Goal: Information Seeking & Learning: Check status

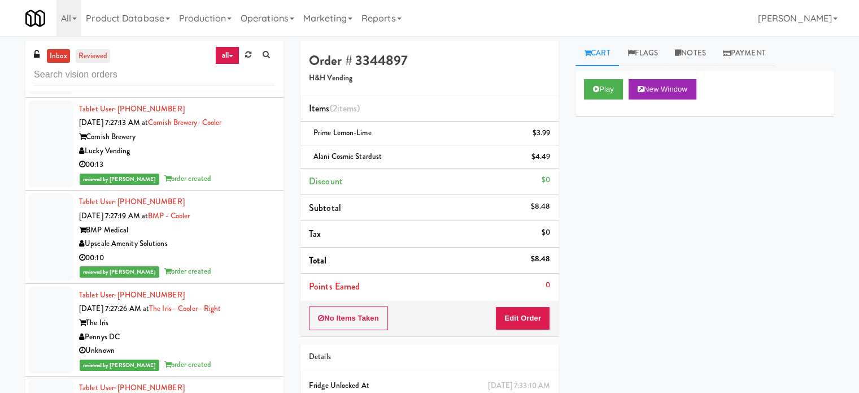
click at [102, 56] on link "reviewed" at bounding box center [93, 56] width 35 height 14
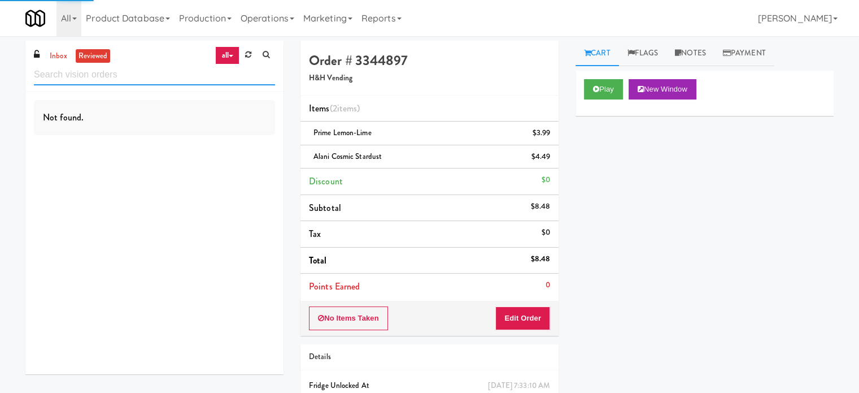
click at [142, 67] on input "text" at bounding box center [154, 74] width 241 height 21
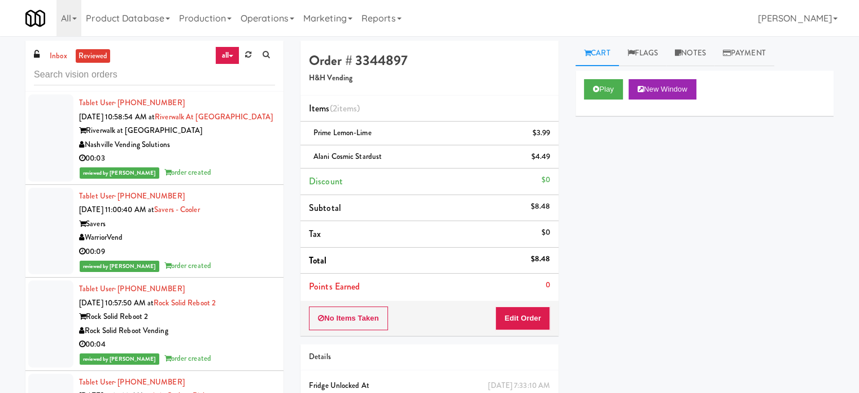
click at [216, 166] on div "00:03" at bounding box center [177, 158] width 196 height 14
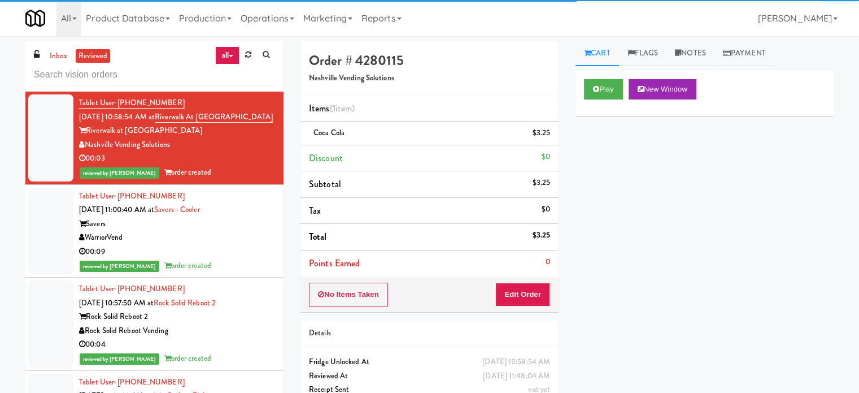
drag, startPoint x: 251, startPoint y: 267, endPoint x: 267, endPoint y: 255, distance: 20.6
click at [251, 259] on div "00:09" at bounding box center [177, 252] width 196 height 14
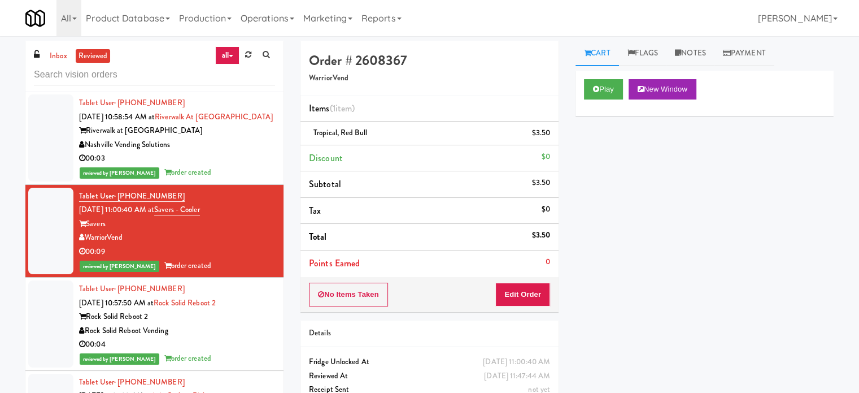
scroll to position [283, 0]
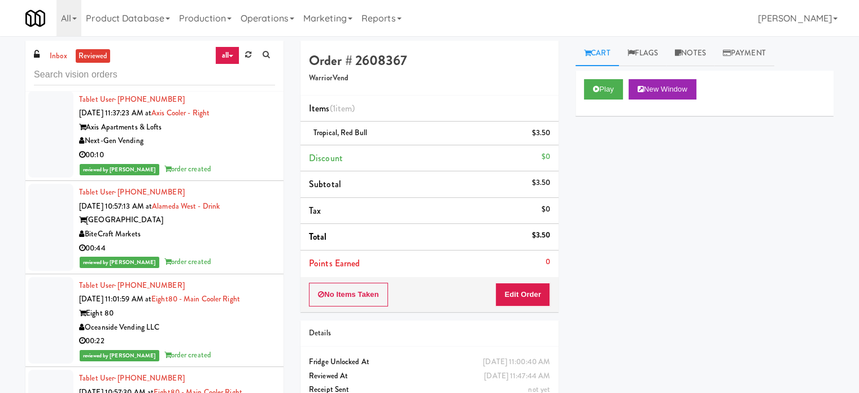
click at [251, 162] on div "00:10" at bounding box center [177, 155] width 196 height 14
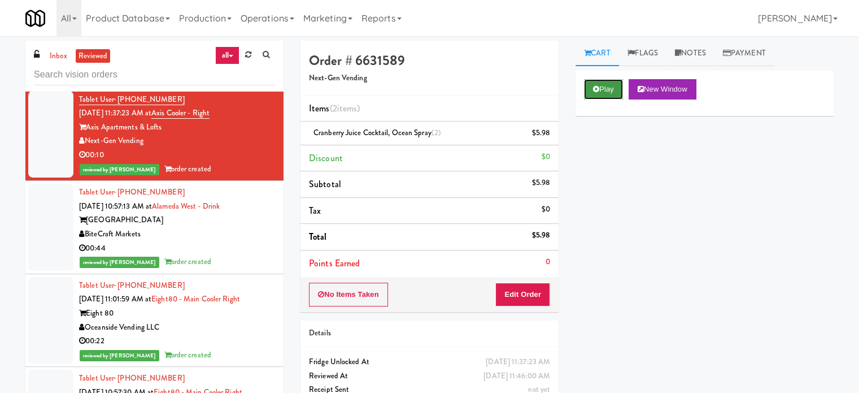
click at [607, 84] on button "Play" at bounding box center [603, 89] width 39 height 20
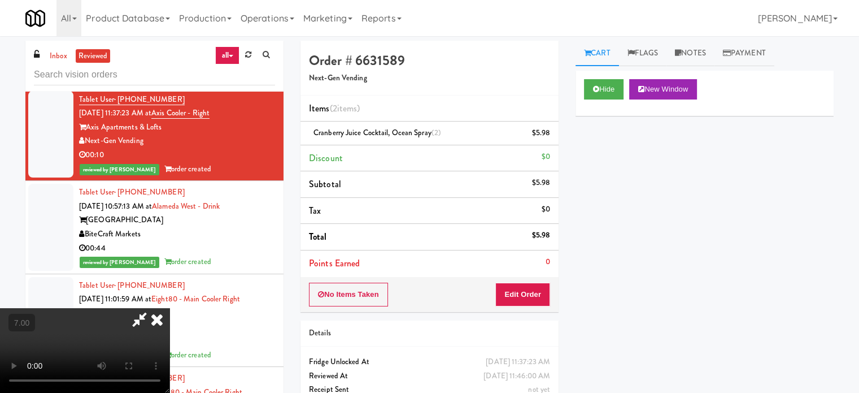
click at [170, 308] on video at bounding box center [85, 350] width 170 height 85
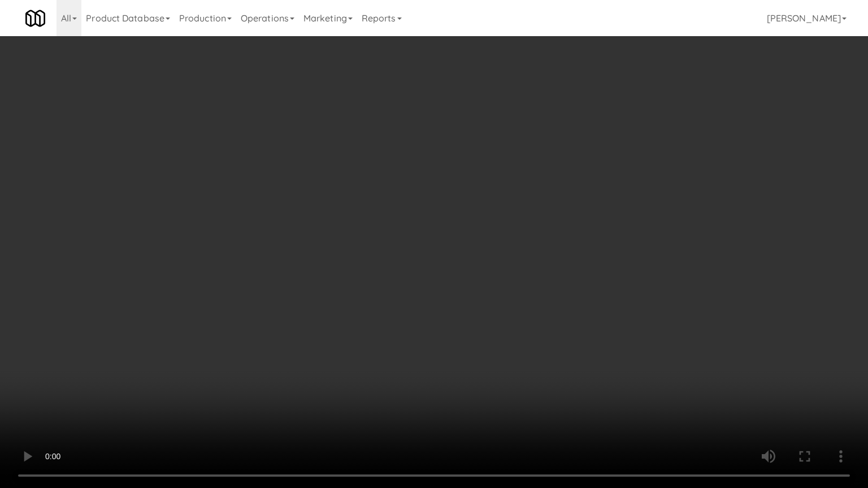
drag, startPoint x: 192, startPoint y: 425, endPoint x: 430, endPoint y: 299, distance: 269.5
click at [194, 394] on video at bounding box center [434, 244] width 868 height 488
click at [447, 287] on video at bounding box center [434, 244] width 868 height 488
click at [448, 288] on video at bounding box center [434, 244] width 868 height 488
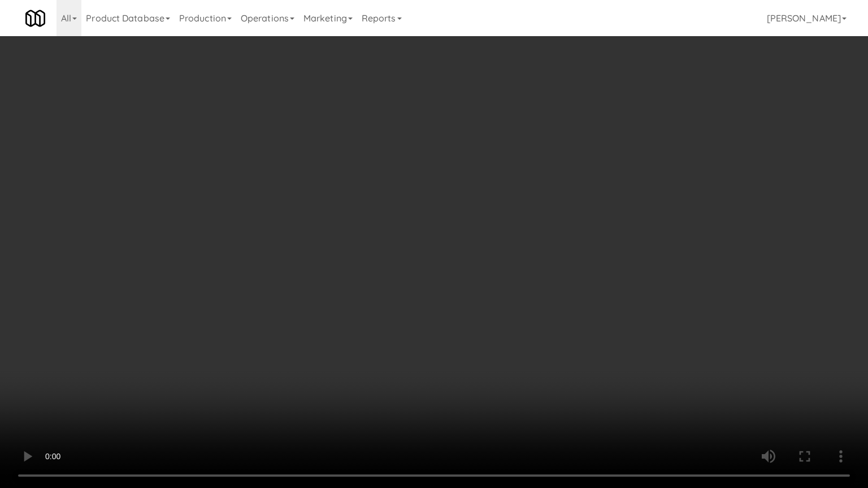
drag, startPoint x: 448, startPoint y: 288, endPoint x: 484, endPoint y: 267, distance: 41.8
click at [450, 288] on video at bounding box center [434, 244] width 868 height 488
click at [483, 267] on video at bounding box center [434, 244] width 868 height 488
click at [485, 265] on video at bounding box center [434, 244] width 868 height 488
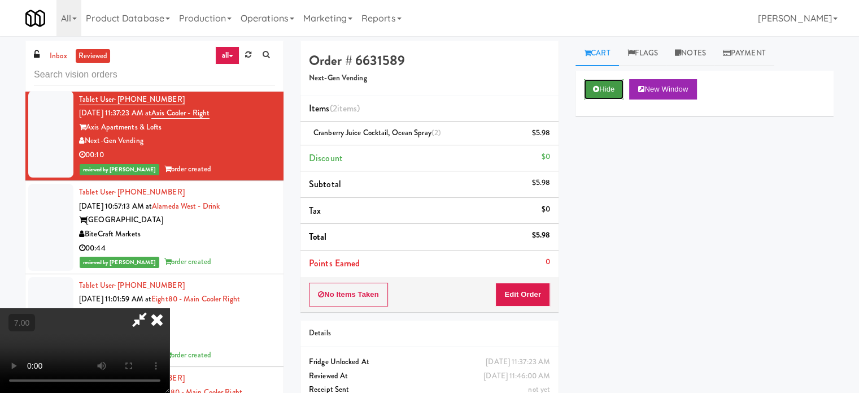
click at [607, 91] on button "Hide" at bounding box center [604, 89] width 40 height 20
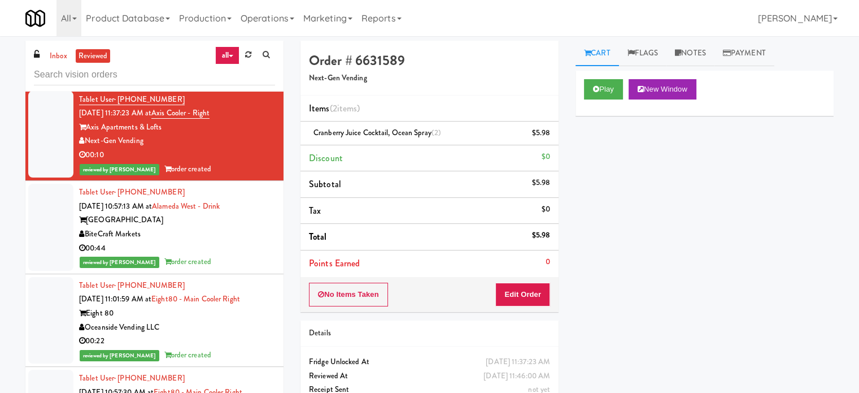
click at [238, 269] on div "reviewed by [PERSON_NAME] order created" at bounding box center [177, 262] width 196 height 14
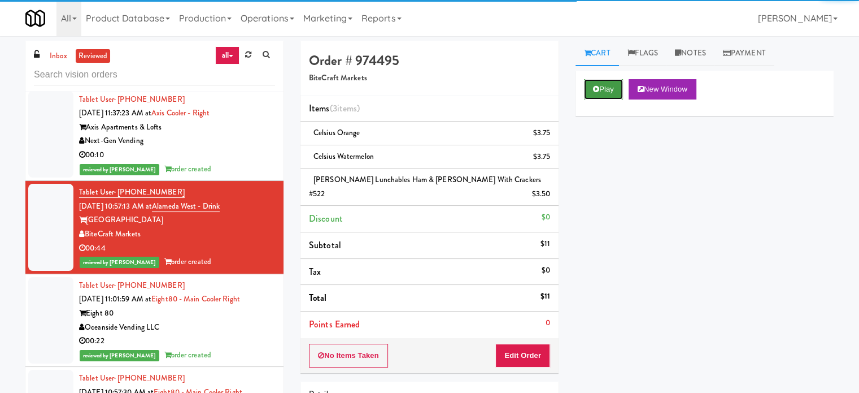
click at [594, 90] on icon at bounding box center [596, 88] width 6 height 7
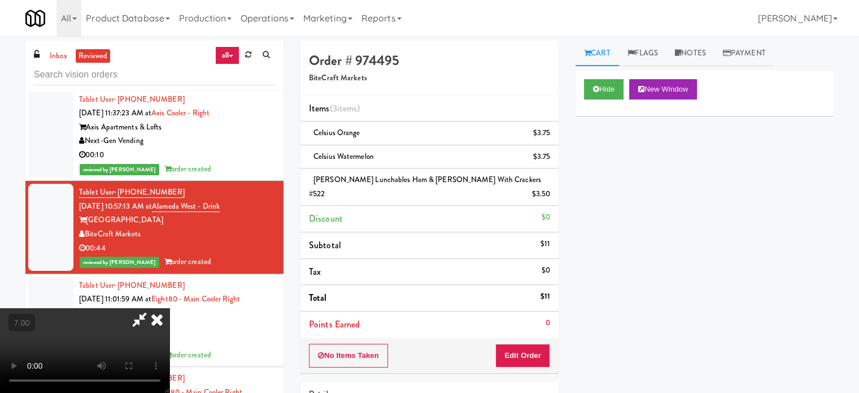
click at [170, 308] on video at bounding box center [85, 350] width 170 height 85
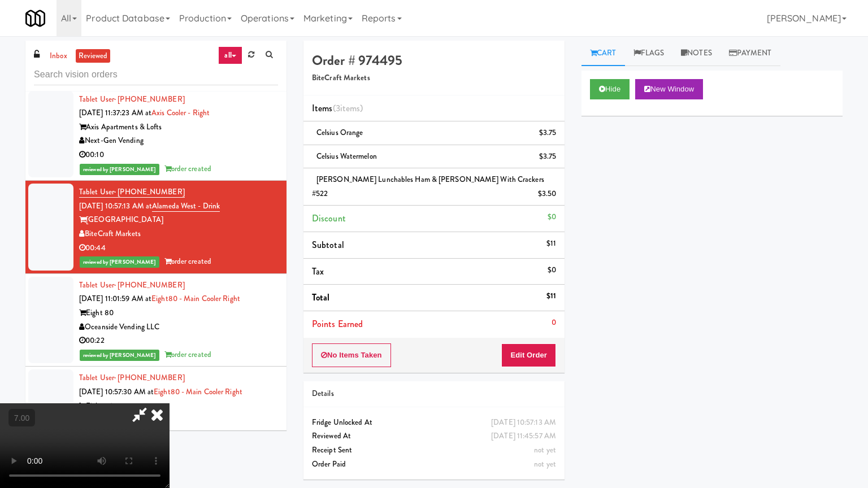
click at [170, 394] on video at bounding box center [85, 445] width 170 height 85
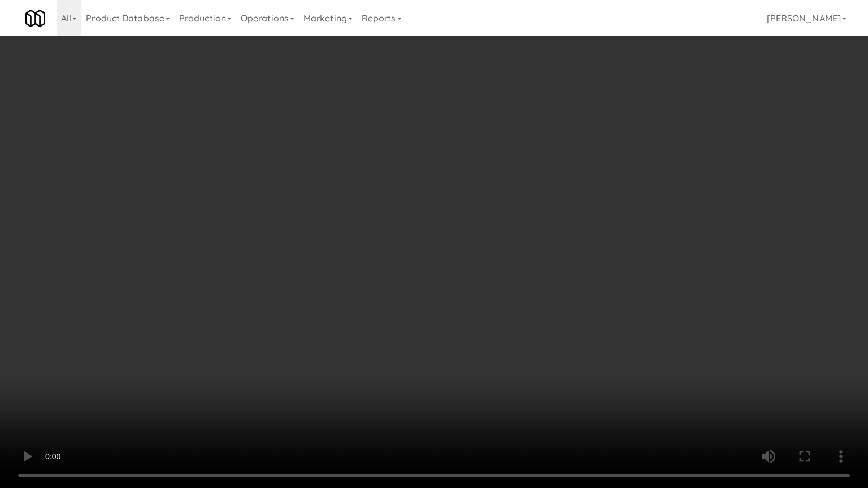
click at [436, 256] on video at bounding box center [434, 244] width 868 height 488
click at [464, 261] on video at bounding box center [434, 244] width 868 height 488
click at [464, 262] on video at bounding box center [434, 244] width 868 height 488
click at [481, 269] on video at bounding box center [434, 244] width 868 height 488
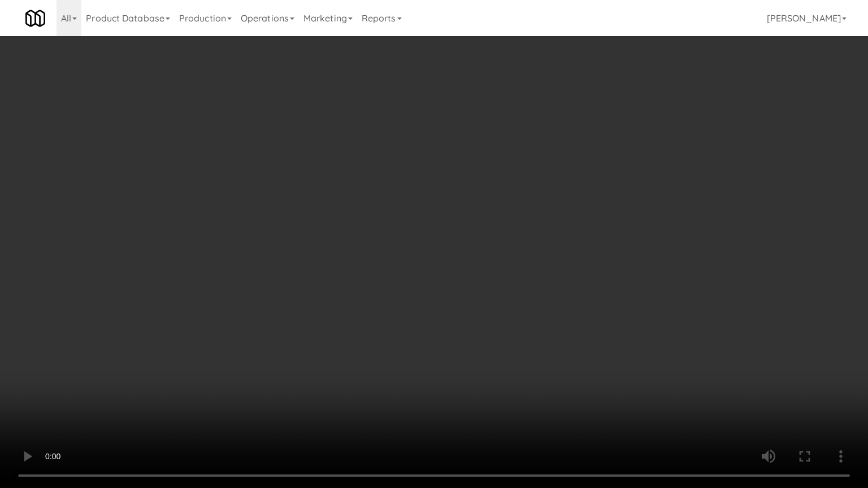
click at [505, 279] on video at bounding box center [434, 244] width 868 height 488
click at [505, 280] on video at bounding box center [434, 244] width 868 height 488
click at [523, 277] on video at bounding box center [434, 244] width 868 height 488
click at [547, 278] on video at bounding box center [434, 244] width 868 height 488
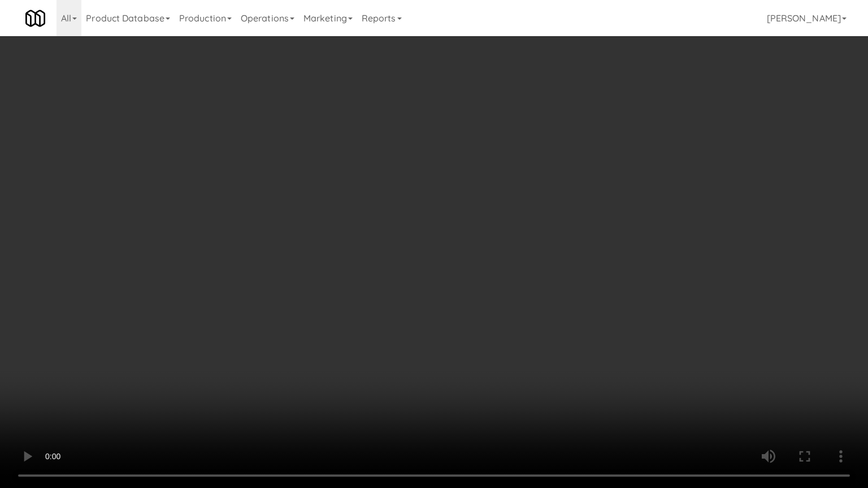
click at [545, 278] on video at bounding box center [434, 244] width 868 height 488
click at [558, 283] on video at bounding box center [434, 244] width 868 height 488
click at [550, 283] on video at bounding box center [434, 244] width 868 height 488
click at [548, 284] on video at bounding box center [434, 244] width 868 height 488
click at [547, 283] on video at bounding box center [434, 244] width 868 height 488
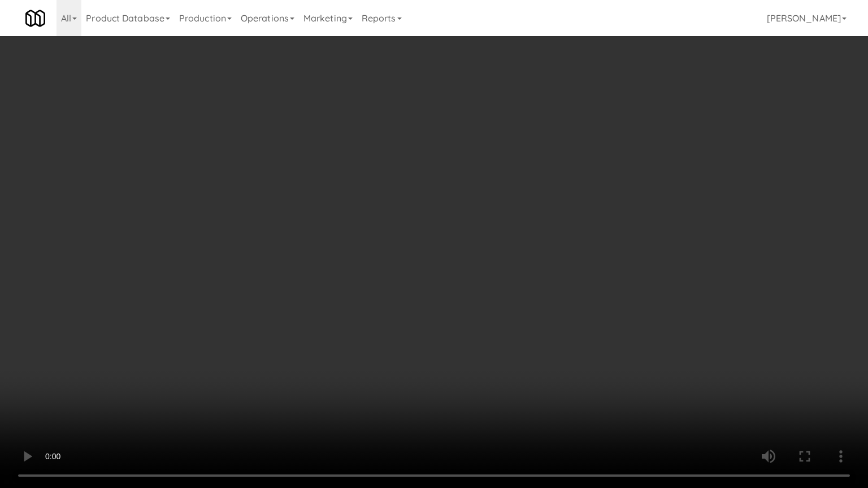
click at [550, 277] on video at bounding box center [434, 244] width 868 height 488
click at [554, 276] on video at bounding box center [434, 244] width 868 height 488
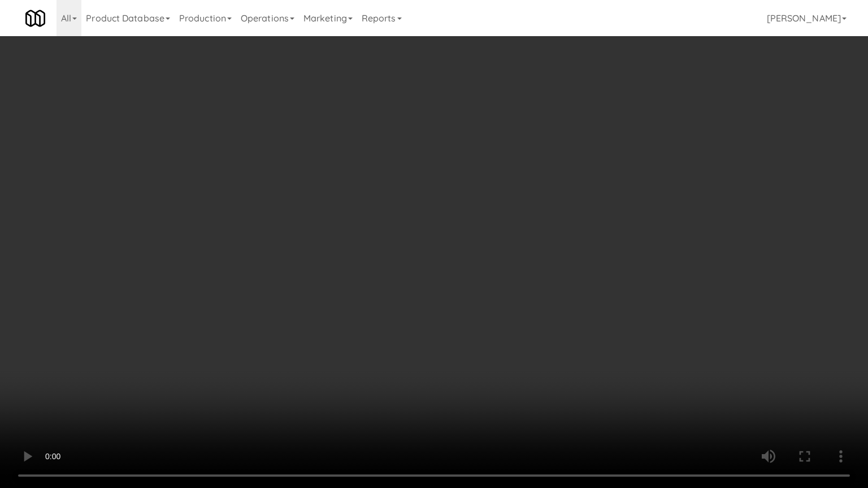
click at [544, 170] on video at bounding box center [434, 244] width 868 height 488
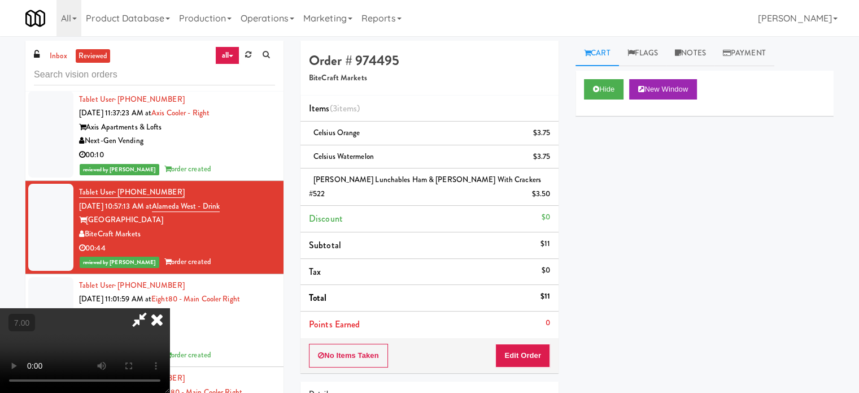
click at [170, 308] on icon at bounding box center [157, 319] width 25 height 23
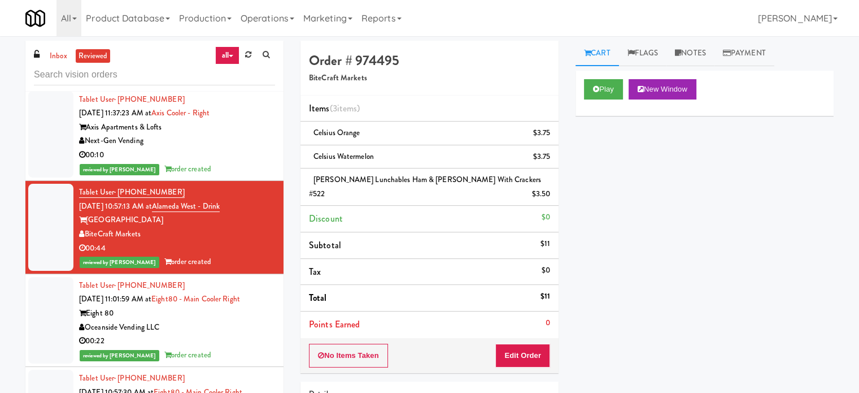
click at [205, 335] on div "Oceanside Vending LLC" at bounding box center [177, 327] width 196 height 14
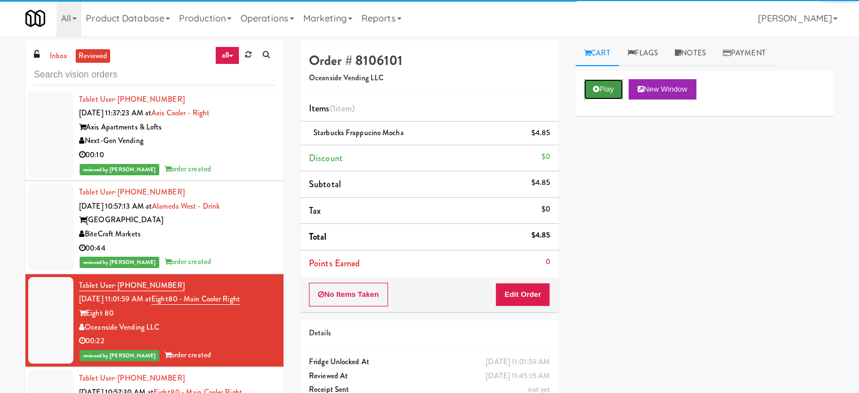
click at [598, 88] on icon at bounding box center [596, 88] width 6 height 7
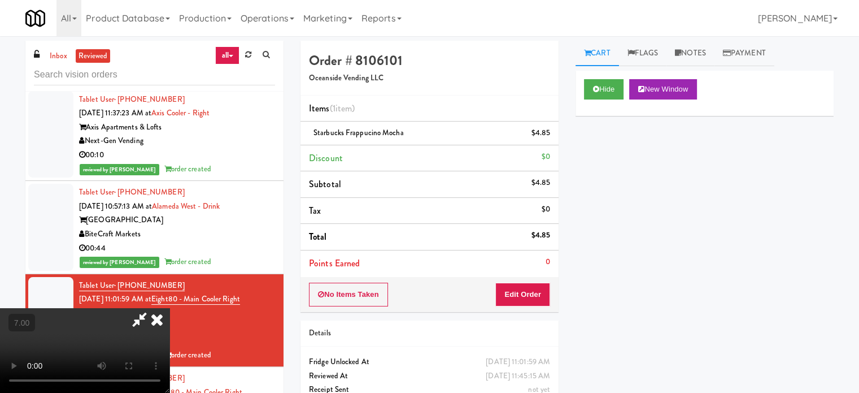
click at [170, 308] on video at bounding box center [85, 350] width 170 height 85
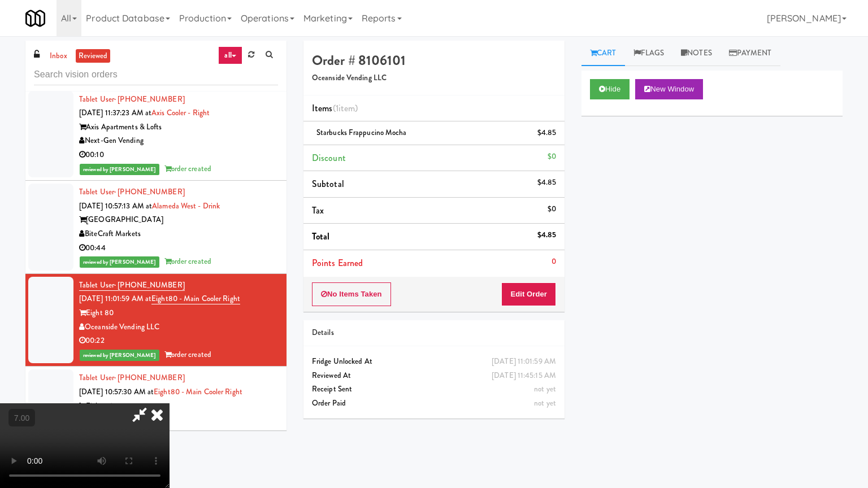
click at [170, 394] on video at bounding box center [85, 445] width 170 height 85
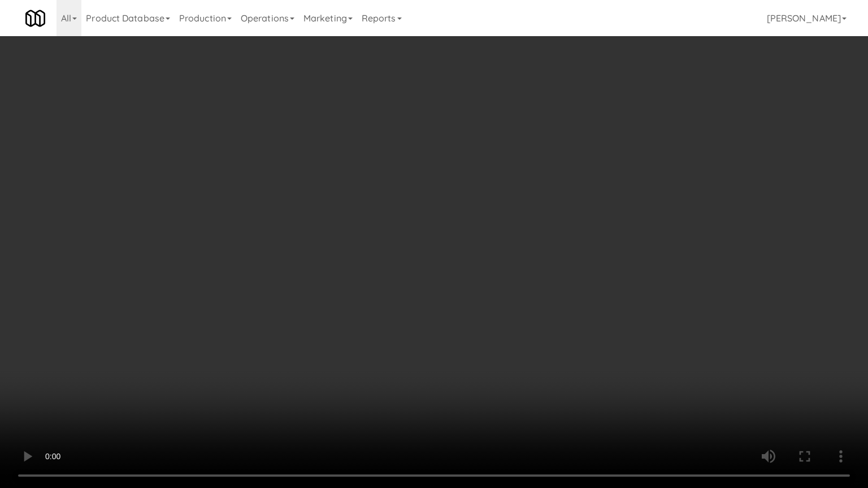
click at [476, 249] on video at bounding box center [434, 244] width 868 height 488
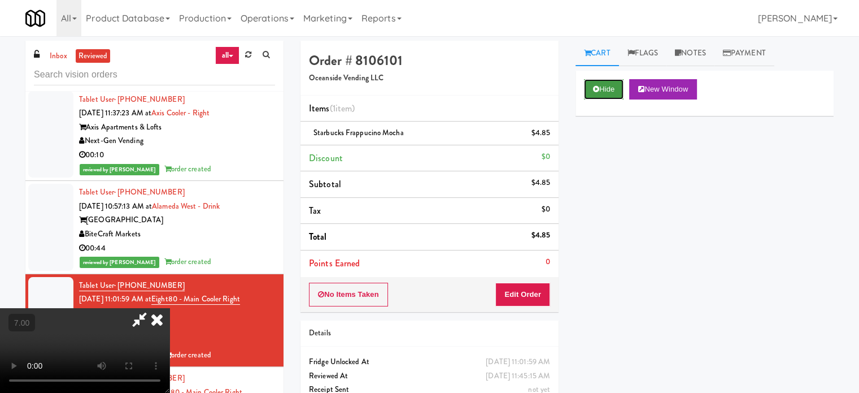
click at [611, 88] on button "Hide" at bounding box center [604, 89] width 40 height 20
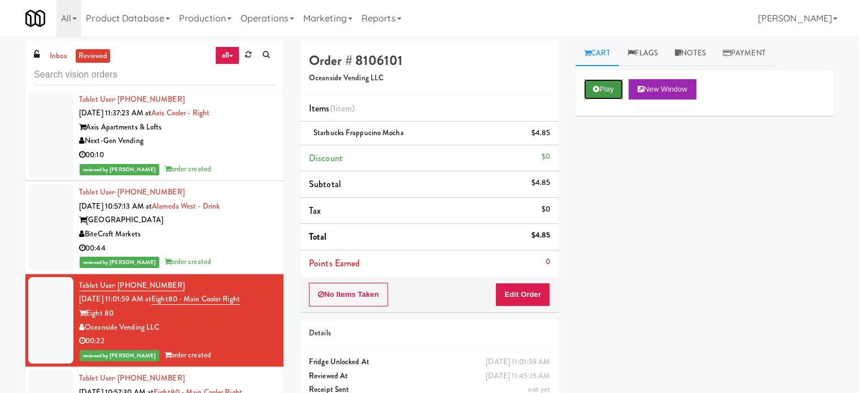
click at [611, 90] on button "Play" at bounding box center [603, 89] width 39 height 20
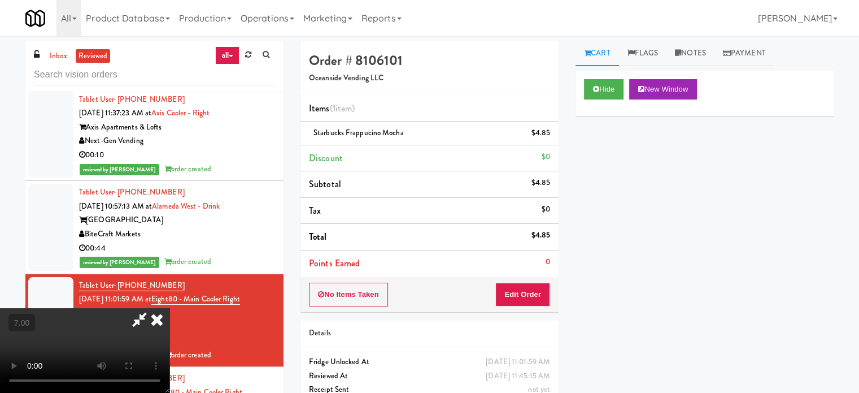
click at [170, 308] on video at bounding box center [85, 350] width 170 height 85
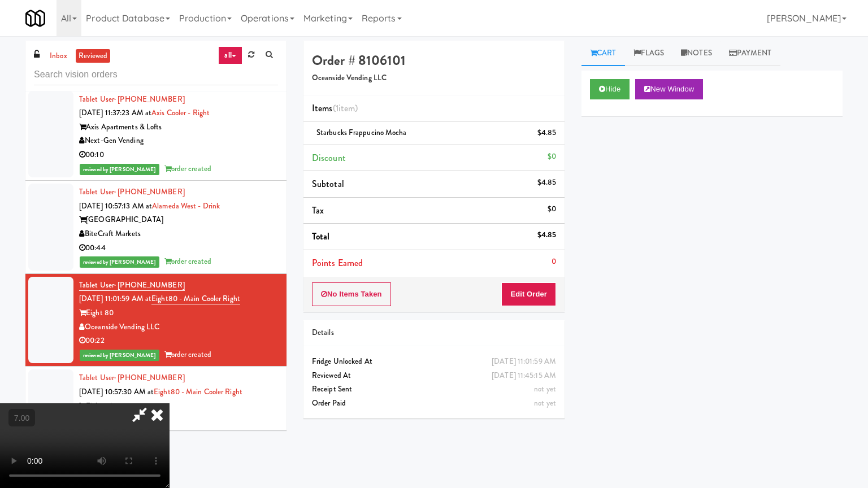
click at [170, 394] on video at bounding box center [85, 445] width 170 height 85
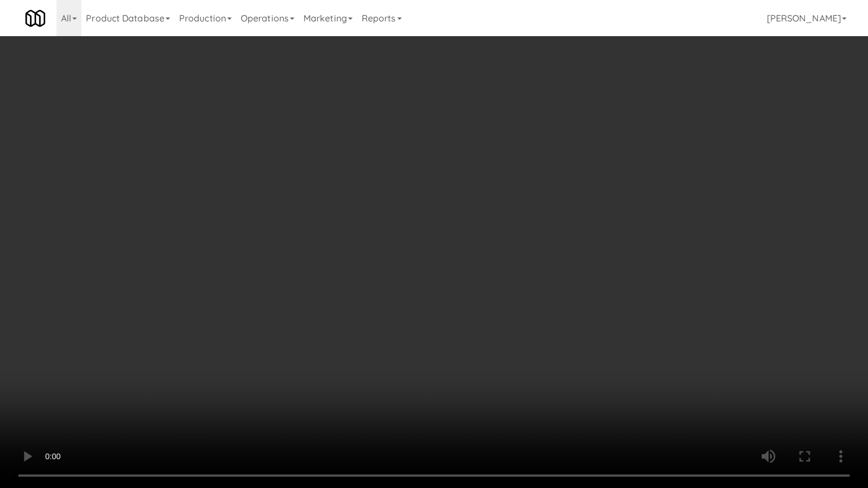
click at [433, 242] on video at bounding box center [434, 244] width 868 height 488
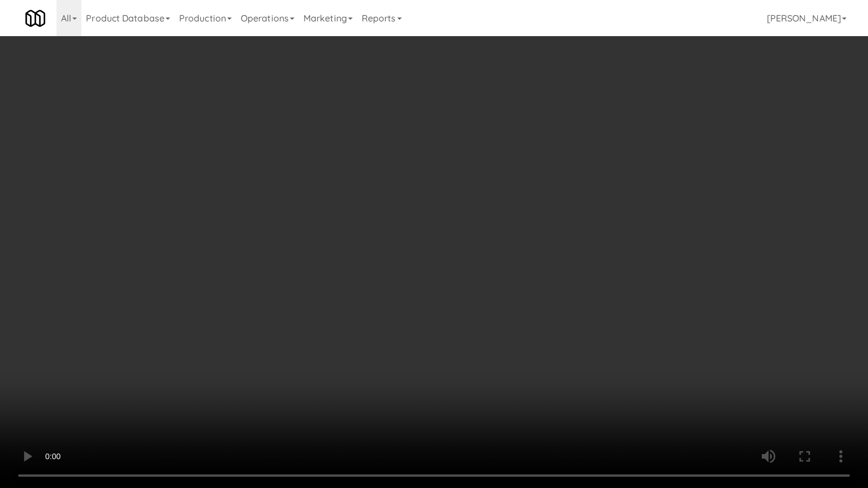
click at [433, 242] on video at bounding box center [434, 244] width 868 height 488
click at [433, 243] on video at bounding box center [434, 244] width 868 height 488
click at [441, 241] on video at bounding box center [434, 244] width 868 height 488
click at [446, 236] on video at bounding box center [434, 244] width 868 height 488
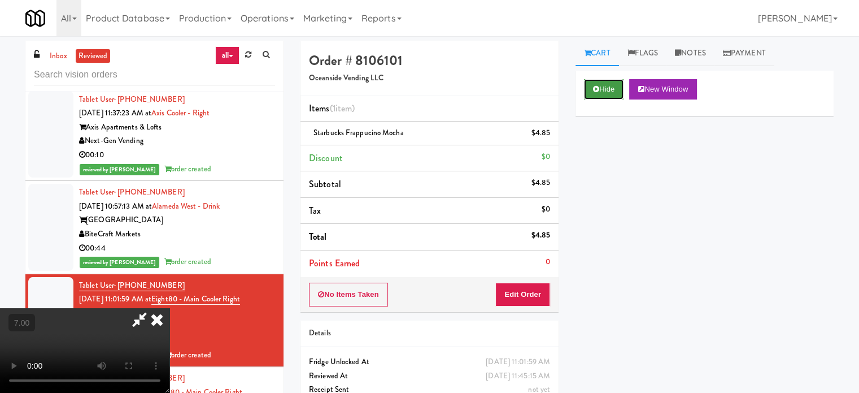
click at [612, 88] on button "Hide" at bounding box center [604, 89] width 40 height 20
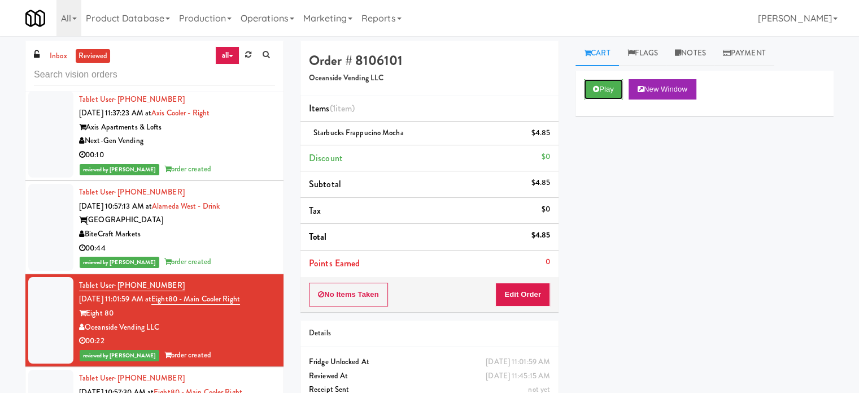
scroll to position [565, 0]
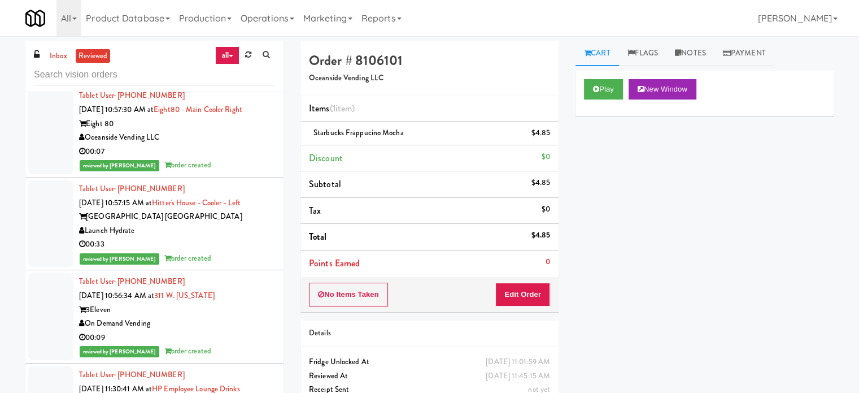
click at [246, 172] on div "reviewed by [PERSON_NAME] order created" at bounding box center [177, 165] width 196 height 14
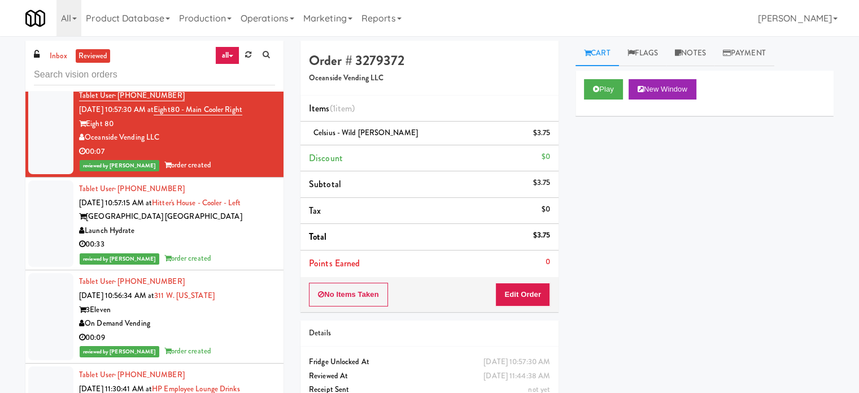
drag, startPoint x: 231, startPoint y: 259, endPoint x: 242, endPoint y: 259, distance: 10.8
click at [233, 251] on div "00:33" at bounding box center [177, 244] width 196 height 14
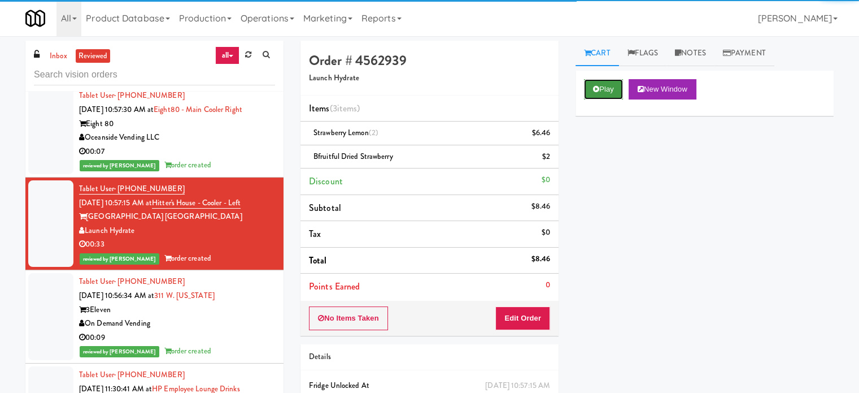
click at [603, 90] on button "Play" at bounding box center [603, 89] width 39 height 20
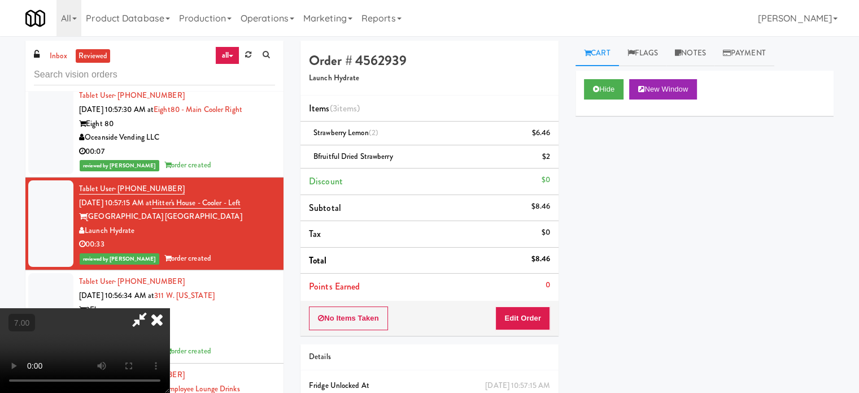
click at [170, 308] on video at bounding box center [85, 350] width 170 height 85
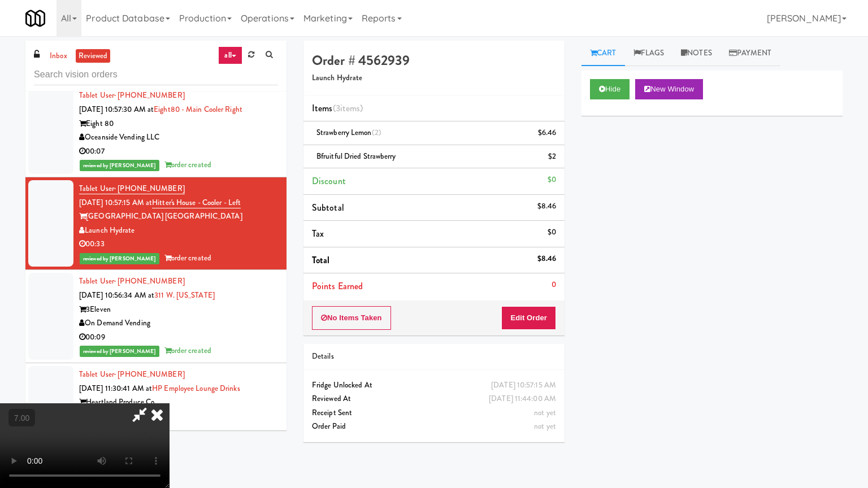
click at [170, 394] on video at bounding box center [85, 445] width 170 height 85
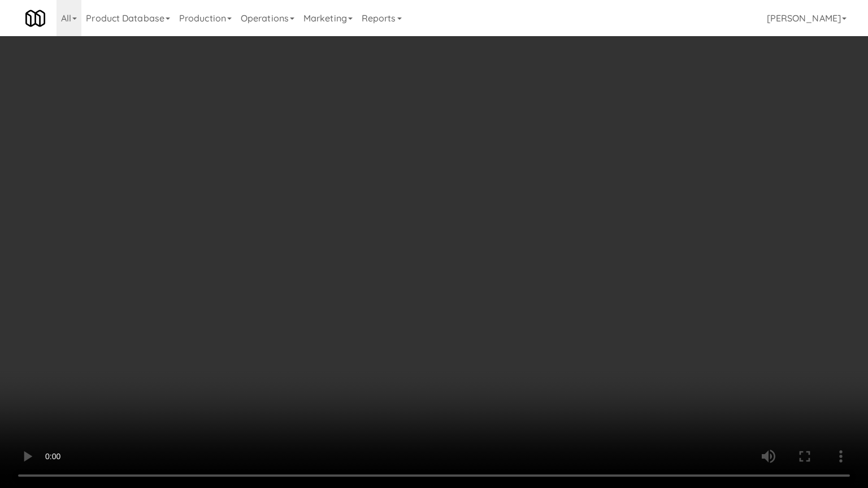
click at [416, 233] on video at bounding box center [434, 244] width 868 height 488
click at [417, 234] on video at bounding box center [434, 244] width 868 height 488
click at [418, 237] on video at bounding box center [434, 244] width 868 height 488
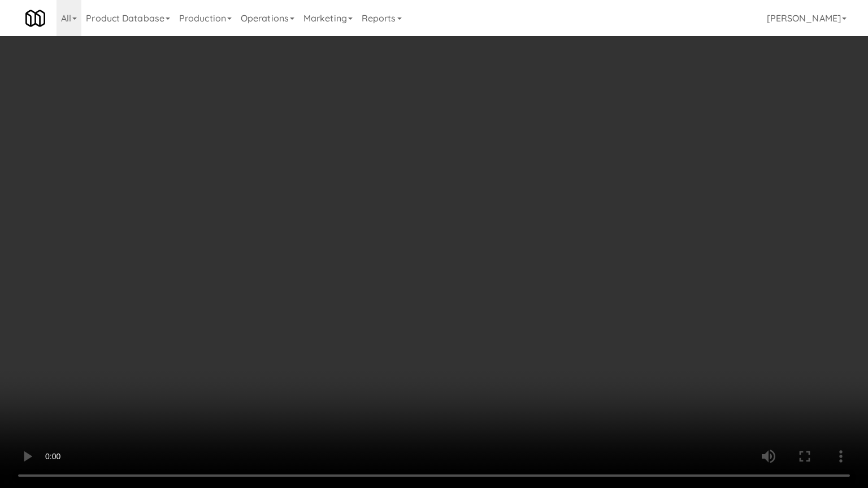
click at [418, 237] on video at bounding box center [434, 244] width 868 height 488
click at [532, 381] on video at bounding box center [434, 244] width 868 height 488
click at [476, 332] on video at bounding box center [434, 244] width 868 height 488
click at [500, 394] on video at bounding box center [434, 244] width 868 height 488
click at [492, 348] on video at bounding box center [434, 244] width 868 height 488
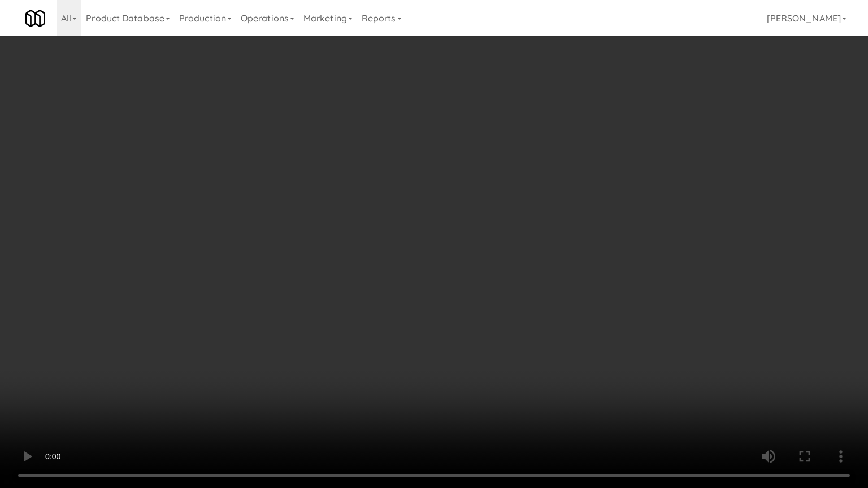
click at [492, 348] on video at bounding box center [434, 244] width 868 height 488
click at [492, 346] on video at bounding box center [434, 244] width 868 height 488
click at [492, 345] on video at bounding box center [434, 244] width 868 height 488
click at [518, 345] on video at bounding box center [434, 244] width 868 height 488
click at [487, 343] on video at bounding box center [434, 244] width 868 height 488
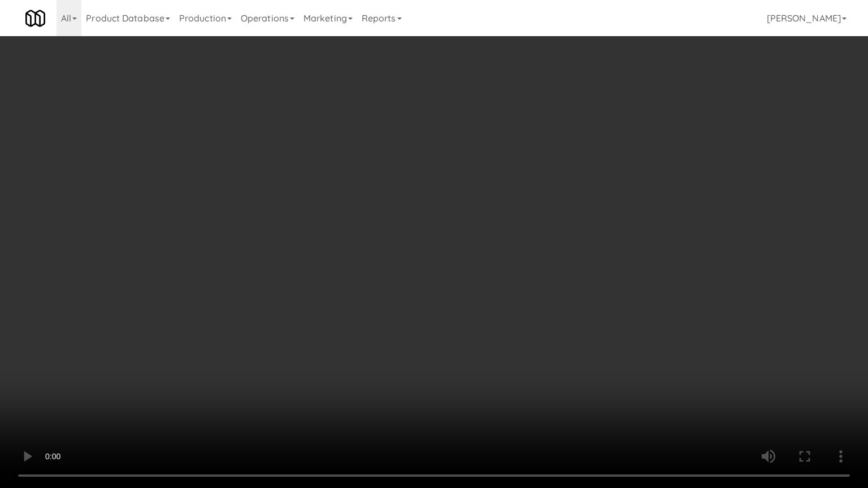
click at [557, 340] on video at bounding box center [434, 244] width 868 height 488
click at [555, 340] on video at bounding box center [434, 244] width 868 height 488
click at [570, 339] on video at bounding box center [434, 244] width 868 height 488
click at [626, 341] on video at bounding box center [434, 244] width 868 height 488
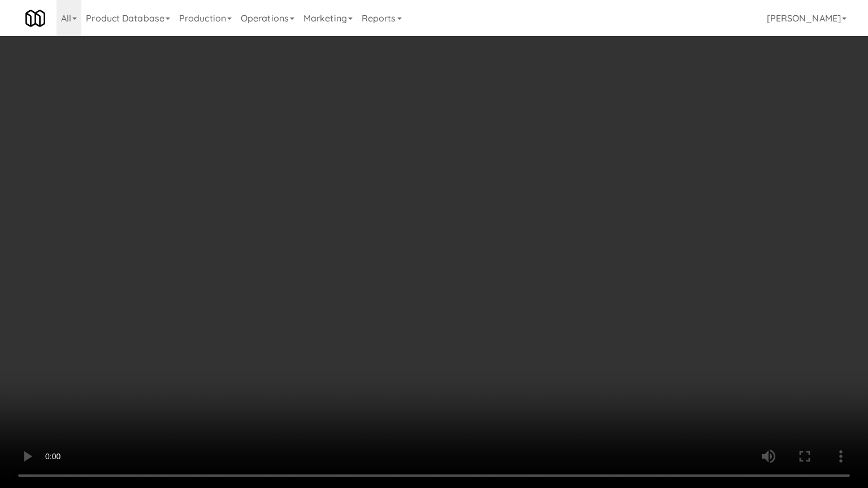
click at [520, 340] on video at bounding box center [434, 244] width 868 height 488
click at [514, 335] on video at bounding box center [434, 244] width 868 height 488
click at [513, 335] on video at bounding box center [434, 244] width 868 height 488
click at [517, 335] on video at bounding box center [434, 244] width 868 height 488
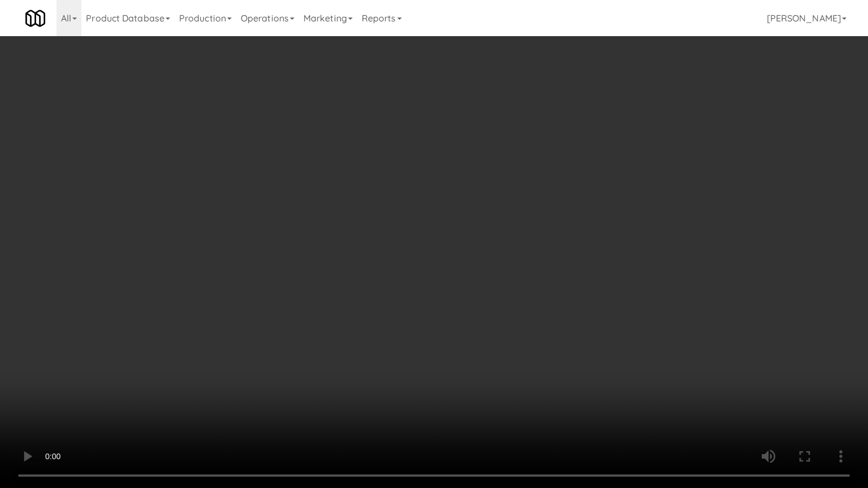
click at [531, 333] on video at bounding box center [434, 244] width 868 height 488
click at [528, 334] on video at bounding box center [434, 244] width 868 height 488
drag, startPoint x: 531, startPoint y: 327, endPoint x: 538, endPoint y: 320, distance: 10.4
click at [532, 325] on video at bounding box center [434, 244] width 868 height 488
click at [538, 315] on video at bounding box center [434, 244] width 868 height 488
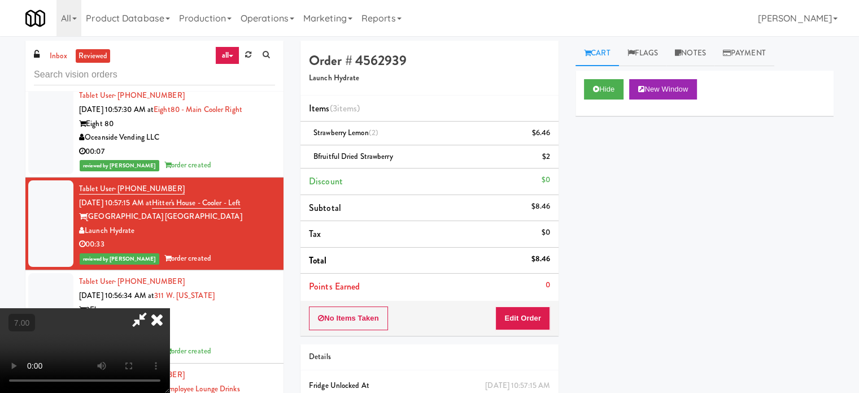
click at [170, 308] on icon at bounding box center [157, 319] width 25 height 23
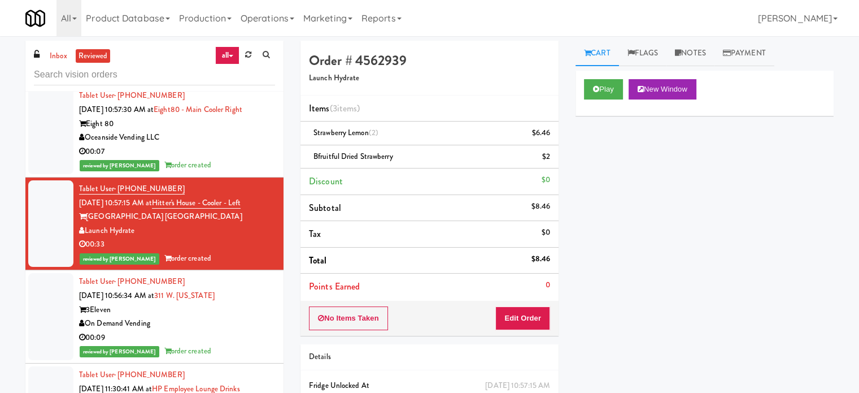
click at [244, 331] on div "On Demand Vending" at bounding box center [177, 323] width 196 height 14
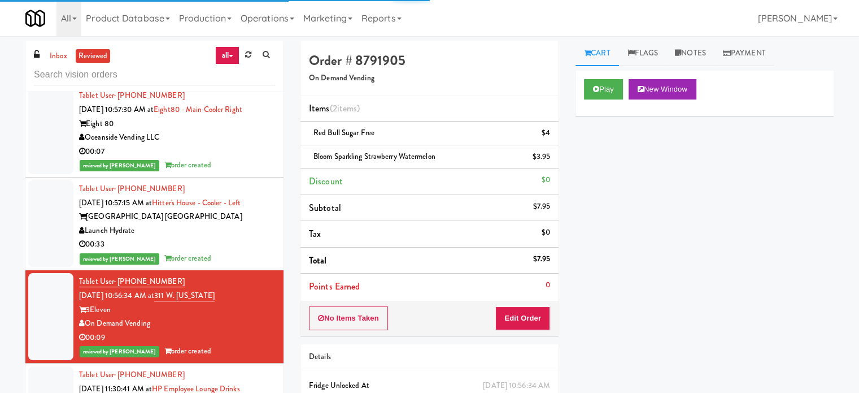
scroll to position [848, 0]
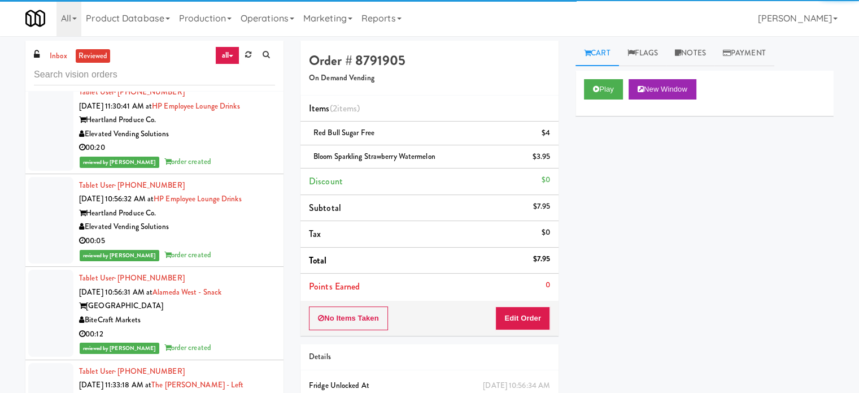
click at [229, 155] on div "00:20" at bounding box center [177, 148] width 196 height 14
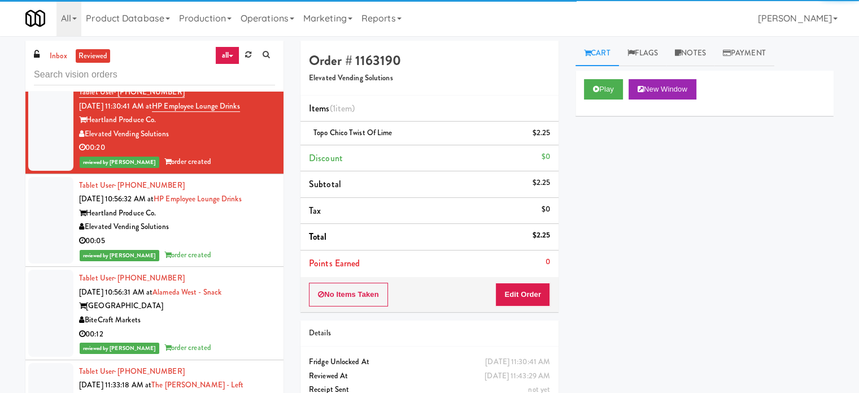
click at [245, 234] on div "Elevated Vending Solutions" at bounding box center [177, 227] width 196 height 14
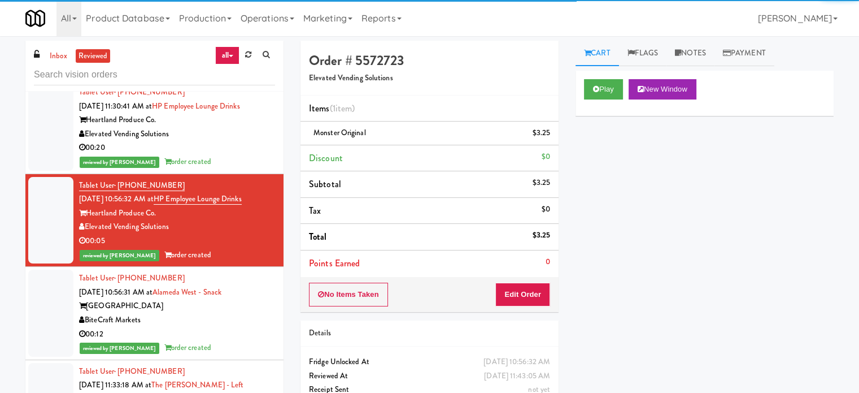
click at [263, 313] on div "[GEOGRAPHIC_DATA]" at bounding box center [177, 306] width 196 height 14
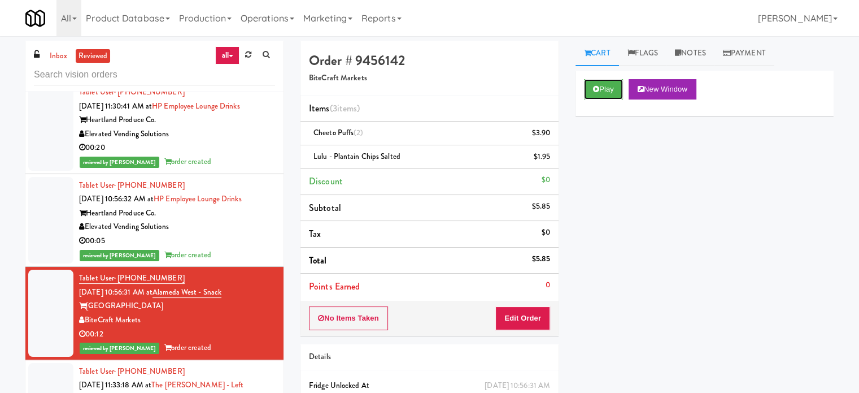
drag, startPoint x: 605, startPoint y: 84, endPoint x: 567, endPoint y: 91, distance: 39.0
click at [605, 84] on button "Play" at bounding box center [603, 89] width 39 height 20
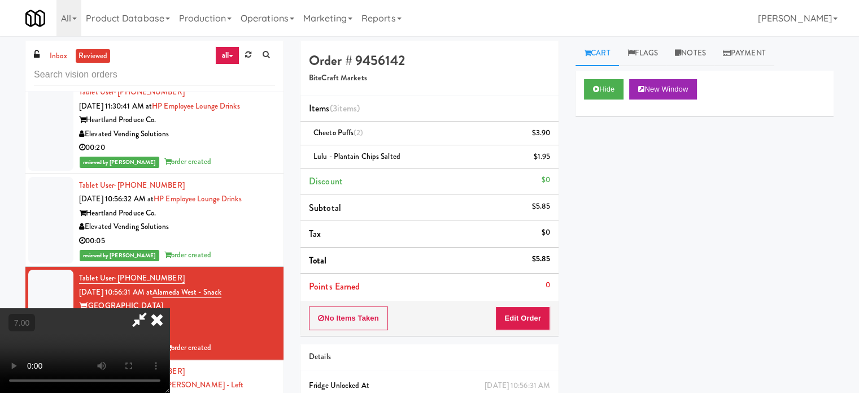
click at [170, 308] on video at bounding box center [85, 350] width 170 height 85
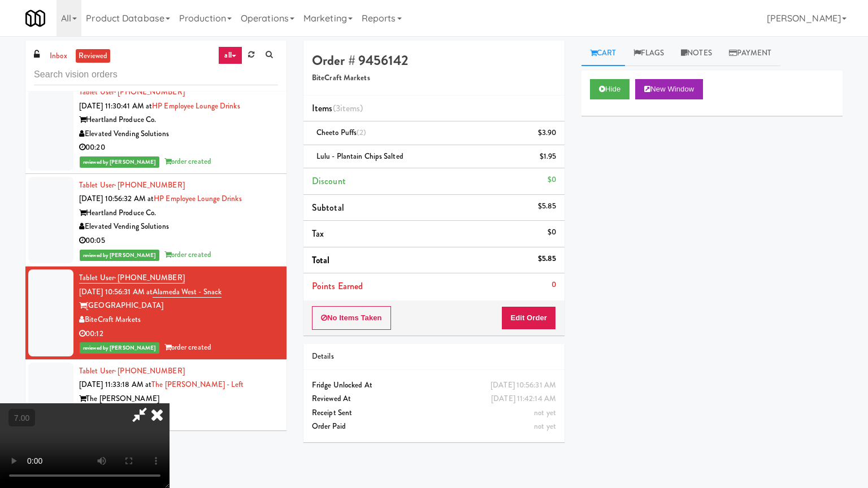
click at [170, 394] on video at bounding box center [85, 445] width 170 height 85
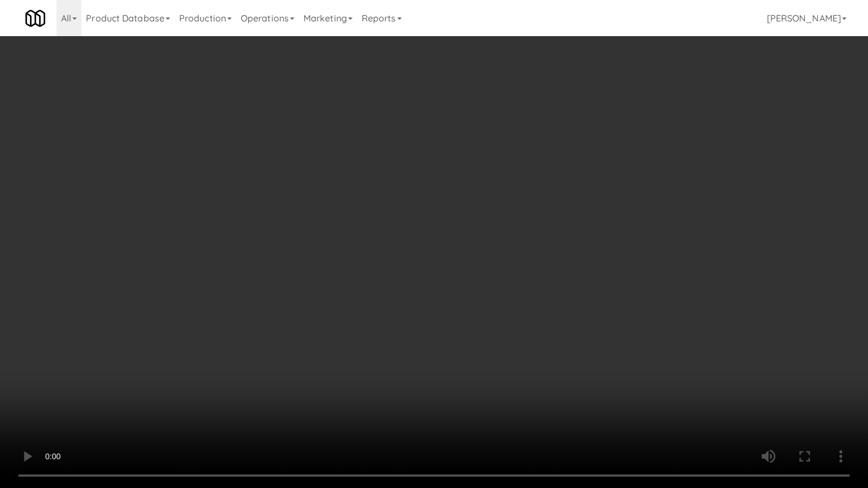
click at [380, 260] on video at bounding box center [434, 244] width 868 height 488
drag, startPoint x: 246, startPoint y: 268, endPoint x: 418, endPoint y: 218, distance: 178.4
click at [248, 268] on video at bounding box center [434, 244] width 868 height 488
click at [416, 216] on video at bounding box center [434, 244] width 868 height 488
click at [410, 210] on video at bounding box center [434, 244] width 868 height 488
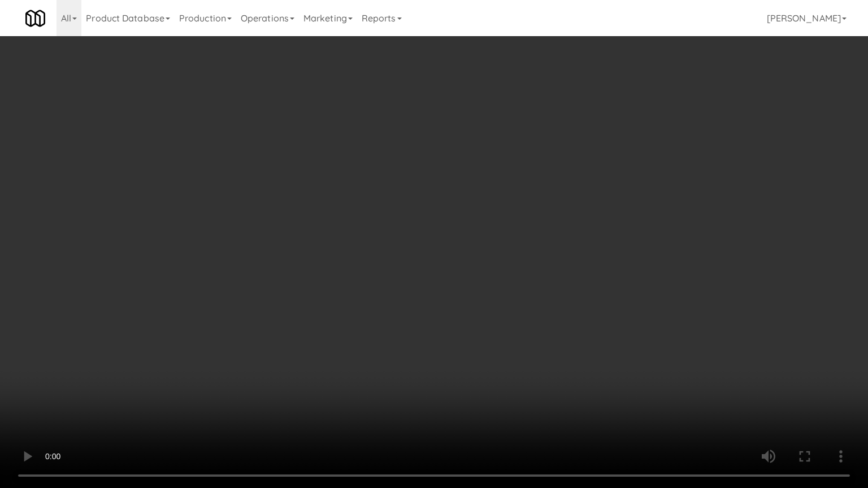
drag, startPoint x: 293, startPoint y: 376, endPoint x: 312, endPoint y: 329, distance: 50.7
click at [294, 376] on video at bounding box center [434, 244] width 868 height 488
click at [321, 333] on video at bounding box center [434, 244] width 868 height 488
click at [322, 332] on video at bounding box center [434, 244] width 868 height 488
click at [357, 330] on video at bounding box center [434, 244] width 868 height 488
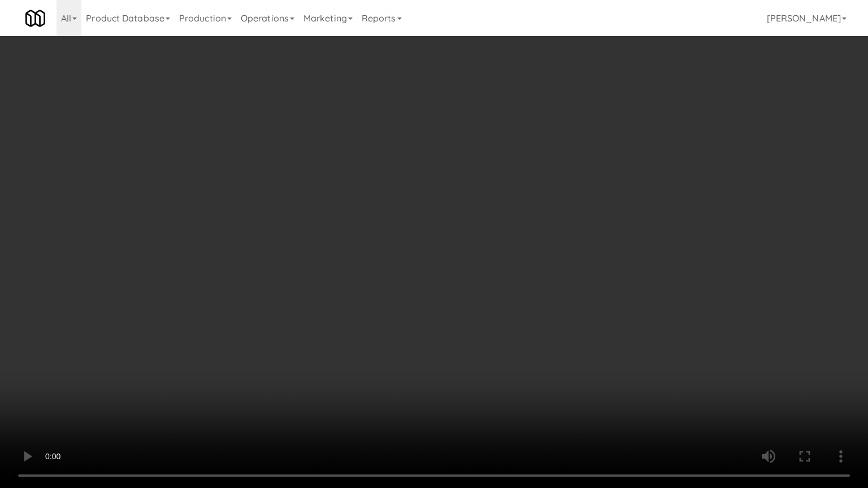
click at [353, 332] on video at bounding box center [434, 244] width 868 height 488
click at [372, 331] on video at bounding box center [434, 244] width 868 height 488
click at [362, 328] on video at bounding box center [434, 244] width 868 height 488
click at [364, 309] on video at bounding box center [434, 244] width 868 height 488
click at [389, 303] on video at bounding box center [434, 244] width 868 height 488
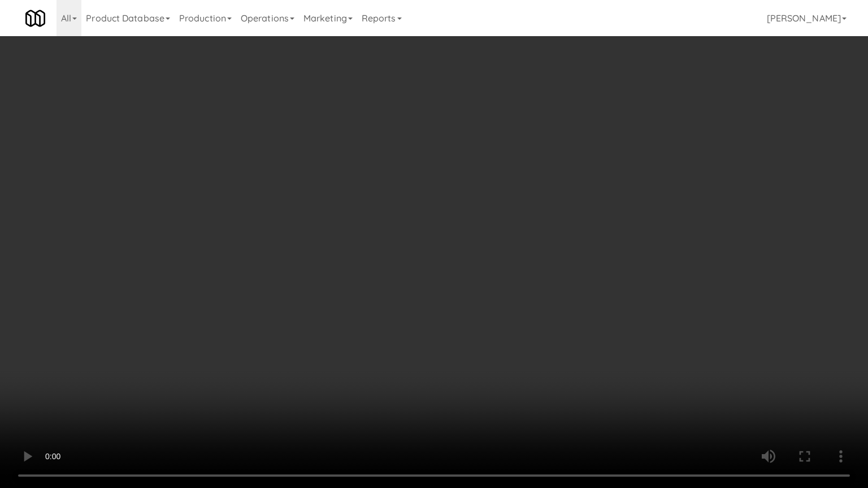
click at [388, 299] on video at bounding box center [434, 244] width 868 height 488
click at [389, 301] on video at bounding box center [434, 244] width 868 height 488
click at [398, 295] on video at bounding box center [434, 244] width 868 height 488
click at [405, 292] on video at bounding box center [434, 244] width 868 height 488
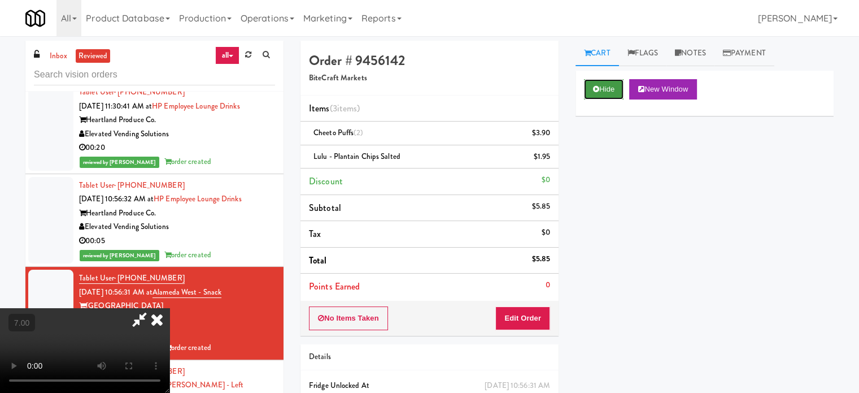
click at [607, 85] on button "Hide" at bounding box center [604, 89] width 40 height 20
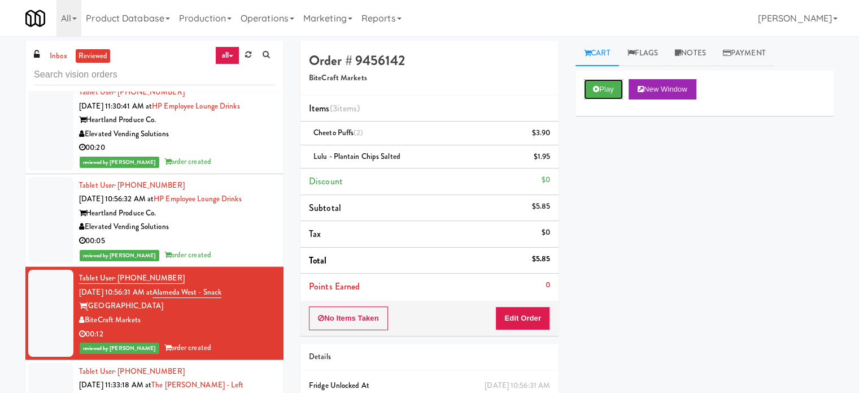
scroll to position [1130, 0]
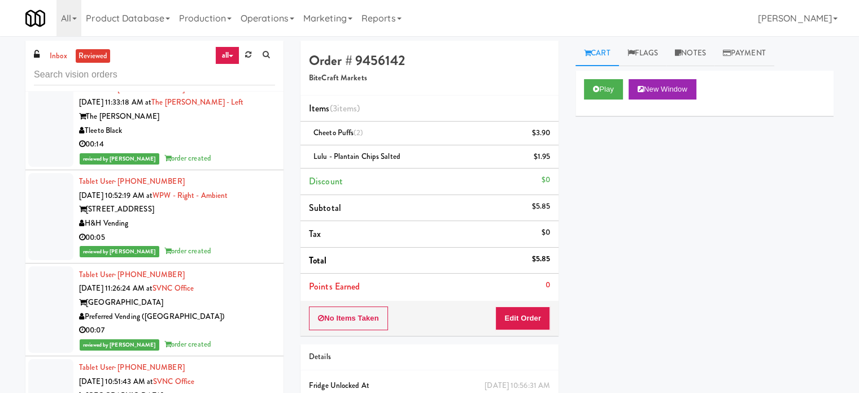
drag, startPoint x: 224, startPoint y: 163, endPoint x: 234, endPoint y: 165, distance: 10.3
click at [225, 151] on div "00:14" at bounding box center [177, 144] width 196 height 14
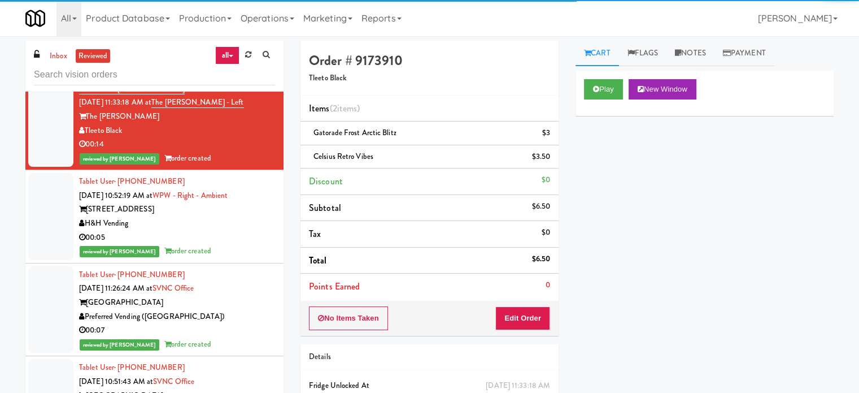
click at [244, 258] on div "reviewed by [PERSON_NAME] order created" at bounding box center [177, 251] width 196 height 14
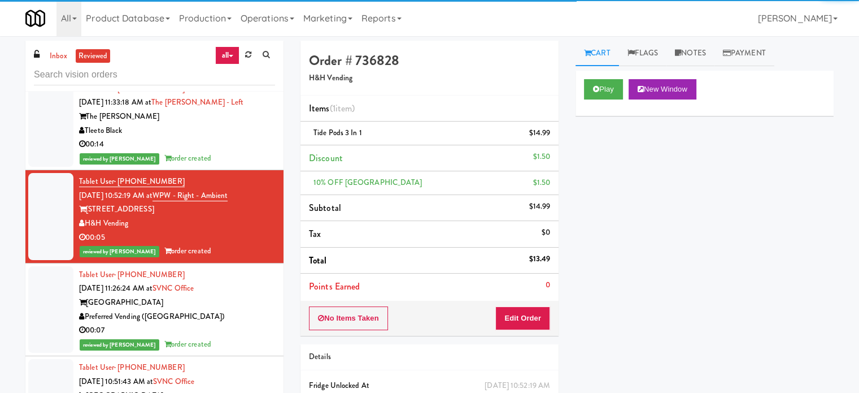
click at [245, 151] on div "00:14" at bounding box center [177, 144] width 196 height 14
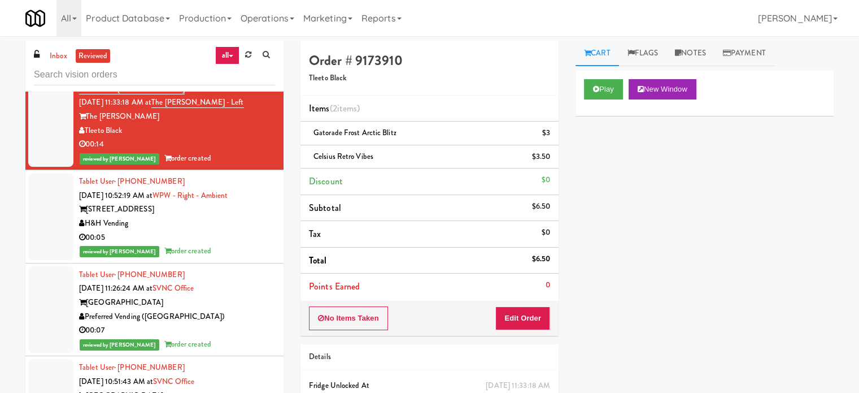
click at [255, 245] on div "00:05" at bounding box center [177, 238] width 196 height 14
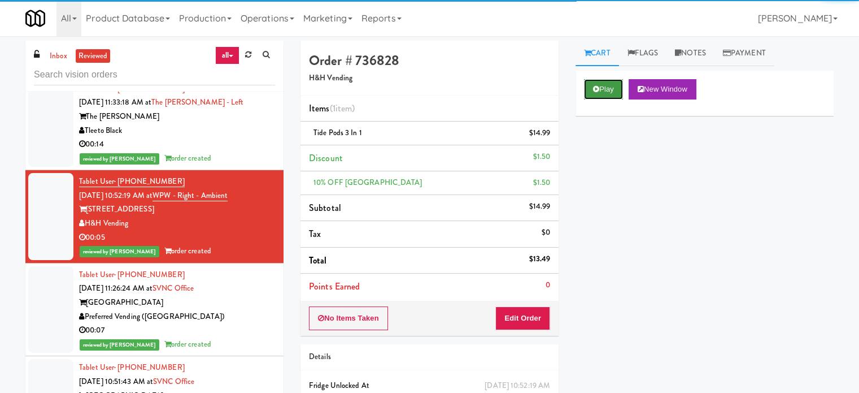
click at [588, 88] on button "Play" at bounding box center [603, 89] width 39 height 20
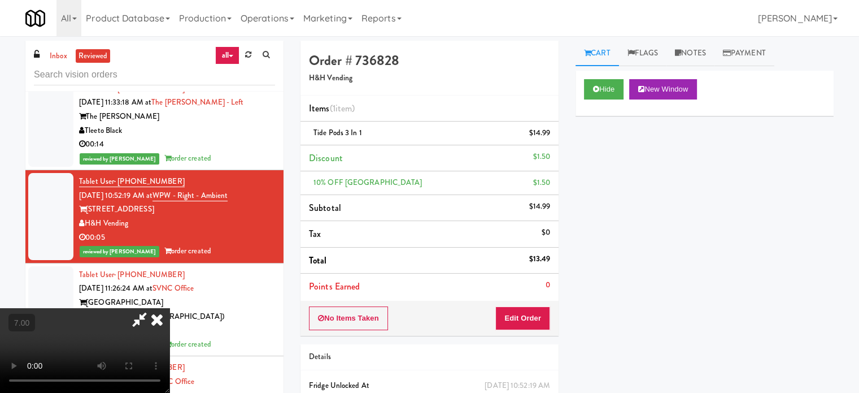
click at [170, 308] on video at bounding box center [85, 350] width 170 height 85
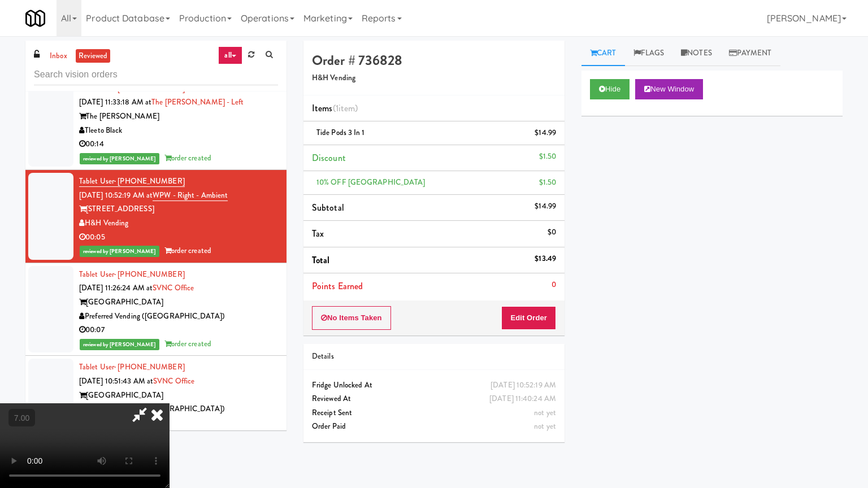
click at [170, 394] on video at bounding box center [85, 445] width 170 height 85
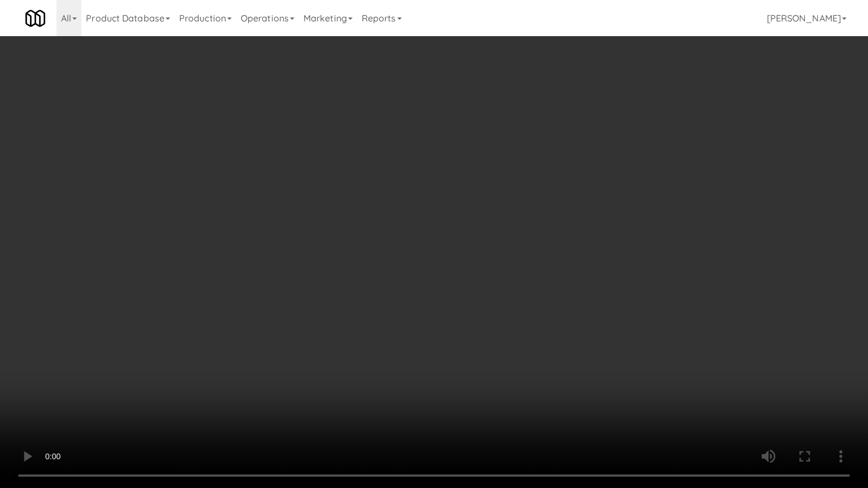
click at [192, 362] on video at bounding box center [434, 244] width 868 height 488
click at [284, 305] on video at bounding box center [434, 244] width 868 height 488
drag, startPoint x: 304, startPoint y: 299, endPoint x: 346, endPoint y: 292, distance: 43.1
click at [319, 298] on video at bounding box center [434, 244] width 868 height 488
drag, startPoint x: 346, startPoint y: 292, endPoint x: 453, endPoint y: 142, distance: 183.9
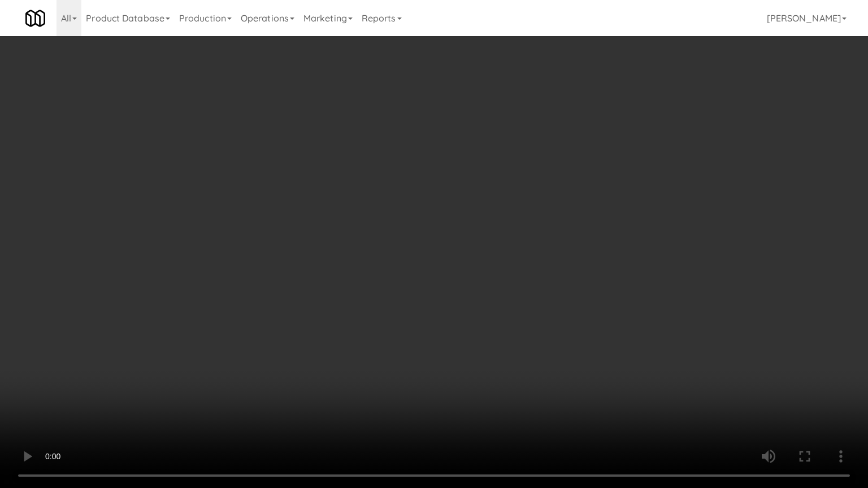
click at [349, 289] on video at bounding box center [434, 244] width 868 height 488
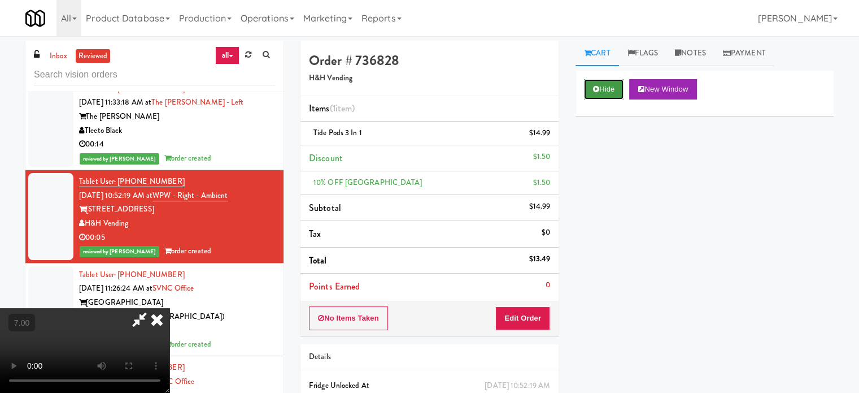
click at [615, 94] on button "Hide" at bounding box center [604, 89] width 40 height 20
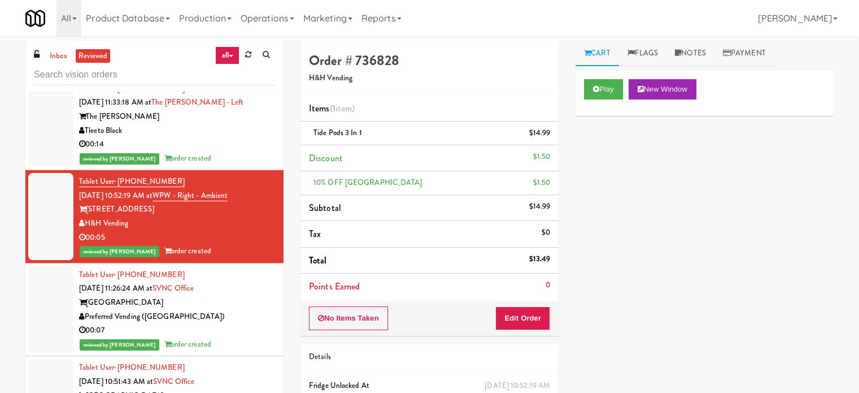
click at [249, 324] on div "Preferred Vending ([GEOGRAPHIC_DATA])" at bounding box center [177, 317] width 196 height 14
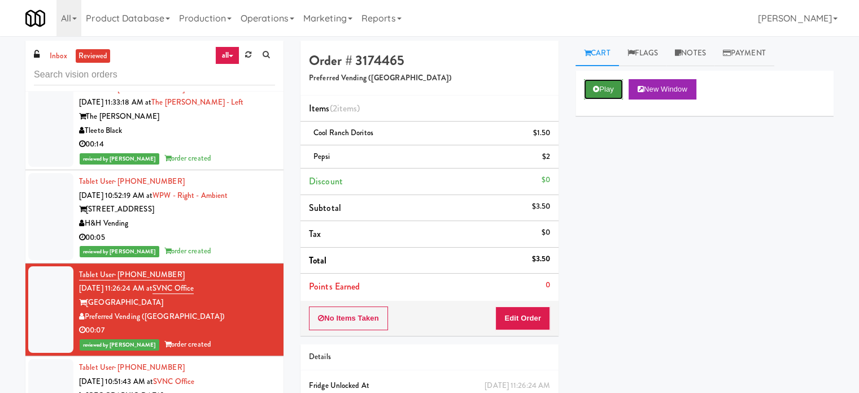
click at [609, 90] on button "Play" at bounding box center [603, 89] width 39 height 20
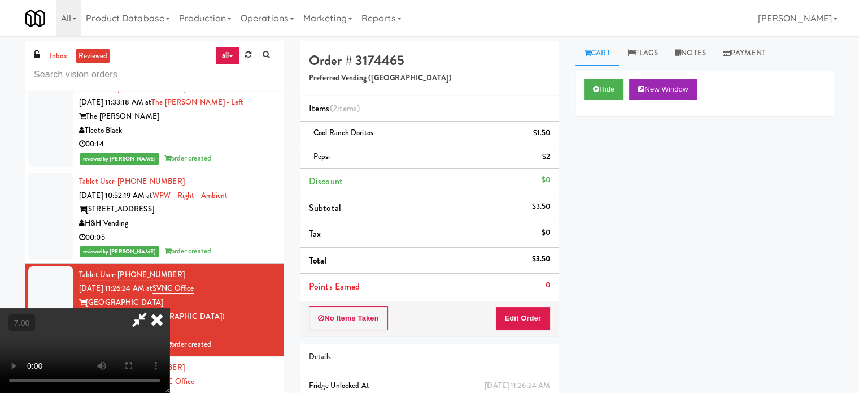
drag, startPoint x: 264, startPoint y: 254, endPoint x: 380, endPoint y: 234, distance: 117.5
click at [170, 308] on video at bounding box center [85, 350] width 170 height 85
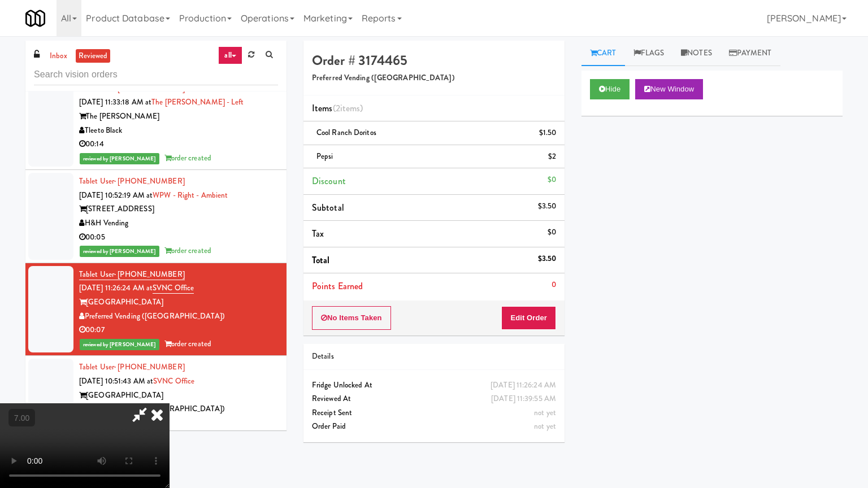
click at [170, 394] on video at bounding box center [85, 445] width 170 height 85
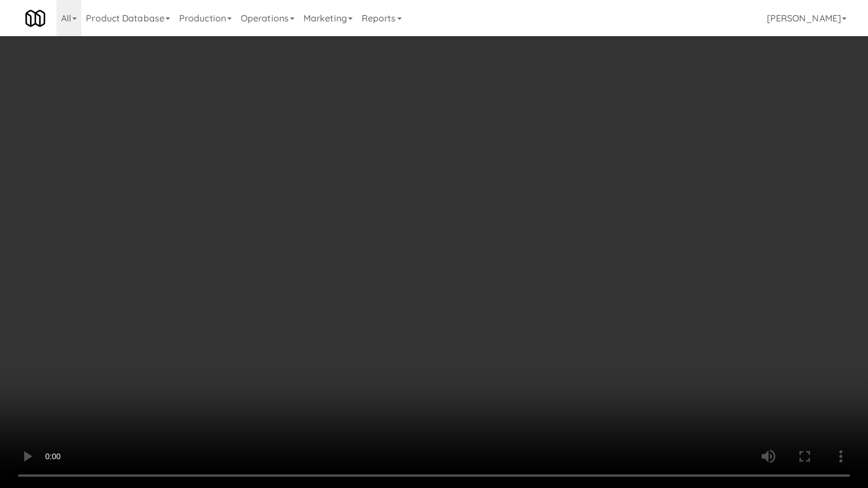
click at [355, 251] on video at bounding box center [434, 244] width 868 height 488
click at [365, 260] on video at bounding box center [434, 244] width 868 height 488
click at [366, 262] on video at bounding box center [434, 244] width 868 height 488
click at [435, 260] on video at bounding box center [434, 244] width 868 height 488
click at [418, 261] on video at bounding box center [434, 244] width 868 height 488
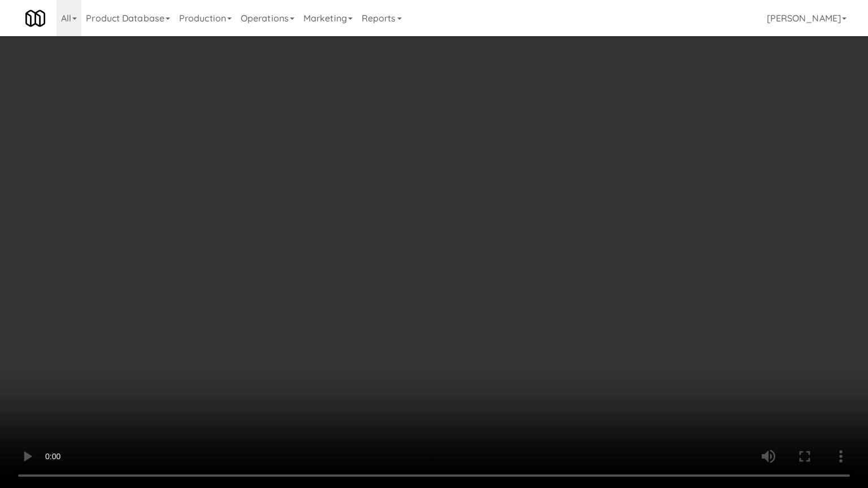
click at [457, 252] on video at bounding box center [434, 244] width 868 height 488
click at [447, 254] on video at bounding box center [434, 244] width 868 height 488
click at [528, 256] on video at bounding box center [434, 244] width 868 height 488
click at [423, 258] on video at bounding box center [434, 244] width 868 height 488
click at [626, 257] on video at bounding box center [434, 244] width 868 height 488
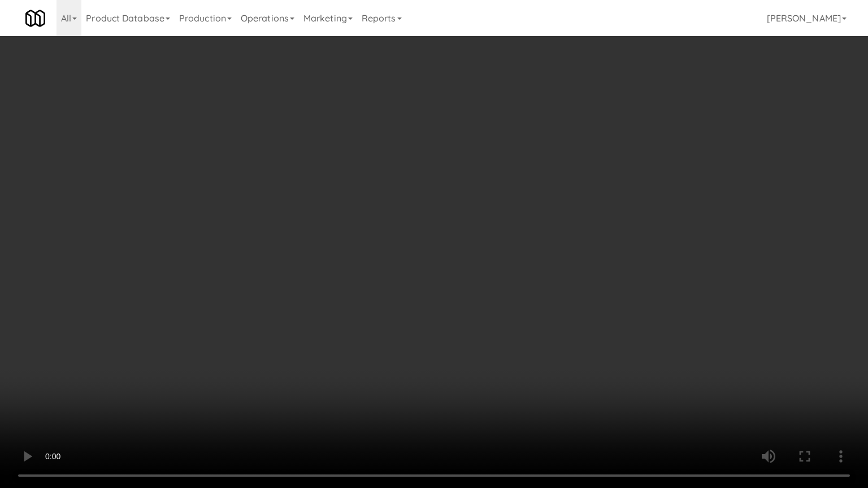
click at [484, 253] on video at bounding box center [434, 244] width 868 height 488
click at [489, 244] on video at bounding box center [434, 244] width 868 height 488
click at [369, 222] on video at bounding box center [434, 244] width 868 height 488
click at [399, 212] on video at bounding box center [434, 244] width 868 height 488
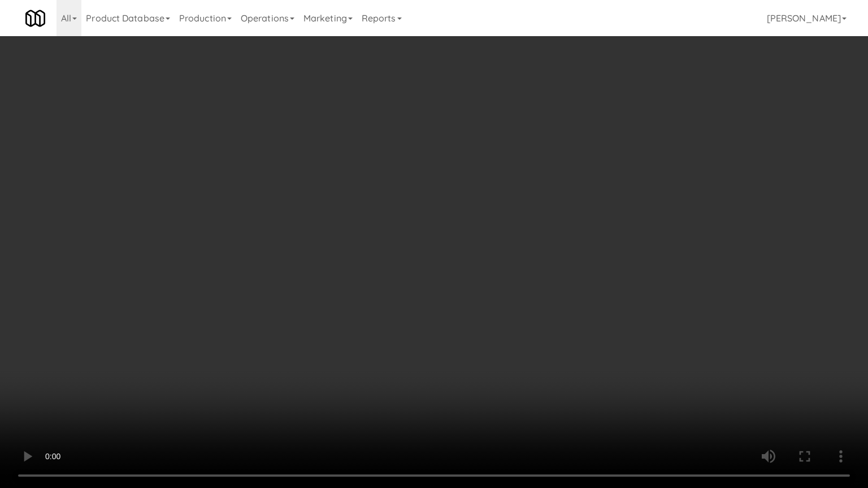
click at [457, 221] on video at bounding box center [434, 244] width 868 height 488
click at [456, 221] on video at bounding box center [434, 244] width 868 height 488
click at [455, 220] on video at bounding box center [434, 244] width 868 height 488
click at [186, 363] on video at bounding box center [434, 244] width 868 height 488
click at [270, 310] on video at bounding box center [434, 244] width 868 height 488
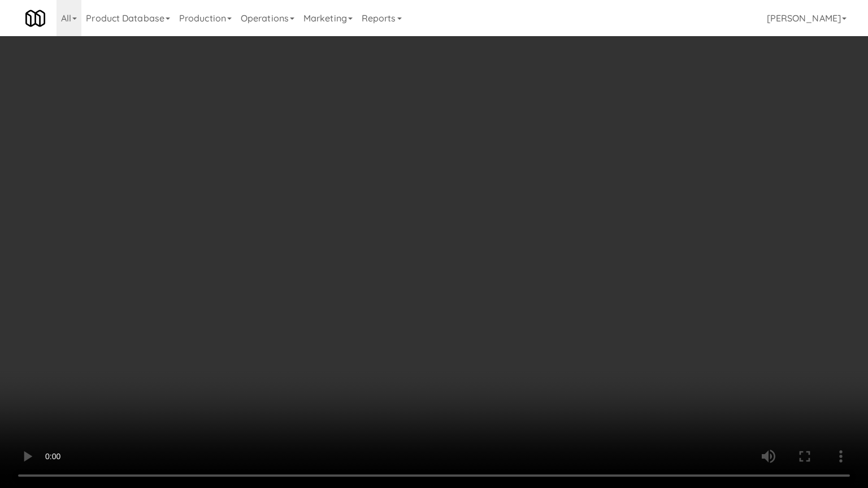
click at [270, 311] on video at bounding box center [434, 244] width 868 height 488
click at [325, 293] on video at bounding box center [434, 244] width 868 height 488
click at [336, 290] on video at bounding box center [434, 244] width 868 height 488
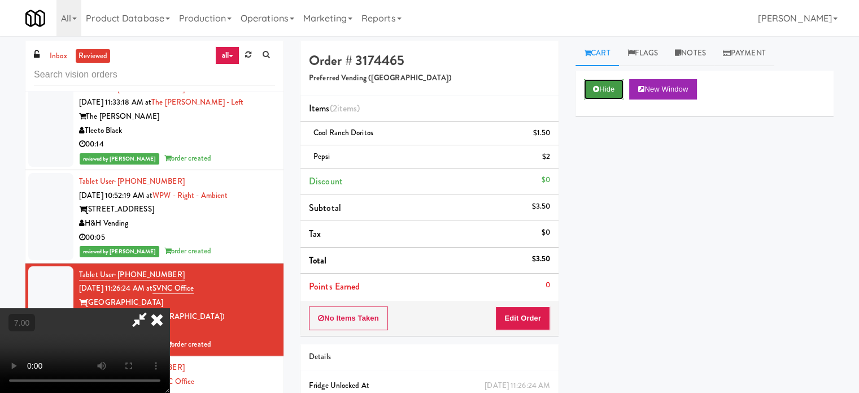
click at [603, 90] on button "Hide" at bounding box center [604, 89] width 40 height 20
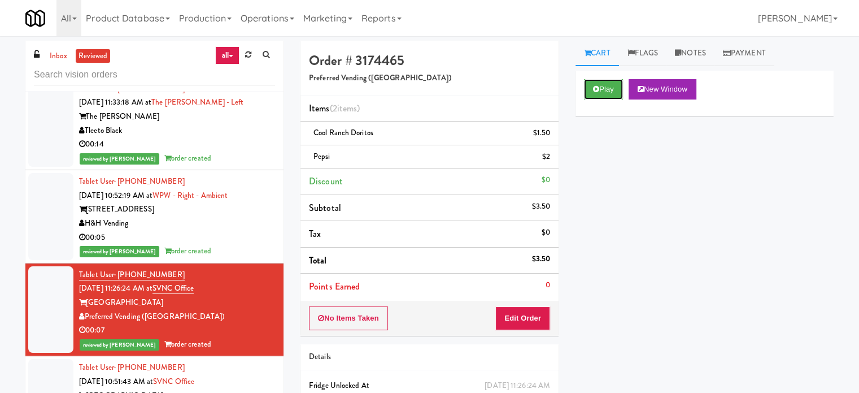
scroll to position [1413, 0]
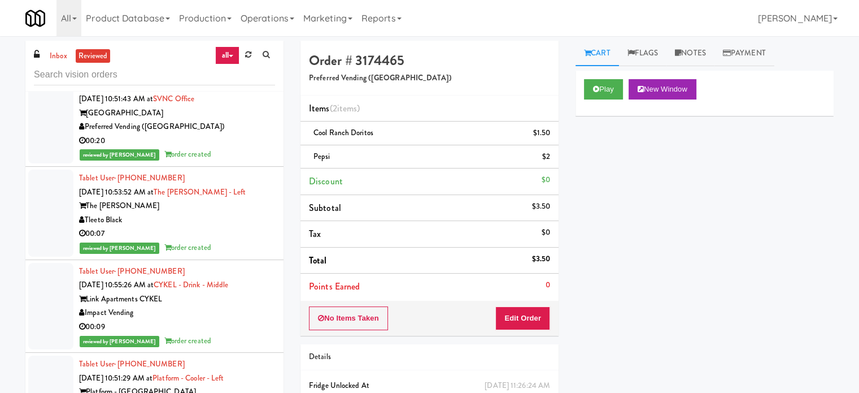
click at [228, 148] on div "00:20" at bounding box center [177, 141] width 196 height 14
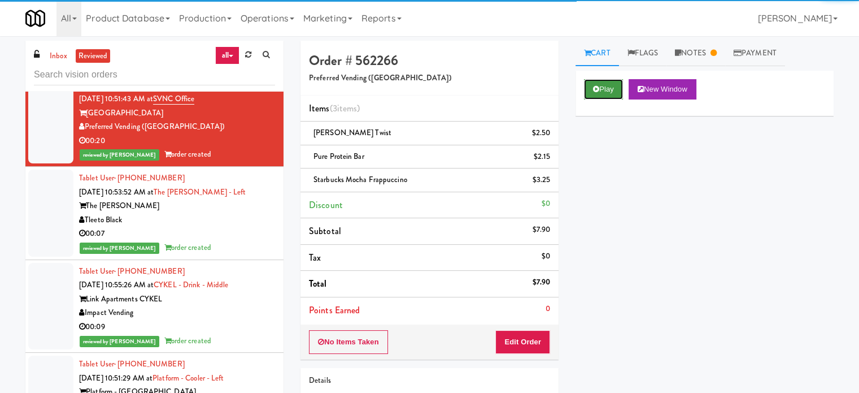
click at [605, 90] on button "Play" at bounding box center [603, 89] width 39 height 20
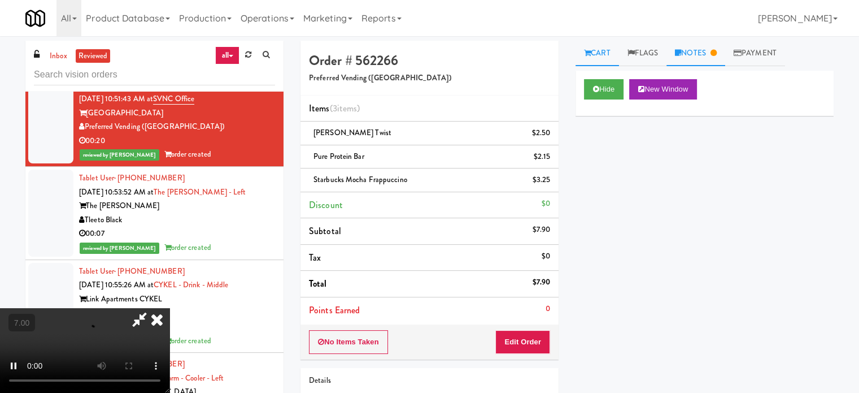
click at [626, 56] on link "Notes" at bounding box center [696, 53] width 59 height 25
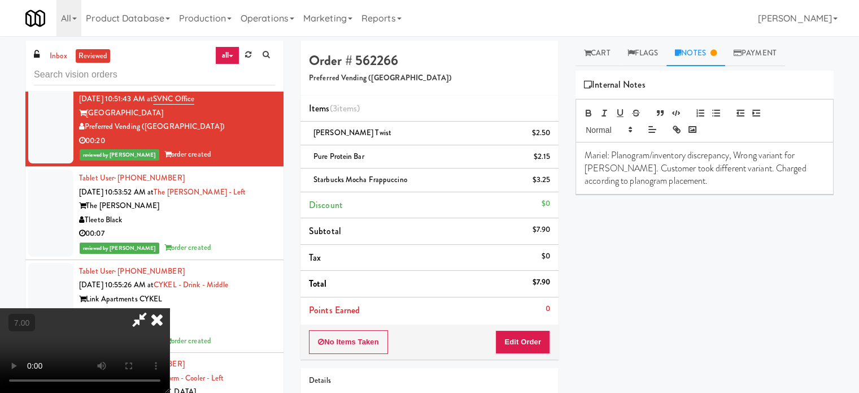
click at [170, 308] on video at bounding box center [85, 350] width 170 height 85
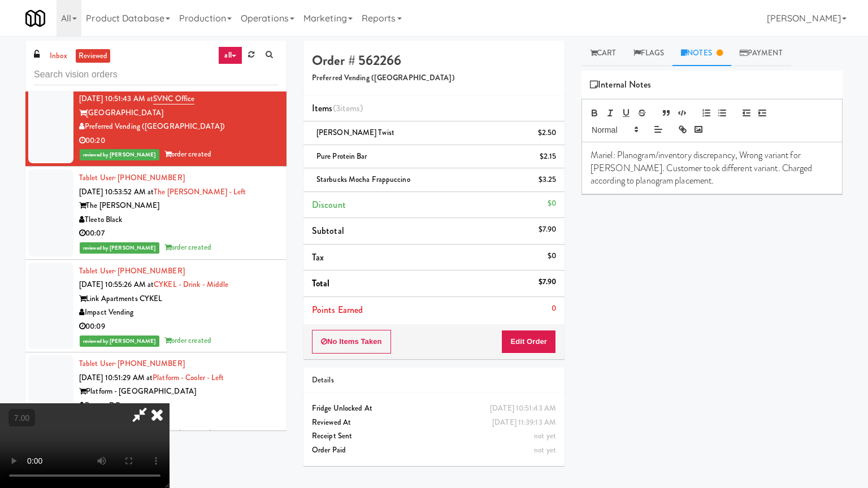
click at [170, 394] on video at bounding box center [85, 445] width 170 height 85
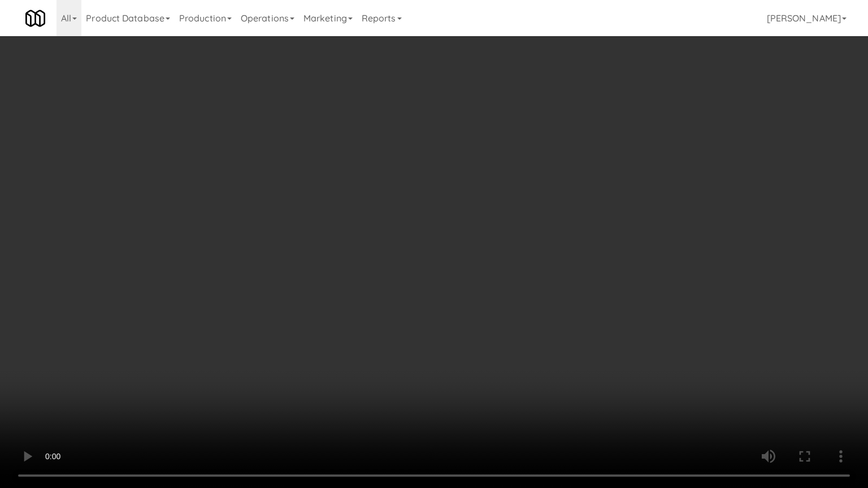
click at [320, 270] on video at bounding box center [434, 244] width 868 height 488
click at [321, 268] on video at bounding box center [434, 244] width 868 height 488
click at [321, 269] on video at bounding box center [434, 244] width 868 height 488
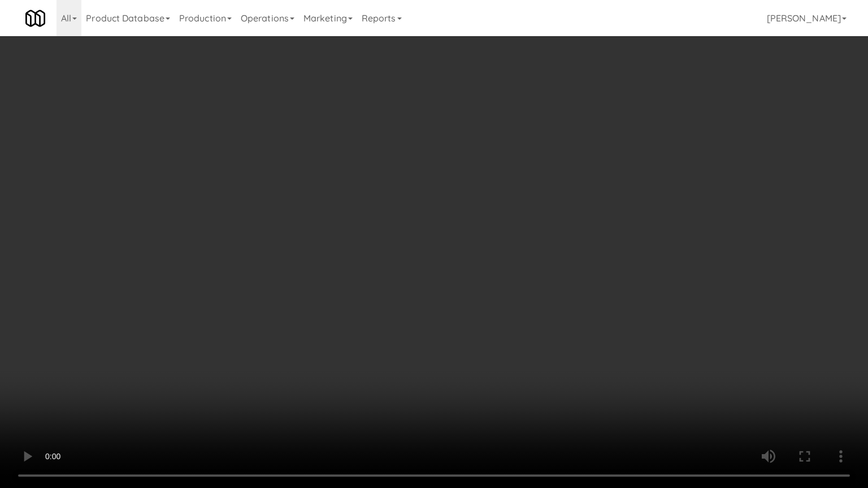
click at [242, 322] on video at bounding box center [434, 244] width 868 height 488
click at [335, 256] on video at bounding box center [434, 244] width 868 height 488
click at [338, 253] on video at bounding box center [434, 244] width 868 height 488
click at [339, 251] on video at bounding box center [434, 244] width 868 height 488
click at [339, 253] on video at bounding box center [434, 244] width 868 height 488
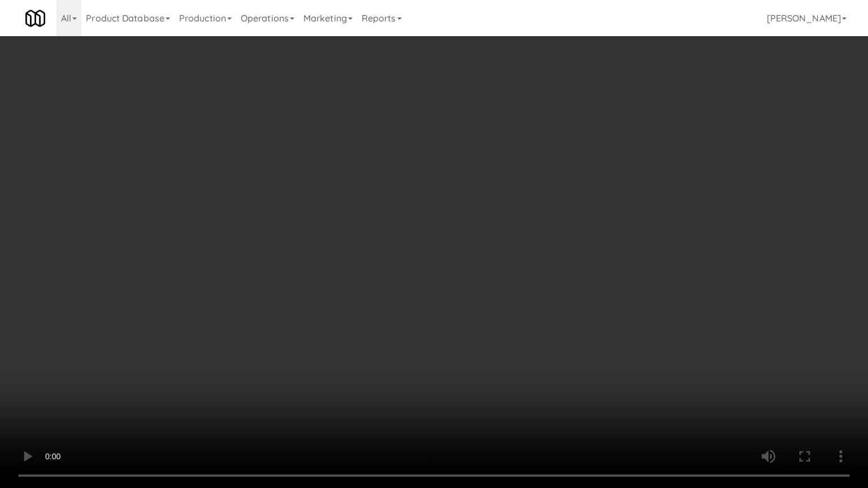
click at [339, 253] on video at bounding box center [434, 244] width 868 height 488
click at [346, 246] on video at bounding box center [434, 244] width 868 height 488
click at [367, 233] on video at bounding box center [434, 244] width 868 height 488
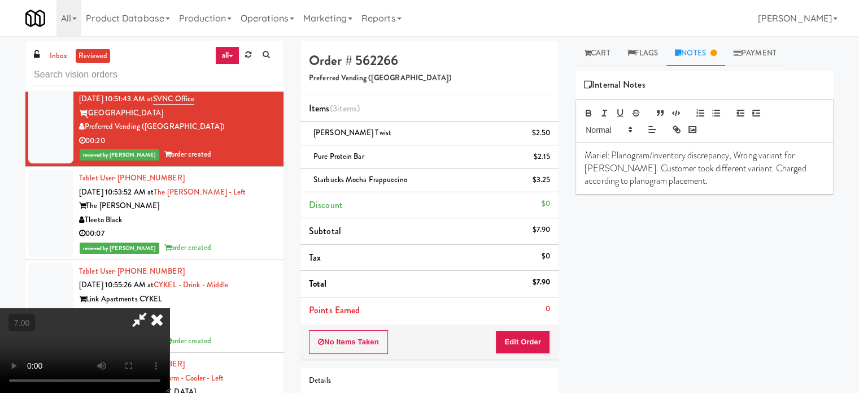
click at [170, 308] on icon at bounding box center [157, 319] width 25 height 23
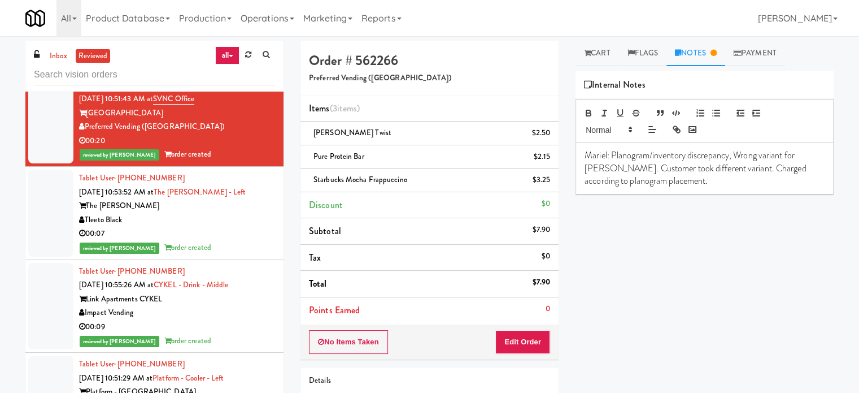
click at [192, 253] on span "order created" at bounding box center [187, 247] width 47 height 11
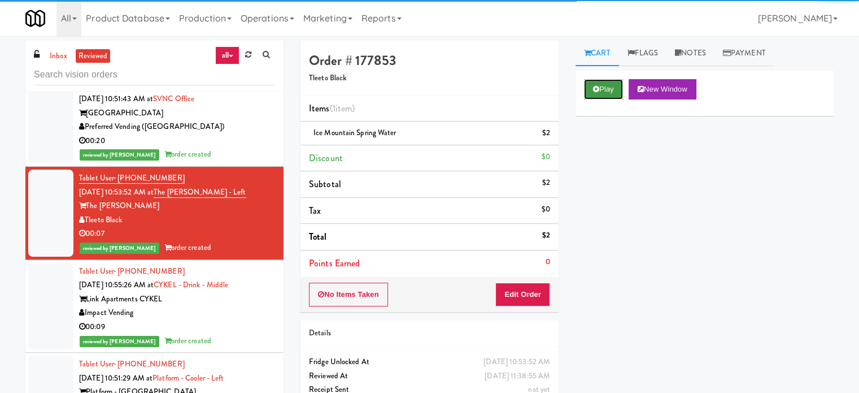
click at [601, 88] on button "Play" at bounding box center [603, 89] width 39 height 20
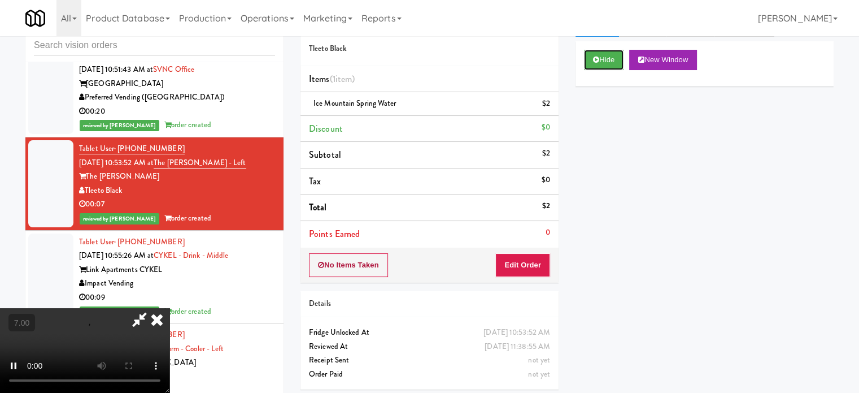
scroll to position [46, 0]
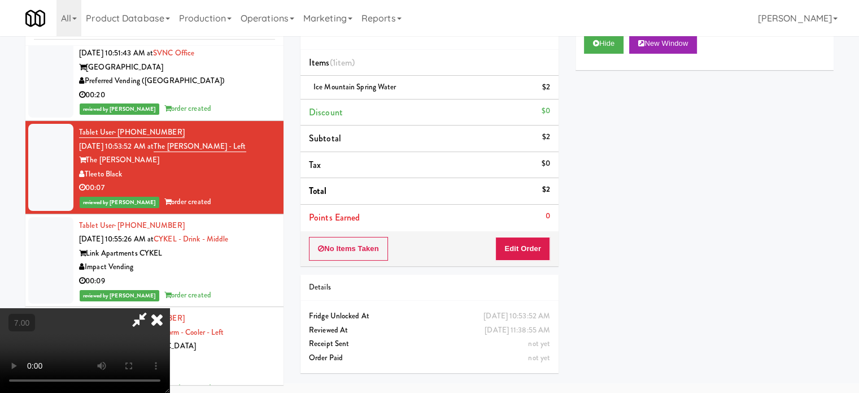
click at [170, 308] on video at bounding box center [85, 350] width 170 height 85
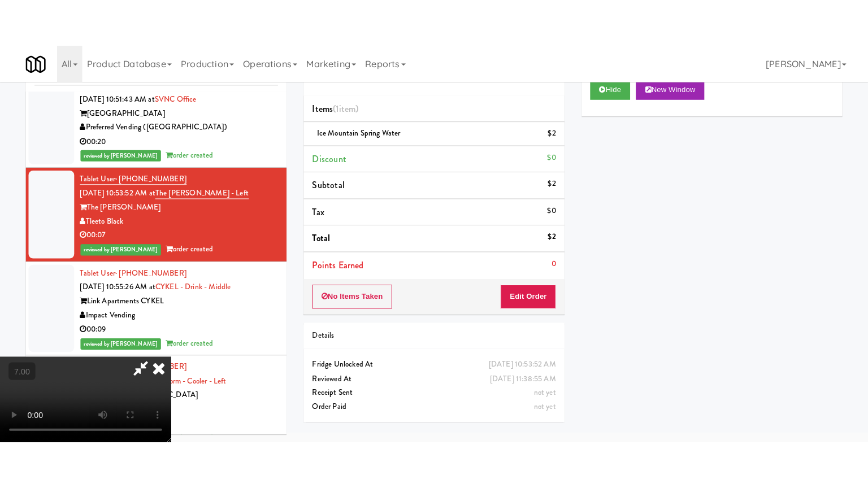
scroll to position [36, 0]
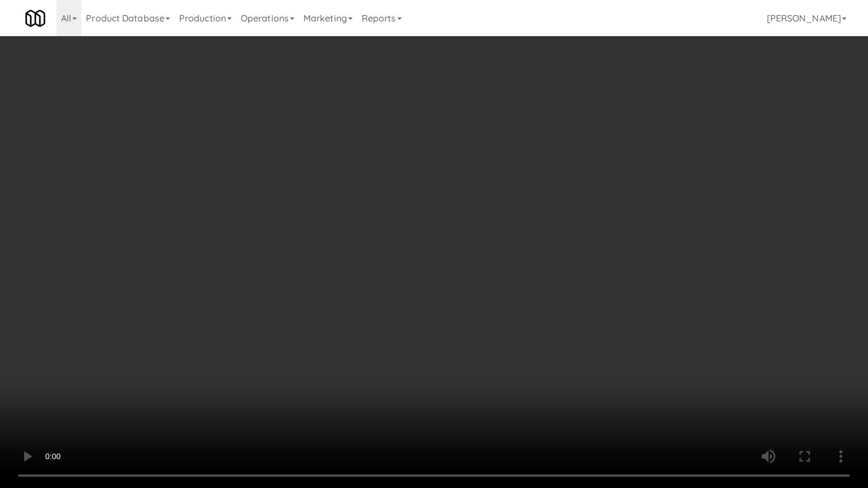
click at [399, 264] on video at bounding box center [434, 244] width 868 height 488
click at [401, 264] on video at bounding box center [434, 244] width 868 height 488
click at [452, 237] on video at bounding box center [434, 244] width 868 height 488
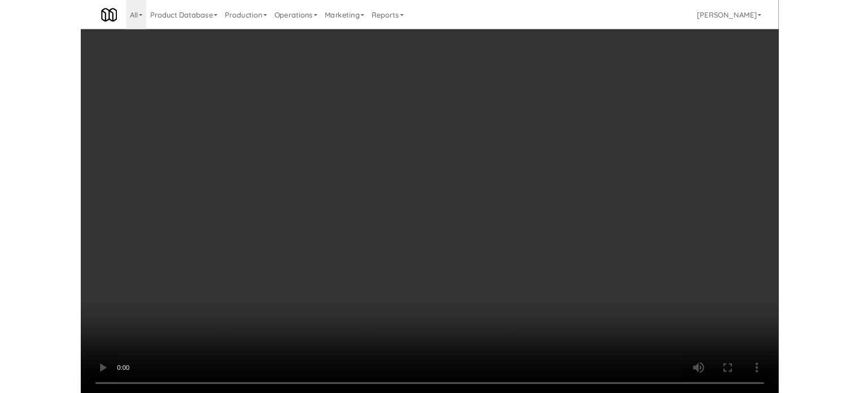
scroll to position [46, 0]
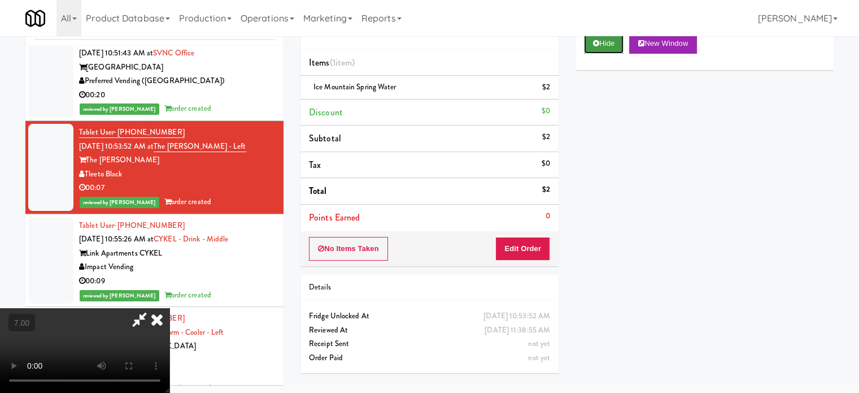
click at [617, 44] on button "Hide" at bounding box center [604, 43] width 40 height 20
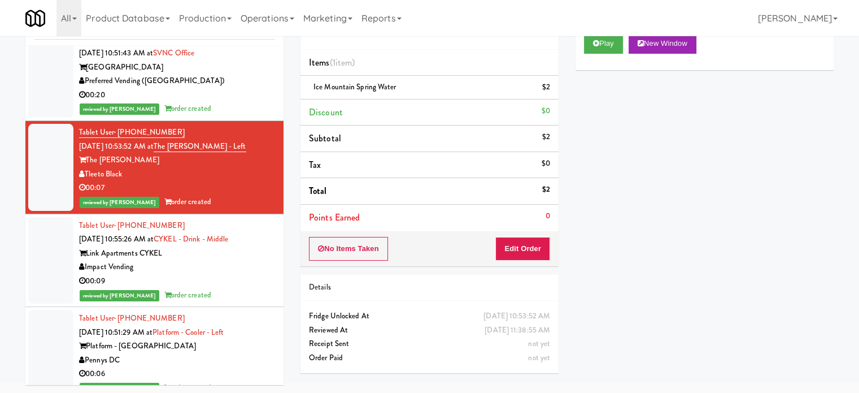
click at [217, 302] on div "reviewed by [PERSON_NAME] order created" at bounding box center [177, 295] width 196 height 14
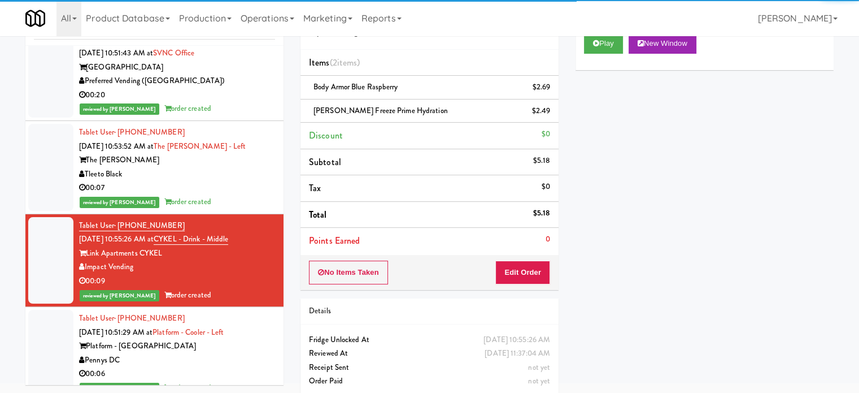
scroll to position [1695, 0]
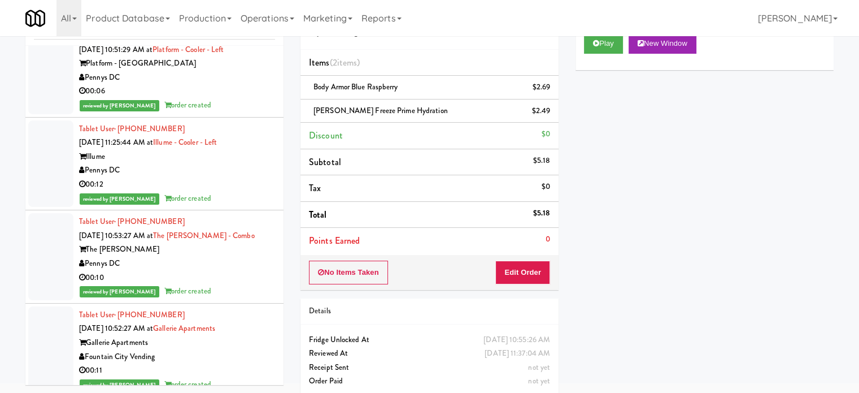
click at [242, 118] on li "Tablet User · (919) 744-1277 [DATE] 10:51:29 AM at Platform - Cooler - Left Pla…" at bounding box center [154, 70] width 258 height 93
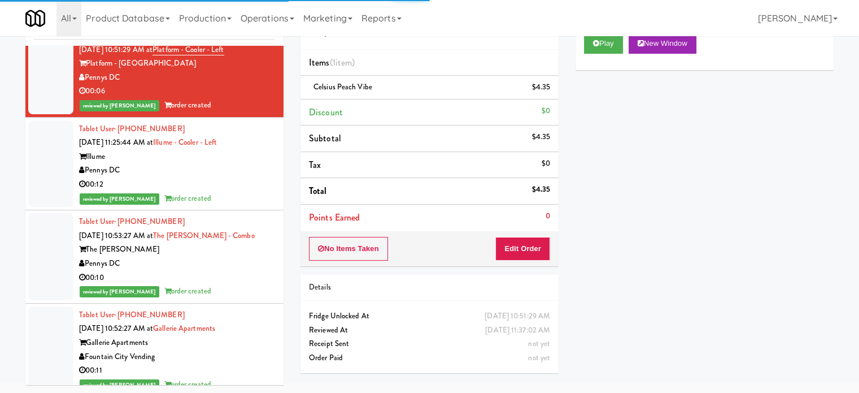
click at [246, 211] on li "Tablet User · (630) 418-9718 [DATE] 11:25:44 AM at Illume - Cooler - Left Illum…" at bounding box center [154, 164] width 258 height 93
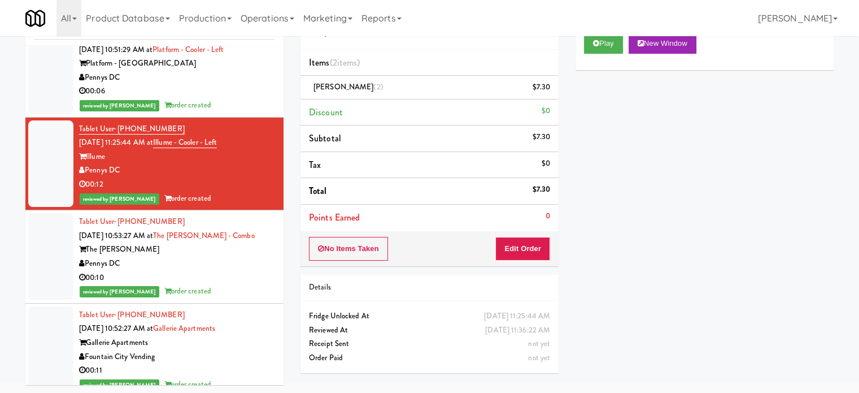
click at [258, 285] on div "00:10" at bounding box center [177, 278] width 196 height 14
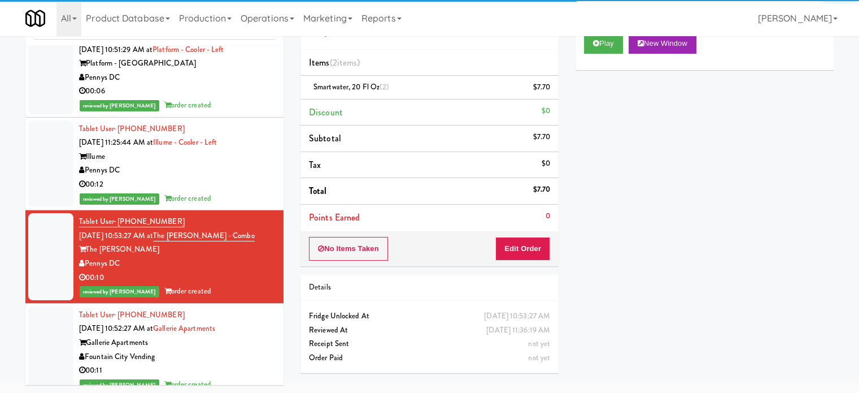
scroll to position [1978, 0]
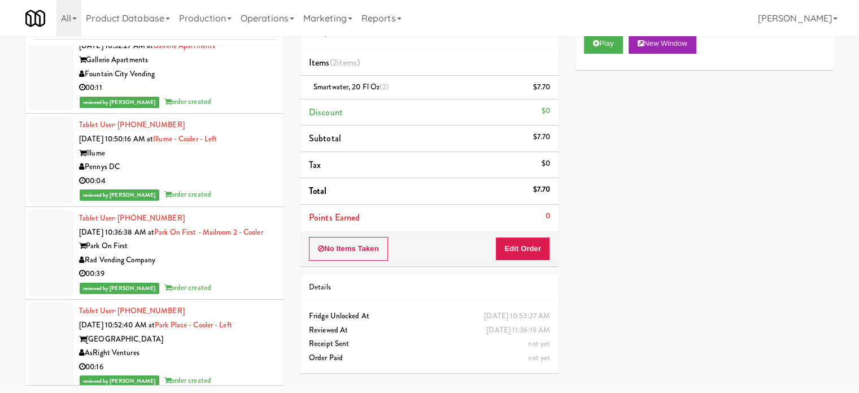
drag, startPoint x: 246, startPoint y: 106, endPoint x: 281, endPoint y: 85, distance: 40.5
click at [246, 95] on div "00:11" at bounding box center [177, 88] width 196 height 14
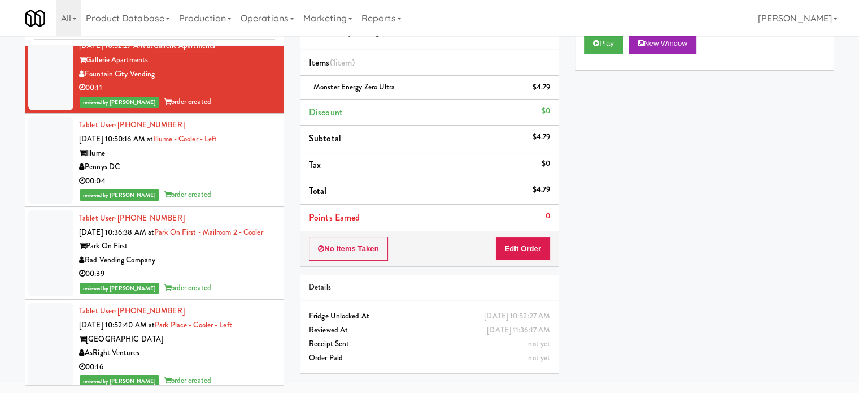
click at [233, 188] on div "00:04" at bounding box center [177, 181] width 196 height 14
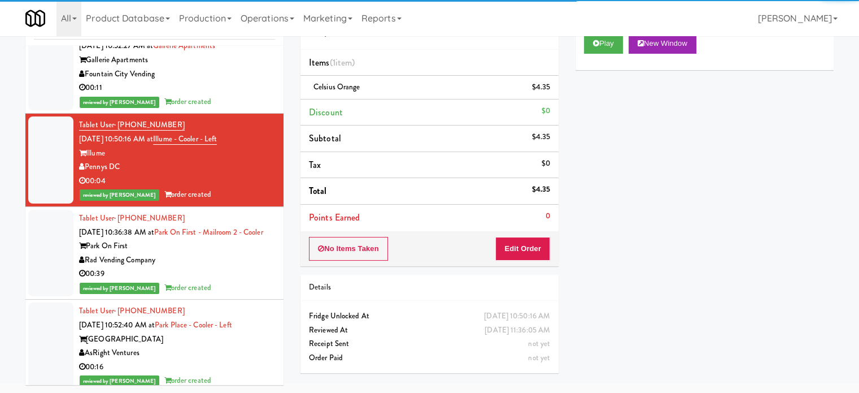
click at [251, 267] on div "Rad Vending Company" at bounding box center [177, 260] width 196 height 14
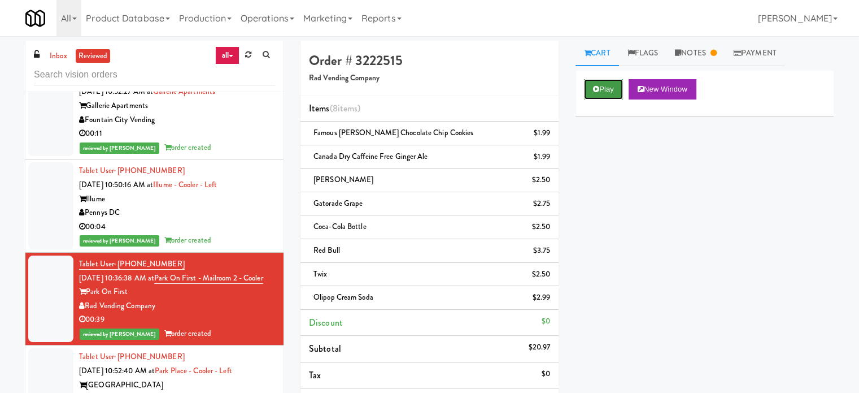
click at [605, 88] on button "Play" at bounding box center [603, 89] width 39 height 20
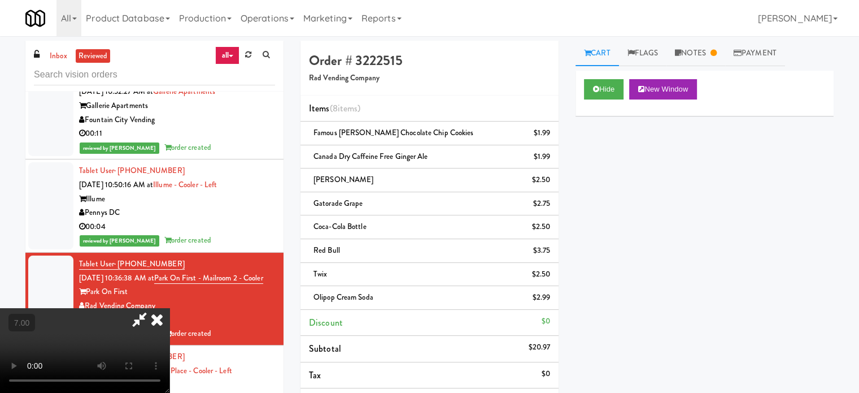
click at [170, 308] on video at bounding box center [85, 350] width 170 height 85
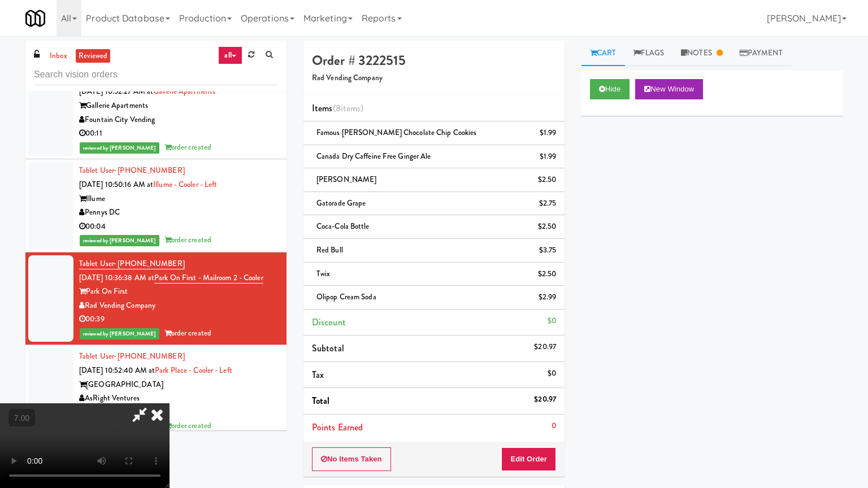
drag, startPoint x: 245, startPoint y: 255, endPoint x: 325, endPoint y: 245, distance: 81.4
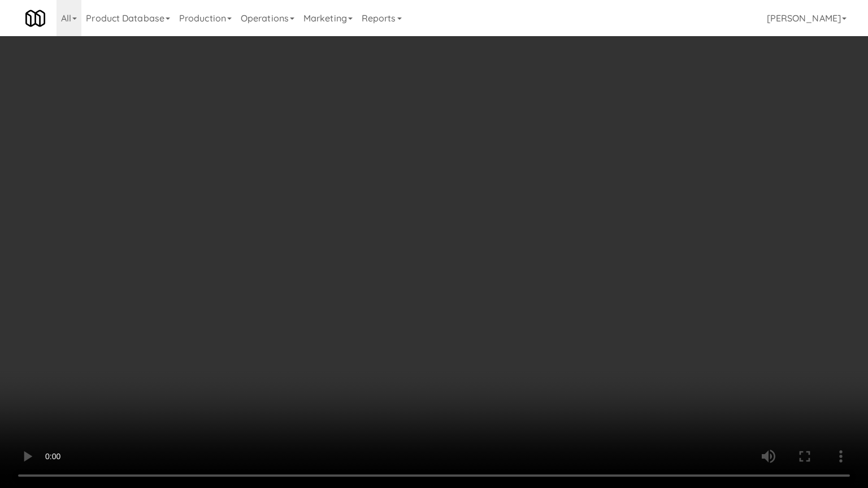
click at [245, 255] on video at bounding box center [434, 244] width 868 height 488
click at [289, 249] on video at bounding box center [434, 244] width 868 height 488
click at [325, 176] on video at bounding box center [434, 244] width 868 height 488
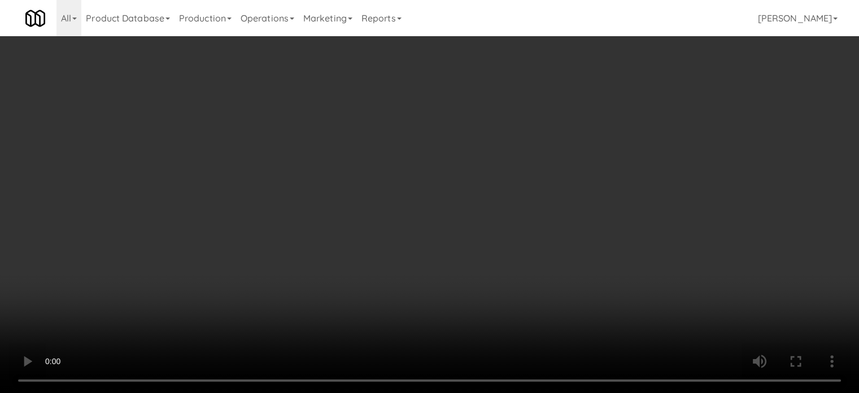
click at [284, 218] on video at bounding box center [429, 196] width 859 height 393
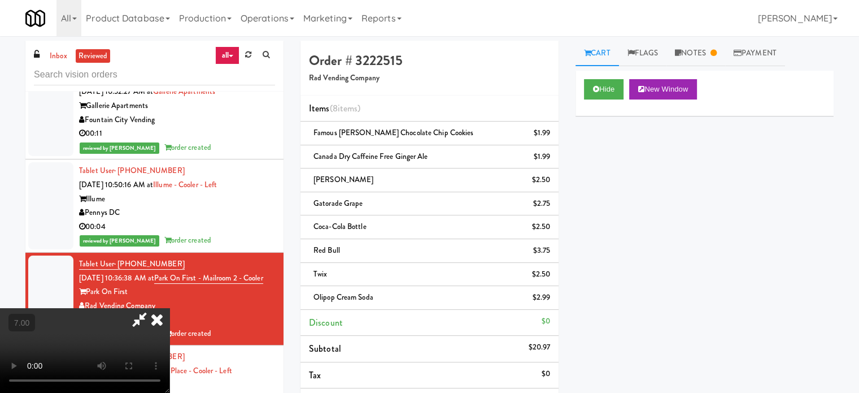
click at [170, 308] on video at bounding box center [85, 350] width 170 height 85
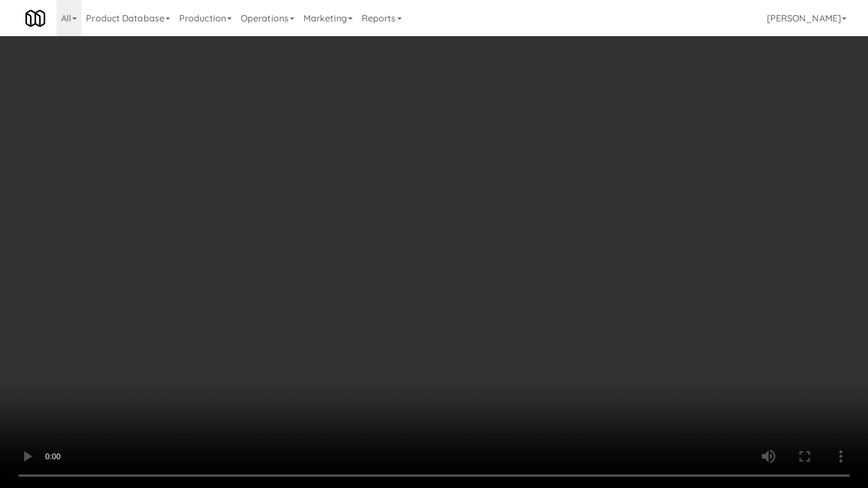
click at [200, 305] on video at bounding box center [434, 244] width 868 height 488
click at [280, 249] on video at bounding box center [434, 244] width 868 height 488
click at [280, 250] on video at bounding box center [434, 244] width 868 height 488
click at [293, 262] on video at bounding box center [434, 244] width 868 height 488
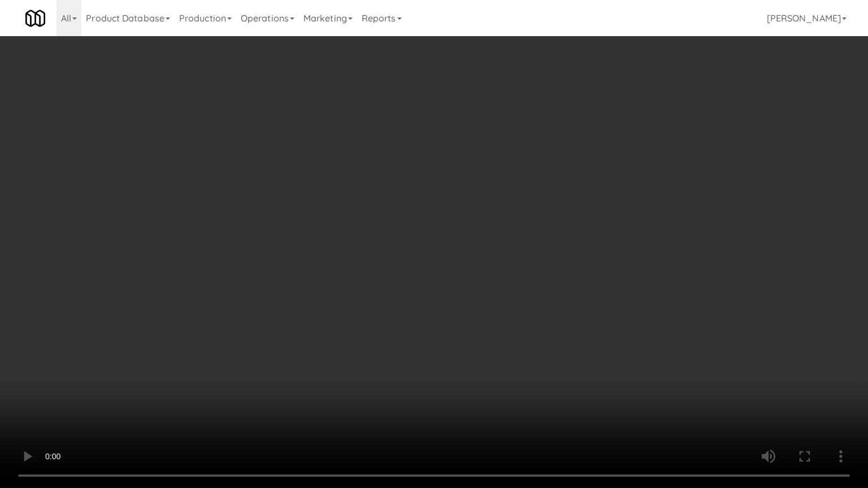
click at [390, 269] on video at bounding box center [434, 244] width 868 height 488
click at [389, 267] on video at bounding box center [434, 244] width 868 height 488
click at [390, 263] on video at bounding box center [434, 244] width 868 height 488
click at [464, 273] on video at bounding box center [434, 244] width 868 height 488
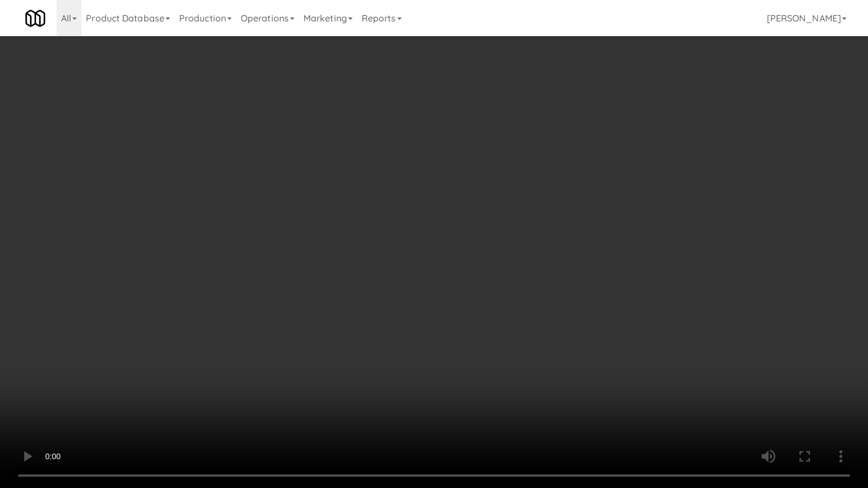
click at [460, 272] on video at bounding box center [434, 244] width 868 height 488
click at [626, 283] on video at bounding box center [434, 244] width 868 height 488
click at [524, 279] on video at bounding box center [434, 244] width 868 height 488
click at [535, 270] on video at bounding box center [434, 244] width 868 height 488
click at [538, 271] on video at bounding box center [434, 244] width 868 height 488
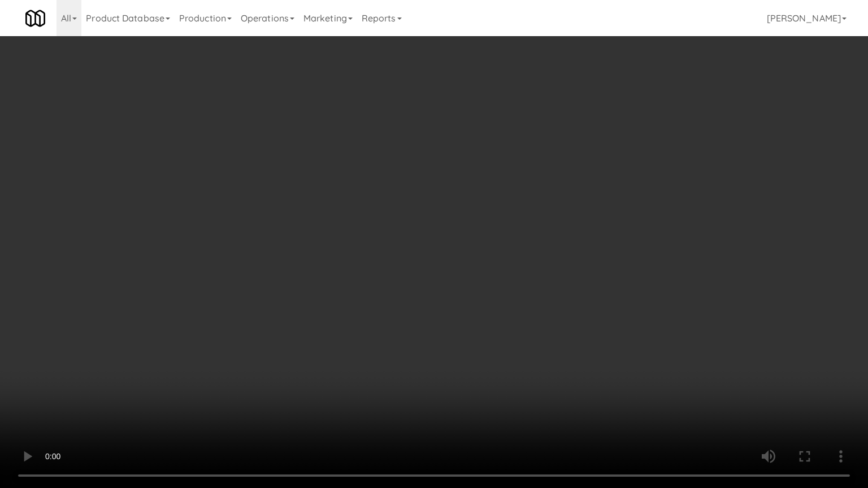
click at [571, 284] on video at bounding box center [434, 244] width 868 height 488
click at [566, 278] on video at bounding box center [434, 244] width 868 height 488
click at [470, 263] on video at bounding box center [434, 244] width 868 height 488
click at [474, 260] on video at bounding box center [434, 244] width 868 height 488
click at [479, 194] on video at bounding box center [434, 244] width 868 height 488
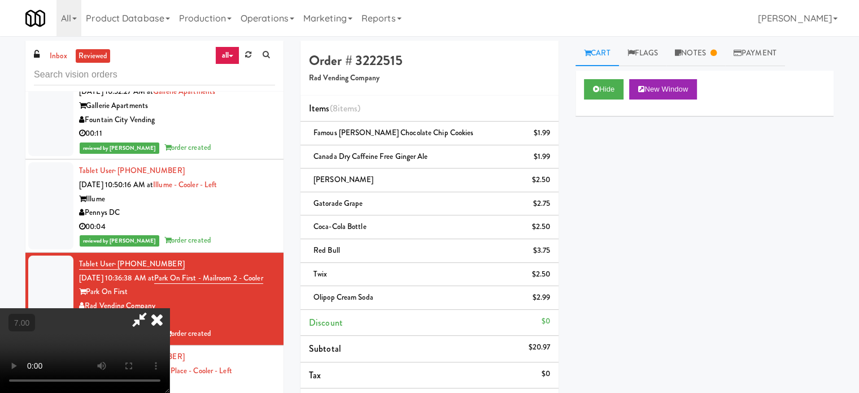
click at [170, 308] on video at bounding box center [85, 350] width 170 height 85
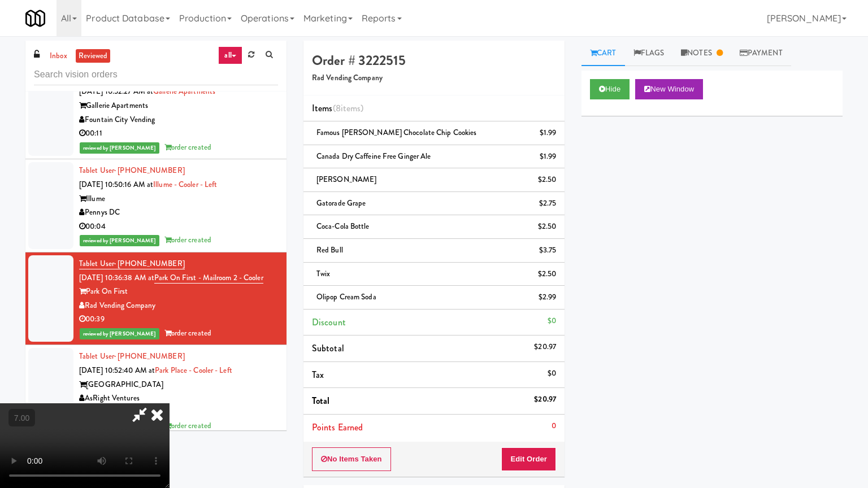
click at [170, 394] on video at bounding box center [85, 445] width 170 height 85
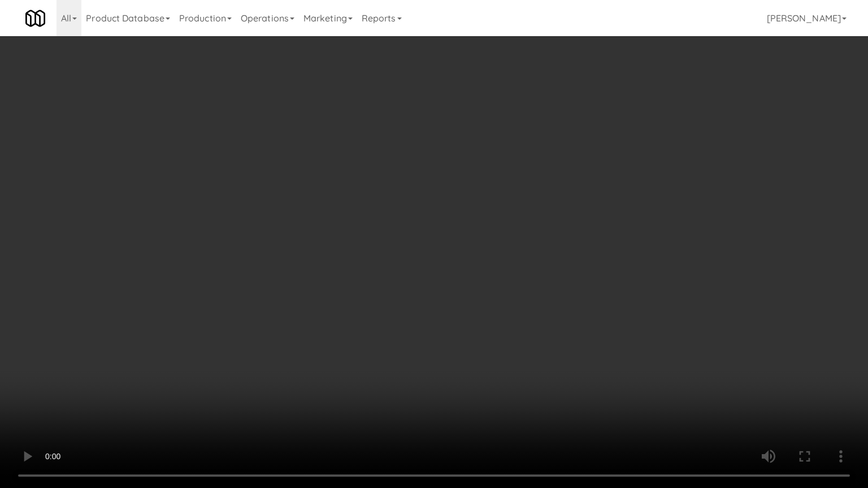
click at [377, 259] on video at bounding box center [434, 244] width 868 height 488
click at [377, 267] on video at bounding box center [434, 244] width 868 height 488
click at [423, 283] on video at bounding box center [434, 244] width 868 height 488
click at [417, 294] on video at bounding box center [434, 244] width 868 height 488
click at [429, 289] on video at bounding box center [434, 244] width 868 height 488
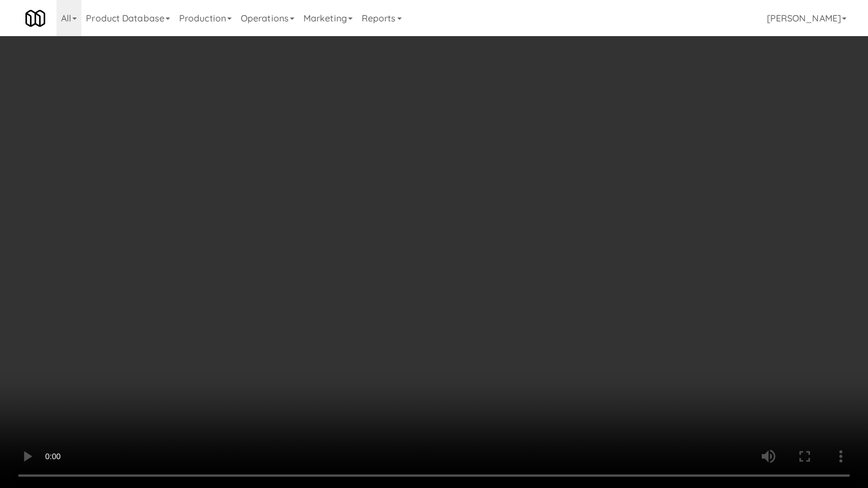
click at [426, 296] on video at bounding box center [434, 244] width 868 height 488
drag, startPoint x: 425, startPoint y: 297, endPoint x: 441, endPoint y: 285, distance: 19.4
click at [425, 297] on video at bounding box center [434, 244] width 868 height 488
click at [441, 285] on video at bounding box center [434, 244] width 868 height 488
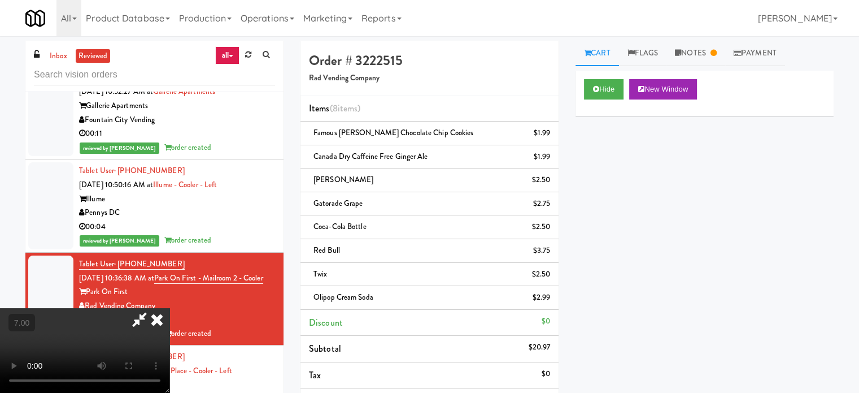
click at [153, 308] on icon at bounding box center [140, 319] width 26 height 23
drag, startPoint x: 151, startPoint y: 342, endPoint x: 153, endPoint y: 330, distance: 12.0
click at [151, 338] on video at bounding box center [85, 350] width 170 height 85
click at [153, 330] on video at bounding box center [85, 350] width 170 height 85
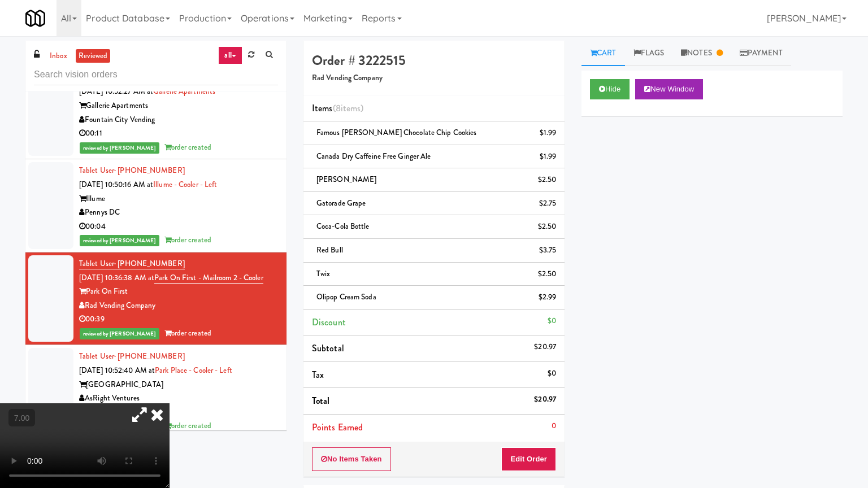
click at [170, 394] on video at bounding box center [85, 445] width 170 height 85
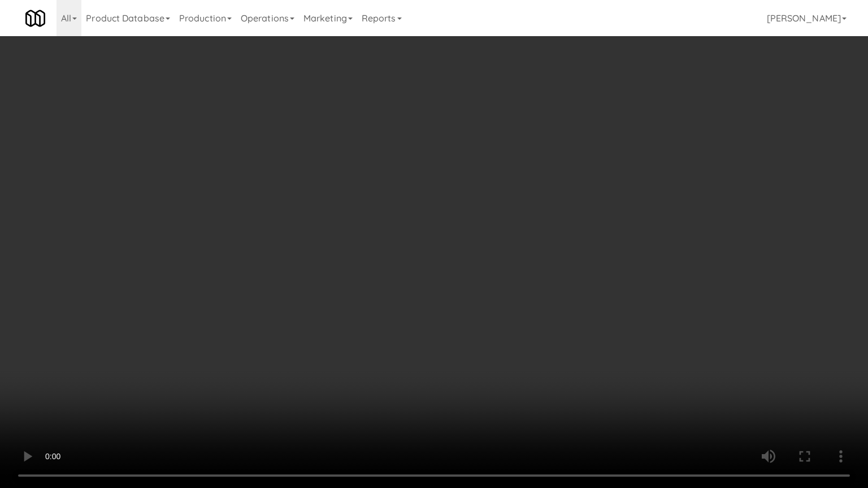
click at [338, 242] on video at bounding box center [434, 244] width 868 height 488
click at [340, 242] on video at bounding box center [434, 244] width 868 height 488
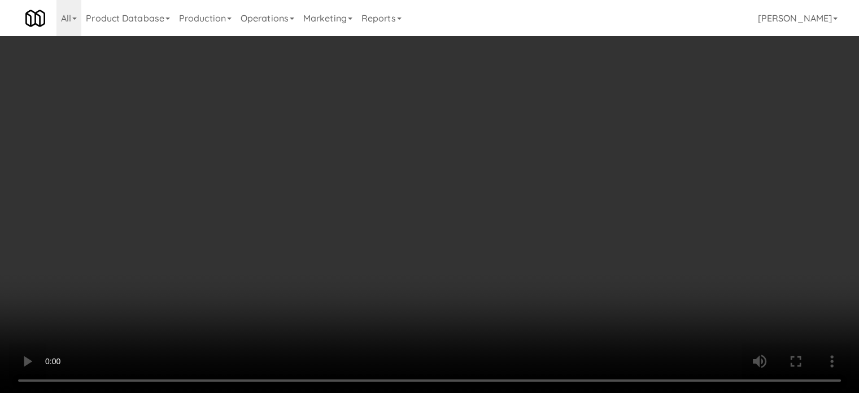
click at [209, 279] on video at bounding box center [429, 196] width 859 height 393
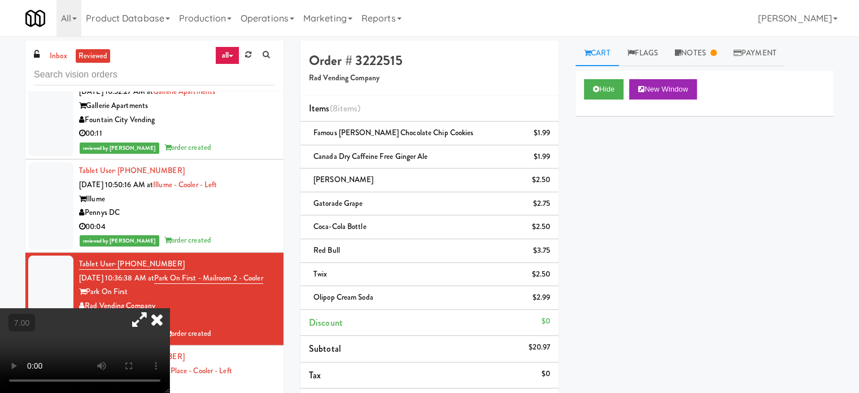
click at [170, 308] on video at bounding box center [85, 350] width 170 height 85
click at [170, 344] on video at bounding box center [85, 350] width 170 height 85
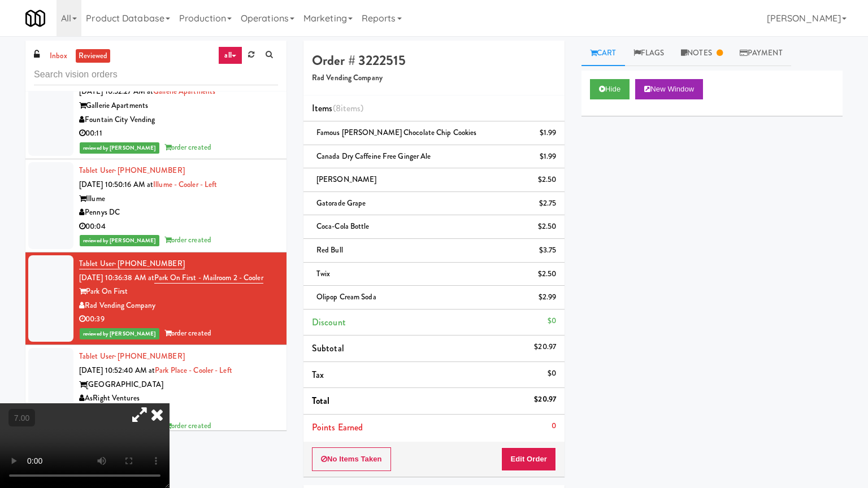
click at [170, 394] on video at bounding box center [85, 445] width 170 height 85
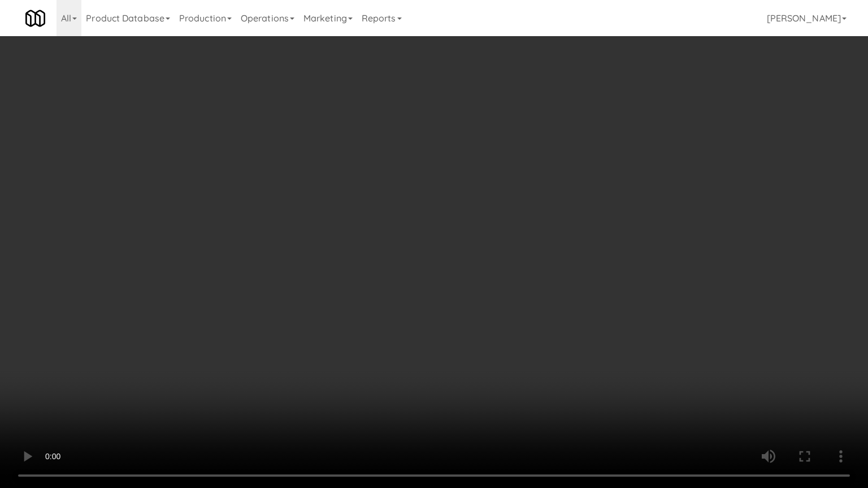
click at [324, 229] on video at bounding box center [434, 244] width 868 height 488
click at [315, 231] on video at bounding box center [434, 244] width 868 height 488
click at [286, 245] on video at bounding box center [434, 244] width 868 height 488
click at [289, 242] on video at bounding box center [434, 244] width 868 height 488
click at [332, 244] on video at bounding box center [434, 244] width 868 height 488
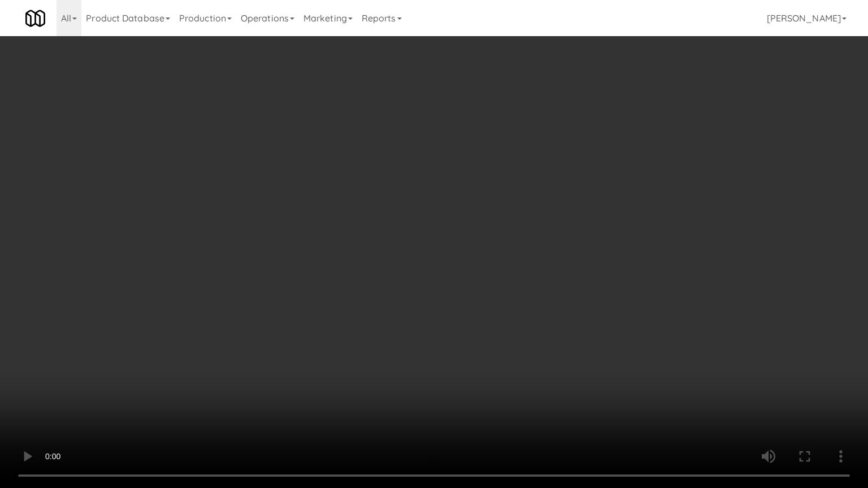
click at [332, 245] on video at bounding box center [434, 244] width 868 height 488
click at [376, 268] on video at bounding box center [434, 244] width 868 height 488
click at [371, 267] on video at bounding box center [434, 244] width 868 height 488
click at [370, 260] on video at bounding box center [434, 244] width 868 height 488
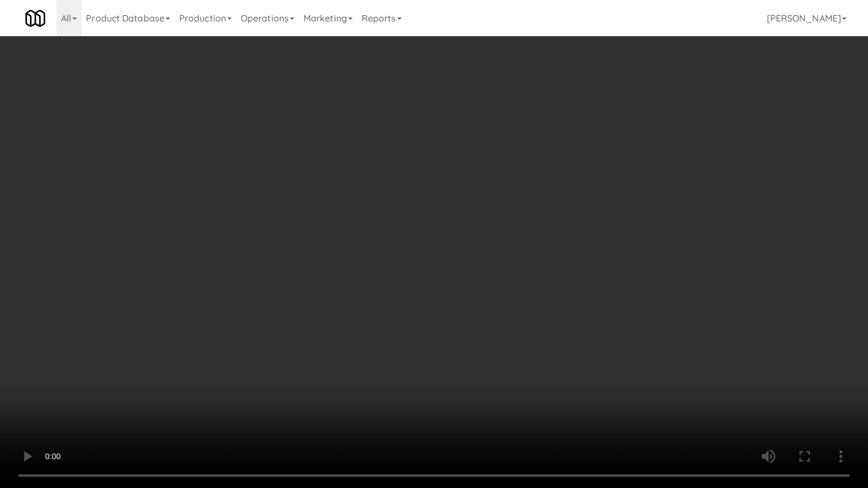
click at [368, 258] on video at bounding box center [434, 244] width 868 height 488
click at [445, 394] on video at bounding box center [434, 244] width 868 height 488
click at [431, 353] on video at bounding box center [434, 244] width 868 height 488
click at [435, 352] on video at bounding box center [434, 244] width 868 height 488
click at [433, 353] on video at bounding box center [434, 244] width 868 height 488
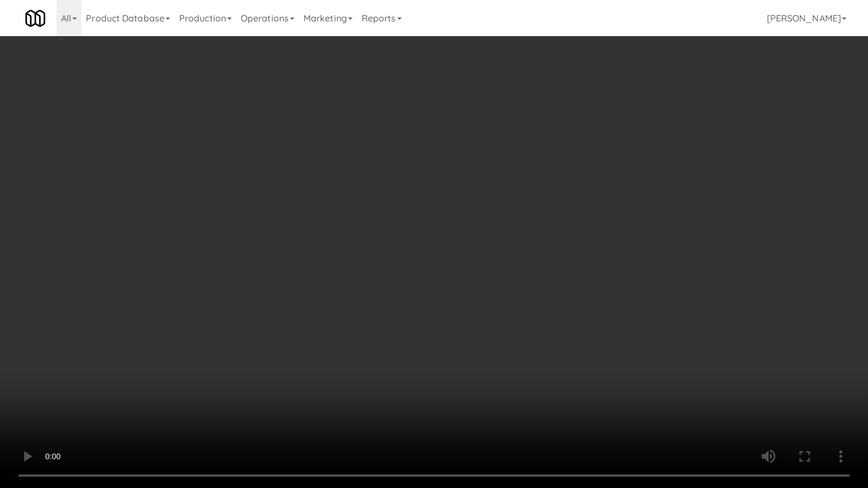
click at [433, 352] on video at bounding box center [434, 244] width 868 height 488
click at [433, 351] on video at bounding box center [434, 244] width 868 height 488
click at [448, 356] on video at bounding box center [434, 244] width 868 height 488
click at [436, 353] on video at bounding box center [434, 244] width 868 height 488
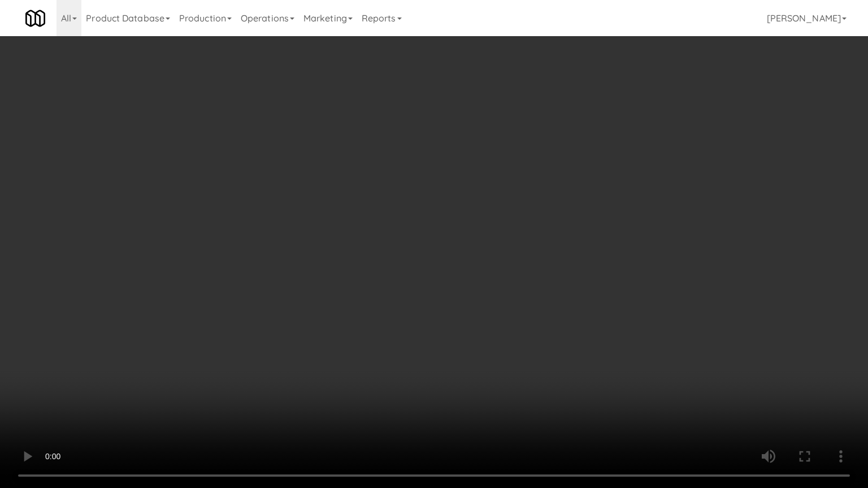
click at [481, 347] on video at bounding box center [434, 244] width 868 height 488
click at [467, 342] on video at bounding box center [434, 244] width 868 height 488
click at [496, 362] on video at bounding box center [434, 244] width 868 height 488
drag, startPoint x: 453, startPoint y: 355, endPoint x: 457, endPoint y: 350, distance: 6.1
click at [452, 353] on video at bounding box center [434, 244] width 868 height 488
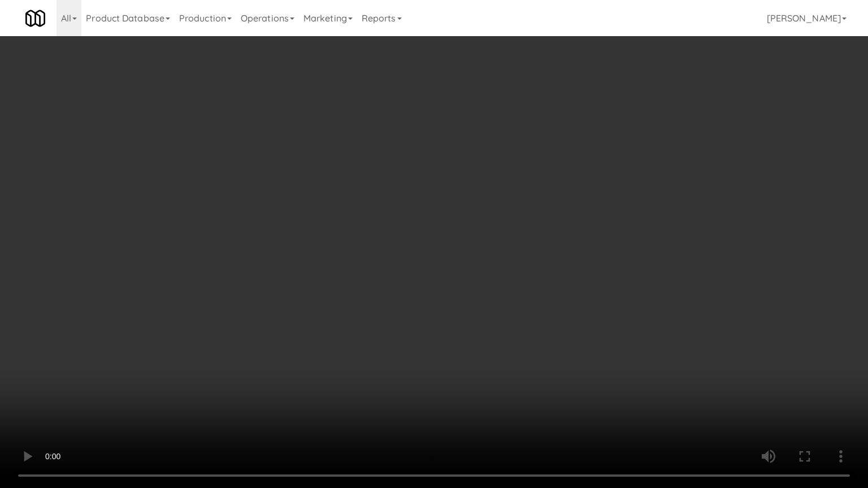
click at [532, 354] on video at bounding box center [434, 244] width 868 height 488
click at [432, 344] on video at bounding box center [434, 244] width 868 height 488
click at [482, 348] on video at bounding box center [434, 244] width 868 height 488
click at [470, 346] on video at bounding box center [434, 244] width 868 height 488
click at [468, 344] on video at bounding box center [434, 244] width 868 height 488
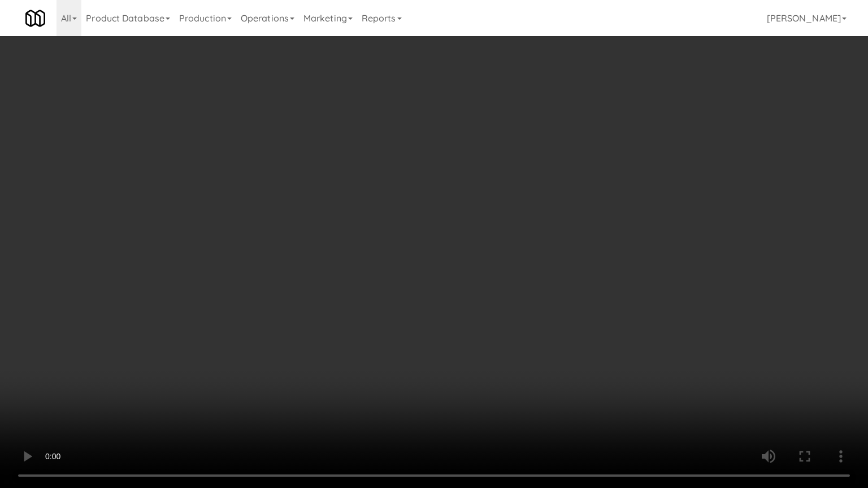
click at [468, 344] on video at bounding box center [434, 244] width 868 height 488
click at [502, 348] on video at bounding box center [434, 244] width 868 height 488
click at [489, 350] on video at bounding box center [434, 244] width 868 height 488
click at [488, 351] on video at bounding box center [434, 244] width 868 height 488
click at [487, 350] on video at bounding box center [434, 244] width 868 height 488
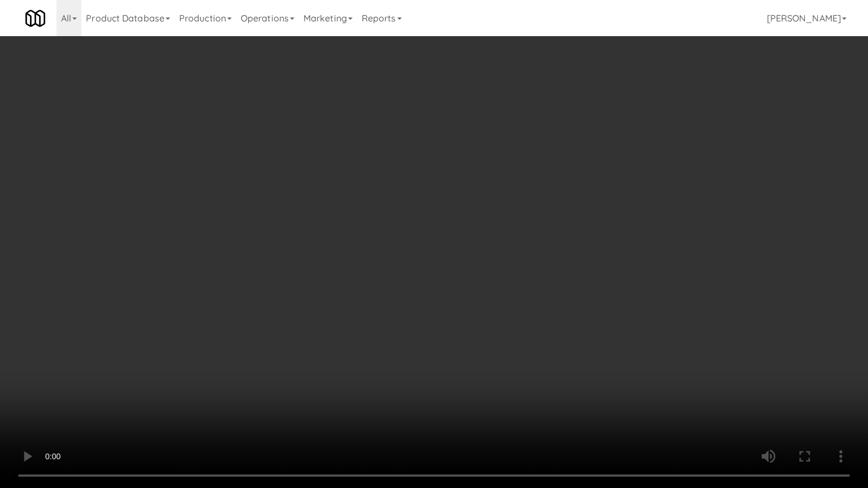
click at [507, 363] on video at bounding box center [434, 244] width 868 height 488
click at [500, 356] on video at bounding box center [434, 244] width 868 height 488
click at [450, 354] on video at bounding box center [434, 244] width 868 height 488
click at [452, 351] on video at bounding box center [434, 244] width 868 height 488
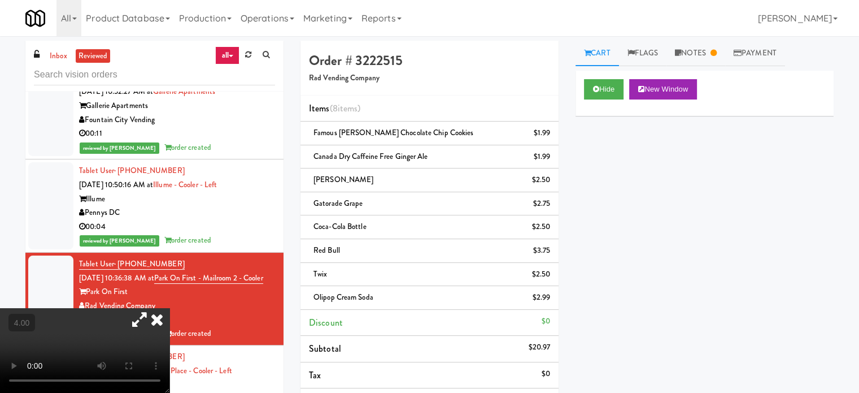
click at [170, 308] on icon at bounding box center [157, 319] width 25 height 23
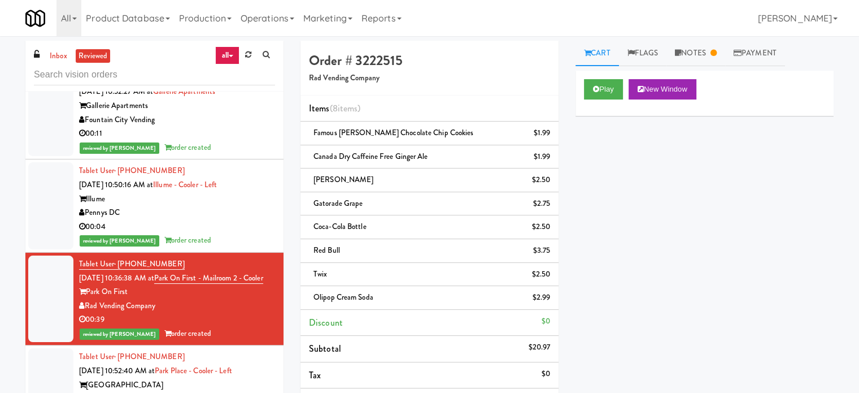
scroll to position [2260, 0]
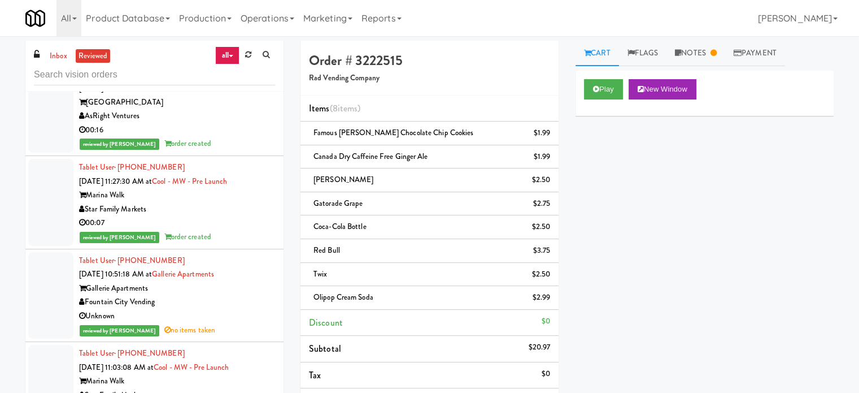
drag, startPoint x: 201, startPoint y: 157, endPoint x: 264, endPoint y: 163, distance: 63.6
click at [202, 137] on div "00:16" at bounding box center [177, 130] width 196 height 14
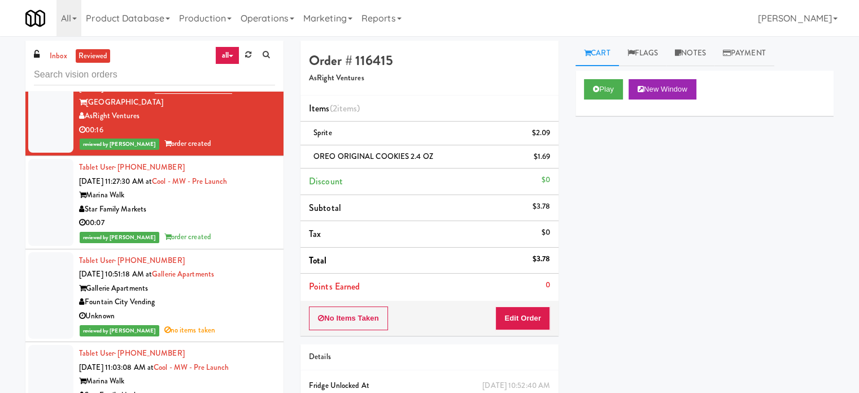
drag, startPoint x: 242, startPoint y: 239, endPoint x: 263, endPoint y: 232, distance: 22.0
click at [243, 216] on div "Star Family Markets" at bounding box center [177, 209] width 196 height 14
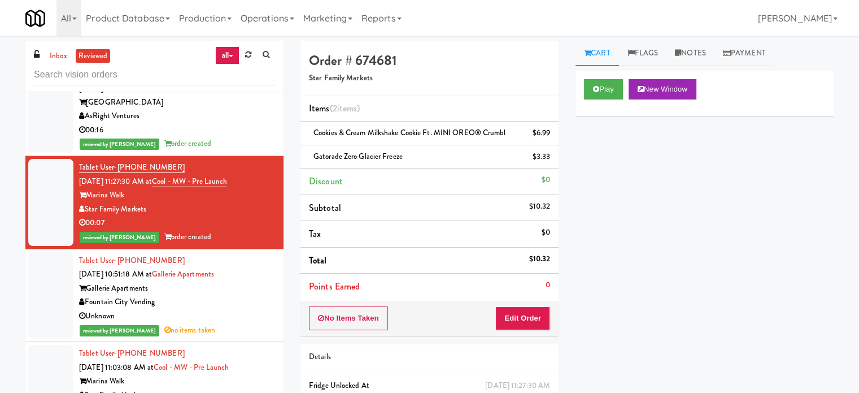
click at [242, 309] on div "Fountain City Vending" at bounding box center [177, 302] width 196 height 14
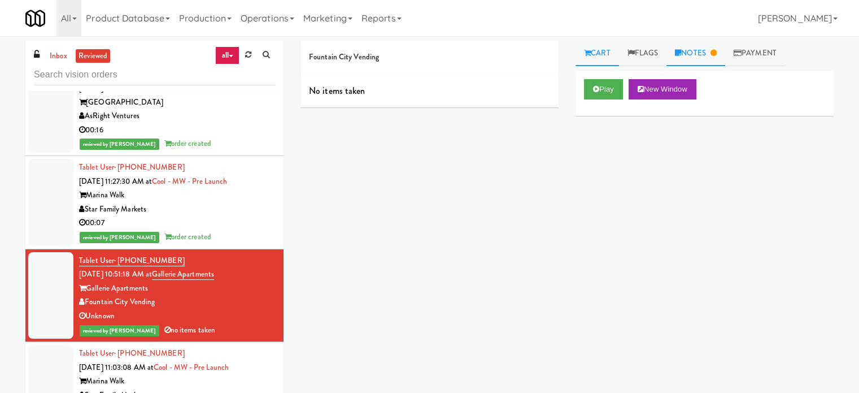
click at [626, 46] on link "Notes" at bounding box center [696, 53] width 59 height 25
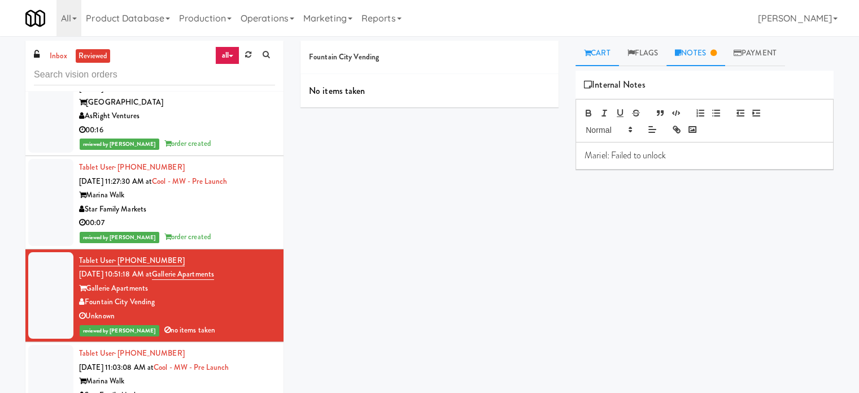
click at [594, 56] on link "Cart" at bounding box center [598, 53] width 44 height 25
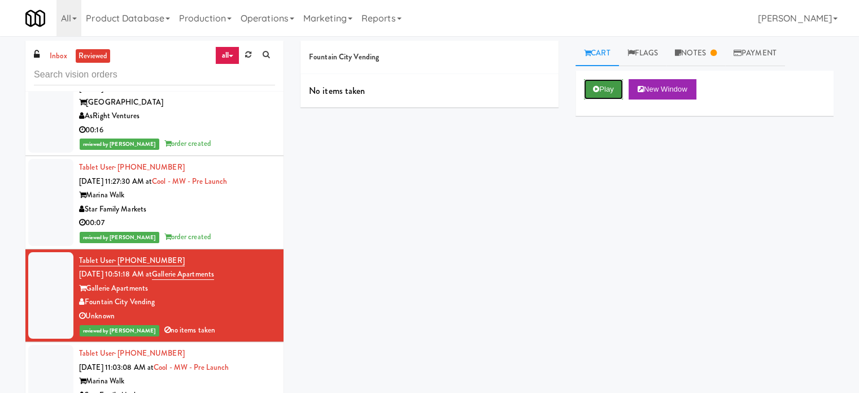
click at [605, 90] on button "Play" at bounding box center [603, 89] width 39 height 20
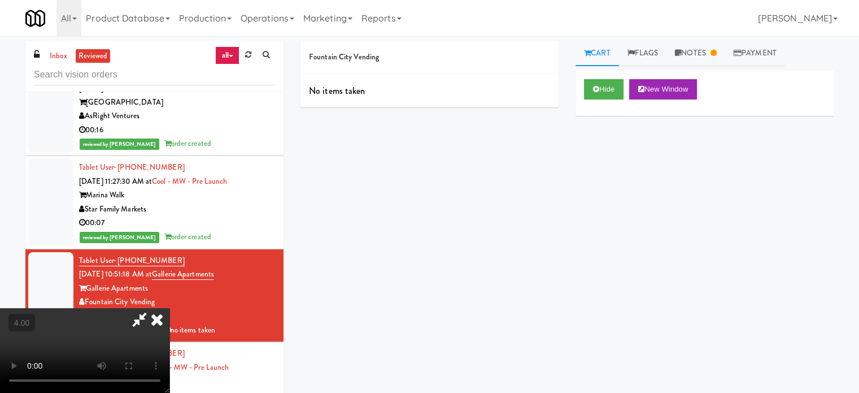
click at [170, 308] on video at bounding box center [85, 350] width 170 height 85
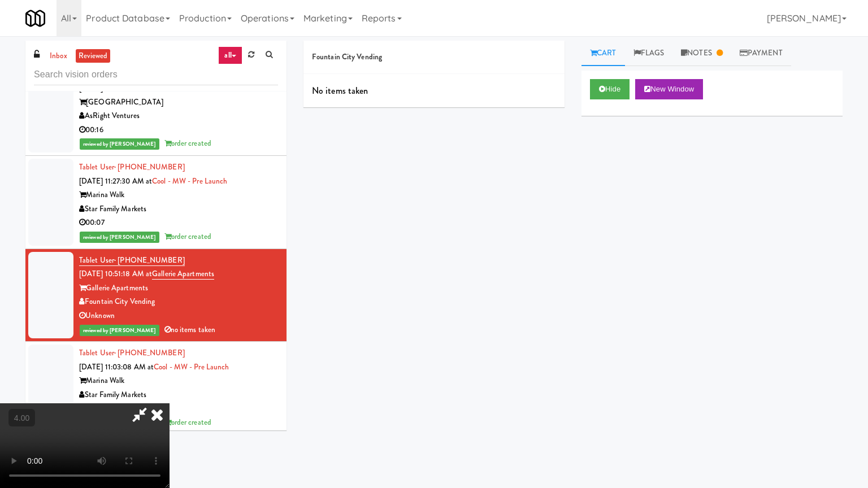
click at [170, 394] on video at bounding box center [85, 445] width 170 height 85
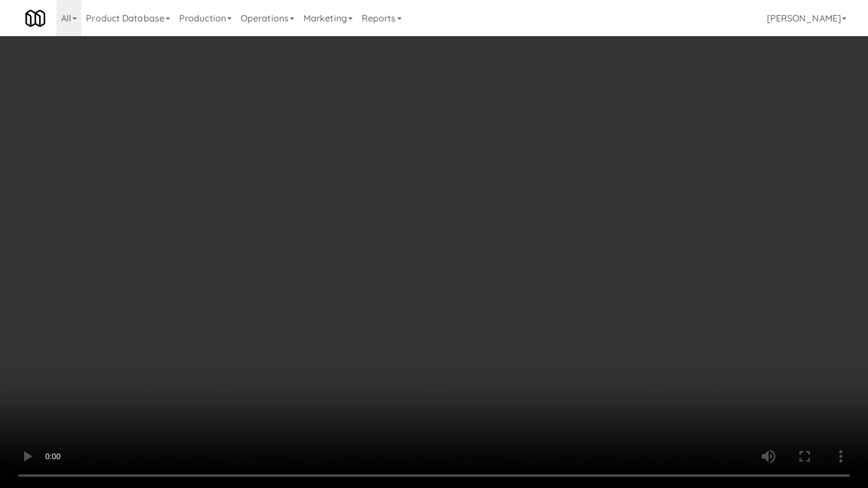
click at [499, 267] on video at bounding box center [434, 244] width 868 height 488
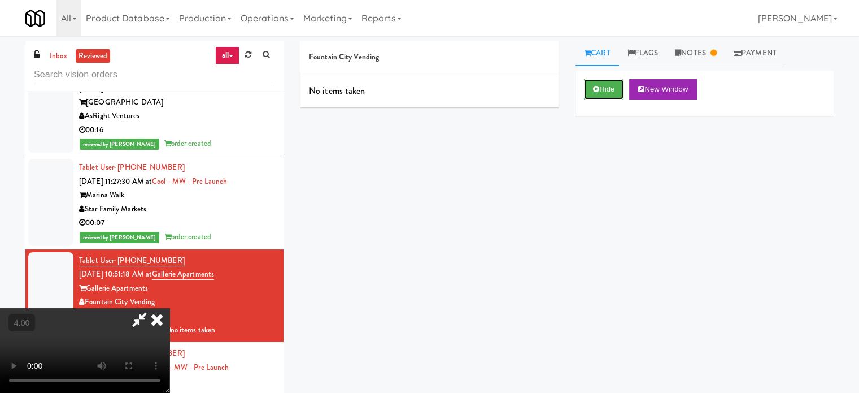
drag, startPoint x: 610, startPoint y: 86, endPoint x: 599, endPoint y: 101, distance: 18.5
click at [610, 86] on button "Hide" at bounding box center [604, 89] width 40 height 20
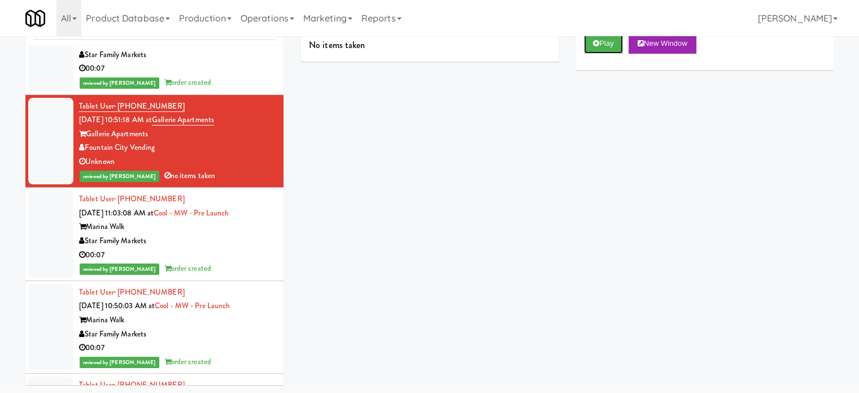
scroll to position [2412, 0]
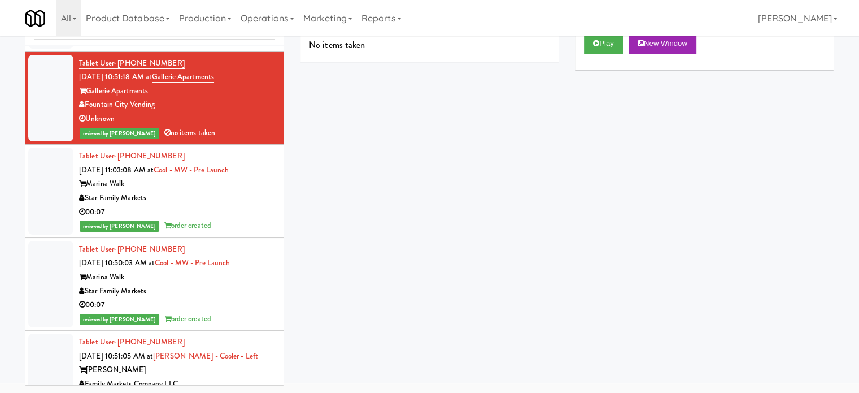
click at [237, 219] on div "00:07" at bounding box center [177, 212] width 196 height 14
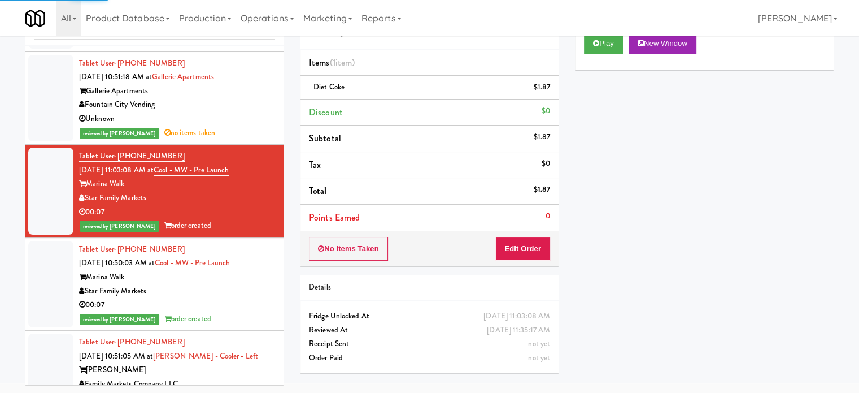
click at [249, 312] on div "00:07" at bounding box center [177, 305] width 196 height 14
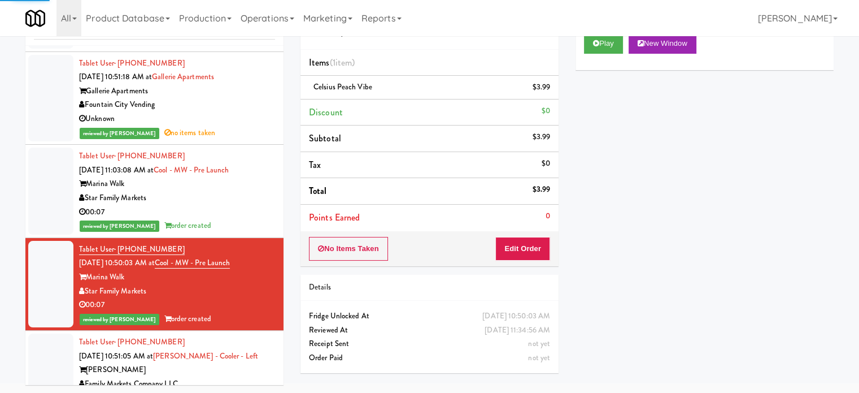
scroll to position [2694, 0]
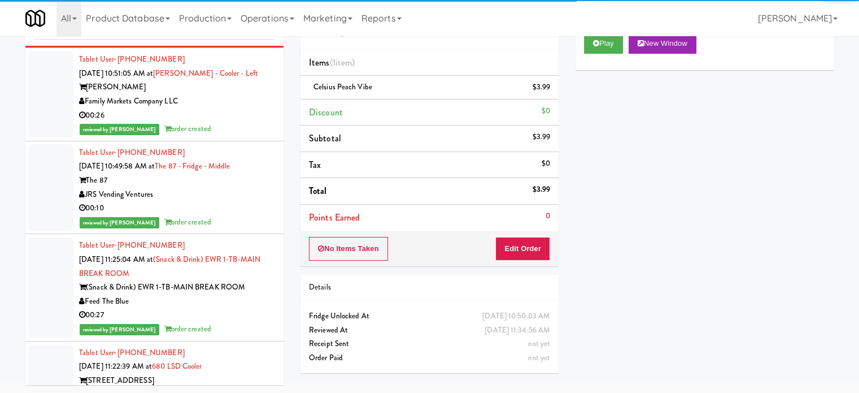
click at [249, 108] on div "Family Markets Company LLC" at bounding box center [177, 101] width 196 height 14
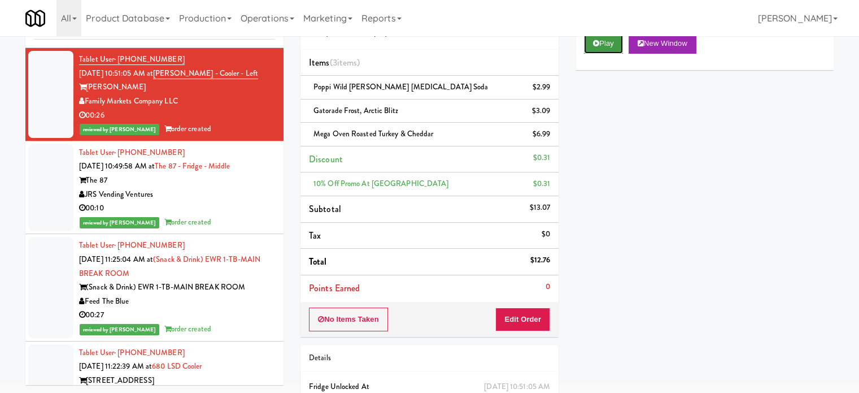
click at [590, 40] on button "Play" at bounding box center [603, 43] width 39 height 20
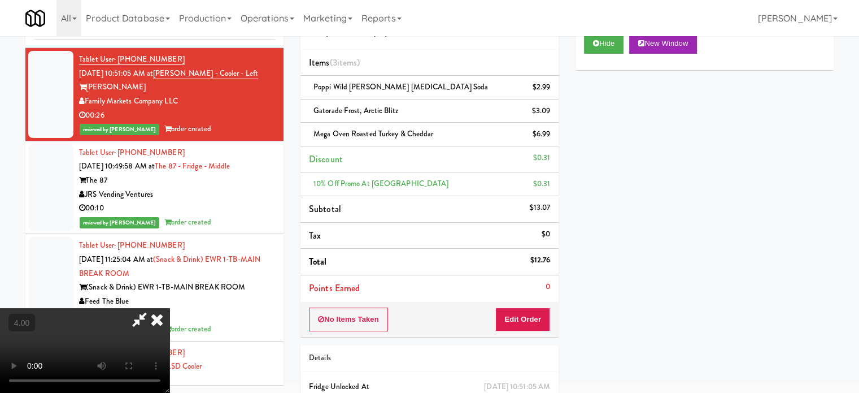
click at [170, 308] on video at bounding box center [85, 350] width 170 height 85
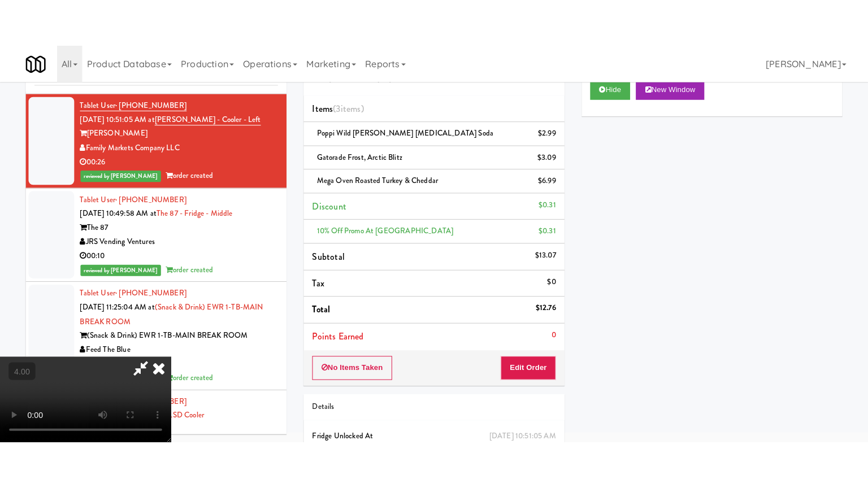
scroll to position [36, 0]
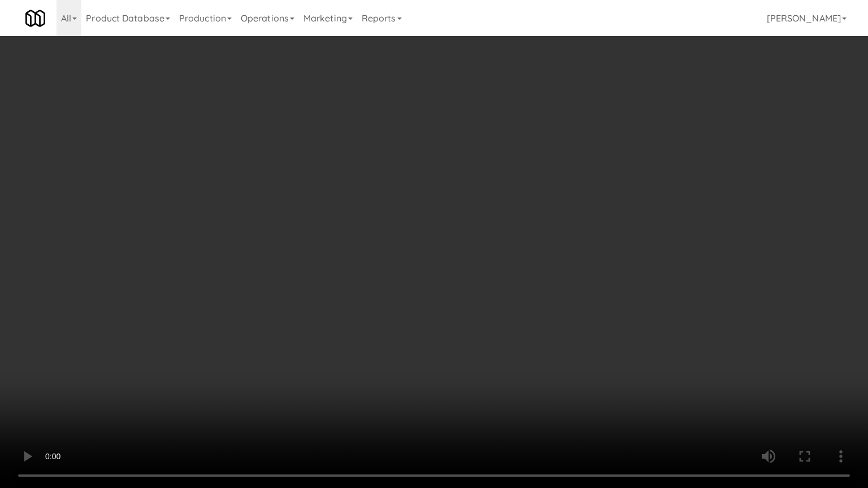
click at [416, 244] on video at bounding box center [434, 244] width 868 height 488
click at [428, 250] on video at bounding box center [434, 244] width 868 height 488
click at [504, 258] on video at bounding box center [434, 244] width 868 height 488
click at [479, 255] on video at bounding box center [434, 244] width 868 height 488
click at [476, 257] on video at bounding box center [434, 244] width 868 height 488
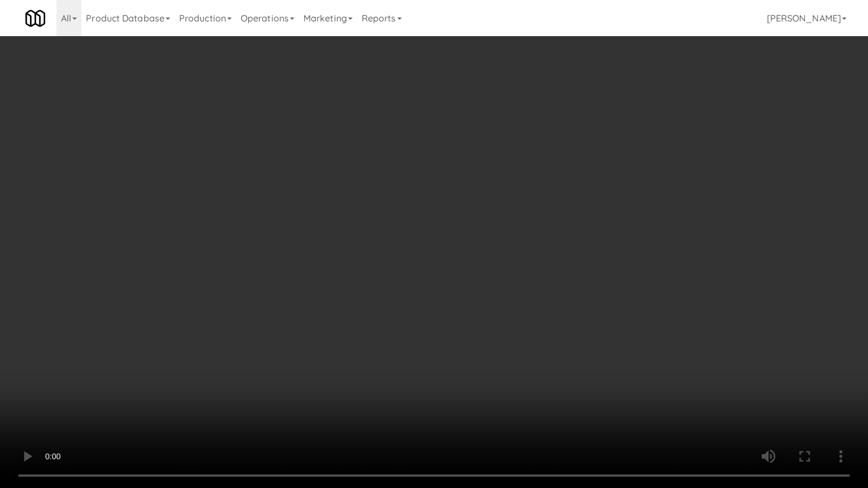
click at [485, 259] on video at bounding box center [434, 244] width 868 height 488
click at [481, 237] on video at bounding box center [434, 244] width 868 height 488
click at [484, 252] on video at bounding box center [434, 244] width 868 height 488
click at [523, 259] on video at bounding box center [434, 244] width 868 height 488
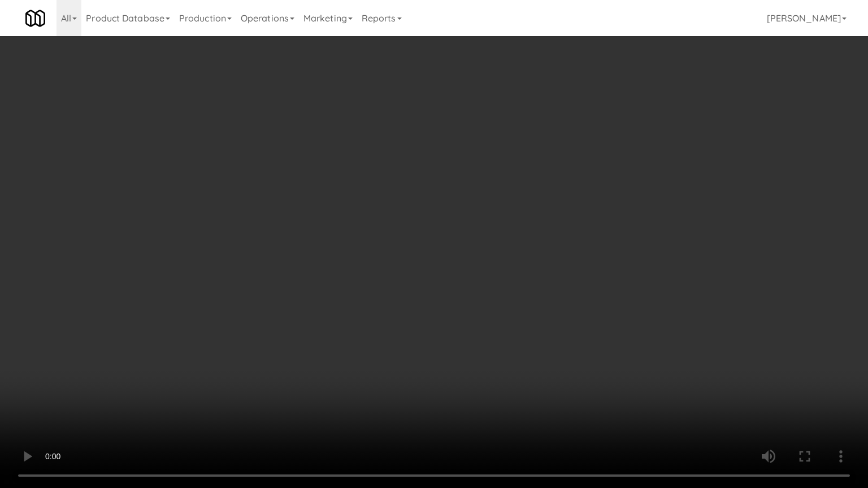
click at [527, 258] on video at bounding box center [434, 244] width 868 height 488
click at [526, 257] on video at bounding box center [434, 244] width 868 height 488
click at [558, 273] on video at bounding box center [434, 244] width 868 height 488
click at [546, 267] on video at bounding box center [434, 244] width 868 height 488
click at [527, 249] on video at bounding box center [434, 244] width 868 height 488
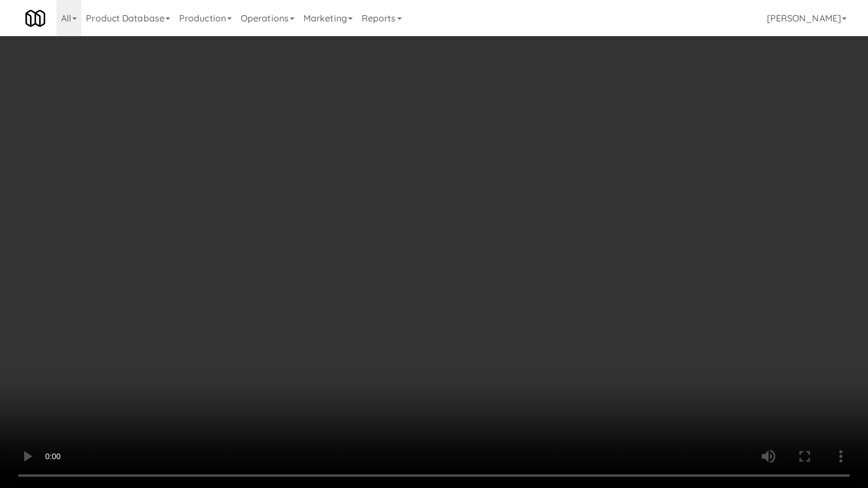
click at [542, 238] on video at bounding box center [434, 244] width 868 height 488
click at [545, 235] on video at bounding box center [434, 244] width 868 height 488
click at [543, 236] on video at bounding box center [434, 244] width 868 height 488
click at [551, 234] on video at bounding box center [434, 244] width 868 height 488
click at [550, 233] on video at bounding box center [434, 244] width 868 height 488
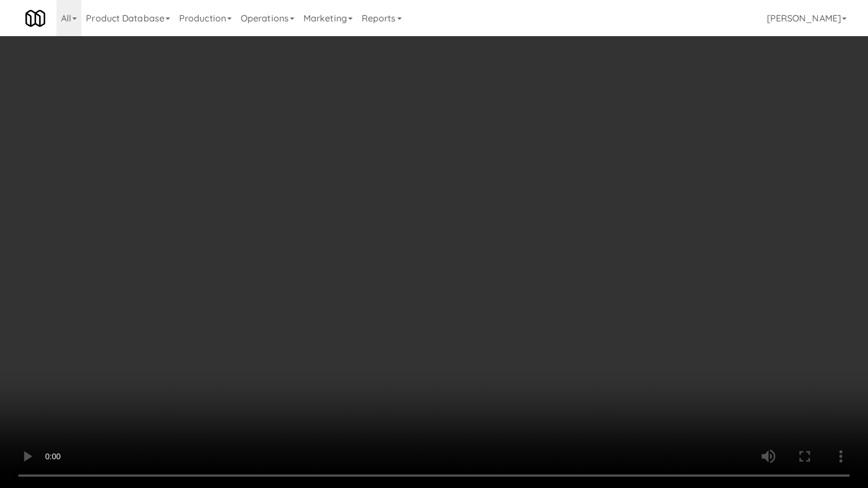
click at [586, 244] on video at bounding box center [434, 244] width 868 height 488
click at [584, 248] on video at bounding box center [434, 244] width 868 height 488
click at [604, 252] on video at bounding box center [434, 244] width 868 height 488
click at [590, 244] on video at bounding box center [434, 244] width 868 height 488
click at [606, 246] on video at bounding box center [434, 244] width 868 height 488
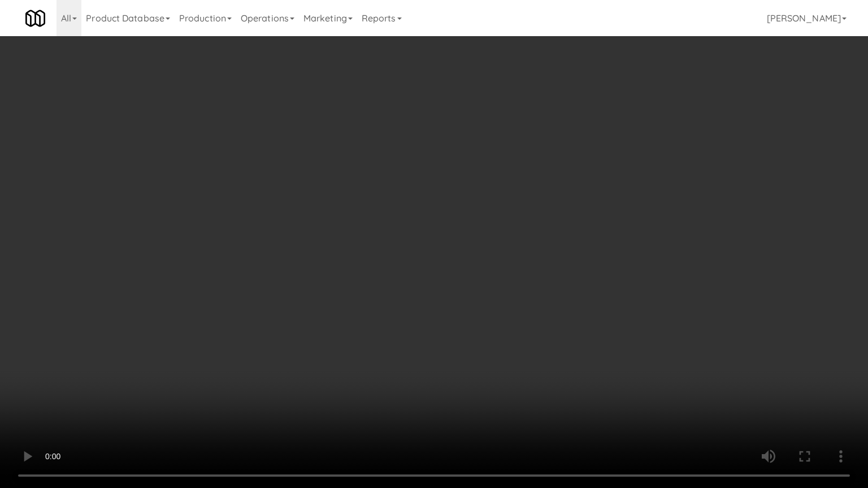
click at [606, 247] on video at bounding box center [434, 244] width 868 height 488
click at [605, 240] on video at bounding box center [434, 244] width 868 height 488
click at [608, 235] on video at bounding box center [434, 244] width 868 height 488
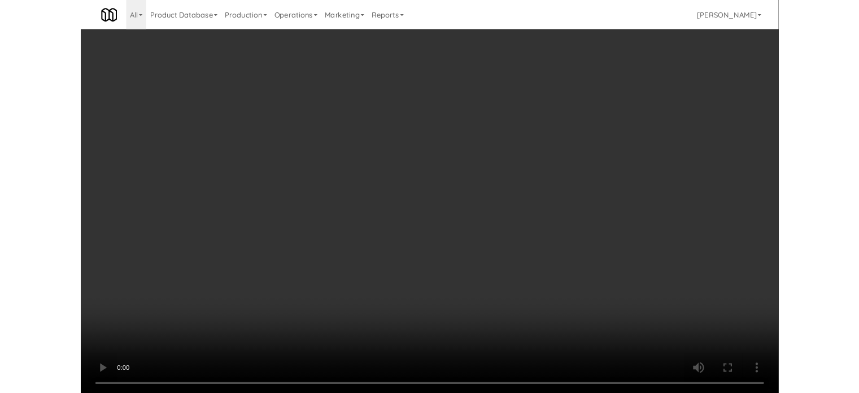
scroll to position [46, 0]
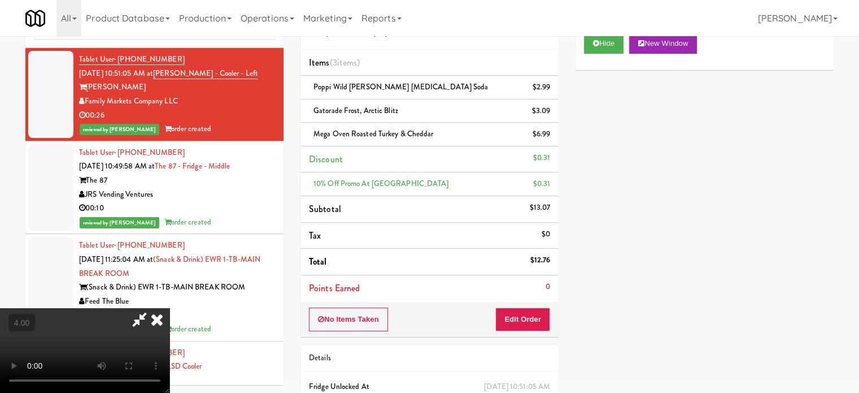
click at [170, 308] on icon at bounding box center [157, 319] width 25 height 23
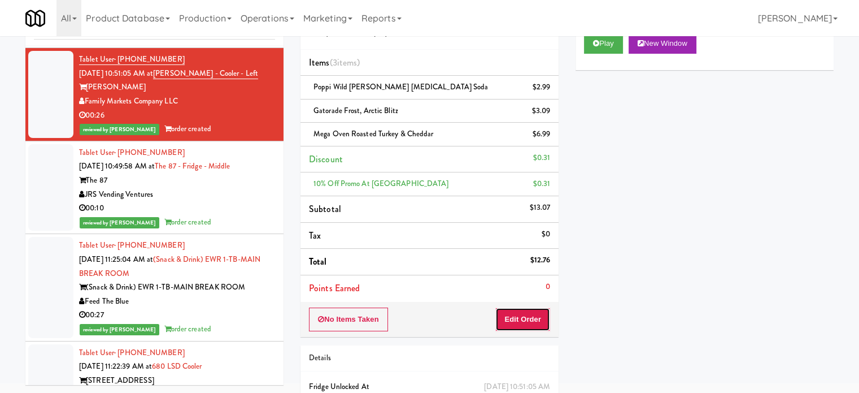
click at [523, 318] on button "Edit Order" at bounding box center [523, 319] width 55 height 24
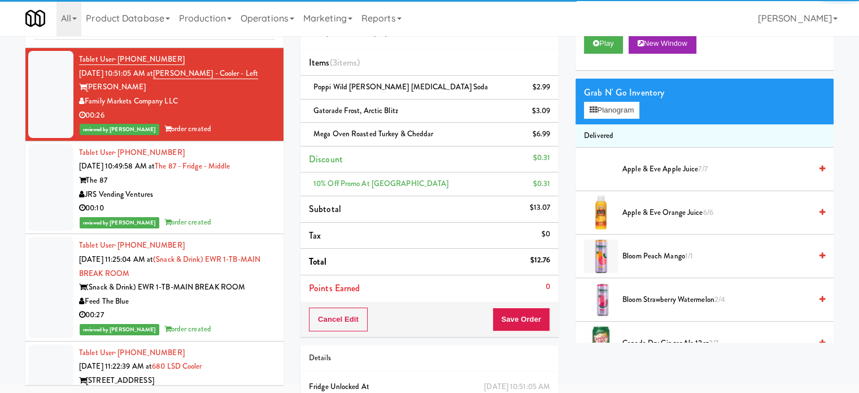
click at [612, 126] on li "Delivered" at bounding box center [705, 136] width 258 height 24
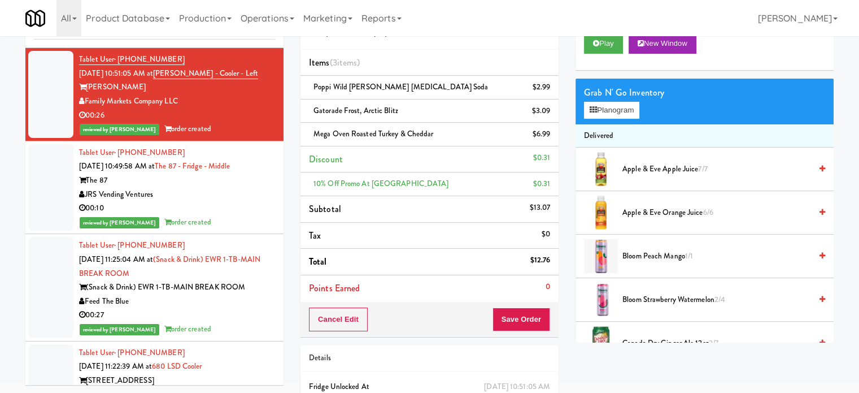
click at [615, 118] on div "Grab N' Go Inventory Planogram" at bounding box center [705, 102] width 258 height 46
click at [615, 107] on button "Planogram" at bounding box center [611, 110] width 55 height 17
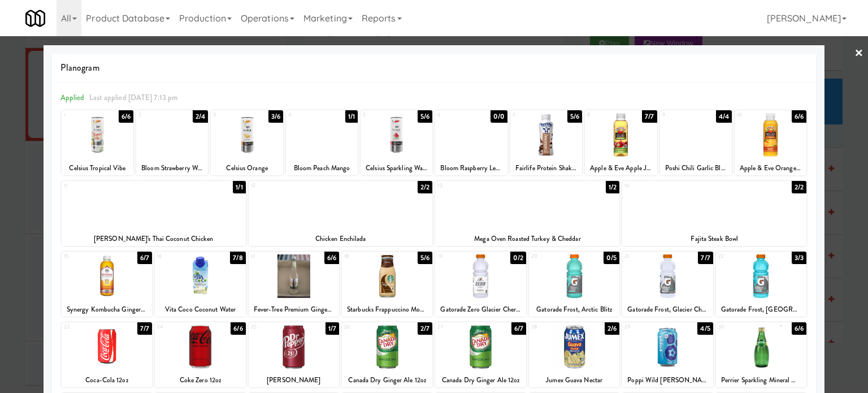
click at [626, 223] on div at bounding box center [434, 196] width 868 height 393
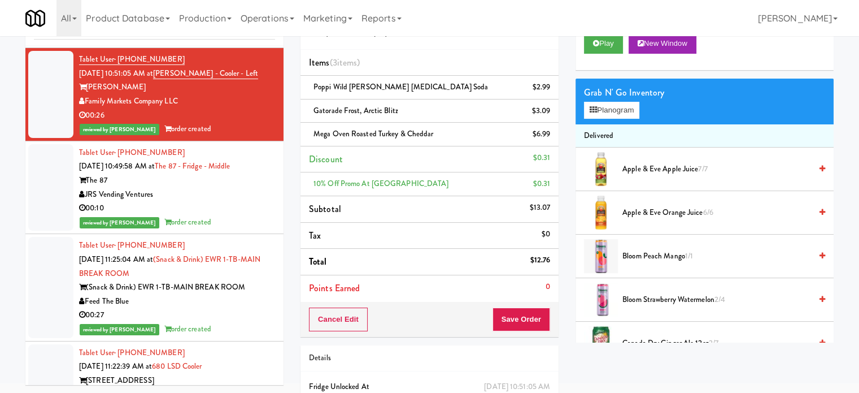
click at [62, 231] on div at bounding box center [50, 187] width 45 height 87
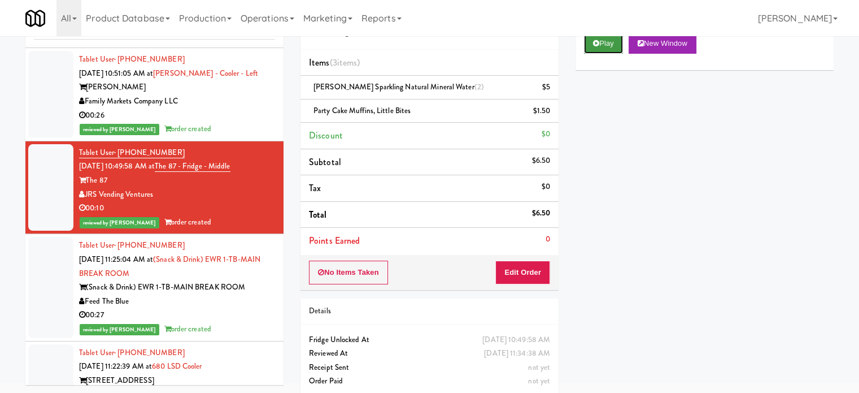
click at [608, 44] on button "Play" at bounding box center [603, 43] width 39 height 20
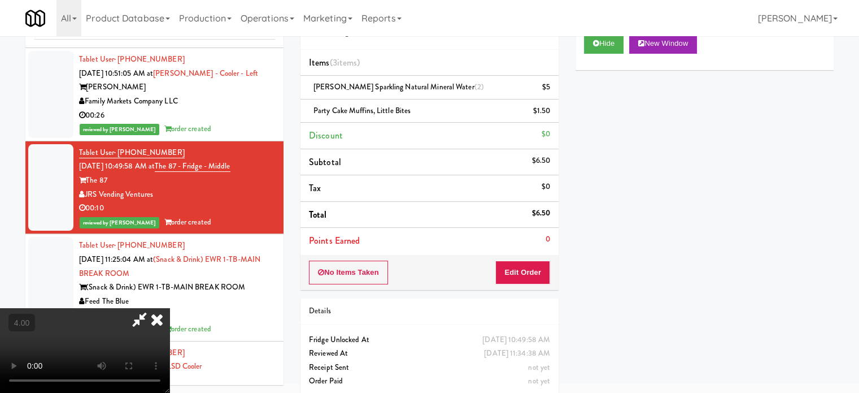
click at [170, 308] on video at bounding box center [85, 350] width 170 height 85
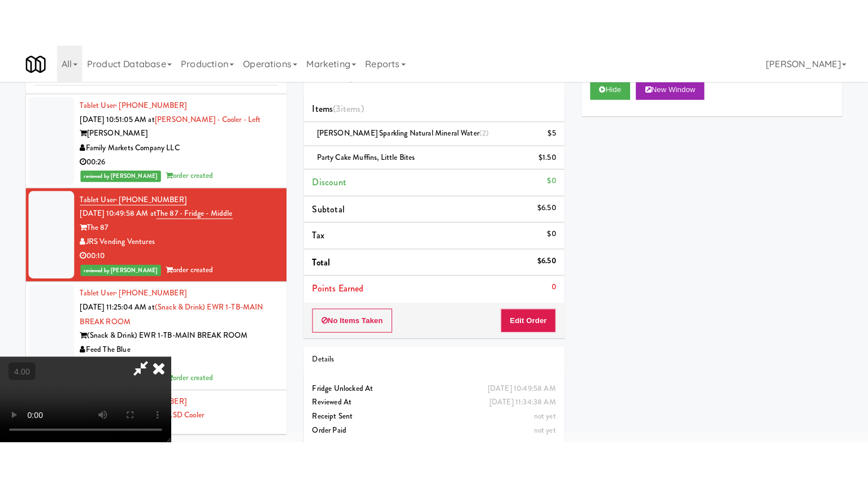
scroll to position [36, 0]
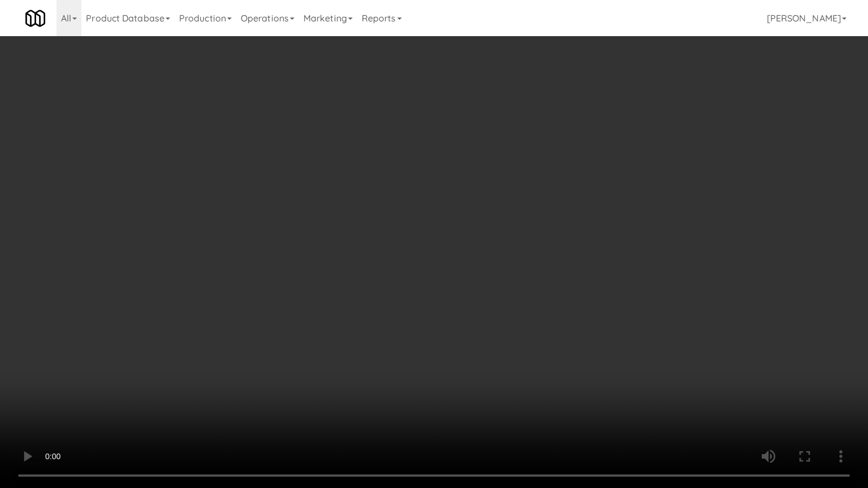
click at [457, 244] on video at bounding box center [434, 244] width 868 height 488
click at [429, 247] on video at bounding box center [434, 244] width 868 height 488
click at [429, 252] on video at bounding box center [434, 244] width 868 height 488
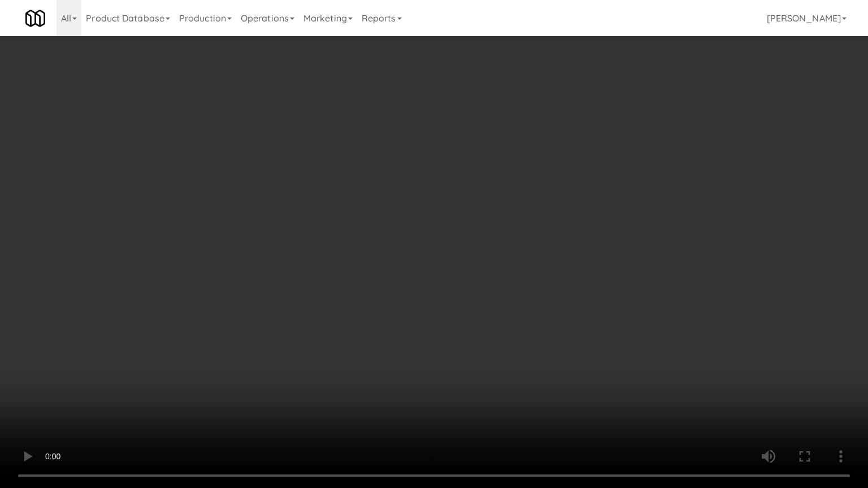
click at [429, 253] on video at bounding box center [434, 244] width 868 height 488
click at [434, 256] on video at bounding box center [434, 244] width 868 height 488
click at [457, 252] on video at bounding box center [434, 244] width 868 height 488
click at [458, 244] on video at bounding box center [434, 244] width 868 height 488
drag, startPoint x: 458, startPoint y: 243, endPoint x: 511, endPoint y: 90, distance: 161.4
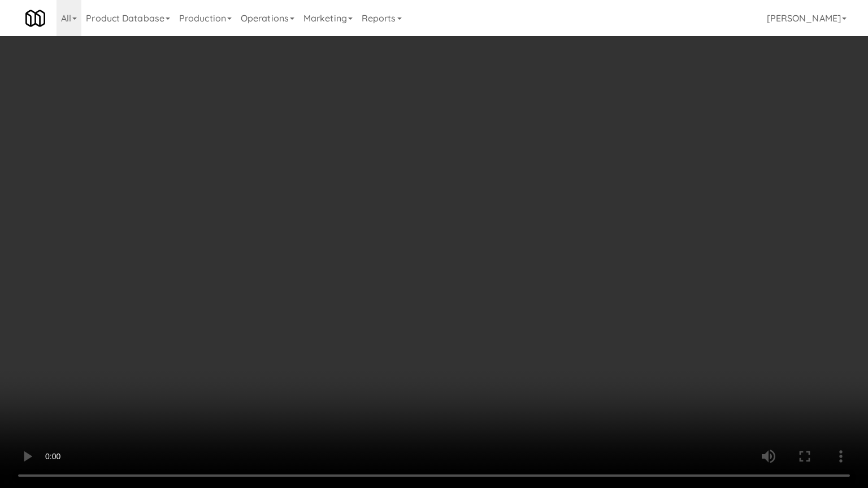
click at [461, 240] on video at bounding box center [434, 244] width 868 height 488
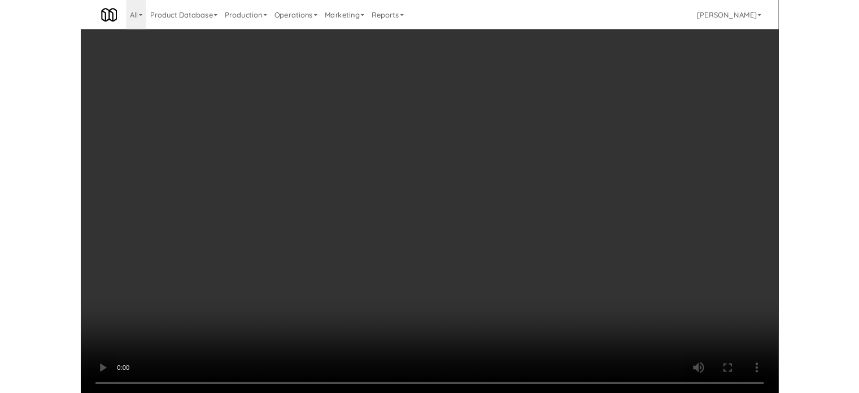
scroll to position [46, 0]
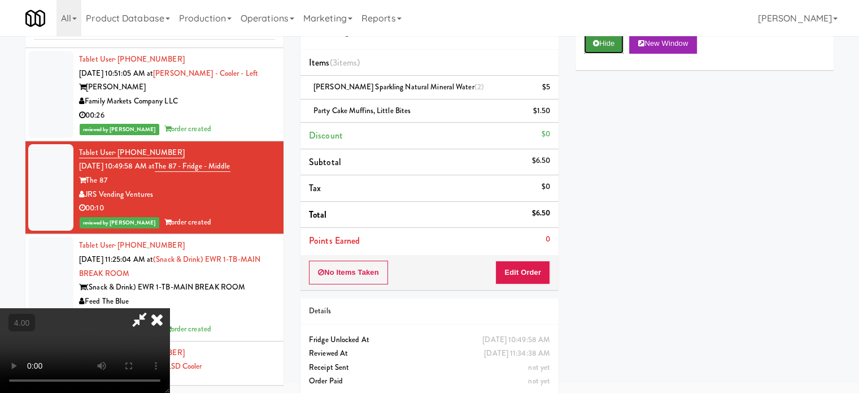
click at [598, 44] on icon at bounding box center [596, 43] width 6 height 7
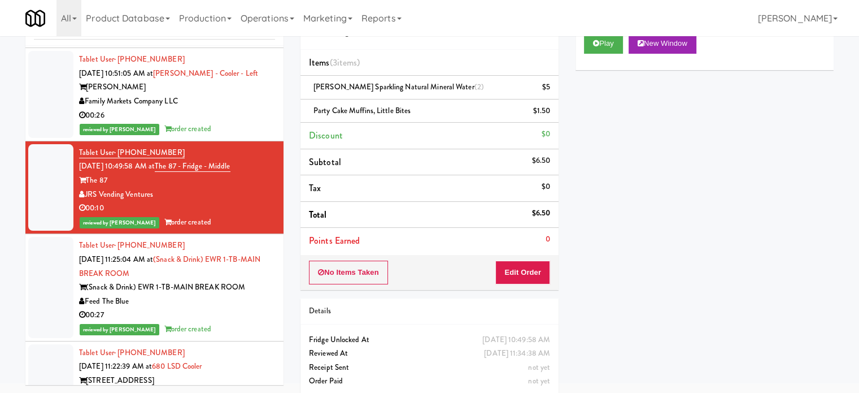
drag, startPoint x: 231, startPoint y: 332, endPoint x: 232, endPoint y: 302, distance: 29.4
click at [231, 335] on div "Tablet User · (908) 463-5738 [DATE] 11:25:04 AM at (Snack & Drink) EWR 1-TB-MAI…" at bounding box center [177, 286] width 196 height 97
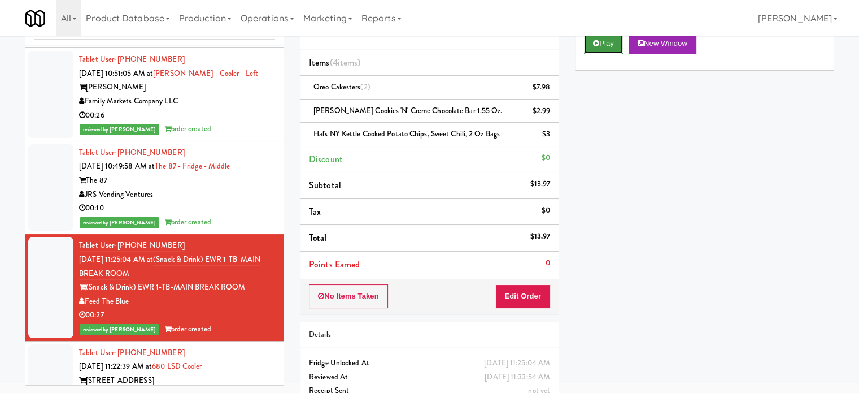
click at [613, 42] on button "Play" at bounding box center [603, 43] width 39 height 20
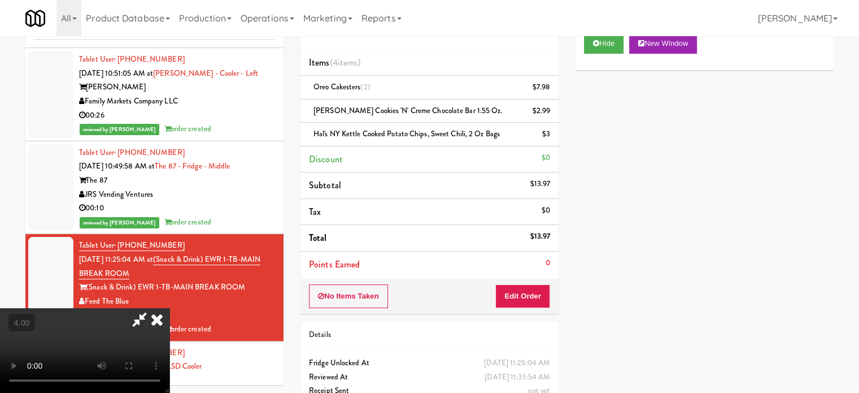
drag, startPoint x: 231, startPoint y: 268, endPoint x: 244, endPoint y: 259, distance: 15.0
click at [170, 308] on video at bounding box center [85, 350] width 170 height 85
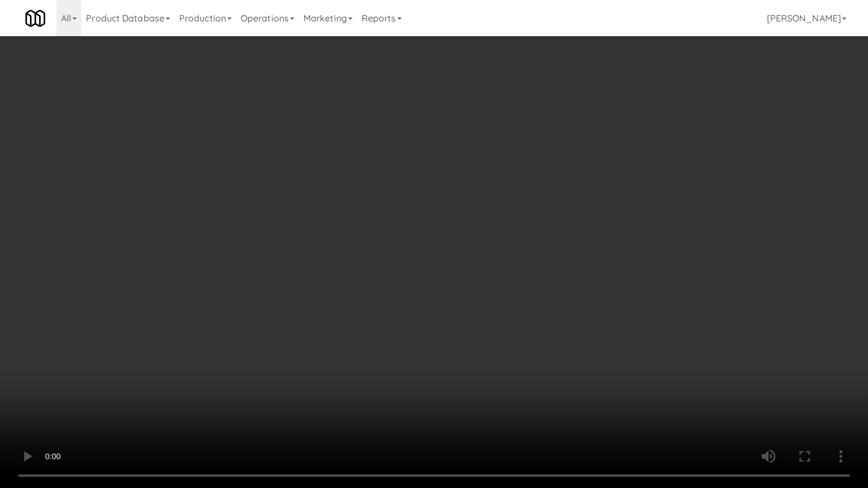
click at [335, 269] on video at bounding box center [434, 244] width 868 height 488
click at [366, 264] on video at bounding box center [434, 244] width 868 height 488
click at [398, 268] on video at bounding box center [434, 244] width 868 height 488
click at [398, 269] on video at bounding box center [434, 244] width 868 height 488
click at [398, 268] on video at bounding box center [434, 244] width 868 height 488
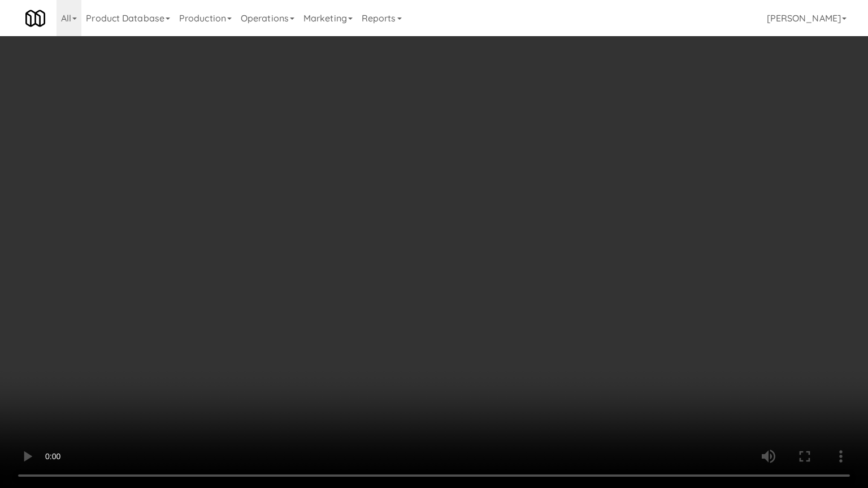
click at [402, 270] on video at bounding box center [434, 244] width 868 height 488
click at [431, 278] on video at bounding box center [434, 244] width 868 height 488
click at [426, 278] on video at bounding box center [434, 244] width 868 height 488
click at [449, 285] on video at bounding box center [434, 244] width 868 height 488
click at [448, 285] on video at bounding box center [434, 244] width 868 height 488
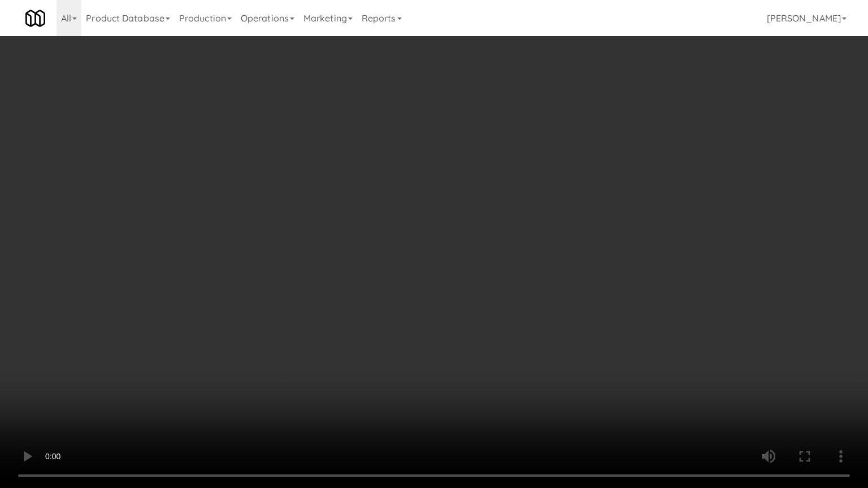
click at [509, 290] on video at bounding box center [434, 244] width 868 height 488
click at [481, 284] on video at bounding box center [434, 244] width 868 height 488
click at [476, 272] on video at bounding box center [434, 244] width 868 height 488
click at [473, 270] on video at bounding box center [434, 244] width 868 height 488
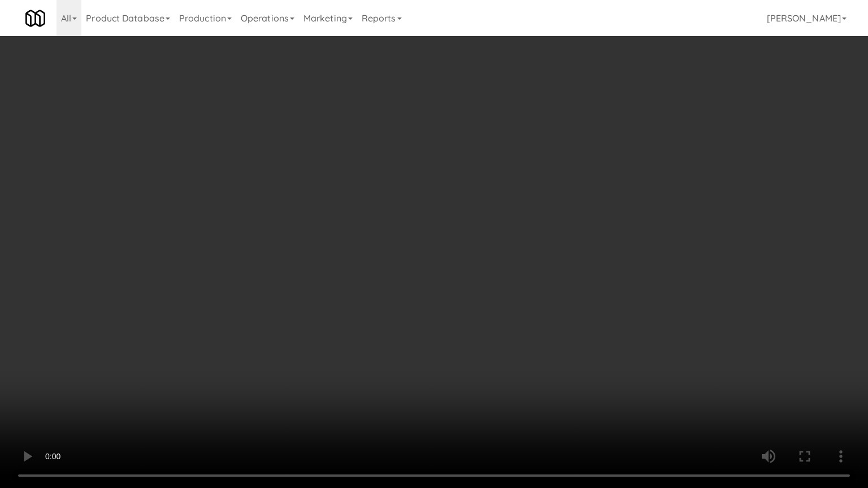
click at [474, 269] on video at bounding box center [434, 244] width 868 height 488
click at [472, 269] on video at bounding box center [434, 244] width 868 height 488
click at [472, 267] on video at bounding box center [434, 244] width 868 height 488
click at [468, 267] on video at bounding box center [434, 244] width 868 height 488
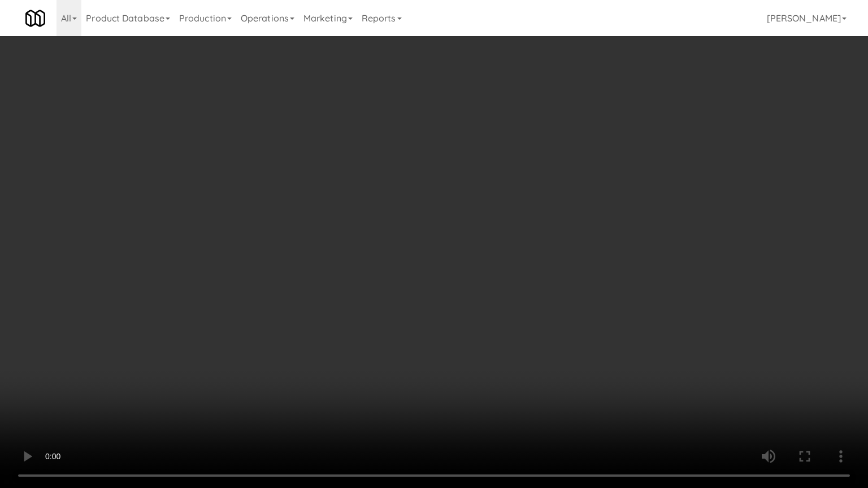
click at [245, 262] on video at bounding box center [434, 244] width 868 height 488
click at [309, 228] on video at bounding box center [434, 244] width 868 height 488
click at [322, 235] on video at bounding box center [434, 244] width 868 height 488
click at [420, 240] on video at bounding box center [434, 244] width 868 height 488
click at [347, 239] on video at bounding box center [434, 244] width 868 height 488
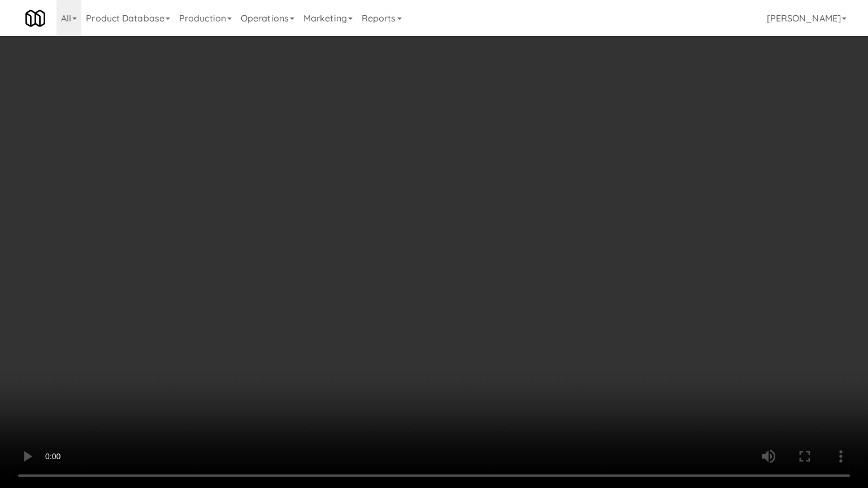
click at [420, 235] on video at bounding box center [434, 244] width 868 height 488
click at [419, 235] on video at bounding box center [434, 244] width 868 height 488
click at [459, 240] on video at bounding box center [434, 244] width 868 height 488
click at [405, 229] on video at bounding box center [434, 244] width 868 height 488
click at [468, 239] on video at bounding box center [434, 244] width 868 height 488
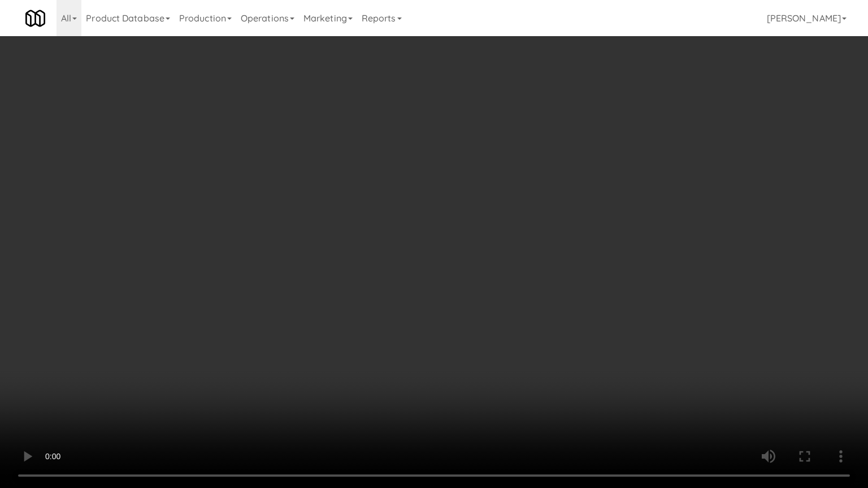
click at [188, 349] on video at bounding box center [434, 244] width 868 height 488
click at [202, 332] on video at bounding box center [434, 244] width 868 height 488
click at [203, 333] on video at bounding box center [434, 244] width 868 height 488
click at [310, 337] on video at bounding box center [434, 244] width 868 height 488
click at [264, 337] on video at bounding box center [434, 244] width 868 height 488
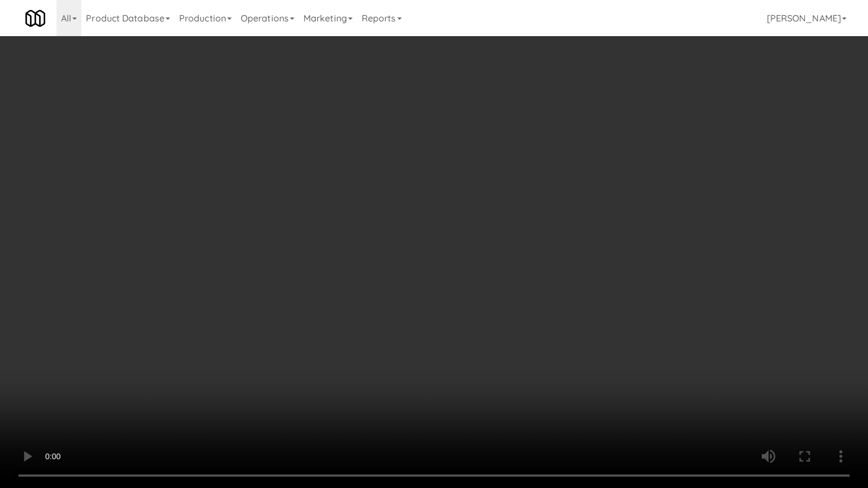
click at [268, 333] on video at bounding box center [434, 244] width 868 height 488
click at [242, 332] on video at bounding box center [434, 244] width 868 height 488
click at [262, 349] on video at bounding box center [434, 244] width 868 height 488
click at [210, 339] on video at bounding box center [434, 244] width 868 height 488
click at [217, 337] on video at bounding box center [434, 244] width 868 height 488
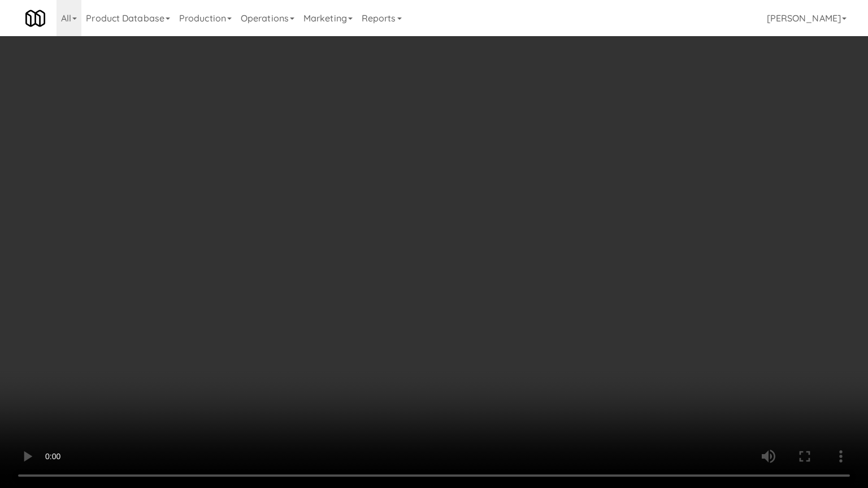
click at [216, 331] on video at bounding box center [434, 244] width 868 height 488
click at [229, 328] on video at bounding box center [434, 244] width 868 height 488
click at [267, 342] on video at bounding box center [434, 244] width 868 height 488
click at [303, 335] on video at bounding box center [434, 244] width 868 height 488
click at [324, 297] on video at bounding box center [434, 244] width 868 height 488
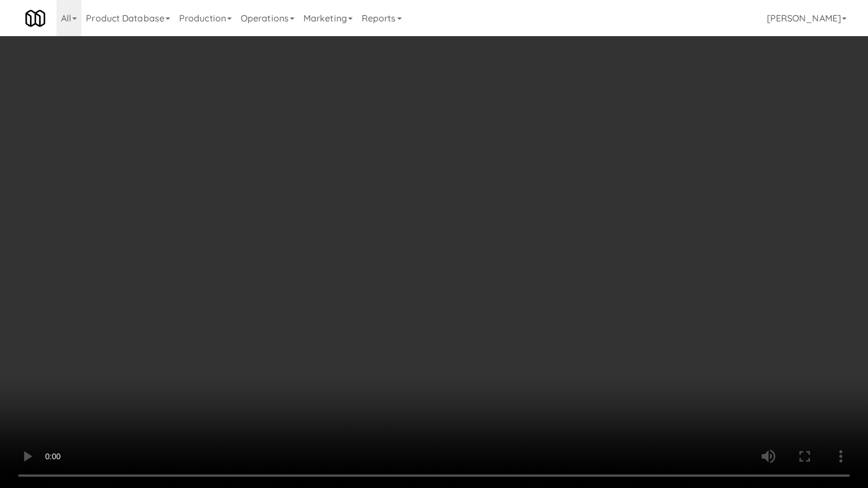
click at [411, 251] on video at bounding box center [434, 244] width 868 height 488
click at [432, 254] on video at bounding box center [434, 244] width 868 height 488
click at [478, 262] on video at bounding box center [434, 244] width 868 height 488
click at [444, 258] on video at bounding box center [434, 244] width 868 height 488
drag, startPoint x: 448, startPoint y: 255, endPoint x: 457, endPoint y: 246, distance: 12.8
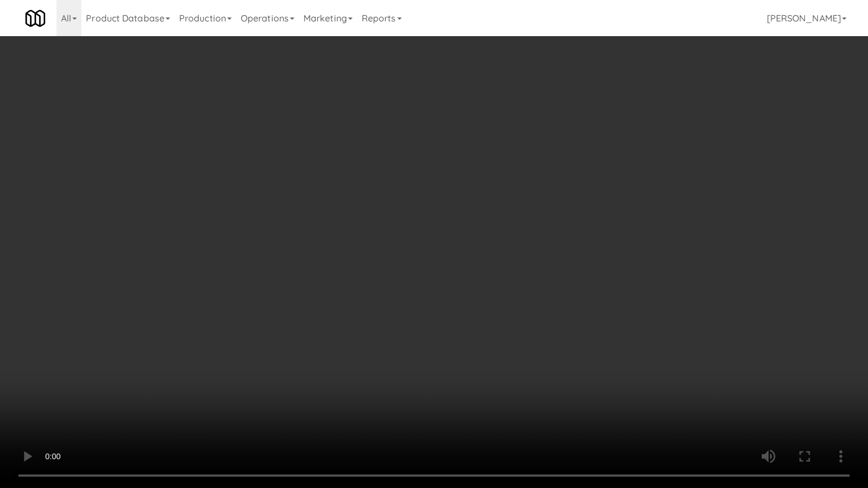
click at [452, 250] on video at bounding box center [434, 244] width 868 height 488
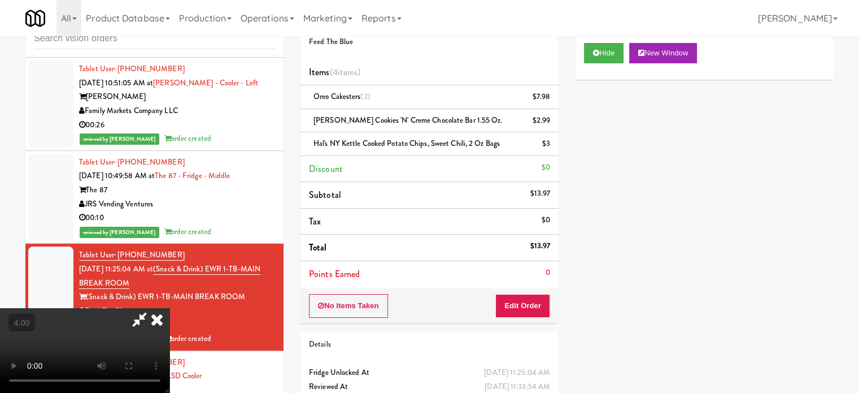
click at [153, 308] on icon at bounding box center [140, 319] width 26 height 23
click at [170, 308] on icon at bounding box center [157, 319] width 25 height 23
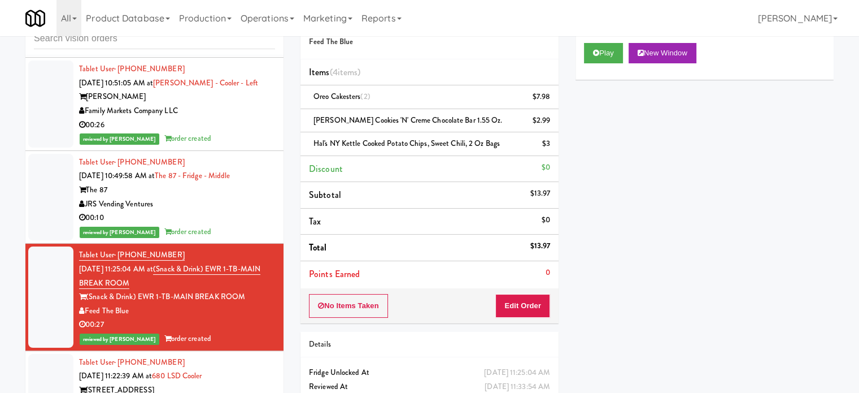
drag, startPoint x: 255, startPoint y: 323, endPoint x: 139, endPoint y: 324, distance: 116.4
click at [139, 304] on div "(Snack & Drink) EWR 1-TB-MAIN BREAK ROOM" at bounding box center [177, 297] width 196 height 14
copy div "EWR 1-TB-MAIN BREAK ROOM"
click at [598, 48] on button "Play" at bounding box center [603, 53] width 39 height 20
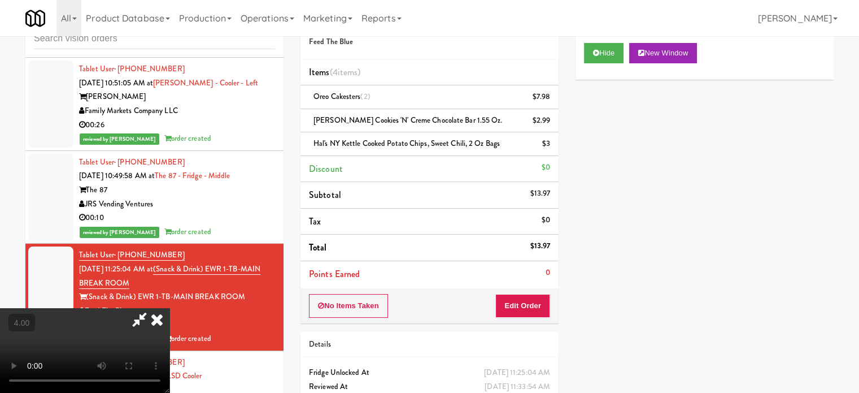
click at [170, 308] on video at bounding box center [85, 350] width 170 height 85
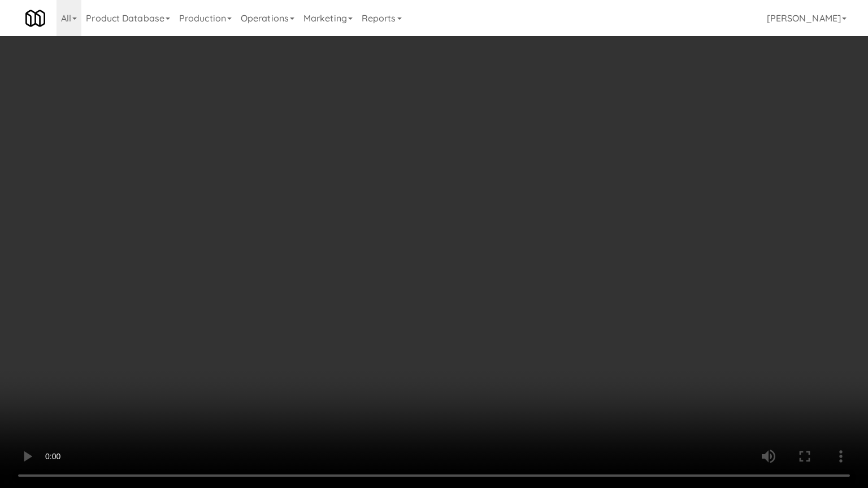
drag, startPoint x: 336, startPoint y: 264, endPoint x: 341, endPoint y: 258, distance: 8.8
click at [336, 264] on video at bounding box center [434, 244] width 868 height 488
click at [344, 264] on video at bounding box center [434, 244] width 868 height 488
click at [423, 265] on video at bounding box center [434, 244] width 868 height 488
click at [415, 276] on video at bounding box center [434, 244] width 868 height 488
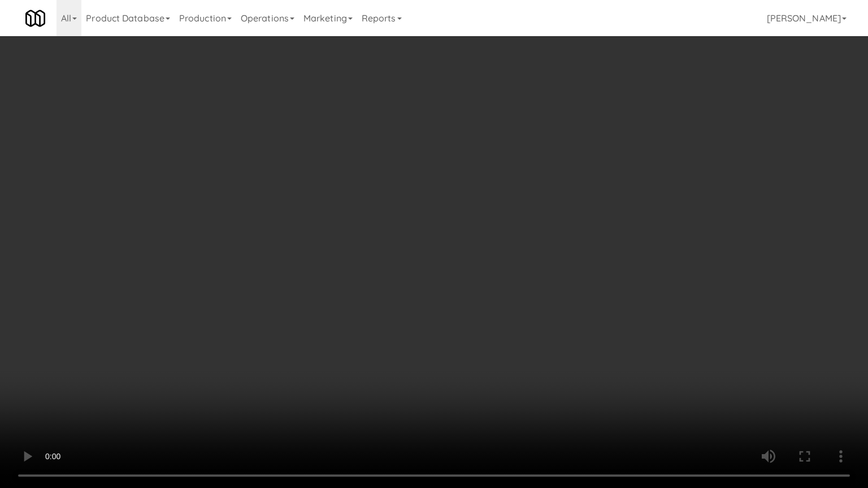
click at [471, 282] on video at bounding box center [434, 244] width 868 height 488
click at [503, 288] on video at bounding box center [434, 244] width 868 height 488
click at [503, 290] on video at bounding box center [434, 244] width 868 height 488
click at [525, 299] on video at bounding box center [434, 244] width 868 height 488
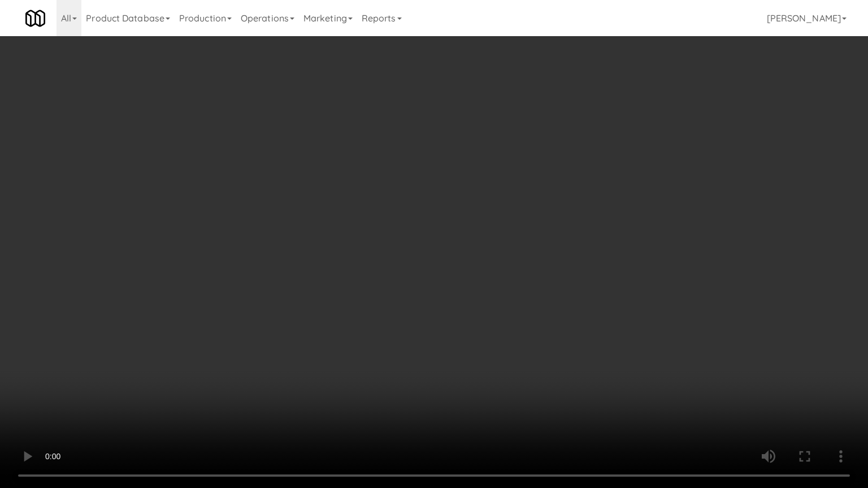
click at [525, 301] on video at bounding box center [434, 244] width 868 height 488
click at [533, 289] on video at bounding box center [434, 244] width 868 height 488
click at [570, 301] on video at bounding box center [434, 244] width 868 height 488
click at [556, 305] on video at bounding box center [434, 244] width 868 height 488
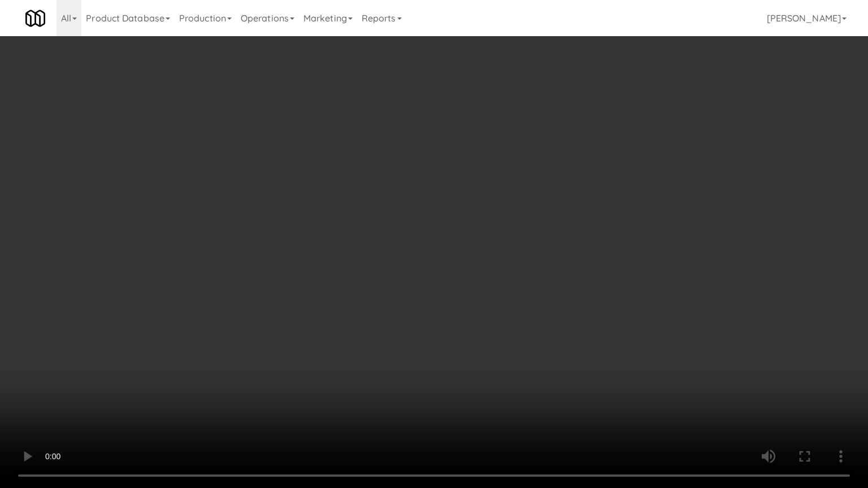
click at [585, 321] on video at bounding box center [434, 244] width 868 height 488
click at [555, 314] on video at bounding box center [434, 244] width 868 height 488
click at [576, 313] on video at bounding box center [434, 244] width 868 height 488
click at [575, 314] on video at bounding box center [434, 244] width 868 height 488
click at [588, 317] on video at bounding box center [434, 244] width 868 height 488
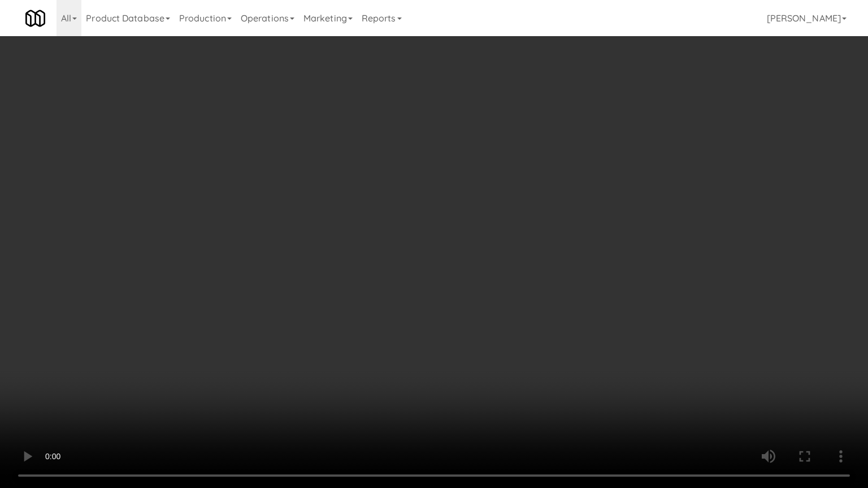
click at [551, 316] on video at bounding box center [434, 244] width 868 height 488
click at [287, 380] on video at bounding box center [434, 244] width 868 height 488
click at [350, 285] on video at bounding box center [434, 244] width 868 height 488
click at [397, 284] on video at bounding box center [434, 244] width 868 height 488
click at [401, 280] on video at bounding box center [434, 244] width 868 height 488
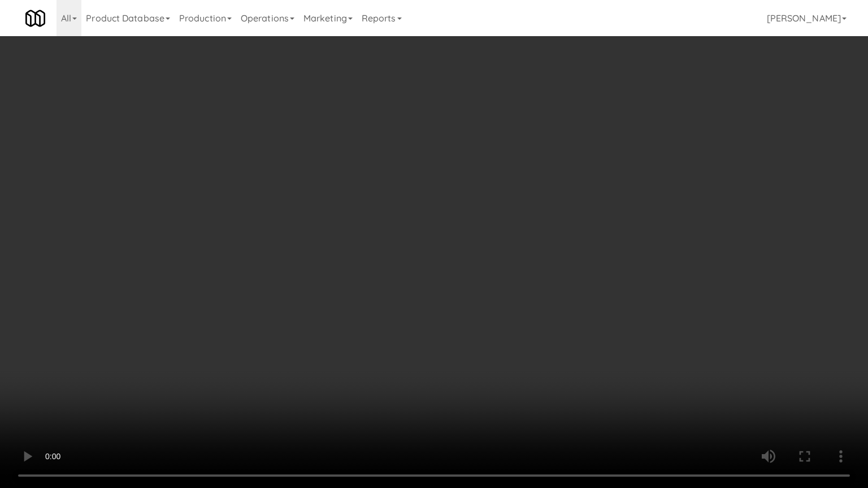
click at [407, 275] on video at bounding box center [434, 244] width 868 height 488
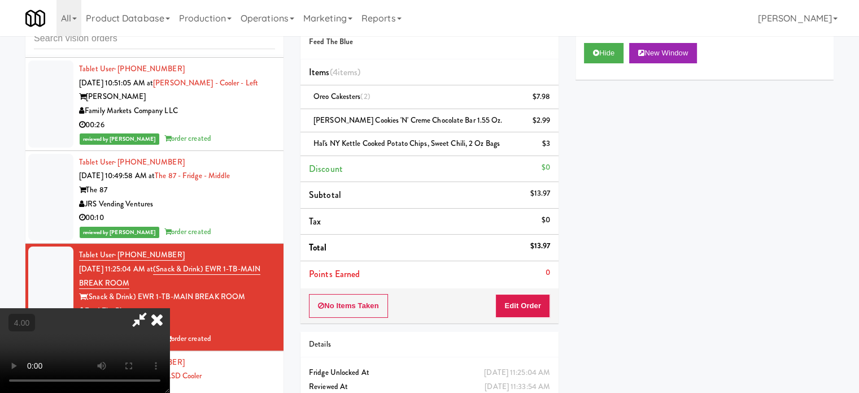
click at [170, 308] on icon at bounding box center [157, 319] width 25 height 23
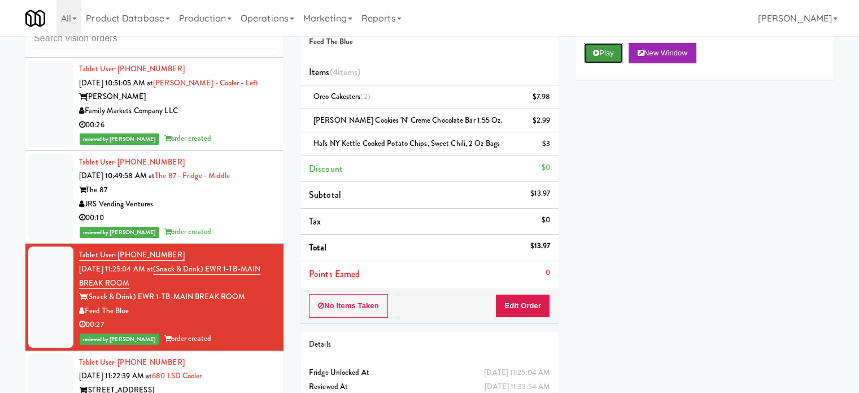
click at [606, 53] on button "Play" at bounding box center [603, 53] width 39 height 20
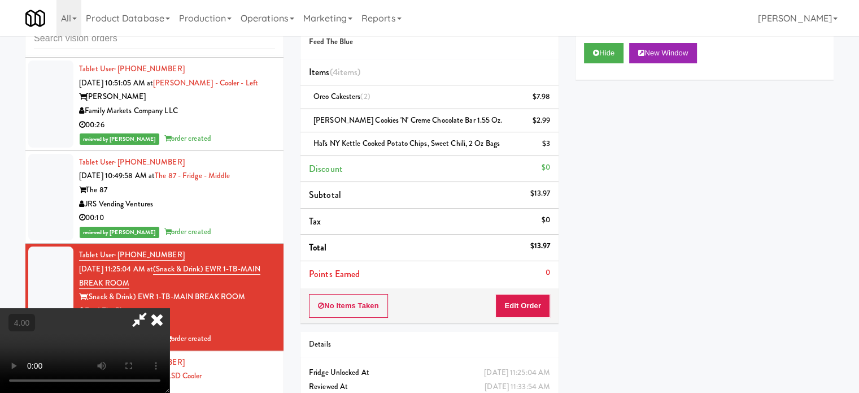
click at [170, 308] on video at bounding box center [85, 350] width 170 height 85
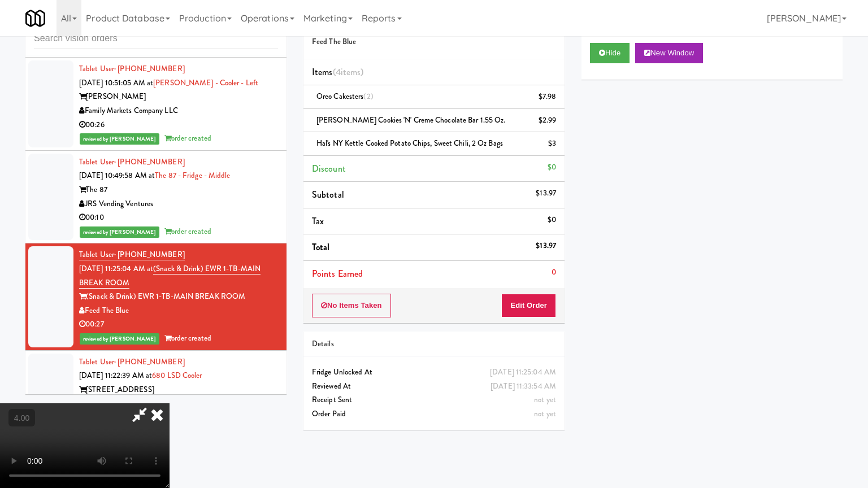
click at [170, 394] on video at bounding box center [85, 445] width 170 height 85
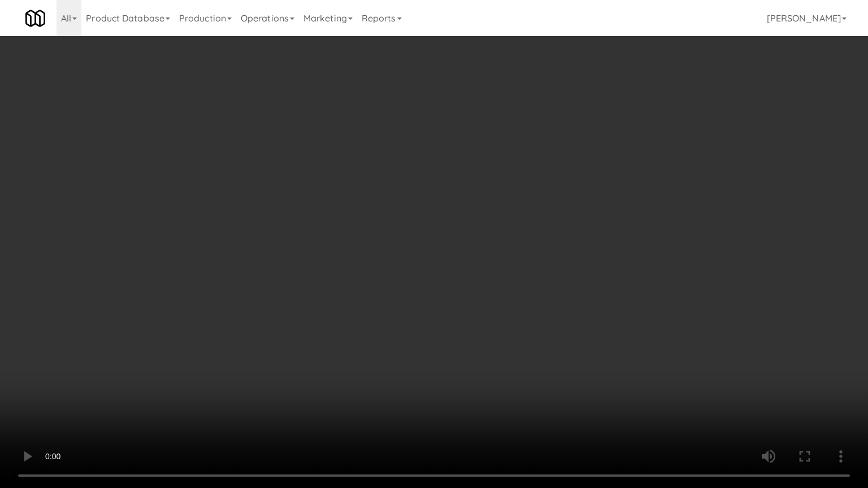
click at [338, 206] on video at bounding box center [434, 244] width 868 height 488
click at [418, 210] on video at bounding box center [434, 244] width 868 height 488
click at [386, 216] on video at bounding box center [434, 244] width 868 height 488
click at [415, 219] on video at bounding box center [434, 244] width 868 height 488
drag, startPoint x: 433, startPoint y: 254, endPoint x: 444, endPoint y: 181, distance: 73.7
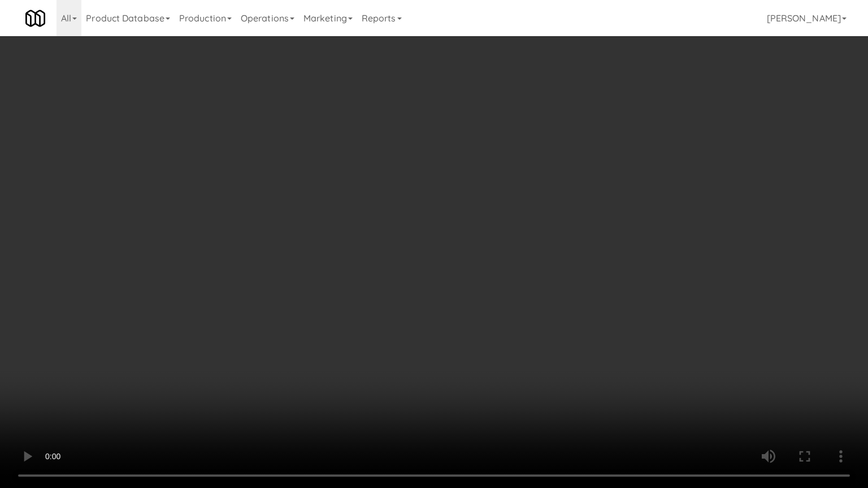
click at [435, 224] on video at bounding box center [434, 244] width 868 height 488
click at [445, 181] on video at bounding box center [434, 244] width 868 height 488
click at [488, 251] on video at bounding box center [434, 244] width 868 height 488
click at [506, 260] on video at bounding box center [434, 244] width 868 height 488
click at [506, 263] on video at bounding box center [434, 244] width 868 height 488
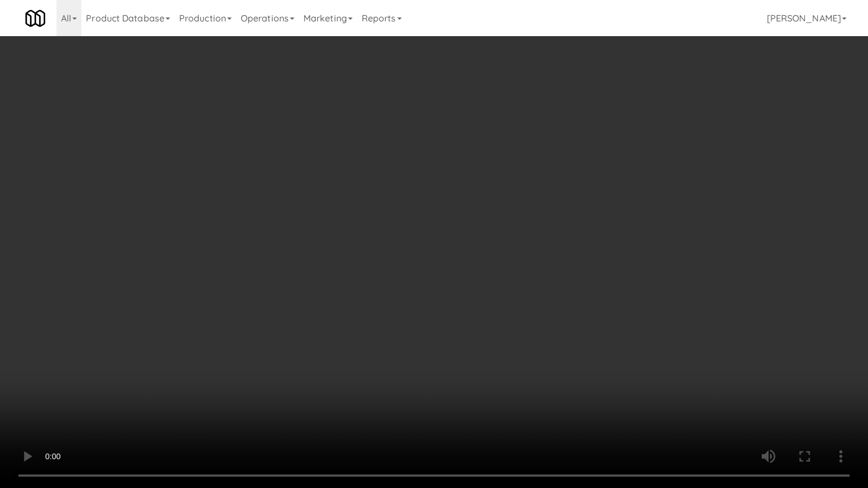
click at [513, 260] on video at bounding box center [434, 244] width 868 height 488
click at [512, 273] on video at bounding box center [434, 244] width 868 height 488
click at [380, 394] on video at bounding box center [434, 244] width 868 height 488
click at [327, 382] on video at bounding box center [434, 244] width 868 height 488
click at [341, 345] on video at bounding box center [434, 244] width 868 height 488
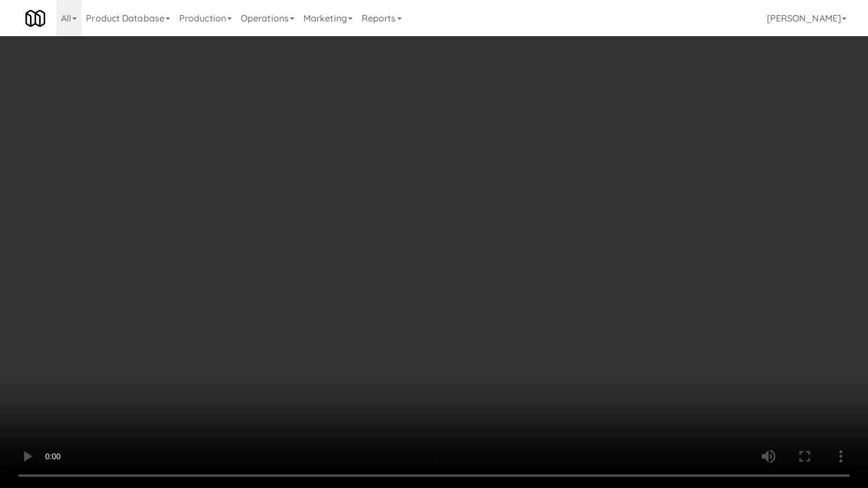
click at [333, 371] on video at bounding box center [434, 244] width 868 height 488
click at [380, 359] on video at bounding box center [434, 244] width 868 height 488
click at [247, 331] on video at bounding box center [434, 244] width 868 height 488
click at [341, 283] on video at bounding box center [434, 244] width 868 height 488
click at [353, 291] on video at bounding box center [434, 244] width 868 height 488
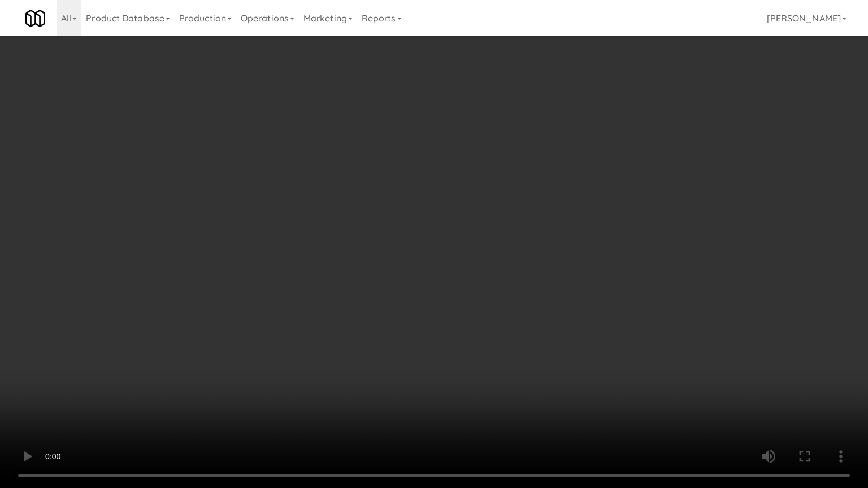
click at [405, 304] on video at bounding box center [434, 244] width 868 height 488
click at [400, 309] on video at bounding box center [434, 244] width 868 height 488
click at [436, 313] on video at bounding box center [434, 244] width 868 height 488
click at [434, 304] on video at bounding box center [434, 244] width 868 height 488
click at [416, 310] on video at bounding box center [434, 244] width 868 height 488
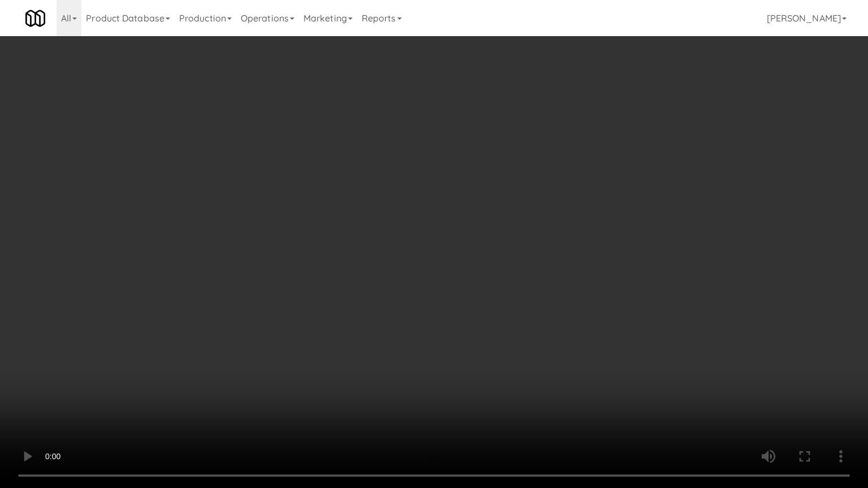
click at [422, 312] on video at bounding box center [434, 244] width 868 height 488
click at [423, 307] on video at bounding box center [434, 244] width 868 height 488
click at [416, 304] on video at bounding box center [434, 244] width 868 height 488
drag, startPoint x: 416, startPoint y: 304, endPoint x: 424, endPoint y: 198, distance: 106.5
click at [416, 303] on video at bounding box center [434, 244] width 868 height 488
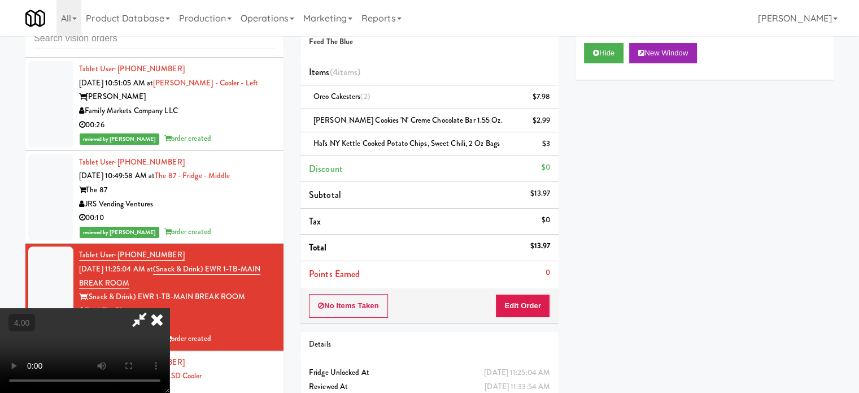
click at [170, 308] on icon at bounding box center [157, 319] width 25 height 23
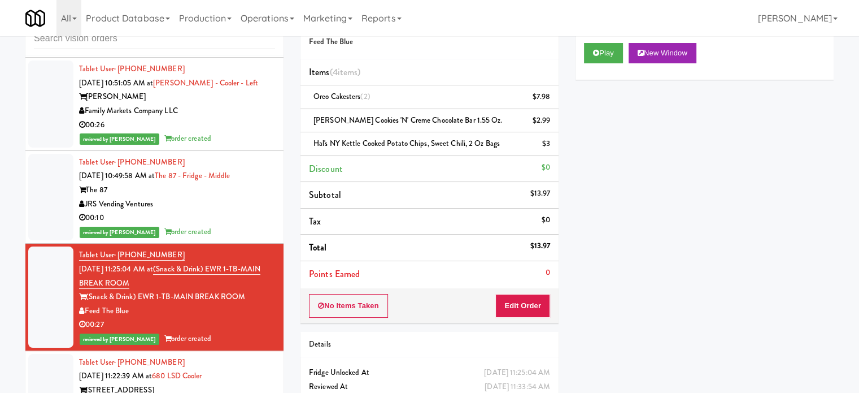
drag, startPoint x: 252, startPoint y: 247, endPoint x: 255, endPoint y: 268, distance: 20.6
click at [252, 225] on div "00:10" at bounding box center [177, 218] width 196 height 14
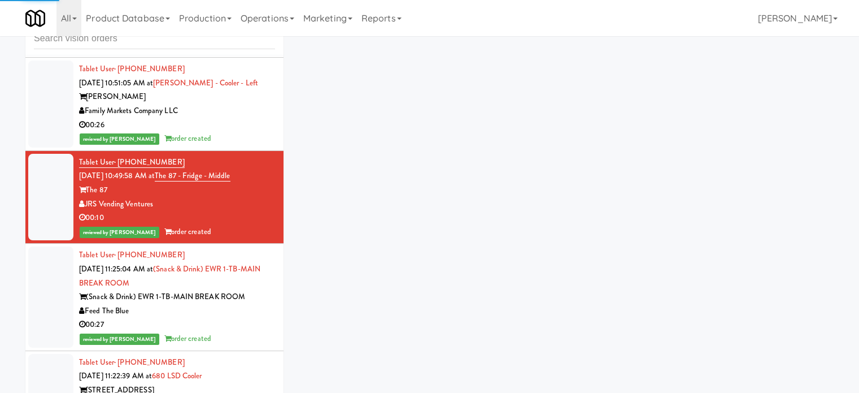
click at [256, 304] on div "(Snack & Drink) EWR 1-TB-MAIN BREAK ROOM" at bounding box center [177, 297] width 196 height 14
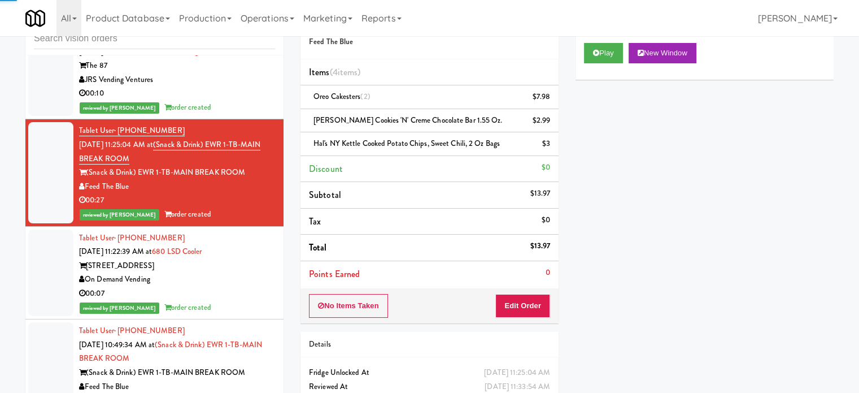
scroll to position [2850, 0]
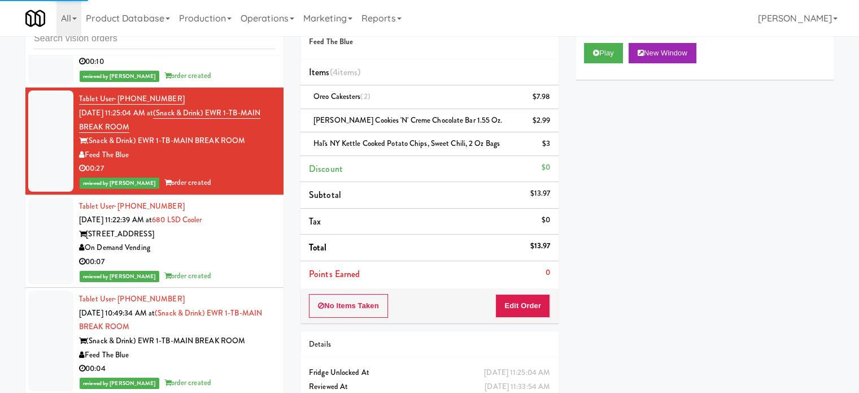
click at [247, 269] on div "00:07" at bounding box center [177, 262] width 196 height 14
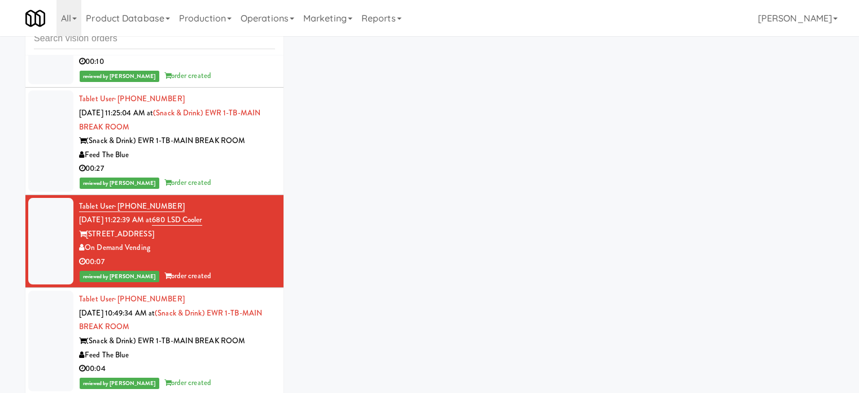
scroll to position [5369, 0]
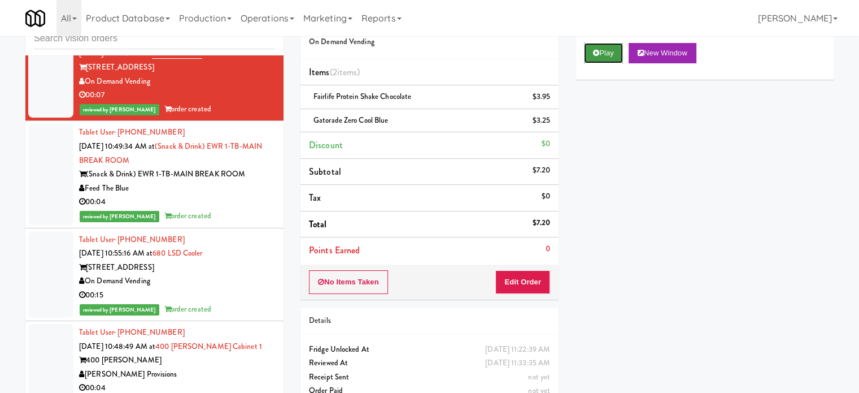
click at [592, 55] on button "Play" at bounding box center [603, 53] width 39 height 20
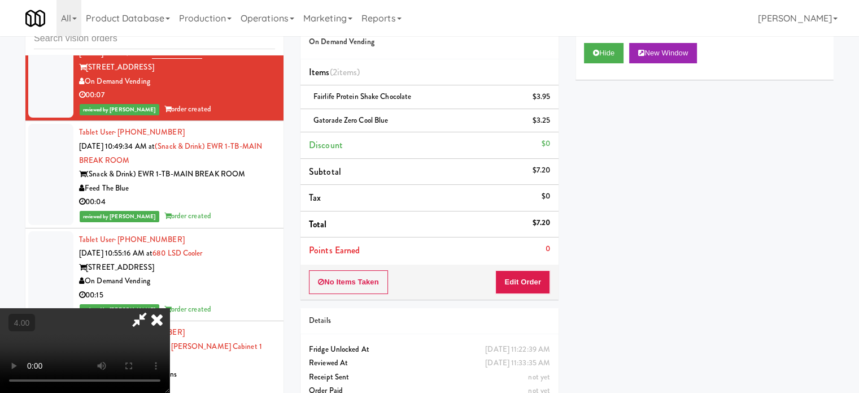
click at [170, 308] on video at bounding box center [85, 350] width 170 height 85
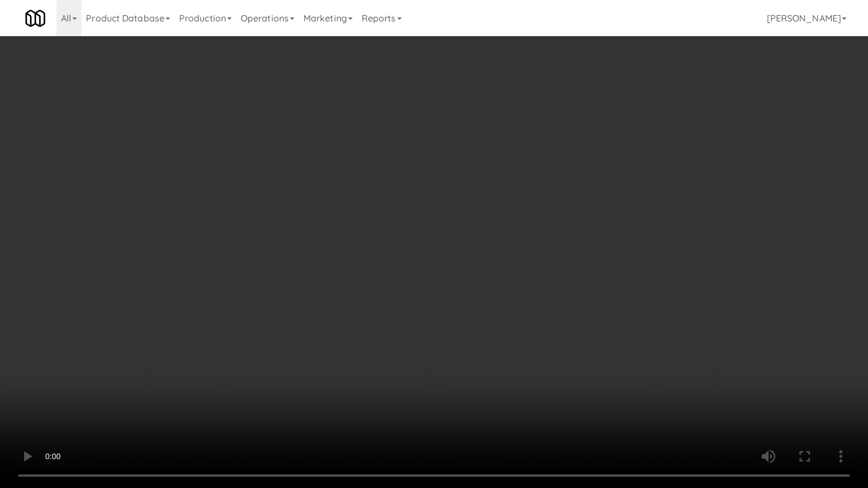
click at [466, 237] on video at bounding box center [434, 244] width 868 height 488
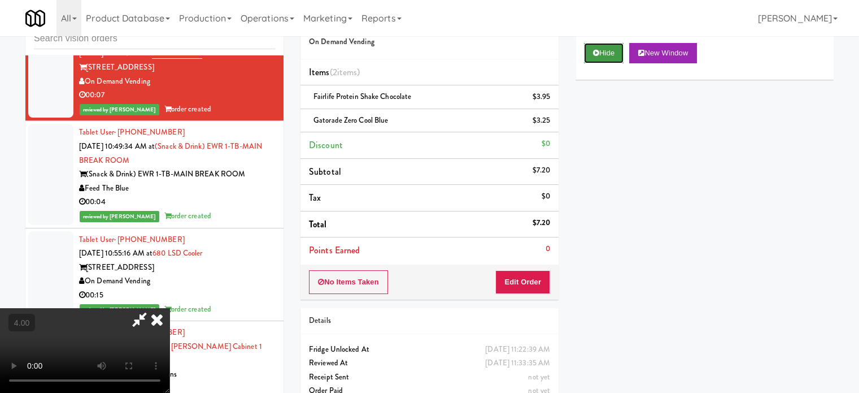
click at [615, 59] on button "Hide" at bounding box center [604, 53] width 40 height 20
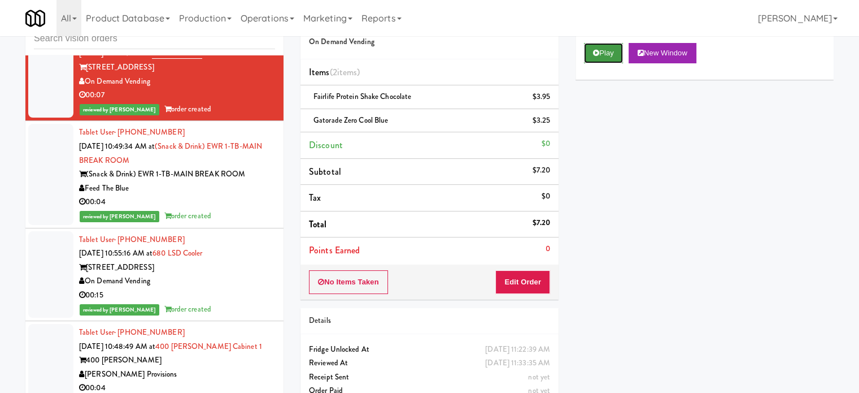
click at [618, 56] on button "Play" at bounding box center [603, 53] width 39 height 20
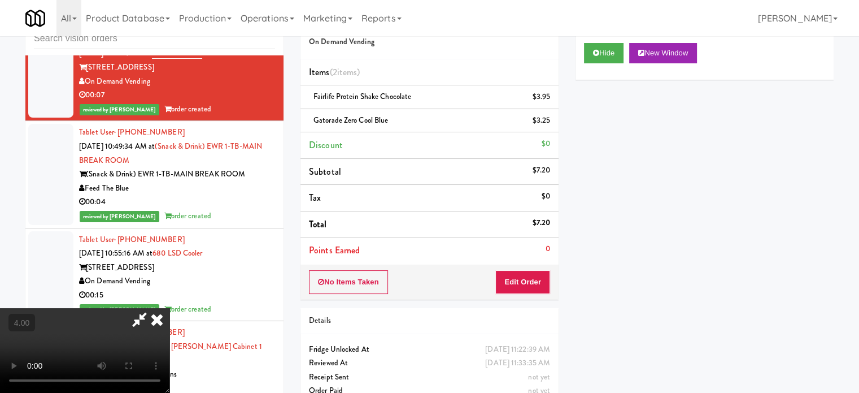
click at [170, 308] on video at bounding box center [85, 350] width 170 height 85
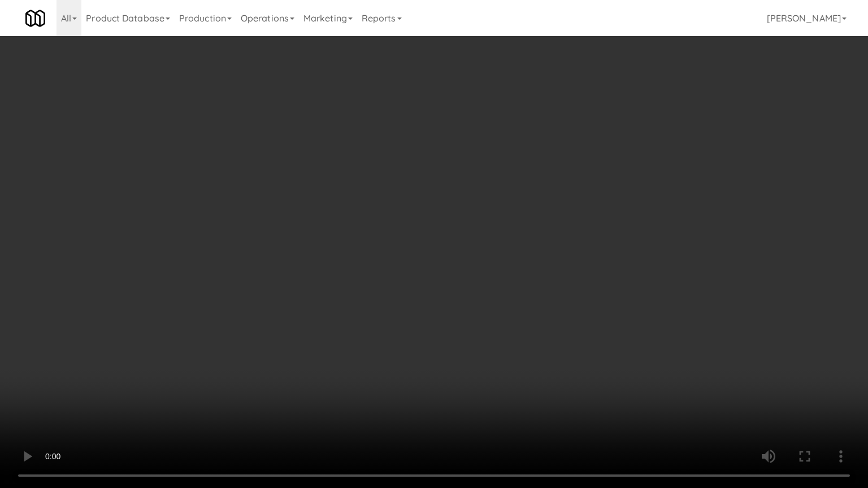
click at [340, 227] on video at bounding box center [434, 244] width 868 height 488
click at [224, 325] on video at bounding box center [434, 244] width 868 height 488
click at [321, 250] on video at bounding box center [434, 244] width 868 height 488
click at [337, 250] on video at bounding box center [434, 244] width 868 height 488
click at [353, 249] on video at bounding box center [434, 244] width 868 height 488
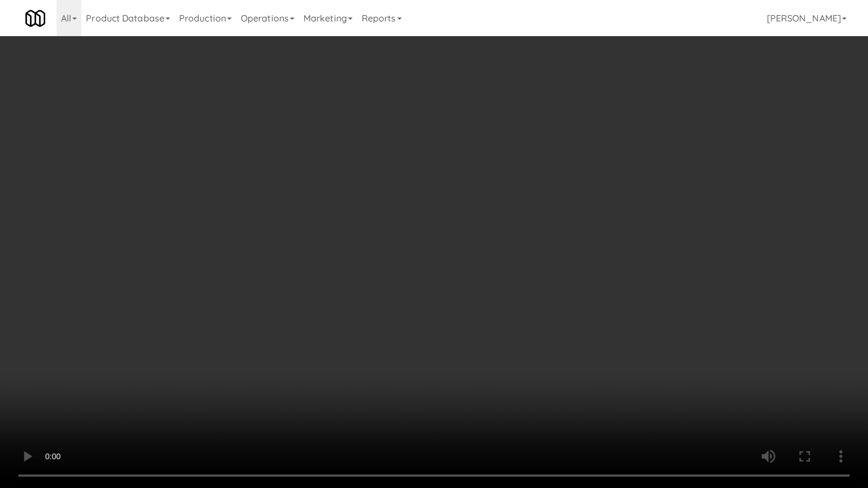
click at [352, 249] on video at bounding box center [434, 244] width 868 height 488
click at [355, 249] on video at bounding box center [434, 244] width 868 height 488
click at [355, 250] on video at bounding box center [434, 244] width 868 height 488
click at [377, 256] on video at bounding box center [434, 244] width 868 height 488
click at [368, 259] on video at bounding box center [434, 244] width 868 height 488
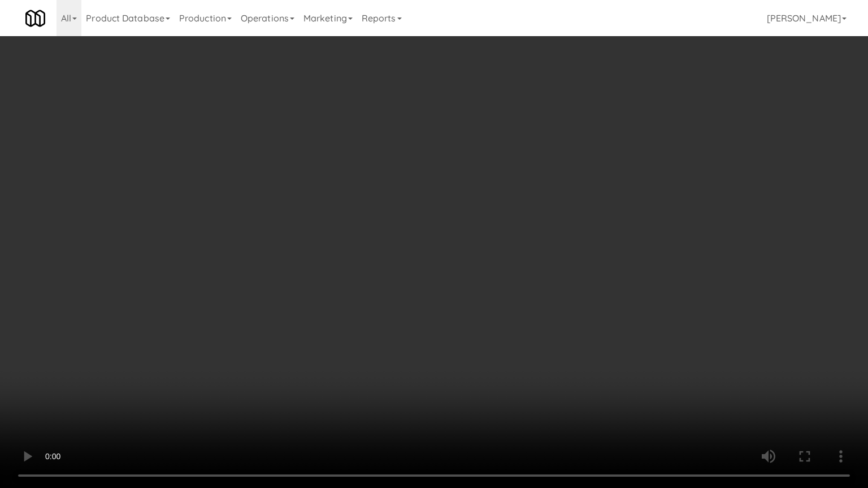
click at [398, 258] on video at bounding box center [434, 244] width 868 height 488
click at [394, 258] on video at bounding box center [434, 244] width 868 height 488
click at [442, 258] on video at bounding box center [434, 244] width 868 height 488
click at [424, 258] on video at bounding box center [434, 244] width 868 height 488
click at [442, 247] on video at bounding box center [434, 244] width 868 height 488
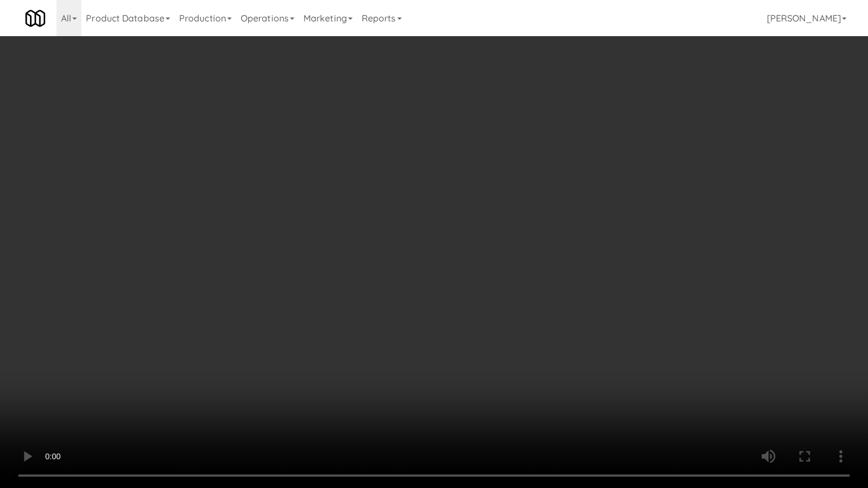
drag, startPoint x: 444, startPoint y: 245, endPoint x: 464, endPoint y: 121, distance: 126.0
click at [444, 244] on video at bounding box center [434, 244] width 868 height 488
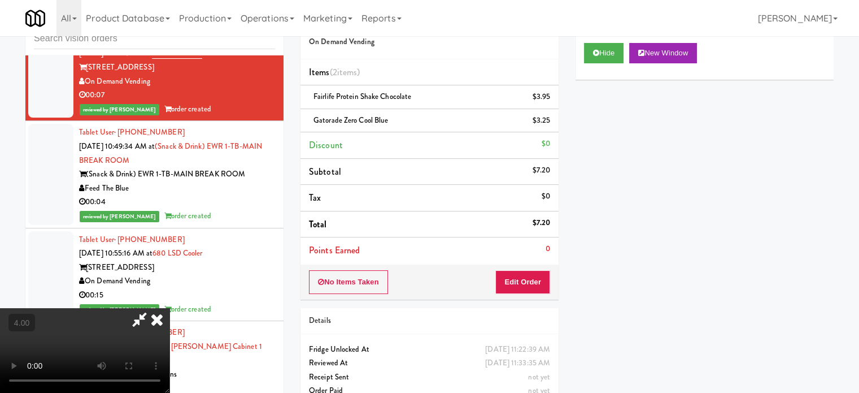
click at [170, 308] on icon at bounding box center [157, 319] width 25 height 23
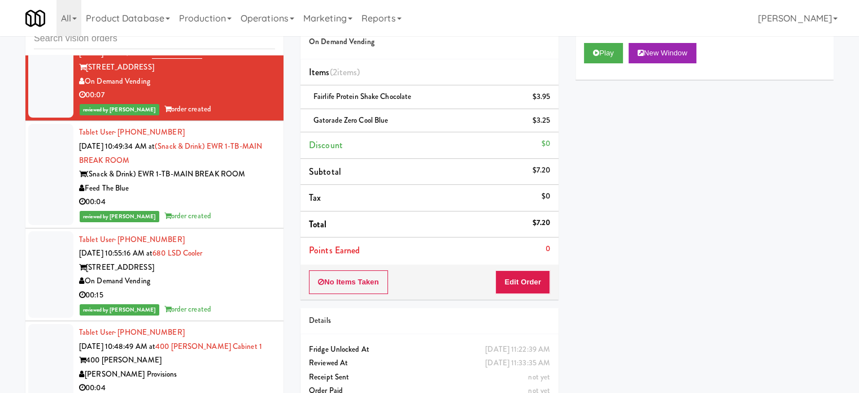
click at [249, 223] on div "reviewed by [PERSON_NAME] order created" at bounding box center [177, 216] width 196 height 14
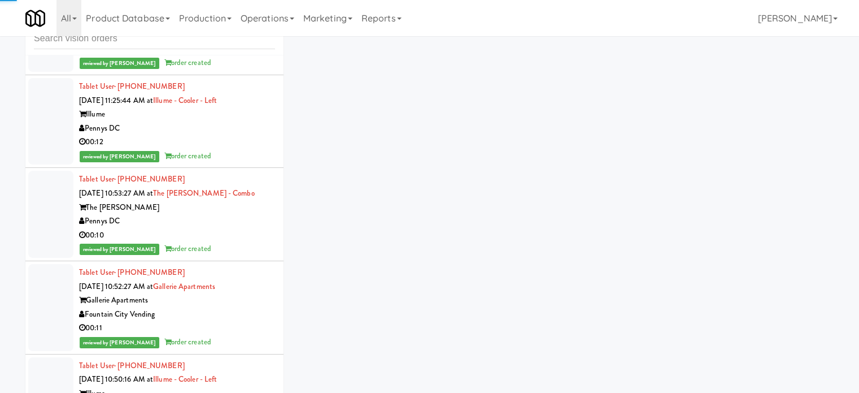
scroll to position [3096, 0]
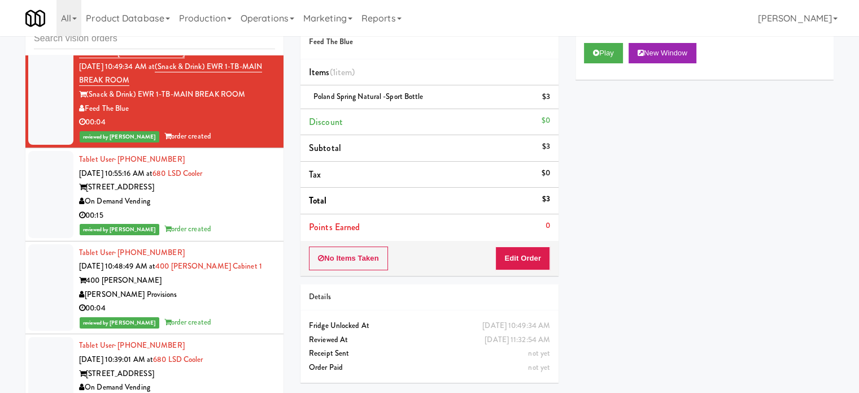
click at [247, 223] on div "00:15" at bounding box center [177, 216] width 196 height 14
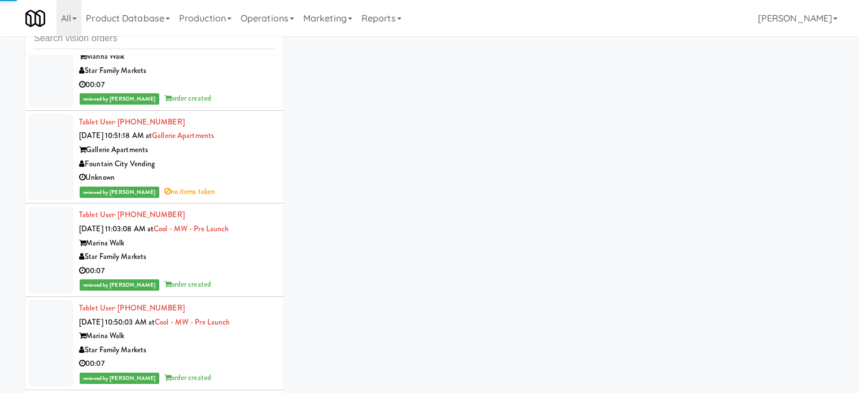
scroll to position [5569, 0]
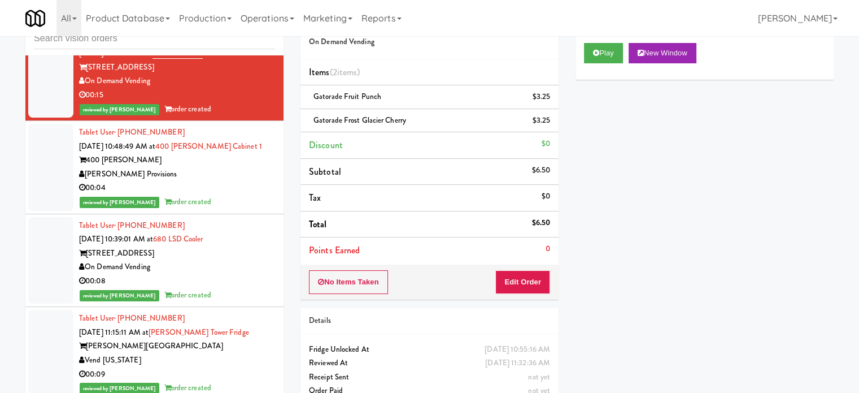
click at [233, 181] on div "[PERSON_NAME] Provisions" at bounding box center [177, 174] width 196 height 14
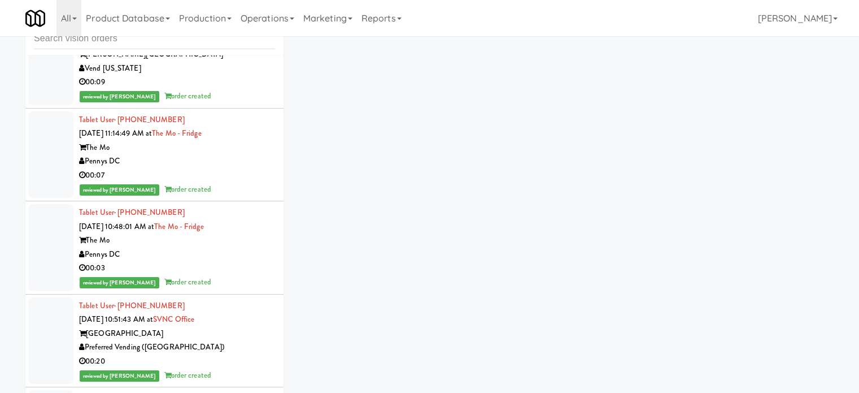
scroll to position [3297, 0]
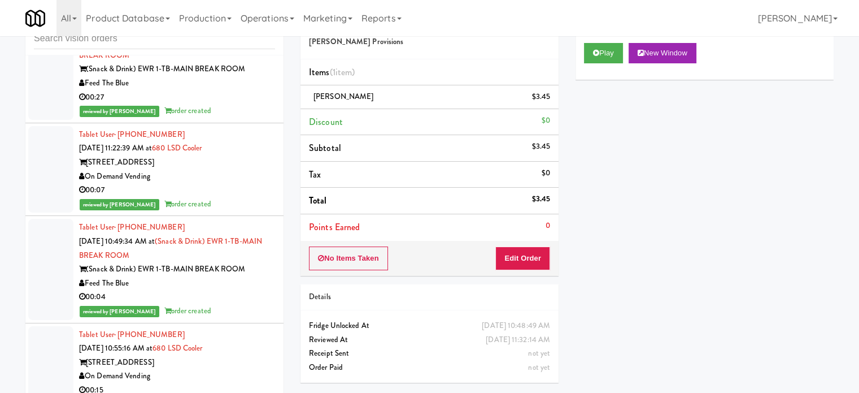
click at [257, 197] on div "00:07" at bounding box center [177, 190] width 196 height 14
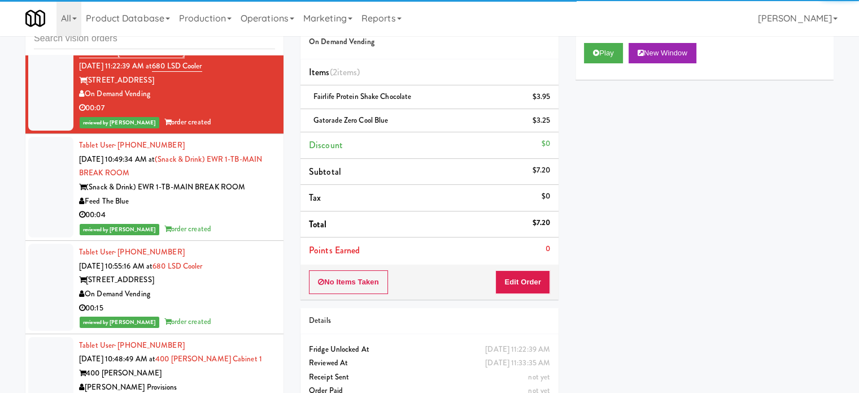
click at [230, 222] on div "00:04" at bounding box center [177, 215] width 196 height 14
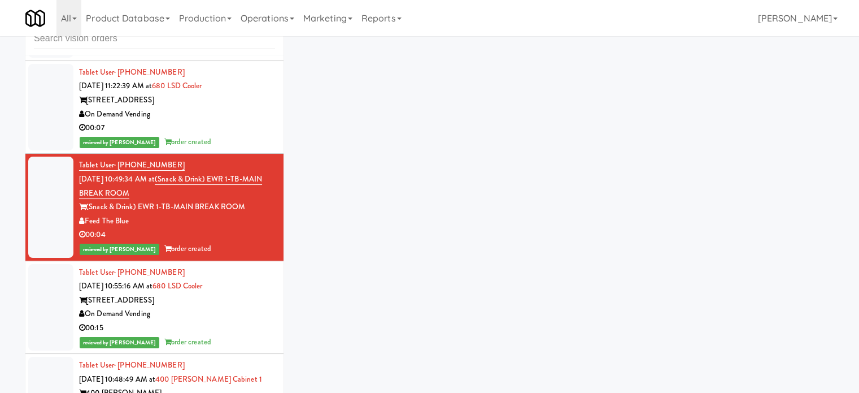
scroll to position [5462, 0]
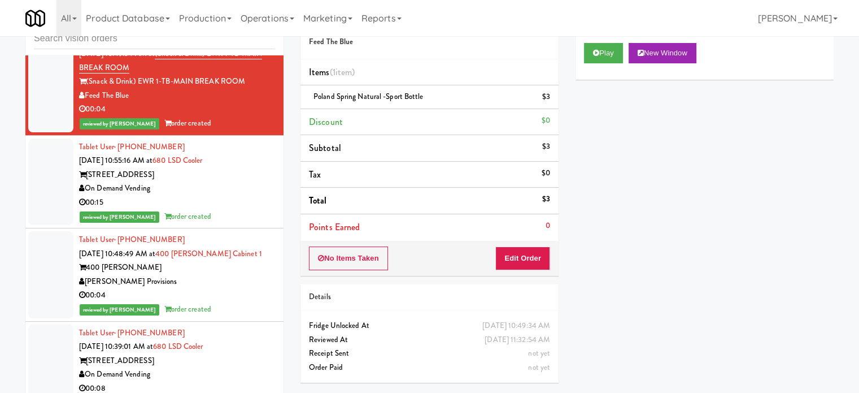
click at [217, 210] on div "00:15" at bounding box center [177, 203] width 196 height 14
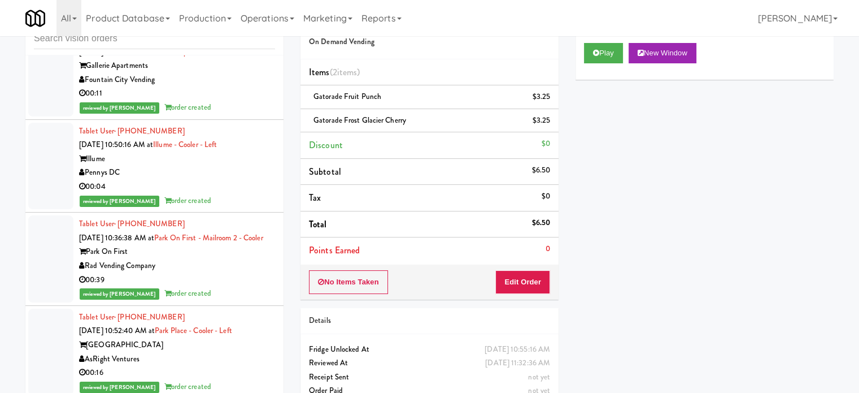
click at [215, 213] on li "Tablet User · (270) 356-5555 [DATE] 10:50:16 AM at Illume - Cooler - Left Illum…" at bounding box center [154, 166] width 258 height 93
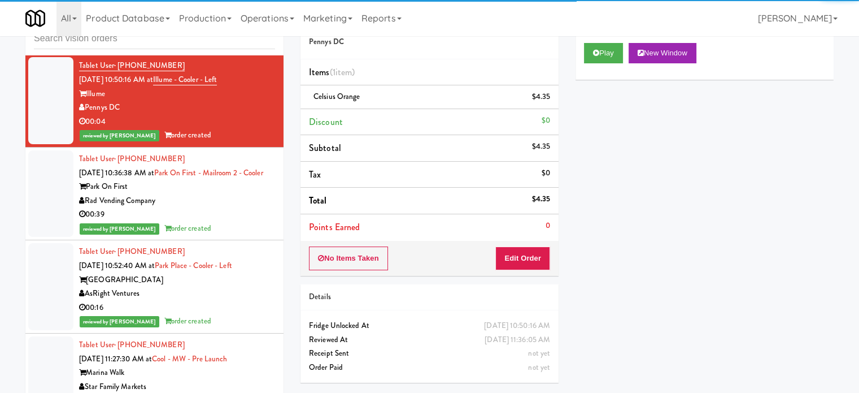
click at [206, 222] on div "00:39" at bounding box center [177, 214] width 196 height 14
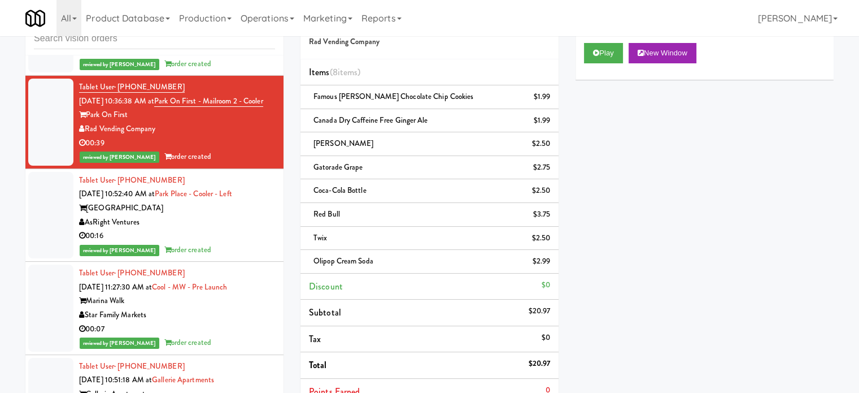
scroll to position [4505, 0]
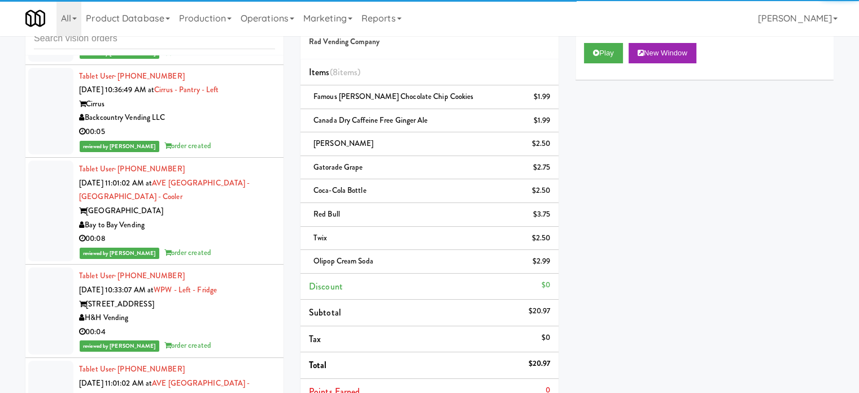
click at [222, 232] on div "Bay to Bay Vending" at bounding box center [177, 225] width 196 height 14
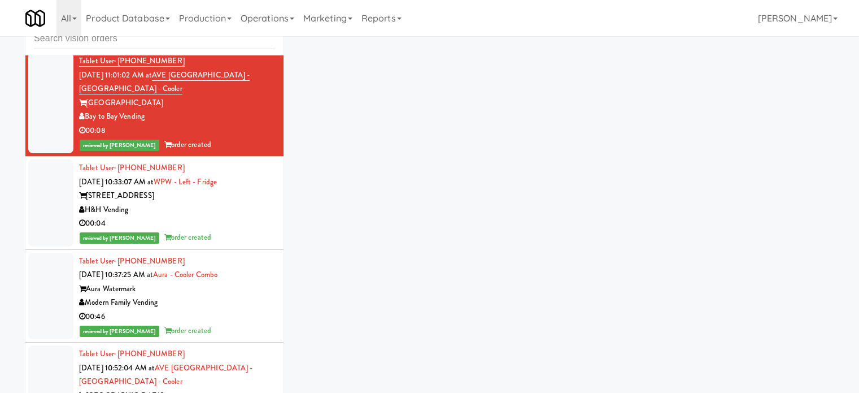
scroll to position [7534, 0]
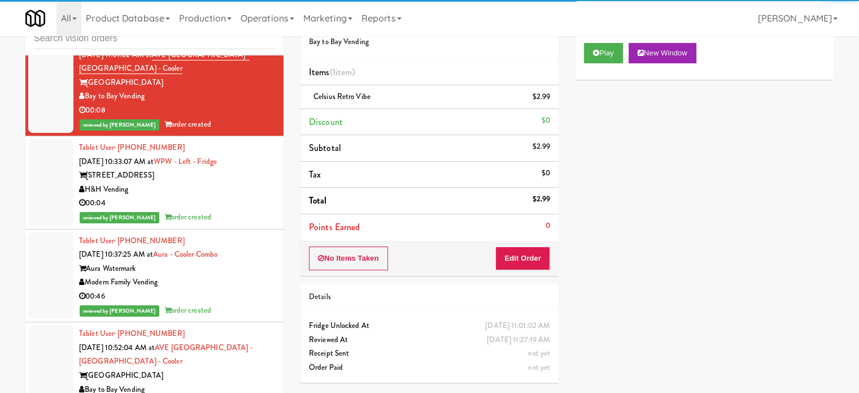
click at [237, 210] on div "00:04" at bounding box center [177, 203] width 196 height 14
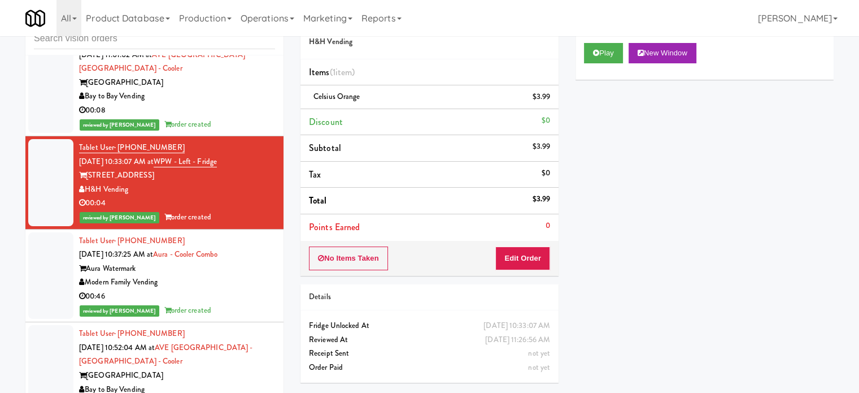
click at [224, 303] on div "00:46" at bounding box center [177, 296] width 196 height 14
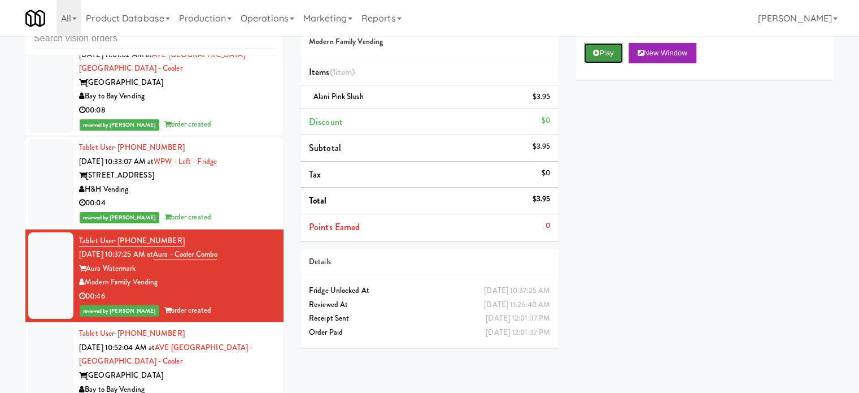
click at [613, 47] on button "Play" at bounding box center [603, 53] width 39 height 20
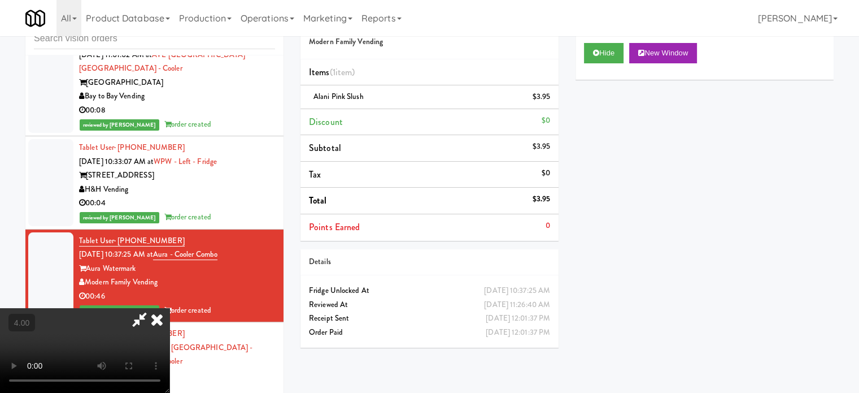
click at [170, 308] on video at bounding box center [85, 350] width 170 height 85
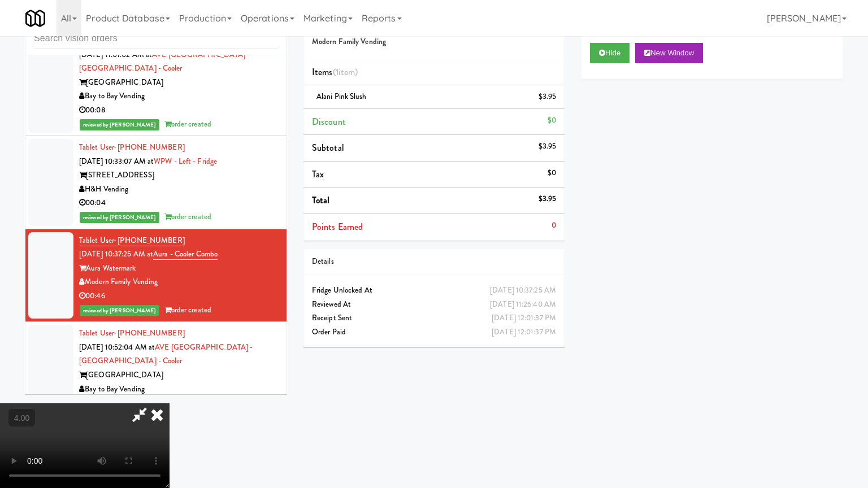
click at [170, 394] on video at bounding box center [85, 445] width 170 height 85
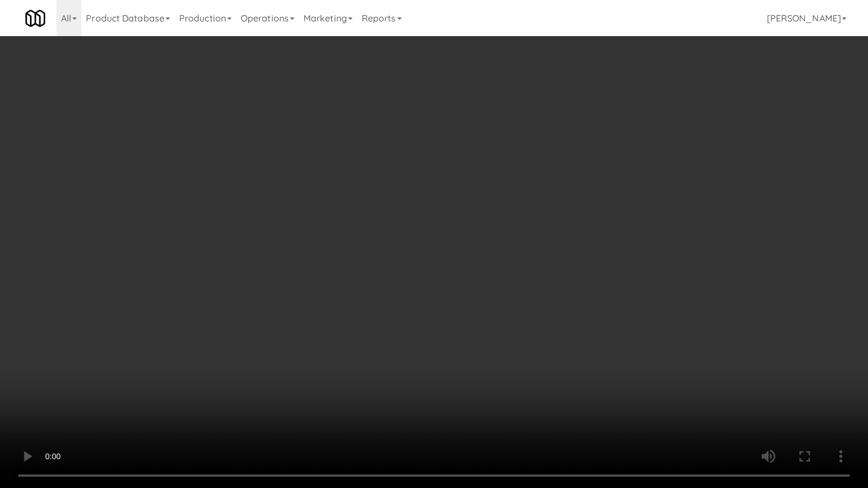
click at [335, 233] on video at bounding box center [434, 244] width 868 height 488
click at [344, 234] on video at bounding box center [434, 244] width 868 height 488
click at [346, 214] on video at bounding box center [434, 244] width 868 height 488
click at [348, 216] on video at bounding box center [434, 244] width 868 height 488
click at [357, 221] on video at bounding box center [434, 244] width 868 height 488
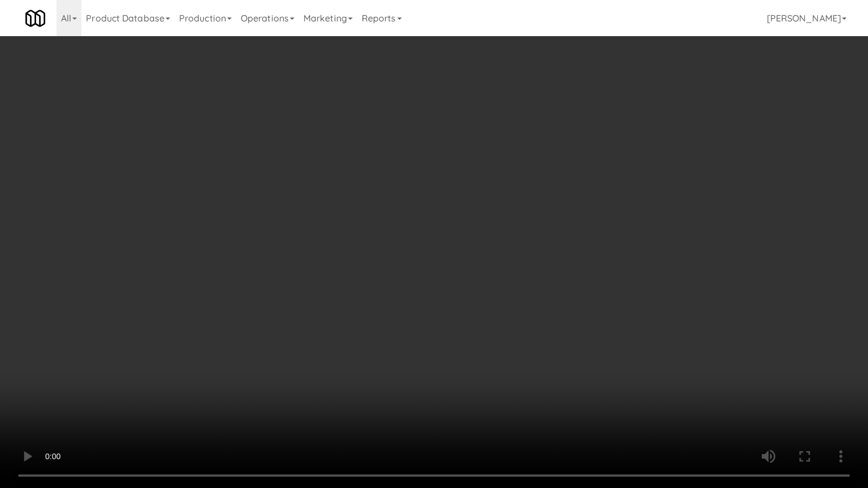
click at [359, 219] on video at bounding box center [434, 244] width 868 height 488
drag, startPoint x: 368, startPoint y: 219, endPoint x: 381, endPoint y: 213, distance: 14.9
click at [369, 219] on video at bounding box center [434, 244] width 868 height 488
drag, startPoint x: 409, startPoint y: 248, endPoint x: 411, endPoint y: 257, distance: 9.3
click at [411, 257] on video at bounding box center [434, 244] width 868 height 488
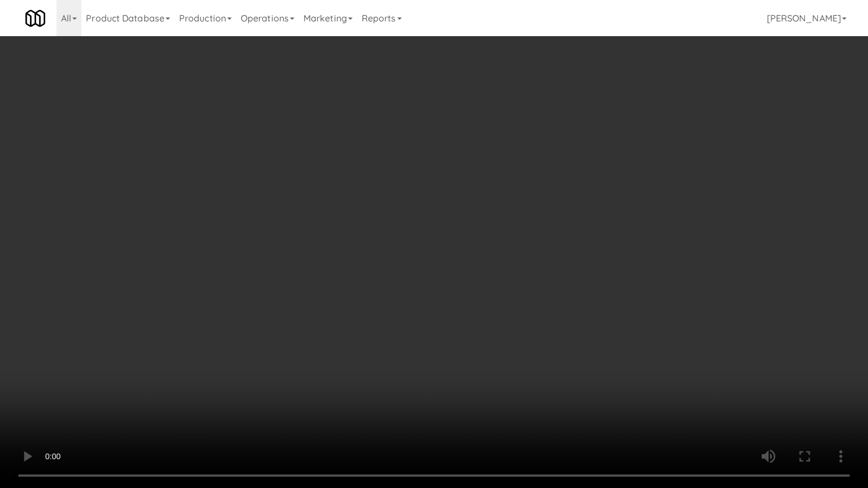
click at [393, 255] on video at bounding box center [434, 244] width 868 height 488
click at [328, 228] on video at bounding box center [434, 244] width 868 height 488
click at [403, 240] on video at bounding box center [434, 244] width 868 height 488
click at [355, 253] on video at bounding box center [434, 244] width 868 height 488
click at [399, 252] on video at bounding box center [434, 244] width 868 height 488
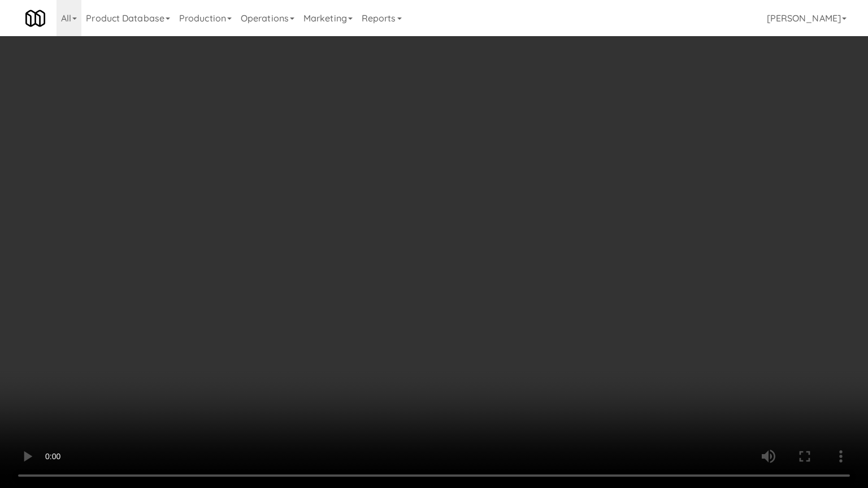
click at [538, 233] on video at bounding box center [434, 244] width 868 height 488
click at [365, 154] on video at bounding box center [434, 244] width 868 height 488
click at [355, 160] on video at bounding box center [434, 244] width 868 height 488
click at [372, 163] on video at bounding box center [434, 244] width 868 height 488
click at [373, 165] on video at bounding box center [434, 244] width 868 height 488
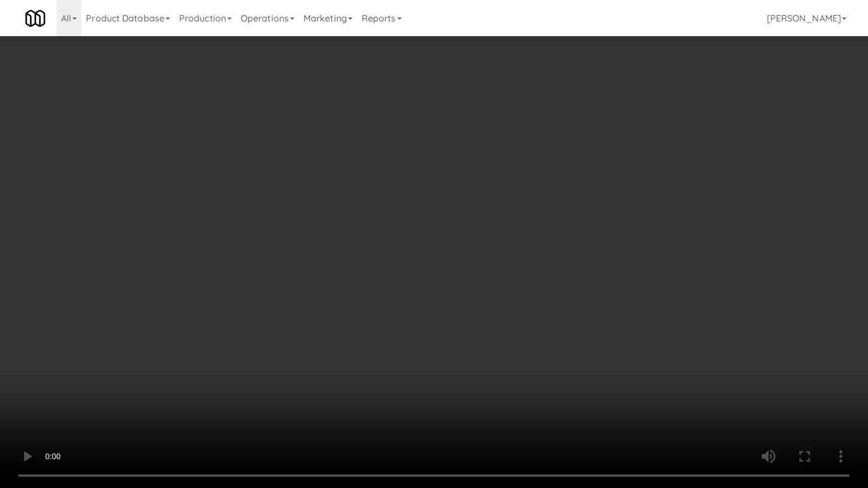
click at [481, 131] on video at bounding box center [434, 244] width 868 height 488
drag, startPoint x: 489, startPoint y: 128, endPoint x: 527, endPoint y: 27, distance: 108.0
click at [497, 122] on video at bounding box center [434, 244] width 868 height 488
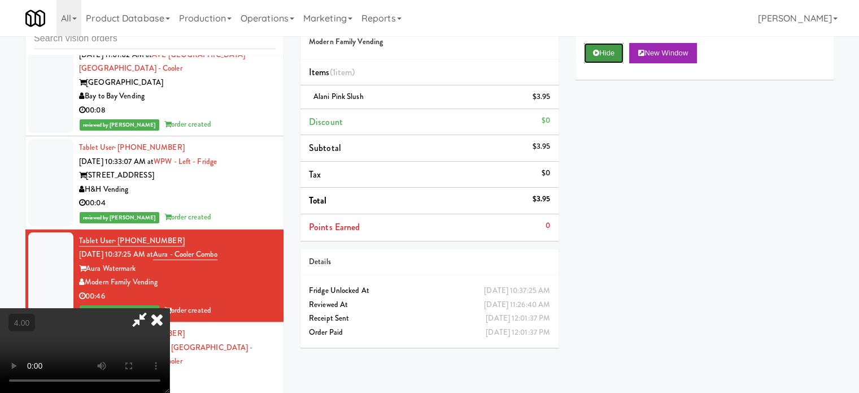
click at [610, 59] on button "Hide" at bounding box center [604, 53] width 40 height 20
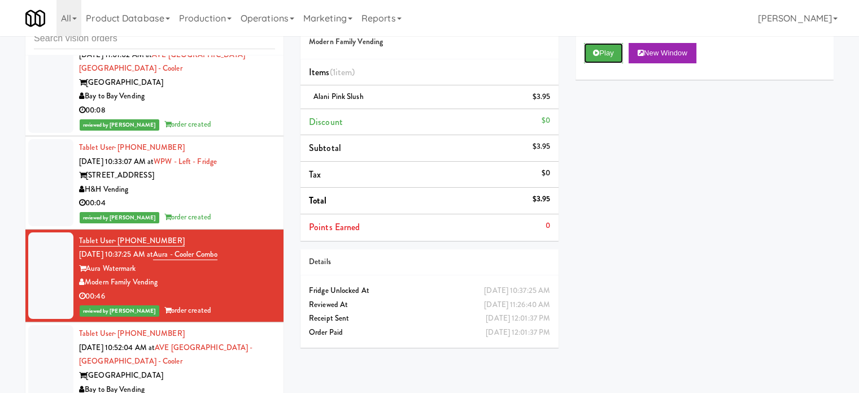
scroll to position [7817, 0]
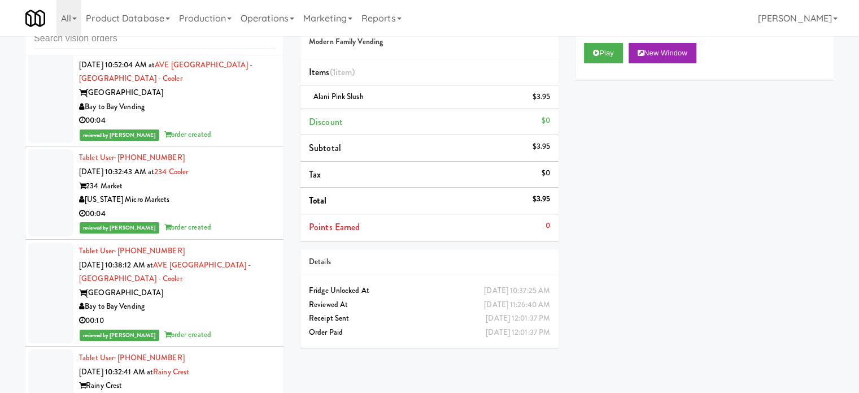
click at [267, 120] on li "Tablet User · (312) 961-2089 [DATE] 10:52:04 AM at [GEOGRAPHIC_DATA] - Drinks -…" at bounding box center [154, 93] width 258 height 107
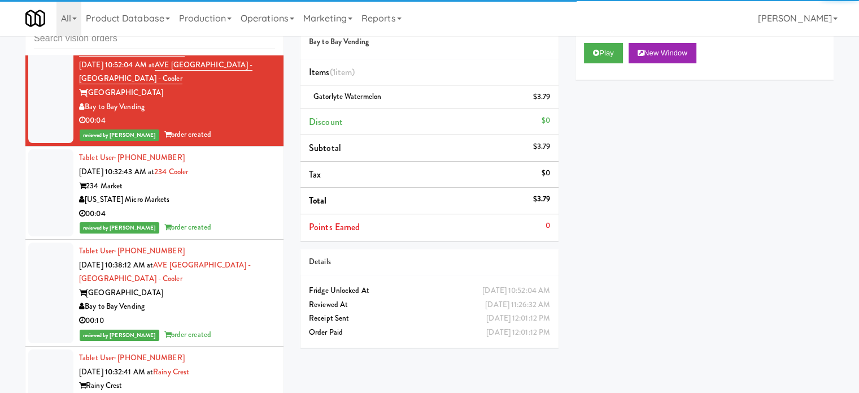
click at [255, 234] on div "reviewed by [PERSON_NAME] order created" at bounding box center [177, 227] width 196 height 14
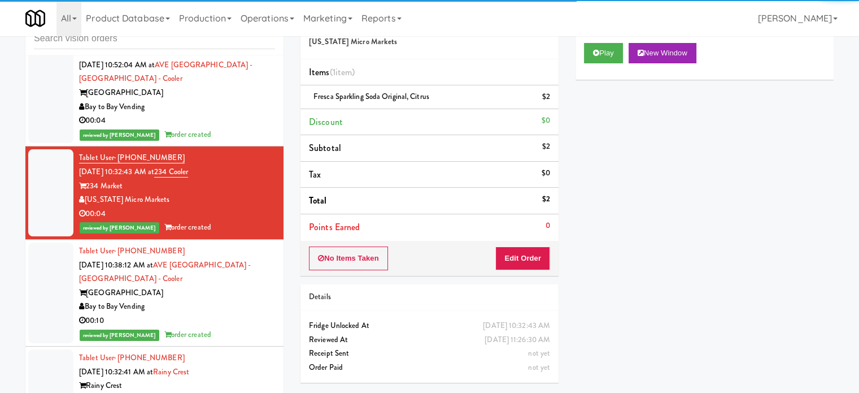
scroll to position [8099, 0]
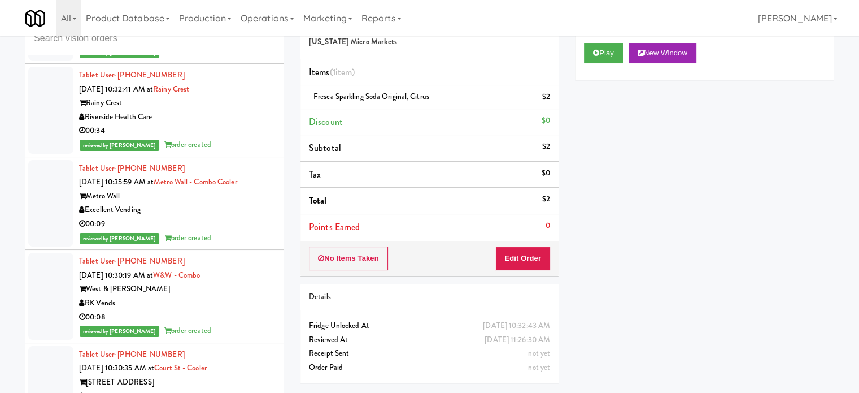
click at [238, 124] on div "Riverside Health Care" at bounding box center [177, 117] width 196 height 14
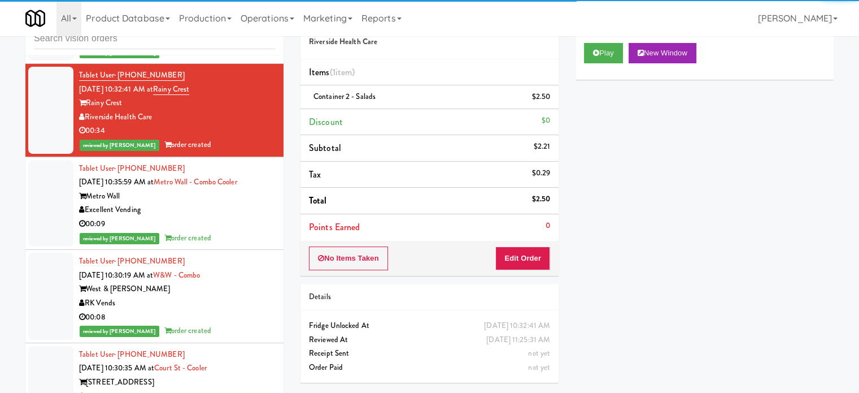
click at [255, 59] on div "reviewed by [PERSON_NAME] order created" at bounding box center [177, 52] width 196 height 14
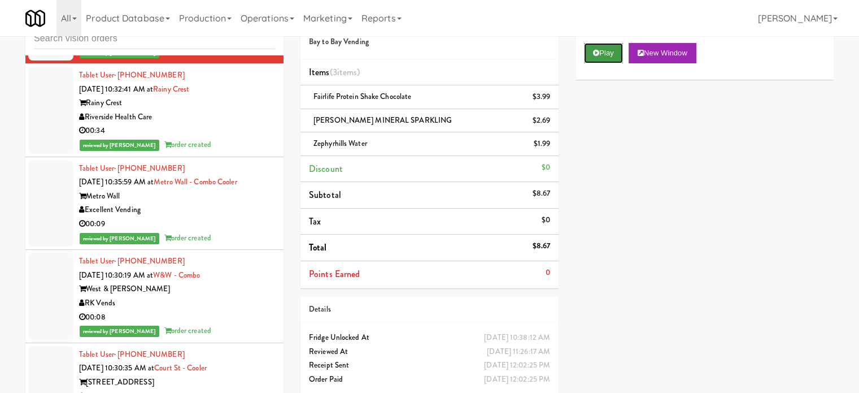
click at [617, 57] on button "Play" at bounding box center [603, 53] width 39 height 20
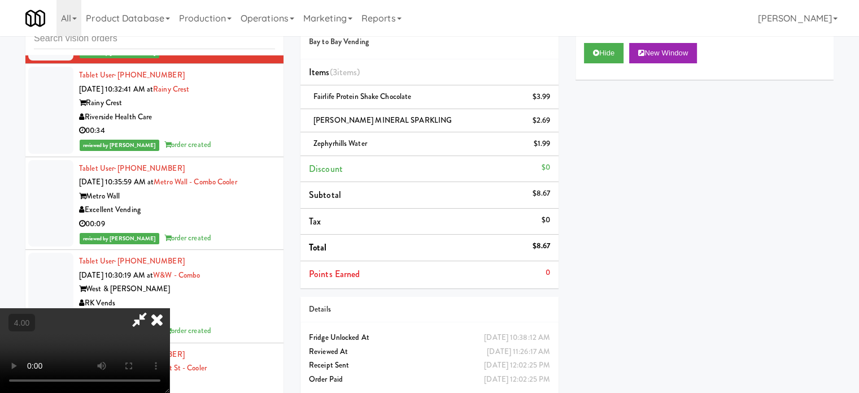
click at [158, 308] on video at bounding box center [85, 350] width 170 height 85
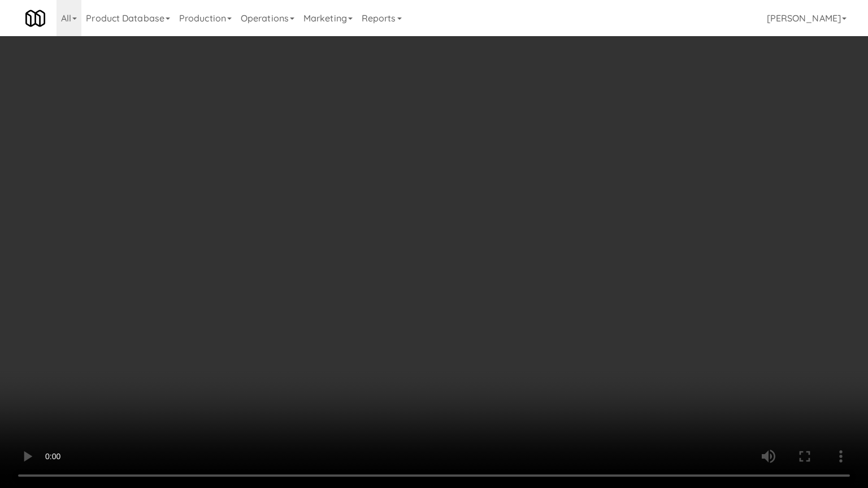
click at [271, 281] on video at bounding box center [434, 244] width 868 height 488
drag, startPoint x: 259, startPoint y: 247, endPoint x: 272, endPoint y: 247, distance: 13.0
click at [259, 247] on video at bounding box center [434, 244] width 868 height 488
click at [323, 236] on video at bounding box center [434, 244] width 868 height 488
click at [334, 231] on video at bounding box center [434, 244] width 868 height 488
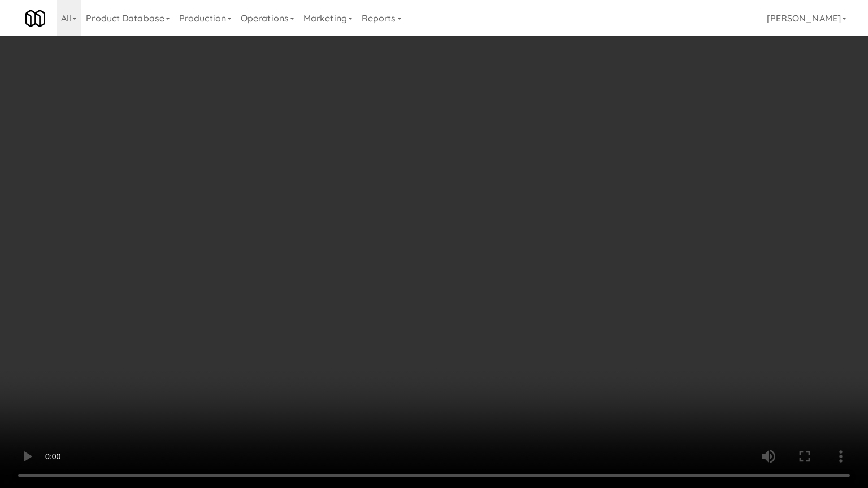
click at [371, 197] on video at bounding box center [434, 244] width 868 height 488
click at [377, 197] on video at bounding box center [434, 244] width 868 height 488
click at [392, 214] on video at bounding box center [434, 244] width 868 height 488
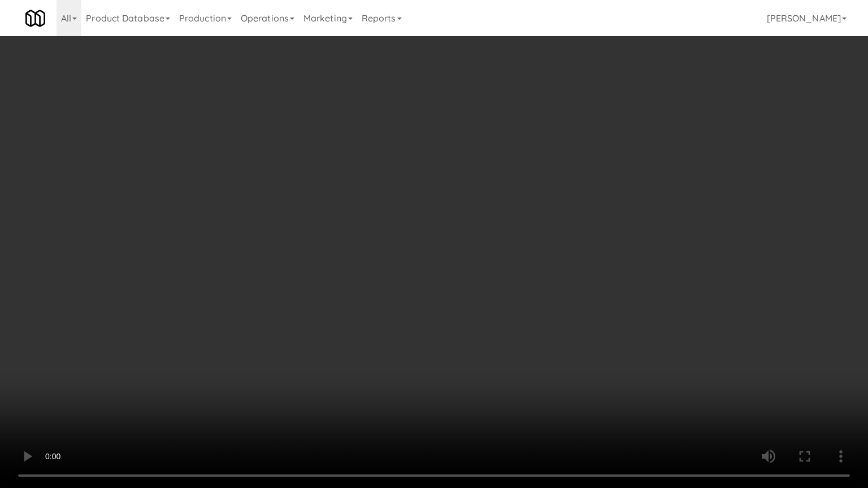
click at [375, 218] on video at bounding box center [434, 244] width 868 height 488
click at [409, 225] on video at bounding box center [434, 244] width 868 height 488
click at [402, 228] on video at bounding box center [434, 244] width 868 height 488
click at [405, 215] on video at bounding box center [434, 244] width 868 height 488
click at [443, 157] on video at bounding box center [434, 244] width 868 height 488
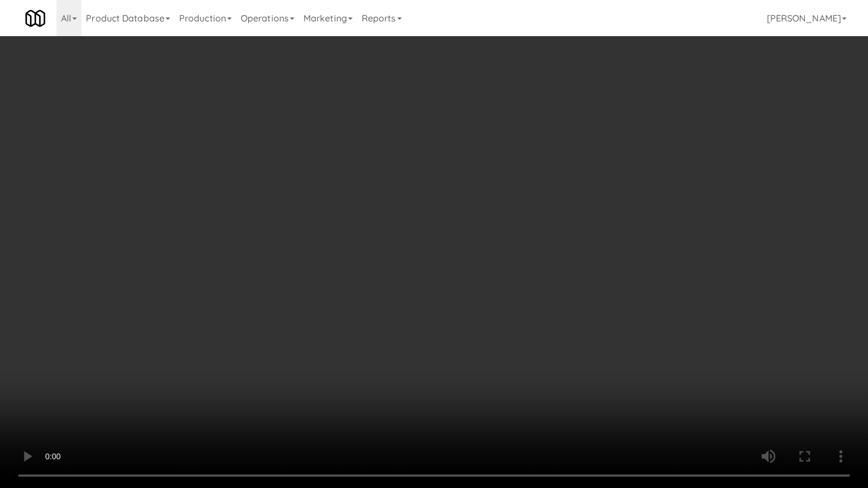
drag, startPoint x: 443, startPoint y: 157, endPoint x: 459, endPoint y: 79, distance: 79.7
click at [444, 157] on video at bounding box center [434, 244] width 868 height 488
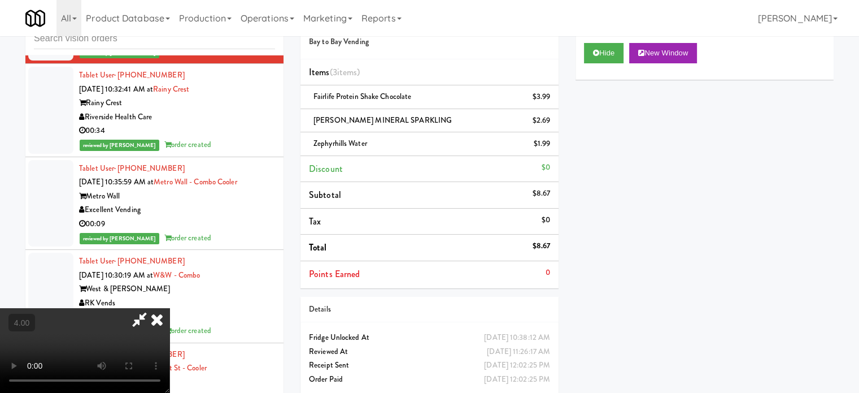
click at [170, 308] on icon at bounding box center [157, 319] width 25 height 23
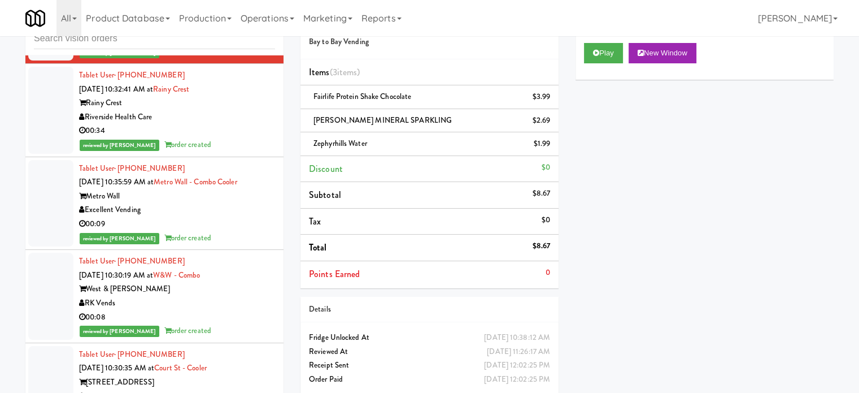
drag, startPoint x: 244, startPoint y: 153, endPoint x: 264, endPoint y: 140, distance: 24.3
click at [244, 124] on div "Riverside Health Care" at bounding box center [177, 117] width 196 height 14
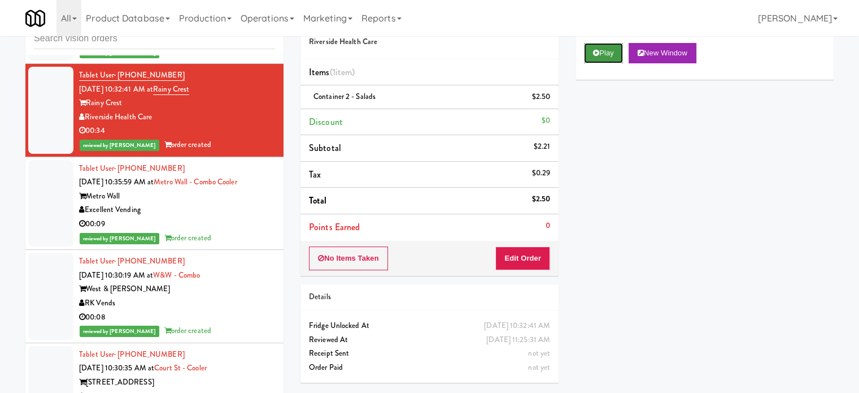
click at [604, 47] on button "Play" at bounding box center [603, 53] width 39 height 20
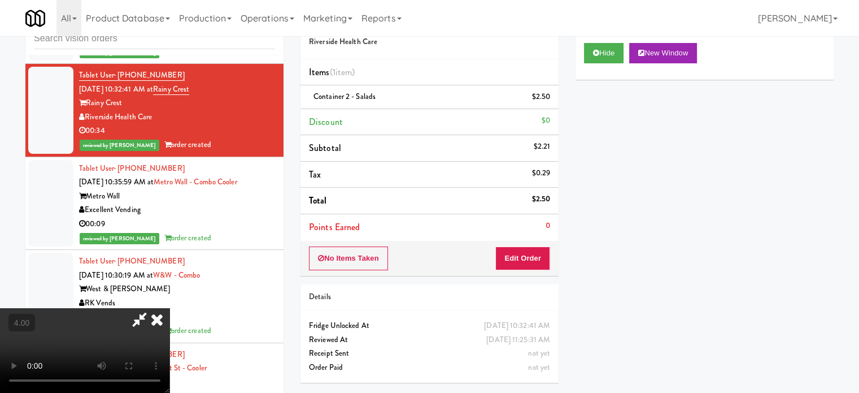
drag, startPoint x: 283, startPoint y: 266, endPoint x: 289, endPoint y: 264, distance: 6.4
click at [170, 308] on video at bounding box center [85, 350] width 170 height 85
drag, startPoint x: 289, startPoint y: 264, endPoint x: 451, endPoint y: 249, distance: 162.9
click at [170, 308] on video at bounding box center [85, 350] width 170 height 85
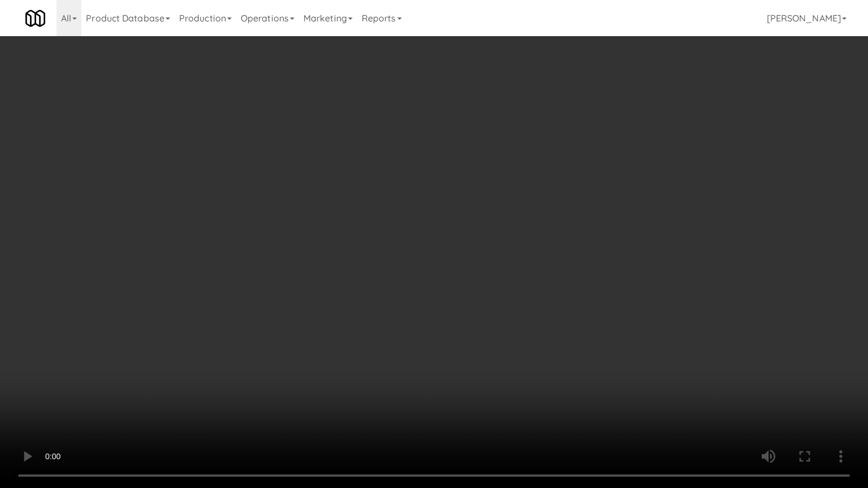
click at [232, 296] on video at bounding box center [434, 244] width 868 height 488
click at [378, 264] on video at bounding box center [434, 244] width 868 height 488
click at [369, 281] on video at bounding box center [434, 244] width 868 height 488
click at [383, 278] on video at bounding box center [434, 244] width 868 height 488
click at [381, 284] on video at bounding box center [434, 244] width 868 height 488
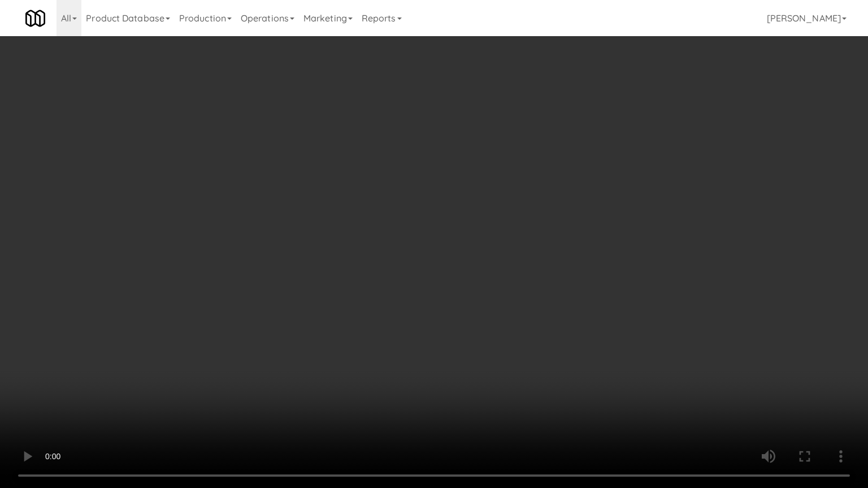
click at [408, 285] on video at bounding box center [434, 244] width 868 height 488
click at [501, 367] on video at bounding box center [434, 244] width 868 height 488
click at [541, 394] on video at bounding box center [434, 244] width 868 height 488
click at [491, 312] on video at bounding box center [434, 244] width 868 height 488
click at [507, 319] on video at bounding box center [434, 244] width 868 height 488
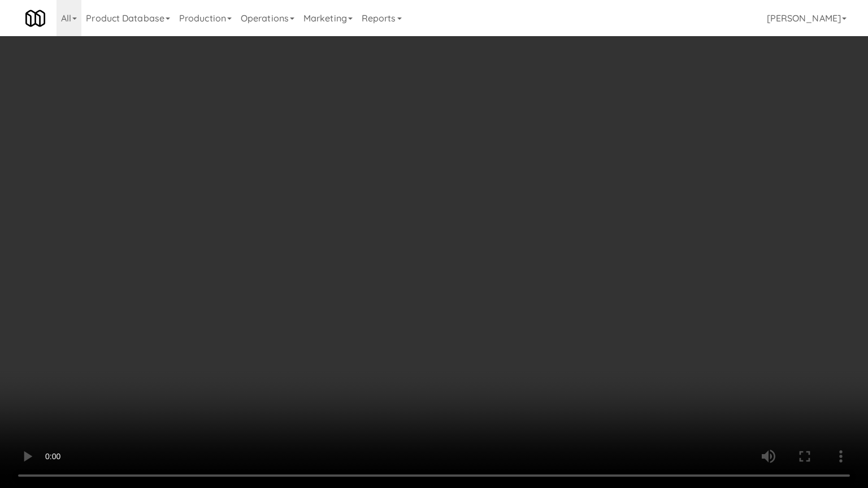
click at [509, 320] on video at bounding box center [434, 244] width 868 height 488
click at [565, 325] on video at bounding box center [434, 244] width 868 height 488
click at [539, 328] on video at bounding box center [434, 244] width 868 height 488
drag, startPoint x: 464, startPoint y: 312, endPoint x: 466, endPoint y: 300, distance: 12.5
click at [466, 300] on video at bounding box center [434, 244] width 868 height 488
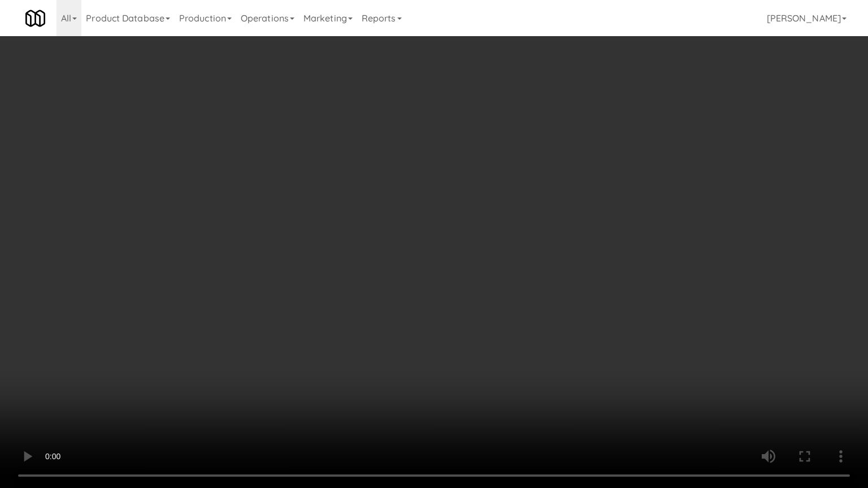
click at [467, 289] on video at bounding box center [434, 244] width 868 height 488
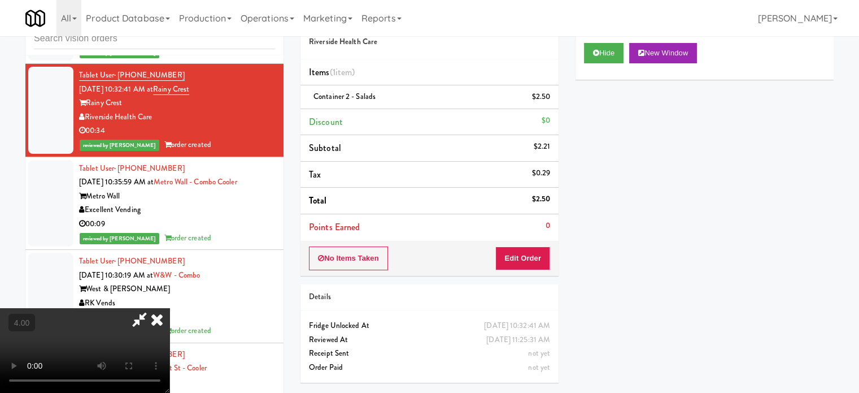
click at [170, 308] on icon at bounding box center [157, 319] width 25 height 23
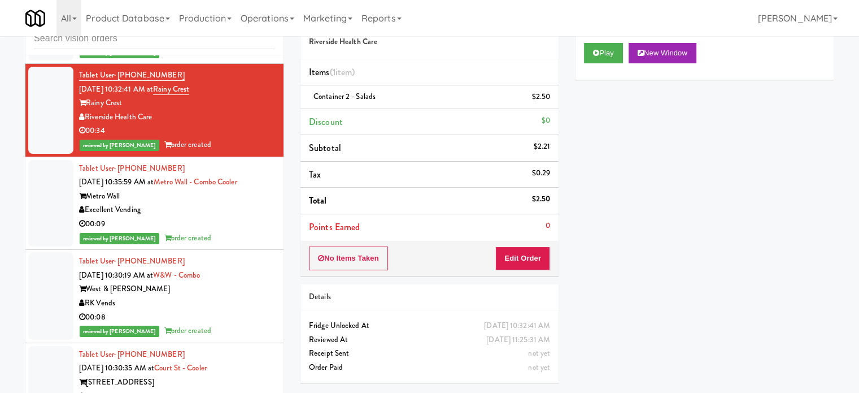
click at [251, 231] on div "00:09" at bounding box center [177, 224] width 196 height 14
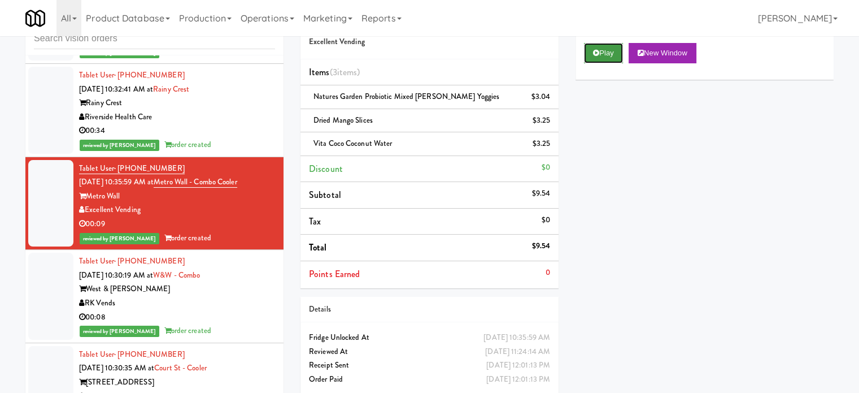
click at [597, 43] on button "Play" at bounding box center [603, 53] width 39 height 20
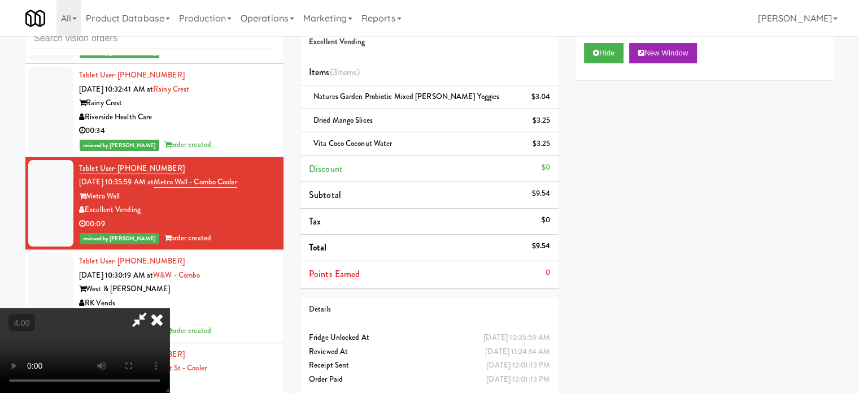
click at [170, 308] on video at bounding box center [85, 350] width 170 height 85
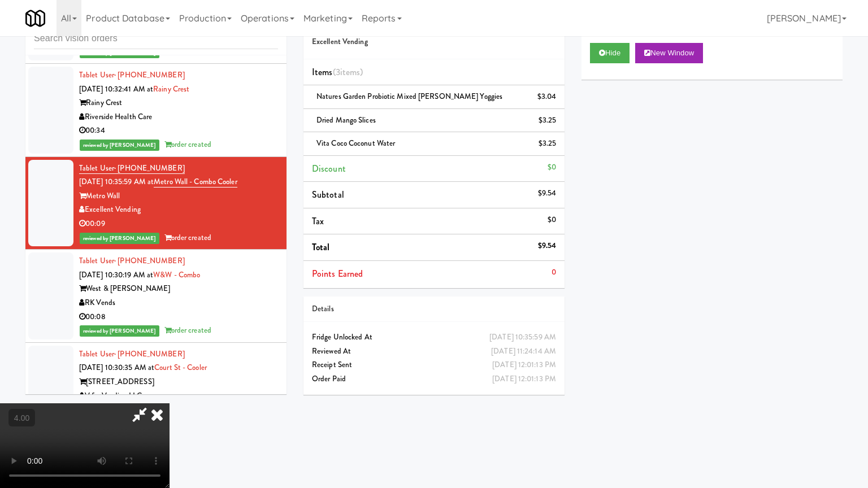
click at [170, 394] on video at bounding box center [85, 445] width 170 height 85
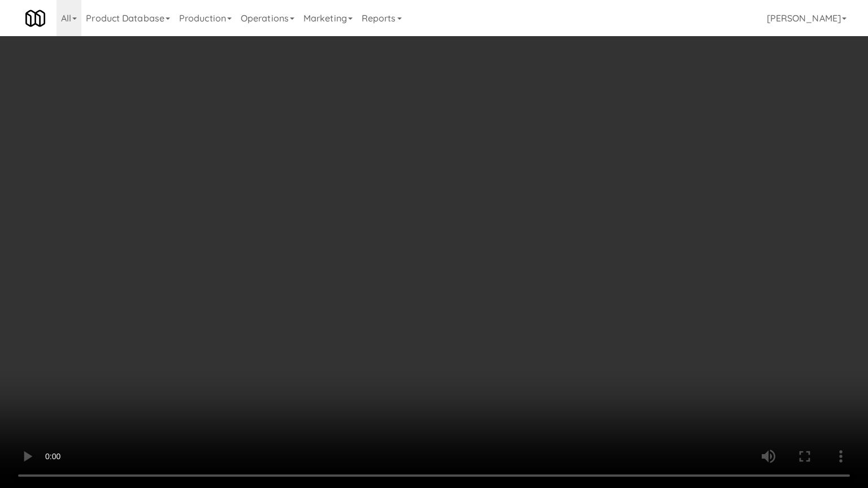
click at [384, 250] on video at bounding box center [434, 244] width 868 height 488
click at [384, 244] on video at bounding box center [434, 244] width 868 height 488
click at [384, 242] on video at bounding box center [434, 244] width 868 height 488
click at [385, 244] on video at bounding box center [434, 244] width 868 height 488
click at [385, 245] on video at bounding box center [434, 244] width 868 height 488
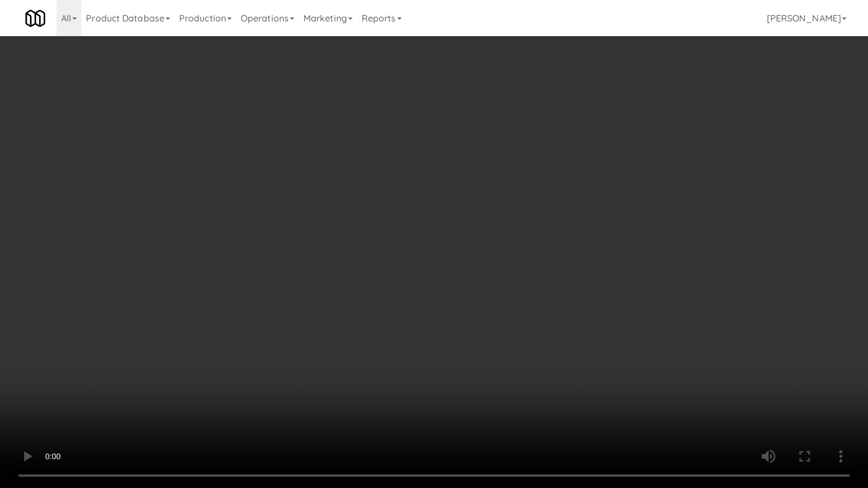
click at [385, 245] on video at bounding box center [434, 244] width 868 height 488
click at [385, 242] on video at bounding box center [434, 244] width 868 height 488
click at [396, 233] on video at bounding box center [434, 244] width 868 height 488
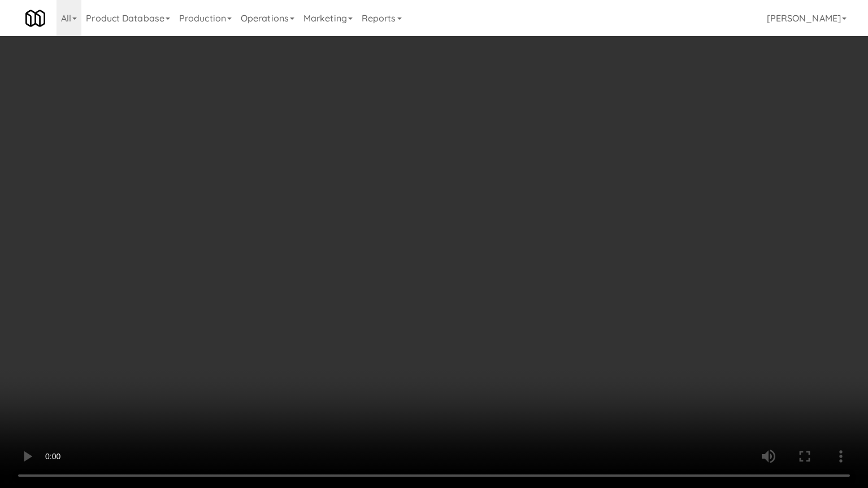
drag, startPoint x: 397, startPoint y: 227, endPoint x: 399, endPoint y: 106, distance: 120.9
click at [398, 226] on video at bounding box center [434, 244] width 868 height 488
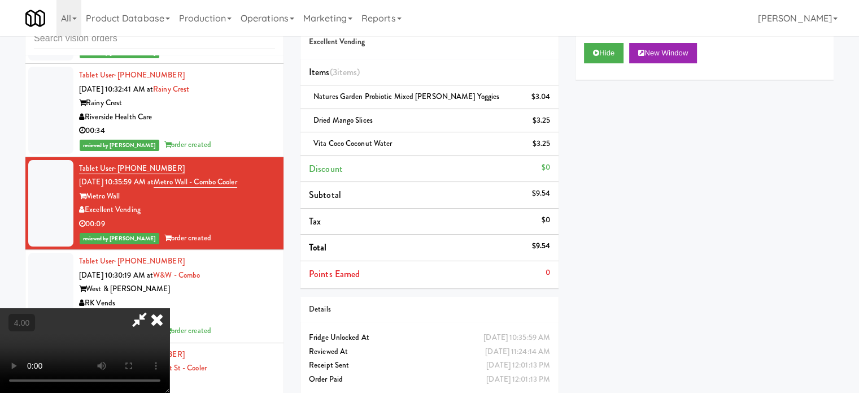
click at [170, 308] on icon at bounding box center [157, 319] width 25 height 23
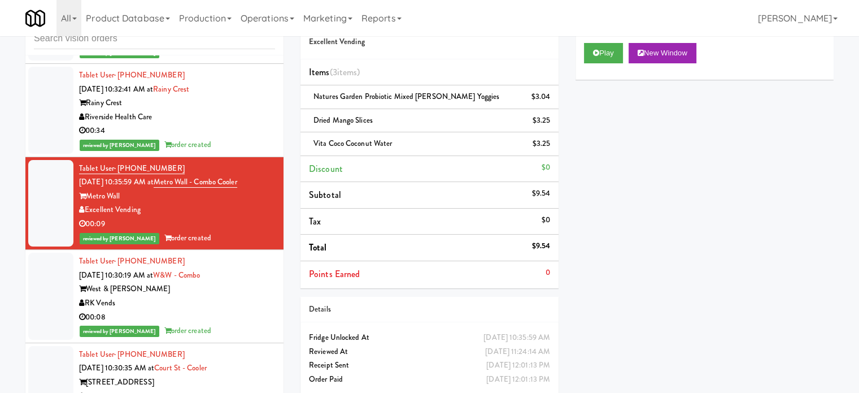
click at [243, 318] on div "Tablet User · (678) 876-5579 [DATE] 10:30:19 AM at W&W - Combo West & [PERSON_N…" at bounding box center [177, 296] width 196 height 84
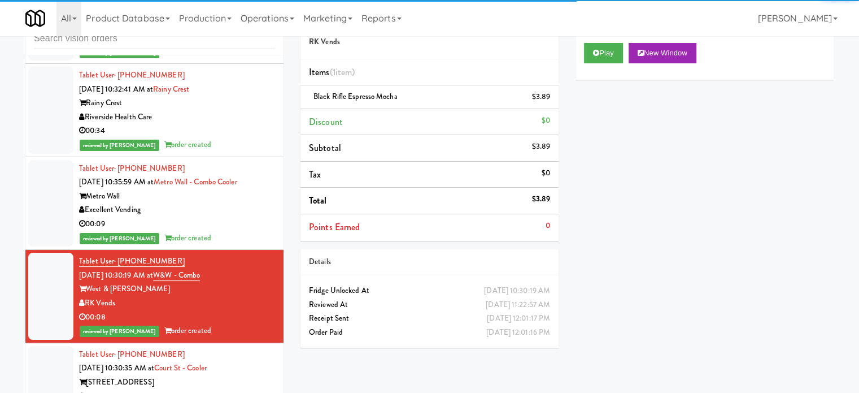
scroll to position [8382, 0]
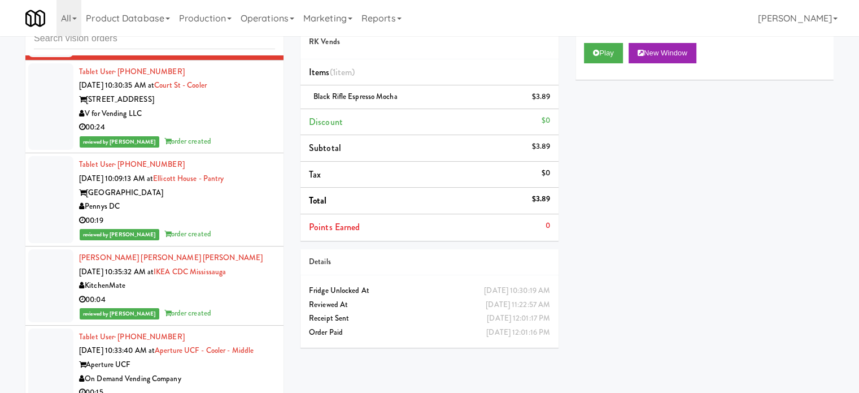
click at [251, 134] on div "00:24" at bounding box center [177, 127] width 196 height 14
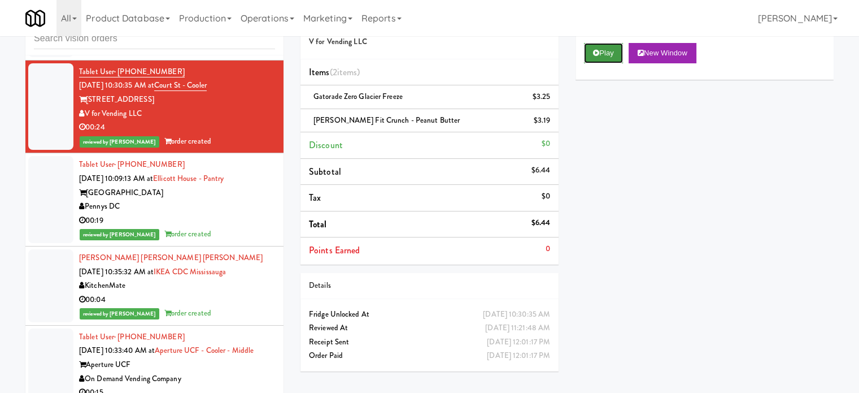
click at [600, 54] on button "Play" at bounding box center [603, 53] width 39 height 20
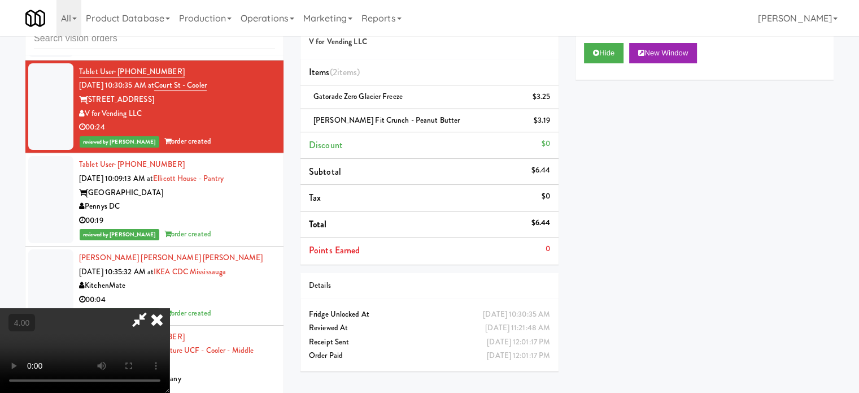
click at [170, 308] on video at bounding box center [85, 350] width 170 height 85
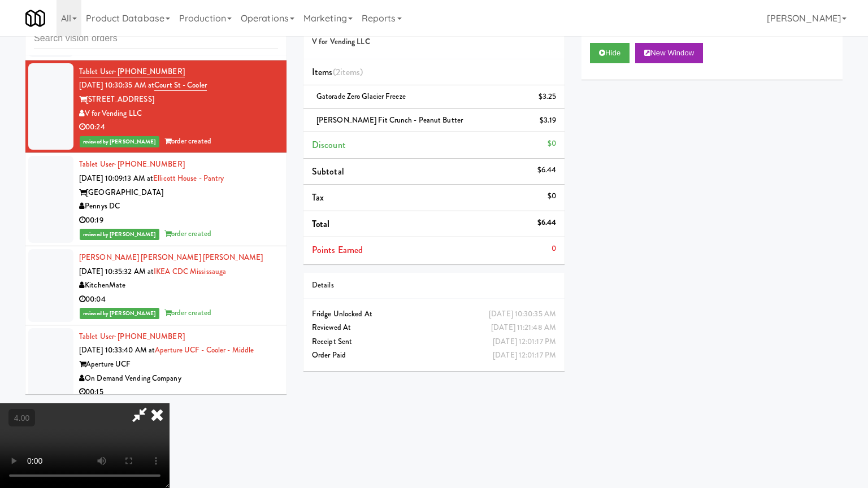
click at [170, 394] on video at bounding box center [85, 445] width 170 height 85
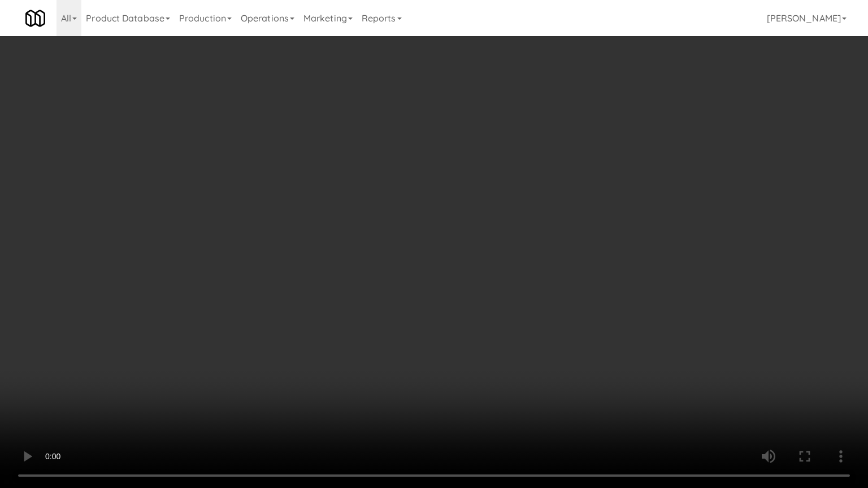
drag, startPoint x: 379, startPoint y: 311, endPoint x: 405, endPoint y: 296, distance: 29.9
click at [380, 311] on video at bounding box center [434, 244] width 868 height 488
click at [453, 301] on video at bounding box center [434, 244] width 868 height 488
click at [459, 302] on video at bounding box center [434, 244] width 868 height 488
click at [458, 305] on video at bounding box center [434, 244] width 868 height 488
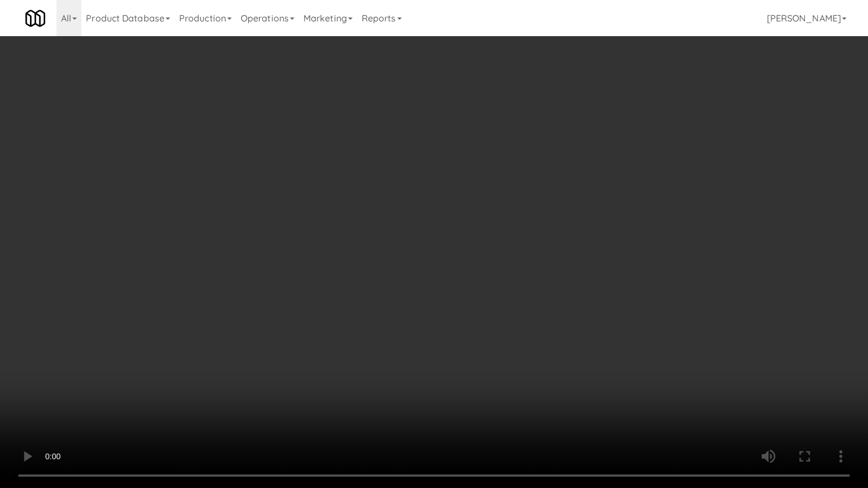
click at [467, 311] on video at bounding box center [434, 244] width 868 height 488
click at [493, 314] on video at bounding box center [434, 244] width 868 height 488
drag, startPoint x: 515, startPoint y: 324, endPoint x: 529, endPoint y: 323, distance: 14.7
click at [515, 326] on video at bounding box center [434, 244] width 868 height 488
drag, startPoint x: 502, startPoint y: 305, endPoint x: 502, endPoint y: 285, distance: 19.8
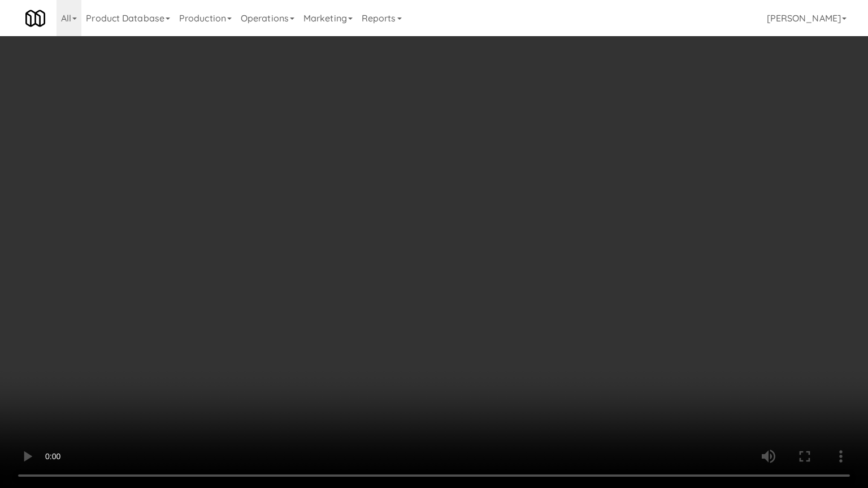
click at [502, 305] on video at bounding box center [434, 244] width 868 height 488
drag, startPoint x: 502, startPoint y: 285, endPoint x: 494, endPoint y: 148, distance: 137.5
click at [502, 283] on video at bounding box center [434, 244] width 868 height 488
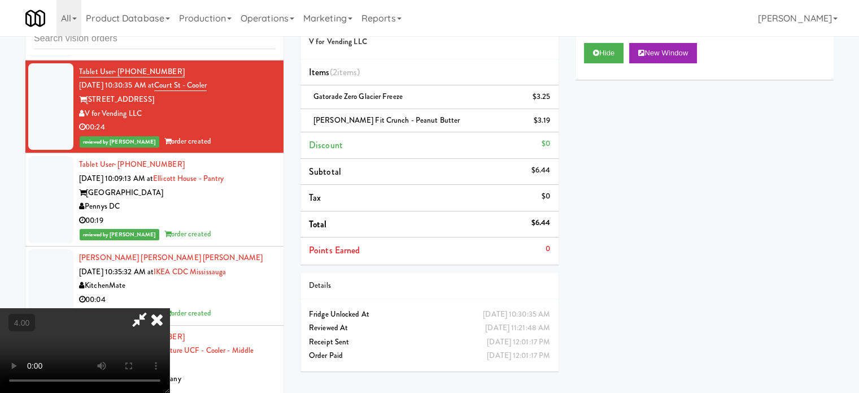
click at [170, 308] on icon at bounding box center [157, 319] width 25 height 23
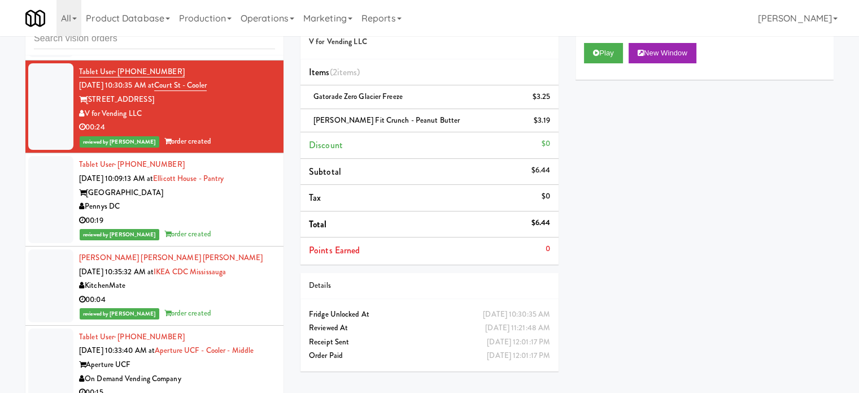
click at [228, 228] on div "00:19" at bounding box center [177, 221] width 196 height 14
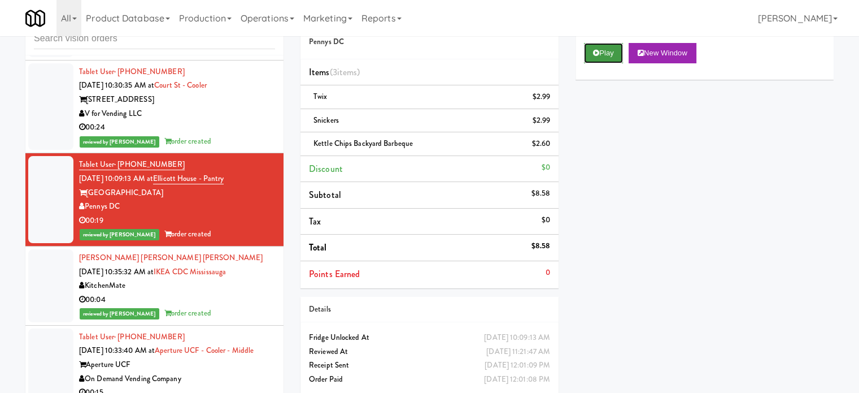
click at [613, 54] on button "Play" at bounding box center [603, 53] width 39 height 20
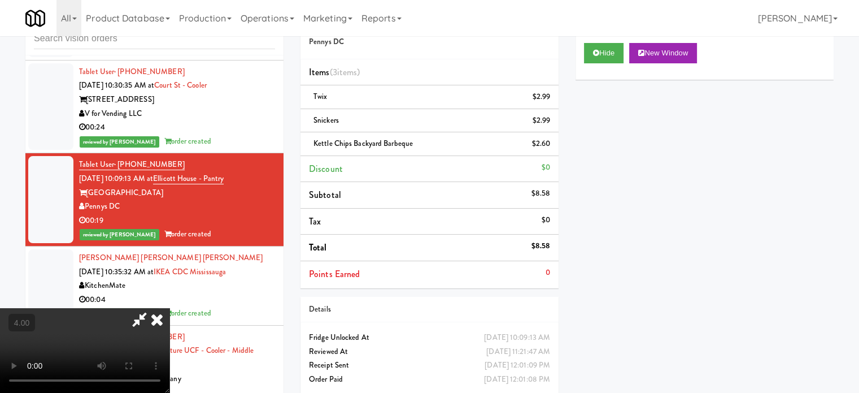
click at [170, 359] on video at bounding box center [85, 350] width 170 height 85
click at [170, 323] on video at bounding box center [85, 350] width 170 height 85
click at [170, 319] on video at bounding box center [85, 350] width 170 height 85
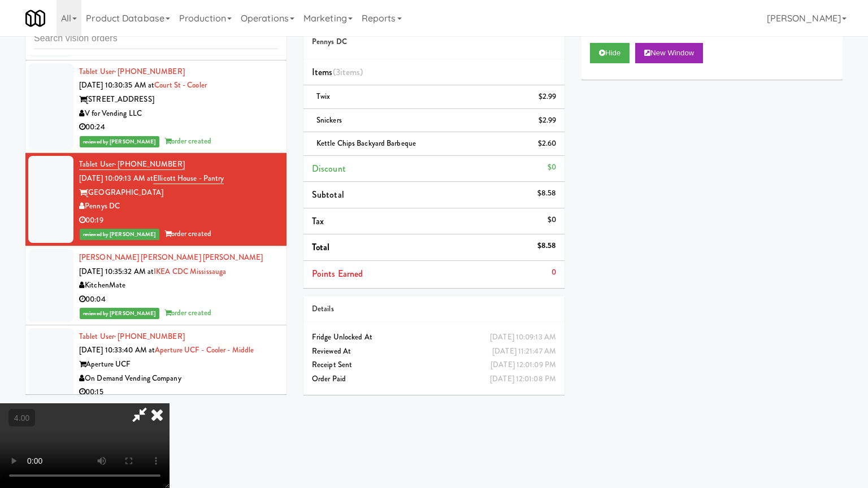
drag, startPoint x: 339, startPoint y: 348, endPoint x: 345, endPoint y: 336, distance: 13.7
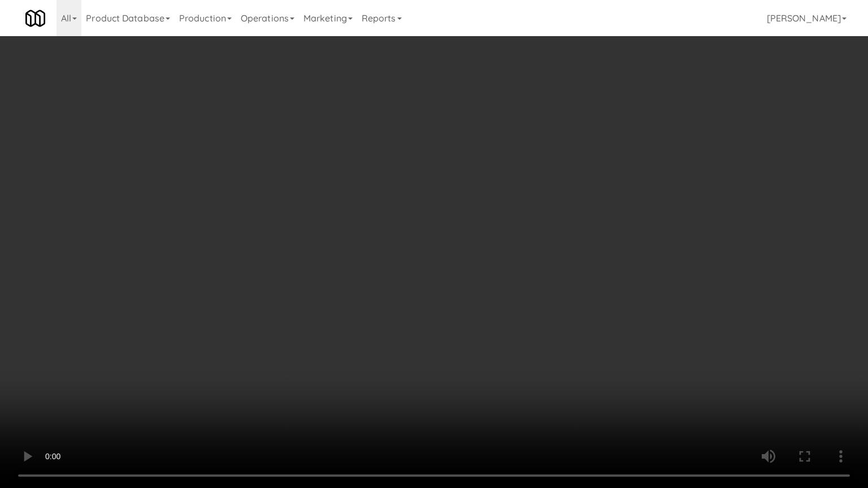
click at [339, 348] on video at bounding box center [434, 244] width 868 height 488
click at [348, 333] on video at bounding box center [434, 244] width 868 height 488
click at [350, 329] on video at bounding box center [434, 244] width 868 height 488
click at [369, 306] on video at bounding box center [434, 244] width 868 height 488
click at [372, 303] on video at bounding box center [434, 244] width 868 height 488
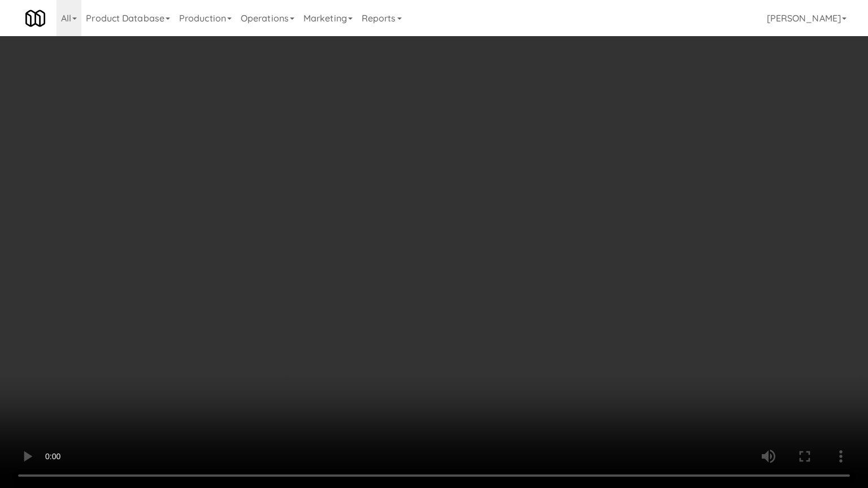
click at [375, 301] on video at bounding box center [434, 244] width 868 height 488
click at [375, 302] on video at bounding box center [434, 244] width 868 height 488
click at [379, 301] on video at bounding box center [434, 244] width 868 height 488
click at [380, 299] on video at bounding box center [434, 244] width 868 height 488
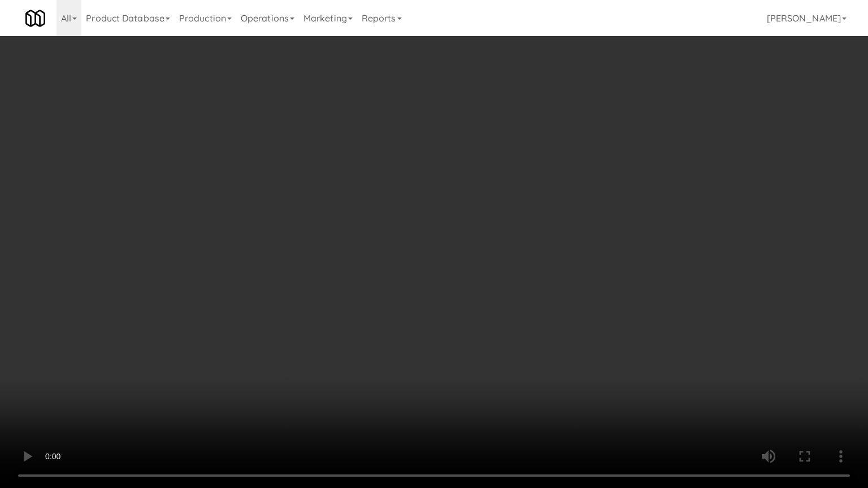
click at [384, 298] on video at bounding box center [434, 244] width 868 height 488
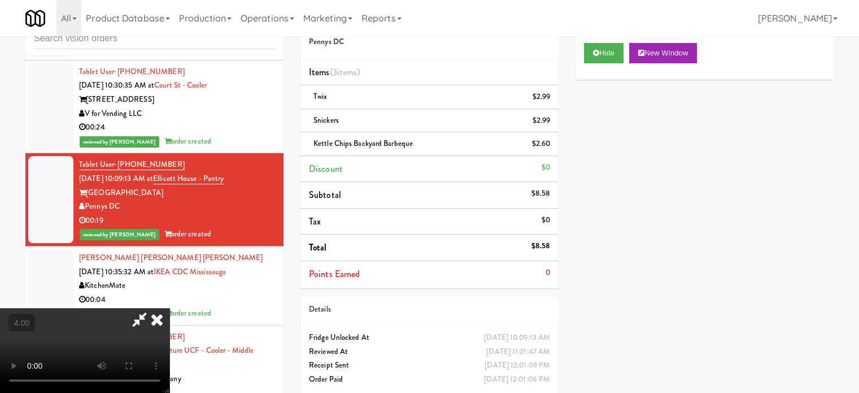
click at [170, 308] on icon at bounding box center [157, 319] width 25 height 23
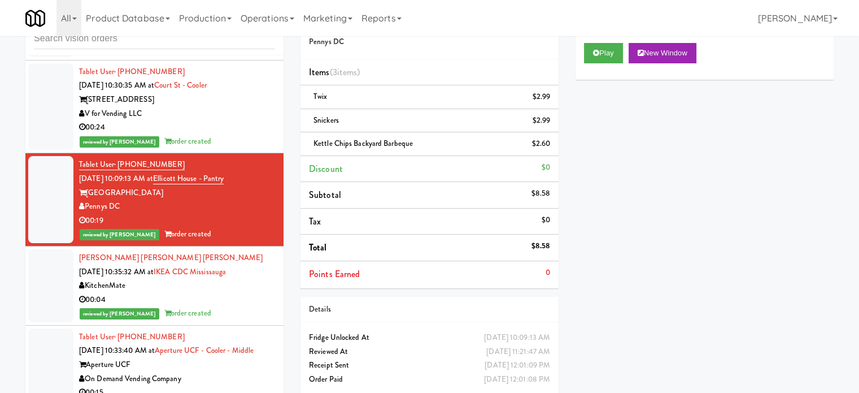
click at [242, 307] on div "00:04" at bounding box center [177, 300] width 196 height 14
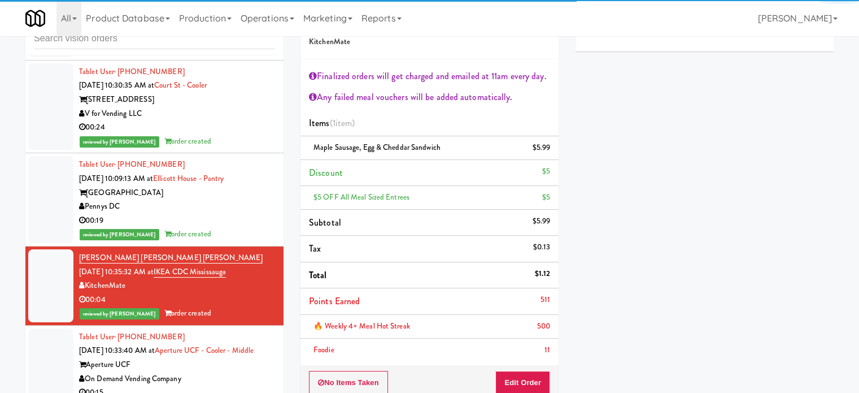
scroll to position [8664, 0]
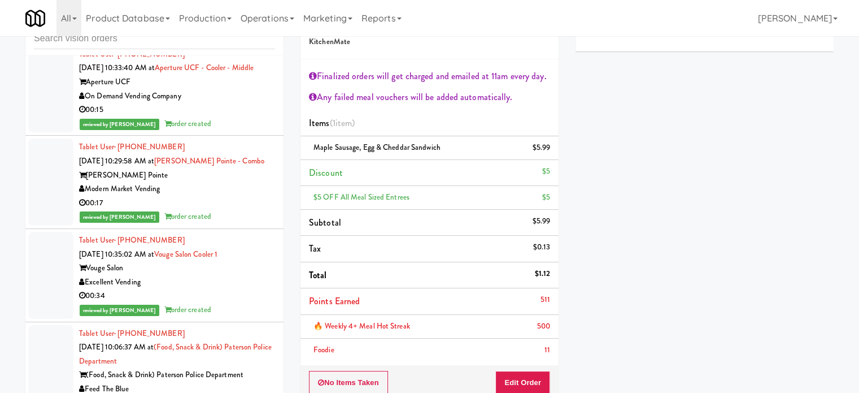
drag, startPoint x: 235, startPoint y: 169, endPoint x: 237, endPoint y: 183, distance: 14.3
click at [236, 131] on div "reviewed by [PERSON_NAME] order created" at bounding box center [177, 124] width 196 height 14
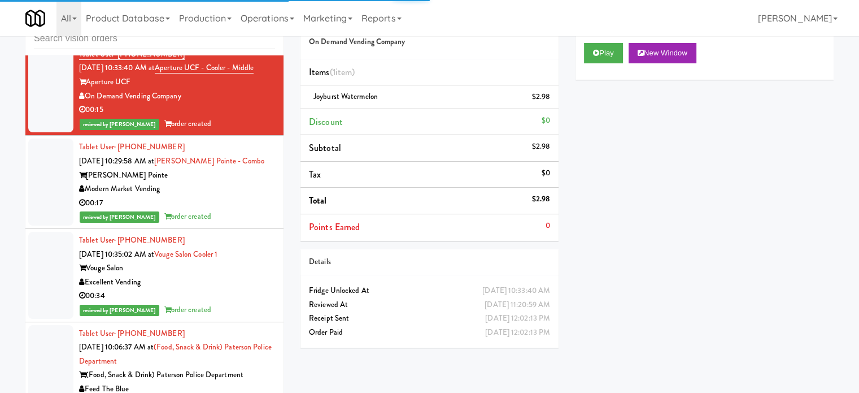
click at [251, 210] on div "00:17" at bounding box center [177, 203] width 196 height 14
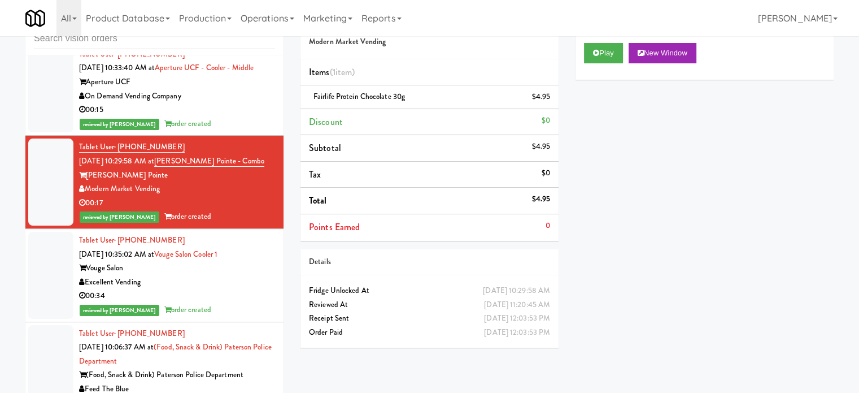
drag, startPoint x: 255, startPoint y: 347, endPoint x: 241, endPoint y: 275, distance: 73.6
click at [255, 289] on div "Excellent Vending" at bounding box center [177, 282] width 196 height 14
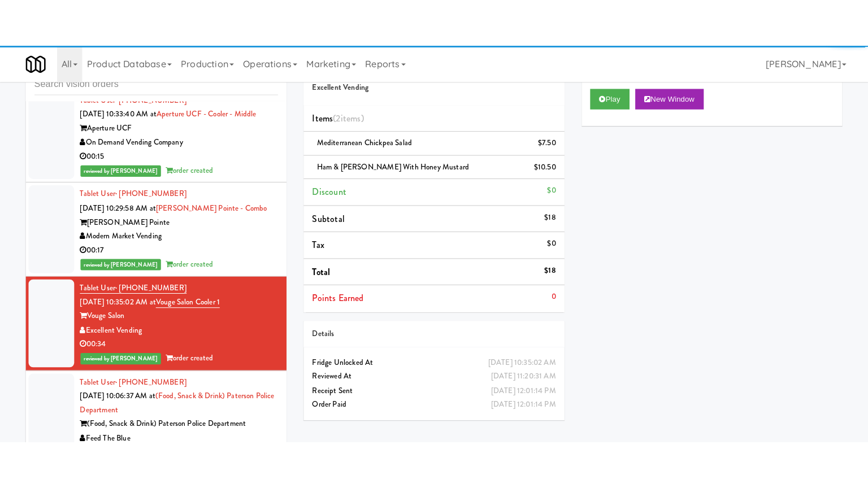
scroll to position [8947, 0]
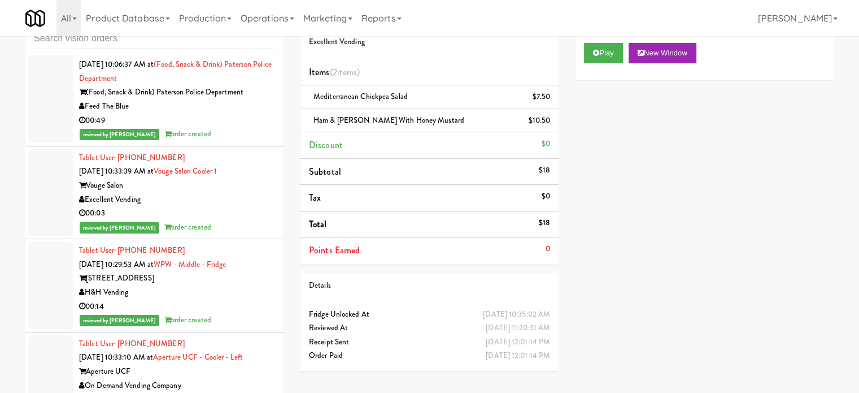
click at [235, 128] on div "00:49" at bounding box center [177, 121] width 196 height 14
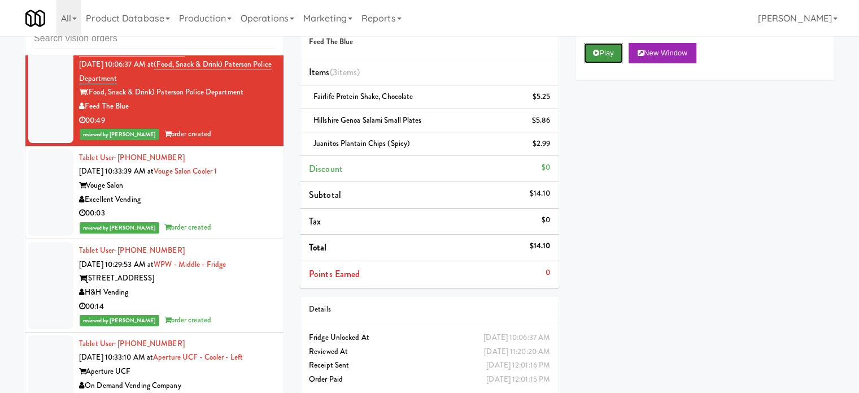
click at [615, 50] on button "Play" at bounding box center [603, 53] width 39 height 20
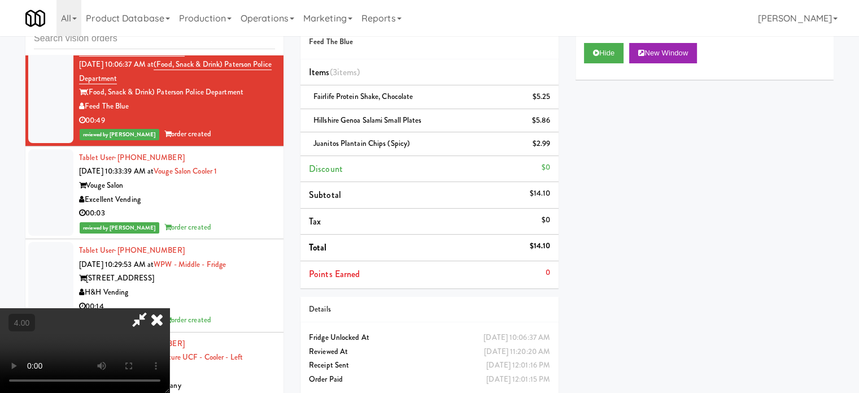
click at [170, 308] on video at bounding box center [85, 350] width 170 height 85
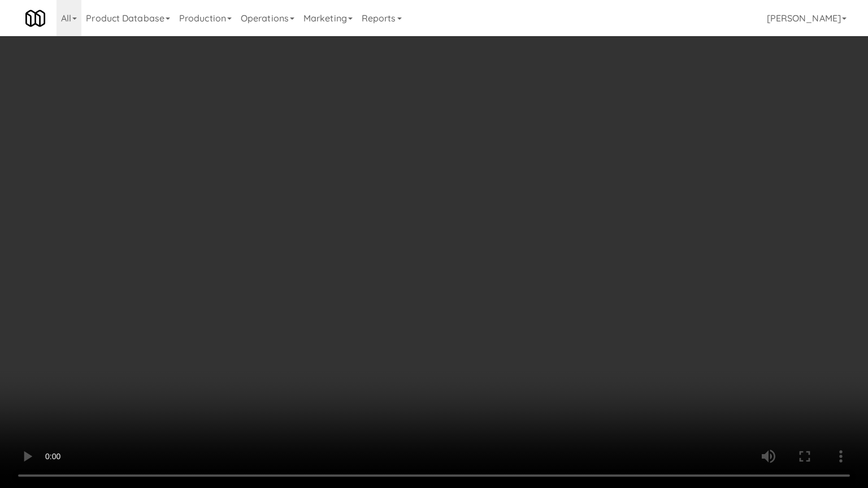
drag, startPoint x: 349, startPoint y: 283, endPoint x: 355, endPoint y: 262, distance: 22.5
click at [349, 283] on video at bounding box center [434, 244] width 868 height 488
click at [356, 260] on video at bounding box center [434, 244] width 868 height 488
drag, startPoint x: 353, startPoint y: 280, endPoint x: 358, endPoint y: 284, distance: 6.6
click at [353, 281] on video at bounding box center [434, 244] width 868 height 488
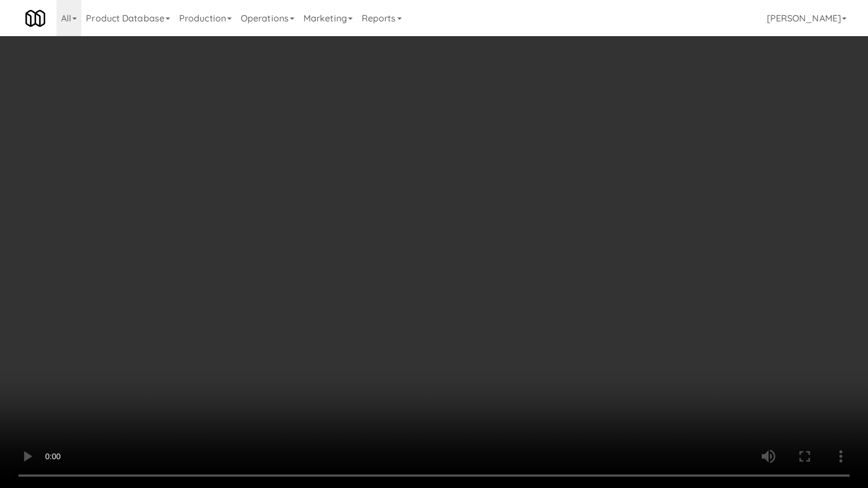
drag, startPoint x: 472, startPoint y: 288, endPoint x: 477, endPoint y: 276, distance: 12.9
click at [473, 287] on video at bounding box center [434, 244] width 868 height 488
click at [481, 259] on video at bounding box center [434, 244] width 868 height 488
click at [488, 267] on video at bounding box center [434, 244] width 868 height 488
click at [489, 268] on video at bounding box center [434, 244] width 868 height 488
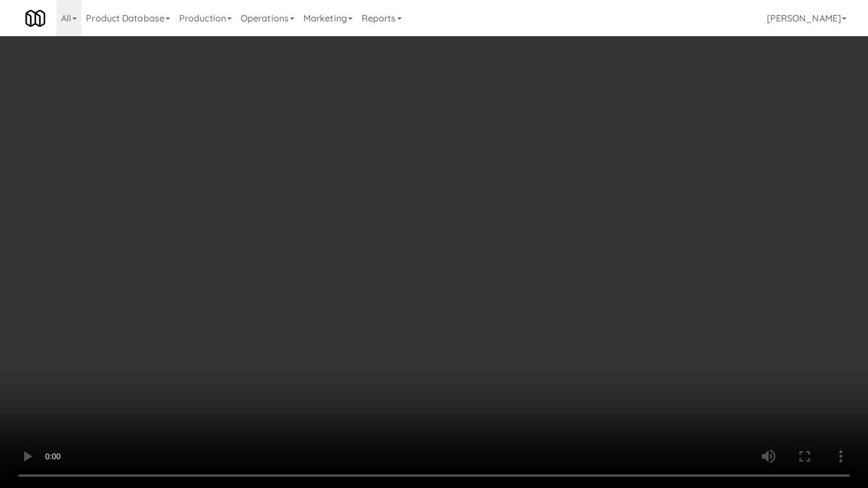
click at [533, 283] on video at bounding box center [434, 244] width 868 height 488
click at [496, 293] on video at bounding box center [434, 244] width 868 height 488
click at [528, 316] on video at bounding box center [434, 244] width 868 height 488
click at [510, 314] on video at bounding box center [434, 244] width 868 height 488
click at [503, 295] on video at bounding box center [434, 244] width 868 height 488
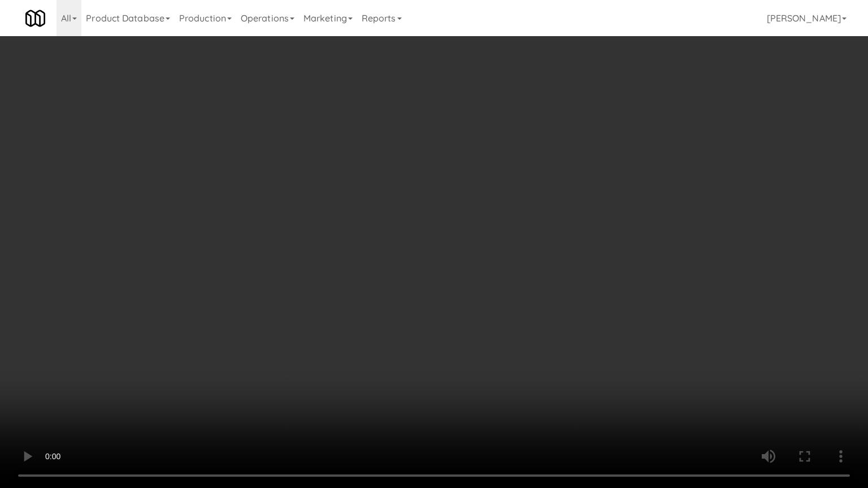
click at [503, 295] on video at bounding box center [434, 244] width 868 height 488
click at [503, 294] on video at bounding box center [434, 244] width 868 height 488
drag, startPoint x: 694, startPoint y: 409, endPoint x: 646, endPoint y: 361, distance: 67.9
click at [626, 394] on video at bounding box center [434, 244] width 868 height 488
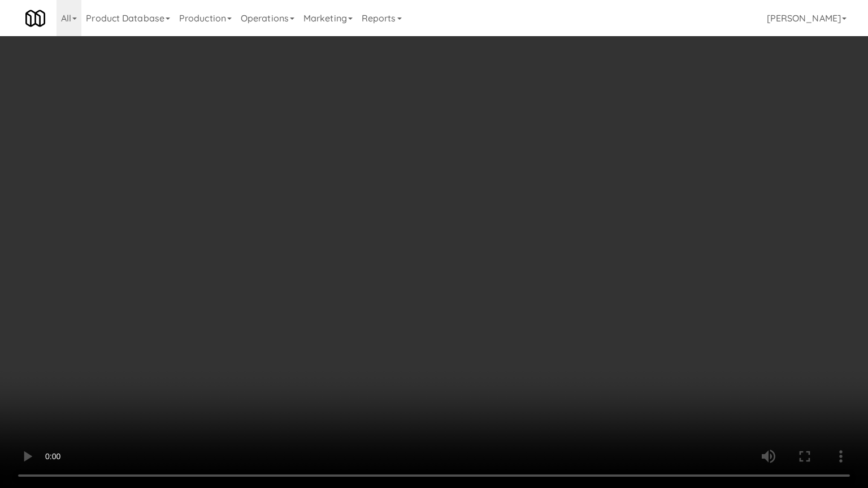
click at [554, 285] on video at bounding box center [434, 244] width 868 height 488
drag, startPoint x: 554, startPoint y: 285, endPoint x: 478, endPoint y: 83, distance: 215.5
click at [554, 282] on video at bounding box center [434, 244] width 868 height 488
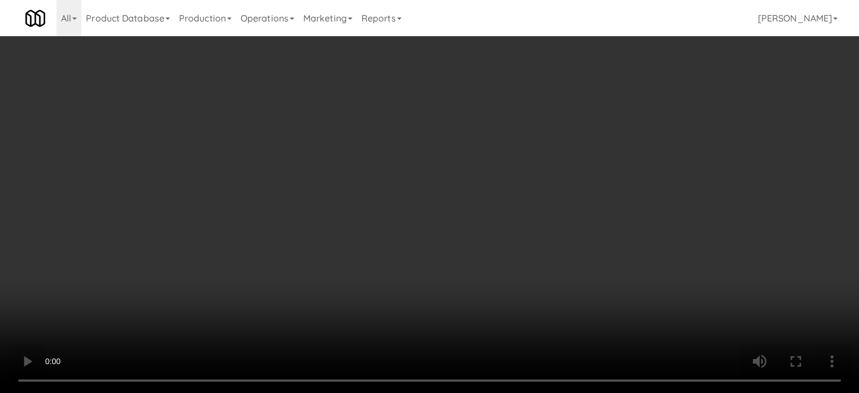
scroll to position [8947, 0]
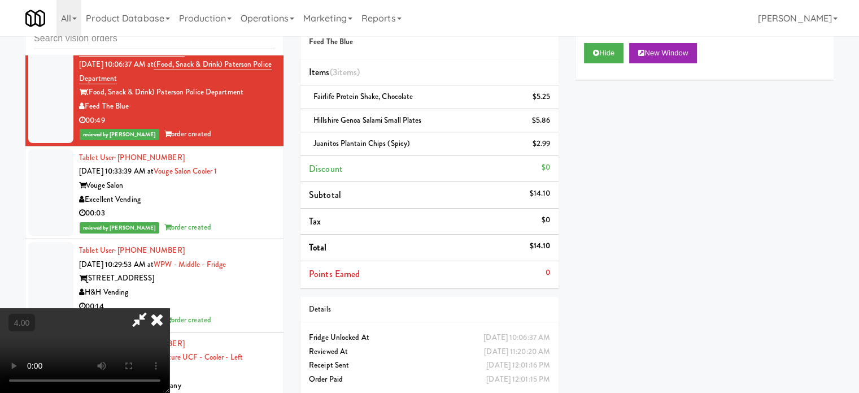
click at [170, 308] on icon at bounding box center [157, 319] width 25 height 23
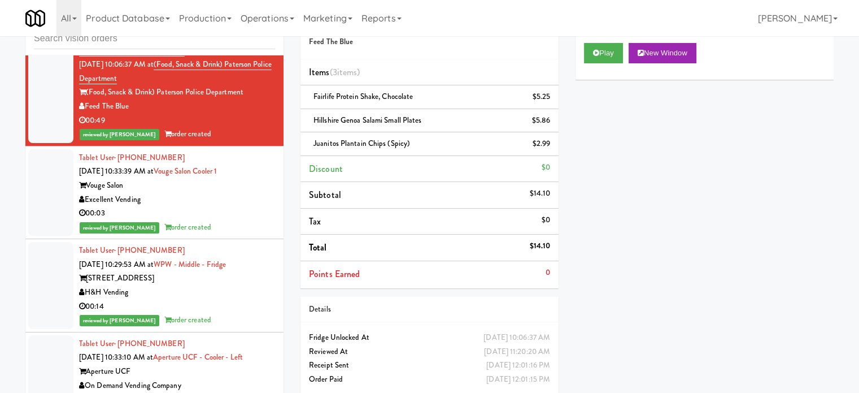
drag, startPoint x: 211, startPoint y: 278, endPoint x: 351, endPoint y: 278, distance: 140.7
click at [211, 220] on div "00:03" at bounding box center [177, 213] width 196 height 14
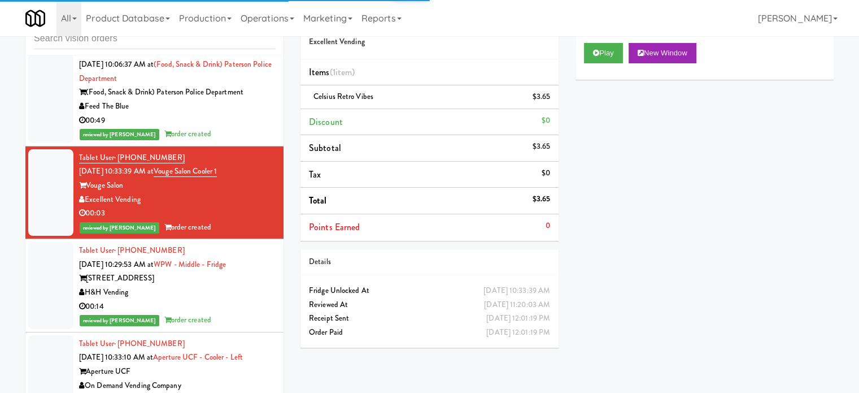
scroll to position [9230, 0]
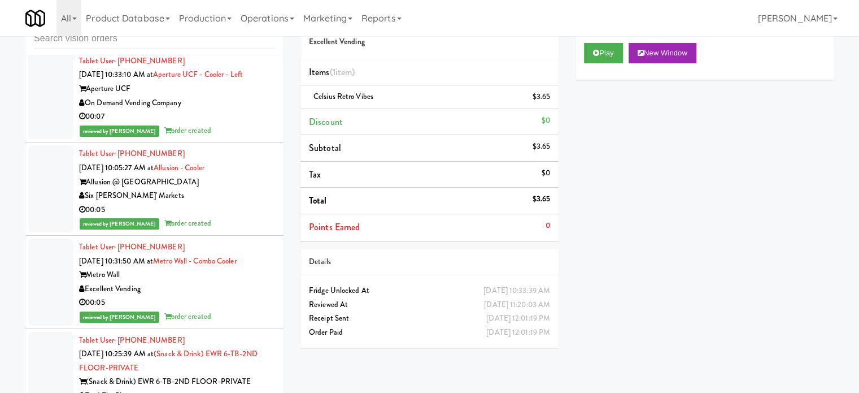
click at [233, 31] on div "00:14" at bounding box center [177, 24] width 196 height 14
click at [235, 124] on div "00:07" at bounding box center [177, 117] width 196 height 14
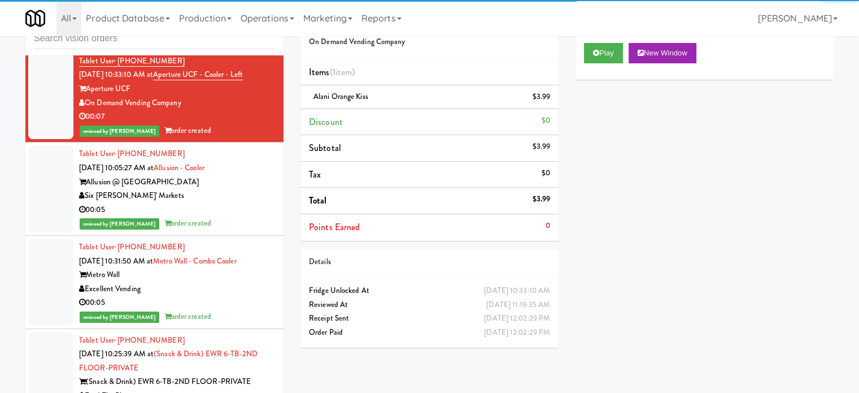
click at [249, 189] on div "Allusion @ [GEOGRAPHIC_DATA]" at bounding box center [177, 182] width 196 height 14
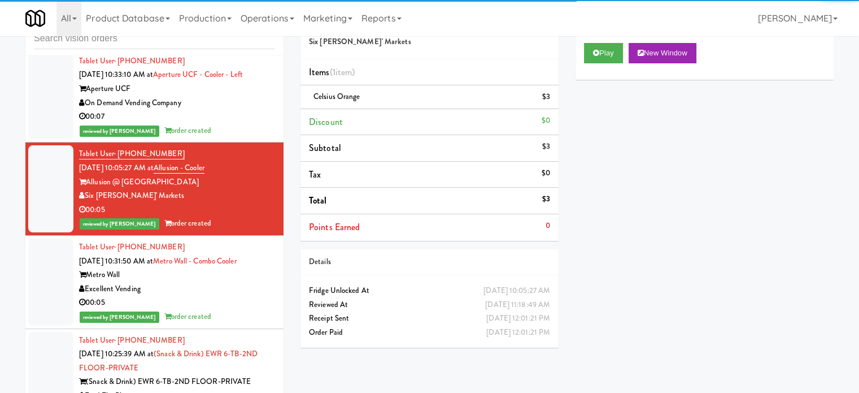
click at [238, 282] on div "Metro Wall" at bounding box center [177, 275] width 196 height 14
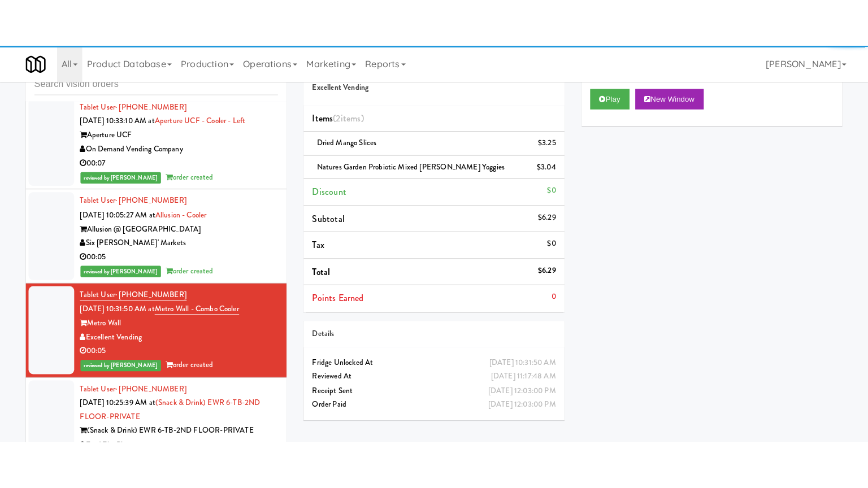
scroll to position [9512, 0]
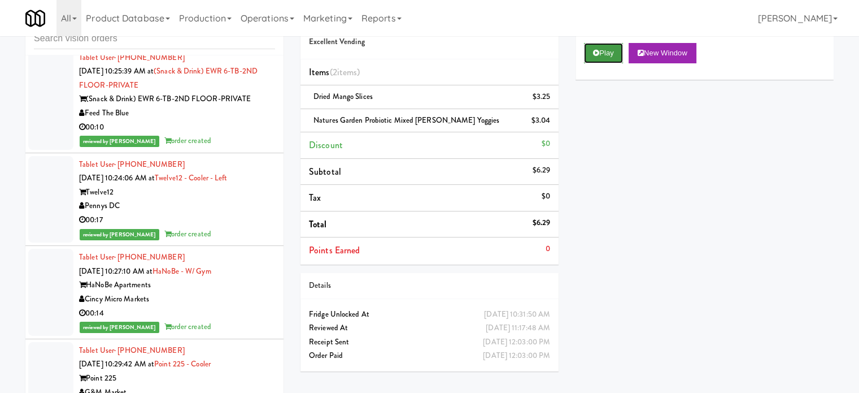
click at [601, 50] on button "Play" at bounding box center [603, 53] width 39 height 20
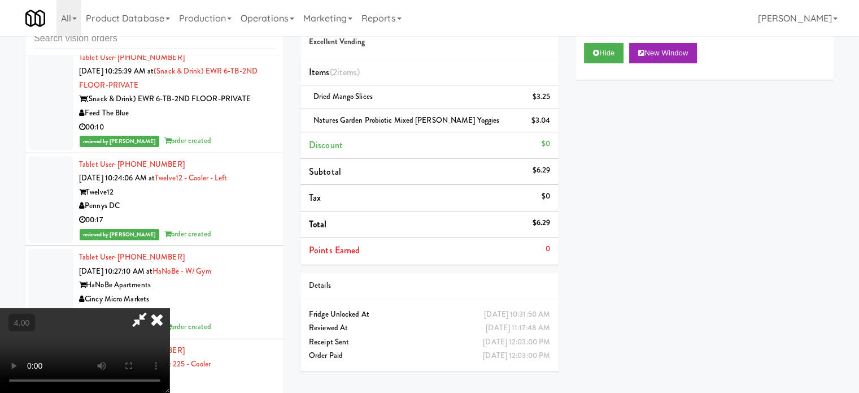
click at [170, 308] on video at bounding box center [85, 350] width 170 height 85
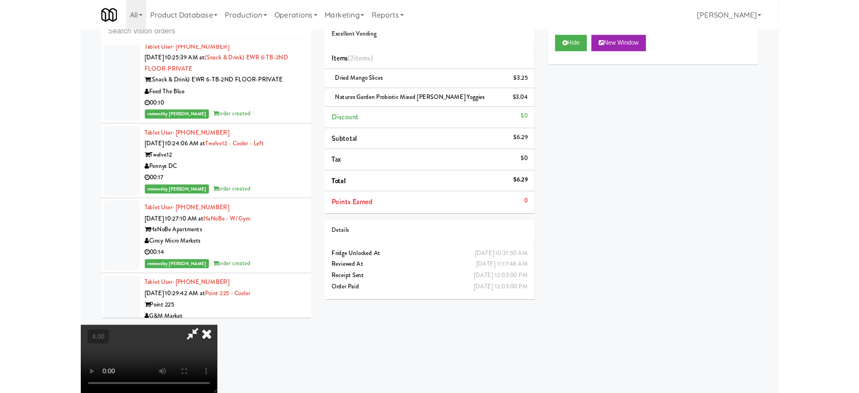
scroll to position [9498, 0]
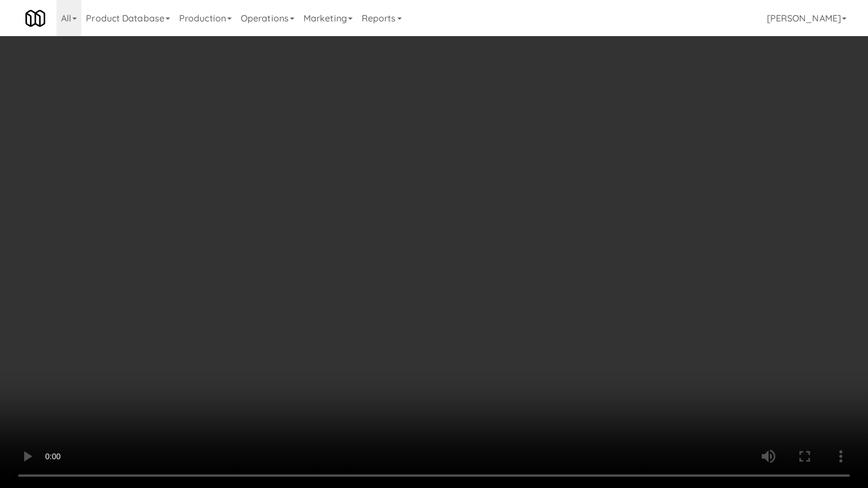
click at [402, 275] on video at bounding box center [434, 244] width 868 height 488
click at [445, 257] on video at bounding box center [434, 244] width 868 height 488
click at [445, 258] on video at bounding box center [434, 244] width 868 height 488
click at [522, 260] on video at bounding box center [434, 244] width 868 height 488
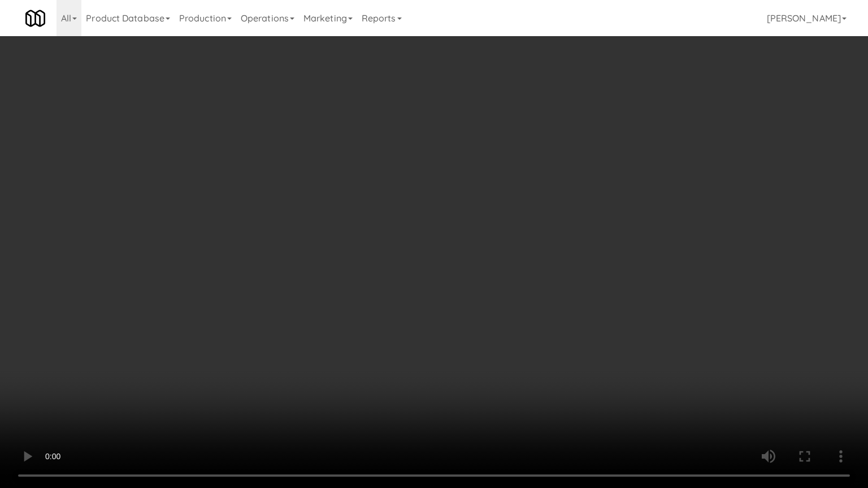
click at [522, 260] on video at bounding box center [434, 244] width 868 height 488
click at [511, 258] on video at bounding box center [434, 244] width 868 height 488
drag, startPoint x: 514, startPoint y: 255, endPoint x: 537, endPoint y: 145, distance: 112.7
click at [514, 254] on video at bounding box center [434, 244] width 868 height 488
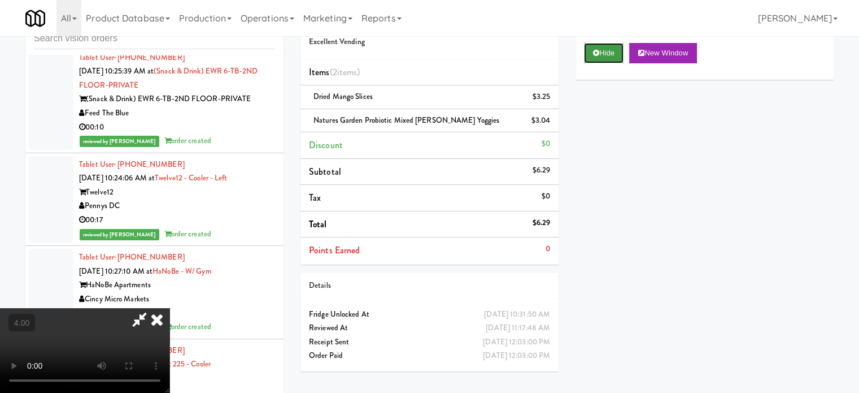
click at [604, 50] on button "Hide" at bounding box center [604, 53] width 40 height 20
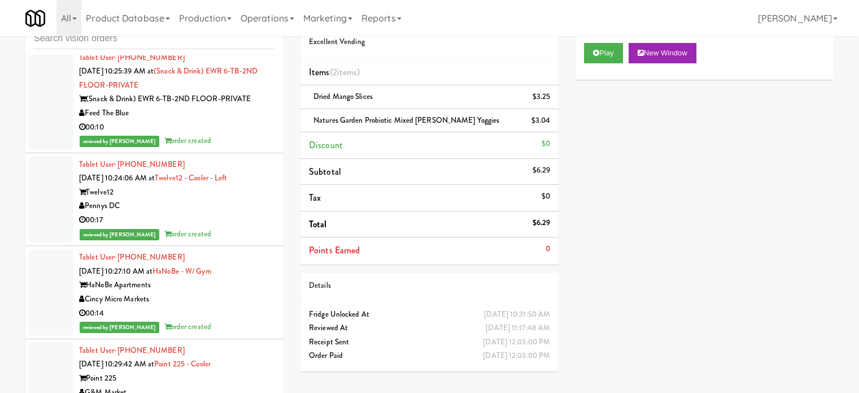
click at [237, 134] on div "00:10" at bounding box center [177, 127] width 196 height 14
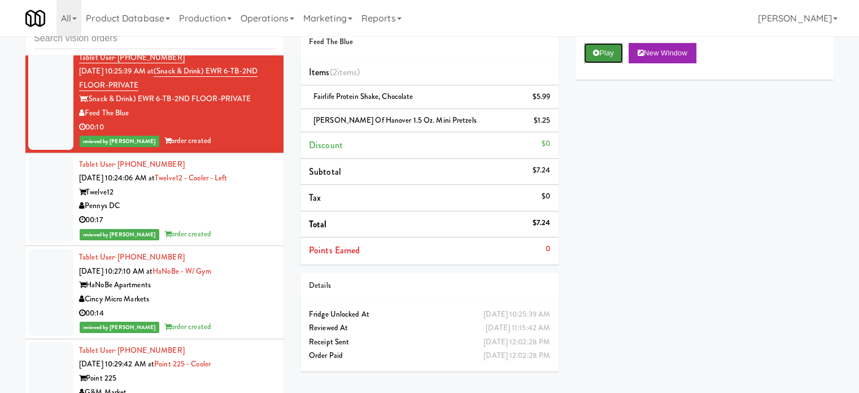
click at [616, 53] on button "Play" at bounding box center [603, 53] width 39 height 20
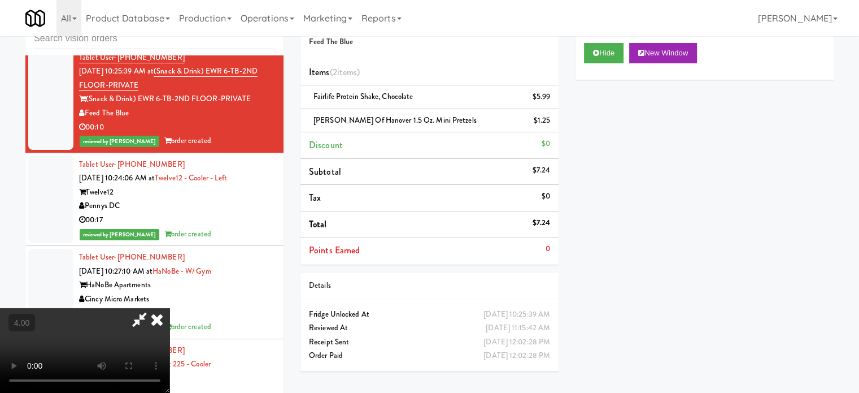
drag, startPoint x: 248, startPoint y: 245, endPoint x: 256, endPoint y: 237, distance: 11.2
click at [170, 308] on video at bounding box center [85, 350] width 170 height 85
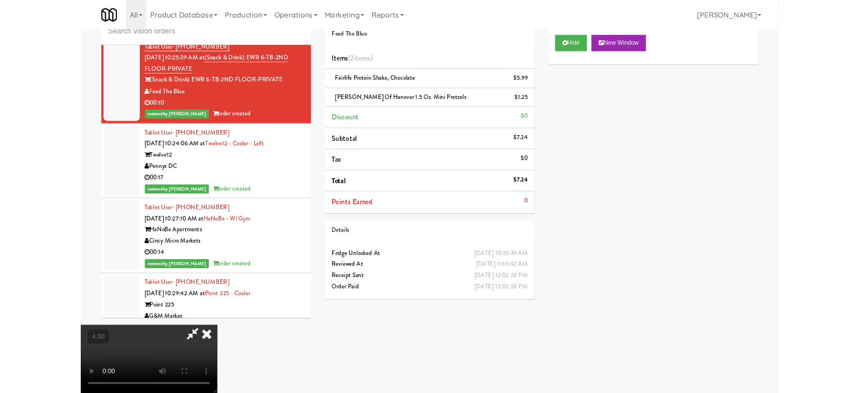
scroll to position [9498, 0]
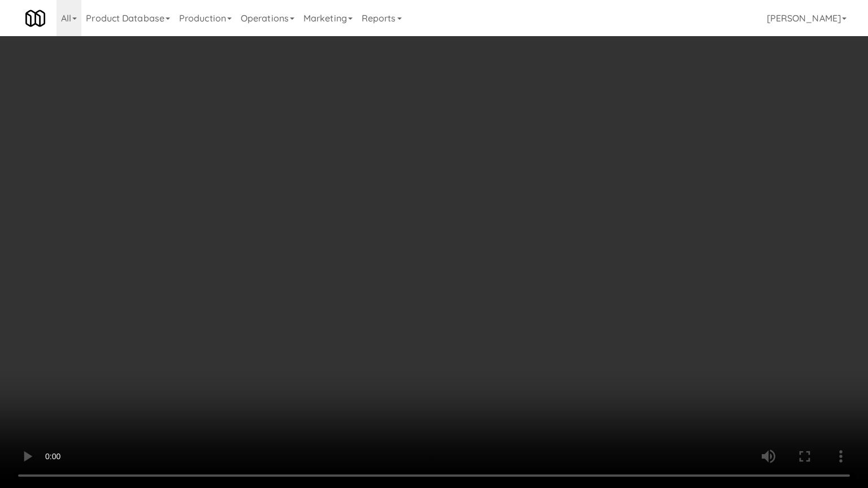
click at [306, 285] on video at bounding box center [434, 244] width 868 height 488
click at [355, 286] on video at bounding box center [434, 244] width 868 height 488
click at [413, 299] on video at bounding box center [434, 244] width 868 height 488
click at [413, 300] on video at bounding box center [434, 244] width 868 height 488
click at [419, 286] on video at bounding box center [434, 244] width 868 height 488
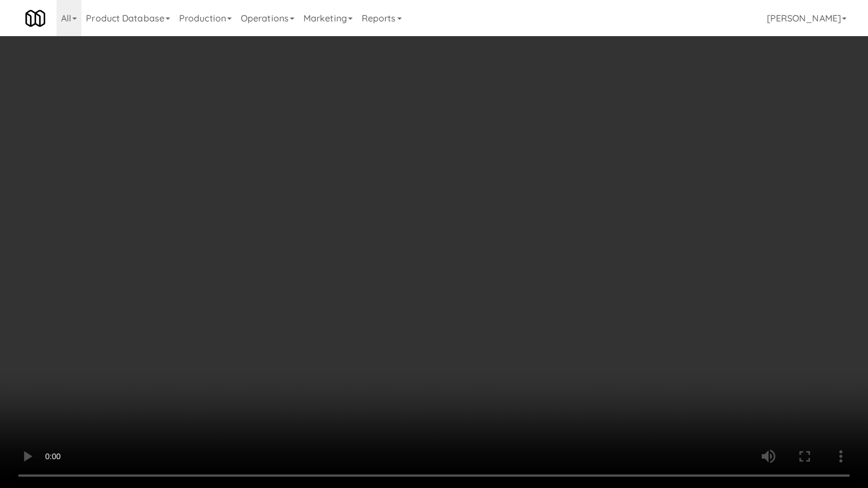
click at [423, 286] on video at bounding box center [434, 244] width 868 height 488
click at [474, 278] on video at bounding box center [434, 244] width 868 height 488
click at [513, 271] on video at bounding box center [434, 244] width 868 height 488
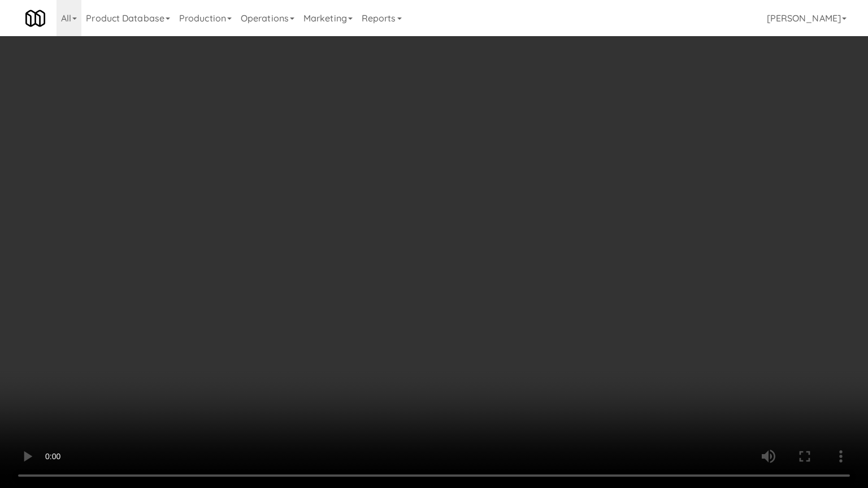
click at [527, 270] on video at bounding box center [434, 244] width 868 height 488
click at [549, 269] on video at bounding box center [434, 244] width 868 height 488
drag, startPoint x: 454, startPoint y: 385, endPoint x: 436, endPoint y: 371, distance: 23.4
click at [453, 385] on video at bounding box center [434, 244] width 868 height 488
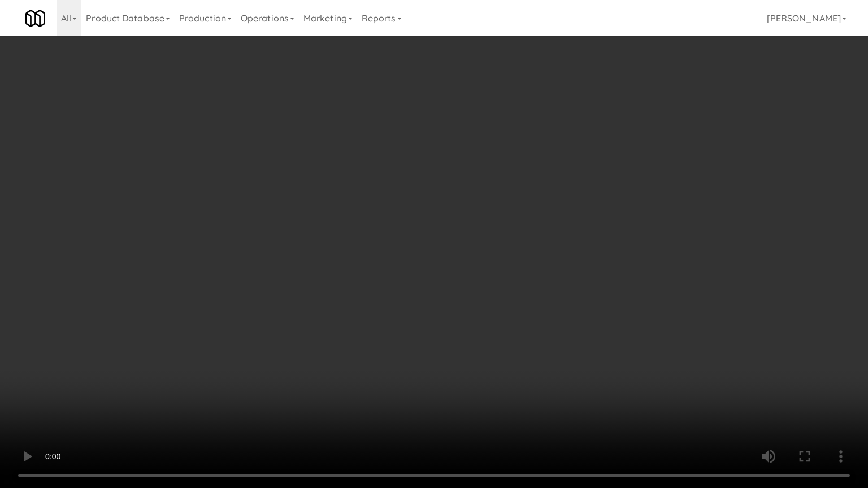
click at [391, 348] on video at bounding box center [434, 244] width 868 height 488
click at [401, 347] on video at bounding box center [434, 244] width 868 height 488
click at [574, 355] on video at bounding box center [434, 244] width 868 height 488
click at [371, 327] on video at bounding box center [434, 244] width 868 height 488
click at [397, 327] on video at bounding box center [434, 244] width 868 height 488
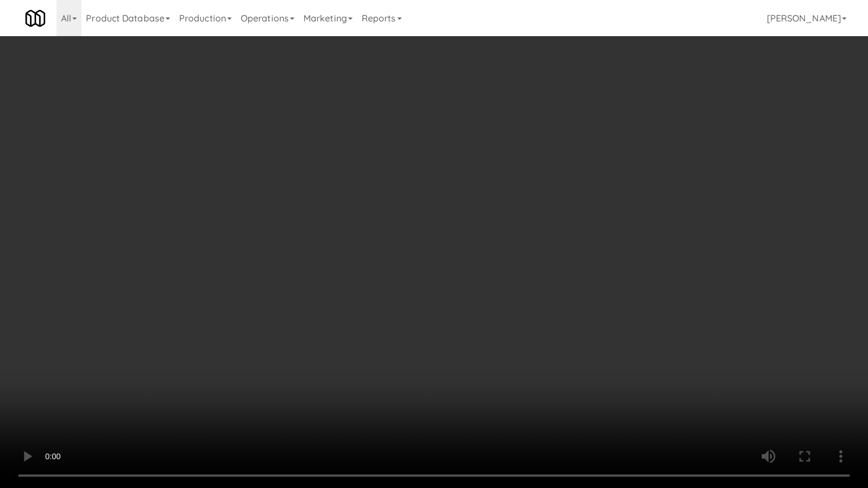
click at [349, 326] on video at bounding box center [434, 244] width 868 height 488
click at [366, 329] on video at bounding box center [434, 244] width 868 height 488
click at [358, 328] on video at bounding box center [434, 244] width 868 height 488
click at [380, 330] on video at bounding box center [434, 244] width 868 height 488
click at [314, 318] on video at bounding box center [434, 244] width 868 height 488
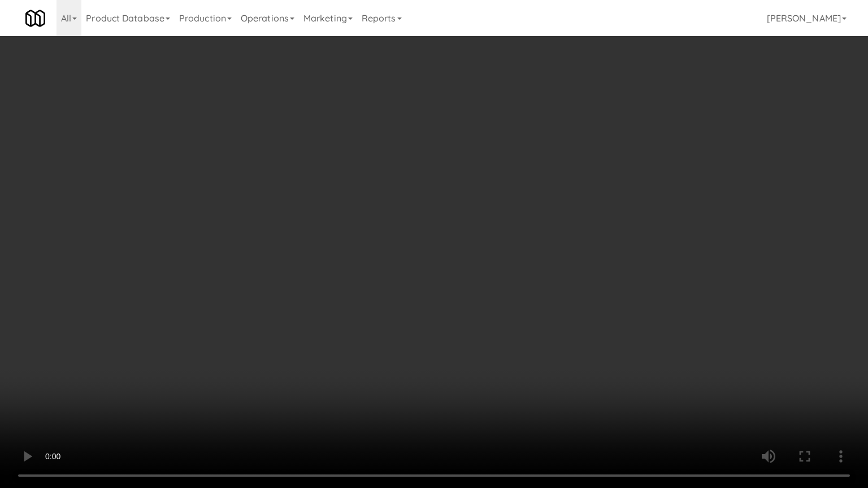
click at [320, 310] on video at bounding box center [434, 244] width 868 height 488
click at [318, 302] on video at bounding box center [434, 244] width 868 height 488
click at [328, 298] on video at bounding box center [434, 244] width 868 height 488
click at [322, 302] on video at bounding box center [434, 244] width 868 height 488
click at [328, 295] on video at bounding box center [434, 244] width 868 height 488
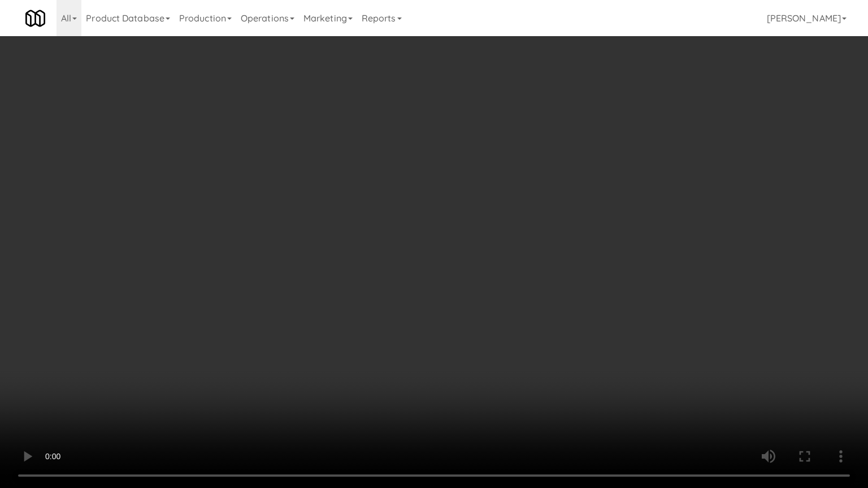
click at [328, 293] on video at bounding box center [434, 244] width 868 height 488
click at [342, 286] on video at bounding box center [434, 244] width 868 height 488
click at [314, 276] on video at bounding box center [434, 244] width 868 height 488
drag, startPoint x: 316, startPoint y: 269, endPoint x: 403, endPoint y: 85, distance: 203.0
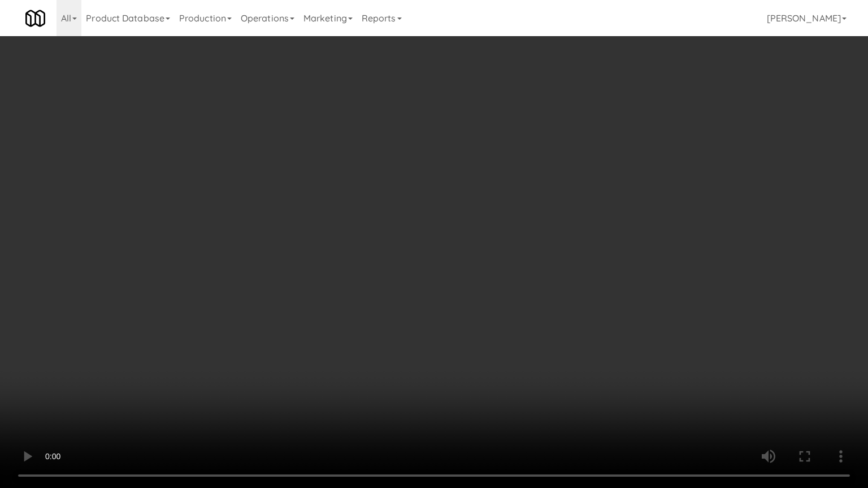
click at [319, 264] on video at bounding box center [434, 244] width 868 height 488
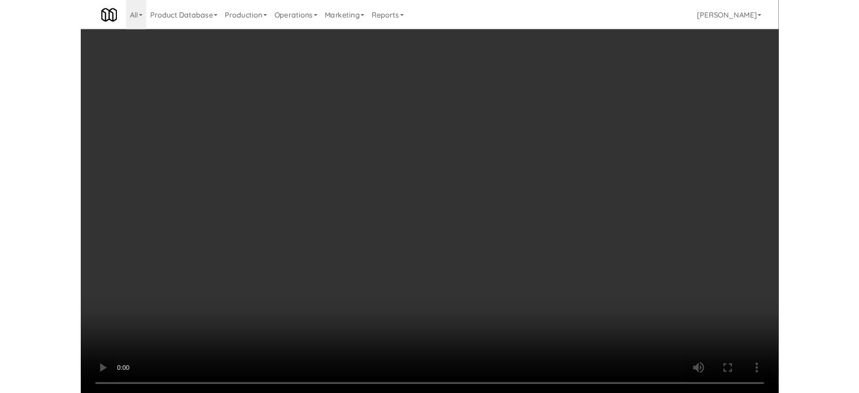
scroll to position [9512, 0]
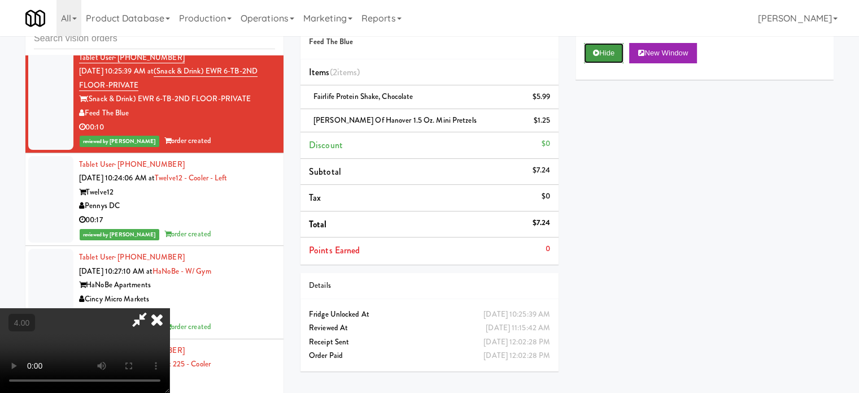
click at [613, 51] on button "Hide" at bounding box center [604, 53] width 40 height 20
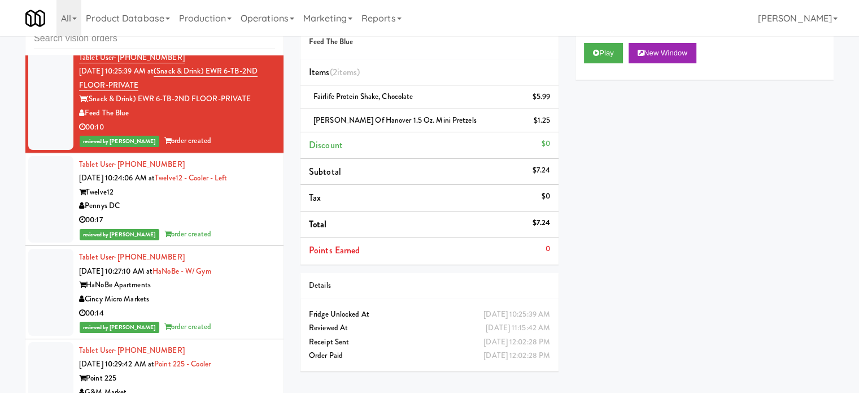
drag, startPoint x: 219, startPoint y: 288, endPoint x: 228, endPoint y: 289, distance: 8.6
click at [221, 227] on div "00:17" at bounding box center [177, 220] width 196 height 14
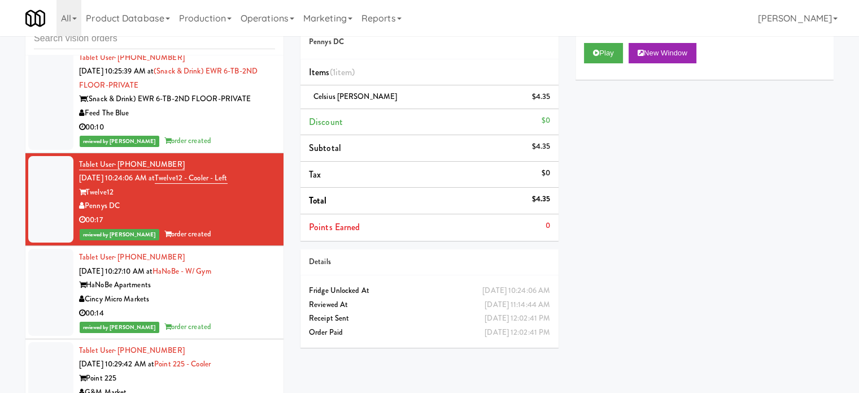
scroll to position [9795, 0]
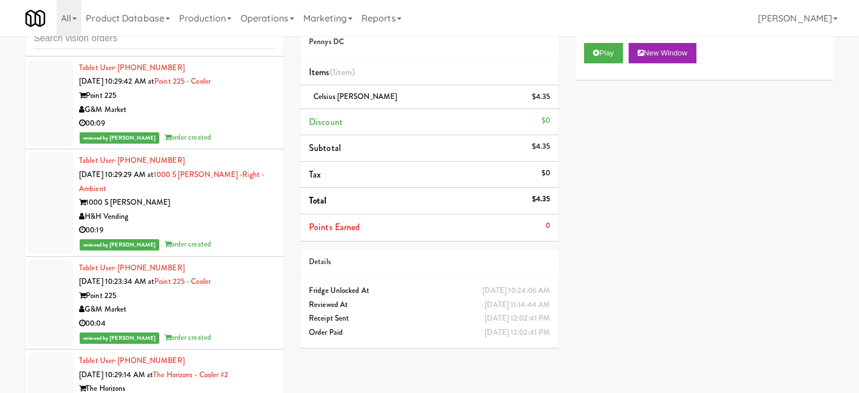
click at [245, 38] on div "00:14" at bounding box center [177, 31] width 196 height 14
click at [246, 131] on div "00:09" at bounding box center [177, 123] width 196 height 14
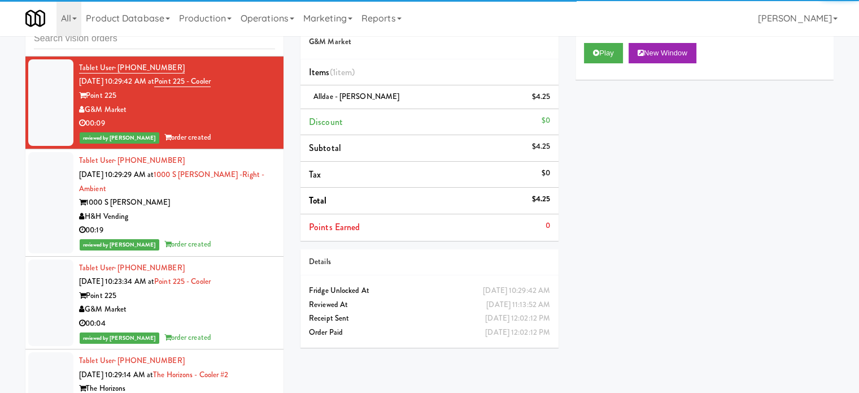
click at [240, 224] on div "H&H Vending" at bounding box center [177, 217] width 196 height 14
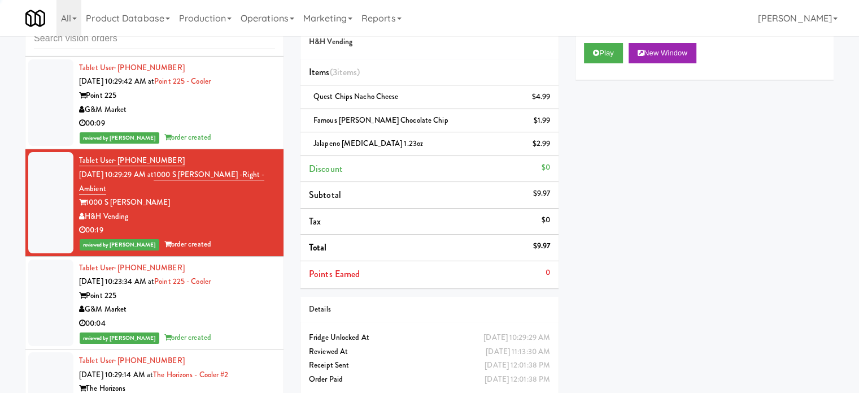
scroll to position [10077, 0]
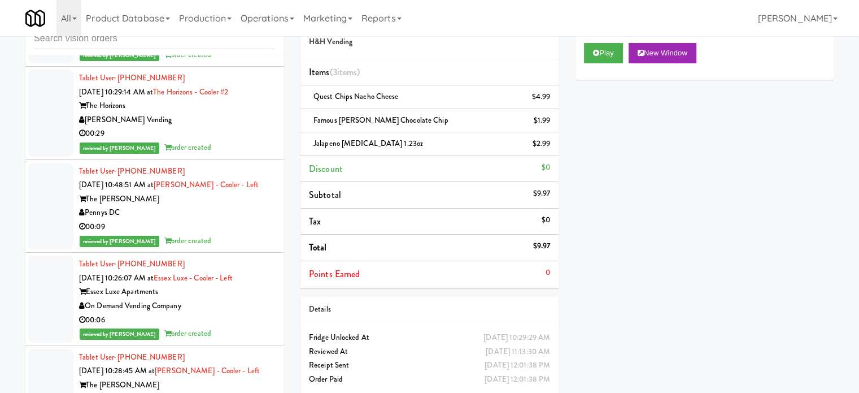
click at [238, 48] on div "00:04" at bounding box center [177, 41] width 196 height 14
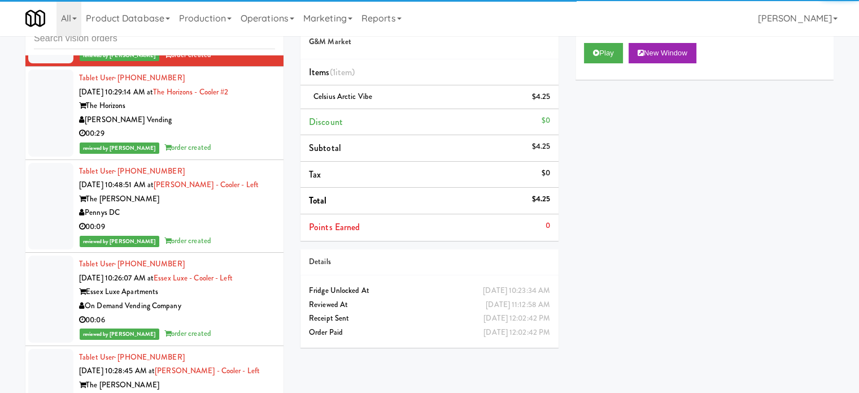
click at [249, 141] on div "00:29" at bounding box center [177, 134] width 196 height 14
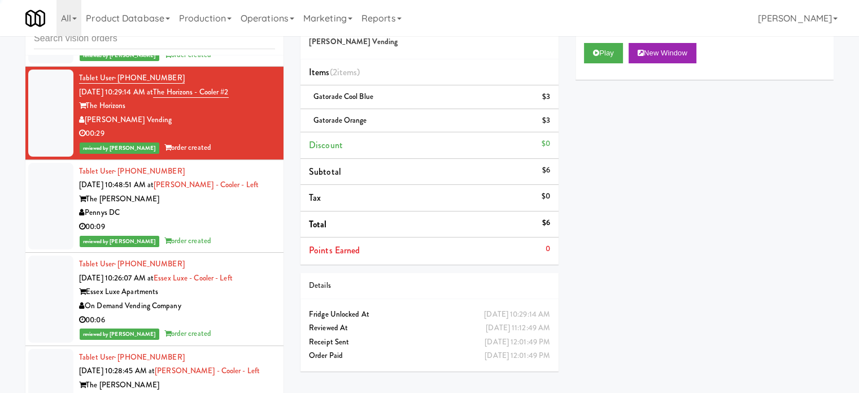
click at [244, 234] on div "00:09" at bounding box center [177, 227] width 196 height 14
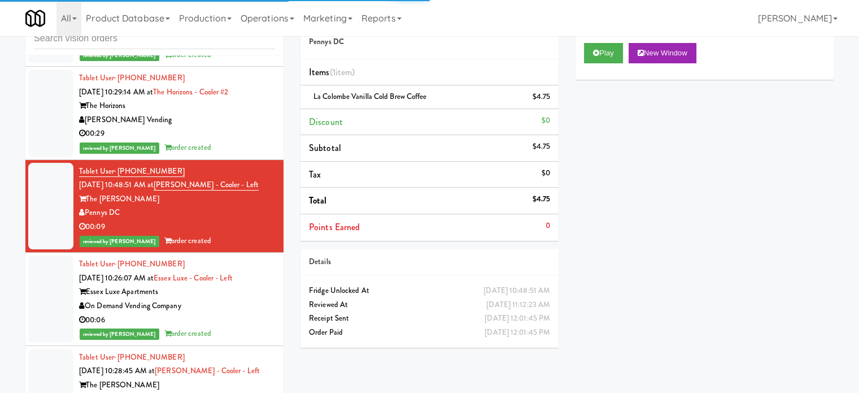
scroll to position [10360, 0]
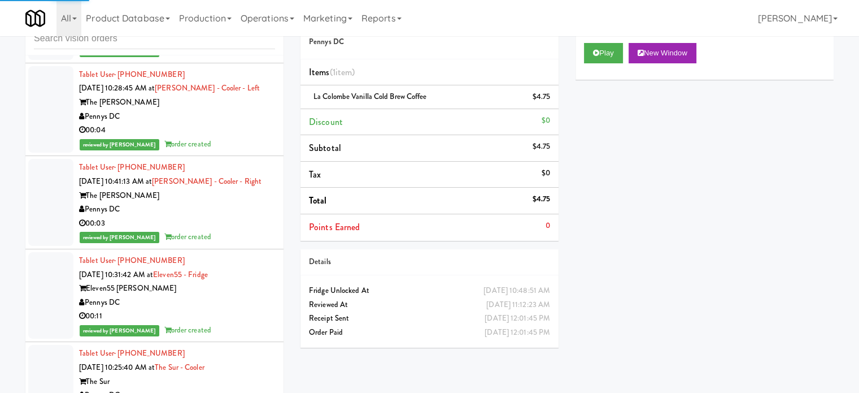
click at [221, 58] on div "reviewed by [PERSON_NAME] order created" at bounding box center [177, 51] width 196 height 14
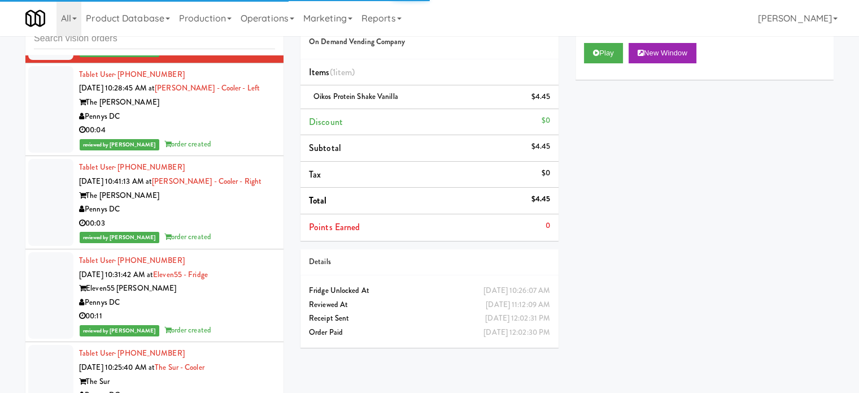
click at [228, 137] on div "00:04" at bounding box center [177, 130] width 196 height 14
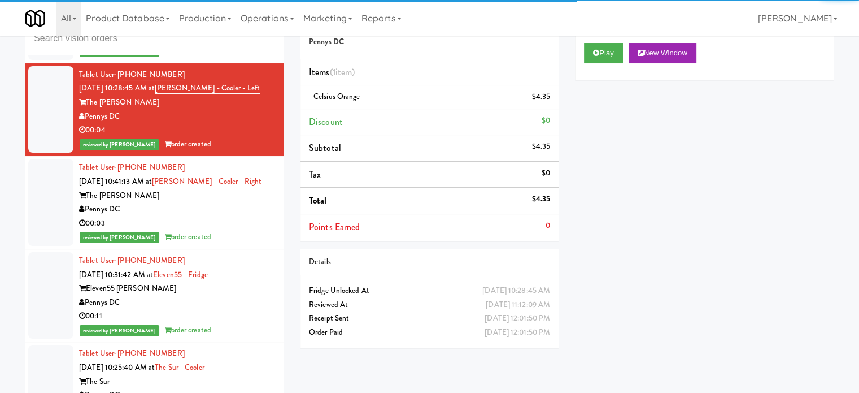
click at [253, 231] on div "00:03" at bounding box center [177, 223] width 196 height 14
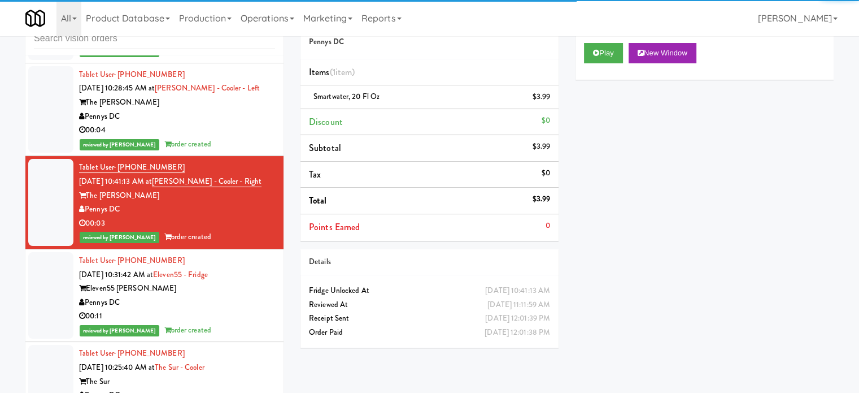
click at [258, 296] on div "Eleven55 [PERSON_NAME]" at bounding box center [177, 288] width 196 height 14
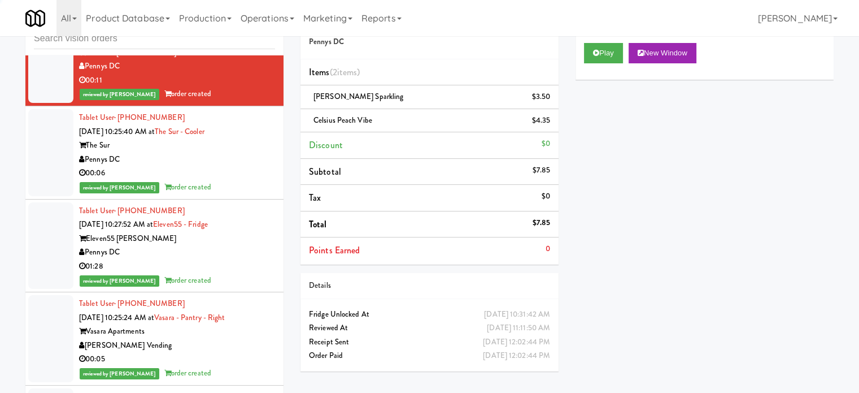
scroll to position [11349, 0]
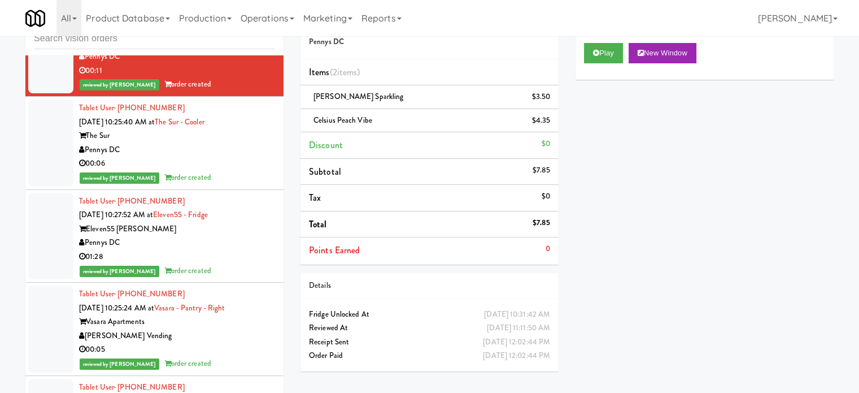
click at [250, 250] on div "Pennys DC" at bounding box center [177, 243] width 196 height 14
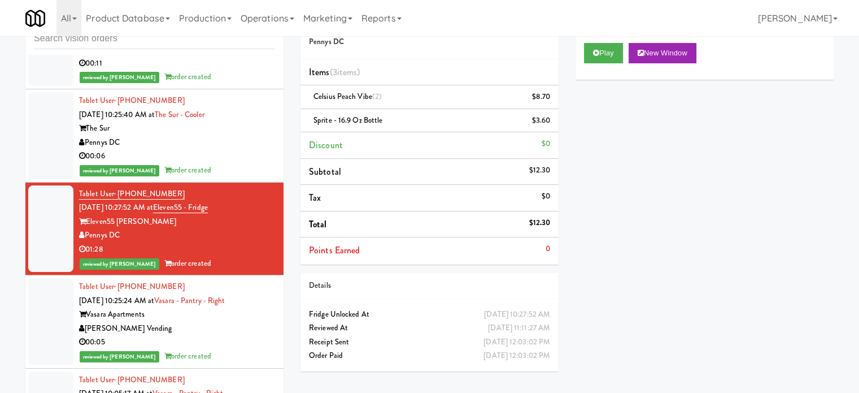
scroll to position [11921, 0]
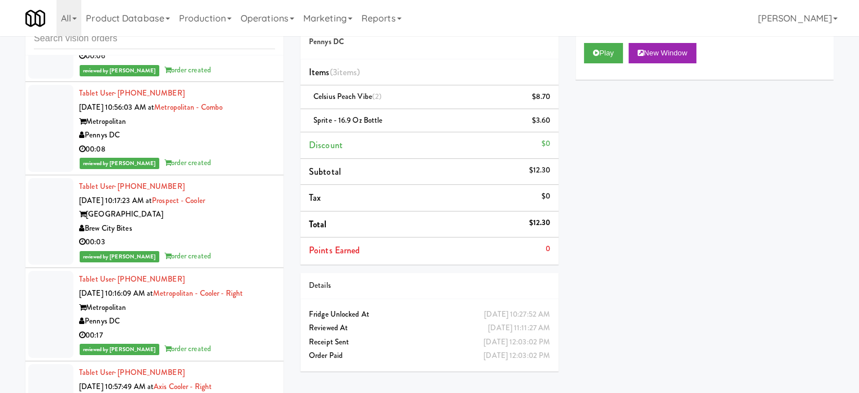
click at [225, 157] on div "00:08" at bounding box center [177, 149] width 196 height 14
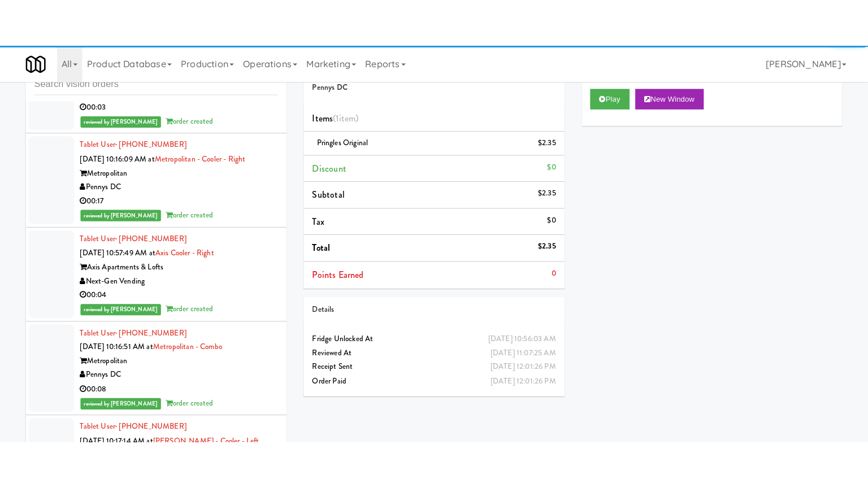
scroll to position [12668, 0]
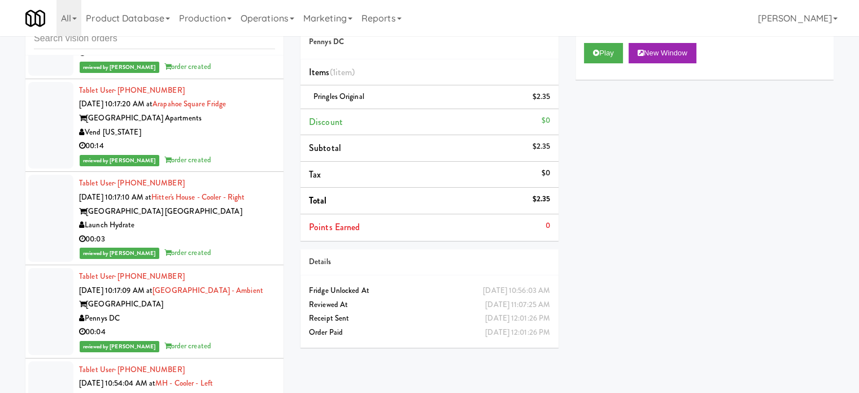
click at [226, 246] on div "00:03" at bounding box center [177, 239] width 196 height 14
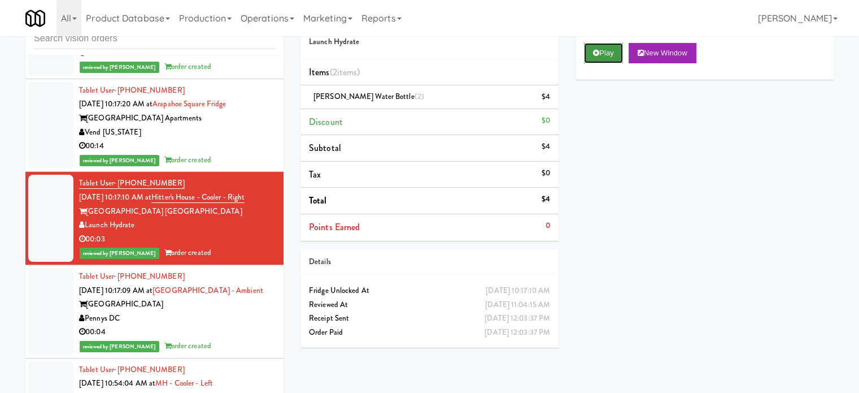
click at [602, 56] on button "Play" at bounding box center [603, 53] width 39 height 20
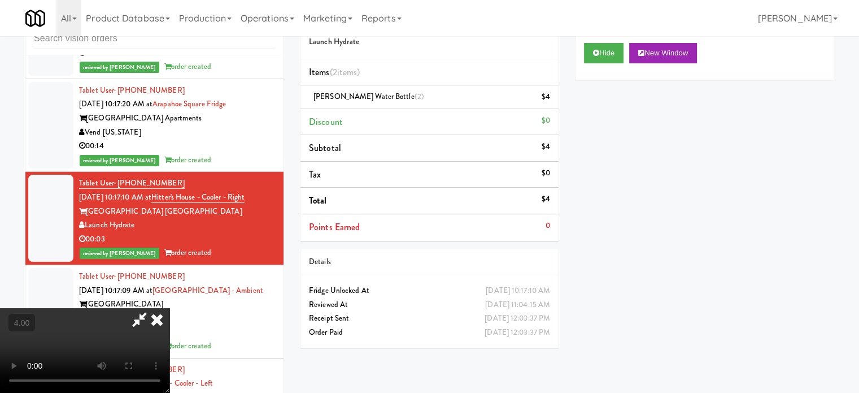
drag, startPoint x: 371, startPoint y: 263, endPoint x: 373, endPoint y: 255, distance: 8.4
click at [170, 308] on video at bounding box center [85, 350] width 170 height 85
drag, startPoint x: 399, startPoint y: 248, endPoint x: 399, endPoint y: 201, distance: 46.9
click at [170, 308] on video at bounding box center [85, 350] width 170 height 85
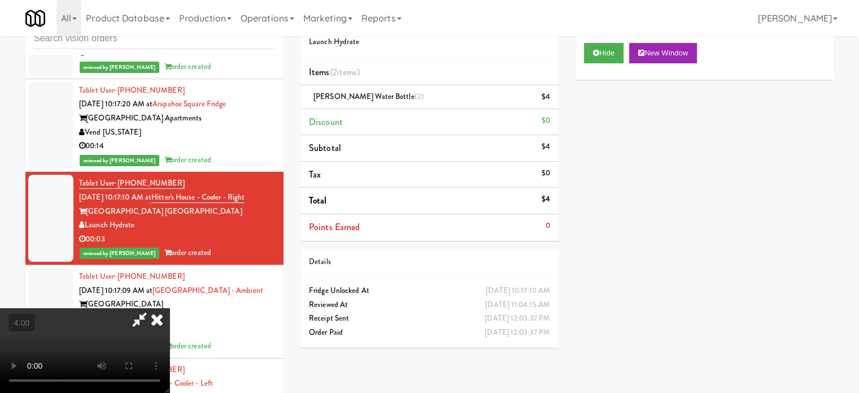
scroll to position [12627, 0]
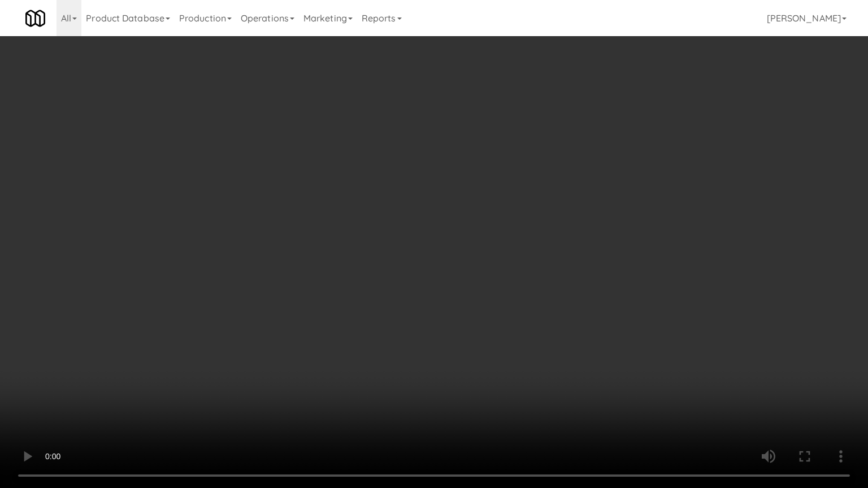
click at [303, 243] on video at bounding box center [434, 244] width 868 height 488
click at [435, 274] on video at bounding box center [434, 244] width 868 height 488
click at [450, 280] on video at bounding box center [434, 244] width 868 height 488
click at [536, 280] on video at bounding box center [434, 244] width 868 height 488
click at [431, 281] on video at bounding box center [434, 244] width 868 height 488
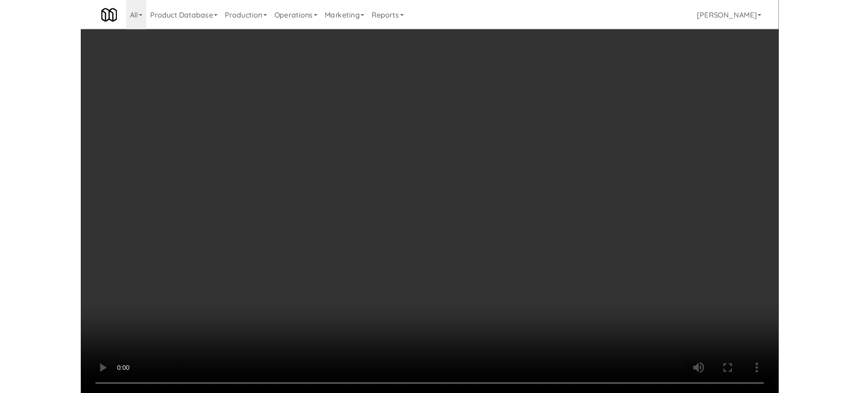
click
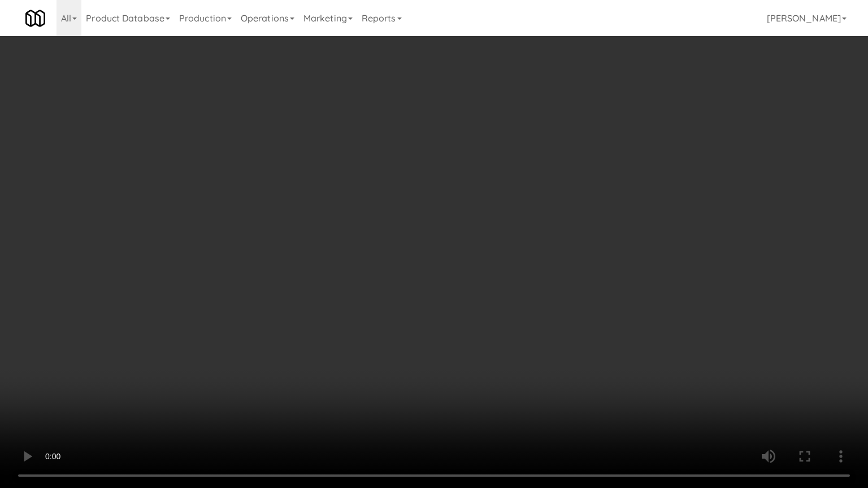
drag, startPoint x: 445, startPoint y: 251, endPoint x: 451, endPoint y: 249, distance: 6.3
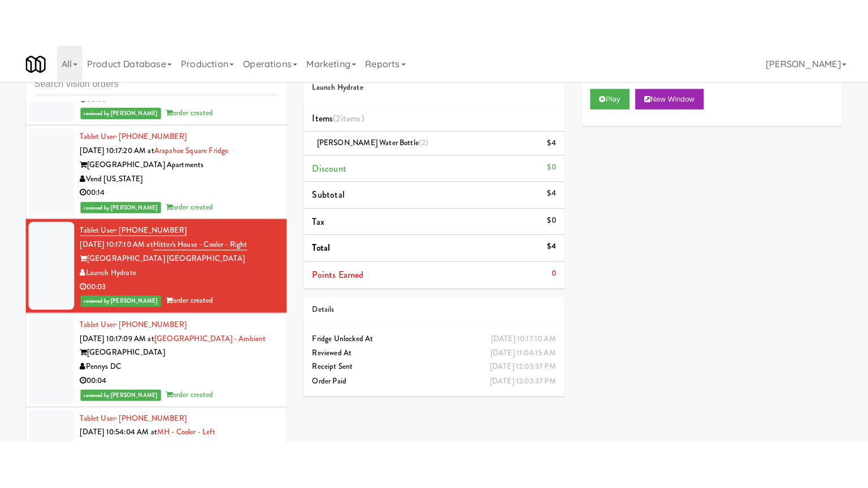
scroll to position [12951, 0]
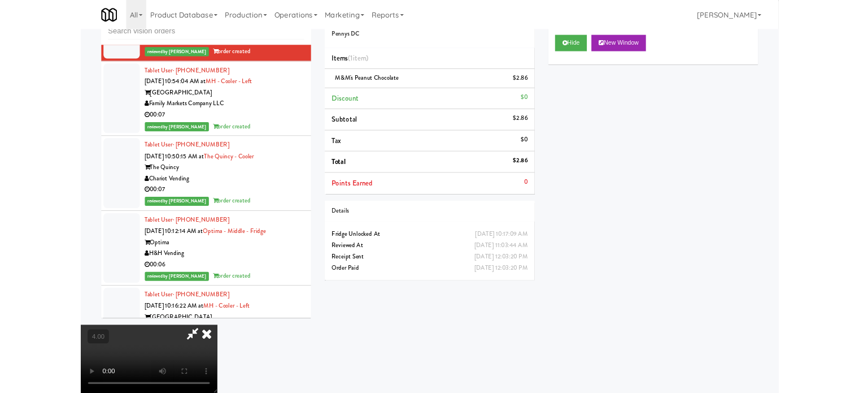
scroll to position [12910, 0]
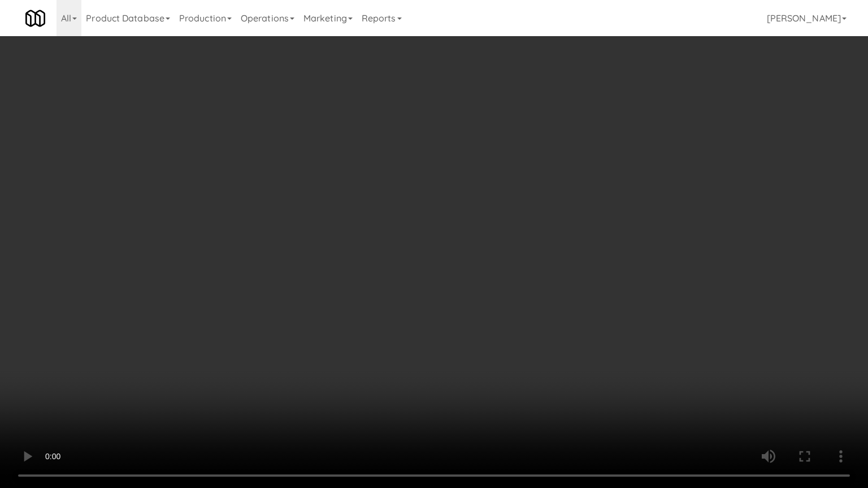
drag, startPoint x: 406, startPoint y: 248, endPoint x: 416, endPoint y: 238, distance: 14.0
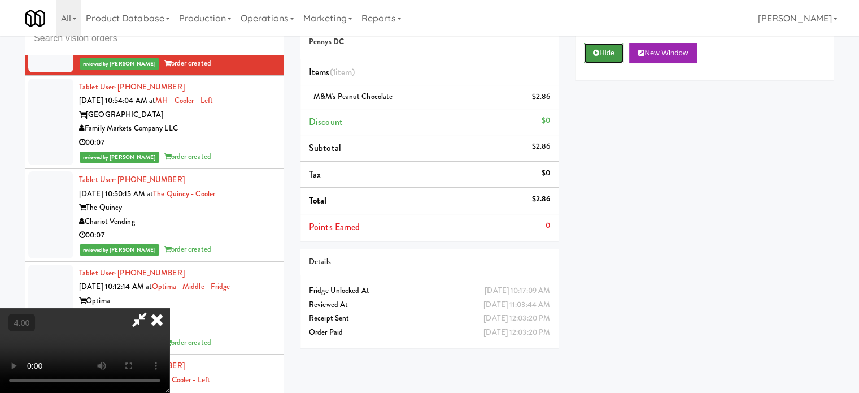
drag, startPoint x: 601, startPoint y: 51, endPoint x: 553, endPoint y: 82, distance: 57.7
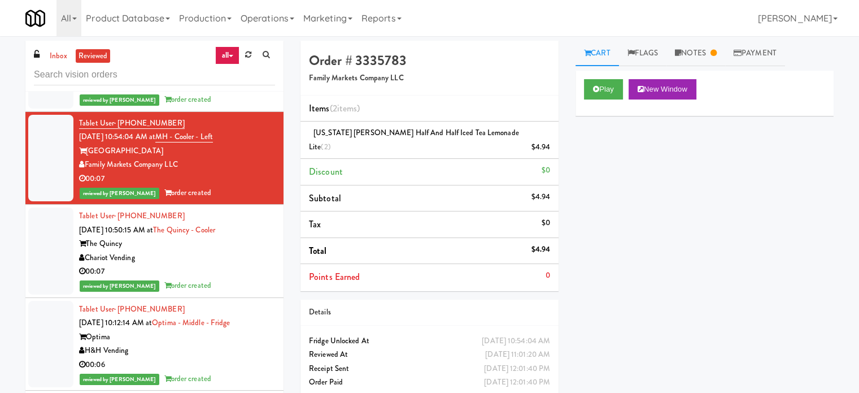
drag, startPoint x: 209, startPoint y: 344, endPoint x: 253, endPoint y: 301, distance: 61.6
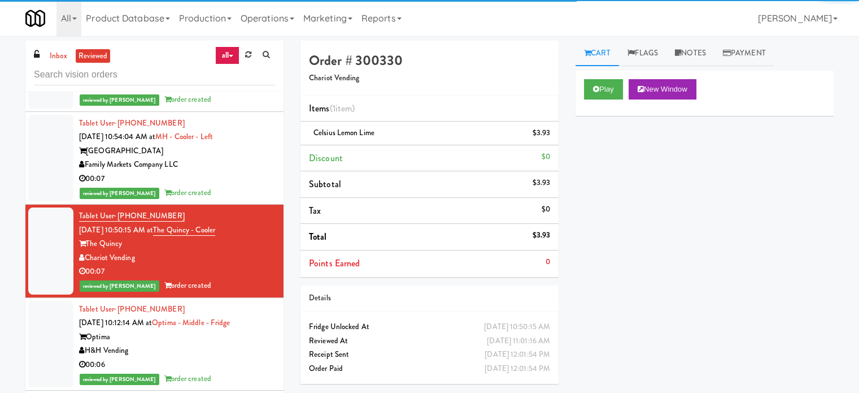
scroll to position [13233, 0]
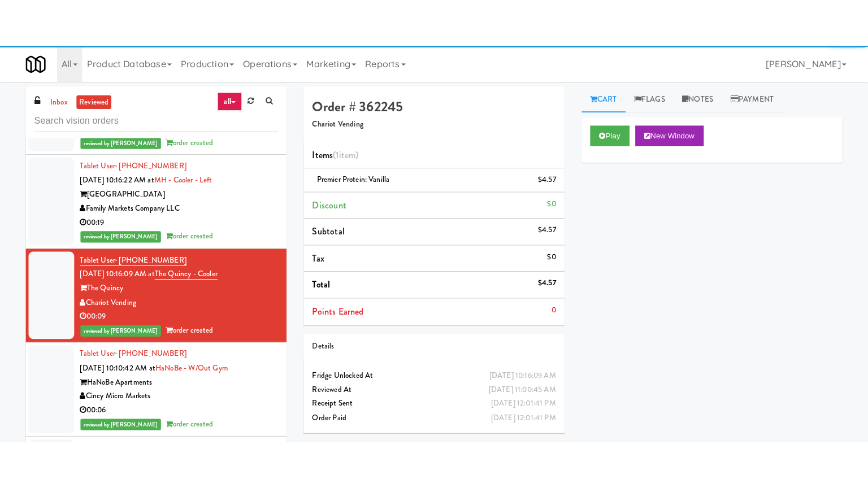
scroll to position [13516, 0]
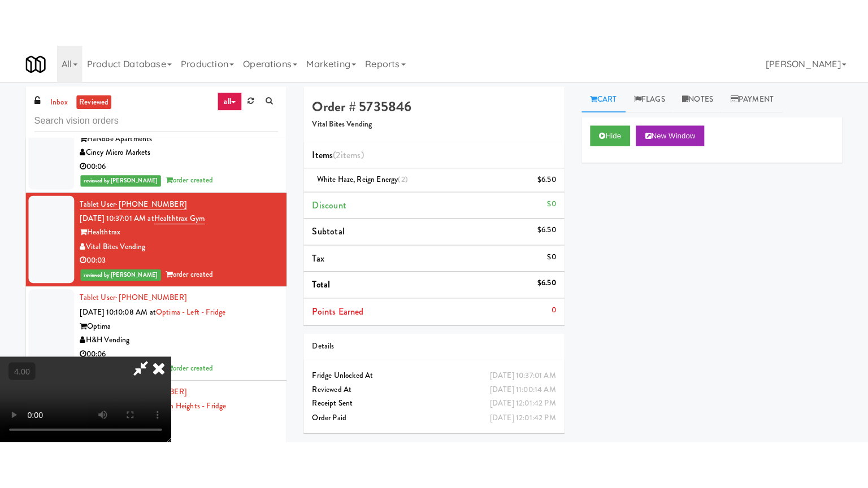
scroll to position [13516, 0]
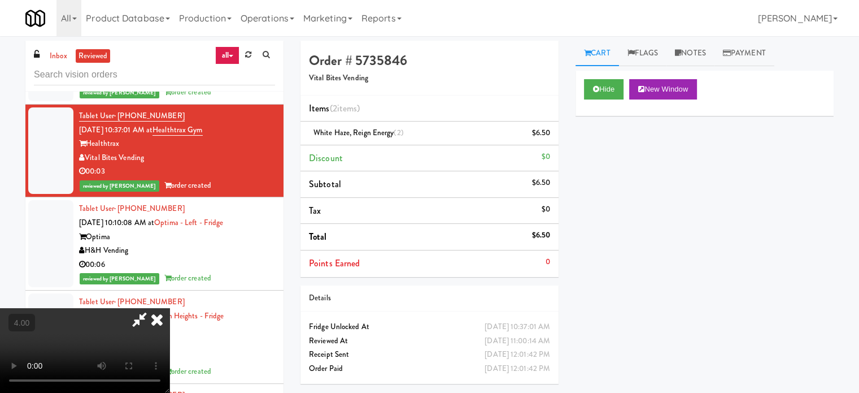
drag, startPoint x: 344, startPoint y: 241, endPoint x: 353, endPoint y: 225, distance: 18.5
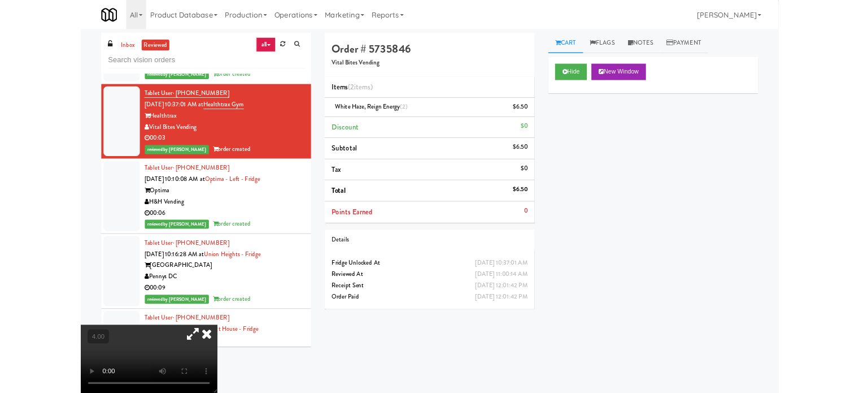
scroll to position [13475, 0]
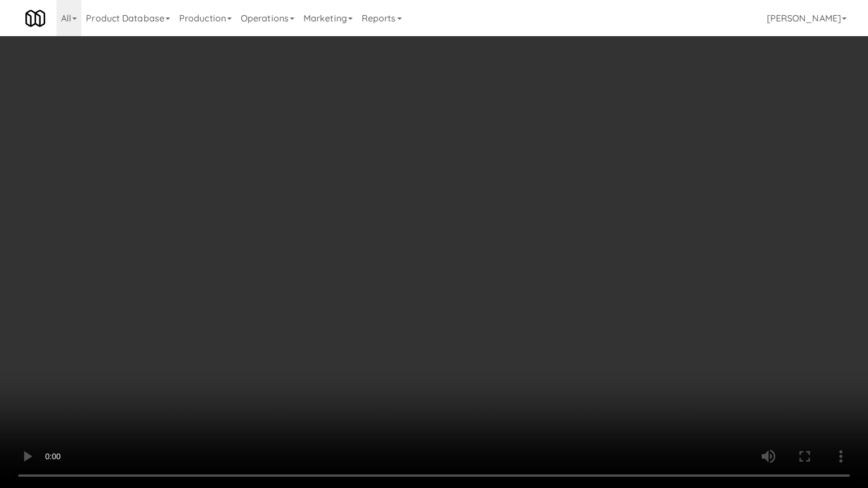
drag, startPoint x: 438, startPoint y: 328, endPoint x: 461, endPoint y: 303, distance: 33.2
drag, startPoint x: 452, startPoint y: 289, endPoint x: 457, endPoint y: 282, distance: 8.6
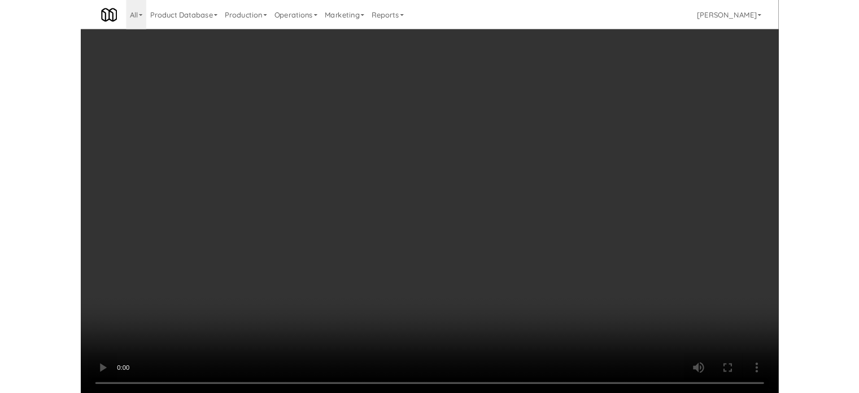
scroll to position [13516, 0]
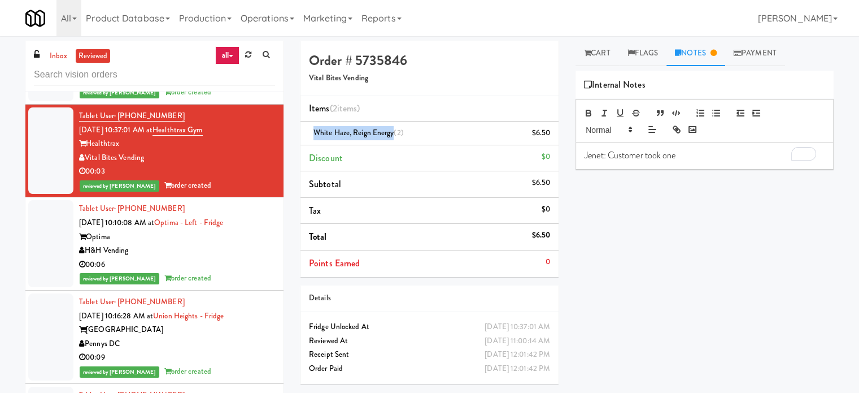
drag, startPoint x: 392, startPoint y: 132, endPoint x: 301, endPoint y: 136, distance: 91.1
copy span "White Haze, Reign Energy"
paste div
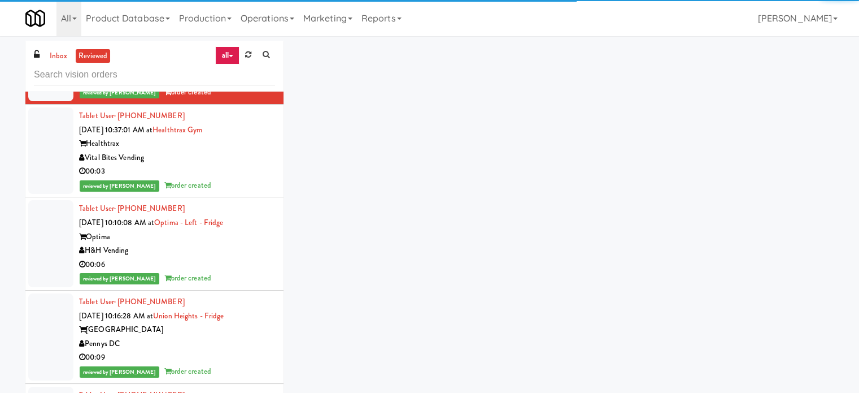
drag, startPoint x: 240, startPoint y: 224, endPoint x: 363, endPoint y: 181, distance: 130.8
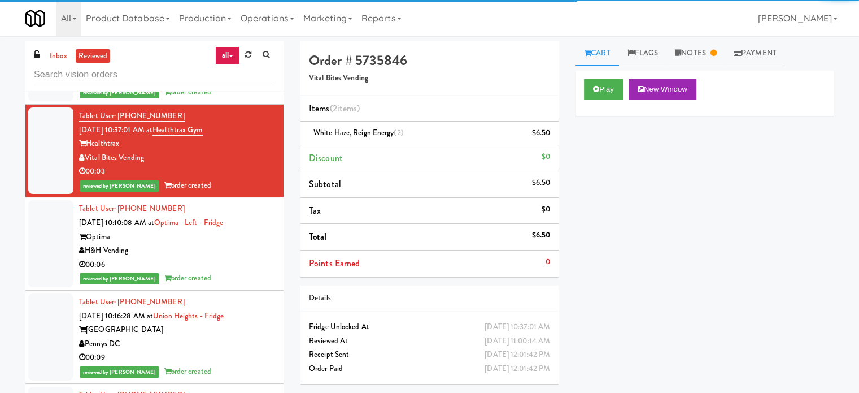
scroll to position [46, 0]
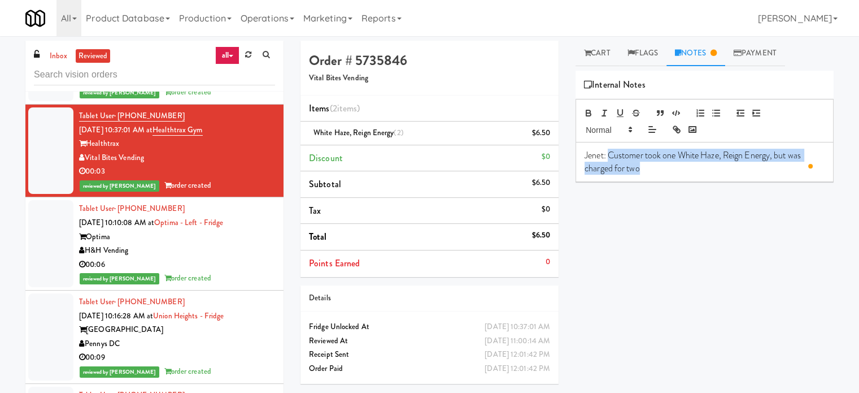
drag, startPoint x: 609, startPoint y: 153, endPoint x: 641, endPoint y: 167, distance: 35.5
copy p "Customer took one White Haze, Reign Energy, but was charged for two"
drag, startPoint x: 237, startPoint y: 199, endPoint x: 171, endPoint y: 211, distance: 67.2
click at [171, 193] on div "Tablet User · (609) 231-6156 [DATE] 10:37:01 AM at Healthtrax Gym Healthtrax Vi…" at bounding box center [177, 151] width 196 height 84
copy span "Healthtrax Gym"
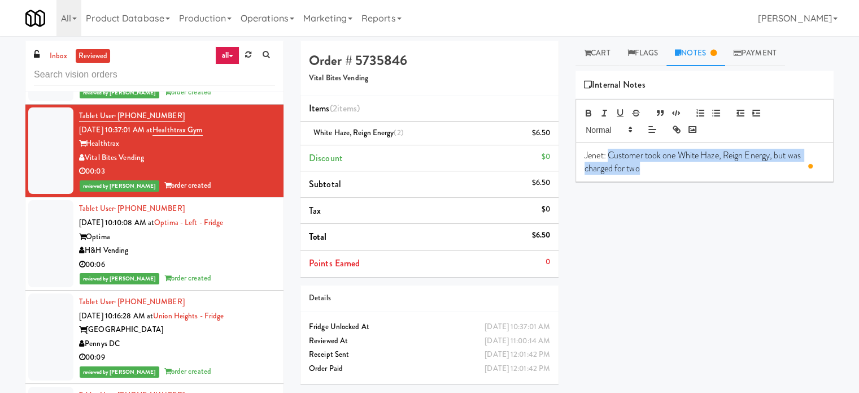
drag, startPoint x: 150, startPoint y: 232, endPoint x: 86, endPoint y: 235, distance: 63.9
click at [86, 165] on div "Vital Bites Vending" at bounding box center [177, 158] width 196 height 14
copy div "Vital Bites Vending"
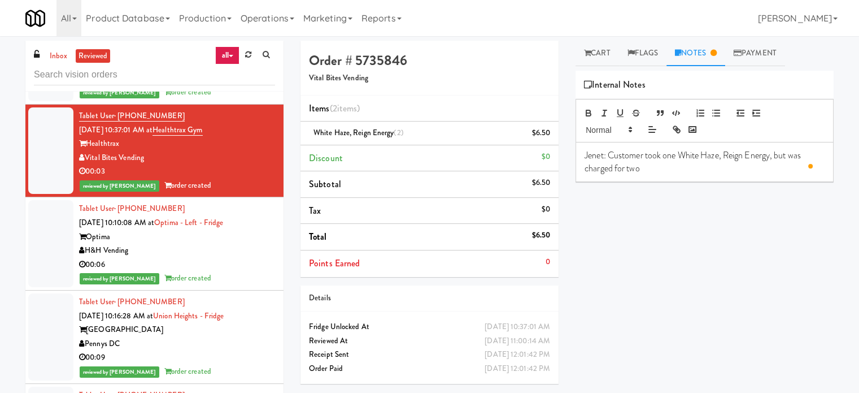
drag, startPoint x: 226, startPoint y: 350, endPoint x: 273, endPoint y: 300, distance: 68.4
click at [226, 285] on div "reviewed by [PERSON_NAME] order created" at bounding box center [177, 278] width 196 height 14
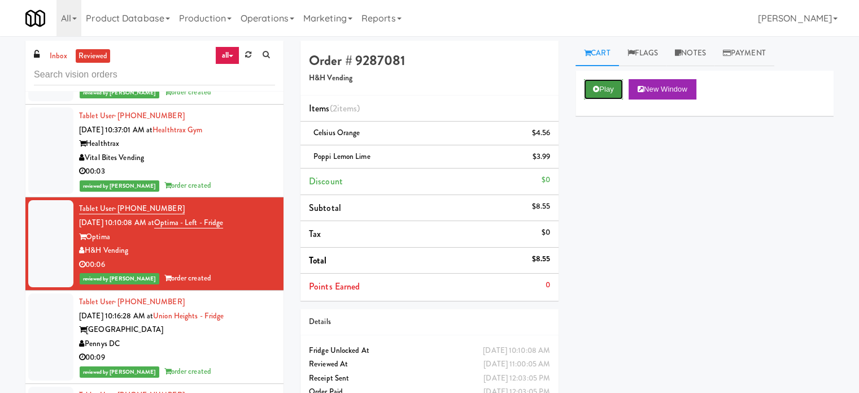
click at [608, 85] on button "Play" at bounding box center [603, 89] width 39 height 20
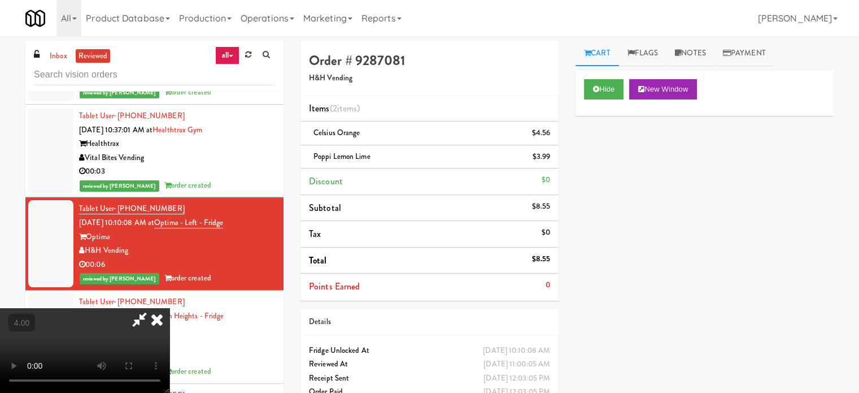
drag, startPoint x: 278, startPoint y: 280, endPoint x: 357, endPoint y: 241, distance: 87.4
click at [170, 308] on video at bounding box center [85, 350] width 170 height 85
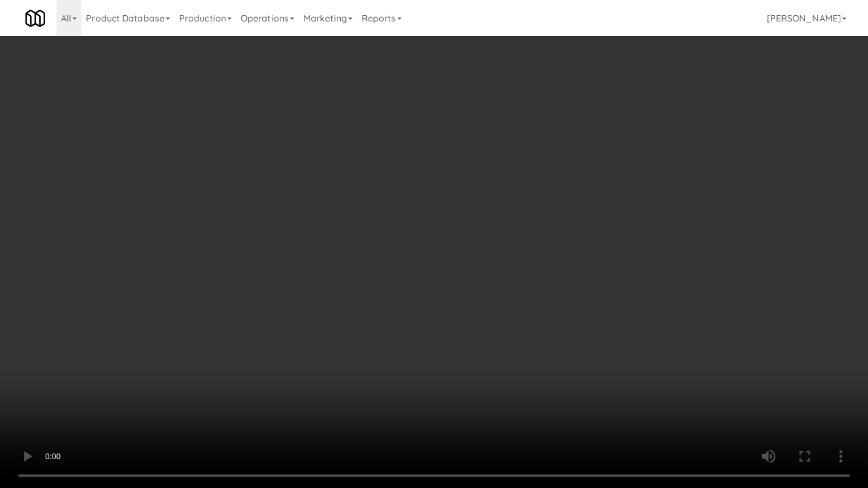
click at [359, 223] on video at bounding box center [434, 244] width 868 height 488
drag, startPoint x: 247, startPoint y: 355, endPoint x: 269, endPoint y: 321, distance: 40.1
click at [248, 354] on video at bounding box center [434, 244] width 868 height 488
click at [305, 263] on video at bounding box center [434, 244] width 868 height 488
click at [327, 259] on video at bounding box center [434, 244] width 868 height 488
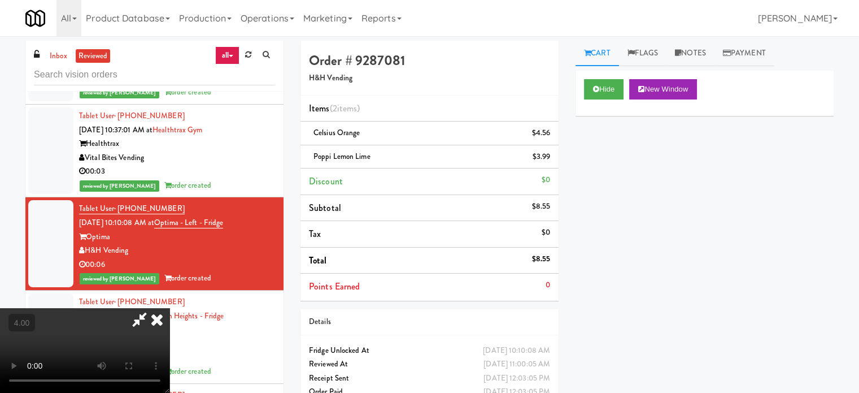
click at [170, 308] on video at bounding box center [85, 350] width 170 height 85
drag, startPoint x: 293, startPoint y: 216, endPoint x: 361, endPoint y: 237, distance: 71.0
click at [170, 308] on video at bounding box center [85, 350] width 170 height 85
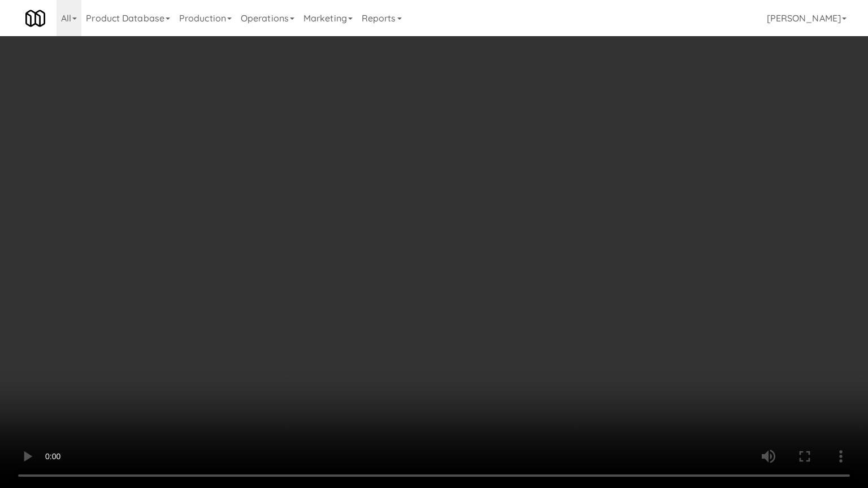
click at [361, 236] on video at bounding box center [434, 244] width 868 height 488
click at [361, 248] on video at bounding box center [434, 244] width 868 height 488
click at [364, 247] on video at bounding box center [434, 244] width 868 height 488
click at [410, 240] on video at bounding box center [434, 244] width 868 height 488
click at [421, 240] on video at bounding box center [434, 244] width 868 height 488
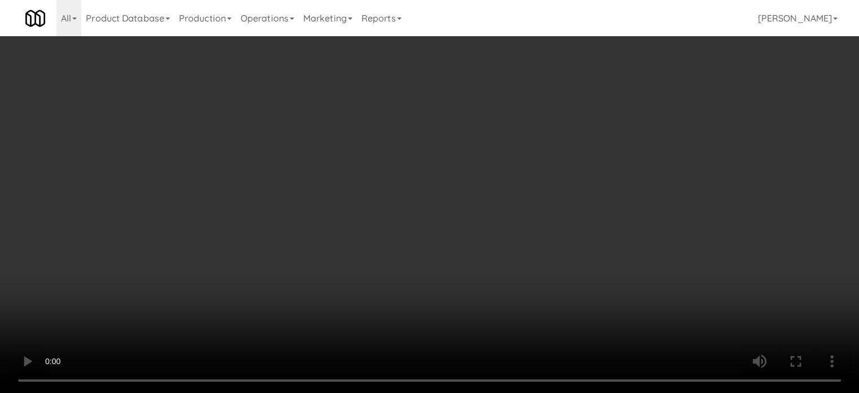
scroll to position [13516, 0]
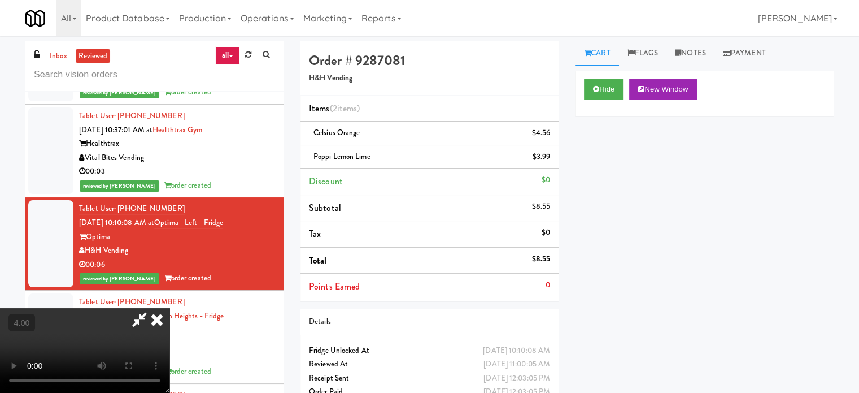
click at [170, 308] on icon at bounding box center [157, 319] width 25 height 23
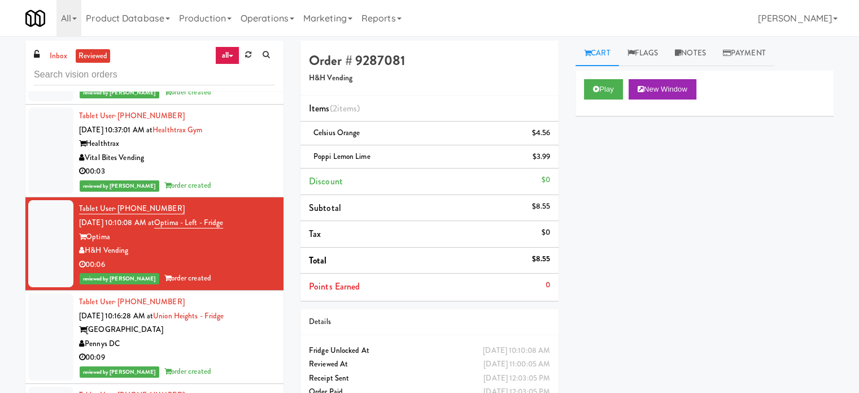
scroll to position [13799, 0]
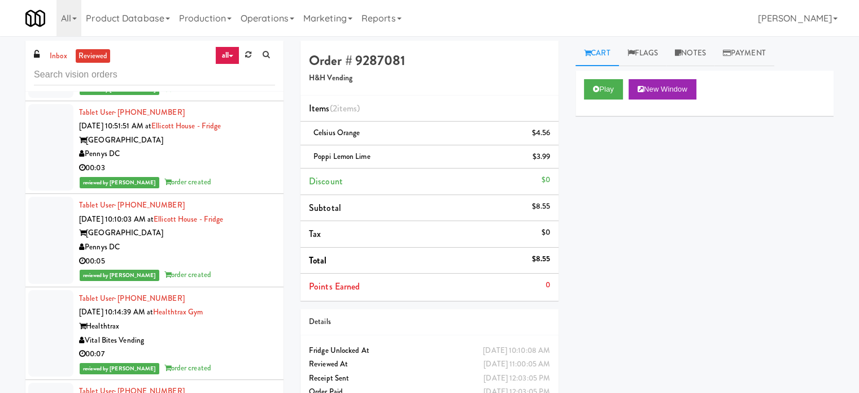
click at [251, 82] on div "00:09" at bounding box center [177, 75] width 196 height 14
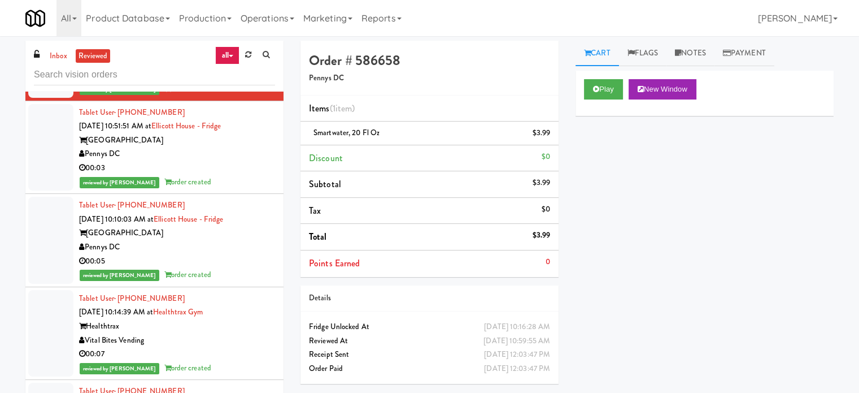
click at [255, 189] on div "reviewed by [PERSON_NAME] order created" at bounding box center [177, 182] width 196 height 14
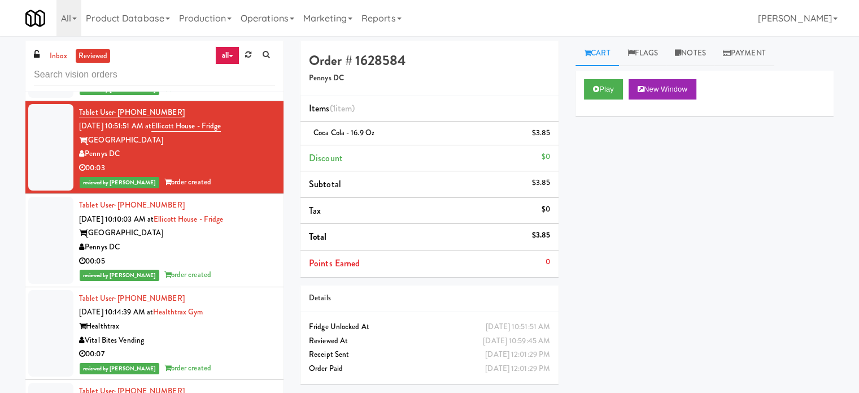
click at [261, 254] on div "Pennys DC" at bounding box center [177, 247] width 196 height 14
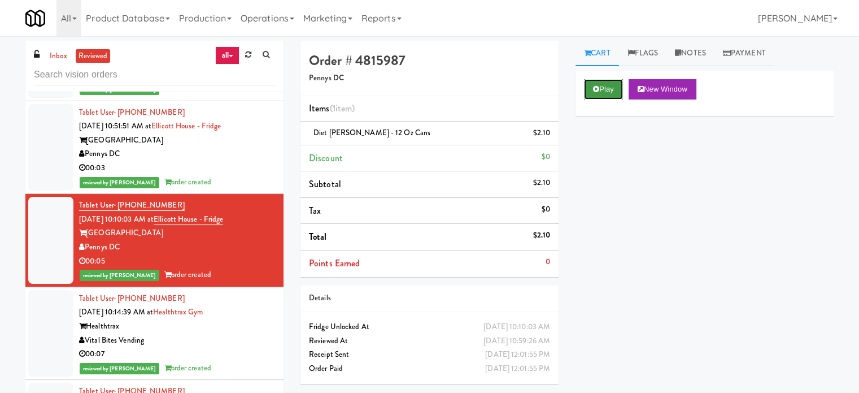
click at [605, 89] on button "Play" at bounding box center [603, 89] width 39 height 20
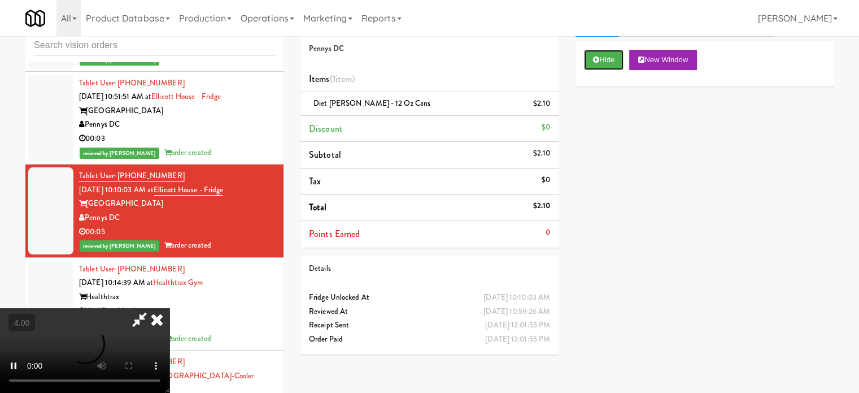
scroll to position [46, 0]
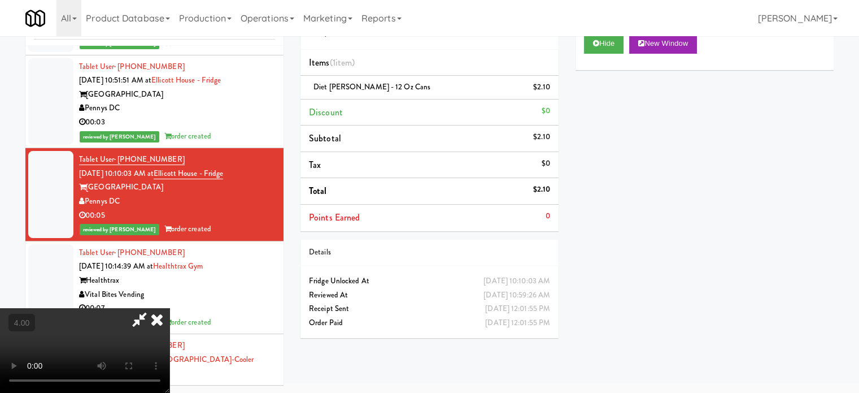
click at [170, 308] on video at bounding box center [85, 350] width 170 height 85
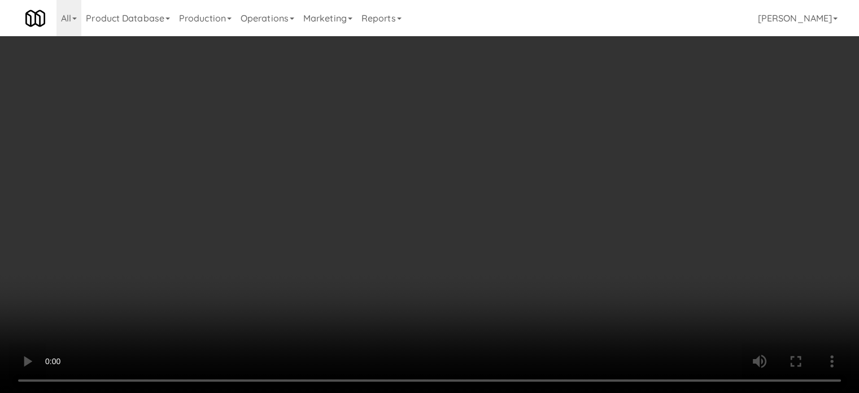
click at [373, 238] on video at bounding box center [429, 196] width 859 height 393
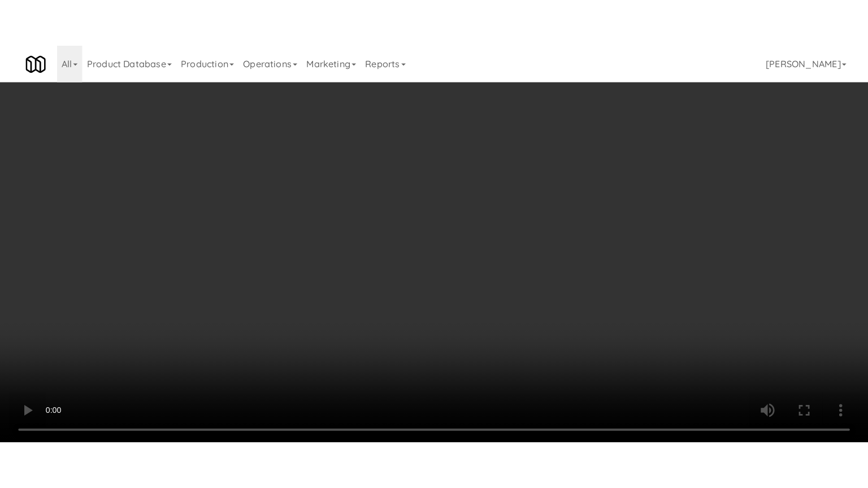
scroll to position [13757, 0]
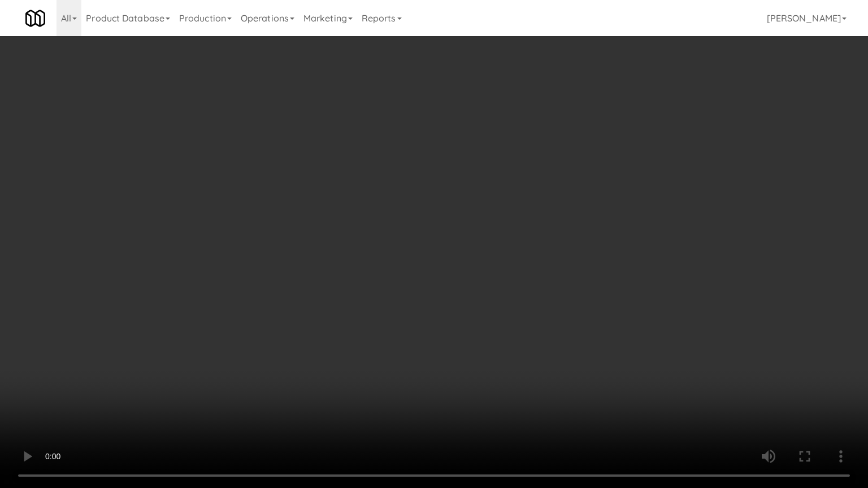
click at [373, 242] on video at bounding box center [434, 244] width 868 height 488
click at [411, 251] on video at bounding box center [434, 244] width 868 height 488
click at [405, 256] on video at bounding box center [434, 244] width 868 height 488
click at [451, 266] on video at bounding box center [434, 244] width 868 height 488
click at [411, 267] on video at bounding box center [434, 244] width 868 height 488
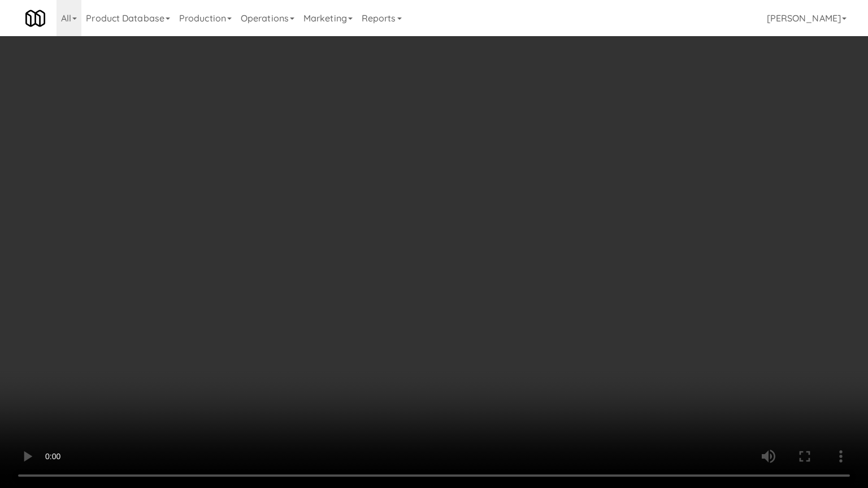
drag, startPoint x: 443, startPoint y: 257, endPoint x: 455, endPoint y: 222, distance: 36.5
click at [451, 236] on video at bounding box center [434, 244] width 868 height 488
click at [463, 203] on video at bounding box center [434, 244] width 868 height 488
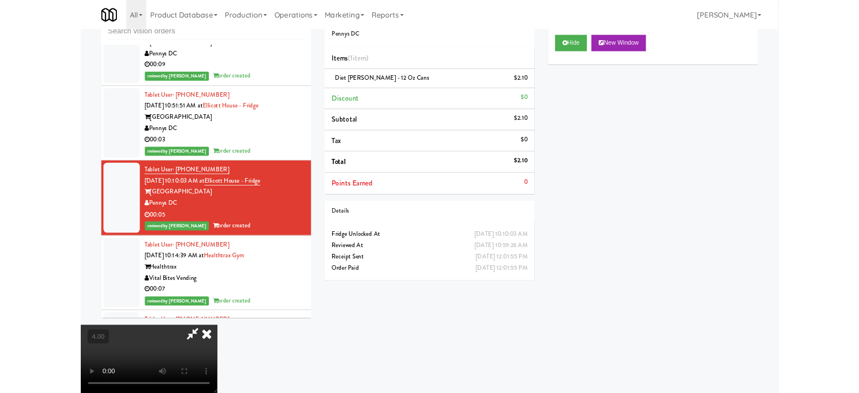
scroll to position [13799, 0]
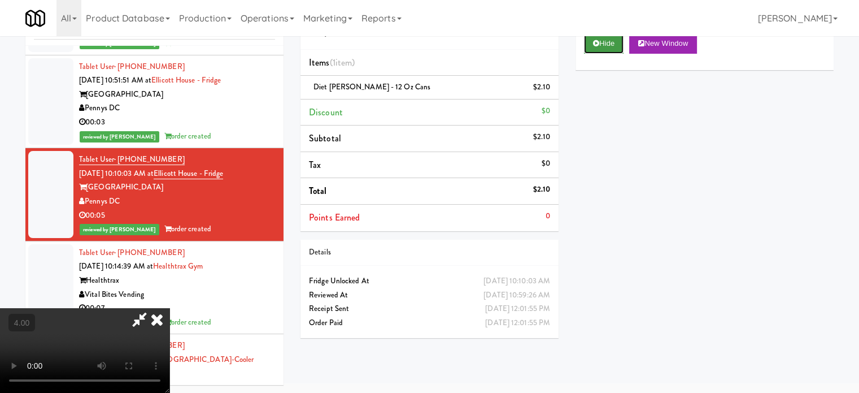
click at [602, 47] on button "Hide" at bounding box center [604, 43] width 40 height 20
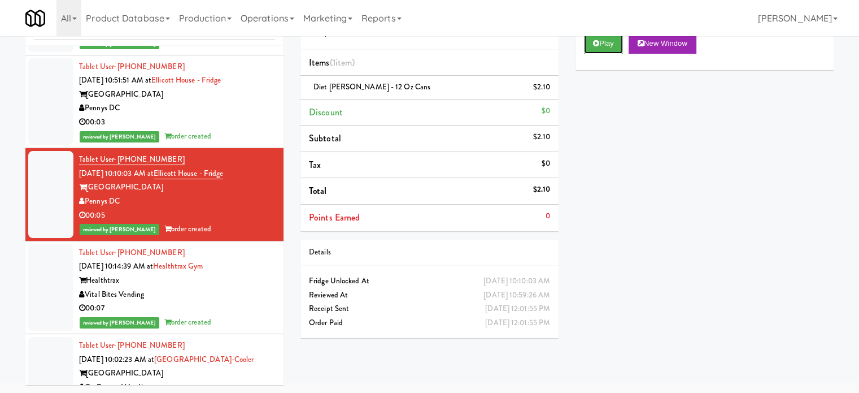
scroll to position [14081, 0]
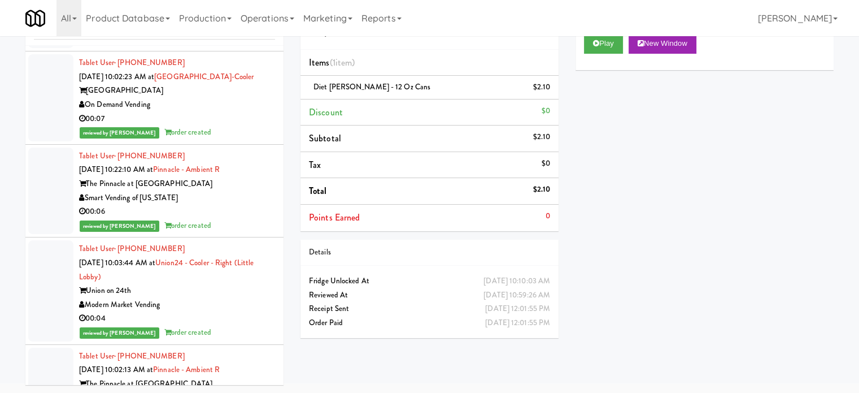
click at [255, 112] on div "On Demand Vending" at bounding box center [177, 105] width 196 height 14
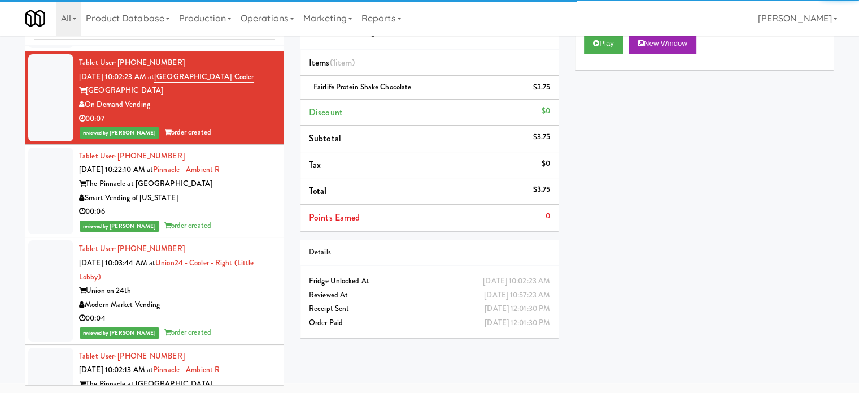
click at [231, 33] on div "00:07" at bounding box center [177, 26] width 196 height 14
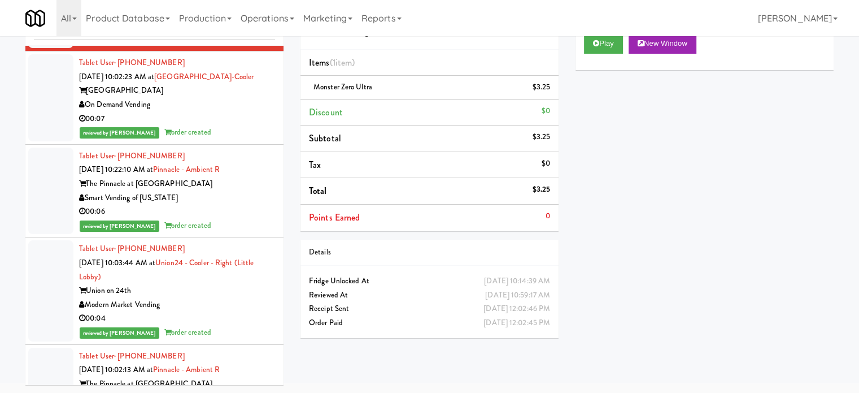
click at [250, 219] on div "00:06" at bounding box center [177, 212] width 196 height 14
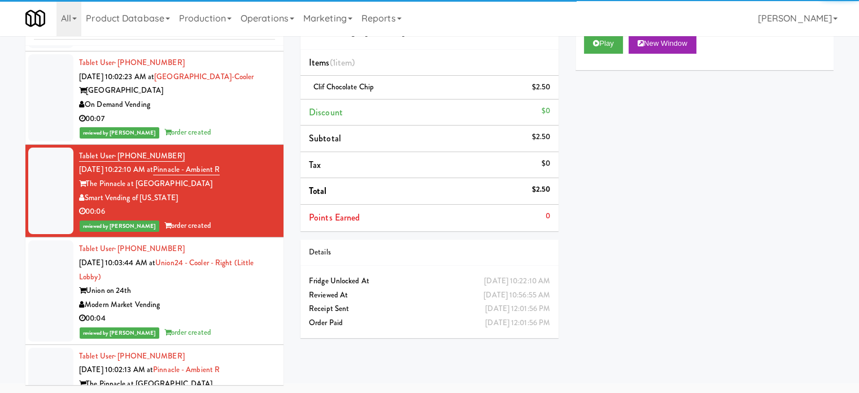
scroll to position [14364, 0]
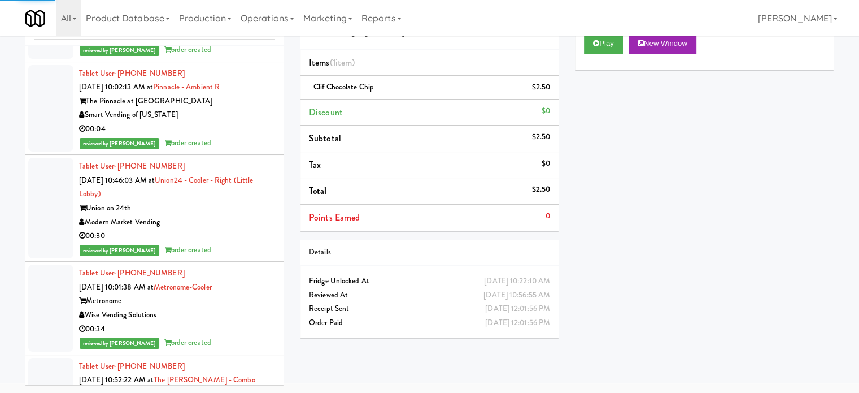
click at [245, 57] on div "reviewed by [PERSON_NAME] order created" at bounding box center [177, 50] width 196 height 14
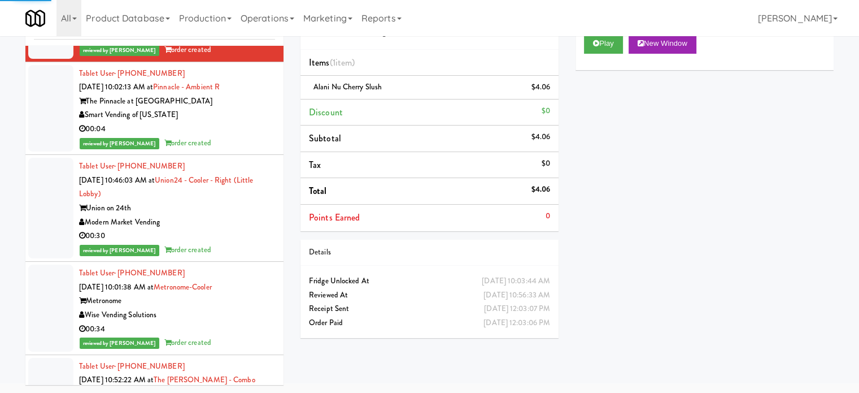
click at [253, 150] on div "reviewed by [PERSON_NAME] L order created" at bounding box center [177, 143] width 196 height 14
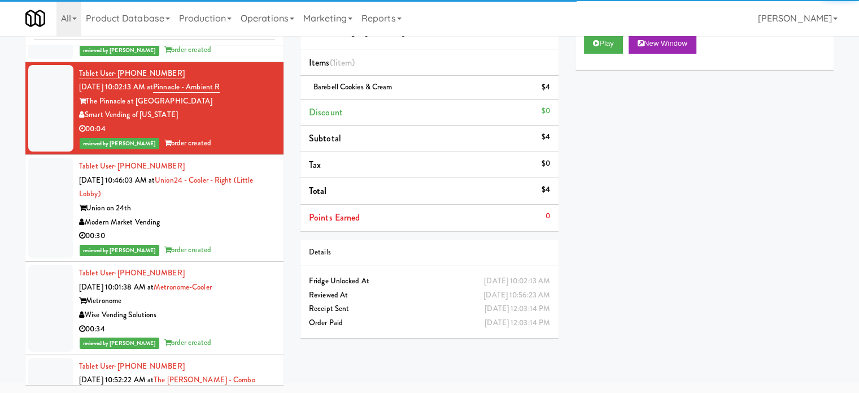
click at [255, 229] on div "Modern Market Vending" at bounding box center [177, 222] width 196 height 14
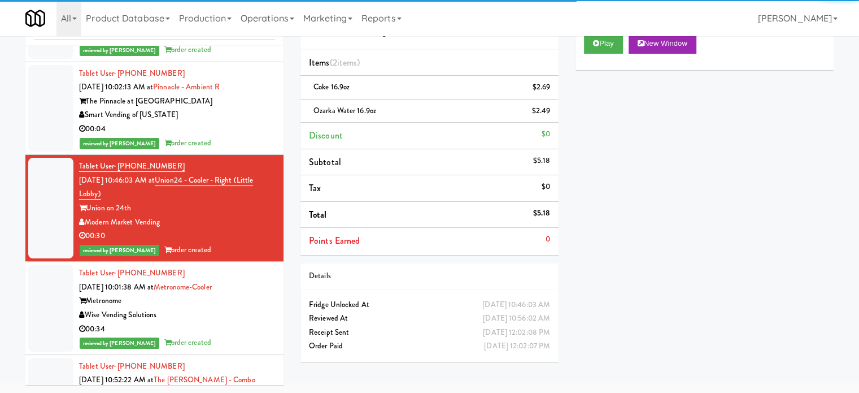
click at [245, 150] on div "reviewed by [PERSON_NAME] L order created" at bounding box center [177, 143] width 196 height 14
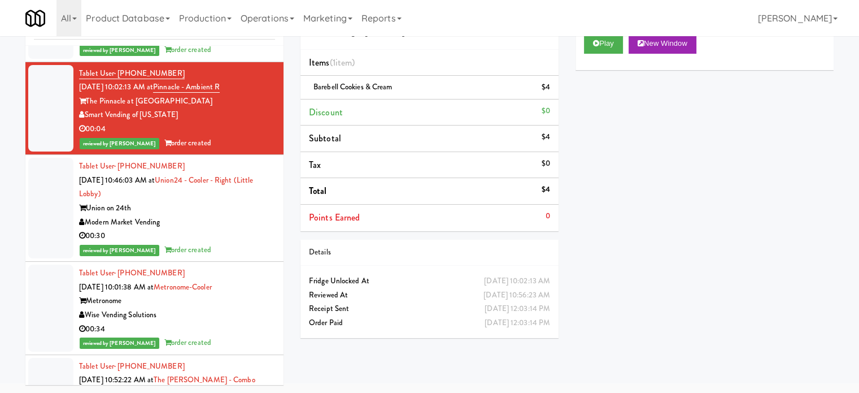
scroll to position [14646, 0]
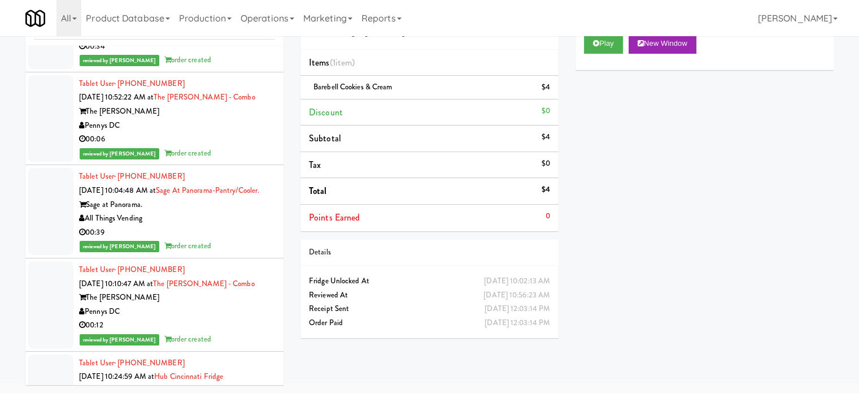
click at [246, 160] on div "reviewed by [PERSON_NAME] L order created" at bounding box center [177, 153] width 196 height 14
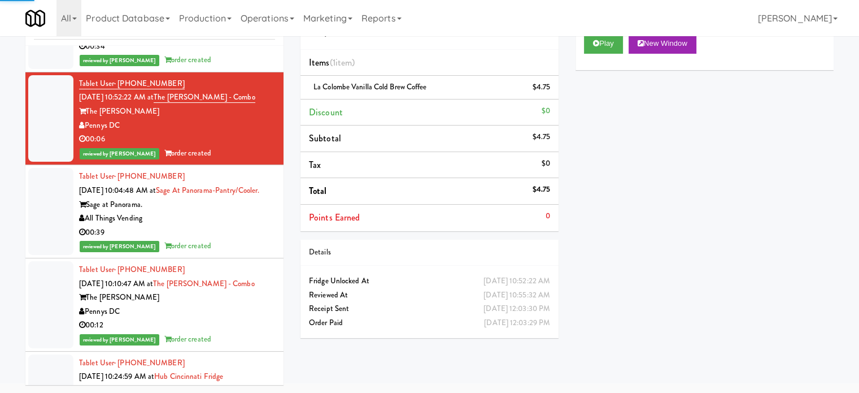
click at [239, 54] on div "00:34" at bounding box center [177, 47] width 196 height 14
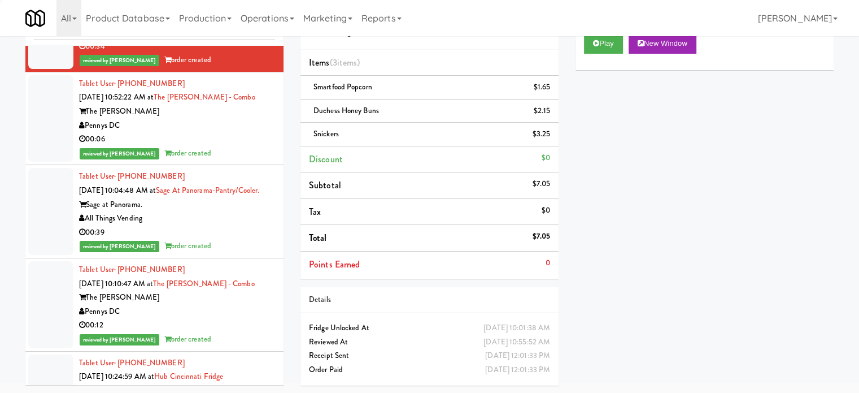
click at [227, 253] on div "reviewed by [PERSON_NAME] order created" at bounding box center [177, 246] width 196 height 14
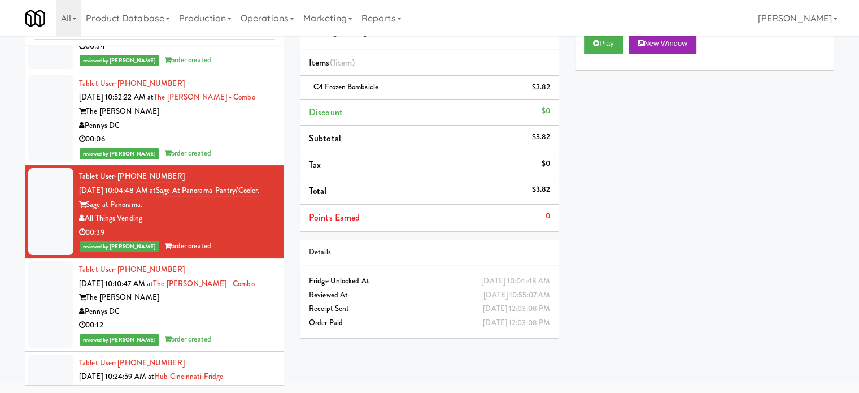
click at [249, 146] on div "00:06" at bounding box center [177, 139] width 196 height 14
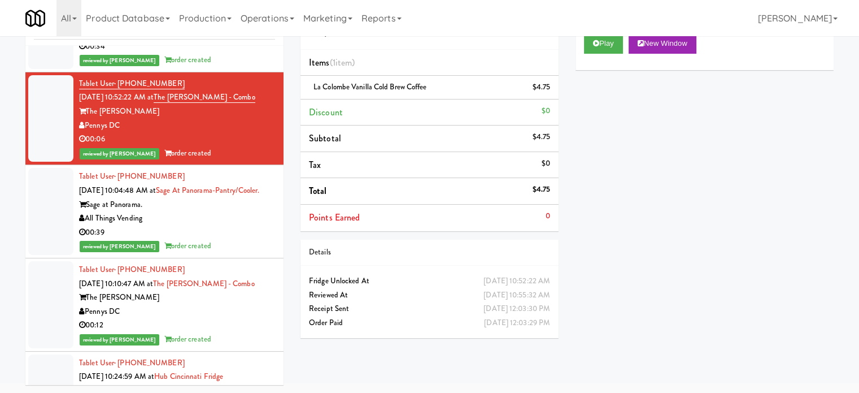
click at [253, 67] on div "reviewed by [PERSON_NAME] E order created" at bounding box center [177, 60] width 196 height 14
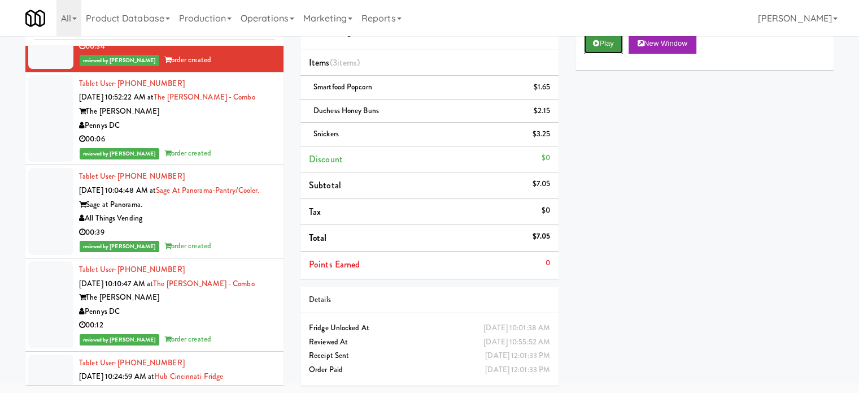
click at [603, 45] on button "Play" at bounding box center [603, 43] width 39 height 20
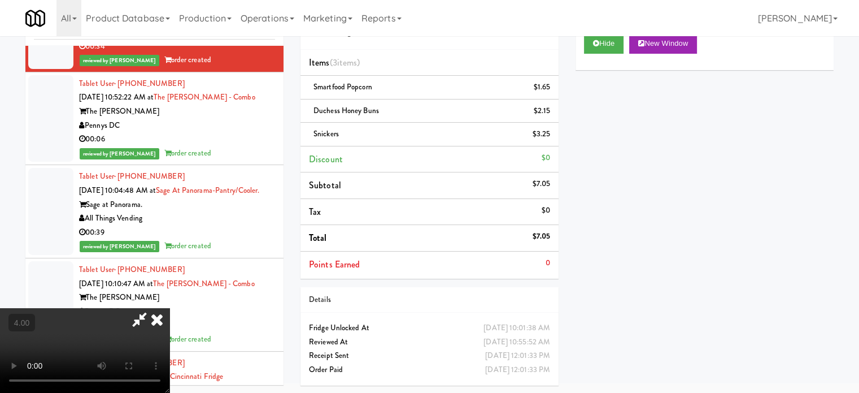
click at [170, 308] on video at bounding box center [85, 350] width 170 height 85
drag, startPoint x: 344, startPoint y: 266, endPoint x: 341, endPoint y: 245, distance: 20.6
click at [170, 308] on video at bounding box center [85, 350] width 170 height 85
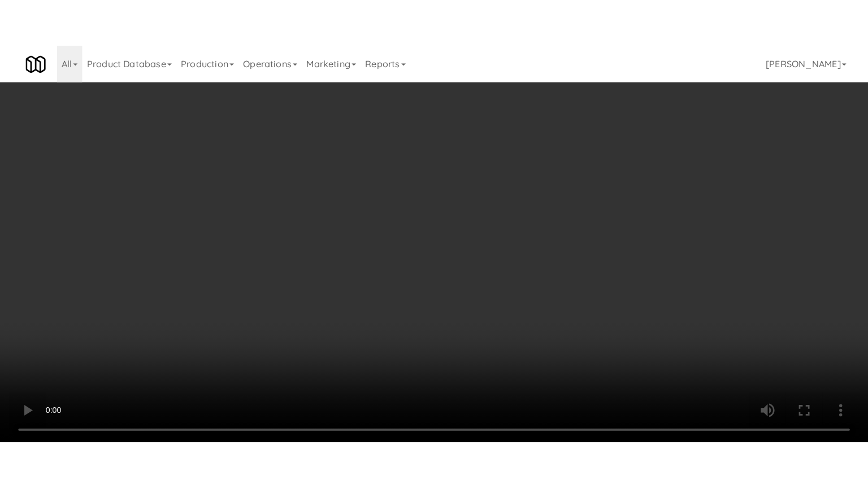
scroll to position [14605, 0]
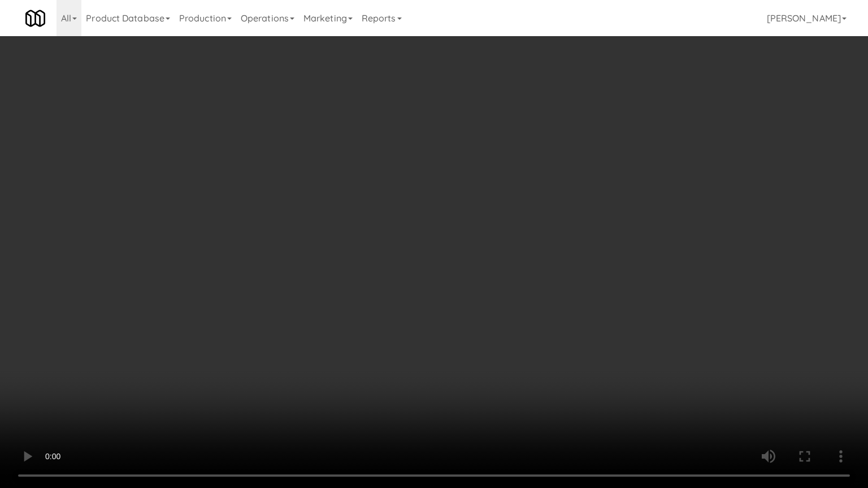
click at [331, 289] on video at bounding box center [434, 244] width 868 height 488
click at [334, 287] on video at bounding box center [434, 244] width 868 height 488
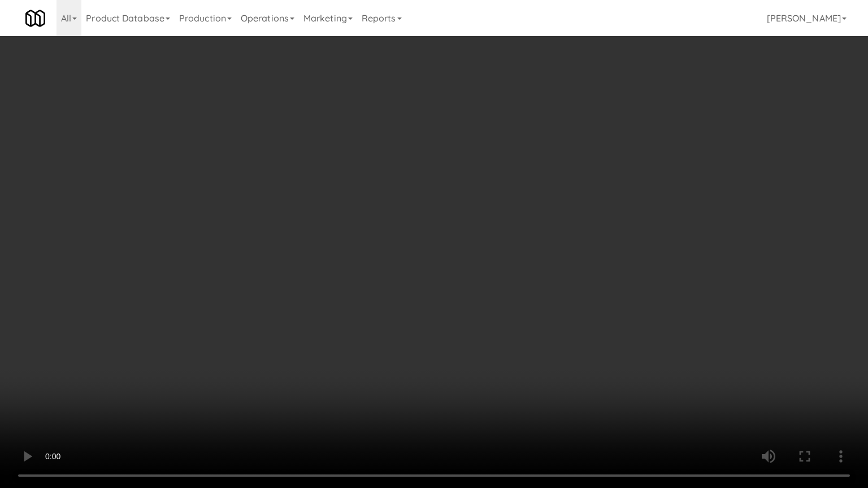
click at [335, 285] on video at bounding box center [434, 244] width 868 height 488
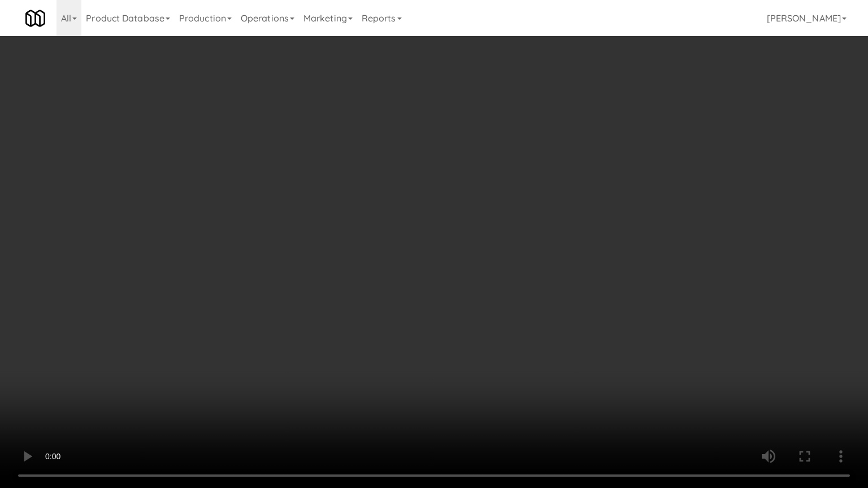
click at [335, 285] on video at bounding box center [434, 244] width 868 height 488
click at [337, 285] on video at bounding box center [434, 244] width 868 height 488
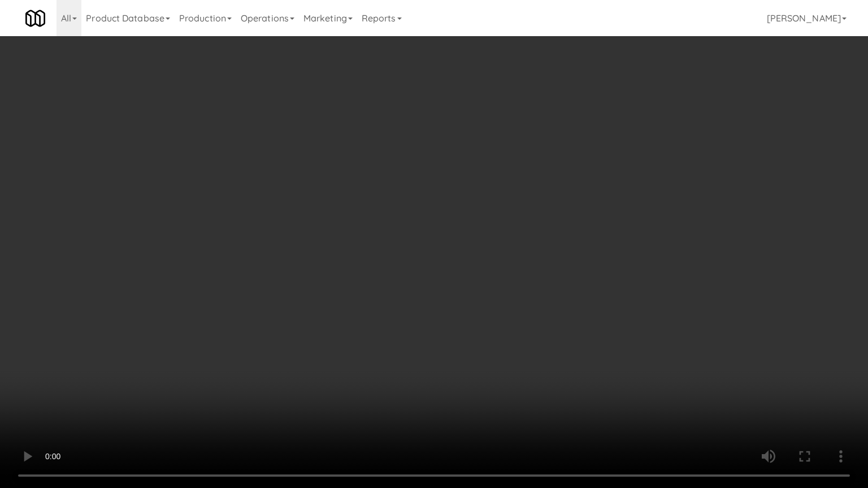
click at [337, 285] on video at bounding box center [434, 244] width 868 height 488
click at [342, 284] on video at bounding box center [434, 244] width 868 height 488
click at [342, 285] on video at bounding box center [434, 244] width 868 height 488
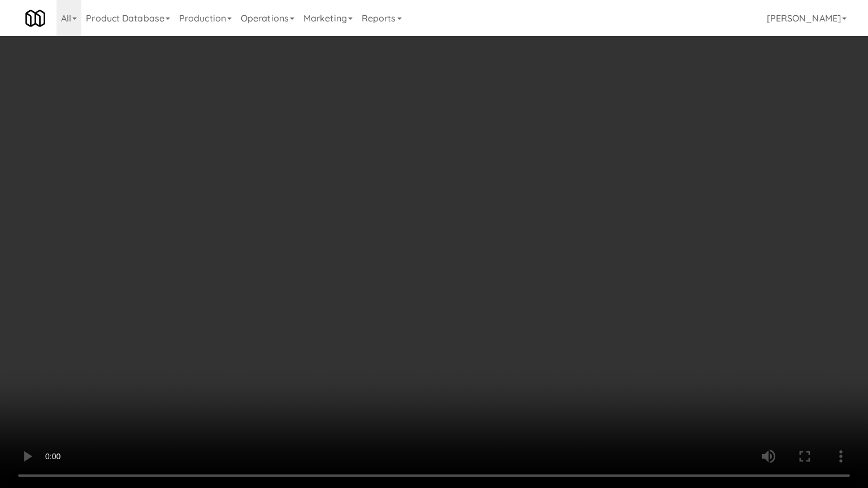
click at [344, 284] on video at bounding box center [434, 244] width 868 height 488
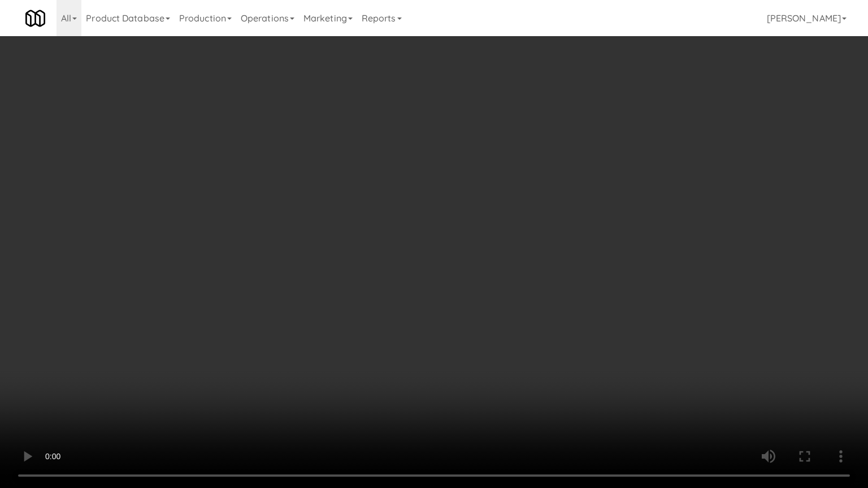
click at [371, 268] on video at bounding box center [434, 244] width 868 height 488
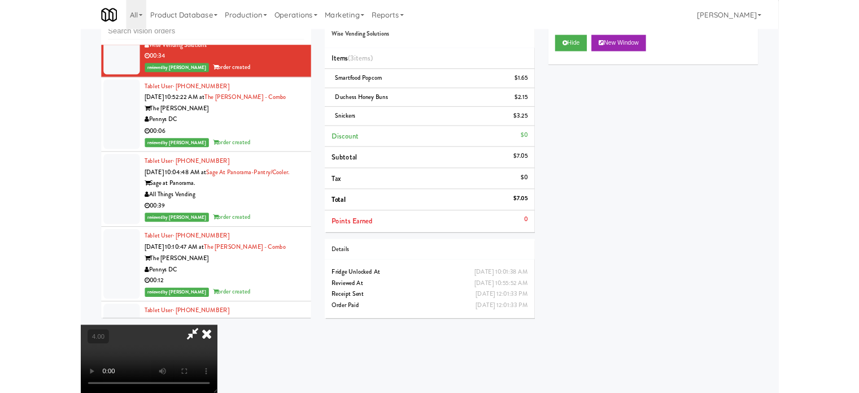
scroll to position [14646, 0]
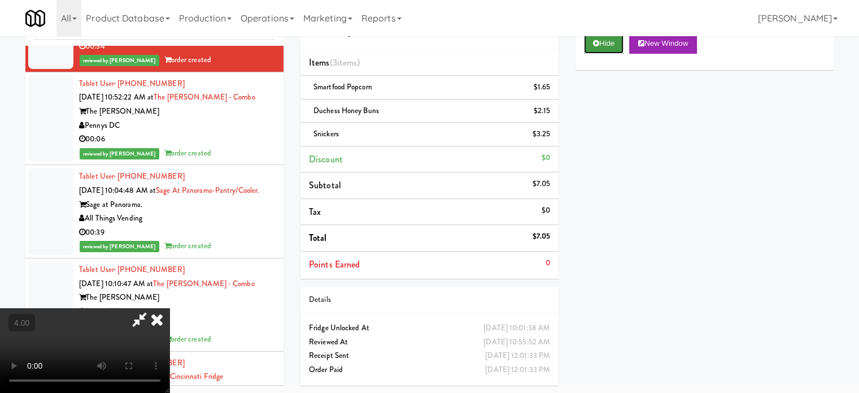
click at [614, 43] on button "Hide" at bounding box center [604, 43] width 40 height 20
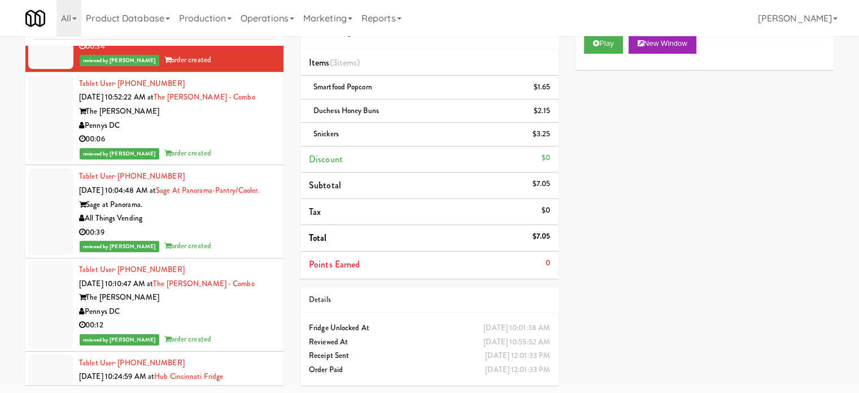
click at [246, 160] on div "reviewed by [PERSON_NAME] L order created" at bounding box center [177, 153] width 196 height 14
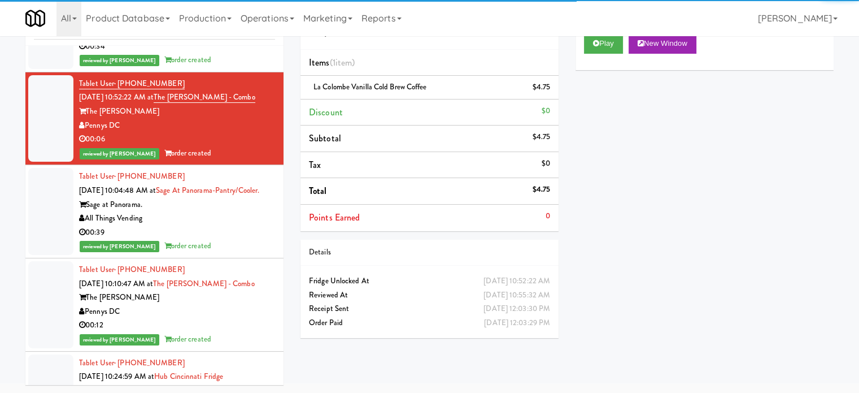
click at [260, 225] on div "All Things Vending" at bounding box center [177, 218] width 196 height 14
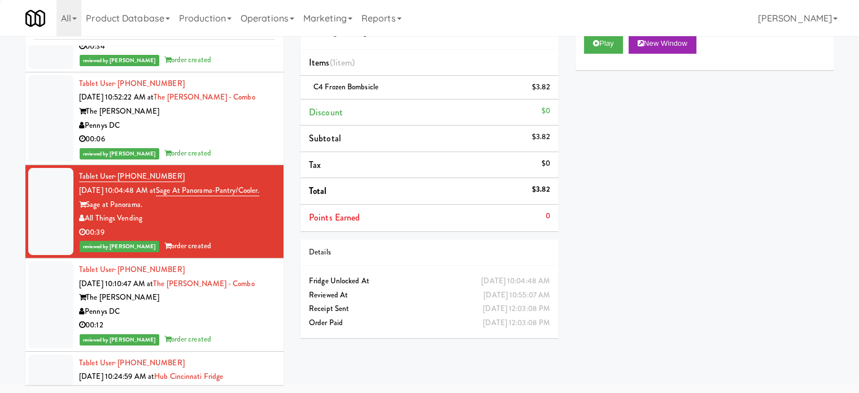
scroll to position [14929, 0]
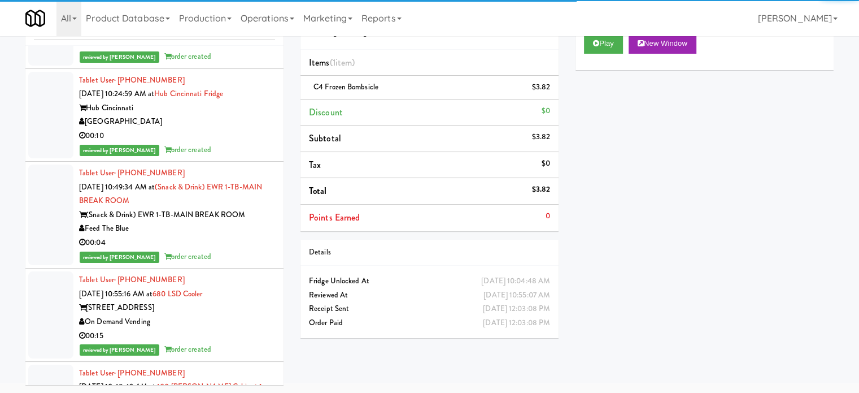
click at [240, 64] on div "reviewed by [PERSON_NAME] L order created" at bounding box center [177, 57] width 196 height 14
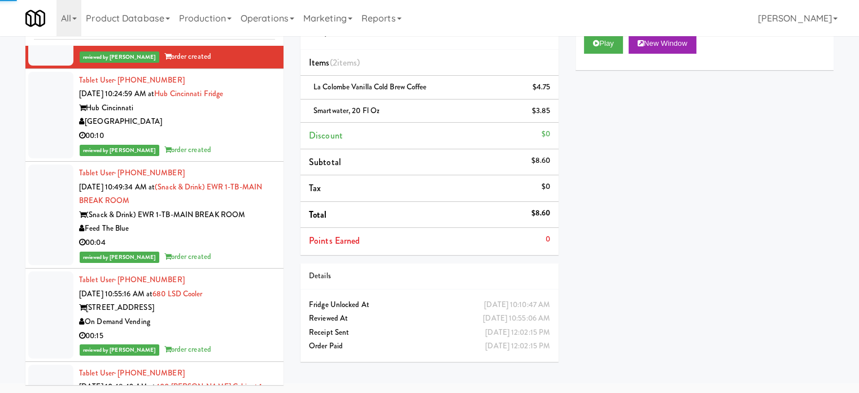
click at [233, 157] on div "reviewed by [PERSON_NAME] E order created" at bounding box center [177, 150] width 196 height 14
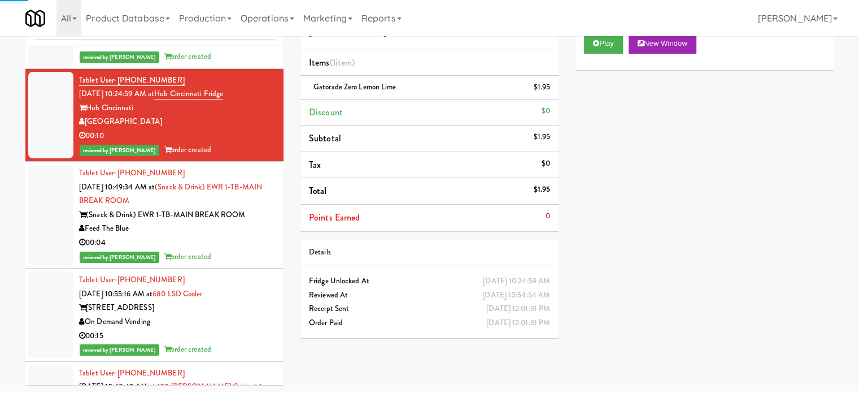
click at [240, 250] on div "00:04" at bounding box center [177, 243] width 196 height 14
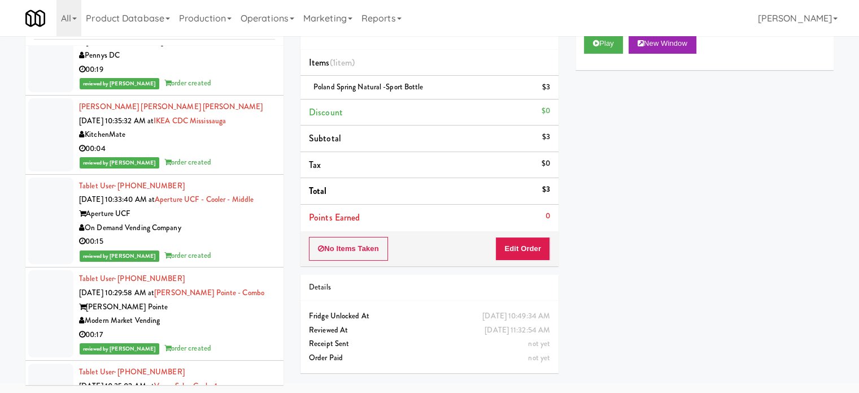
click at [257, 249] on div "00:15" at bounding box center [177, 241] width 196 height 14
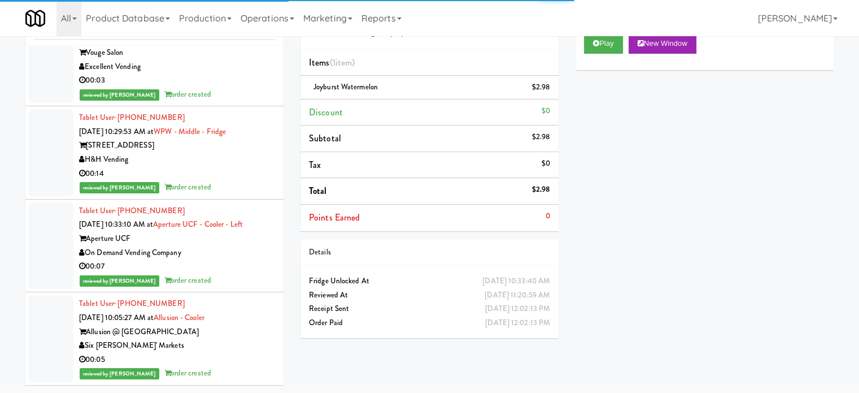
scroll to position [18595, 0]
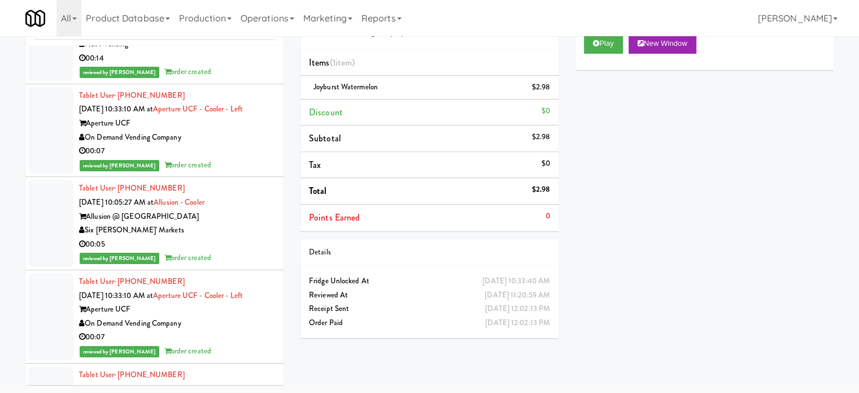
click at [250, 158] on div "00:07" at bounding box center [177, 151] width 196 height 14
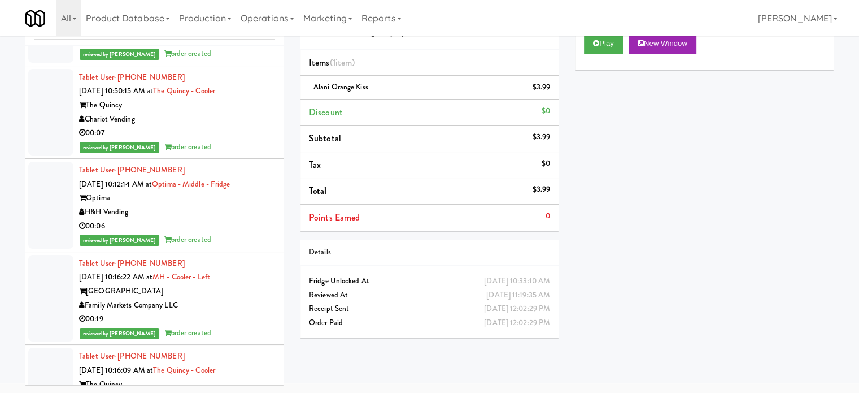
scroll to position [22355, 0]
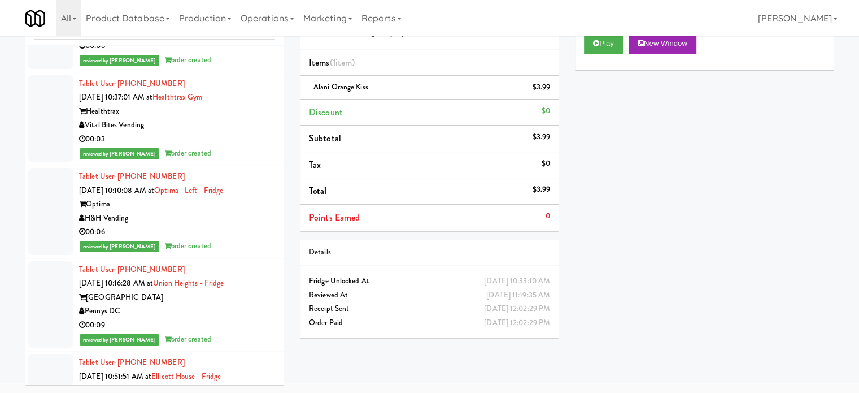
click at [237, 160] on div "reviewed by [PERSON_NAME] L order created" at bounding box center [177, 153] width 196 height 14
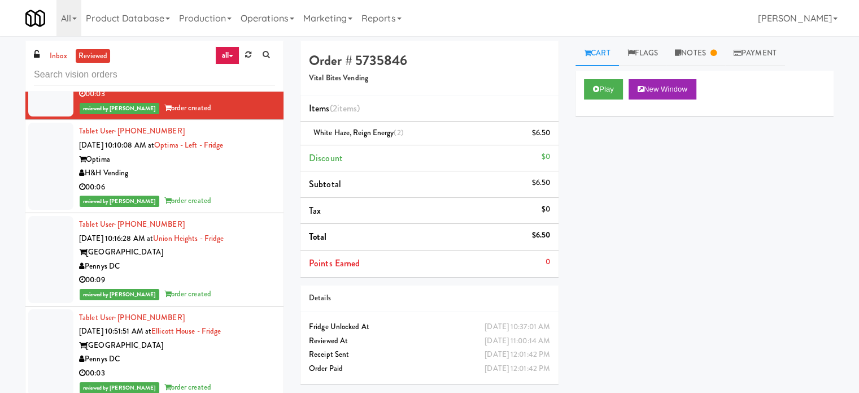
click at [224, 194] on div "00:06" at bounding box center [177, 187] width 196 height 14
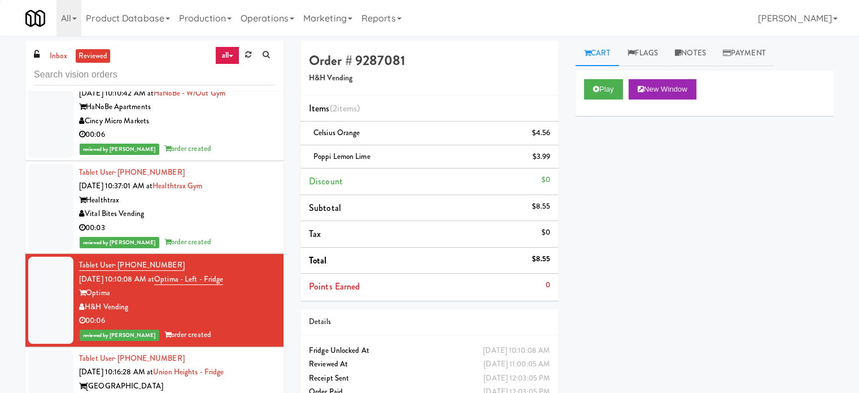
scroll to position [22590, 0]
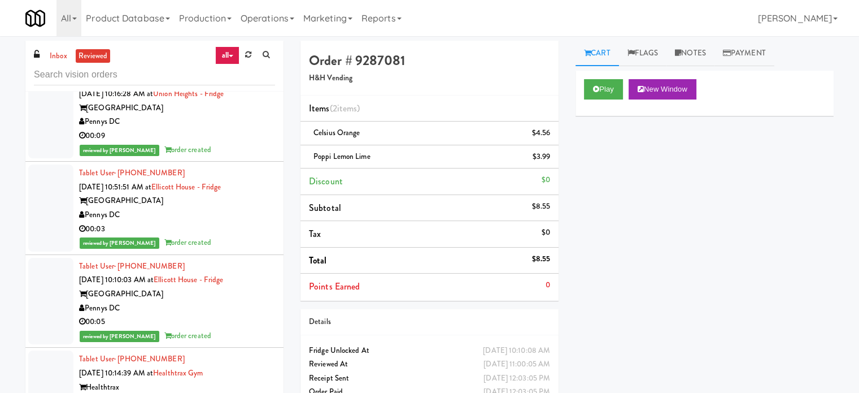
click at [228, 143] on div "00:09" at bounding box center [177, 136] width 196 height 14
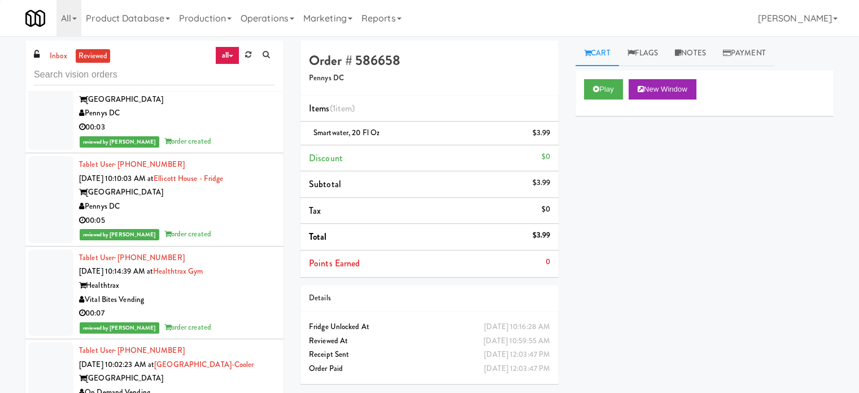
scroll to position [13779, 0]
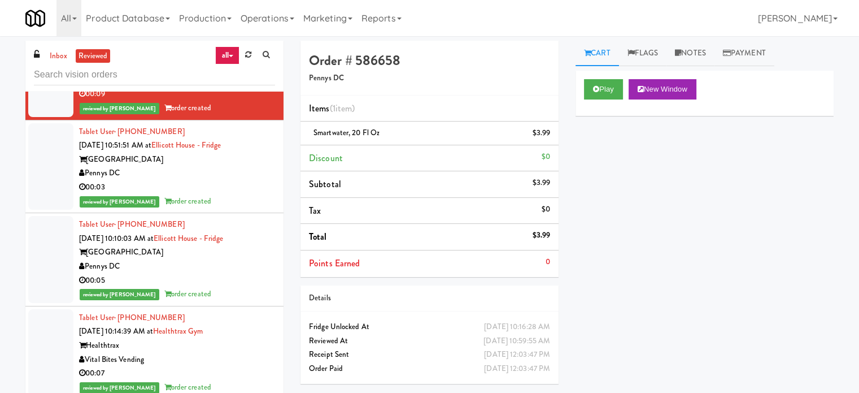
click at [180, 194] on div "00:03" at bounding box center [177, 187] width 196 height 14
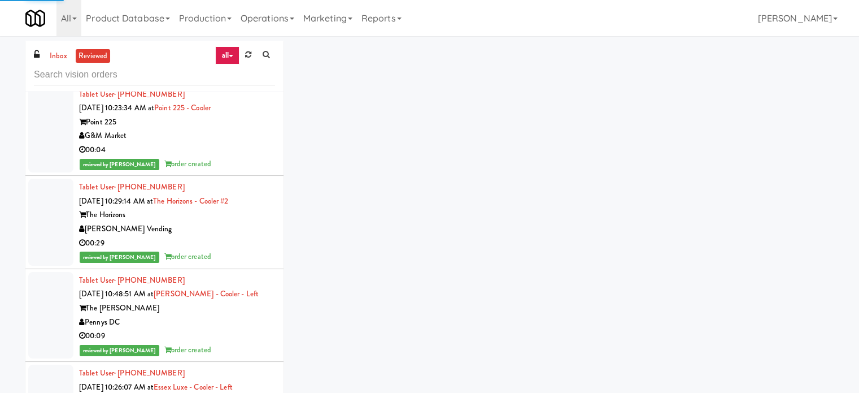
scroll to position [22776, 0]
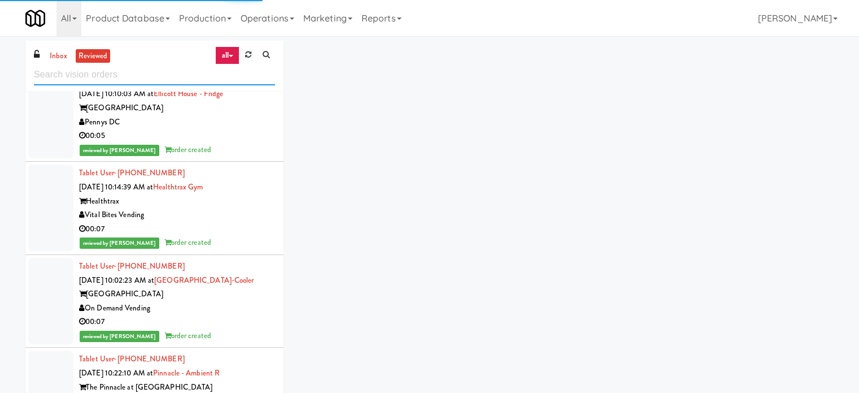
click at [156, 71] on input "text" at bounding box center [154, 74] width 241 height 21
click at [157, 78] on input "text" at bounding box center [154, 74] width 241 height 21
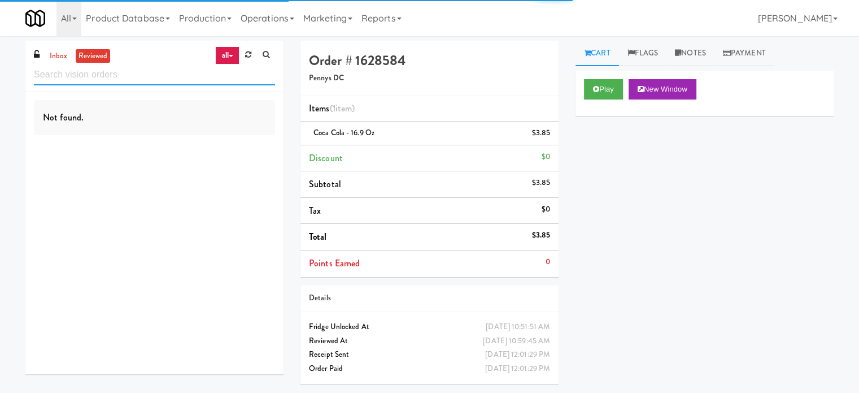
scroll to position [0, 0]
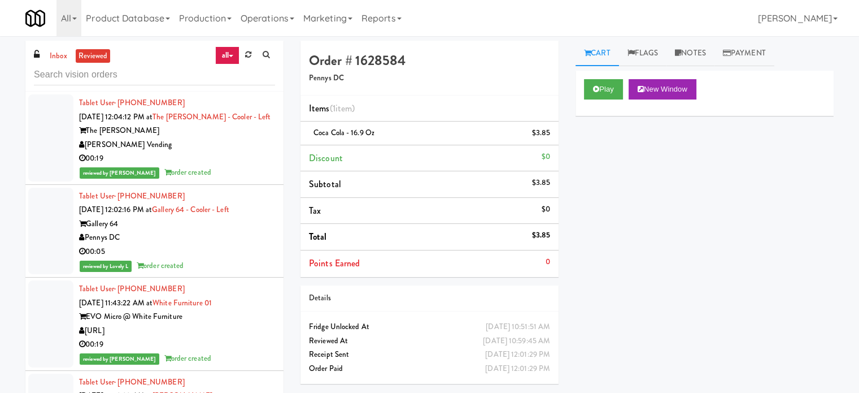
drag, startPoint x: 222, startPoint y: 168, endPoint x: 432, endPoint y: 188, distance: 210.6
click at [224, 169] on div "reviewed by [PERSON_NAME] order created" at bounding box center [177, 173] width 196 height 14
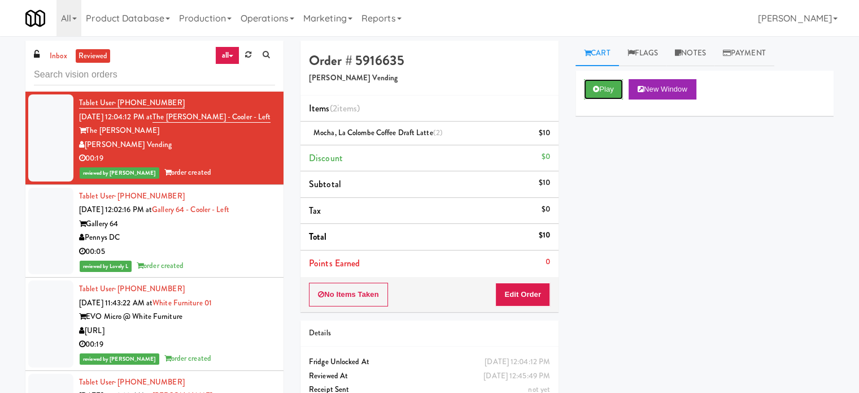
drag, startPoint x: 606, startPoint y: 88, endPoint x: 552, endPoint y: 93, distance: 54.0
click at [606, 87] on button "Play" at bounding box center [603, 89] width 39 height 20
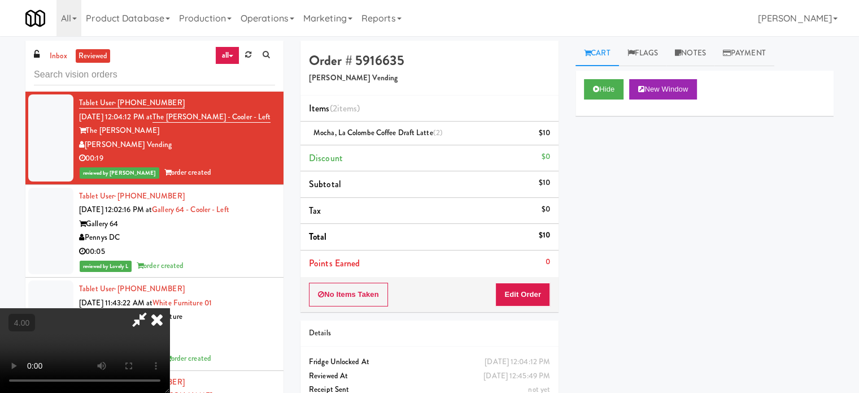
click at [170, 308] on video at bounding box center [85, 350] width 170 height 85
drag, startPoint x: 283, startPoint y: 255, endPoint x: 302, endPoint y: 224, distance: 36.5
click at [170, 308] on video at bounding box center [85, 350] width 170 height 85
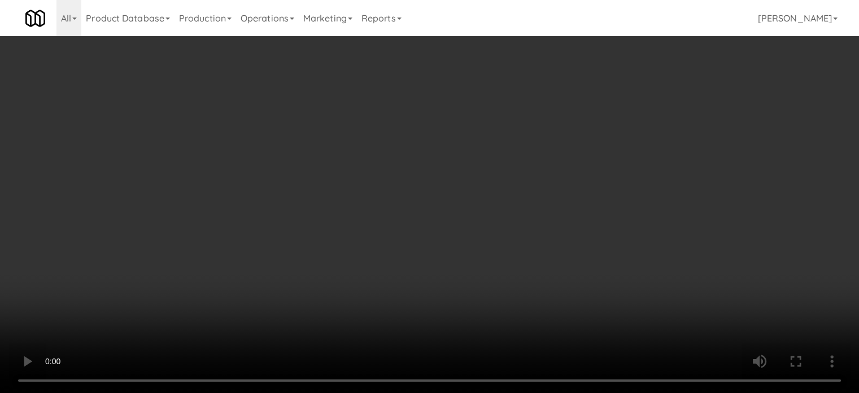
click at [310, 262] on video at bounding box center [429, 196] width 859 height 393
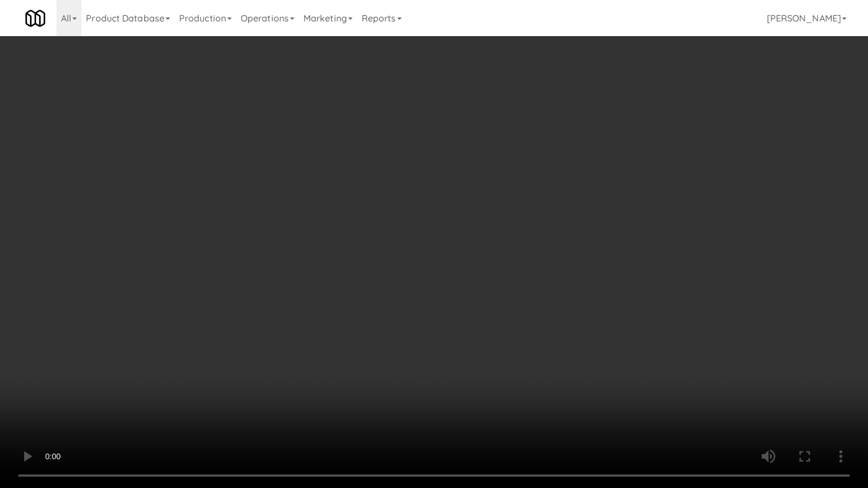
click at [310, 263] on video at bounding box center [434, 244] width 868 height 488
click at [403, 294] on video at bounding box center [434, 244] width 868 height 488
click at [345, 303] on video at bounding box center [434, 244] width 868 height 488
click at [379, 305] on video at bounding box center [434, 244] width 868 height 488
click at [342, 305] on video at bounding box center [434, 244] width 868 height 488
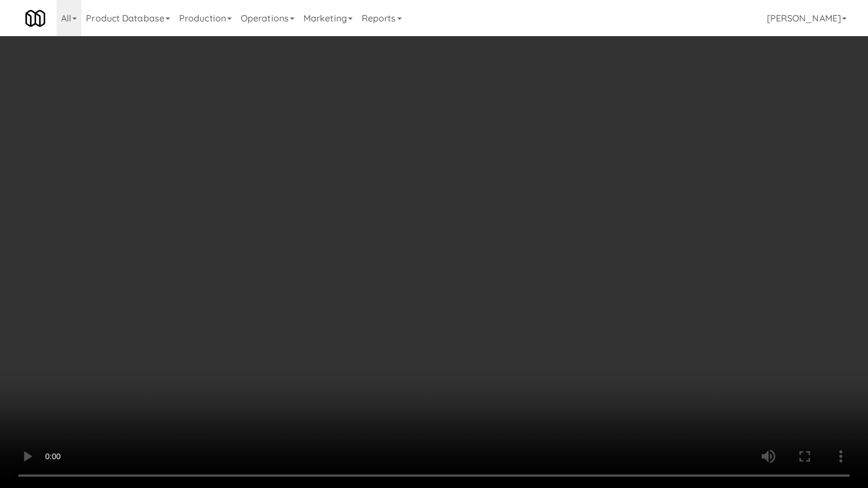
click at [438, 298] on video at bounding box center [434, 244] width 868 height 488
drag, startPoint x: 454, startPoint y: 283, endPoint x: 481, endPoint y: 289, distance: 27.8
click at [479, 289] on video at bounding box center [434, 244] width 868 height 488
click at [501, 278] on video at bounding box center [434, 244] width 868 height 488
click at [494, 270] on video at bounding box center [434, 244] width 868 height 488
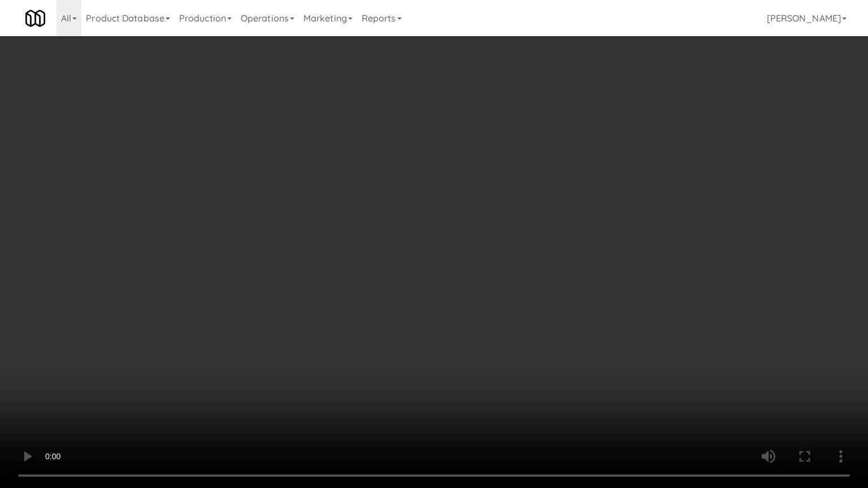
click at [501, 264] on video at bounding box center [434, 244] width 868 height 488
click at [504, 266] on video at bounding box center [434, 244] width 868 height 488
click at [553, 283] on video at bounding box center [434, 244] width 868 height 488
click at [429, 289] on video at bounding box center [434, 244] width 868 height 488
click at [422, 290] on video at bounding box center [434, 244] width 868 height 488
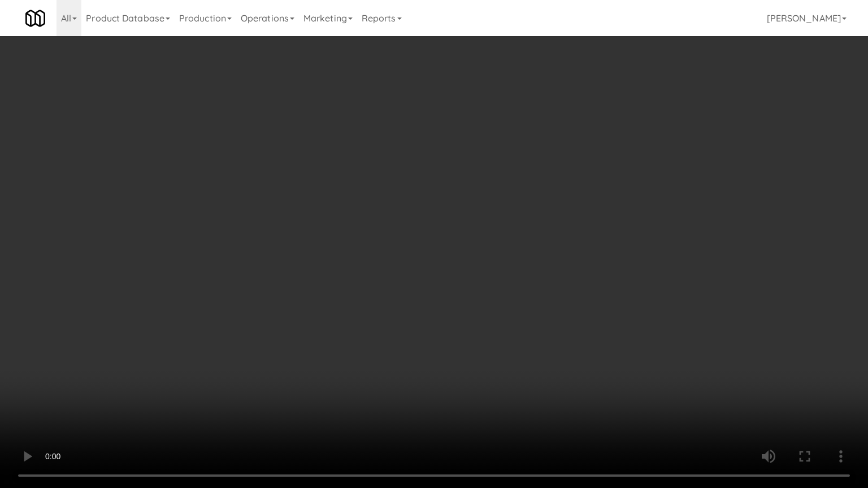
click at [457, 282] on video at bounding box center [434, 244] width 868 height 488
drag, startPoint x: 418, startPoint y: 289, endPoint x: 434, endPoint y: 290, distance: 15.8
click at [419, 289] on video at bounding box center [434, 244] width 868 height 488
click at [436, 289] on video at bounding box center [434, 244] width 868 height 488
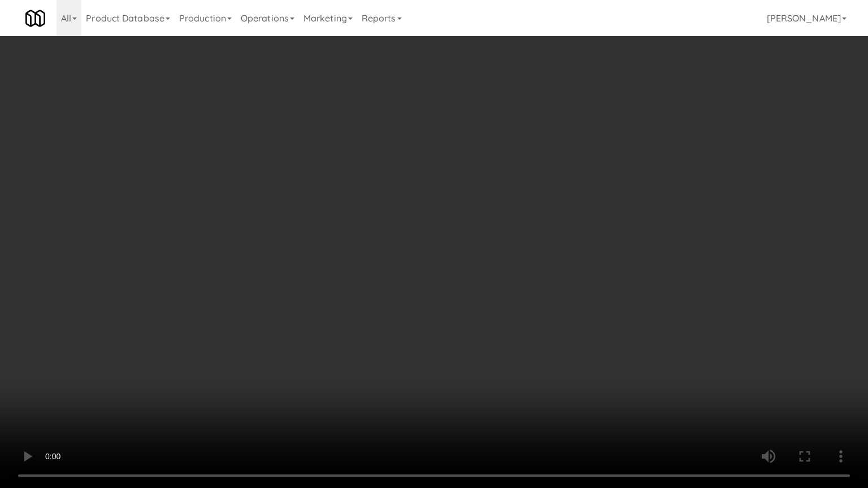
click at [440, 289] on video at bounding box center [434, 244] width 868 height 488
drag, startPoint x: 506, startPoint y: 298, endPoint x: 496, endPoint y: 297, distance: 9.7
click at [506, 299] on video at bounding box center [434, 244] width 868 height 488
click at [466, 301] on video at bounding box center [434, 244] width 868 height 488
click at [427, 271] on video at bounding box center [434, 244] width 868 height 488
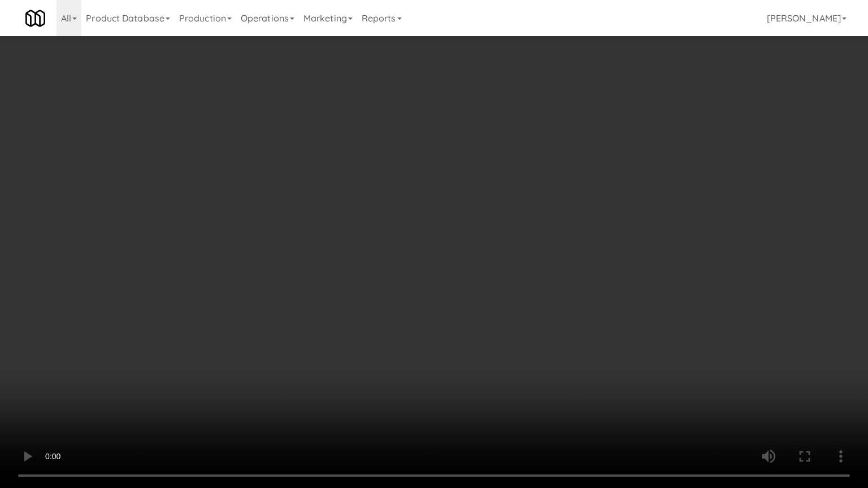
click at [432, 264] on video at bounding box center [434, 244] width 868 height 488
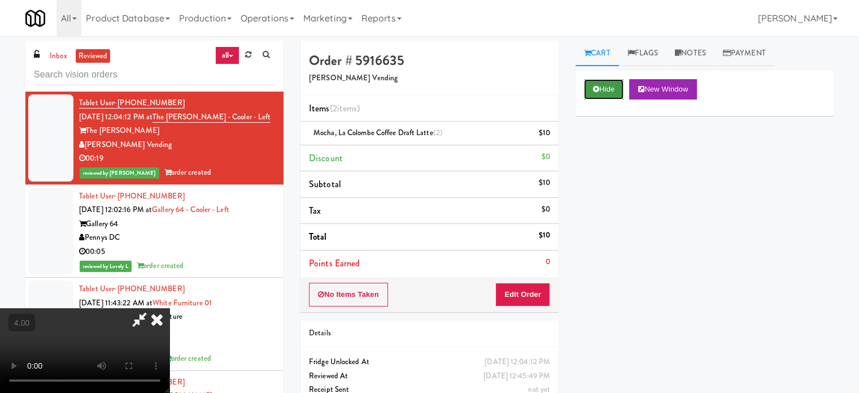
click at [606, 90] on button "Hide" at bounding box center [604, 89] width 40 height 20
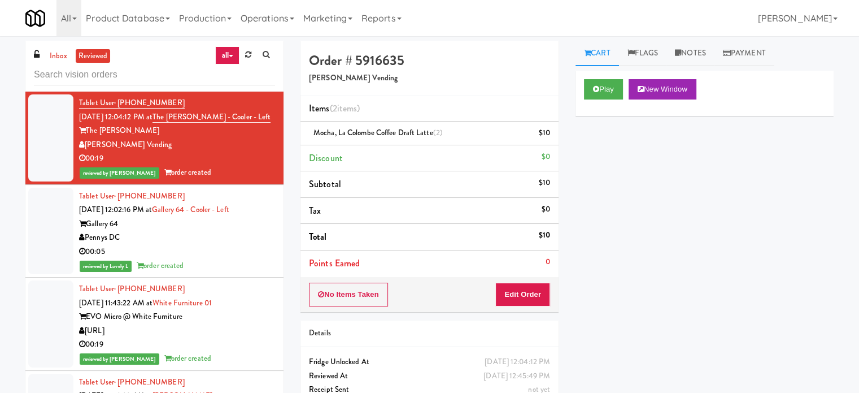
drag, startPoint x: 211, startPoint y: 259, endPoint x: 224, endPoint y: 257, distance: 13.1
click at [218, 259] on div "reviewed by Lovely L order created" at bounding box center [177, 266] width 196 height 14
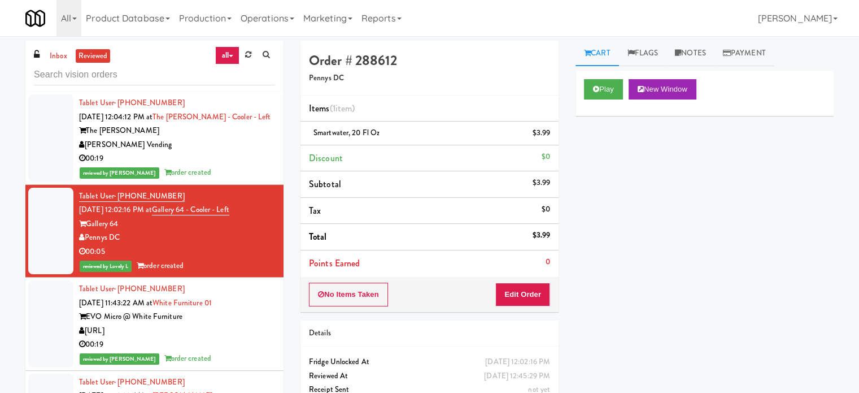
click at [247, 344] on div "00:19" at bounding box center [177, 344] width 196 height 14
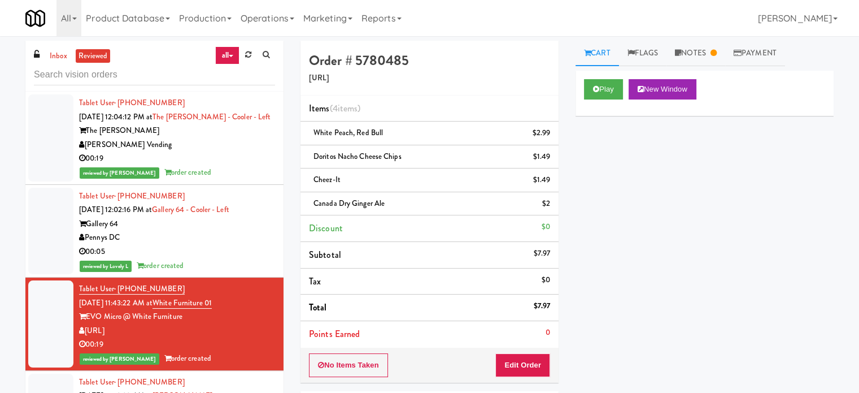
scroll to position [283, 0]
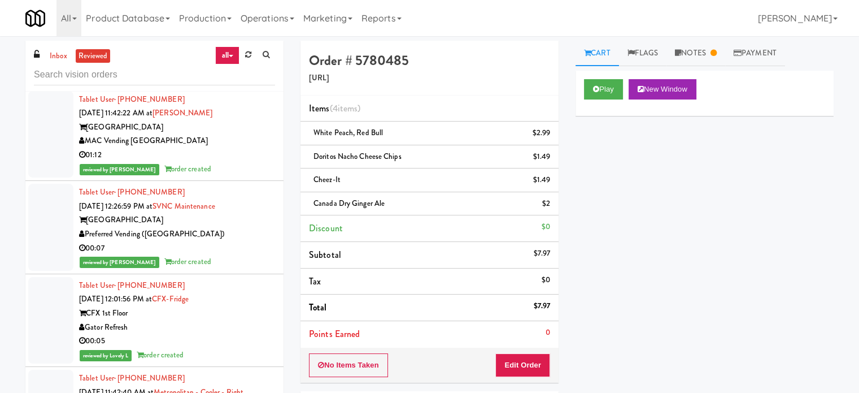
click at [229, 149] on div "01:12" at bounding box center [177, 155] width 196 height 14
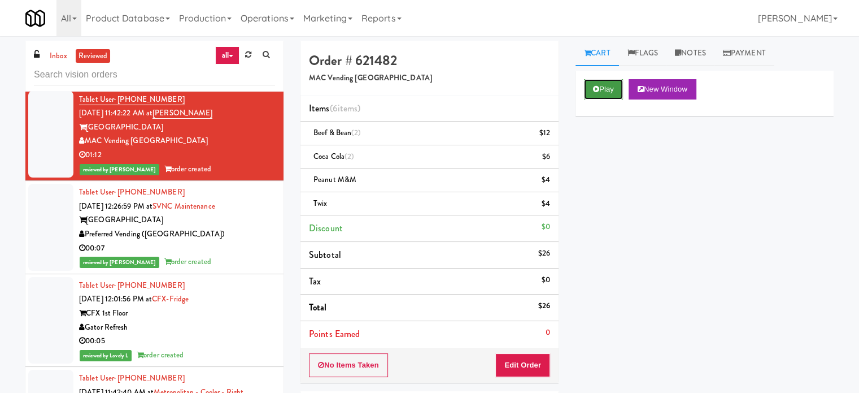
click at [611, 88] on button "Play" at bounding box center [603, 89] width 39 height 20
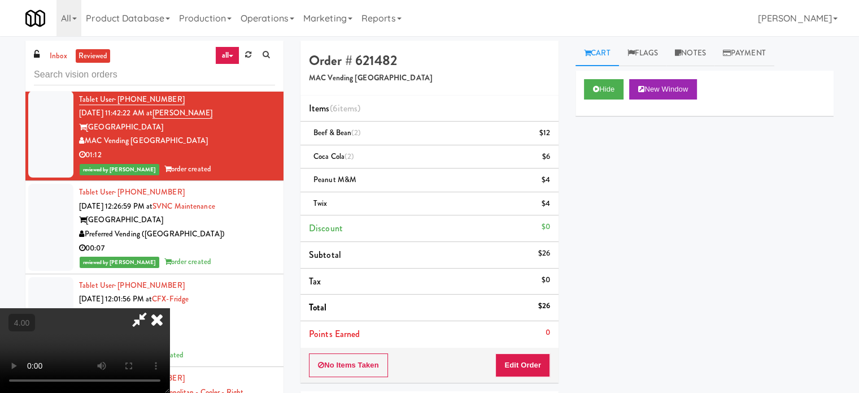
click at [170, 308] on video at bounding box center [85, 350] width 170 height 85
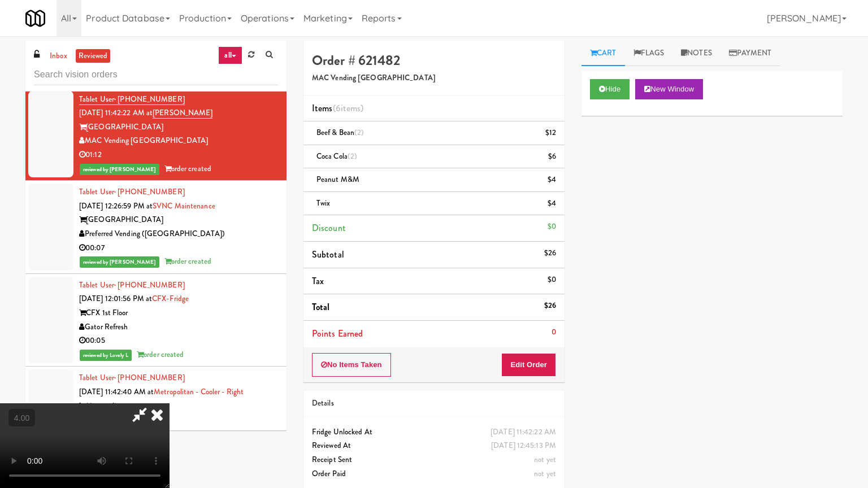
click at [170, 394] on video at bounding box center [85, 445] width 170 height 85
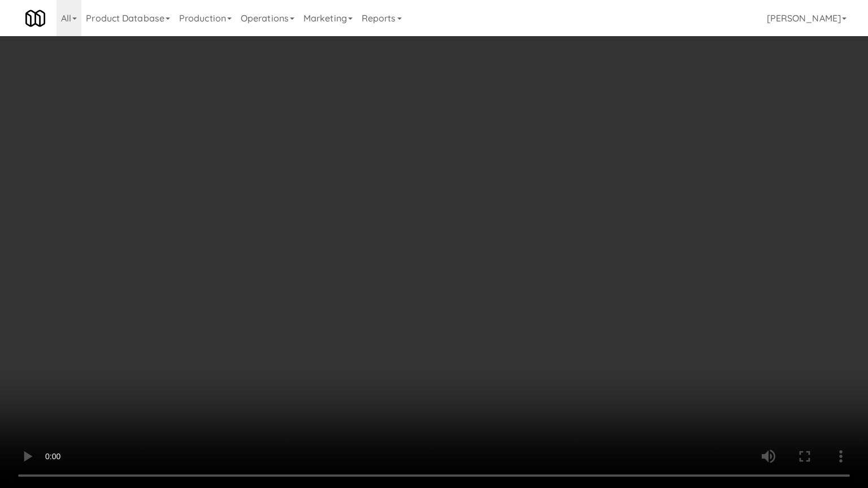
click at [441, 224] on video at bounding box center [434, 244] width 868 height 488
click at [446, 233] on video at bounding box center [434, 244] width 868 height 488
click at [453, 288] on video at bounding box center [434, 244] width 868 height 488
click at [454, 259] on video at bounding box center [434, 244] width 868 height 488
click at [444, 267] on video at bounding box center [434, 244] width 868 height 488
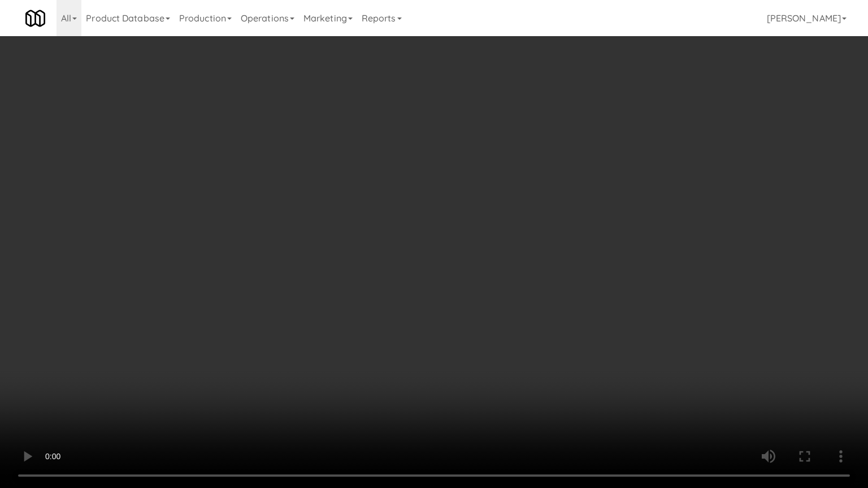
click at [501, 285] on video at bounding box center [434, 244] width 868 height 488
drag, startPoint x: 470, startPoint y: 281, endPoint x: 475, endPoint y: 270, distance: 12.4
click at [470, 280] on video at bounding box center [434, 244] width 868 height 488
click at [471, 270] on video at bounding box center [434, 244] width 868 height 488
click at [466, 275] on video at bounding box center [434, 244] width 868 height 488
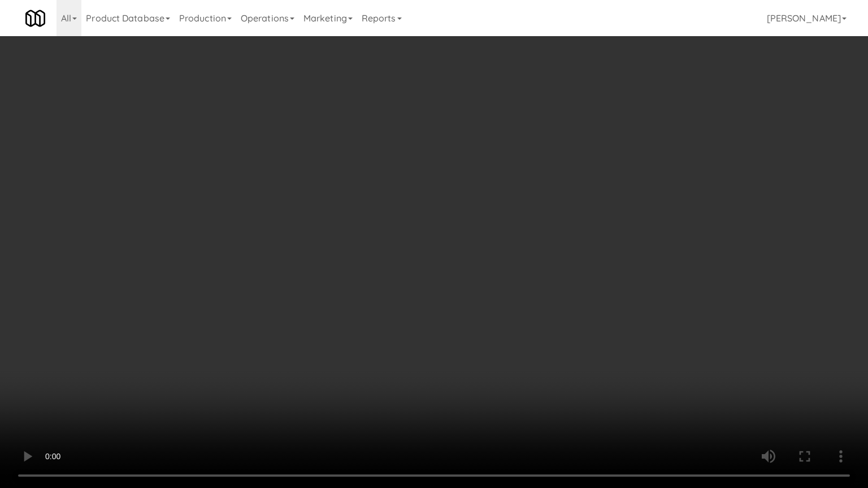
click at [466, 273] on video at bounding box center [434, 244] width 868 height 488
click at [466, 277] on video at bounding box center [434, 244] width 868 height 488
click at [458, 283] on video at bounding box center [434, 244] width 868 height 488
click at [459, 280] on video at bounding box center [434, 244] width 868 height 488
click at [567, 128] on video at bounding box center [434, 244] width 868 height 488
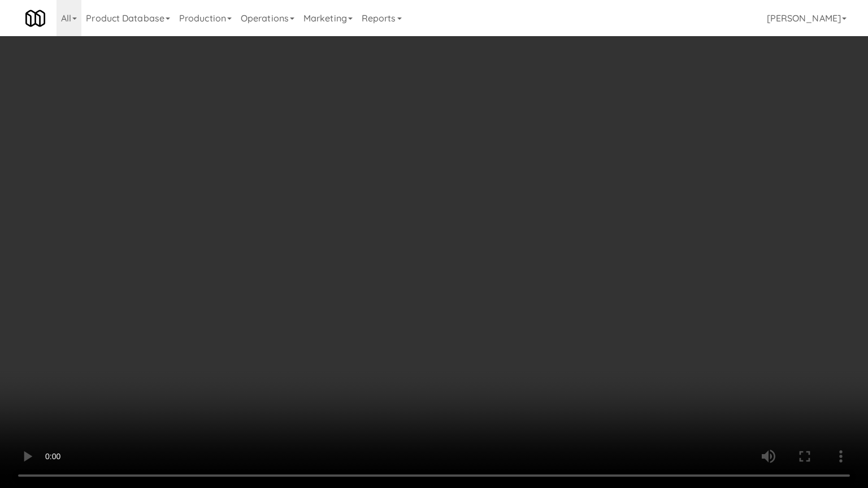
drag, startPoint x: 584, startPoint y: 128, endPoint x: 585, endPoint y: 136, distance: 8.0
click at [583, 165] on video at bounding box center [434, 244] width 868 height 488
click at [518, 187] on video at bounding box center [434, 244] width 868 height 488
click at [481, 200] on video at bounding box center [434, 244] width 868 height 488
click at [476, 214] on video at bounding box center [434, 244] width 868 height 488
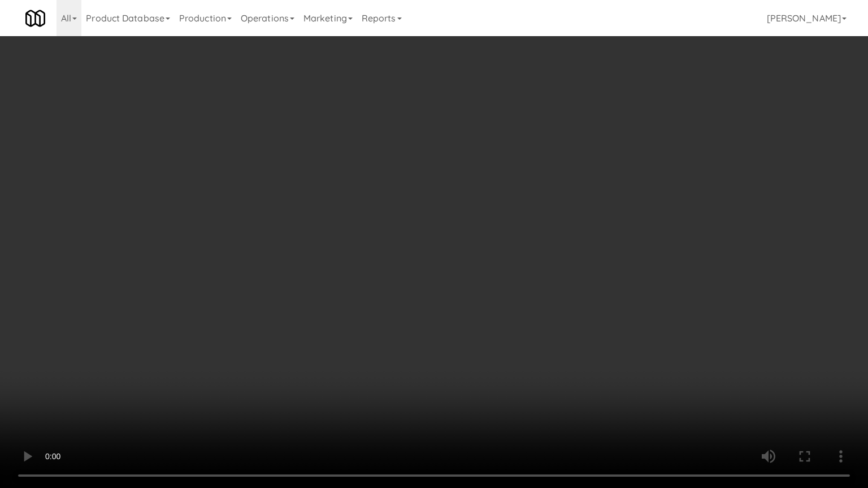
click at [483, 223] on video at bounding box center [434, 244] width 868 height 488
click at [472, 231] on video at bounding box center [434, 244] width 868 height 488
click at [483, 226] on video at bounding box center [434, 244] width 868 height 488
click at [487, 216] on video at bounding box center [434, 244] width 868 height 488
click at [497, 219] on video at bounding box center [434, 244] width 868 height 488
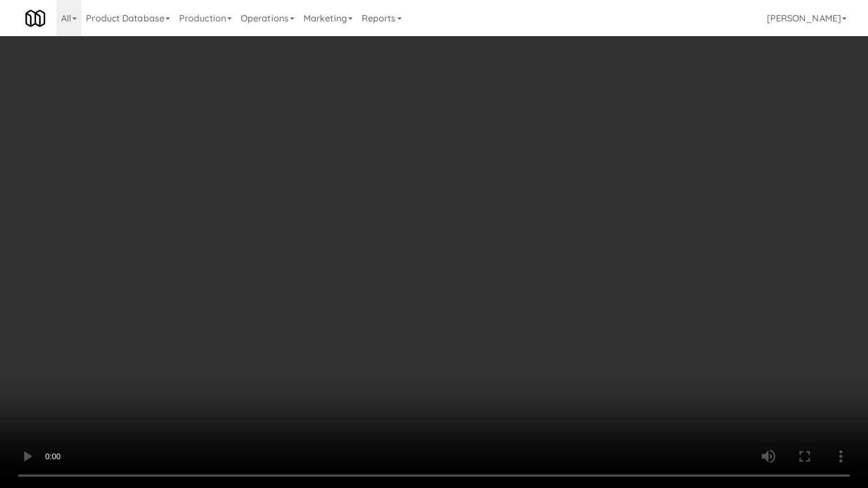
click at [502, 215] on video at bounding box center [434, 244] width 868 height 488
drag, startPoint x: 545, startPoint y: 275, endPoint x: 527, endPoint y: 185, distance: 92.2
click at [545, 273] on video at bounding box center [434, 244] width 868 height 488
click at [544, 224] on video at bounding box center [434, 244] width 868 height 488
drag, startPoint x: 545, startPoint y: 222, endPoint x: 529, endPoint y: 116, distance: 107.5
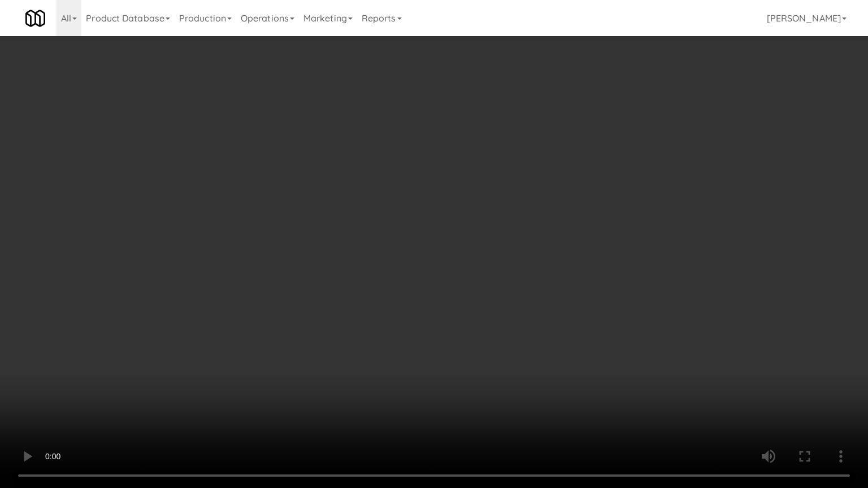
click at [546, 222] on video at bounding box center [434, 244] width 868 height 488
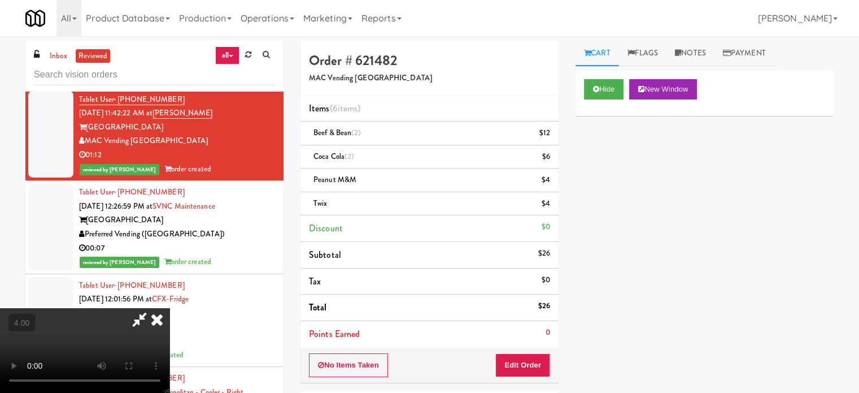
click at [170, 308] on icon at bounding box center [157, 319] width 25 height 23
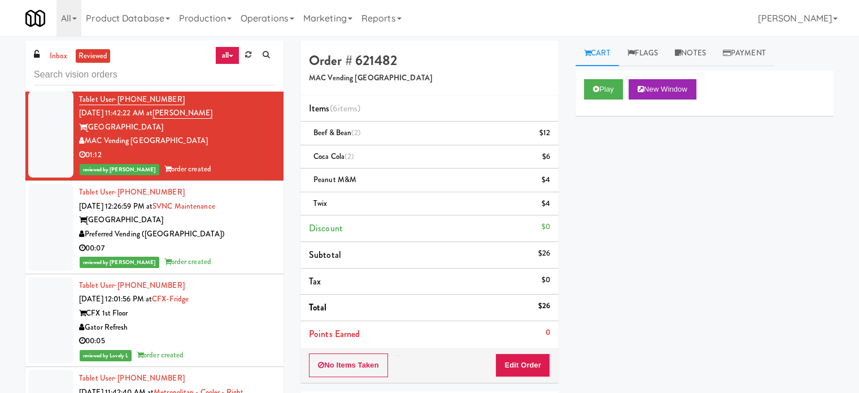
click at [248, 255] on div "reviewed by [PERSON_NAME] L order created" at bounding box center [177, 262] width 196 height 14
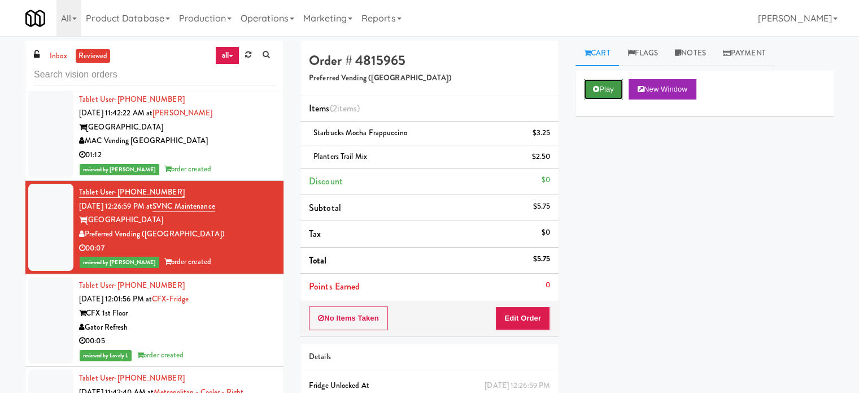
click at [608, 88] on button "Play" at bounding box center [603, 89] width 39 height 20
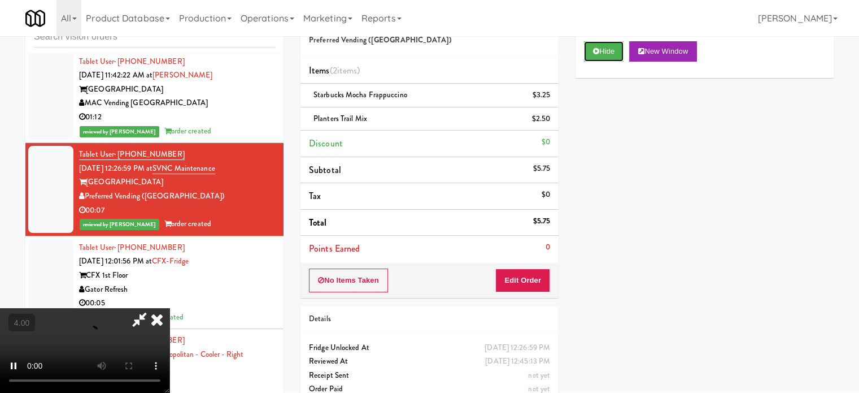
scroll to position [57, 0]
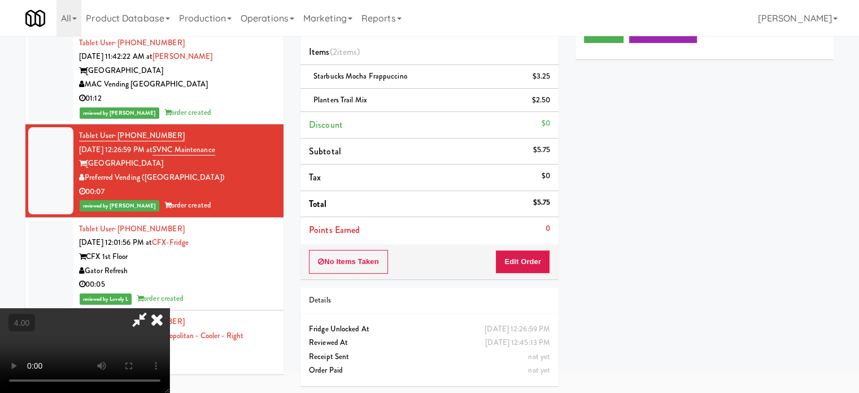
click at [170, 308] on video at bounding box center [85, 350] width 170 height 85
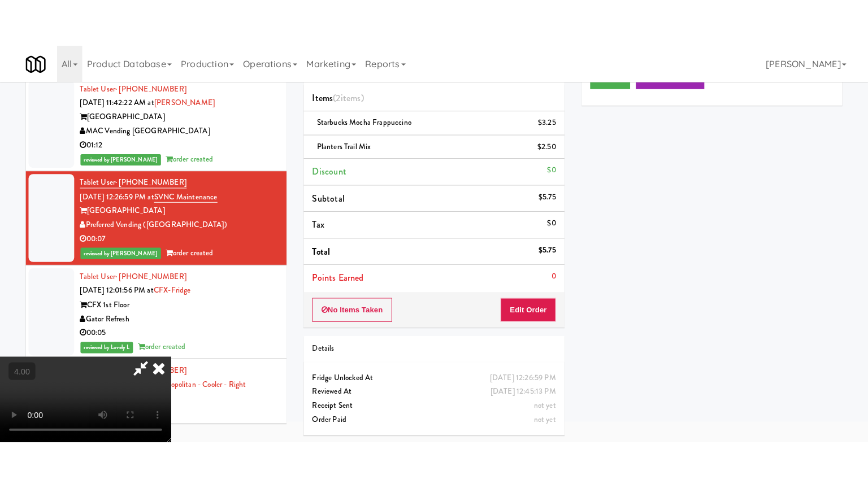
scroll to position [36, 0]
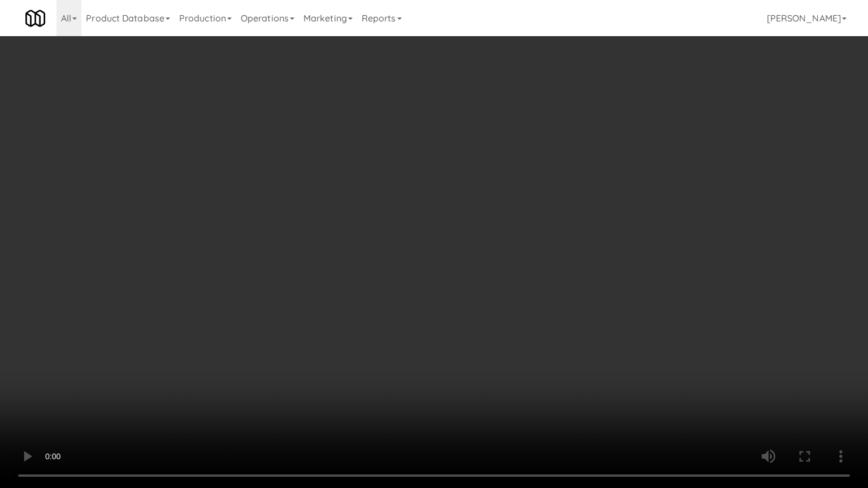
click at [380, 250] on video at bounding box center [434, 244] width 868 height 488
click at [389, 248] on video at bounding box center [434, 244] width 868 height 488
click at [395, 248] on video at bounding box center [434, 244] width 868 height 488
click at [403, 251] on video at bounding box center [434, 244] width 868 height 488
click at [493, 261] on video at bounding box center [434, 244] width 868 height 488
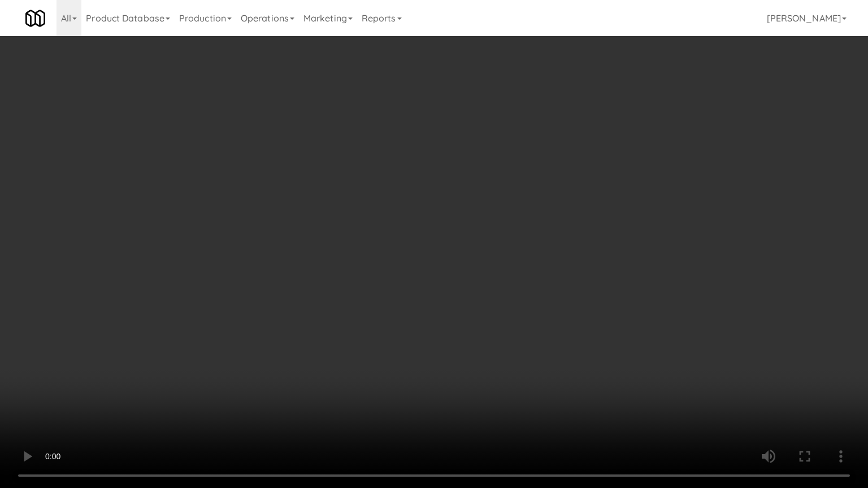
click at [463, 264] on video at bounding box center [434, 244] width 868 height 488
click at [493, 269] on video at bounding box center [434, 244] width 868 height 488
drag, startPoint x: 485, startPoint y: 272, endPoint x: 513, endPoint y: 262, distance: 29.2
click at [486, 272] on video at bounding box center [434, 244] width 868 height 488
click at [530, 266] on video at bounding box center [434, 244] width 868 height 488
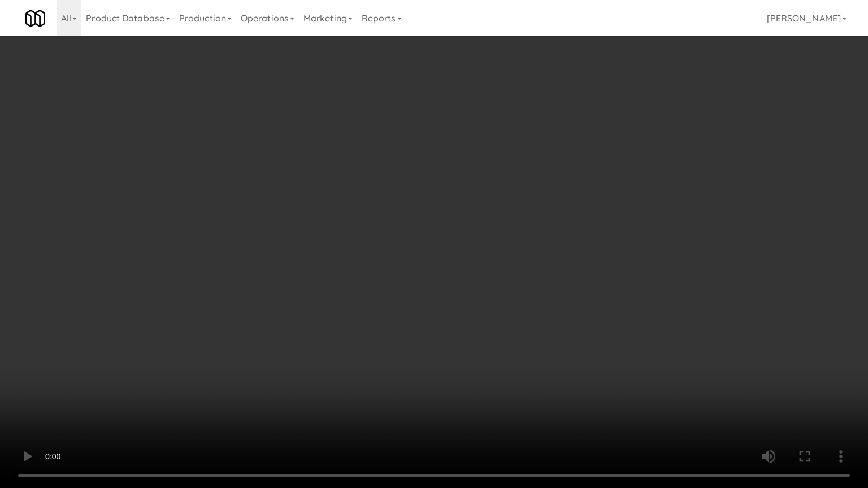
click at [496, 258] on video at bounding box center [434, 244] width 868 height 488
click at [471, 234] on video at bounding box center [434, 244] width 868 height 488
click at [476, 232] on video at bounding box center [434, 244] width 868 height 488
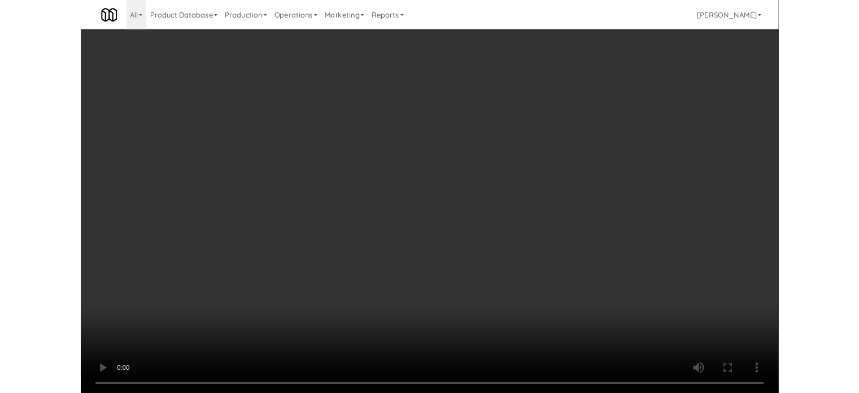
scroll to position [57, 0]
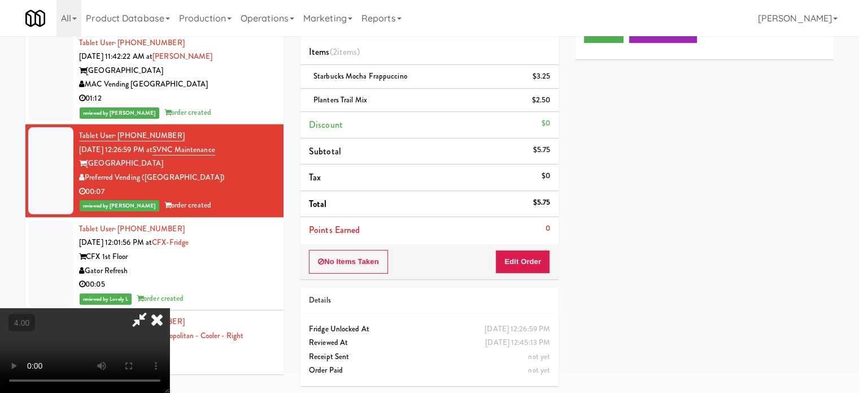
click at [170, 308] on icon at bounding box center [157, 319] width 25 height 23
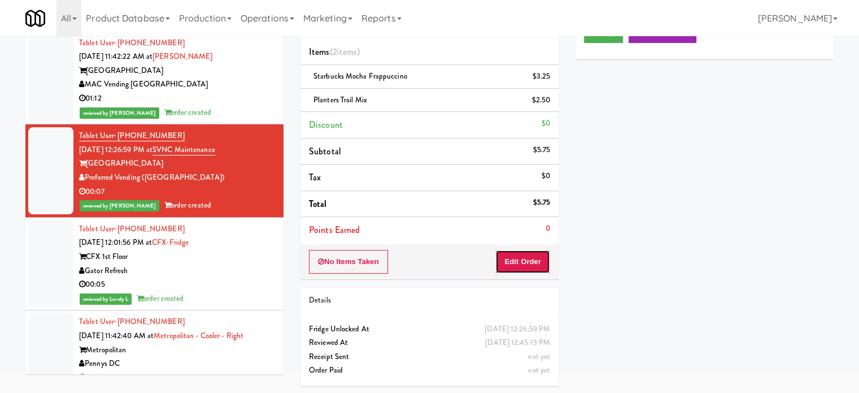
click at [527, 265] on button "Edit Order" at bounding box center [523, 262] width 55 height 24
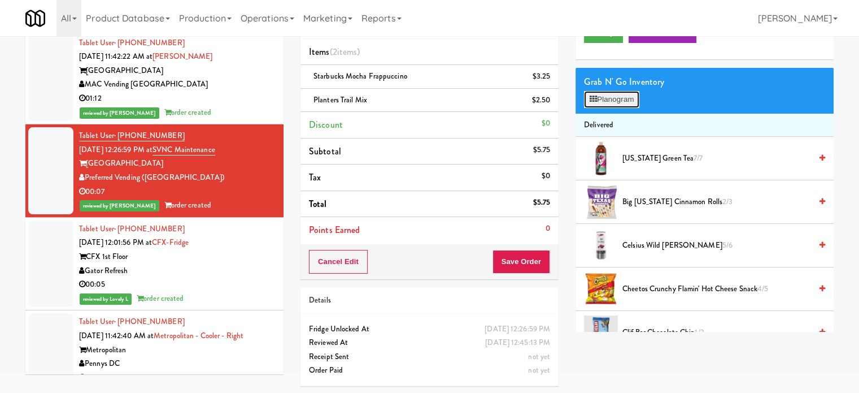
click at [613, 100] on button "Planogram" at bounding box center [611, 99] width 55 height 17
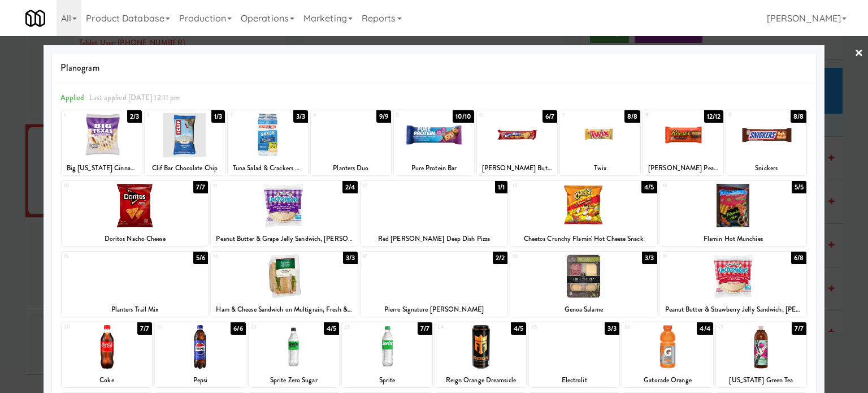
click at [626, 264] on div at bounding box center [434, 196] width 868 height 393
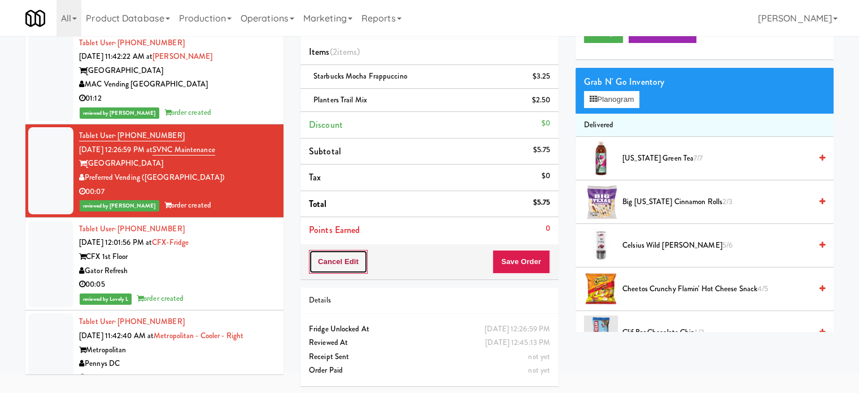
click at [329, 250] on button "Cancel Edit" at bounding box center [338, 262] width 59 height 24
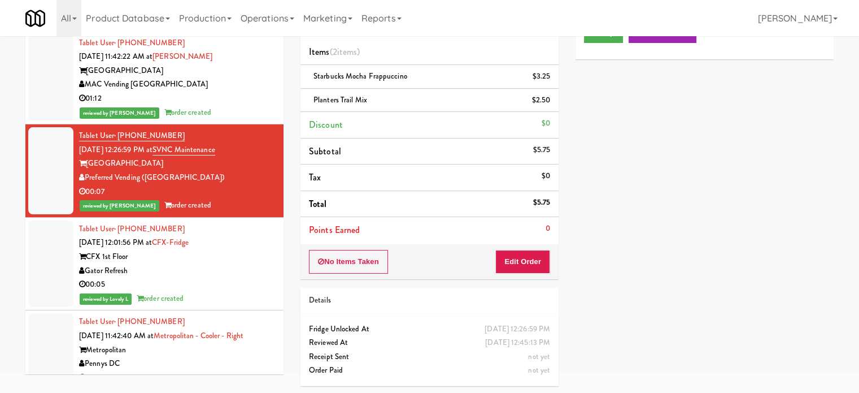
click at [253, 280] on div "00:05" at bounding box center [177, 284] width 196 height 14
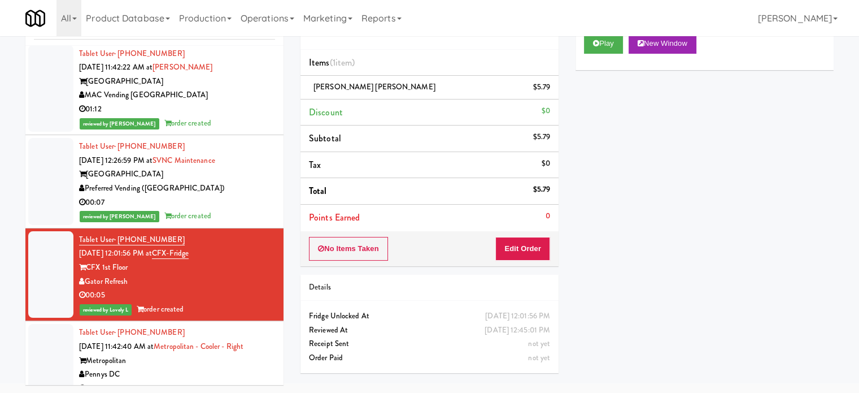
scroll to position [565, 0]
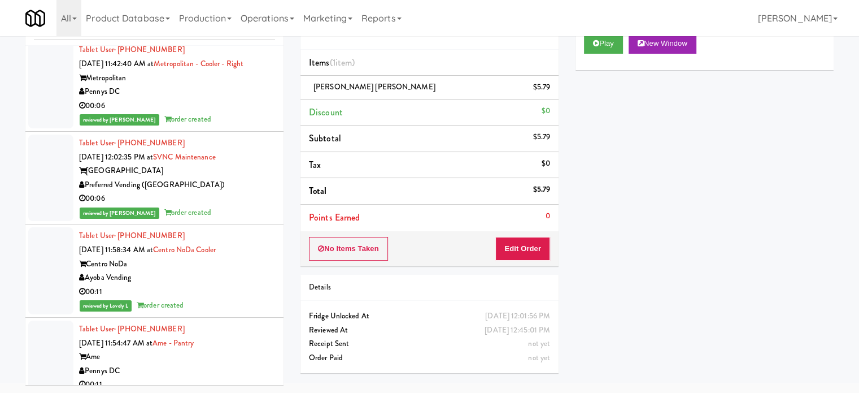
click at [231, 118] on div "reviewed by [PERSON_NAME] order created" at bounding box center [177, 119] width 196 height 14
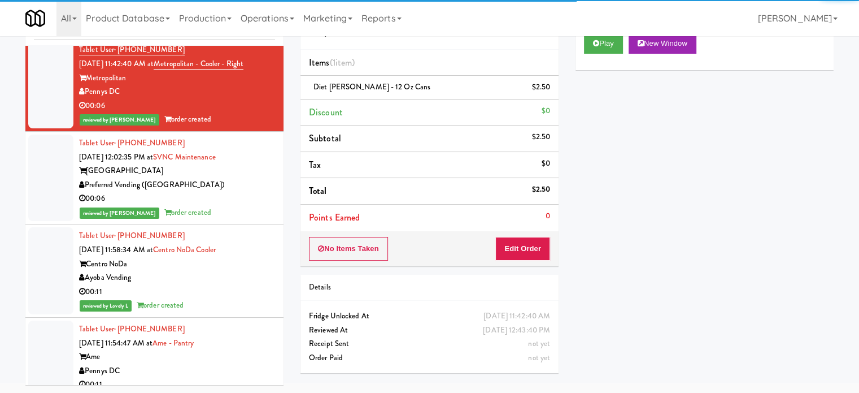
click at [242, 198] on div "00:06" at bounding box center [177, 199] width 196 height 14
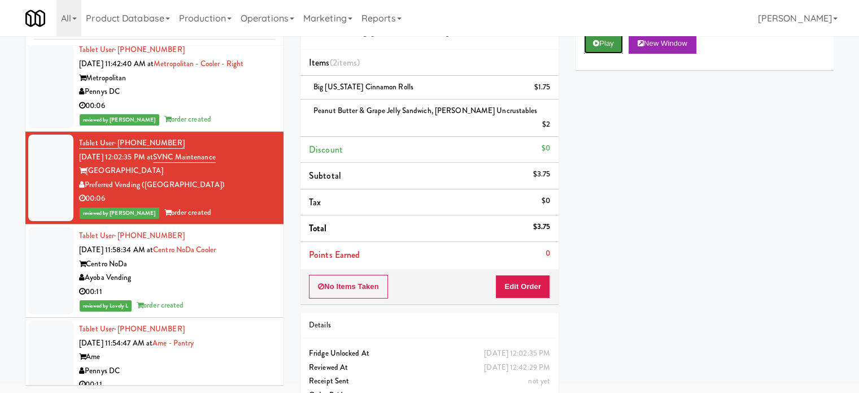
click at [605, 45] on button "Play" at bounding box center [603, 43] width 39 height 20
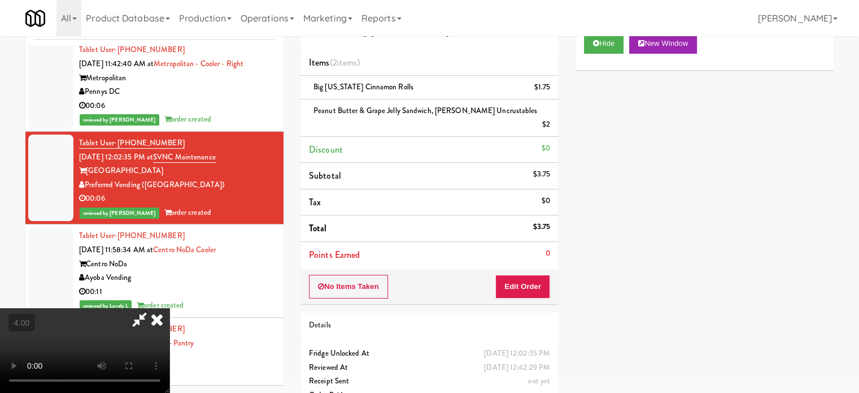
drag, startPoint x: 322, startPoint y: 230, endPoint x: 323, endPoint y: 223, distance: 7.4
click at [170, 308] on video at bounding box center [85, 350] width 170 height 85
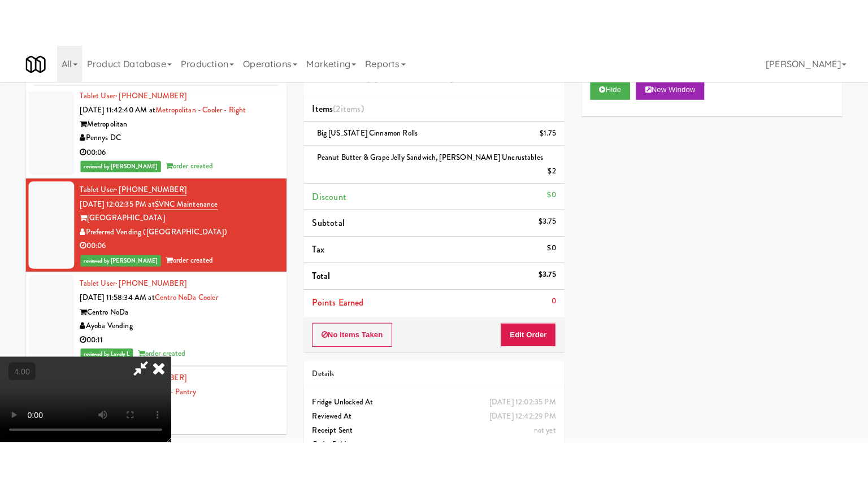
scroll to position [36, 0]
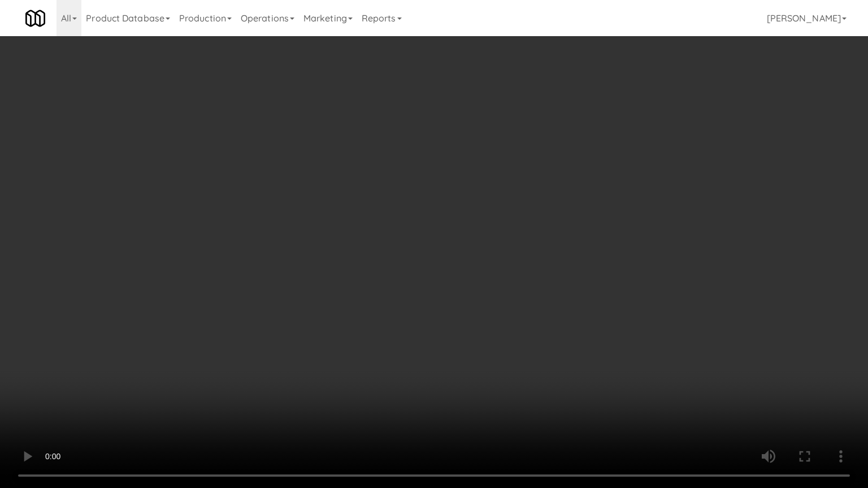
click at [330, 263] on video at bounding box center [434, 244] width 868 height 488
click at [335, 264] on video at bounding box center [434, 244] width 868 height 488
click at [372, 259] on video at bounding box center [434, 244] width 868 height 488
click at [382, 242] on video at bounding box center [434, 244] width 868 height 488
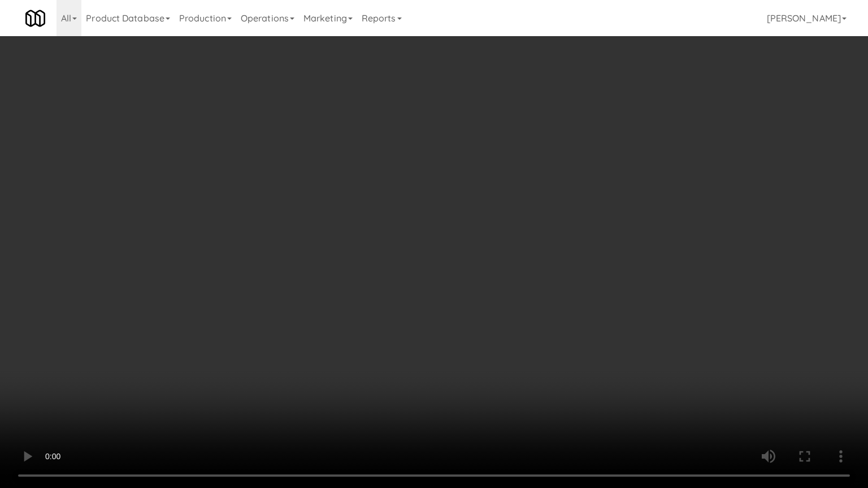
click at [382, 246] on video at bounding box center [434, 244] width 868 height 488
click at [389, 246] on video at bounding box center [434, 244] width 868 height 488
drag, startPoint x: 423, startPoint y: 246, endPoint x: 443, endPoint y: 157, distance: 92.1
click at [423, 246] on video at bounding box center [434, 244] width 868 height 488
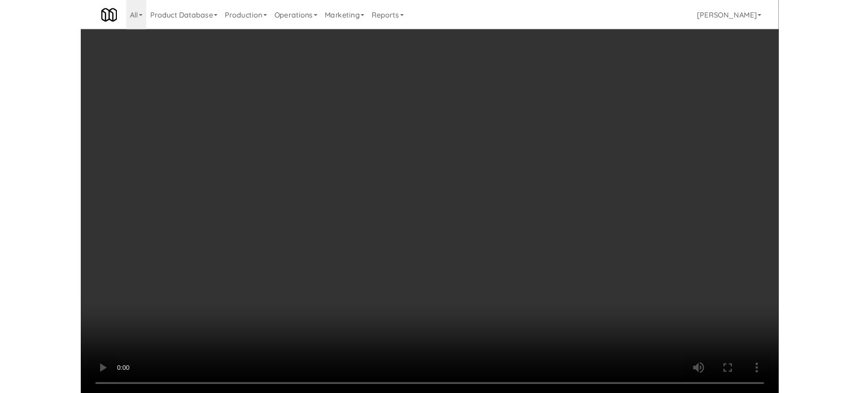
scroll to position [46, 0]
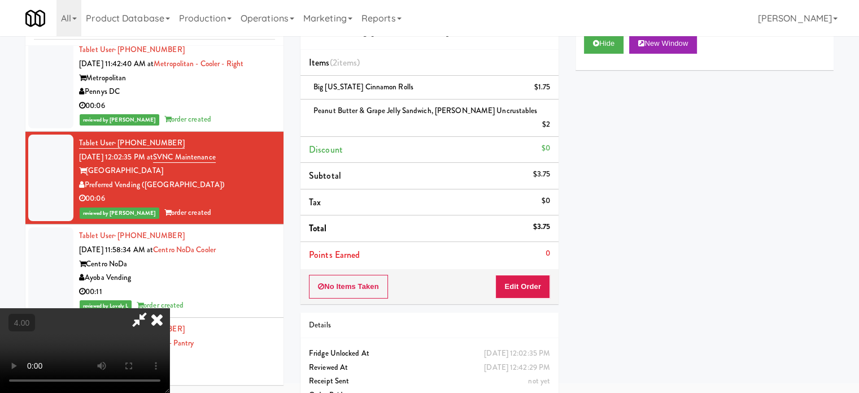
click at [170, 308] on icon at bounding box center [157, 319] width 25 height 23
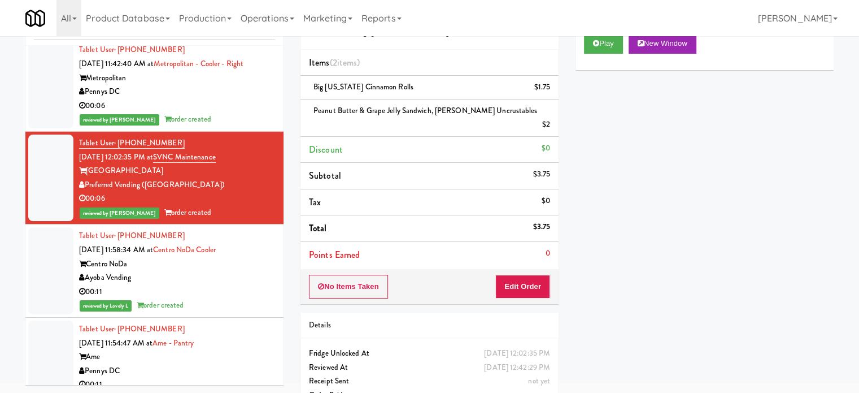
drag, startPoint x: 235, startPoint y: 288, endPoint x: 279, endPoint y: 263, distance: 50.1
click at [237, 289] on div "00:11" at bounding box center [177, 292] width 196 height 14
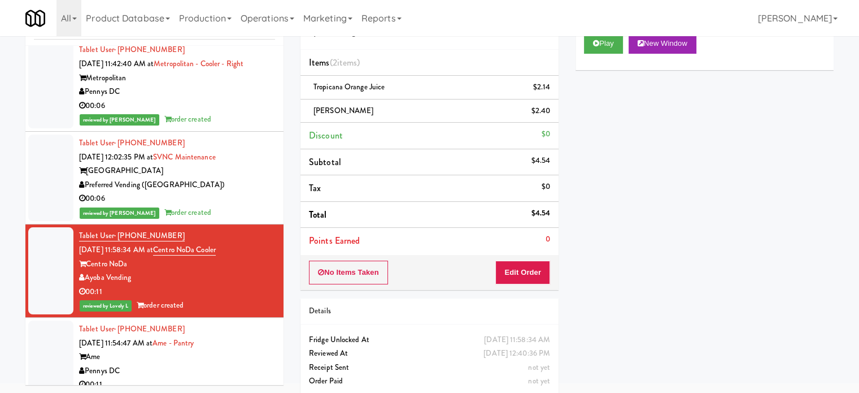
click at [255, 378] on div "00:11" at bounding box center [177, 384] width 196 height 14
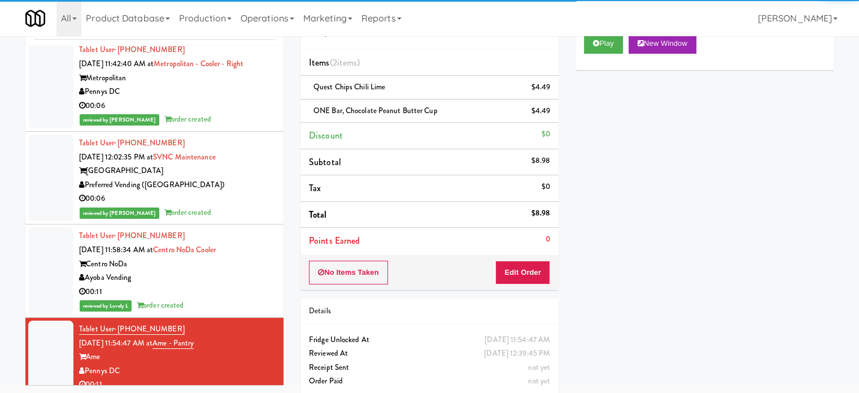
scroll to position [848, 0]
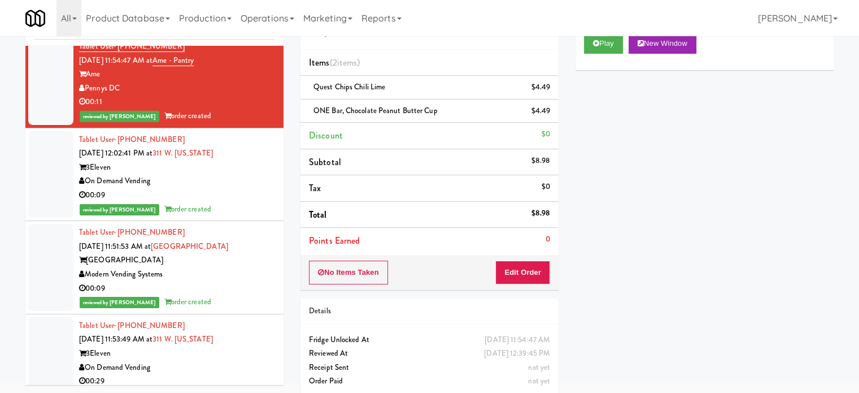
click at [246, 185] on div "On Demand Vending" at bounding box center [177, 181] width 196 height 14
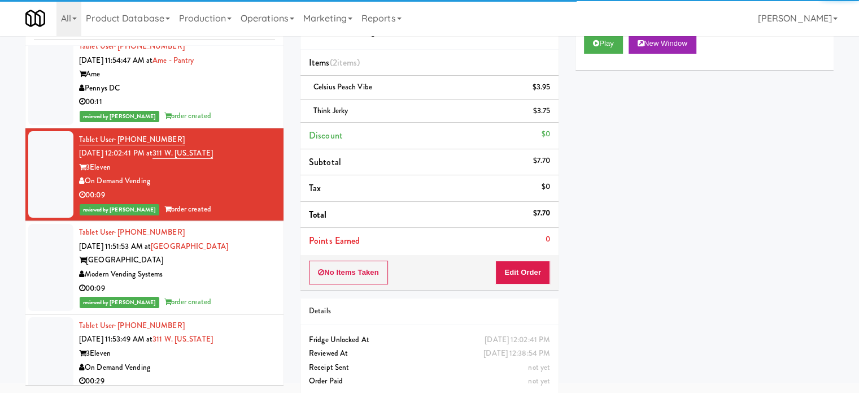
drag, startPoint x: 251, startPoint y: 260, endPoint x: 299, endPoint y: 259, distance: 48.6
click at [251, 261] on div "[GEOGRAPHIC_DATA]" at bounding box center [177, 260] width 196 height 14
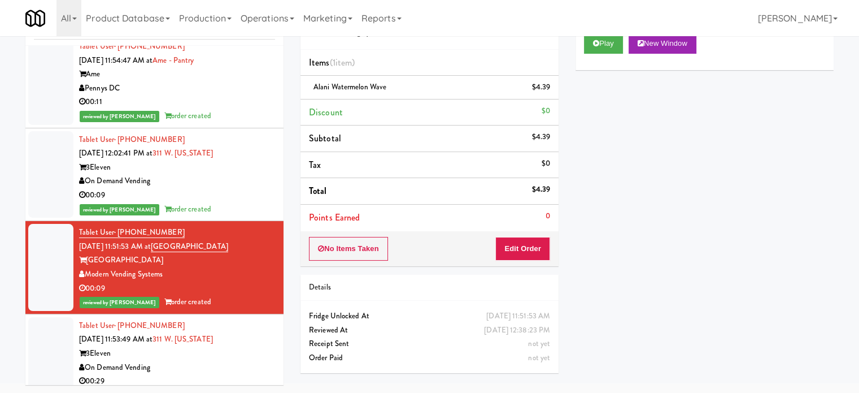
click at [222, 361] on div "On Demand Vending" at bounding box center [177, 368] width 196 height 14
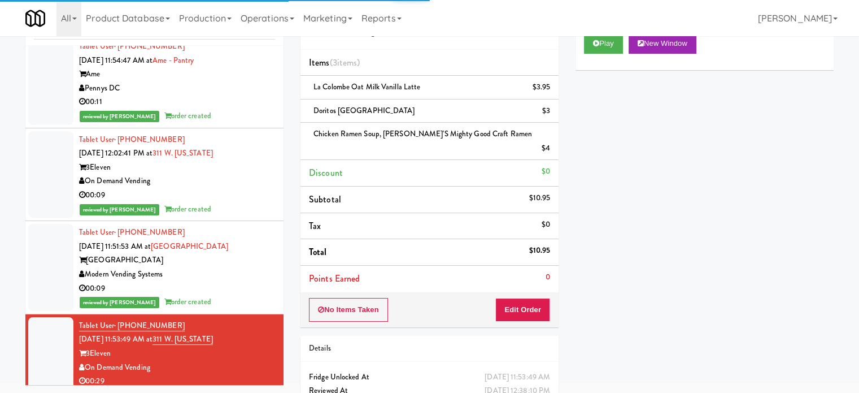
scroll to position [1130, 0]
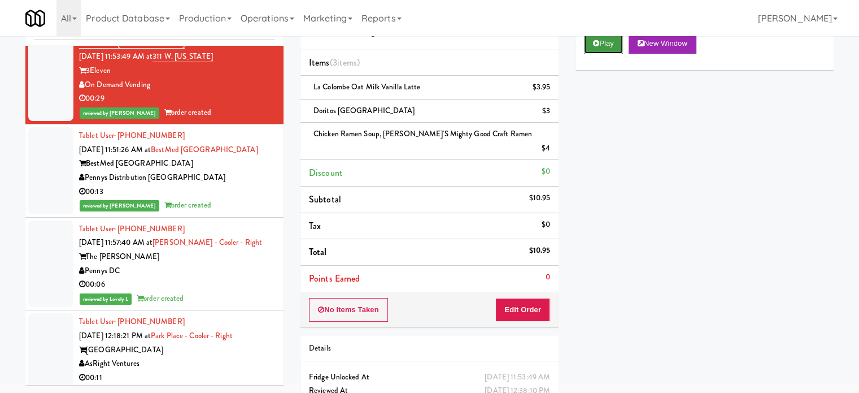
click at [592, 42] on button "Play" at bounding box center [603, 43] width 39 height 20
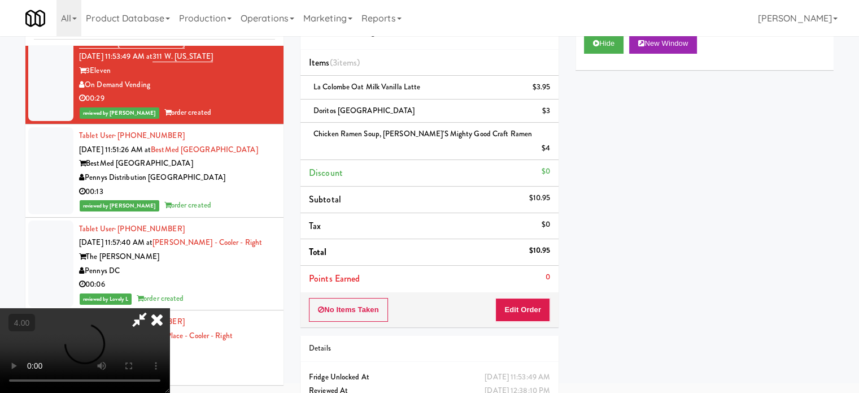
click at [170, 308] on video at bounding box center [85, 350] width 170 height 85
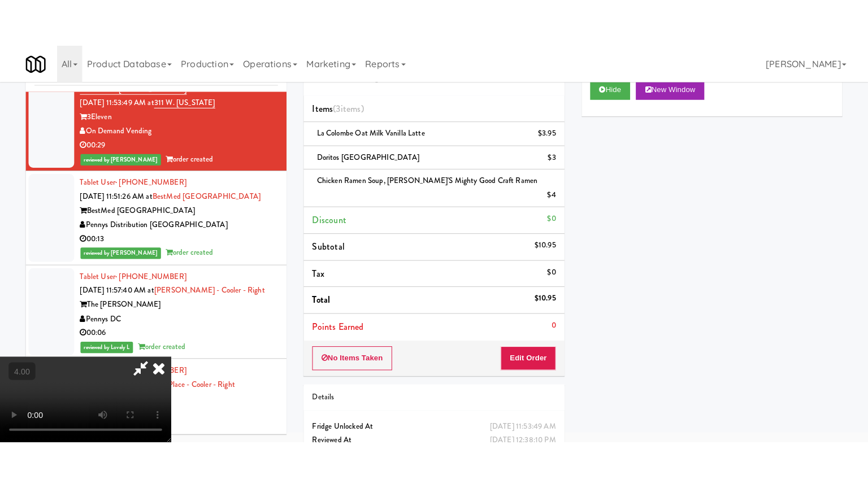
scroll to position [36, 0]
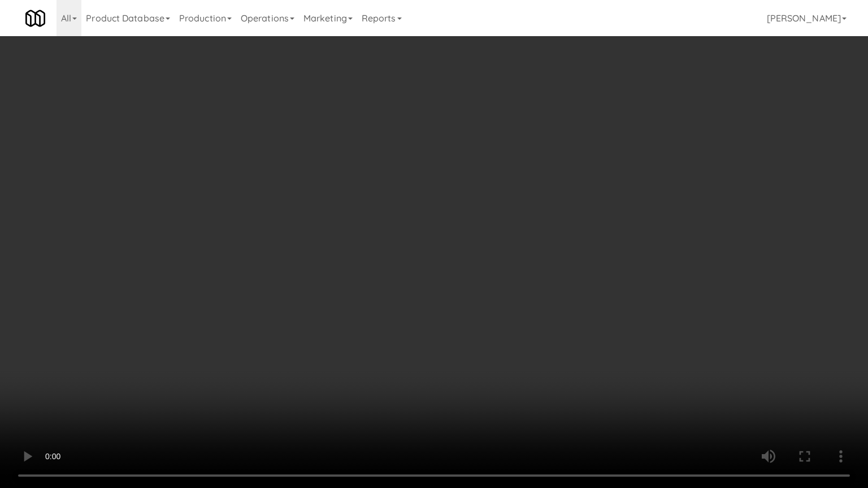
click at [396, 233] on video at bounding box center [434, 244] width 868 height 488
click at [439, 227] on video at bounding box center [434, 244] width 868 height 488
click at [429, 247] on video at bounding box center [434, 244] width 868 height 488
click at [441, 254] on video at bounding box center [434, 244] width 868 height 488
click at [585, 253] on video at bounding box center [434, 244] width 868 height 488
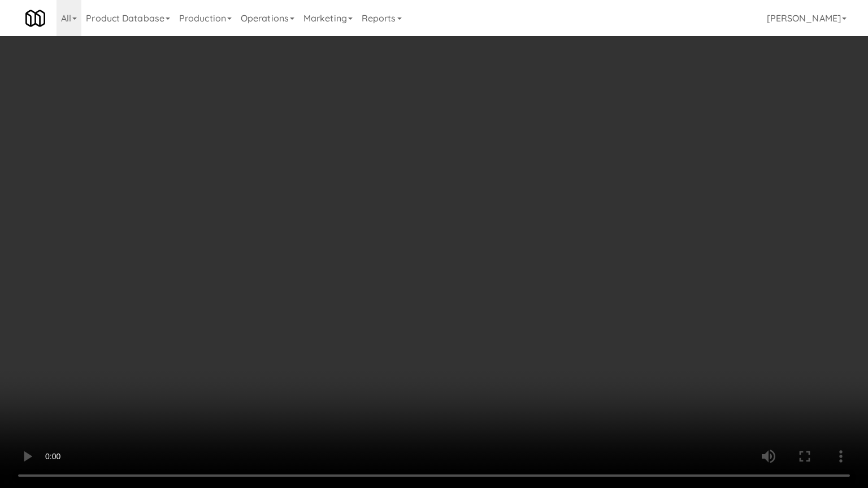
click at [493, 252] on video at bounding box center [434, 244] width 868 height 488
click at [495, 246] on video at bounding box center [434, 244] width 868 height 488
click at [566, 248] on video at bounding box center [434, 244] width 868 height 488
click at [527, 276] on video at bounding box center [434, 244] width 868 height 488
click at [494, 274] on video at bounding box center [434, 244] width 868 height 488
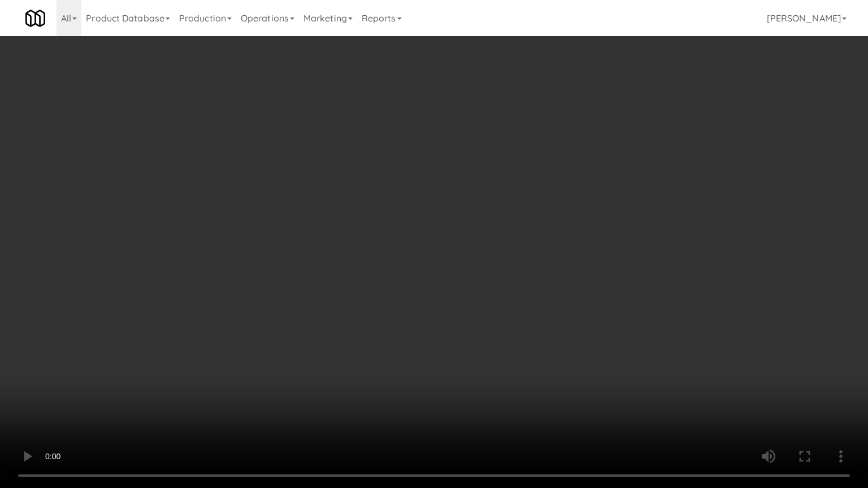
click at [550, 253] on video at bounding box center [434, 244] width 868 height 488
click at [562, 257] on video at bounding box center [434, 244] width 868 height 488
click at [567, 251] on video at bounding box center [434, 244] width 868 height 488
click at [420, 302] on video at bounding box center [434, 244] width 868 height 488
click at [425, 277] on video at bounding box center [434, 244] width 868 height 488
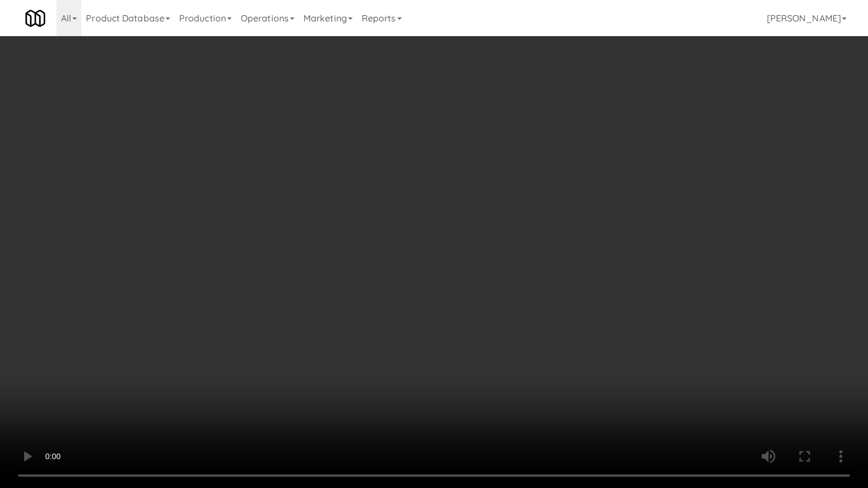
click at [434, 278] on video at bounding box center [434, 244] width 868 height 488
click at [278, 319] on video at bounding box center [434, 244] width 868 height 488
click at [432, 235] on video at bounding box center [434, 244] width 868 height 488
click at [388, 263] on video at bounding box center [434, 244] width 868 height 488
click at [406, 262] on video at bounding box center [434, 244] width 868 height 488
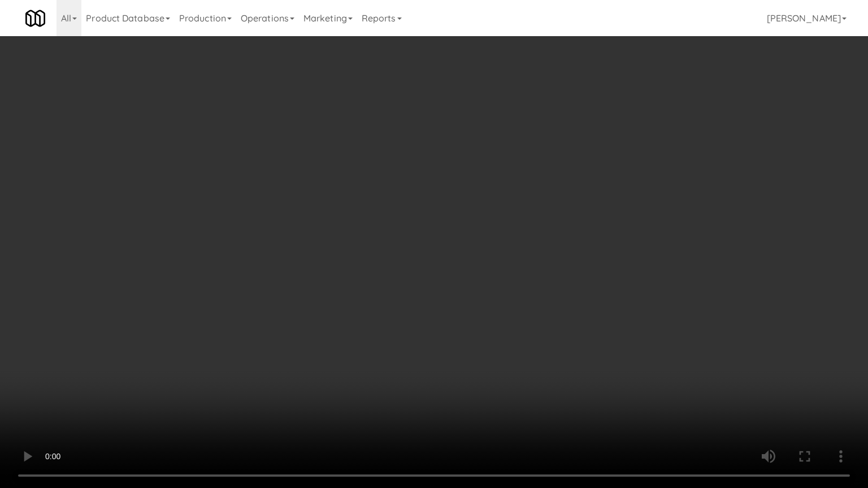
click at [423, 250] on video at bounding box center [434, 244] width 868 height 488
click at [427, 247] on video at bounding box center [434, 244] width 868 height 488
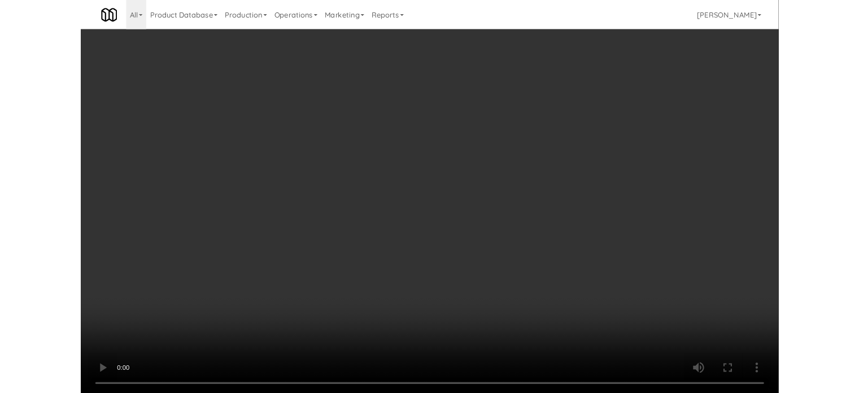
scroll to position [46, 0]
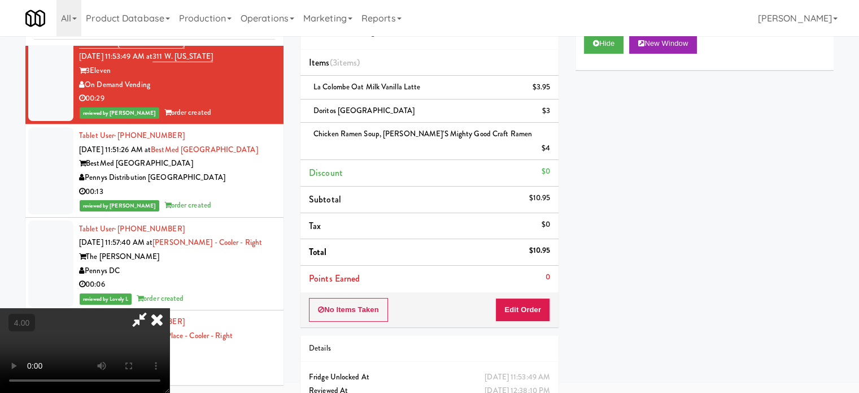
click at [170, 308] on icon at bounding box center [157, 319] width 25 height 23
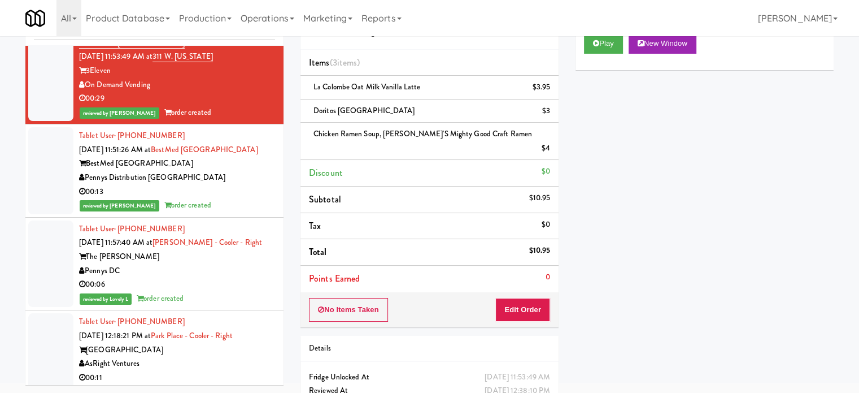
click at [227, 203] on div "reviewed by [PERSON_NAME] order created" at bounding box center [177, 205] width 196 height 14
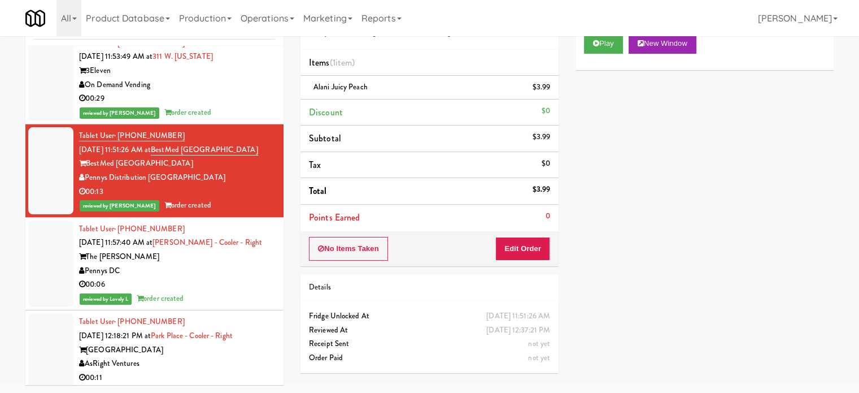
click at [626, 336] on div "Play New Window Primary Flag Clear Flag if unable to determine what was taken o…" at bounding box center [705, 237] width 258 height 424
click at [233, 271] on div "Pennys DC" at bounding box center [177, 271] width 196 height 14
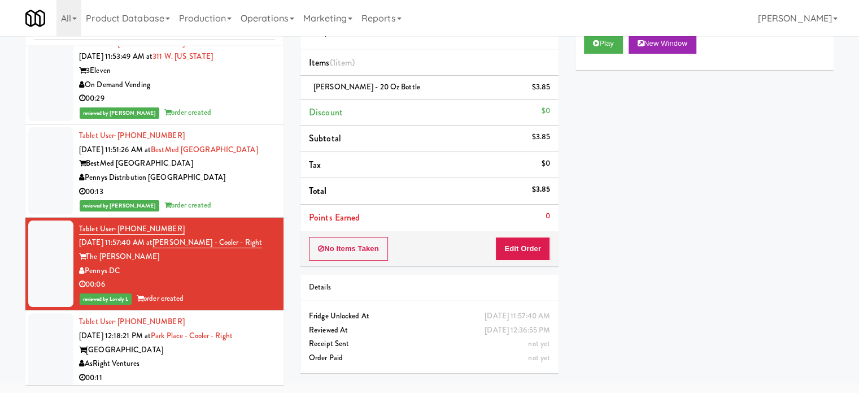
drag, startPoint x: 224, startPoint y: 363, endPoint x: 271, endPoint y: 333, distance: 56.0
click at [224, 363] on div "AsRight Ventures" at bounding box center [177, 364] width 196 height 14
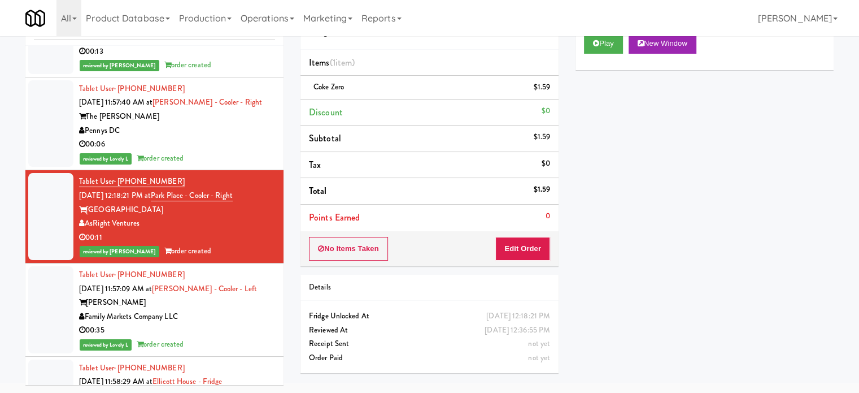
scroll to position [1387, 0]
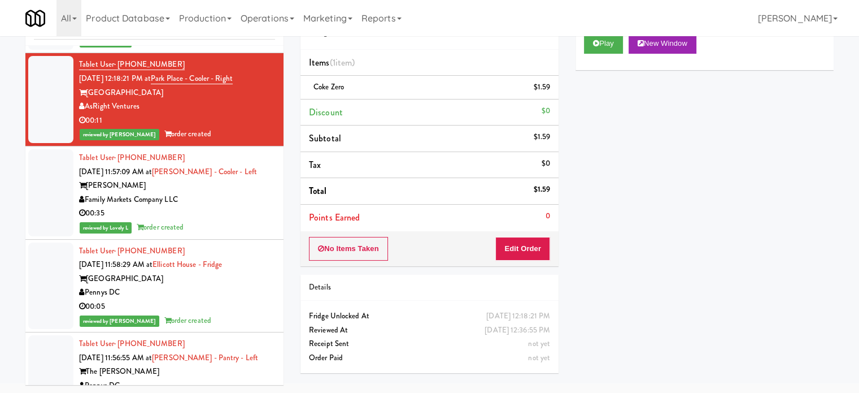
click at [210, 217] on div "00:35" at bounding box center [177, 213] width 196 height 14
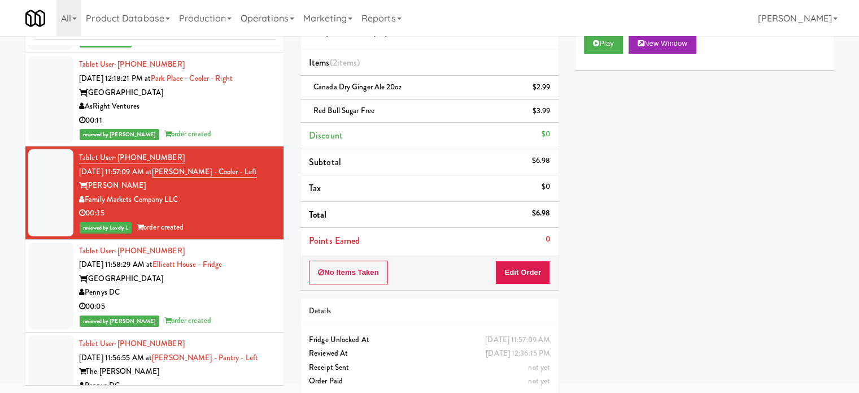
click at [225, 296] on div "Pennys DC" at bounding box center [177, 292] width 196 height 14
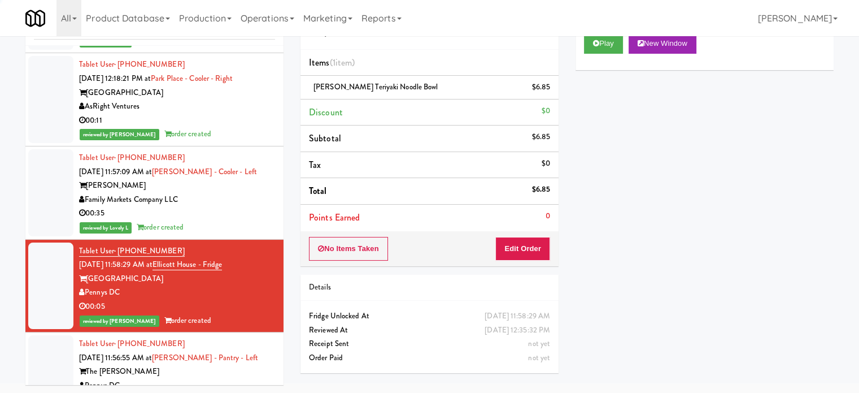
click at [235, 214] on div "00:35" at bounding box center [177, 213] width 196 height 14
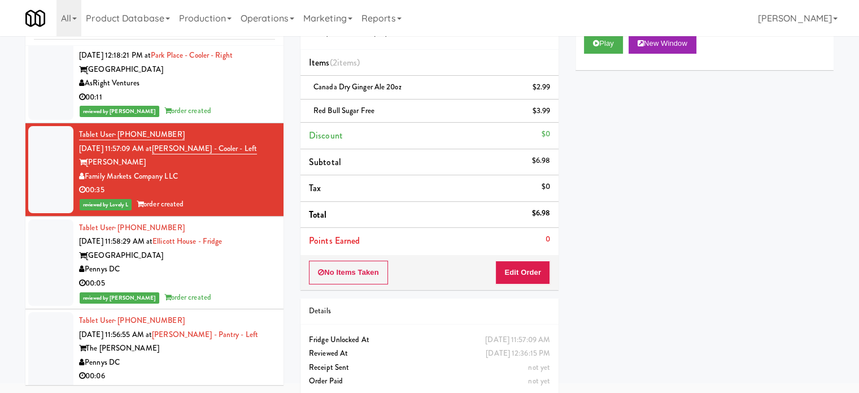
scroll to position [1506, 0]
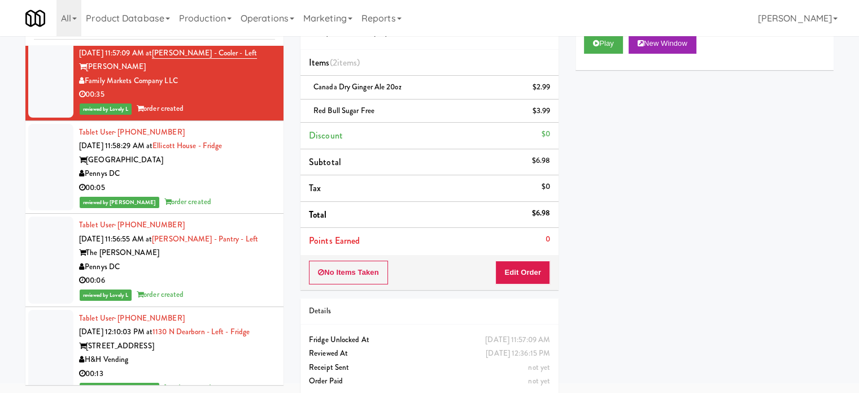
click at [251, 190] on div "00:05" at bounding box center [177, 188] width 196 height 14
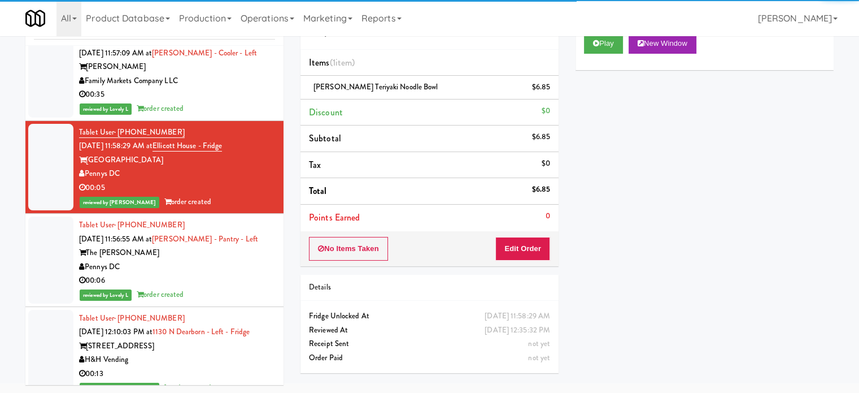
click at [224, 293] on div "reviewed by Lovely L order created" at bounding box center [177, 295] width 196 height 14
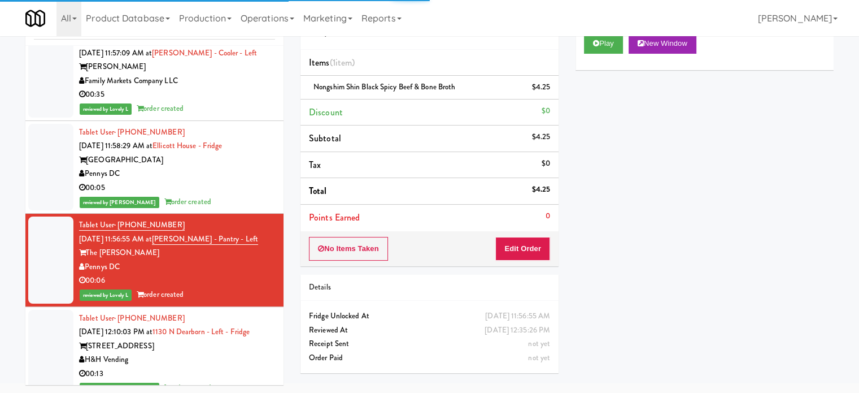
click at [249, 364] on div "Tablet User · (312) 774-4463 [DATE] 12:10:03 PM at [STREET_ADDRESS] - Left - Fr…" at bounding box center [177, 353] width 196 height 84
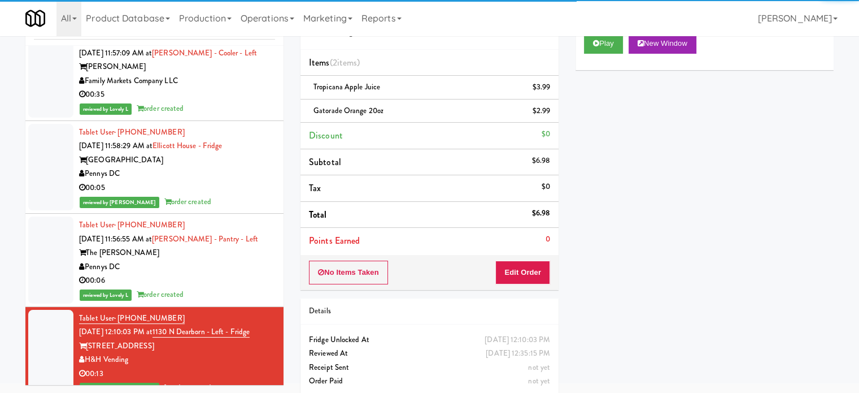
scroll to position [1788, 0]
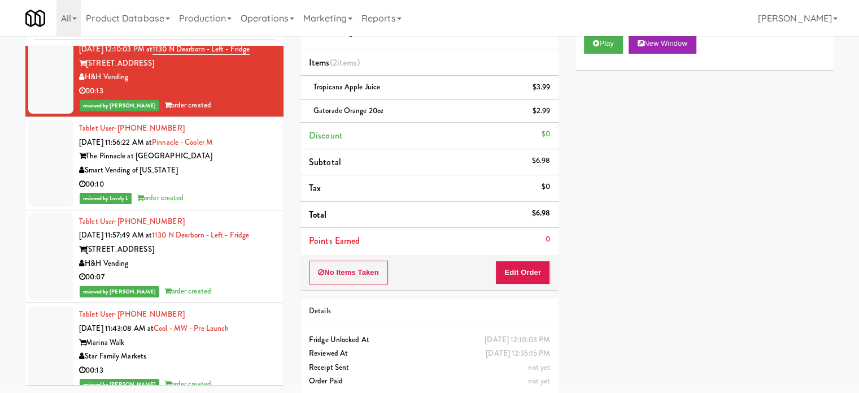
click at [235, 177] on div "Smart Vending of [US_STATE]" at bounding box center [177, 170] width 196 height 14
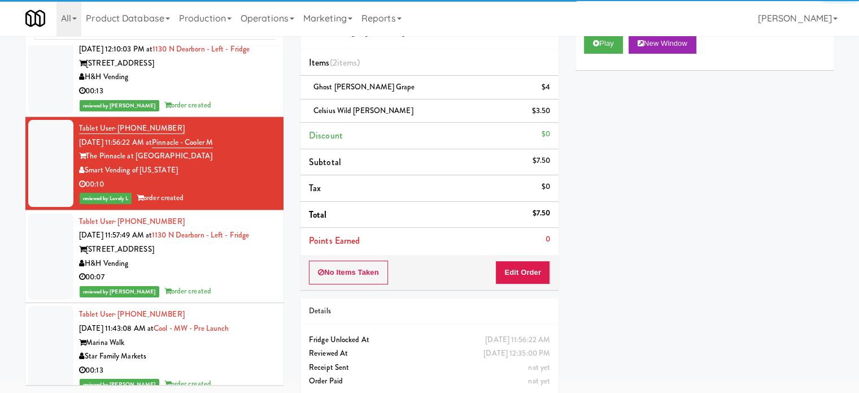
drag, startPoint x: 249, startPoint y: 290, endPoint x: 262, endPoint y: 289, distance: 13.1
click at [249, 271] on div "H&H Vending" at bounding box center [177, 264] width 196 height 14
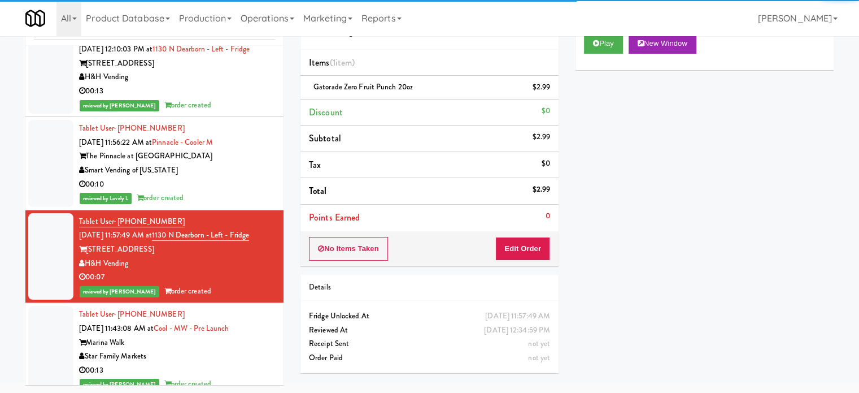
drag, startPoint x: 247, startPoint y: 199, endPoint x: 242, endPoint y: 171, distance: 28.3
click at [247, 192] on div "00:10" at bounding box center [177, 184] width 196 height 14
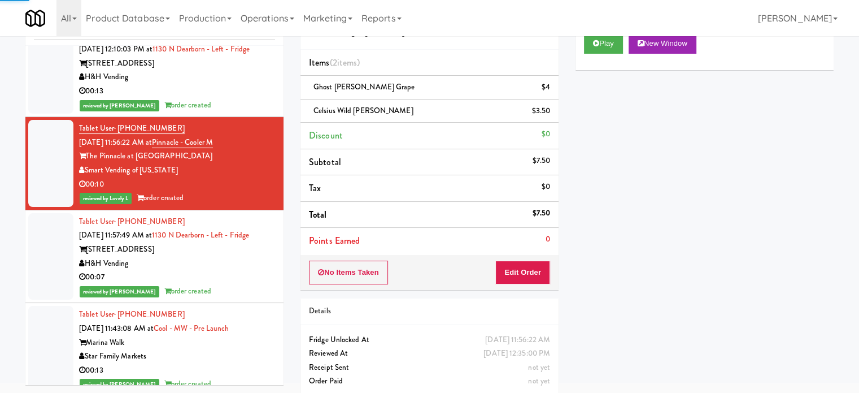
click at [246, 110] on div "reviewed by [PERSON_NAME] order created" at bounding box center [177, 105] width 196 height 14
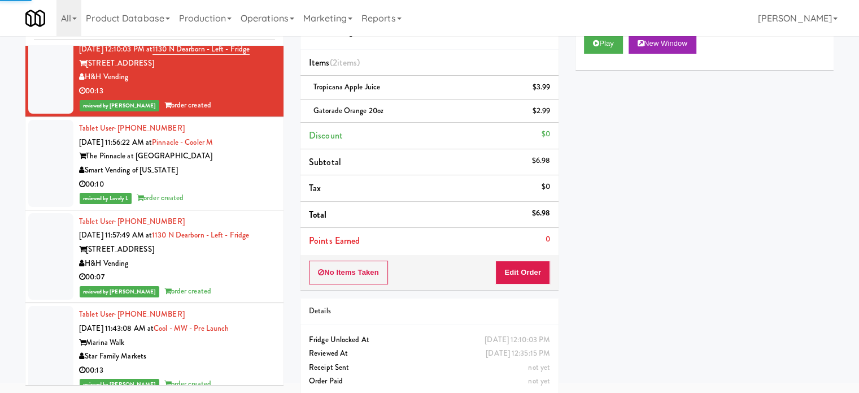
click at [248, 298] on div "Tablet User · (517) 896-8476 [DATE] 11:57:49 AM at [STREET_ADDRESS] - Left - Fr…" at bounding box center [177, 257] width 196 height 84
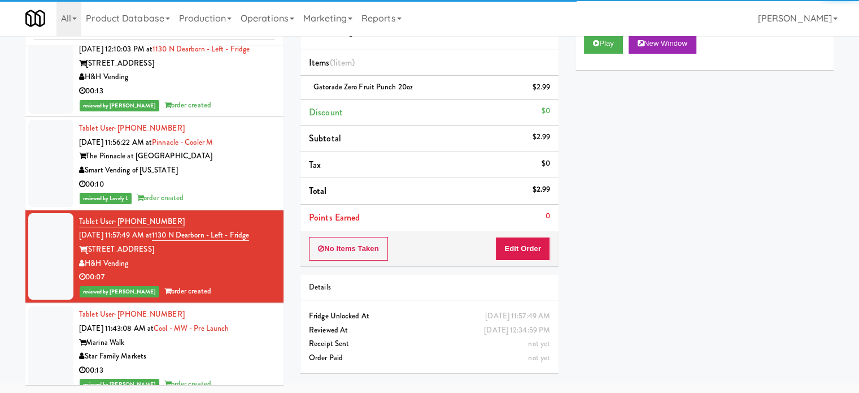
scroll to position [2071, 0]
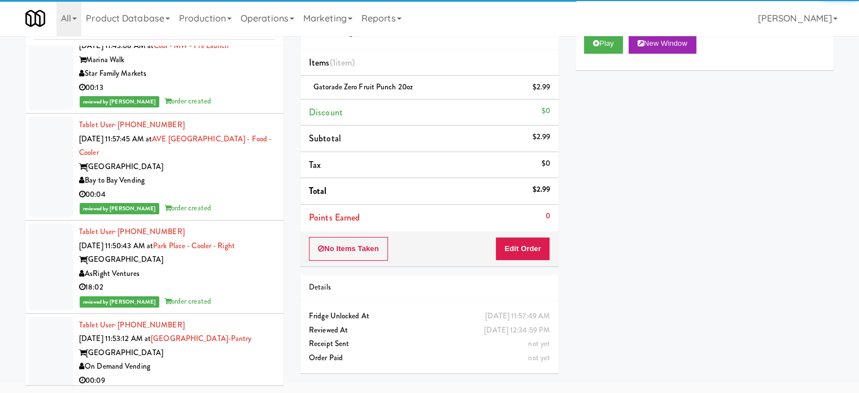
click at [236, 108] on div "reviewed by [PERSON_NAME] order created" at bounding box center [177, 101] width 196 height 14
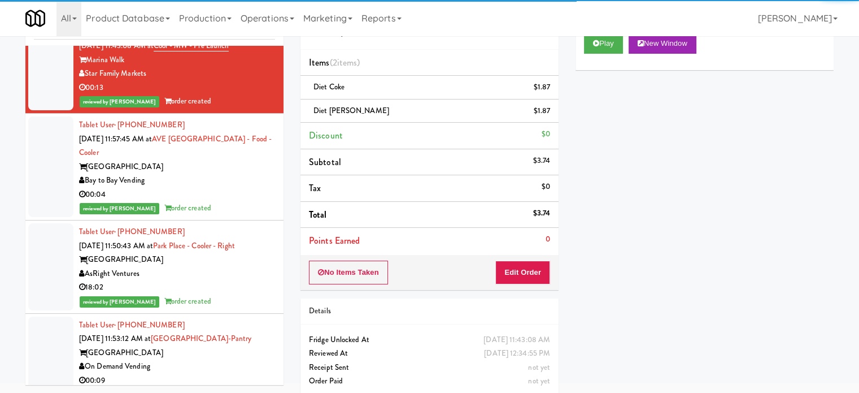
click at [231, 202] on div "00:04" at bounding box center [177, 195] width 196 height 14
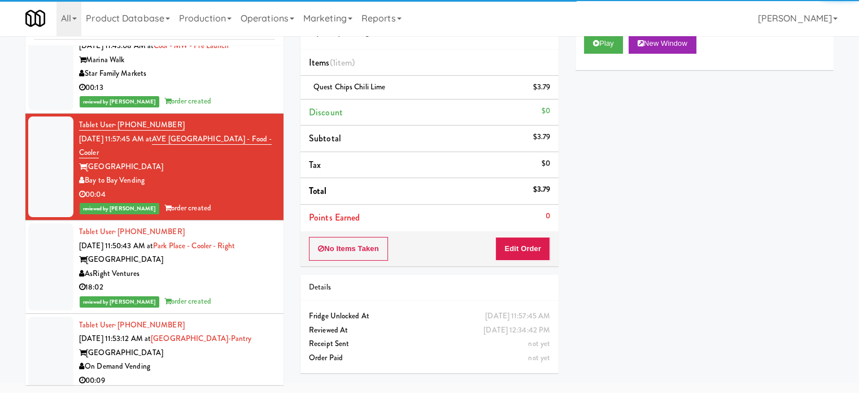
click at [222, 294] on div "18:02" at bounding box center [177, 287] width 196 height 14
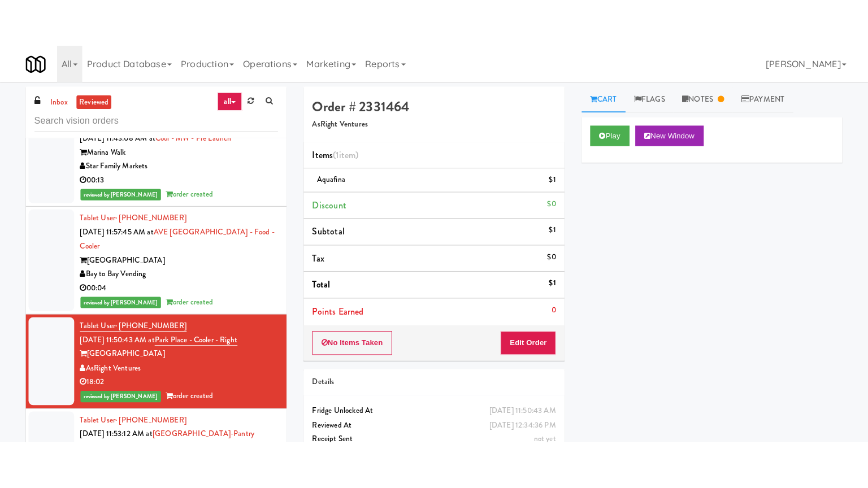
scroll to position [2353, 0]
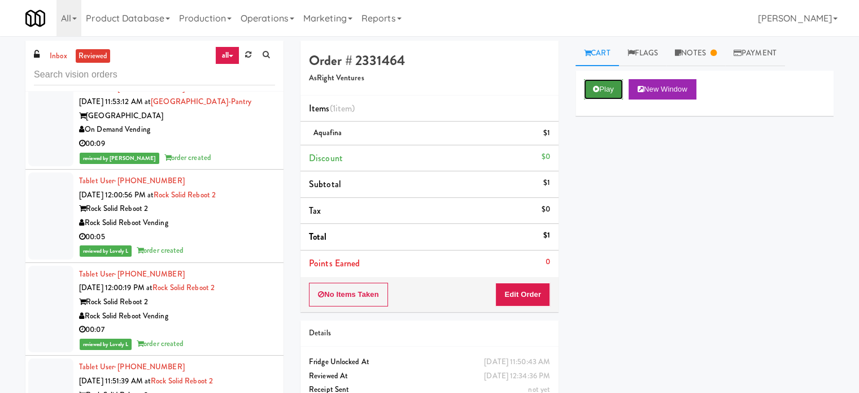
click at [615, 90] on button "Play" at bounding box center [603, 89] width 39 height 20
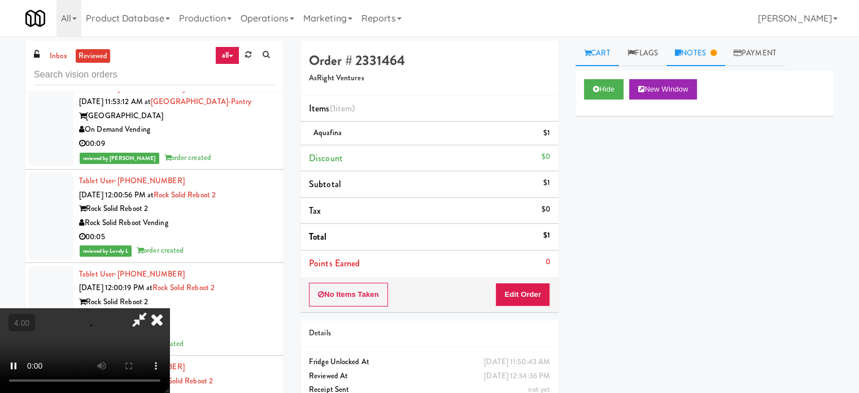
click at [626, 58] on link "Notes" at bounding box center [696, 53] width 59 height 25
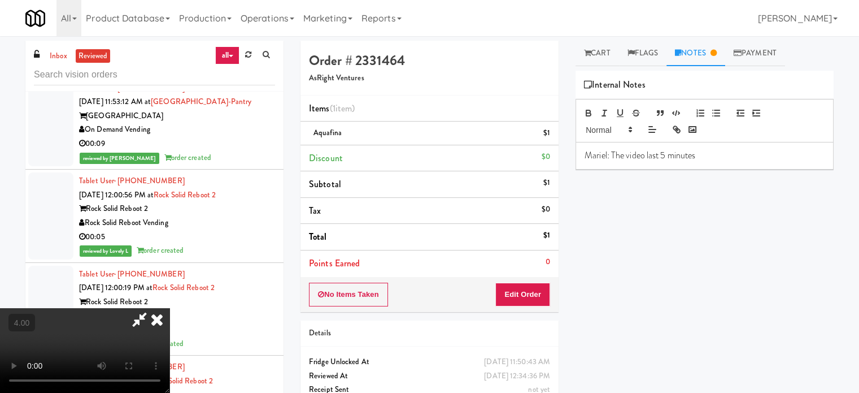
click at [593, 54] on link "Cart" at bounding box center [598, 53] width 44 height 25
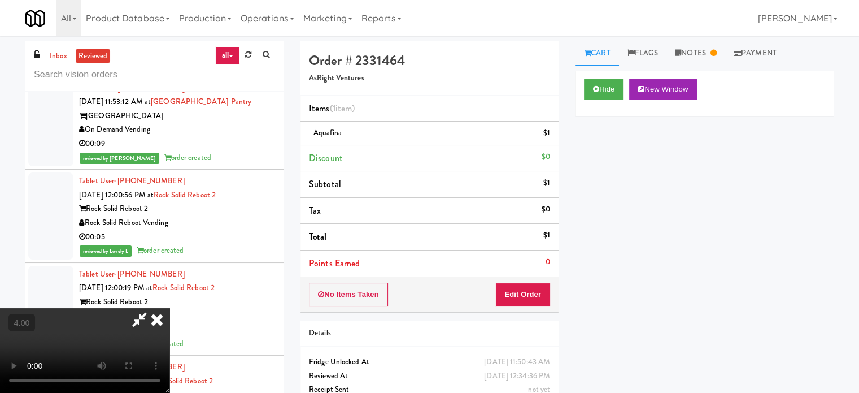
click at [170, 308] on video at bounding box center [85, 350] width 170 height 85
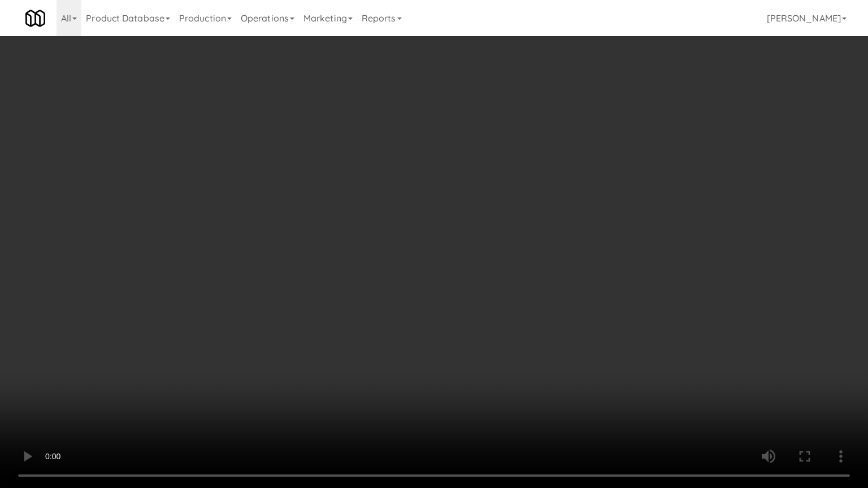
click at [606, 165] on video at bounding box center [434, 244] width 868 height 488
click at [606, 164] on video at bounding box center [434, 244] width 868 height 488
click at [573, 134] on div "Cart Flags Notes Payment Hide New Window Primary Flag Clear Flag if unable to d…" at bounding box center [712, 262] width 278 height 443
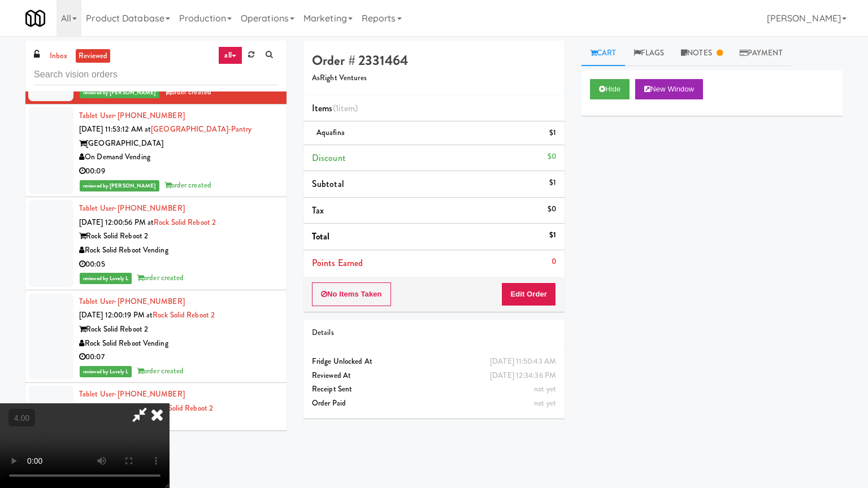
scroll to position [2353, 0]
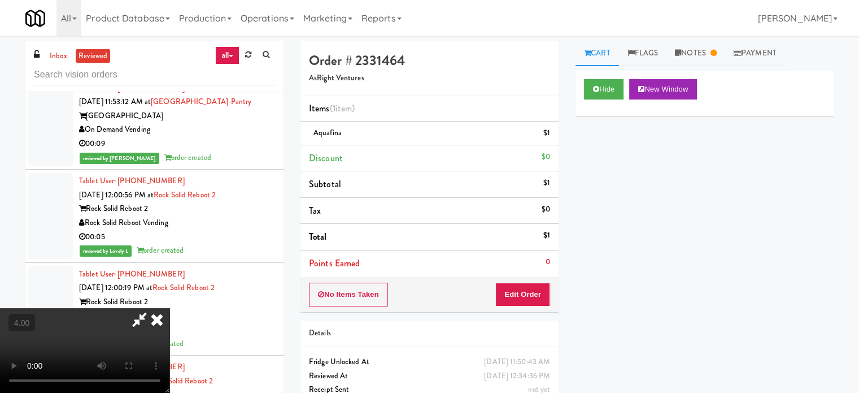
click at [572, 129] on div "Cart Flags Notes Payment Hide New Window Primary Flag Clear Flag if unable to d…" at bounding box center [704, 215] width 275 height 348
click at [618, 87] on button "Hide" at bounding box center [604, 89] width 40 height 20
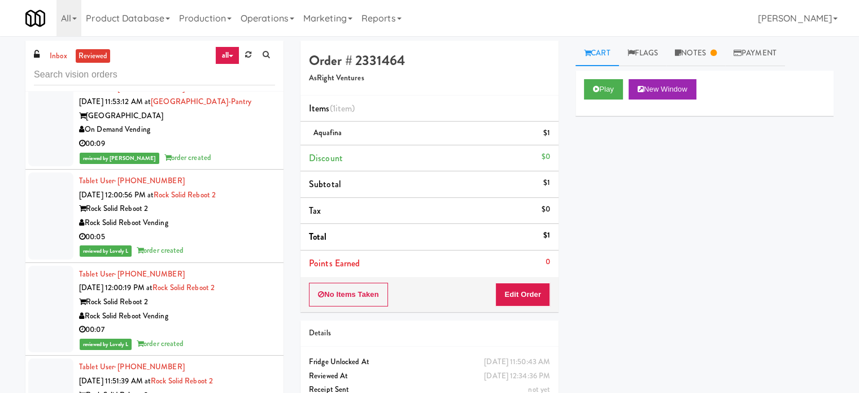
drag, startPoint x: 234, startPoint y: 263, endPoint x: 241, endPoint y: 171, distance: 93.0
click at [235, 244] on div "00:05" at bounding box center [177, 237] width 196 height 14
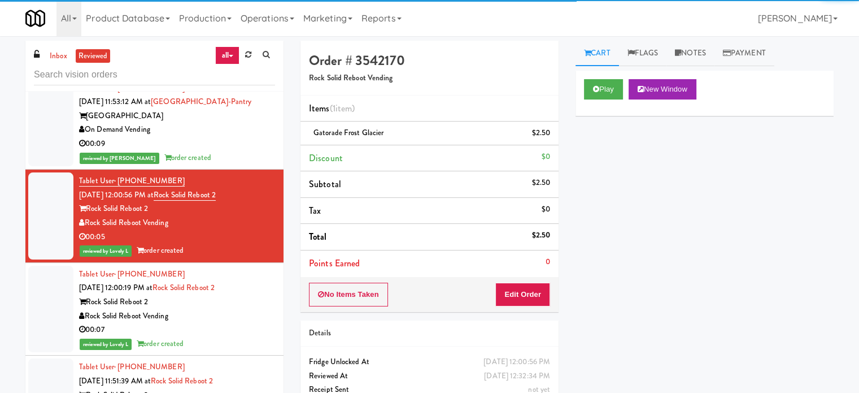
click at [249, 137] on div "On Demand Vending" at bounding box center [177, 130] width 196 height 14
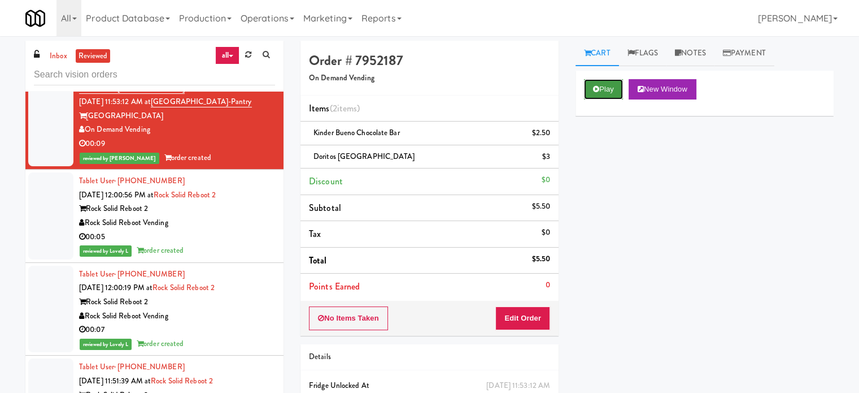
click at [610, 92] on button "Play" at bounding box center [603, 89] width 39 height 20
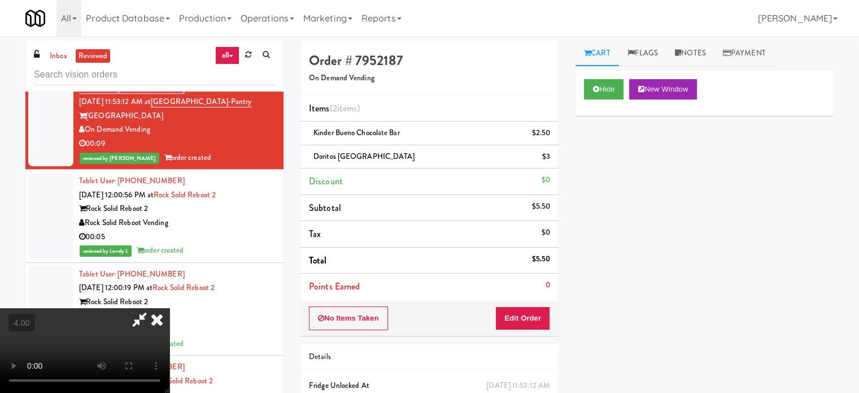
click at [170, 308] on video at bounding box center [85, 350] width 170 height 85
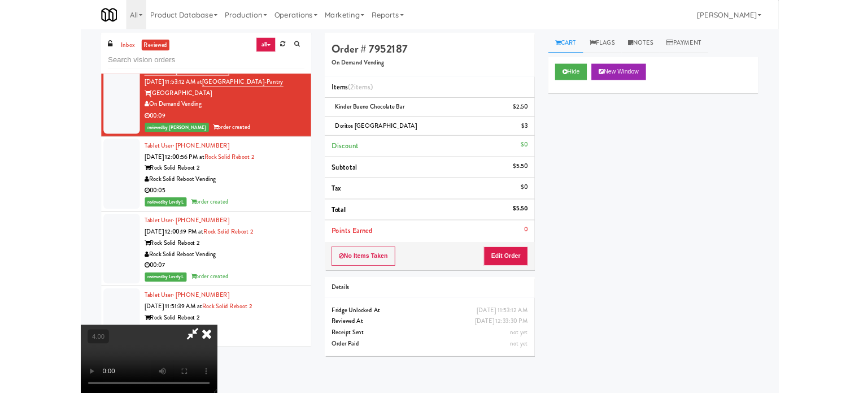
scroll to position [2326, 0]
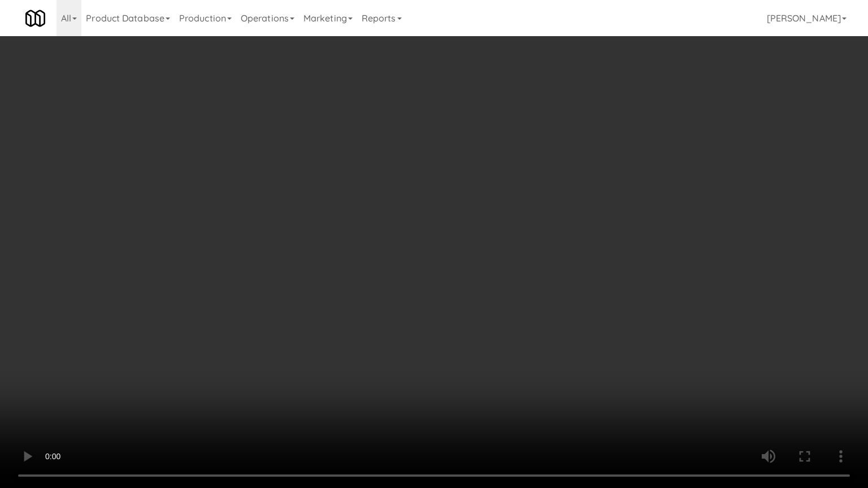
click at [354, 251] on video at bounding box center [434, 244] width 868 height 488
click at [359, 257] on video at bounding box center [434, 244] width 868 height 488
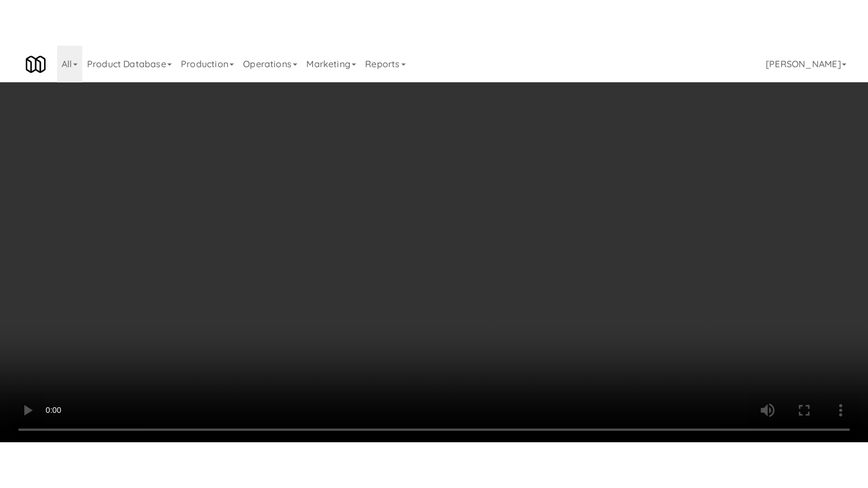
scroll to position [2353, 0]
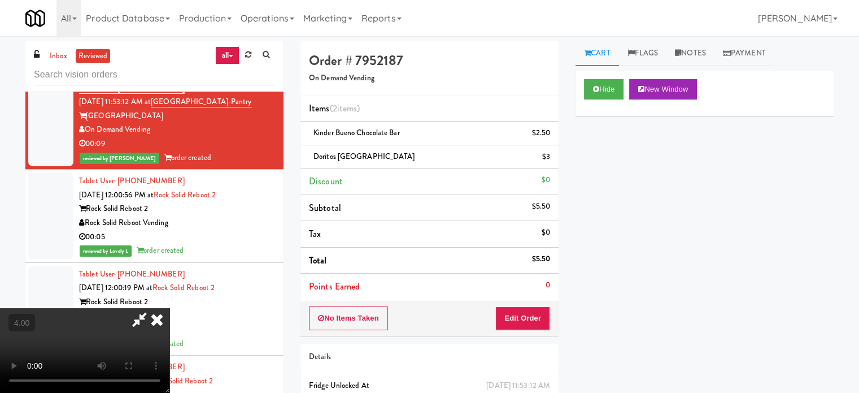
click at [170, 308] on video at bounding box center [85, 350] width 170 height 85
click at [170, 338] on video at bounding box center [85, 350] width 170 height 85
click at [170, 327] on video at bounding box center [85, 350] width 170 height 85
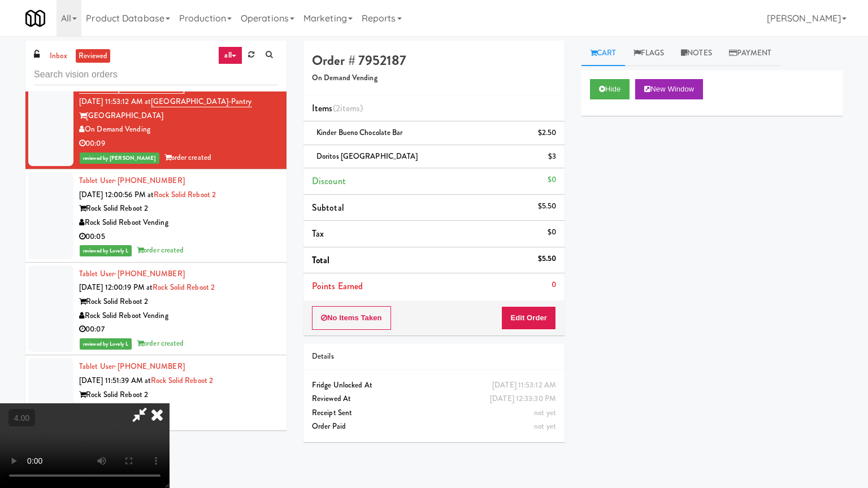
scroll to position [2326, 0]
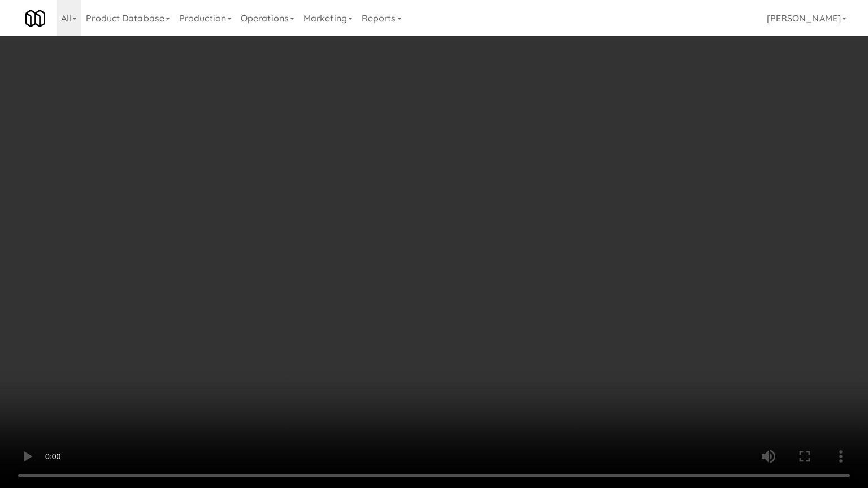
click at [205, 394] on video at bounding box center [434, 244] width 868 height 488
click at [224, 377] on video at bounding box center [434, 244] width 868 height 488
click at [229, 302] on video at bounding box center [434, 244] width 868 height 488
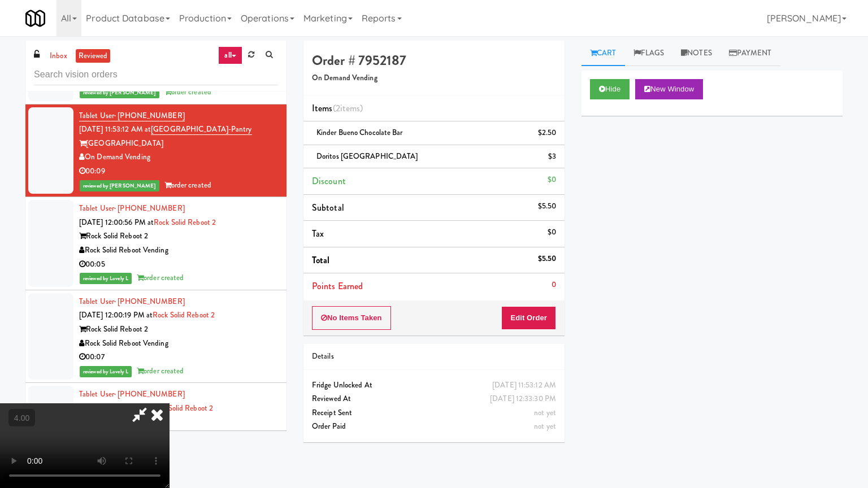
click at [170, 394] on video at bounding box center [85, 445] width 170 height 85
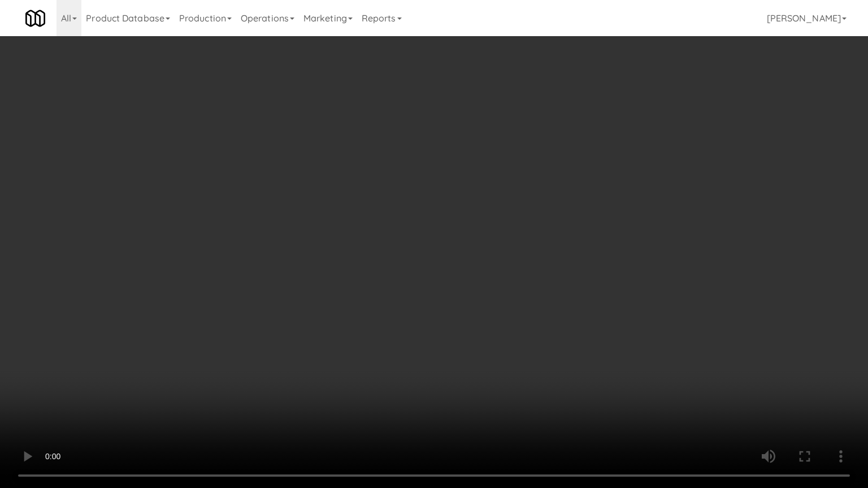
click at [319, 318] on video at bounding box center [434, 244] width 868 height 488
click at [370, 276] on video at bounding box center [434, 244] width 868 height 488
click at [371, 274] on video at bounding box center [434, 244] width 868 height 488
click at [393, 264] on video at bounding box center [434, 244] width 868 height 488
click at [490, 197] on video at bounding box center [434, 244] width 868 height 488
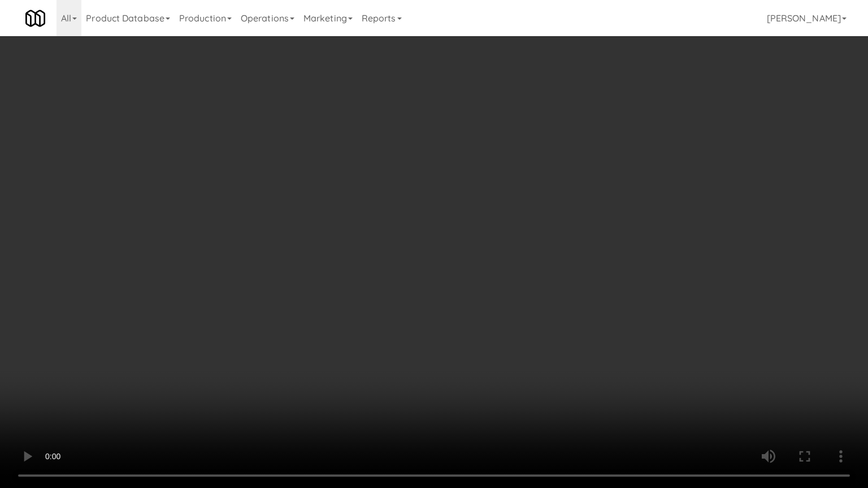
click at [492, 129] on video at bounding box center [434, 244] width 868 height 488
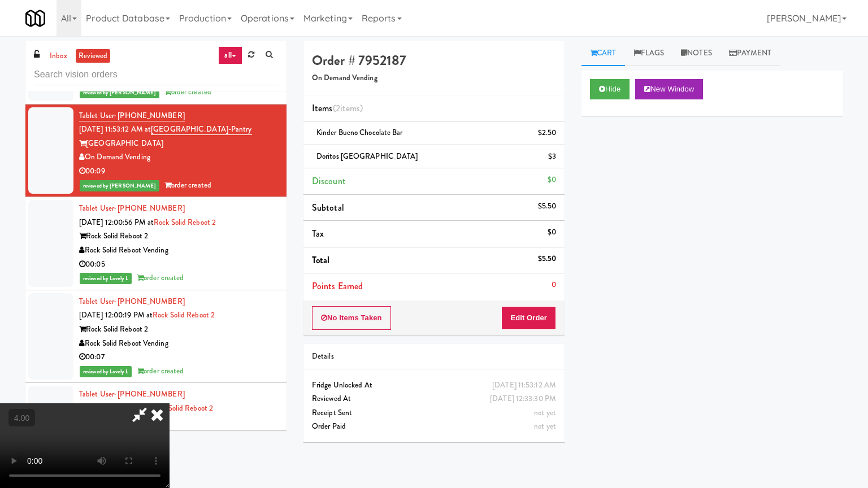
scroll to position [2353, 0]
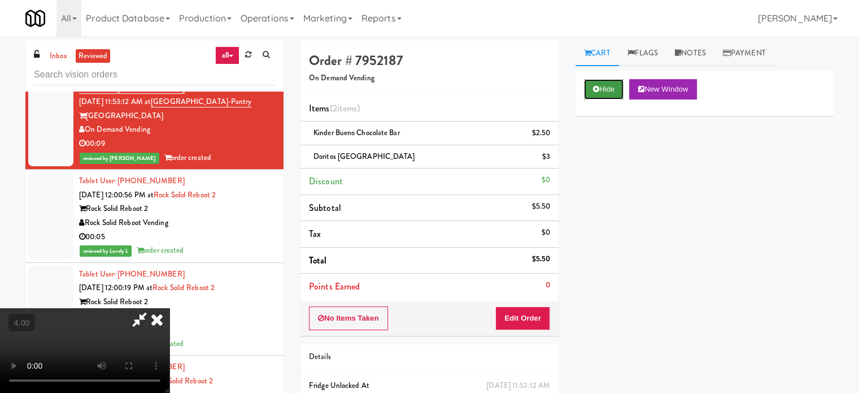
click at [596, 90] on icon at bounding box center [596, 88] width 6 height 7
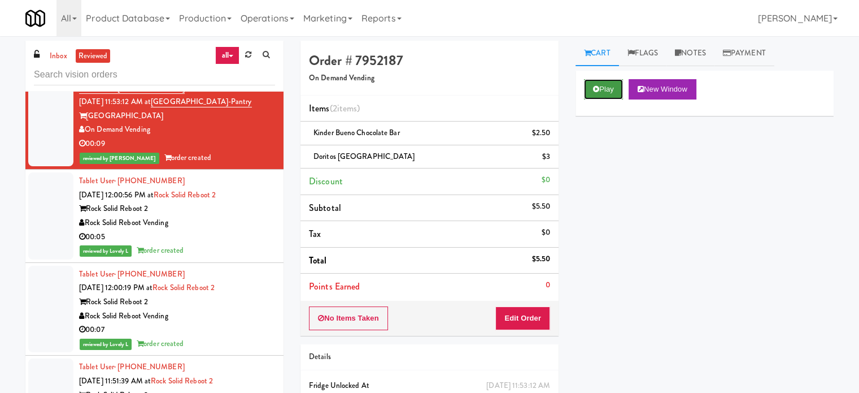
click at [613, 88] on button "Play" at bounding box center [603, 89] width 39 height 20
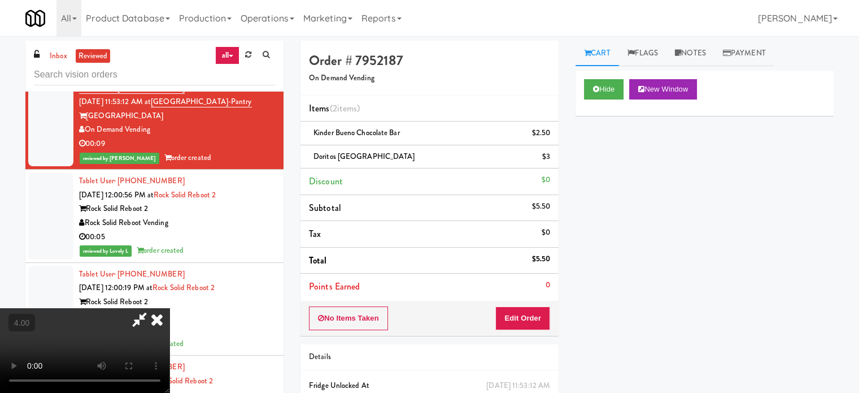
drag, startPoint x: 332, startPoint y: 241, endPoint x: 340, endPoint y: 234, distance: 10.9
click at [170, 308] on video at bounding box center [85, 350] width 170 height 85
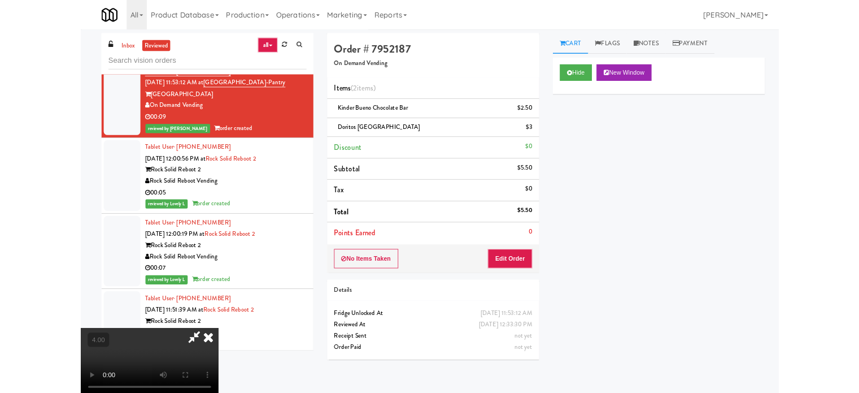
scroll to position [2326, 0]
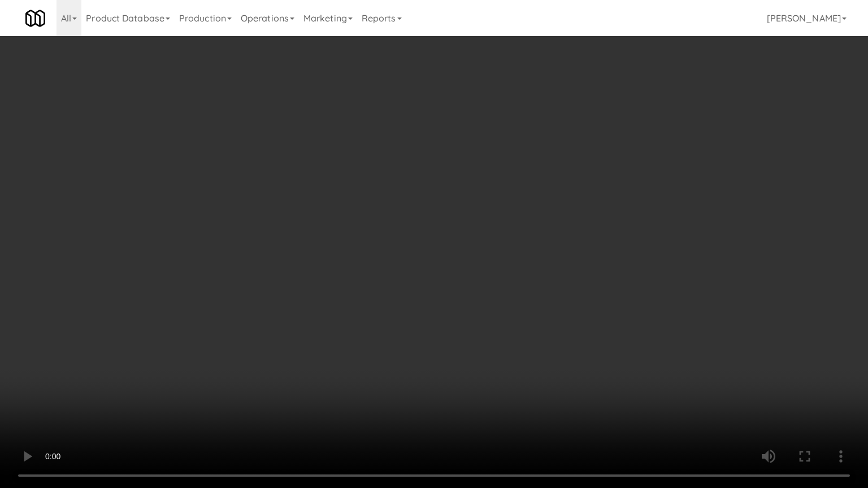
click at [360, 222] on video at bounding box center [434, 244] width 868 height 488
click at [430, 228] on video at bounding box center [434, 244] width 868 height 488
click at [444, 214] on video at bounding box center [434, 244] width 868 height 488
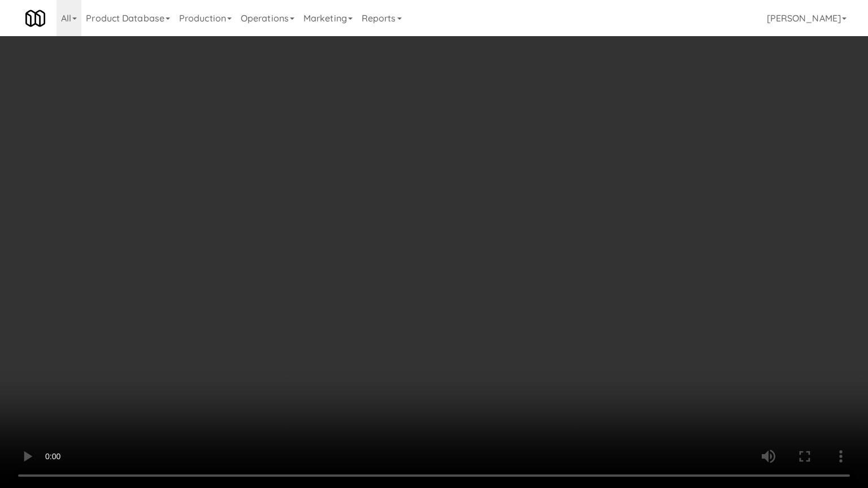
click at [444, 214] on video at bounding box center [434, 244] width 868 height 488
click at [564, 117] on div "Order # 7952187 On Demand Vending Items (2 items ) Kinder Bueno Chocolate Bar $…" at bounding box center [434, 246] width 278 height 410
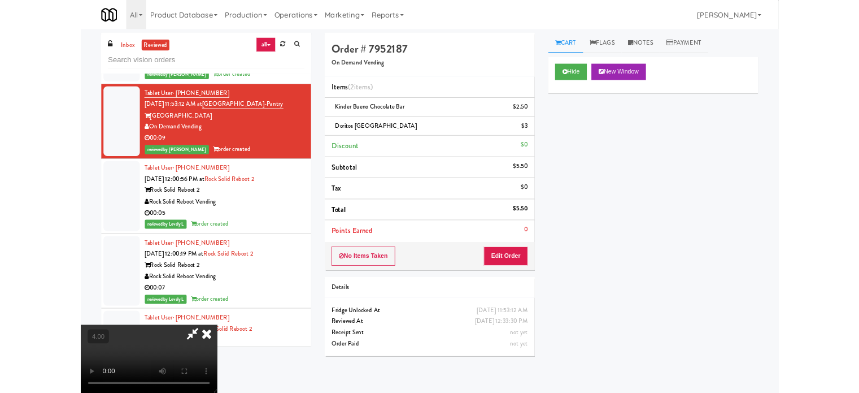
scroll to position [2353, 0]
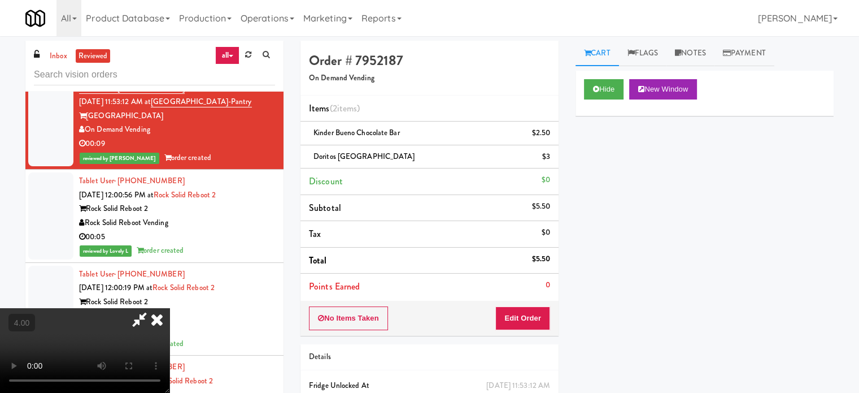
click at [564, 118] on div "Order # 7952187 On Demand Vending Items (2 items ) Kinder Bueno Chocolate Bar $…" at bounding box center [429, 246] width 275 height 410
click at [601, 88] on button "Hide" at bounding box center [604, 89] width 40 height 20
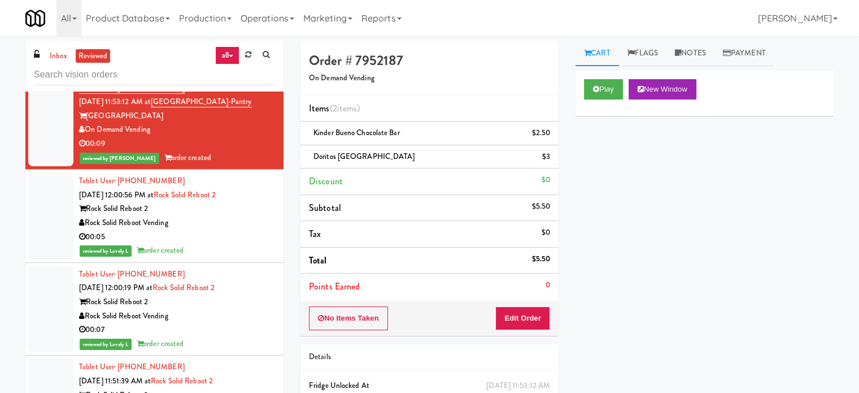
drag, startPoint x: 202, startPoint y: 262, endPoint x: 245, endPoint y: 264, distance: 43.0
click at [202, 244] on div "00:05" at bounding box center [177, 237] width 196 height 14
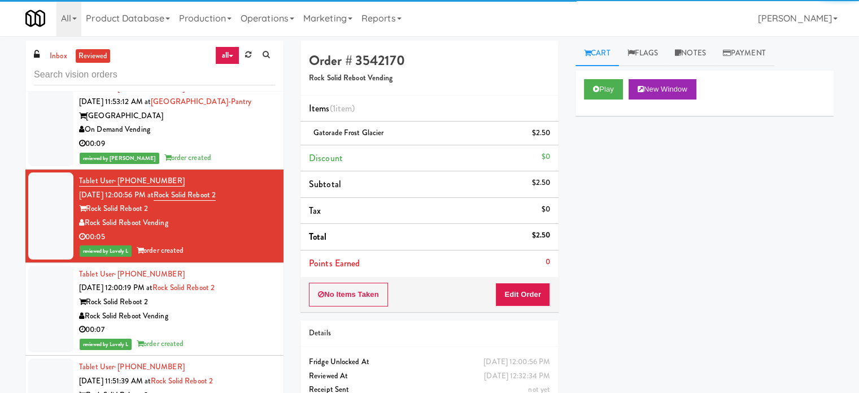
click at [237, 323] on div "Rock Solid Reboot Vending" at bounding box center [177, 316] width 196 height 14
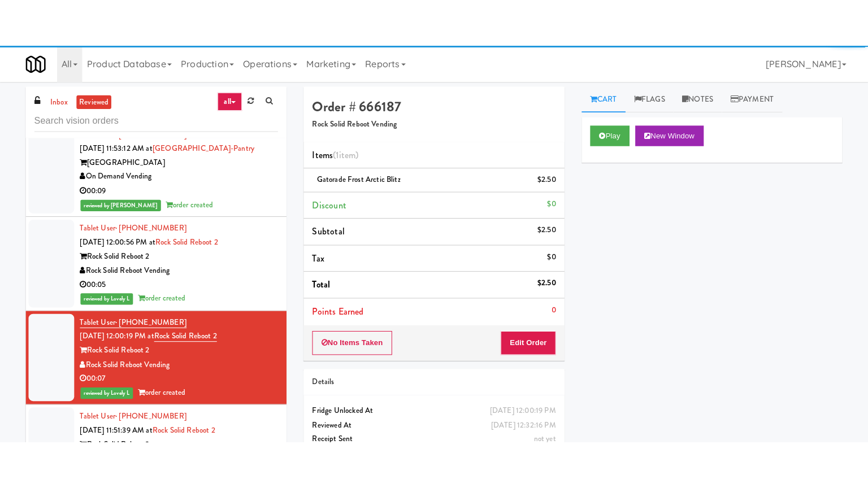
scroll to position [2636, 0]
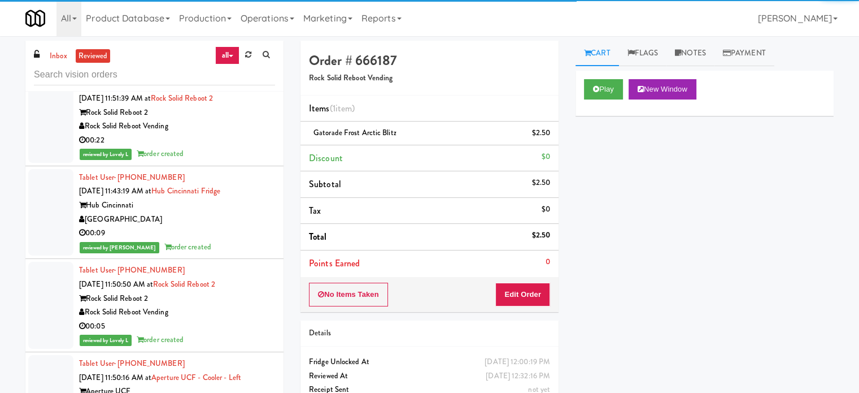
click at [234, 147] on div "00:22" at bounding box center [177, 140] width 196 height 14
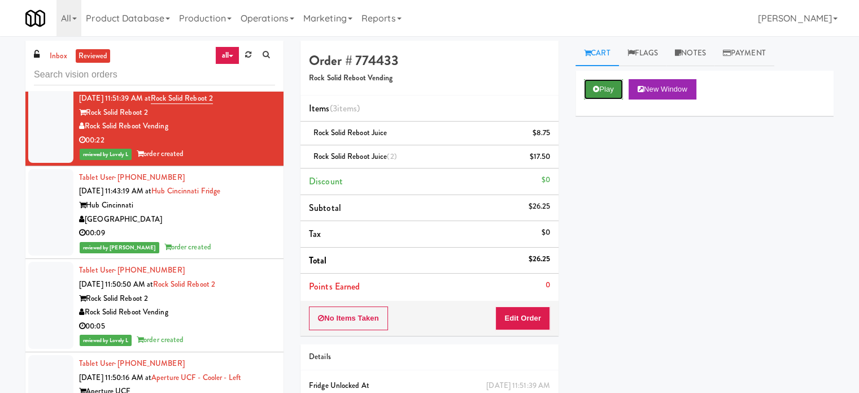
click at [606, 85] on button "Play" at bounding box center [603, 89] width 39 height 20
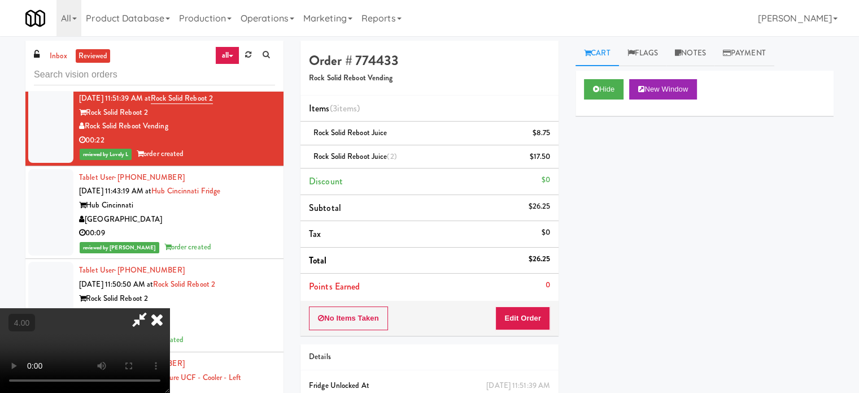
click at [170, 308] on video at bounding box center [85, 350] width 170 height 85
drag, startPoint x: 326, startPoint y: 237, endPoint x: 323, endPoint y: 211, distance: 26.7
click at [170, 308] on video at bounding box center [85, 350] width 170 height 85
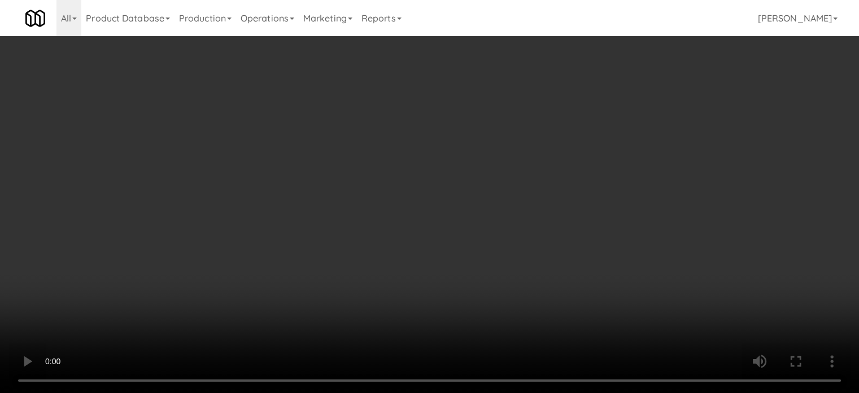
scroll to position [2608, 0]
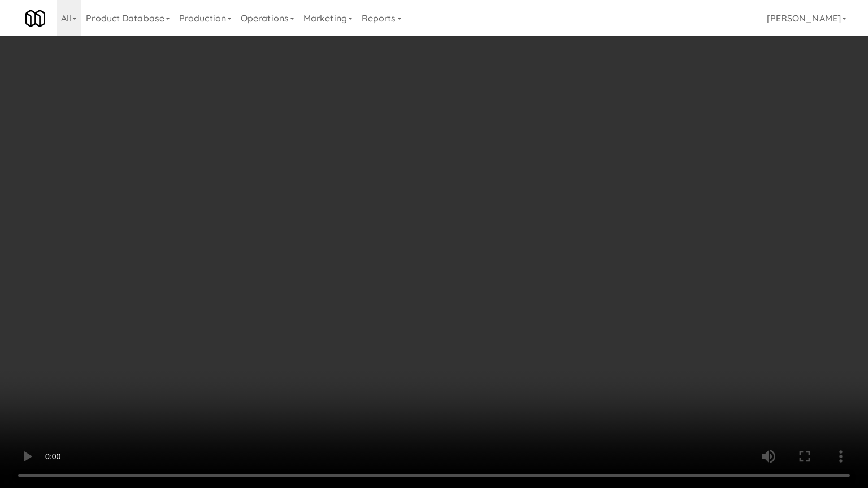
click at [338, 267] on video at bounding box center [434, 244] width 868 height 488
click at [341, 271] on video at bounding box center [434, 244] width 868 height 488
click at [371, 279] on video at bounding box center [434, 244] width 868 height 488
click at [373, 282] on video at bounding box center [434, 244] width 868 height 488
click at [381, 279] on video at bounding box center [434, 244] width 868 height 488
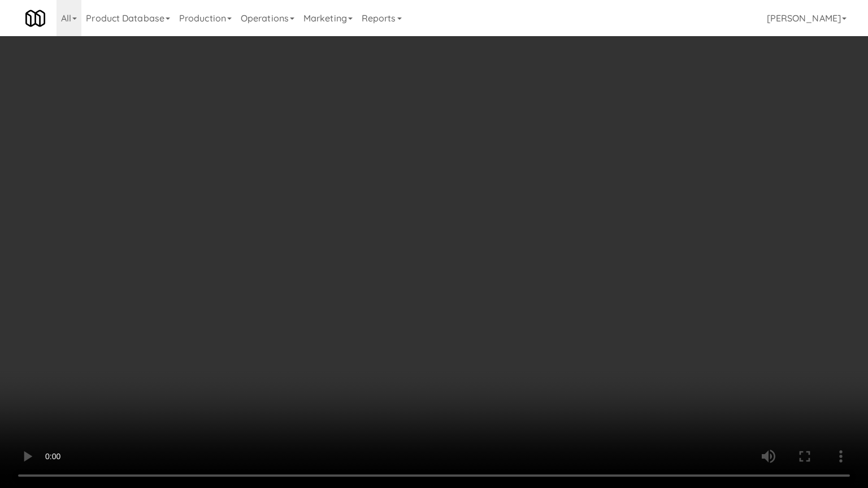
click at [386, 260] on video at bounding box center [434, 244] width 868 height 488
click at [388, 244] on video at bounding box center [434, 244] width 868 height 488
click at [396, 244] on video at bounding box center [434, 244] width 868 height 488
click at [402, 244] on video at bounding box center [434, 244] width 868 height 488
click at [402, 245] on video at bounding box center [434, 244] width 868 height 488
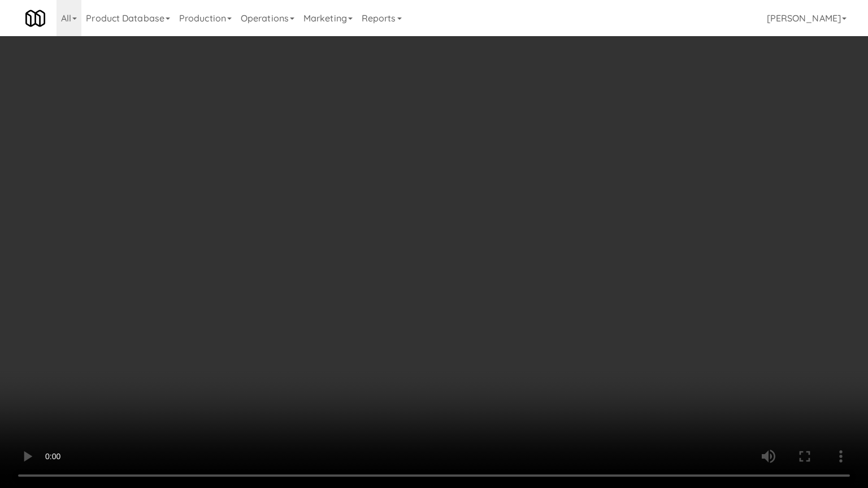
click at [406, 244] on video at bounding box center [434, 244] width 868 height 488
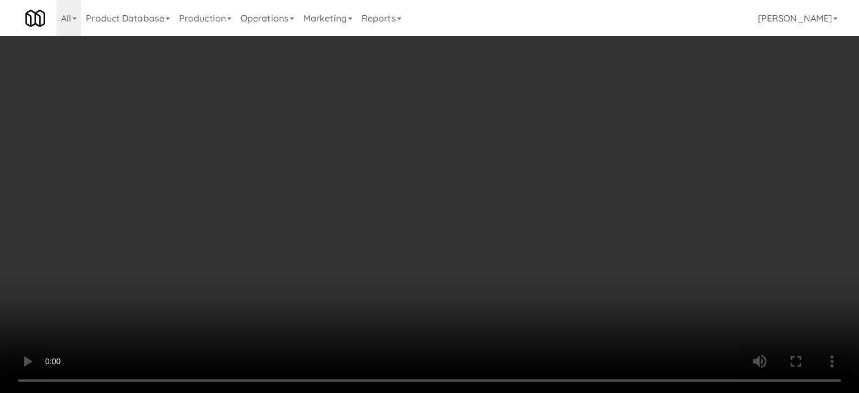
scroll to position [2636, 0]
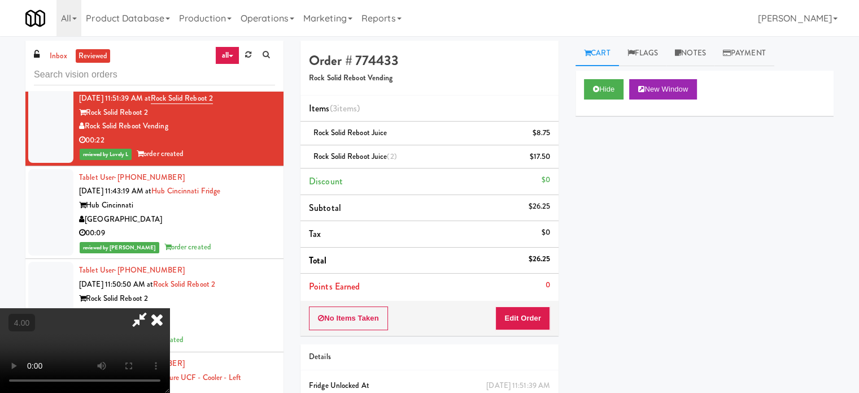
click at [170, 308] on video at bounding box center [85, 350] width 170 height 85
click at [621, 83] on button "Hide" at bounding box center [604, 89] width 40 height 20
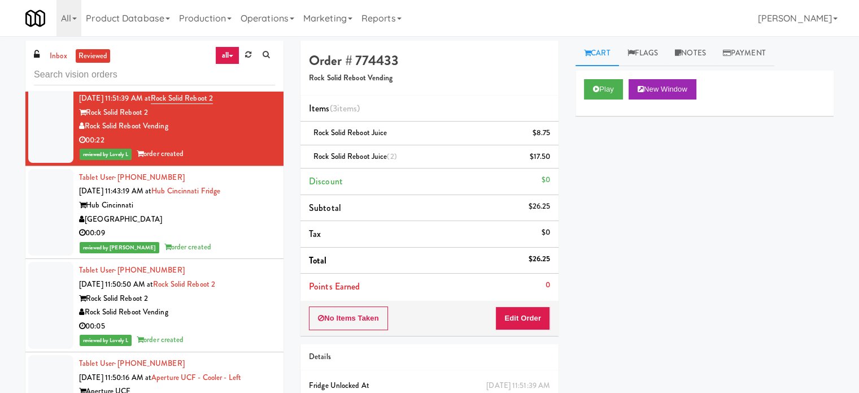
click at [236, 254] on div "reviewed by [PERSON_NAME] order created" at bounding box center [177, 247] width 196 height 14
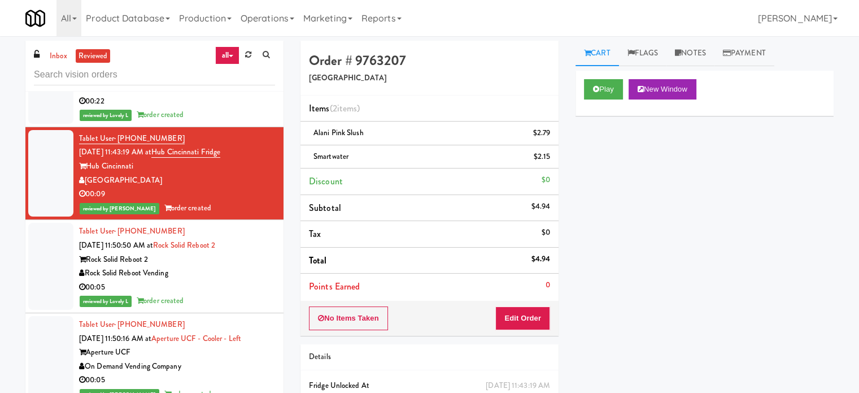
scroll to position [2696, 0]
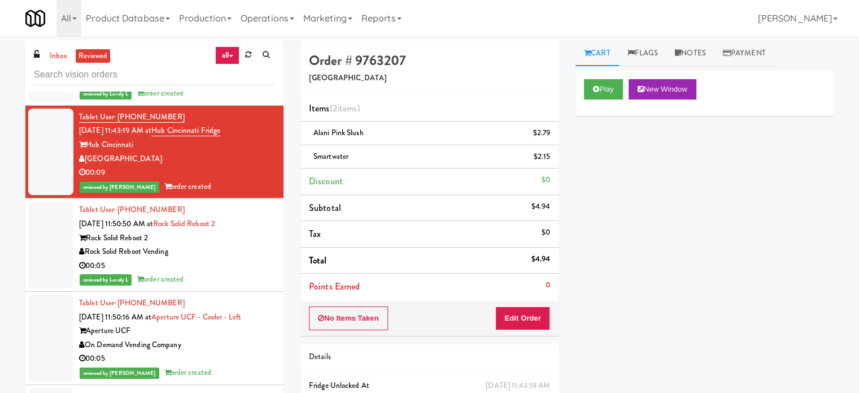
click at [249, 273] on div "00:05" at bounding box center [177, 266] width 196 height 14
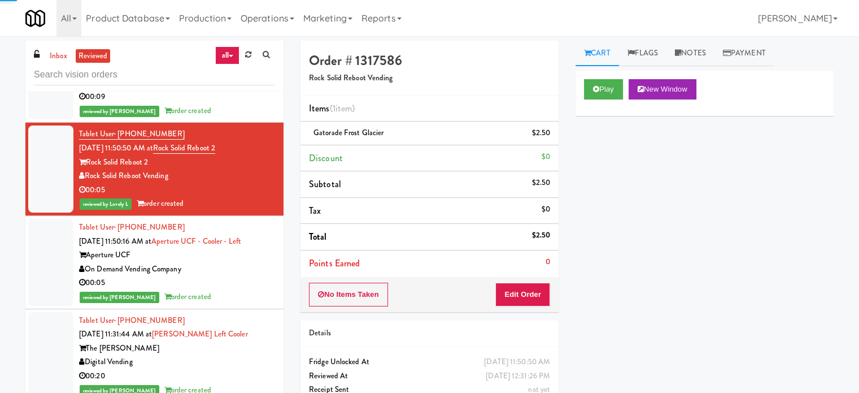
scroll to position [2794, 0]
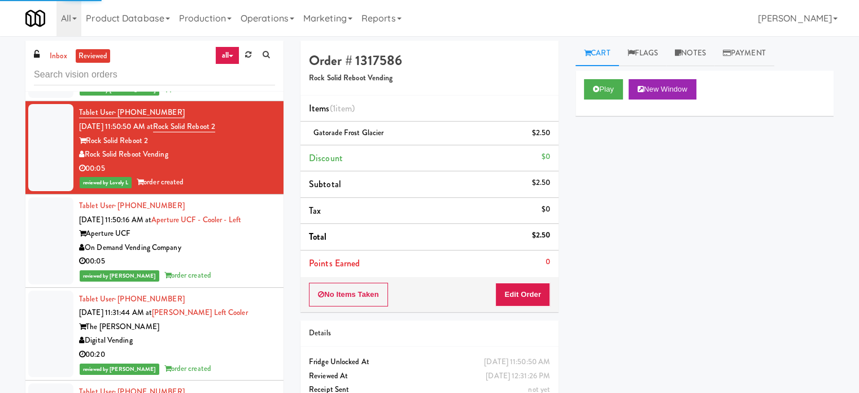
click at [273, 273] on li "Tablet User · (954) 213-8036 [DATE] 11:50:16 AM at Aperture UCF - Cooler - Left…" at bounding box center [154, 240] width 258 height 93
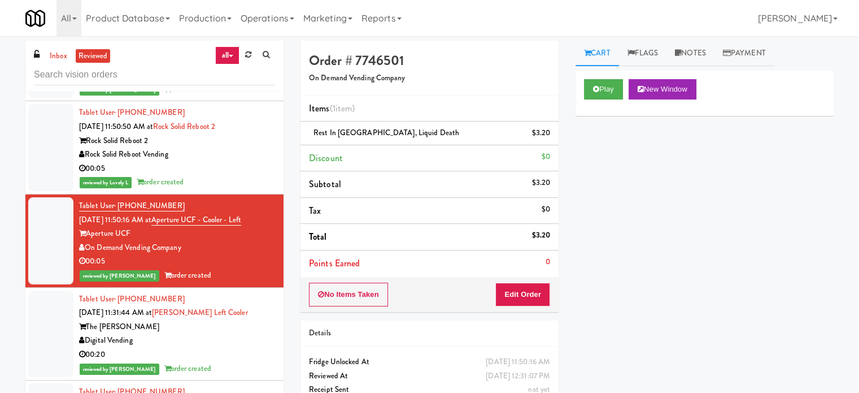
click at [219, 348] on div "Digital Vending" at bounding box center [177, 340] width 196 height 14
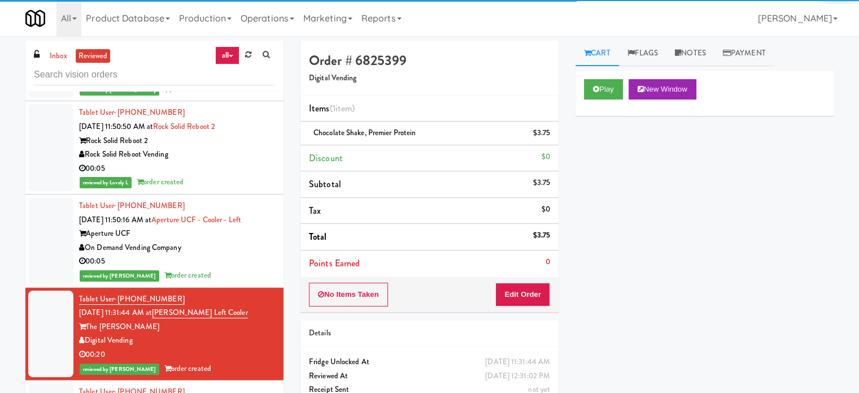
click at [233, 283] on div "reviewed by [PERSON_NAME] order created" at bounding box center [177, 275] width 196 height 14
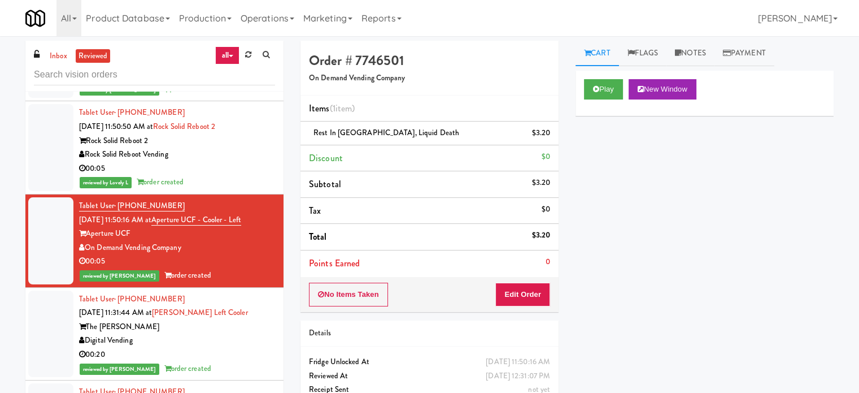
click at [254, 334] on div "The [PERSON_NAME]" at bounding box center [177, 327] width 196 height 14
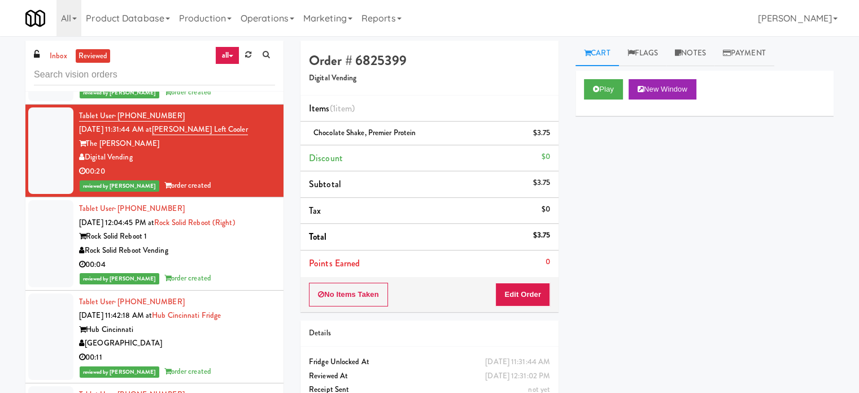
scroll to position [3030, 0]
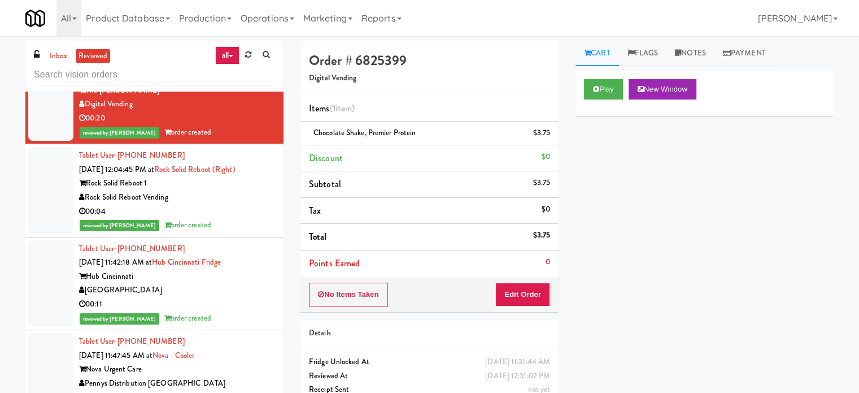
click at [247, 205] on div "Rock Solid Reboot Vending" at bounding box center [177, 197] width 196 height 14
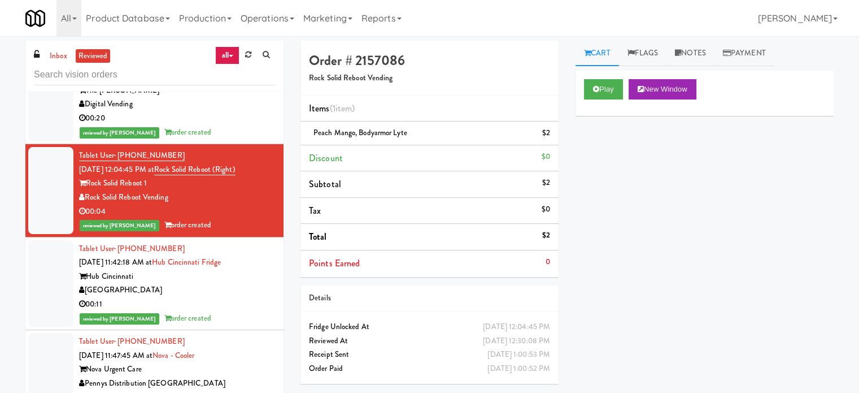
click at [251, 125] on div "00:20" at bounding box center [177, 118] width 196 height 14
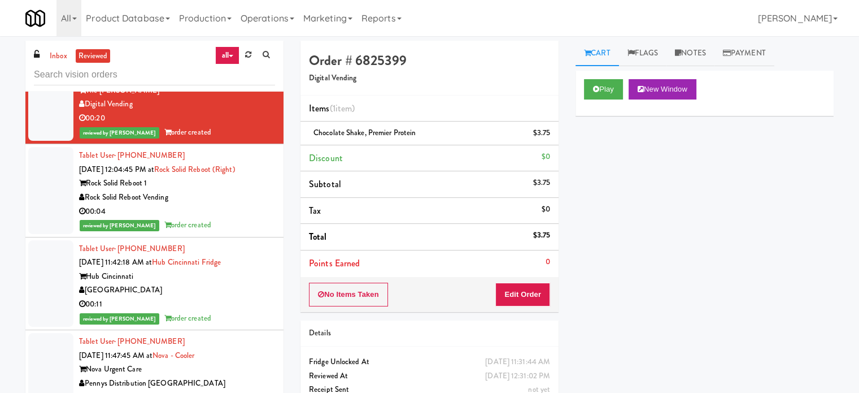
drag, startPoint x: 233, startPoint y: 237, endPoint x: 240, endPoint y: 231, distance: 9.6
click at [233, 219] on div "00:04" at bounding box center [177, 212] width 196 height 14
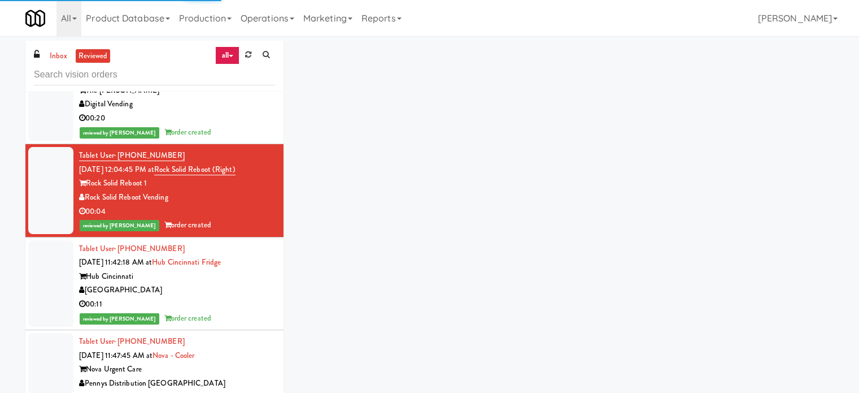
drag, startPoint x: 234, startPoint y: 314, endPoint x: 245, endPoint y: 296, distance: 21.0
click at [234, 297] on div "[GEOGRAPHIC_DATA]" at bounding box center [177, 290] width 196 height 14
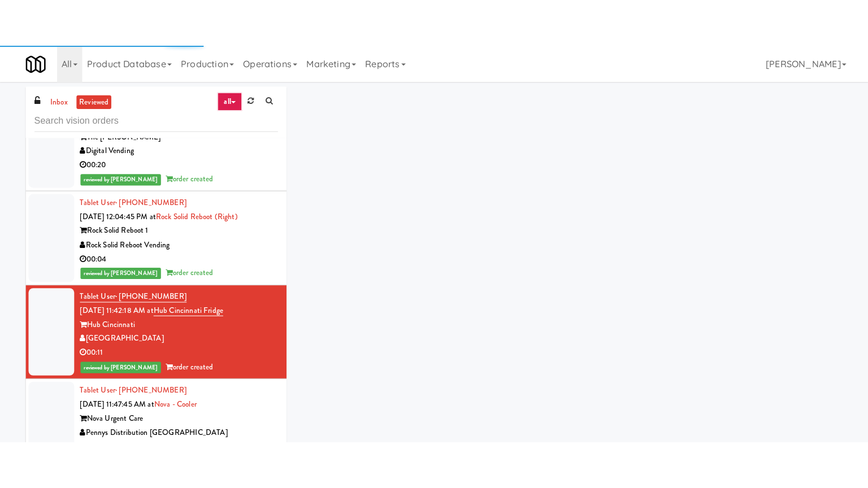
scroll to position [3312, 0]
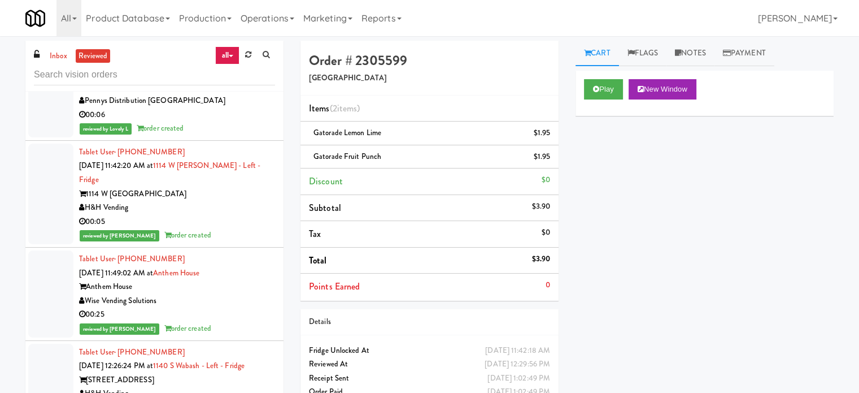
click at [236, 229] on div "00:05" at bounding box center [177, 222] width 196 height 14
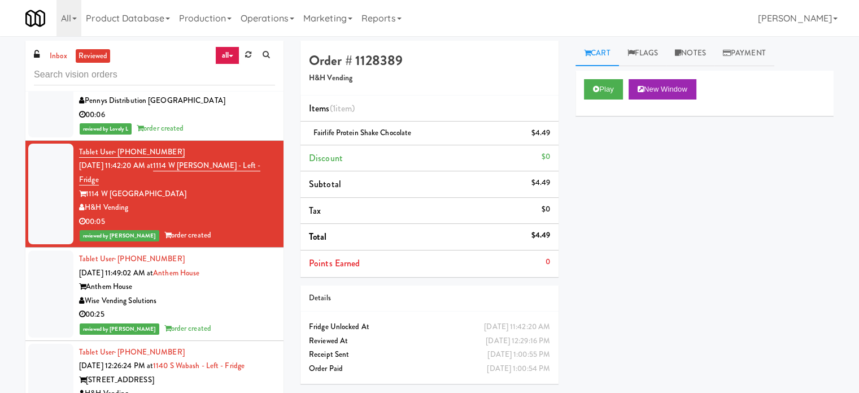
click at [242, 335] on div "reviewed by [PERSON_NAME] order created" at bounding box center [177, 329] width 196 height 14
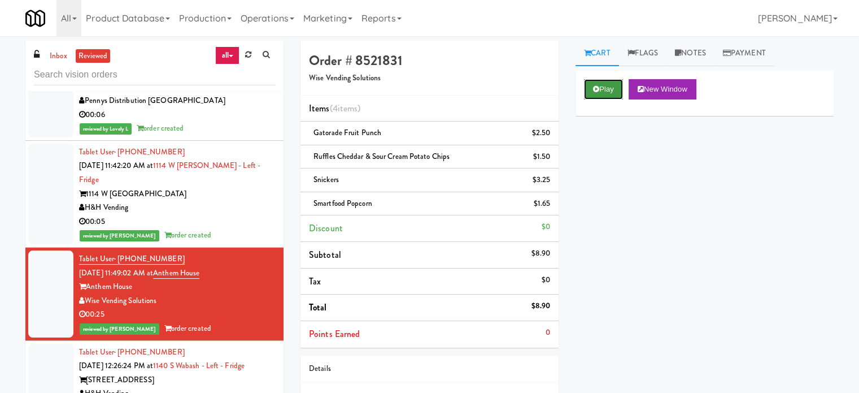
click at [608, 81] on button "Play" at bounding box center [603, 89] width 39 height 20
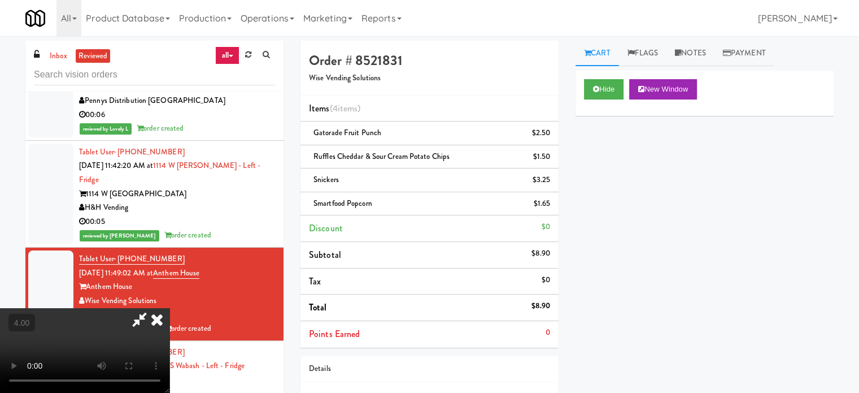
click at [170, 308] on video at bounding box center [85, 350] width 170 height 85
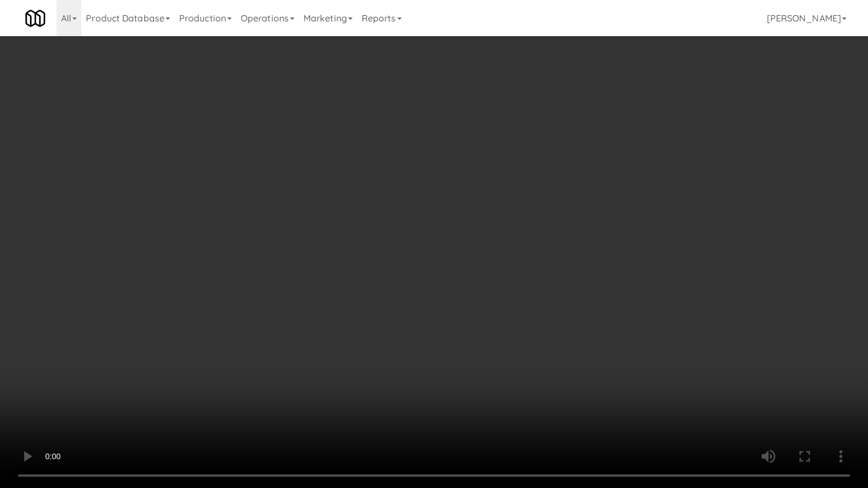
click at [462, 253] on video at bounding box center [434, 244] width 868 height 488
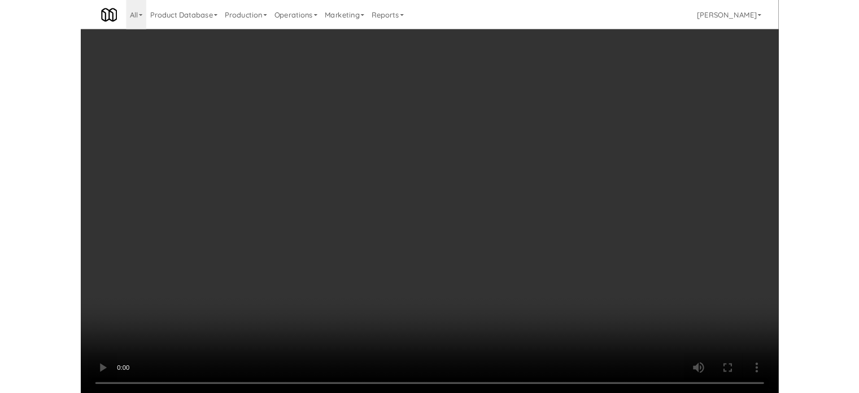
scroll to position [3284, 0]
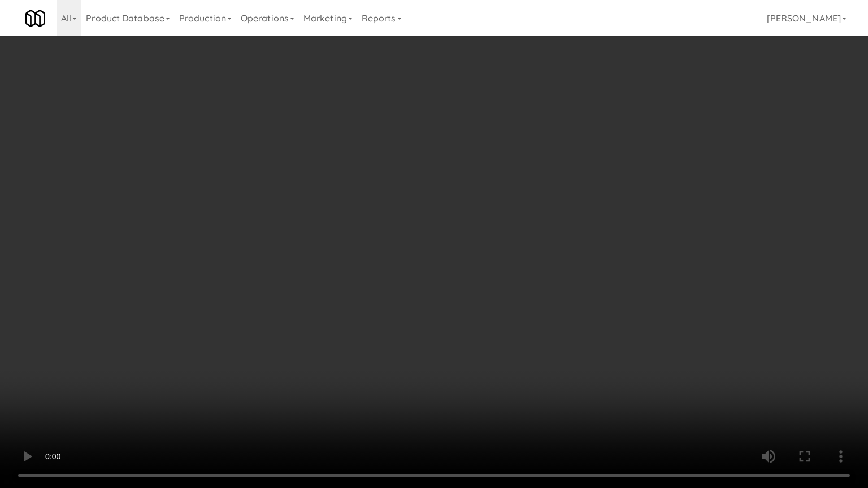
click at [585, 179] on video at bounding box center [434, 244] width 868 height 488
click at [585, 178] on video at bounding box center [434, 244] width 868 height 488
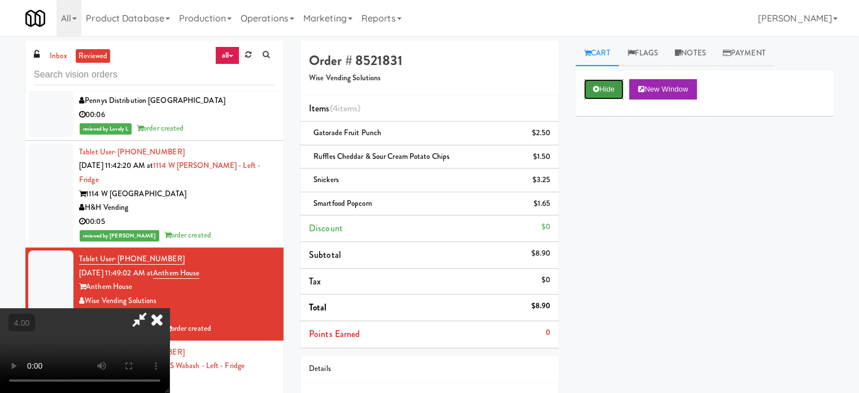
click at [613, 90] on button "Hide" at bounding box center [604, 89] width 40 height 20
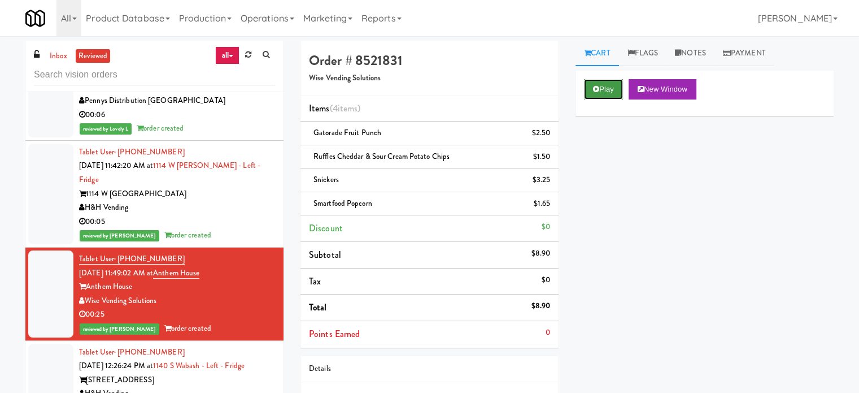
click at [604, 88] on button "Play" at bounding box center [603, 89] width 39 height 20
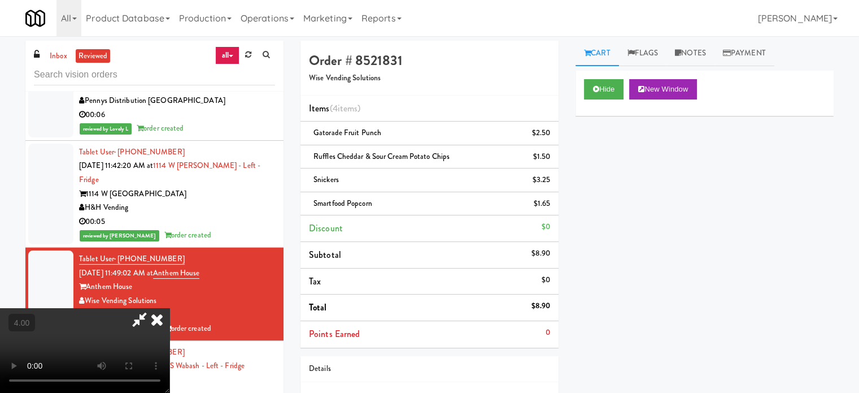
click at [170, 308] on video at bounding box center [85, 350] width 170 height 85
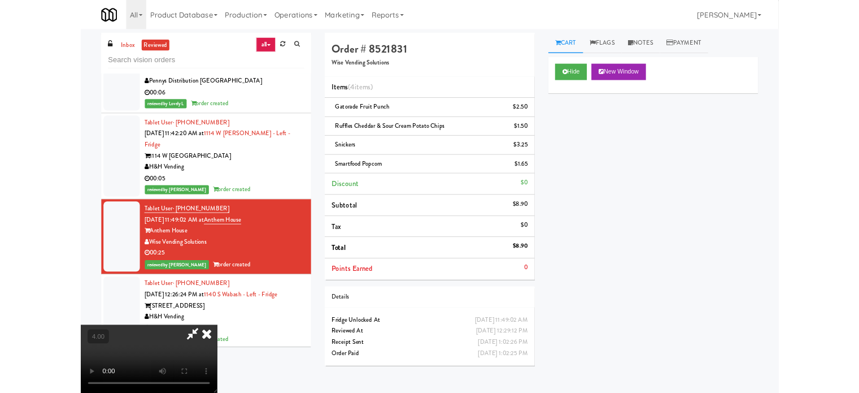
scroll to position [3284, 0]
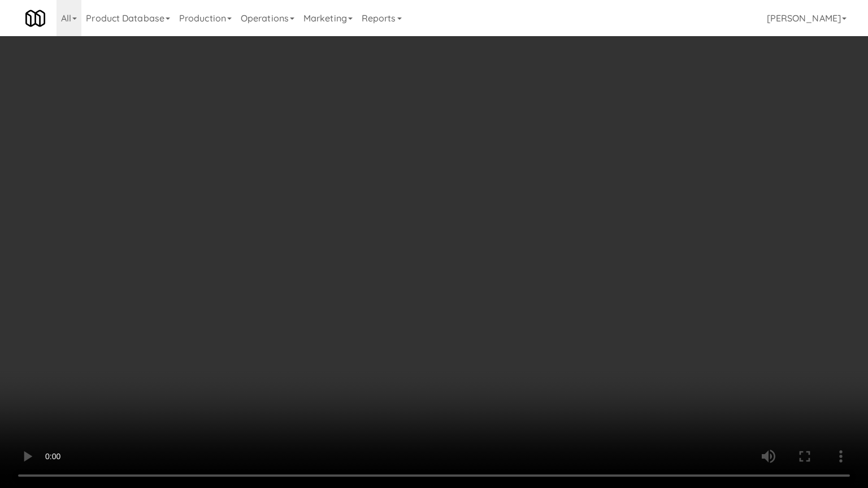
click at [424, 276] on video at bounding box center [434, 244] width 868 height 488
click at [427, 275] on video at bounding box center [434, 244] width 868 height 488
click at [452, 261] on video at bounding box center [434, 244] width 868 height 488
click at [453, 263] on video at bounding box center [434, 244] width 868 height 488
click at [454, 262] on video at bounding box center [434, 244] width 868 height 488
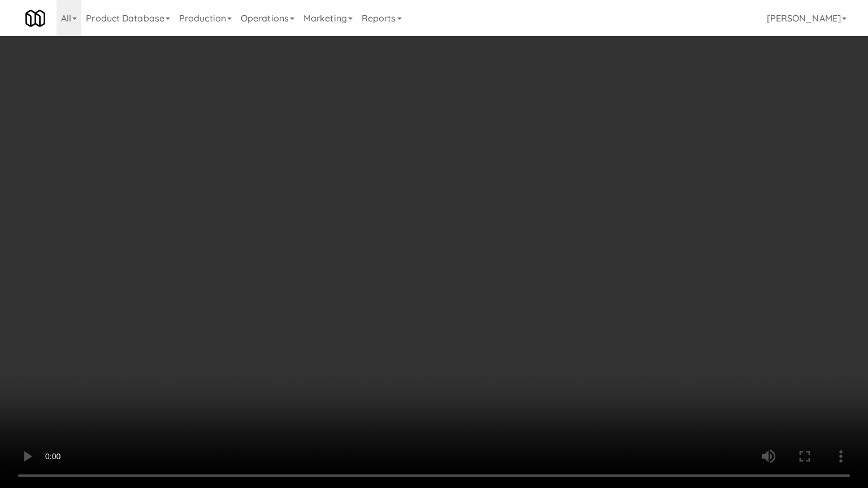
click at [454, 262] on video at bounding box center [434, 244] width 868 height 488
click at [458, 266] on video at bounding box center [434, 244] width 868 height 488
click at [459, 266] on video at bounding box center [434, 244] width 868 height 488
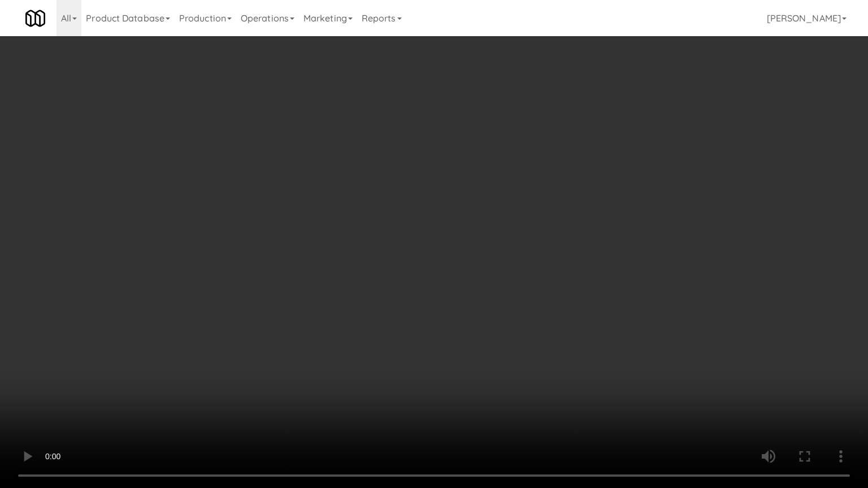
click at [459, 266] on video at bounding box center [434, 244] width 868 height 488
click at [461, 267] on video at bounding box center [434, 244] width 868 height 488
click at [467, 270] on video at bounding box center [434, 244] width 868 height 488
click at [490, 276] on video at bounding box center [434, 244] width 868 height 488
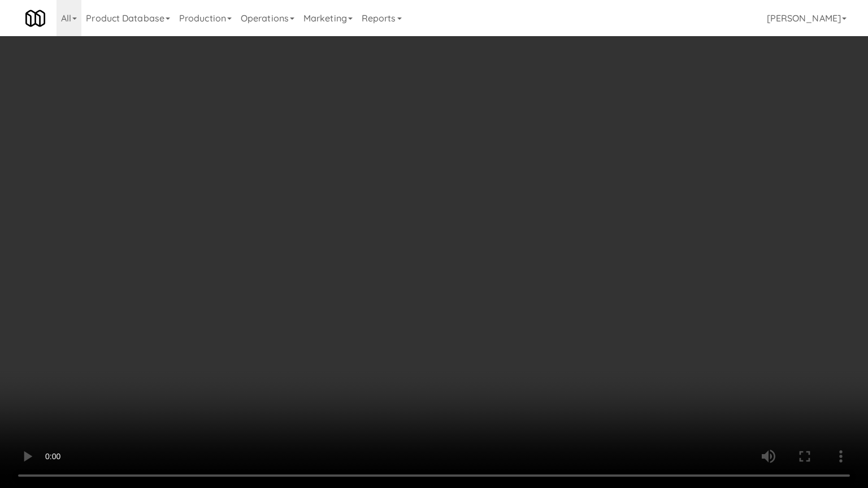
click at [490, 277] on video at bounding box center [434, 244] width 868 height 488
click at [484, 280] on video at bounding box center [434, 244] width 868 height 488
click at [484, 278] on video at bounding box center [434, 244] width 868 height 488
click at [497, 278] on video at bounding box center [434, 244] width 868 height 488
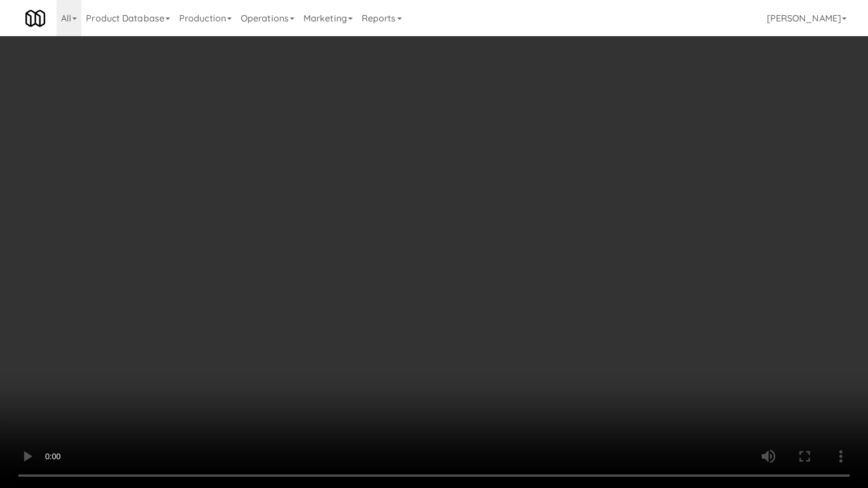
click at [203, 356] on video at bounding box center [434, 244] width 868 height 488
click at [386, 275] on video at bounding box center [434, 244] width 868 height 488
click at [384, 293] on video at bounding box center [434, 244] width 868 height 488
click at [386, 290] on video at bounding box center [434, 244] width 868 height 488
click at [386, 286] on video at bounding box center [434, 244] width 868 height 488
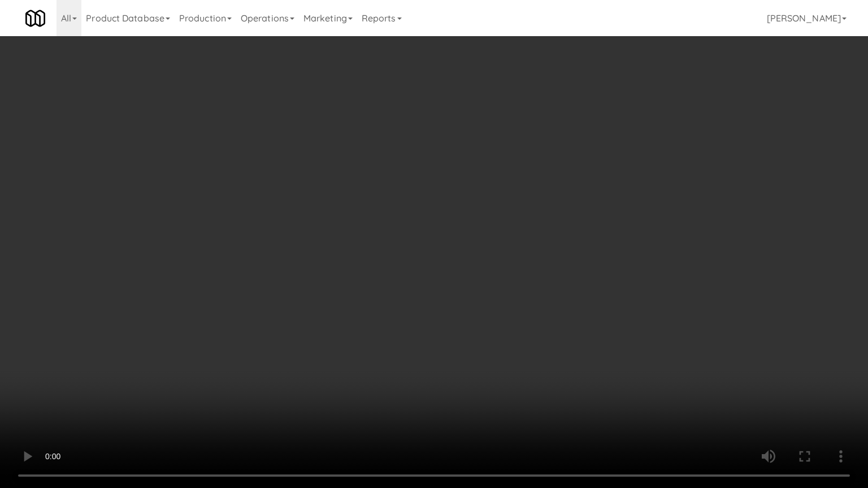
click at [388, 287] on video at bounding box center [434, 244] width 868 height 488
click at [403, 292] on video at bounding box center [434, 244] width 868 height 488
click at [405, 293] on video at bounding box center [434, 244] width 868 height 488
click at [409, 290] on video at bounding box center [434, 244] width 868 height 488
click at [409, 287] on video at bounding box center [434, 244] width 868 height 488
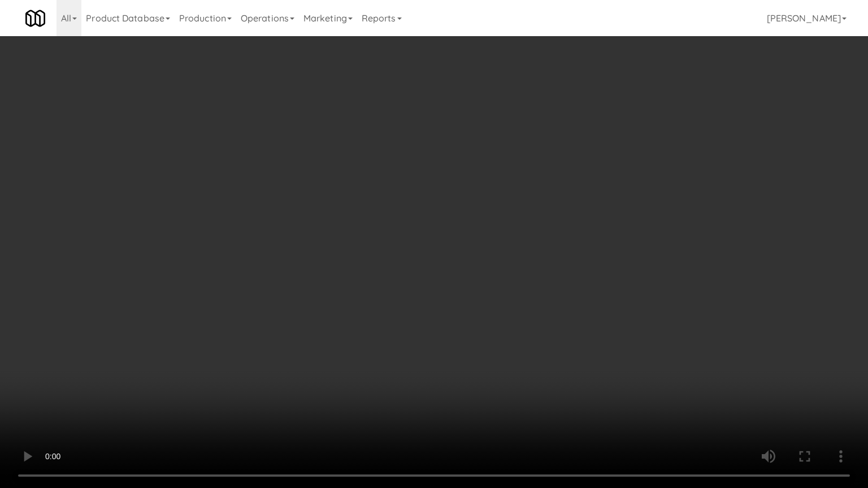
click at [409, 287] on video at bounding box center [434, 244] width 868 height 488
click at [412, 289] on video at bounding box center [434, 244] width 868 height 488
click at [435, 293] on video at bounding box center [434, 244] width 868 height 488
click at [436, 291] on video at bounding box center [434, 244] width 868 height 488
click at [536, 278] on video at bounding box center [434, 244] width 868 height 488
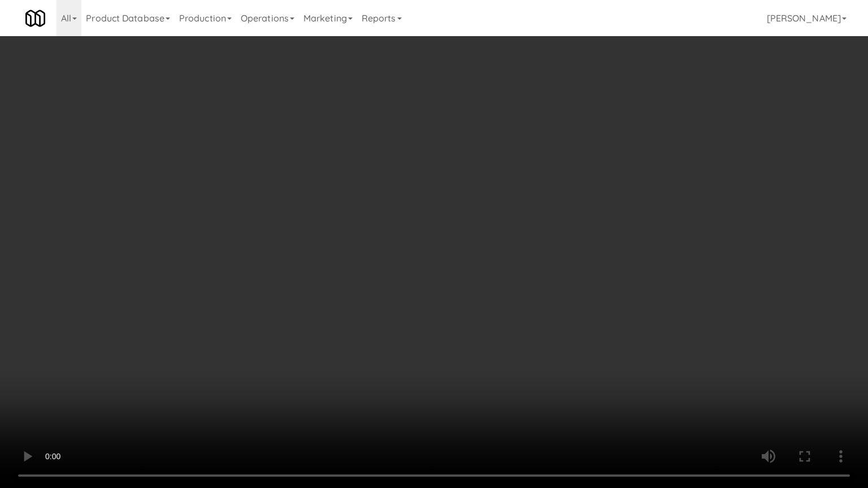
click at [513, 283] on video at bounding box center [434, 244] width 868 height 488
click at [516, 274] on video at bounding box center [434, 244] width 868 height 488
click at [545, 271] on video at bounding box center [434, 244] width 868 height 488
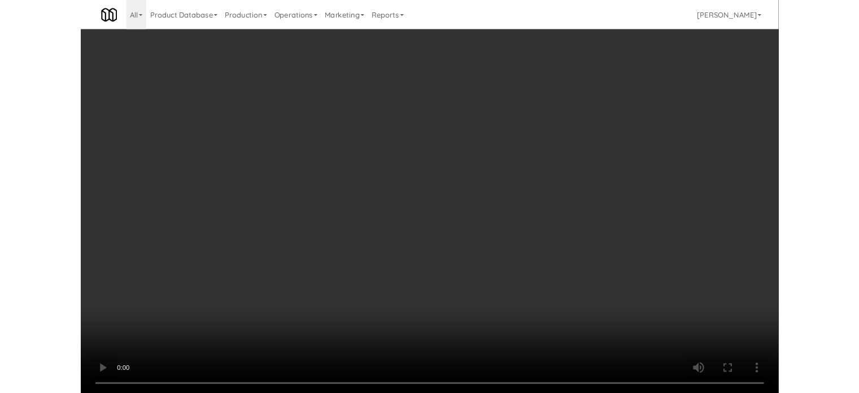
scroll to position [3312, 0]
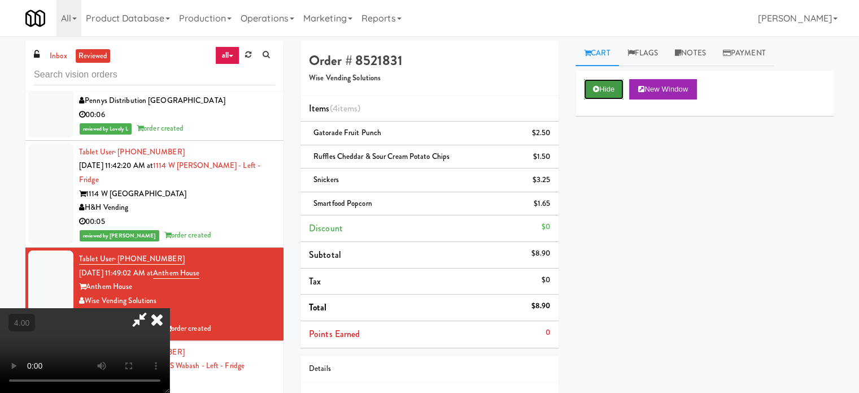
click at [593, 93] on button "Hide" at bounding box center [604, 89] width 40 height 20
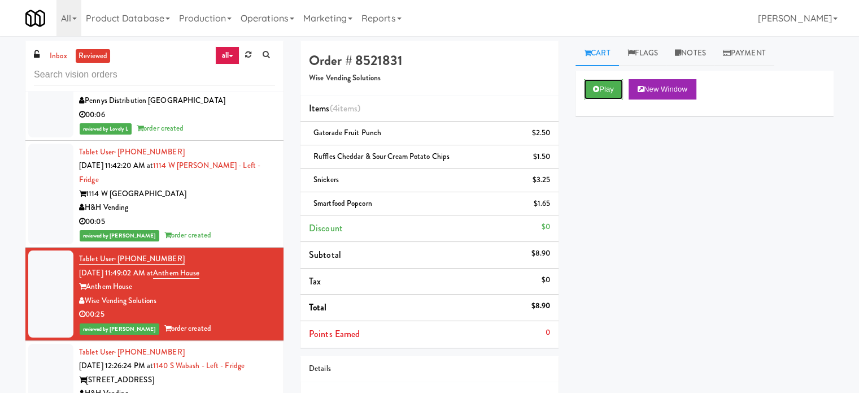
scroll to position [3595, 0]
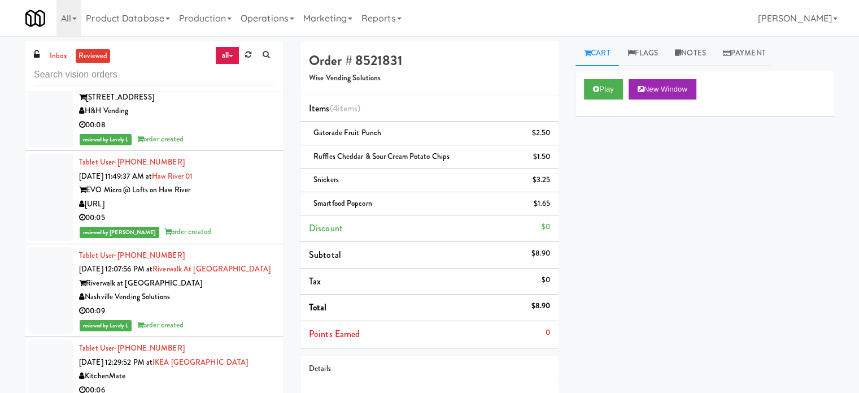
click at [249, 146] on div "reviewed by Lovely L order created" at bounding box center [177, 139] width 196 height 14
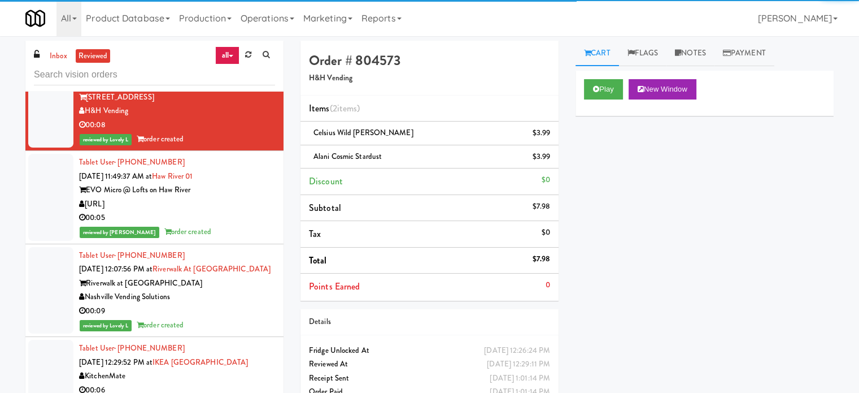
click at [254, 211] on div "[URL]" at bounding box center [177, 204] width 196 height 14
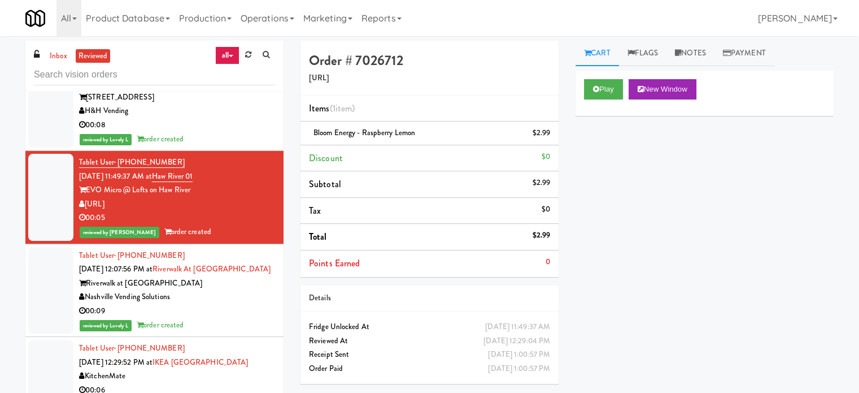
click at [234, 290] on div "Riverwalk at [GEOGRAPHIC_DATA]" at bounding box center [177, 283] width 196 height 14
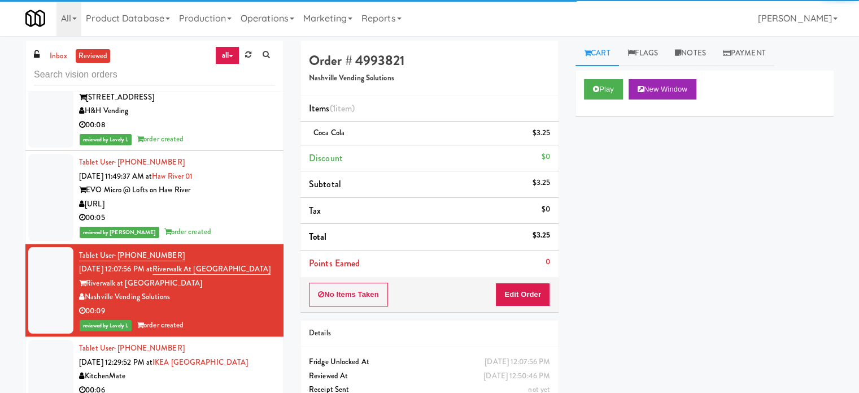
scroll to position [3877, 0]
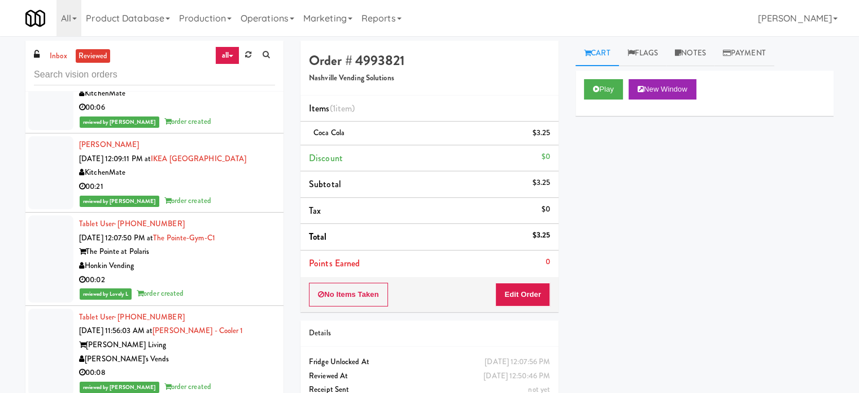
click at [243, 129] on div "reviewed by [PERSON_NAME] order created" at bounding box center [177, 122] width 196 height 14
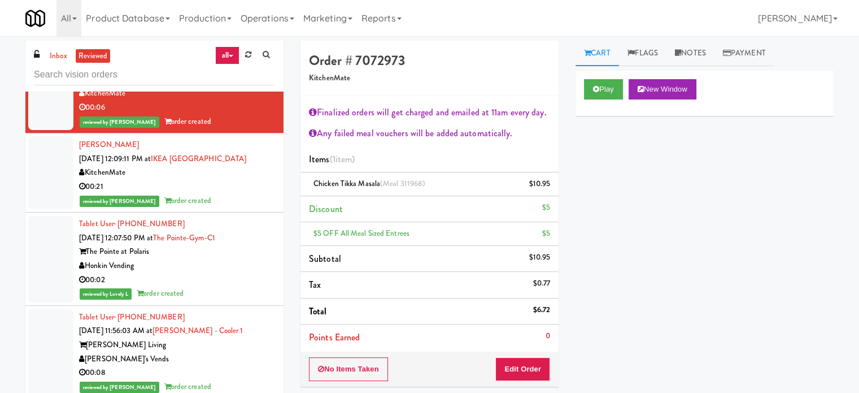
click at [245, 208] on div "reviewed by [PERSON_NAME] order created" at bounding box center [177, 201] width 196 height 14
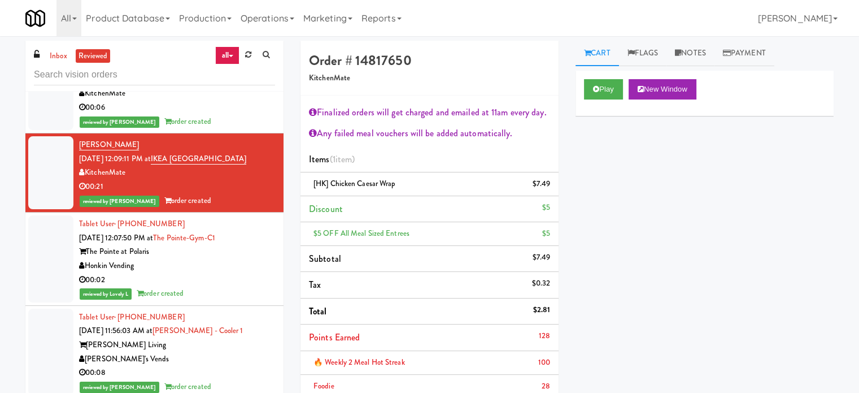
click at [241, 273] on div "Honkin Vending" at bounding box center [177, 266] width 196 height 14
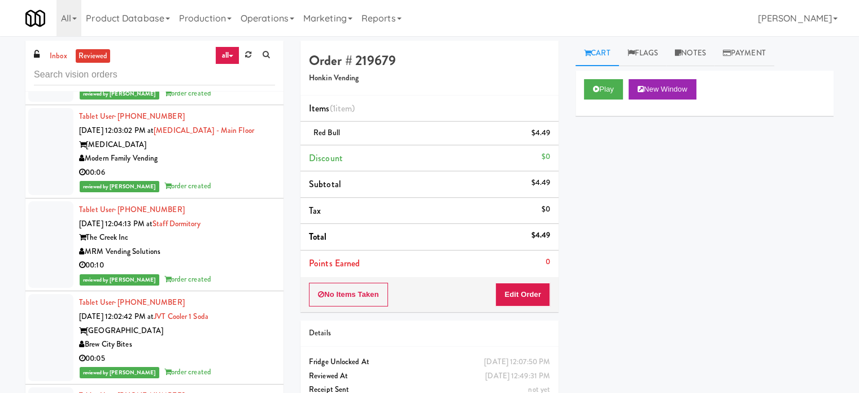
scroll to position [5290, 0]
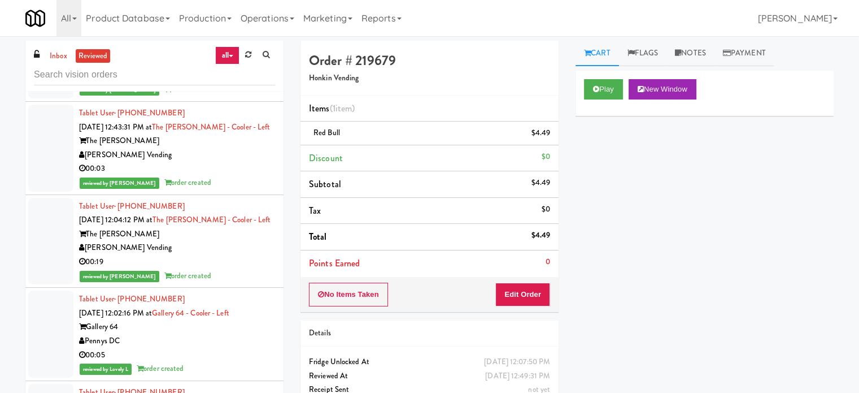
click at [251, 97] on div "reviewed by [PERSON_NAME] L order created" at bounding box center [177, 89] width 196 height 14
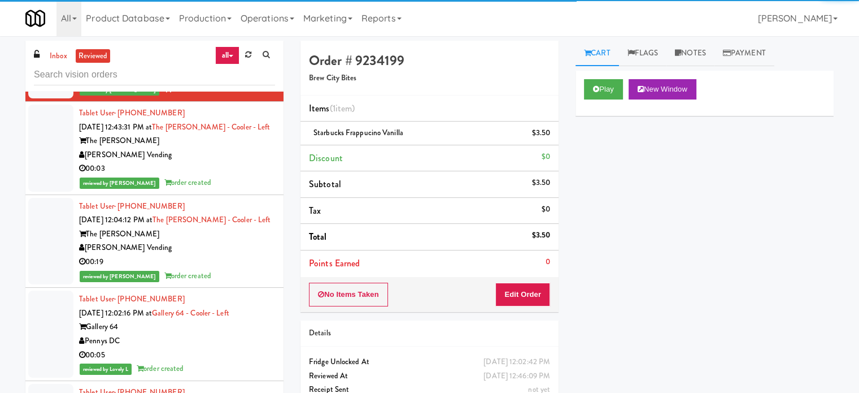
click at [250, 176] on div "00:03" at bounding box center [177, 169] width 196 height 14
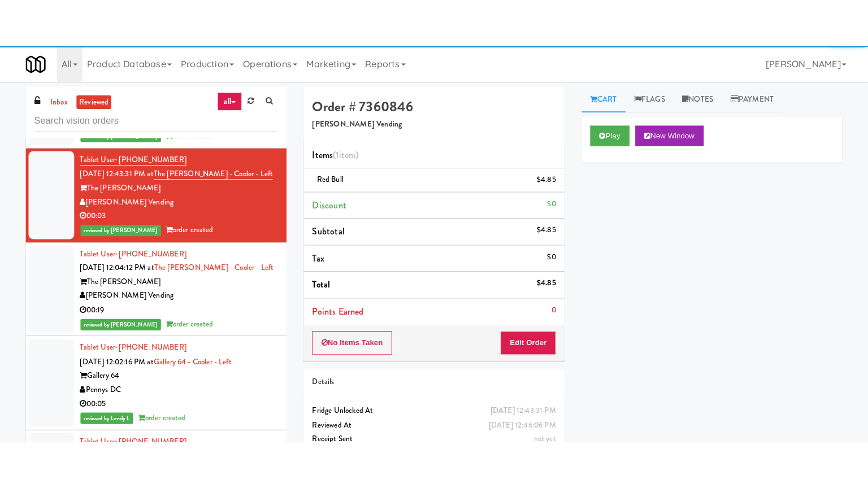
scroll to position [5007, 0]
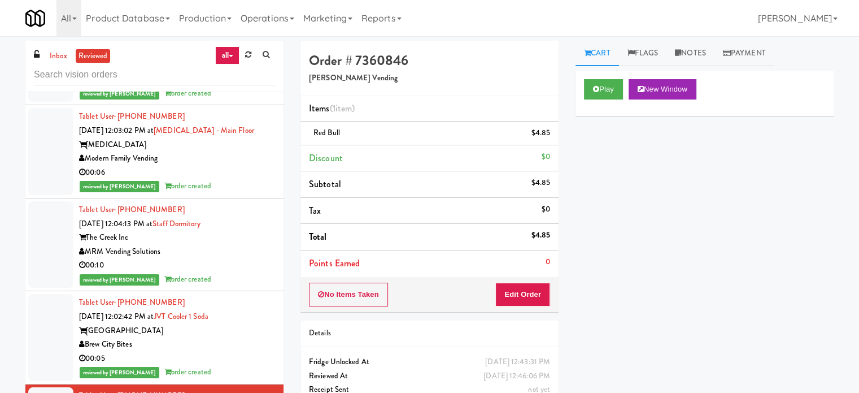
click at [221, 351] on div "Brew City Bites" at bounding box center [177, 344] width 196 height 14
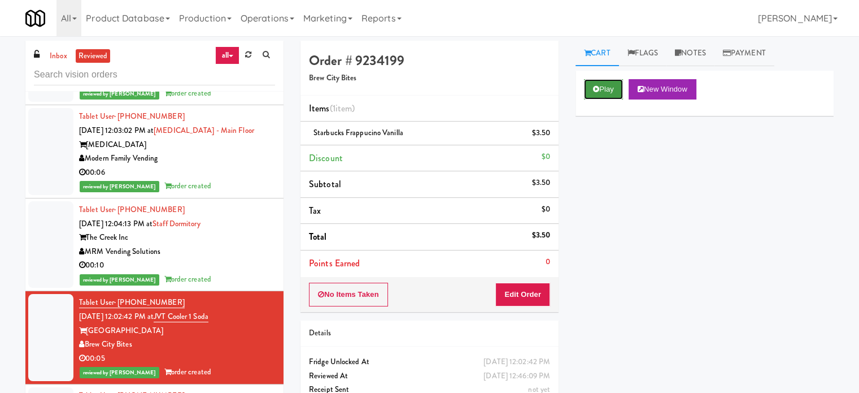
click at [588, 93] on button "Play" at bounding box center [603, 89] width 39 height 20
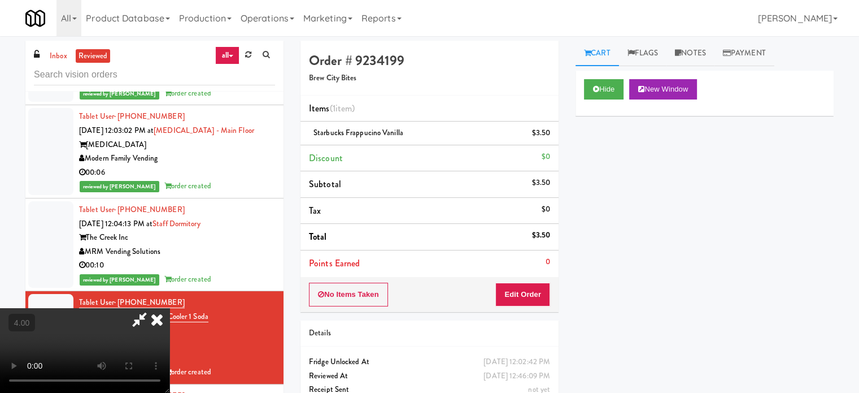
click at [170, 308] on video at bounding box center [85, 350] width 170 height 85
drag, startPoint x: 375, startPoint y: 246, endPoint x: 380, endPoint y: 283, distance: 37.1
click at [170, 308] on video at bounding box center [85, 350] width 170 height 85
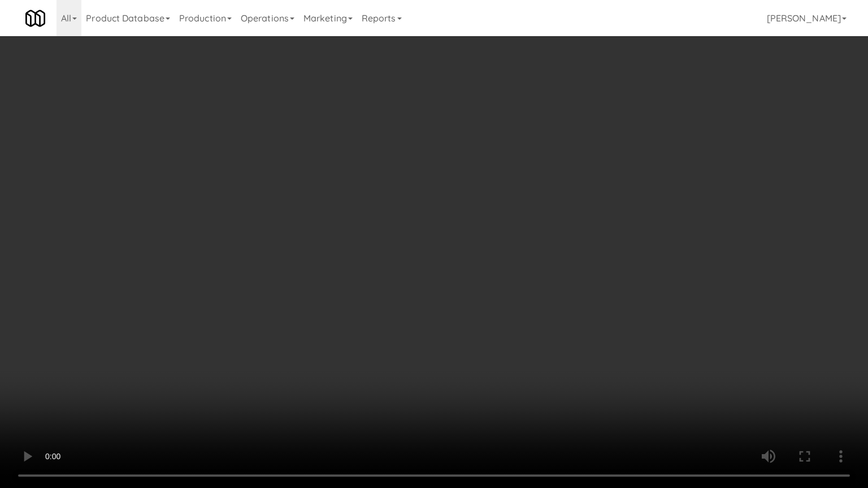
click at [390, 240] on video at bounding box center [434, 244] width 868 height 488
click at [412, 242] on video at bounding box center [434, 244] width 868 height 488
click at [511, 214] on video at bounding box center [434, 244] width 868 height 488
click at [515, 210] on video at bounding box center [434, 244] width 868 height 488
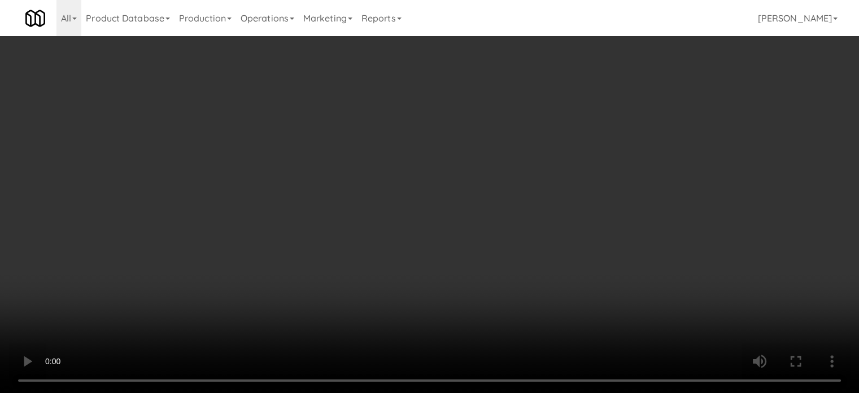
scroll to position [5007, 0]
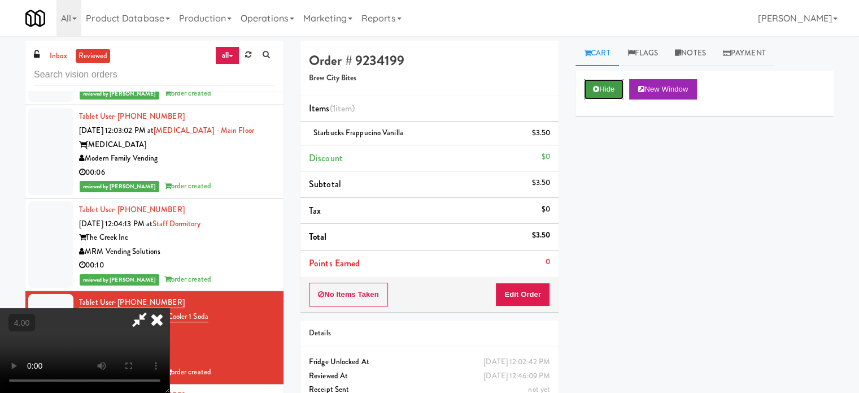
click at [613, 82] on button "Hide" at bounding box center [604, 89] width 40 height 20
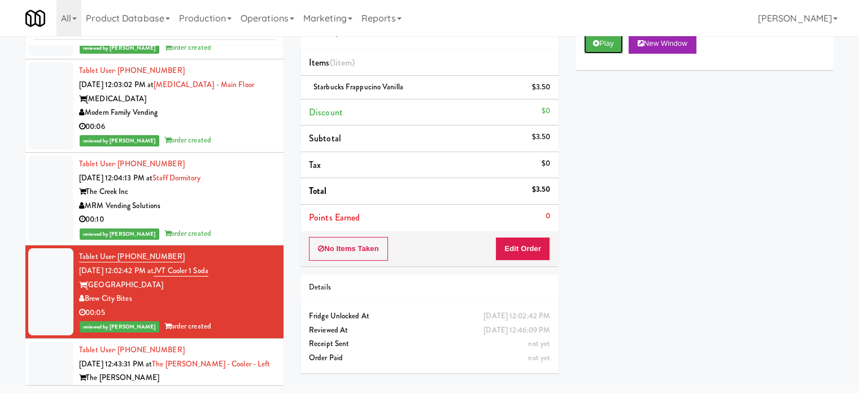
scroll to position [5290, 0]
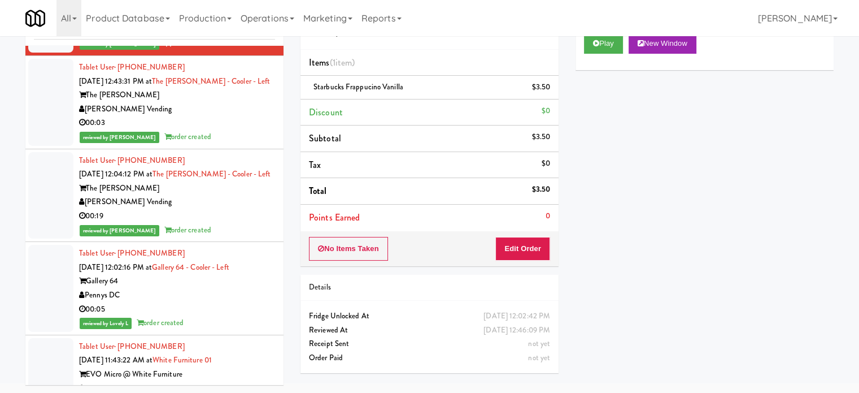
click at [244, 144] on div "reviewed by [PERSON_NAME] order created" at bounding box center [177, 137] width 196 height 14
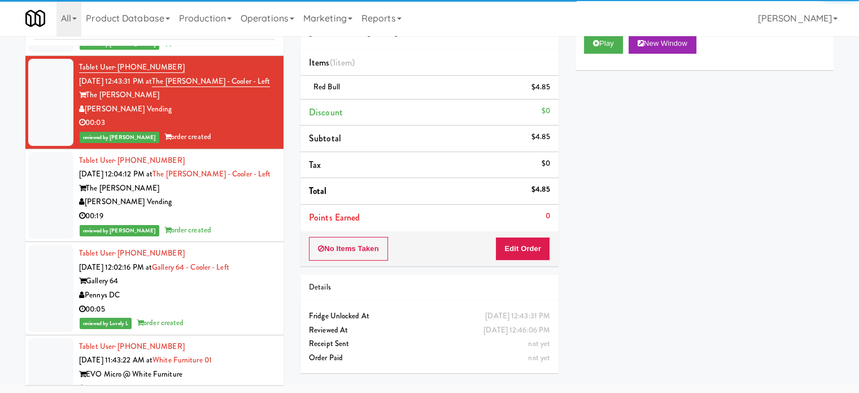
click at [231, 209] on div "[PERSON_NAME] Vending" at bounding box center [177, 202] width 196 height 14
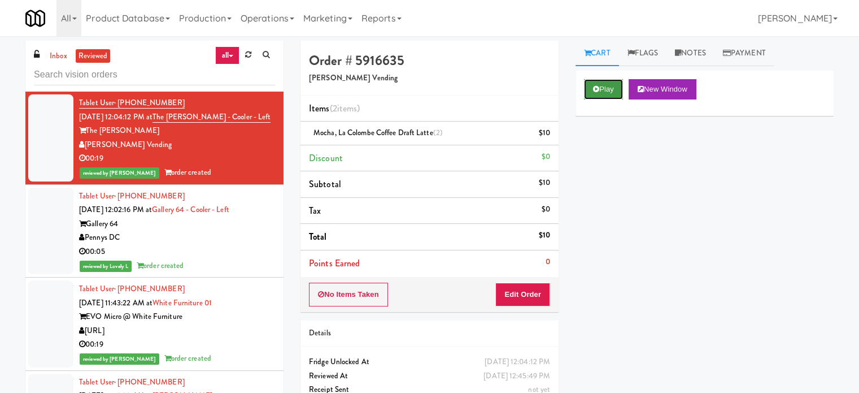
click at [601, 88] on button "Play" at bounding box center [603, 89] width 39 height 20
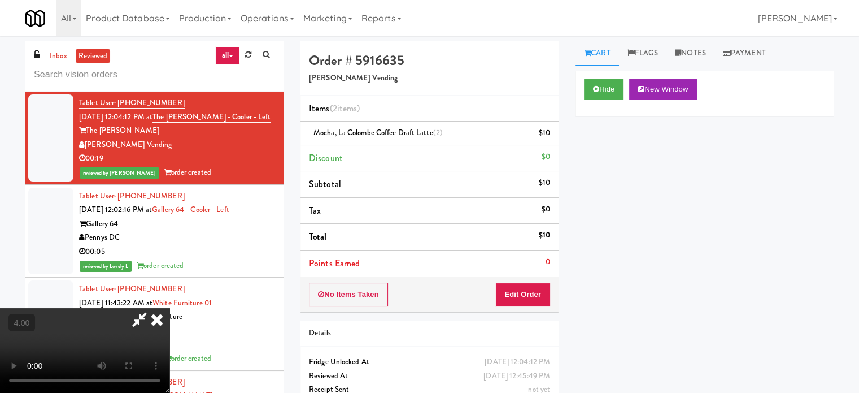
click at [170, 308] on video at bounding box center [85, 350] width 170 height 85
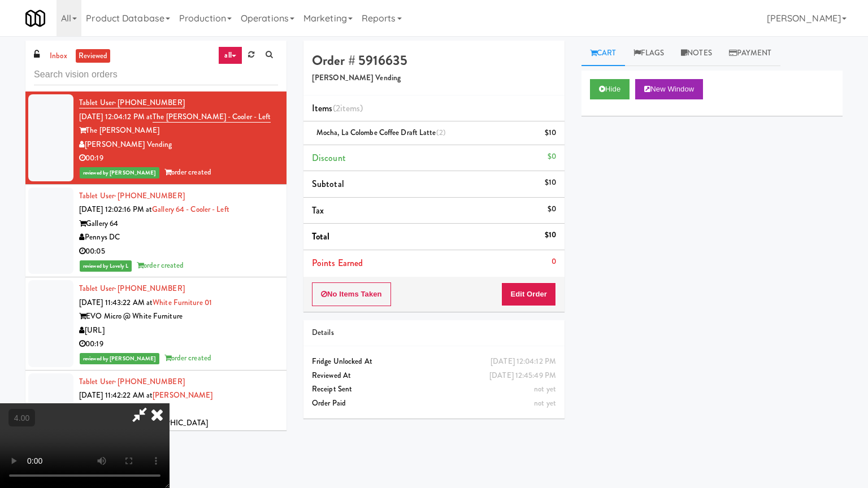
click at [170, 394] on video at bounding box center [85, 445] width 170 height 85
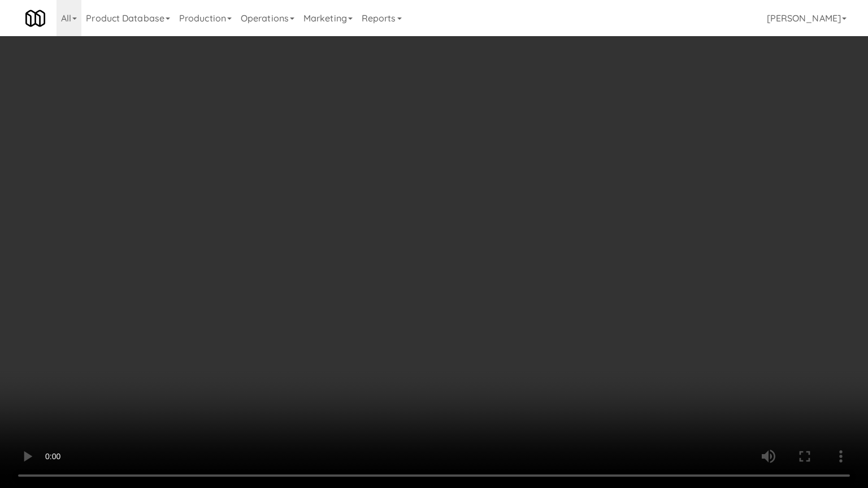
click at [393, 255] on video at bounding box center [434, 244] width 868 height 488
click at [394, 253] on video at bounding box center [434, 244] width 868 height 488
click at [395, 252] on video at bounding box center [434, 244] width 868 height 488
click at [396, 248] on video at bounding box center [434, 244] width 868 height 488
click at [399, 245] on video at bounding box center [434, 244] width 868 height 488
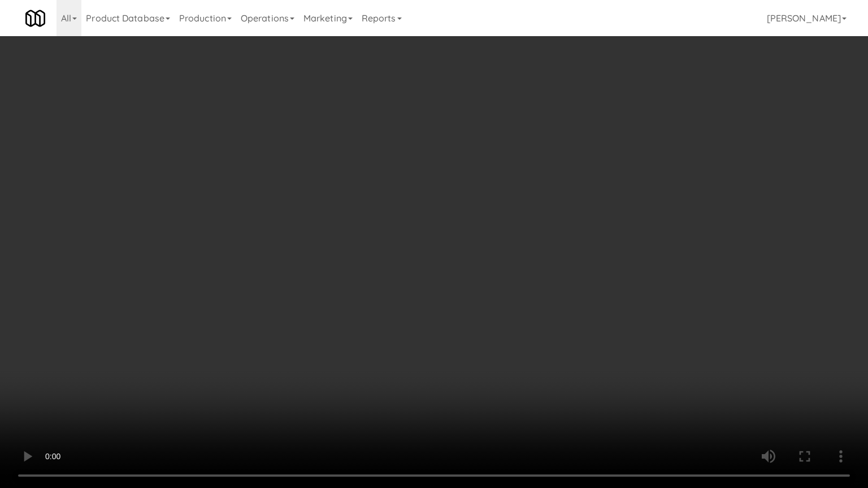
click at [401, 241] on video at bounding box center [434, 244] width 868 height 488
drag, startPoint x: 402, startPoint y: 241, endPoint x: 459, endPoint y: 223, distance: 59.5
click at [405, 239] on video at bounding box center [434, 244] width 868 height 488
drag, startPoint x: 459, startPoint y: 223, endPoint x: 500, endPoint y: 100, distance: 129.2
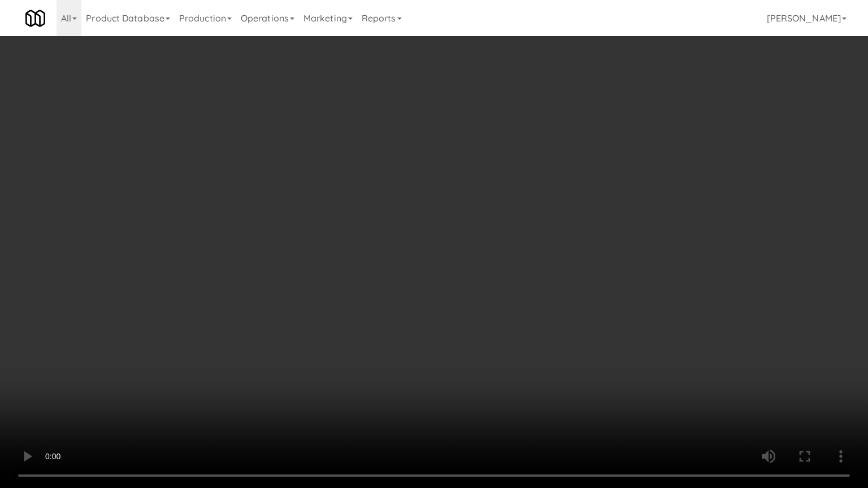
click at [459, 221] on video at bounding box center [434, 244] width 868 height 488
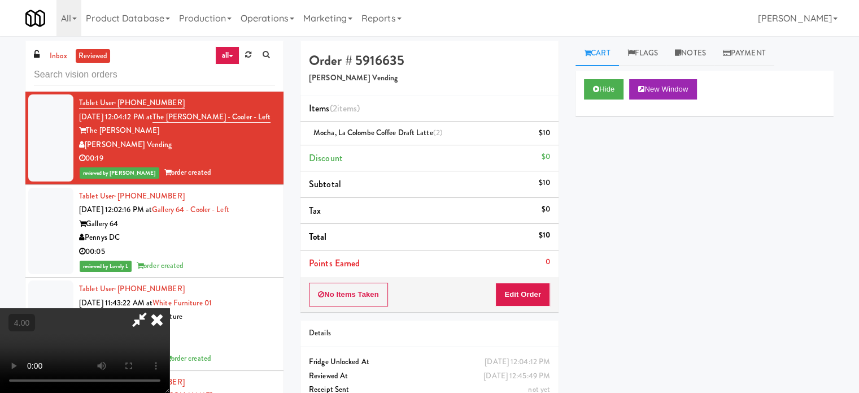
click at [170, 308] on icon at bounding box center [157, 319] width 25 height 23
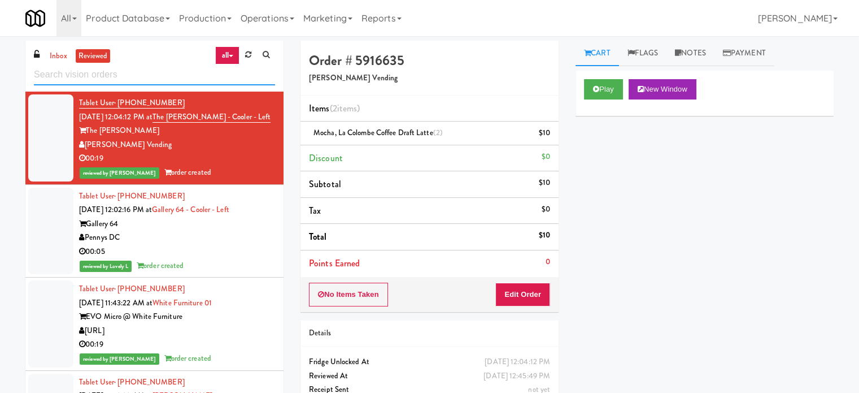
click at [176, 68] on input "text" at bounding box center [154, 74] width 241 height 21
click at [177, 68] on input "text" at bounding box center [154, 74] width 241 height 21
click at [178, 68] on input "text" at bounding box center [154, 74] width 241 height 21
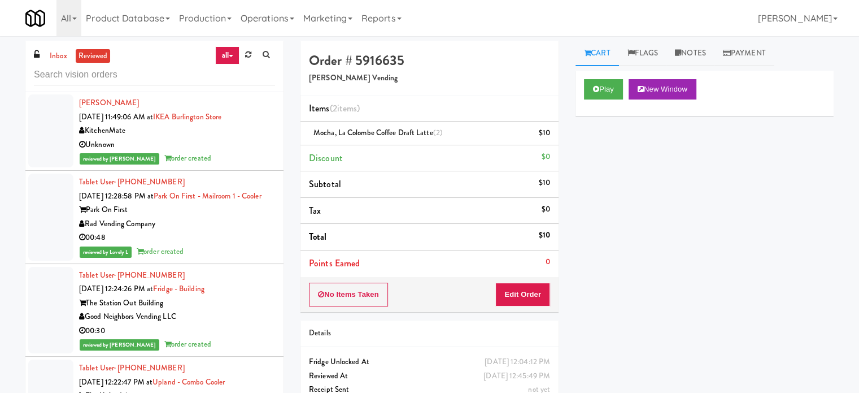
drag, startPoint x: 215, startPoint y: 160, endPoint x: 239, endPoint y: 157, distance: 24.5
click at [215, 161] on div "reviewed by [PERSON_NAME] order created" at bounding box center [177, 158] width 196 height 14
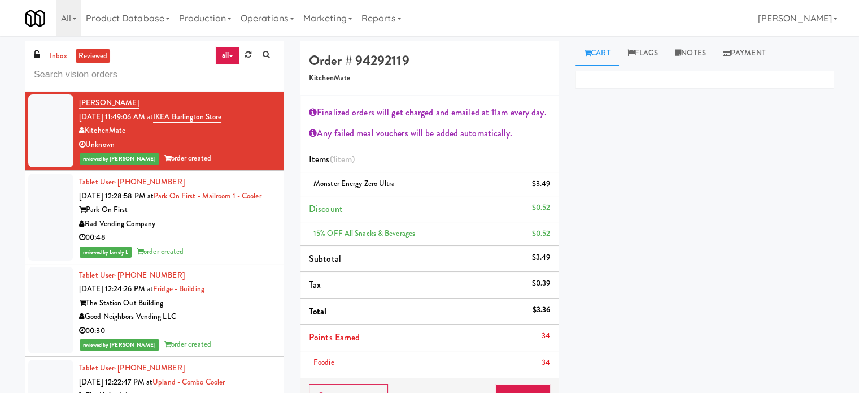
click at [258, 245] on div "00:48" at bounding box center [177, 238] width 196 height 14
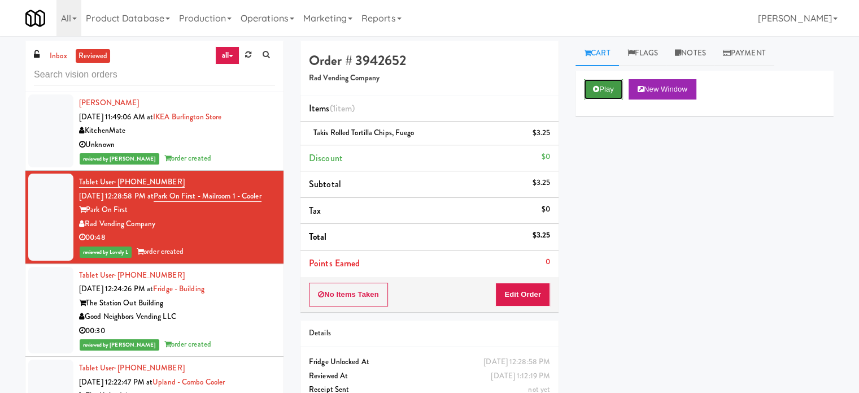
click at [601, 86] on button "Play" at bounding box center [603, 89] width 39 height 20
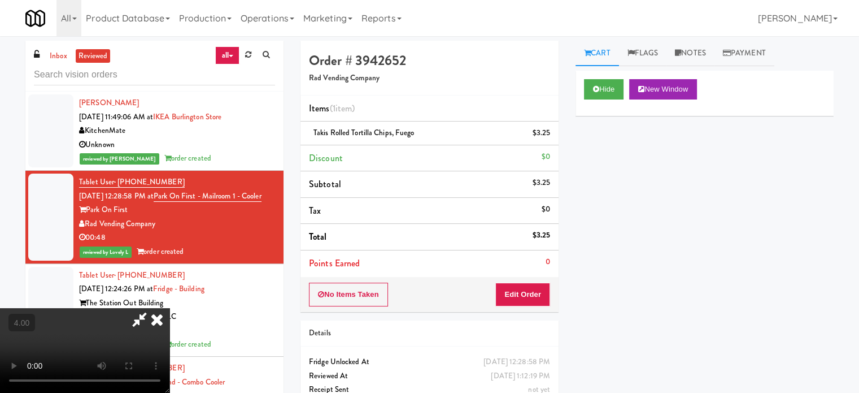
click at [170, 308] on video at bounding box center [85, 350] width 170 height 85
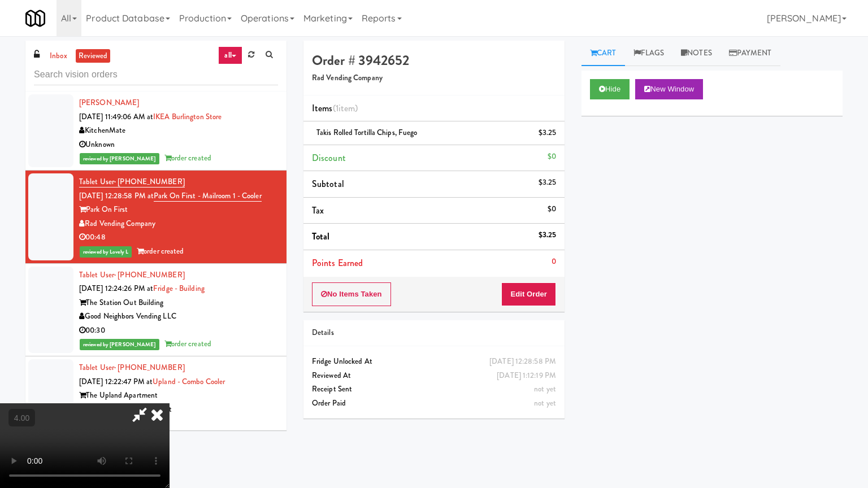
click at [170, 394] on video at bounding box center [85, 445] width 170 height 85
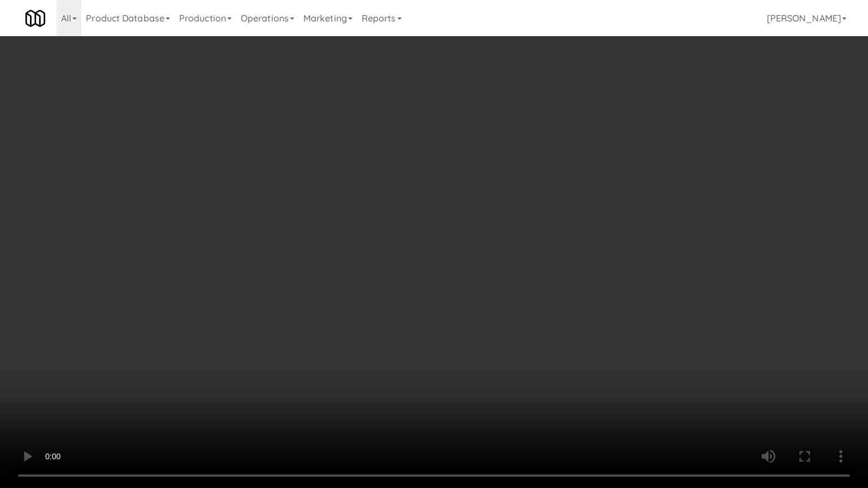
click at [389, 236] on video at bounding box center [434, 244] width 868 height 488
click at [427, 228] on video at bounding box center [434, 244] width 868 height 488
click at [424, 230] on video at bounding box center [434, 244] width 868 height 488
click at [548, 391] on video at bounding box center [434, 244] width 868 height 488
click at [510, 337] on video at bounding box center [434, 244] width 868 height 488
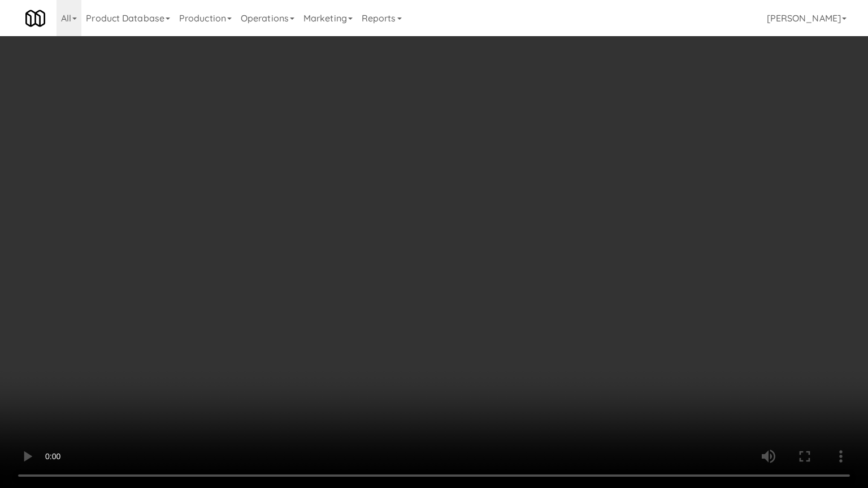
click at [529, 342] on video at bounding box center [434, 244] width 868 height 488
click at [525, 340] on video at bounding box center [434, 244] width 868 height 488
click at [527, 338] on video at bounding box center [434, 244] width 868 height 488
drag, startPoint x: 510, startPoint y: 319, endPoint x: 518, endPoint y: 318, distance: 7.9
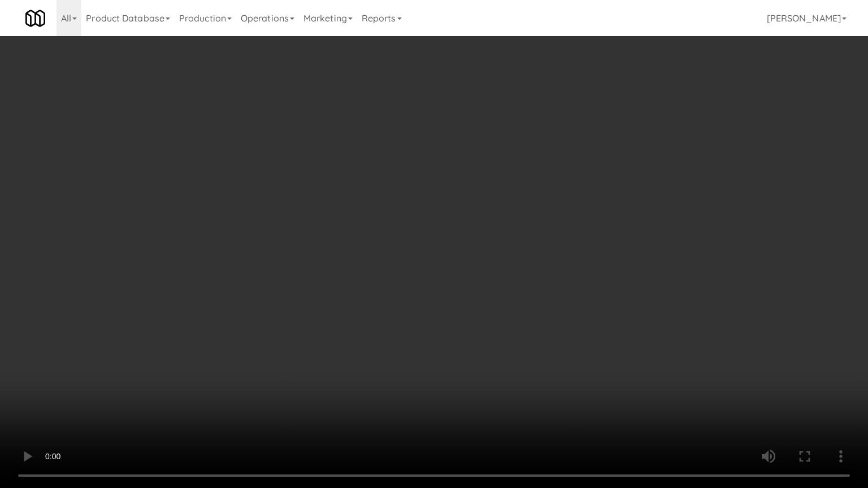
click at [518, 319] on video at bounding box center [434, 244] width 868 height 488
click at [518, 318] on video at bounding box center [434, 244] width 868 height 488
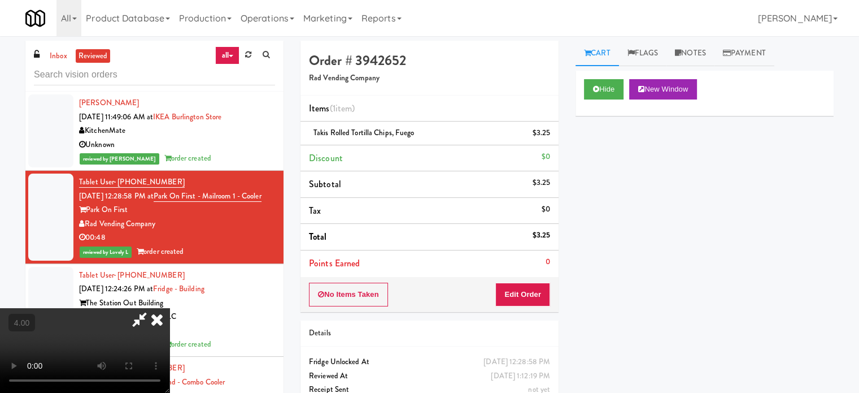
drag, startPoint x: 504, startPoint y: 112, endPoint x: 450, endPoint y: 126, distance: 55.9
click at [170, 308] on icon at bounding box center [157, 319] width 25 height 23
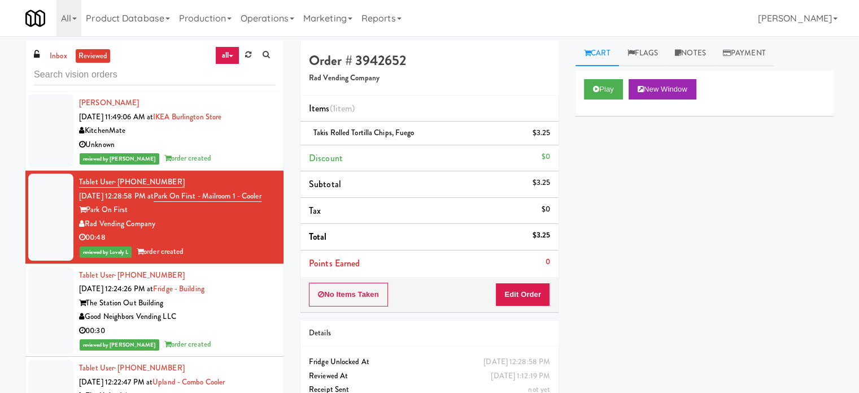
click at [236, 324] on div "Good Neighbors Vending LLC" at bounding box center [177, 317] width 196 height 14
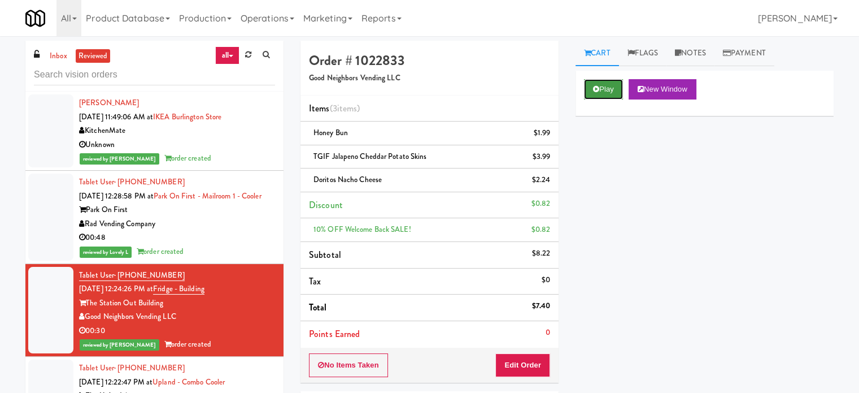
click at [610, 88] on button "Play" at bounding box center [603, 89] width 39 height 20
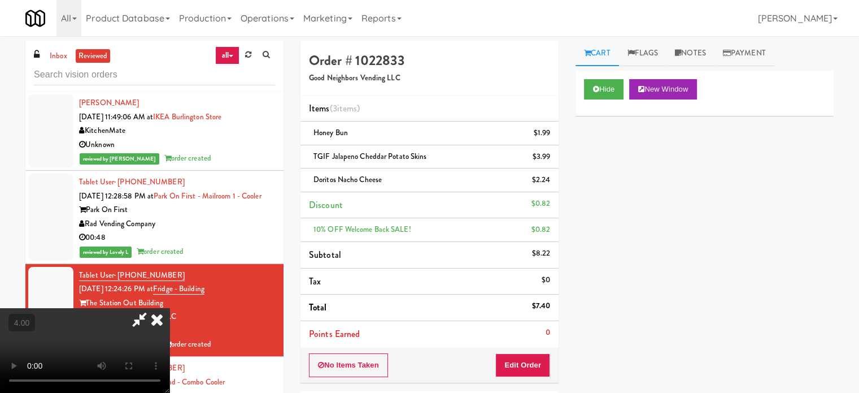
click at [170, 308] on video at bounding box center [85, 350] width 170 height 85
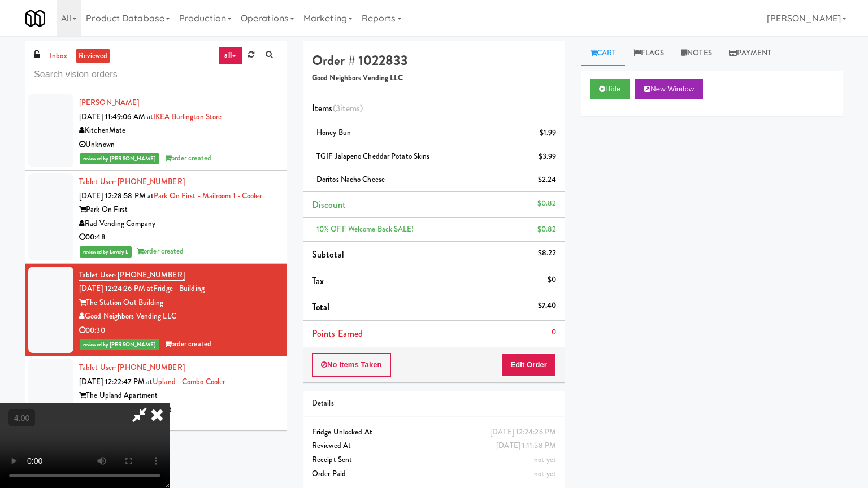
click at [170, 394] on video at bounding box center [85, 445] width 170 height 85
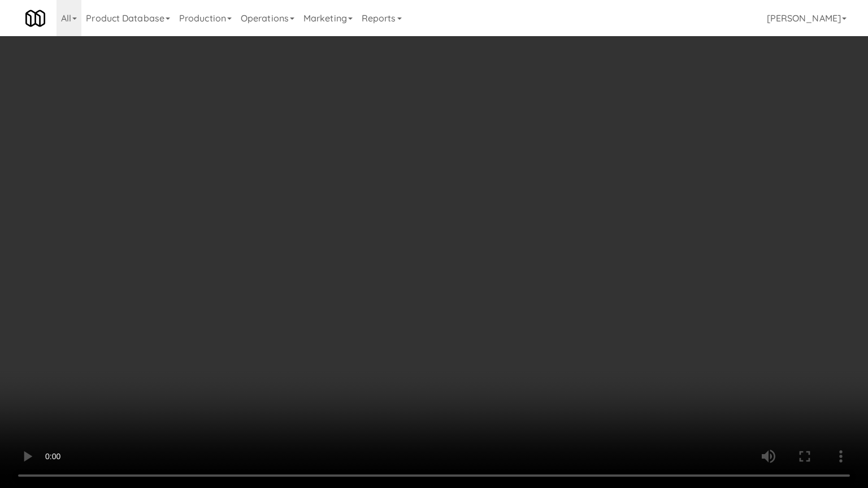
click at [312, 226] on video at bounding box center [434, 244] width 868 height 488
click at [377, 237] on video at bounding box center [434, 244] width 868 height 488
click at [393, 240] on video at bounding box center [434, 244] width 868 height 488
click at [446, 244] on video at bounding box center [434, 244] width 868 height 488
click at [437, 244] on video at bounding box center [434, 244] width 868 height 488
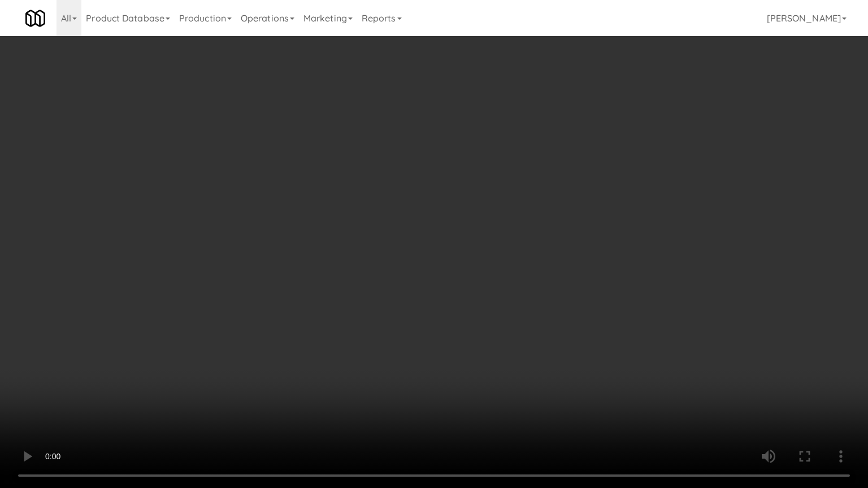
click at [479, 252] on video at bounding box center [434, 244] width 868 height 488
click at [434, 248] on video at bounding box center [434, 244] width 868 height 488
click at [431, 233] on video at bounding box center [434, 244] width 868 height 488
click at [485, 244] on video at bounding box center [434, 244] width 868 height 488
click at [476, 249] on video at bounding box center [434, 244] width 868 height 488
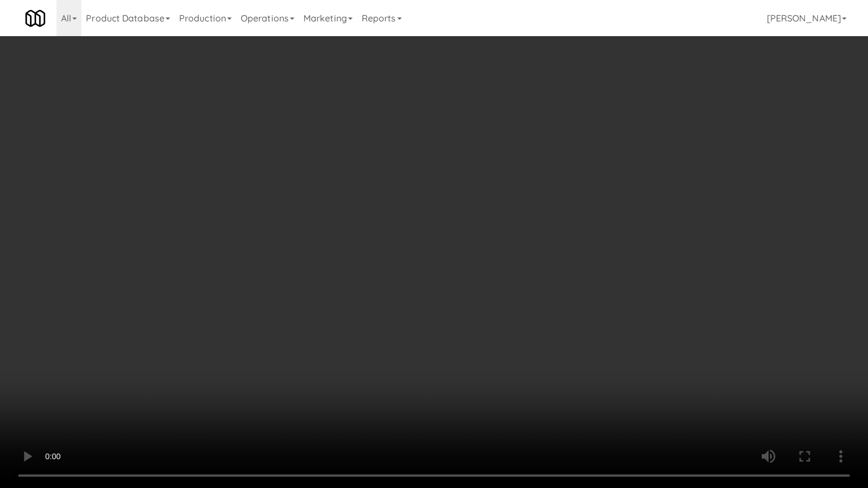
click at [476, 247] on video at bounding box center [434, 244] width 868 height 488
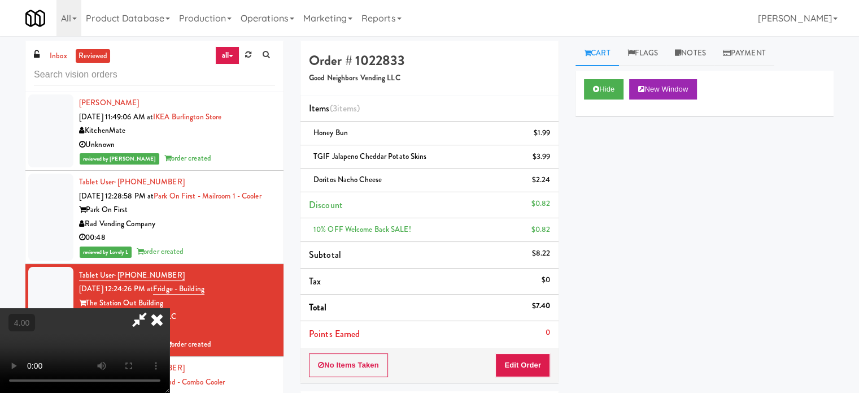
click at [170, 308] on icon at bounding box center [157, 319] width 25 height 23
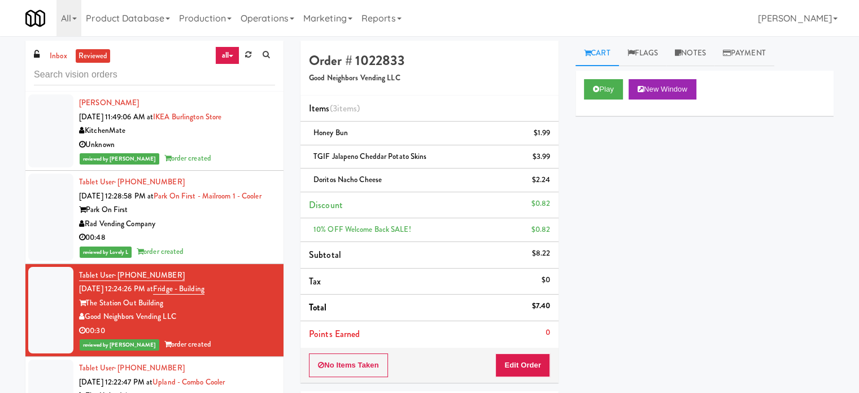
scroll to position [283, 0]
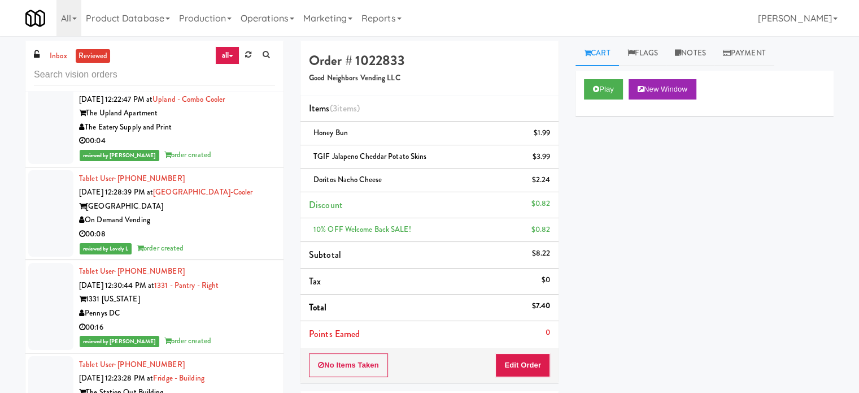
click at [236, 148] on div "00:04" at bounding box center [177, 141] width 196 height 14
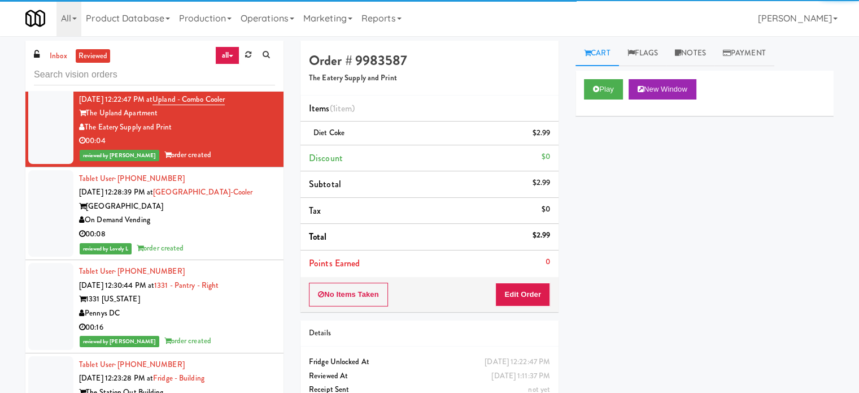
drag, startPoint x: 244, startPoint y: 244, endPoint x: 283, endPoint y: 241, distance: 39.1
click at [245, 241] on div "00:08" at bounding box center [177, 234] width 196 height 14
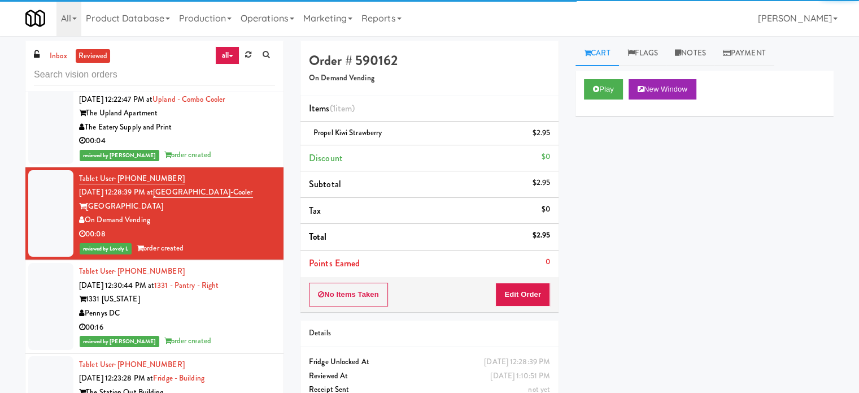
click at [268, 316] on li "Tablet User · (301) 455-7421 [DATE] 12:30:44 PM at 1331 - [GEOGRAPHIC_DATA] - R…" at bounding box center [154, 306] width 258 height 93
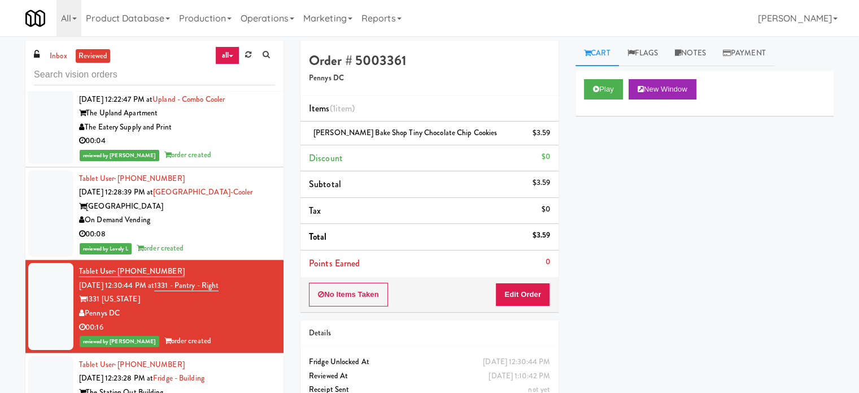
scroll to position [565, 0]
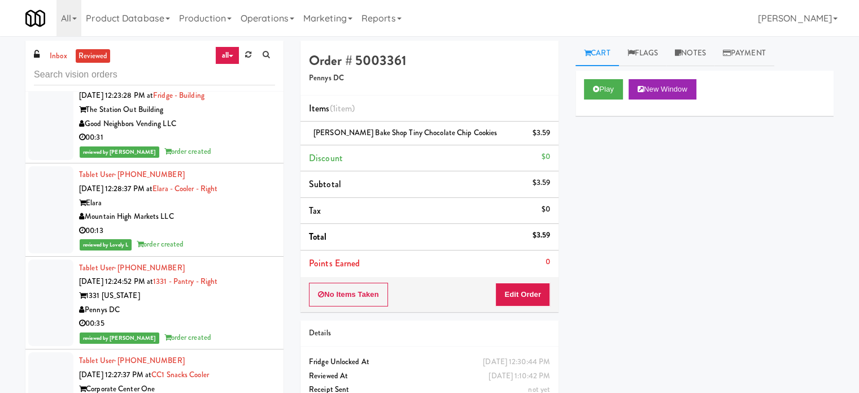
drag, startPoint x: 234, startPoint y: 167, endPoint x: 237, endPoint y: 174, distance: 7.1
click at [234, 159] on div "reviewed by [PERSON_NAME] E order created" at bounding box center [177, 152] width 196 height 14
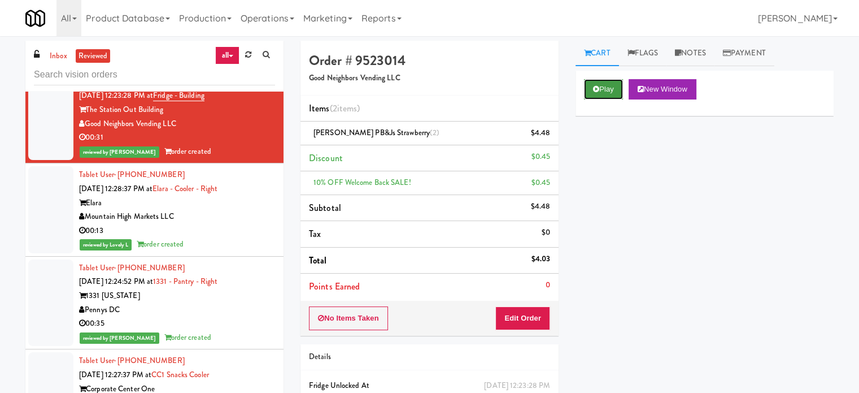
click at [597, 90] on icon at bounding box center [596, 88] width 6 height 7
